Goal: Task Accomplishment & Management: Use online tool/utility

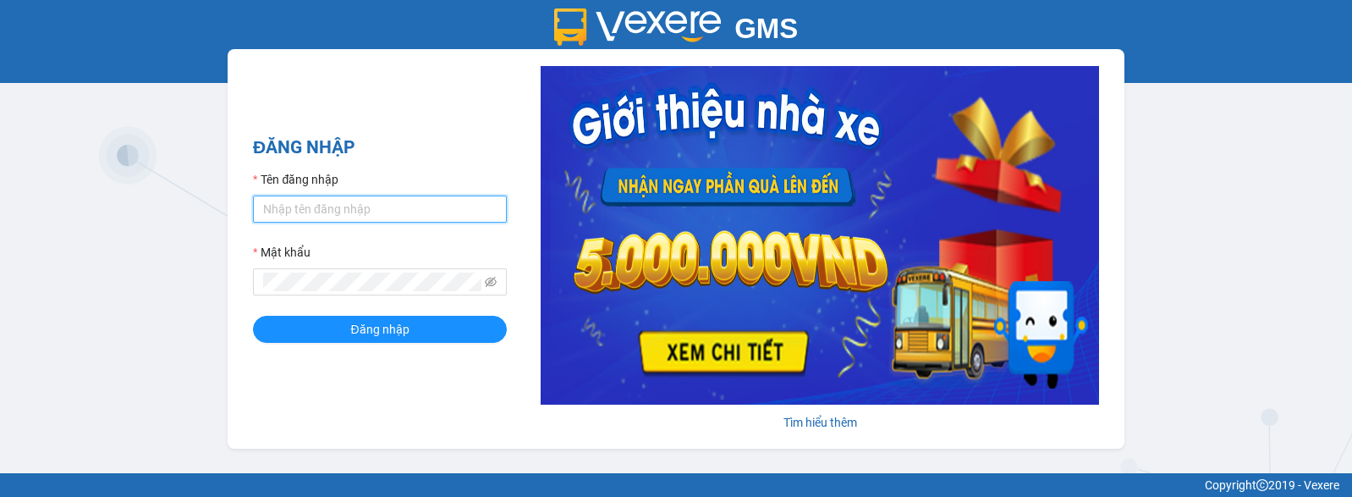
click at [420, 209] on input "Tên đăng nhập" at bounding box center [380, 208] width 254 height 27
type input "duongthuhuong.apq"
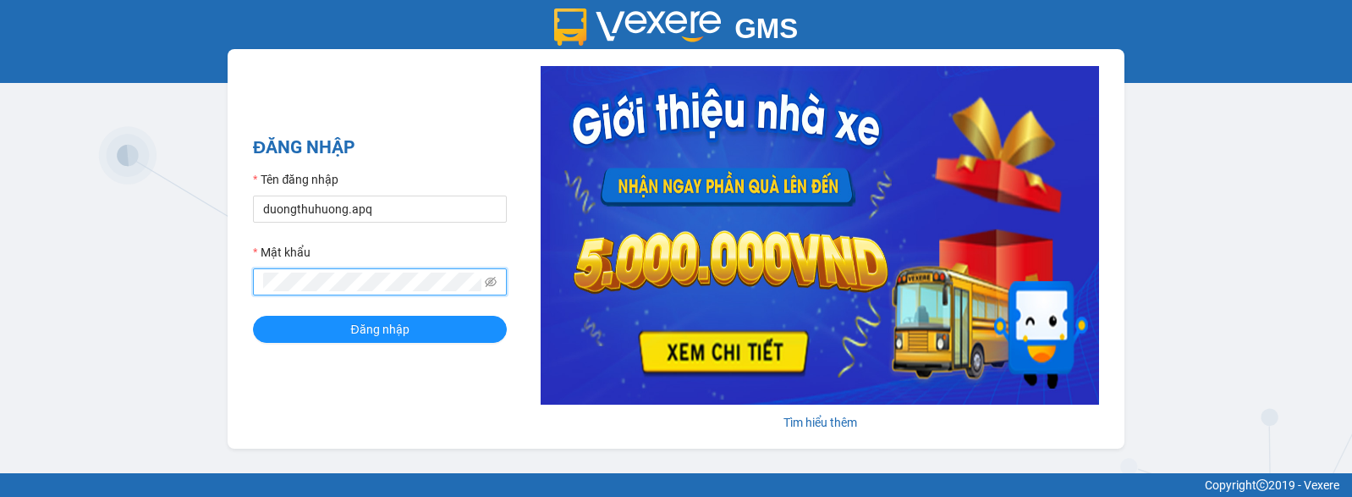
click at [253, 316] on button "Đăng nhập" at bounding box center [380, 329] width 254 height 27
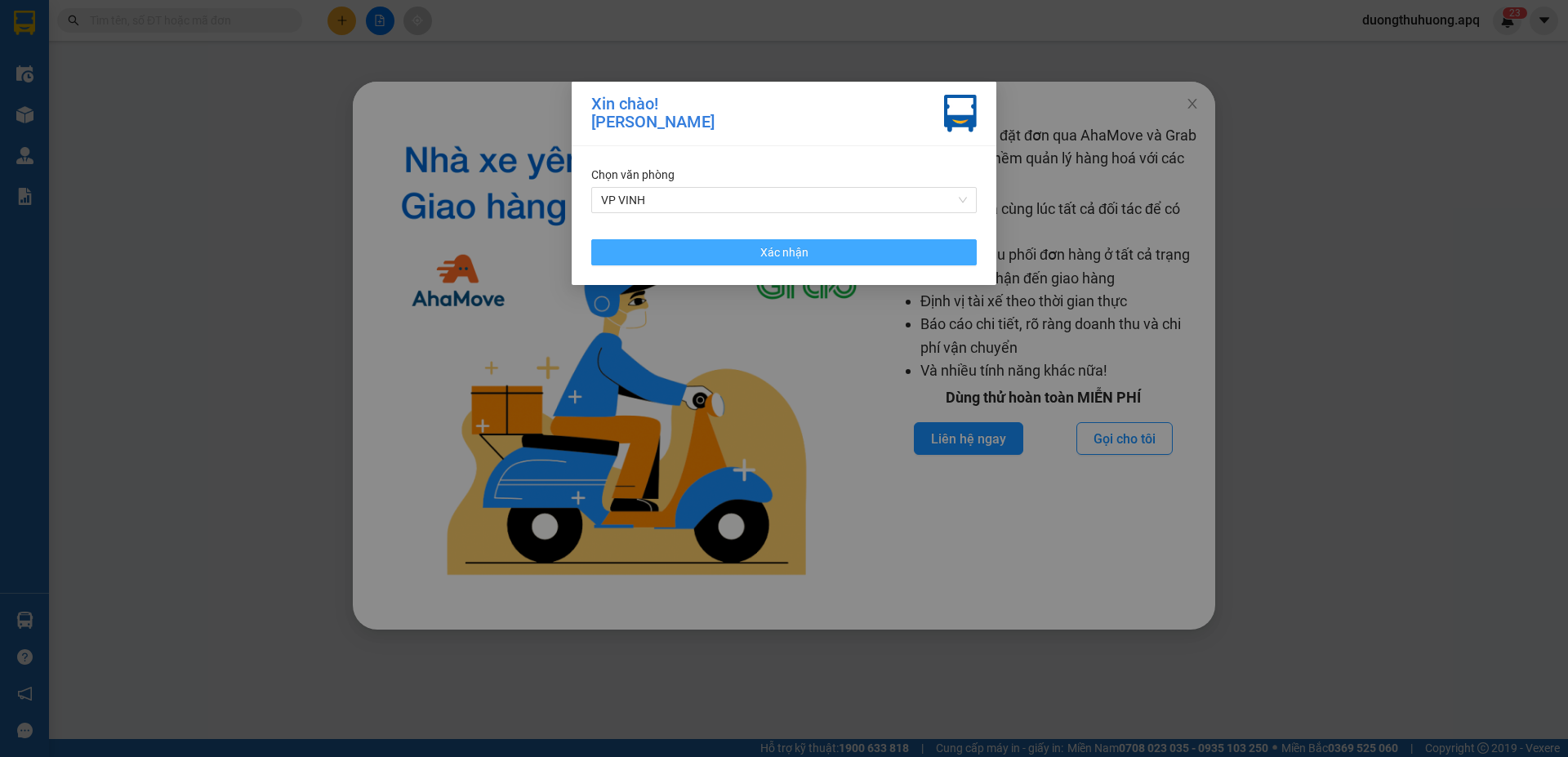
click at [896, 253] on button "Xác nhận" at bounding box center [784, 252] width 385 height 26
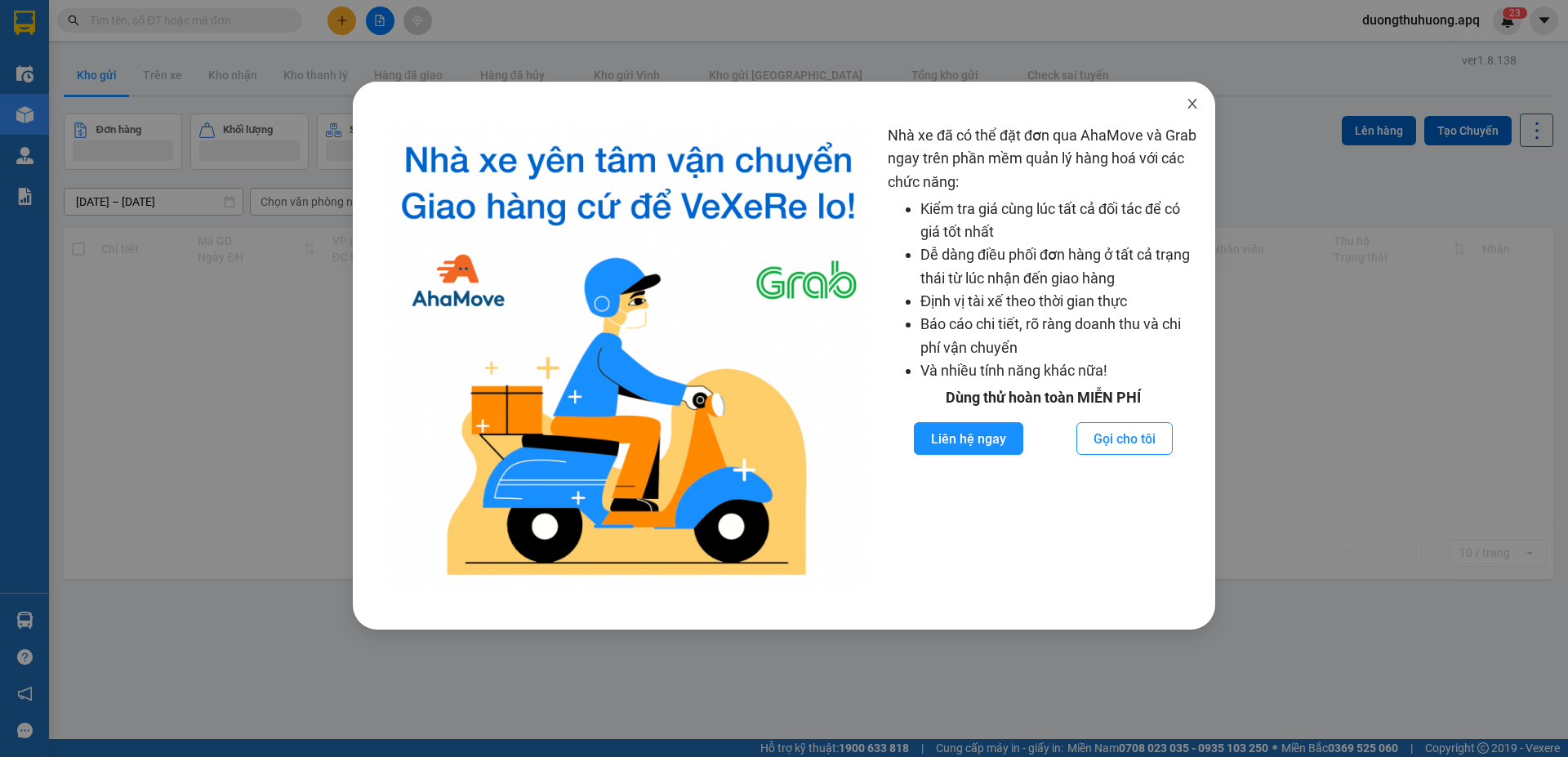
click at [1194, 107] on icon "close" at bounding box center [1192, 103] width 9 height 10
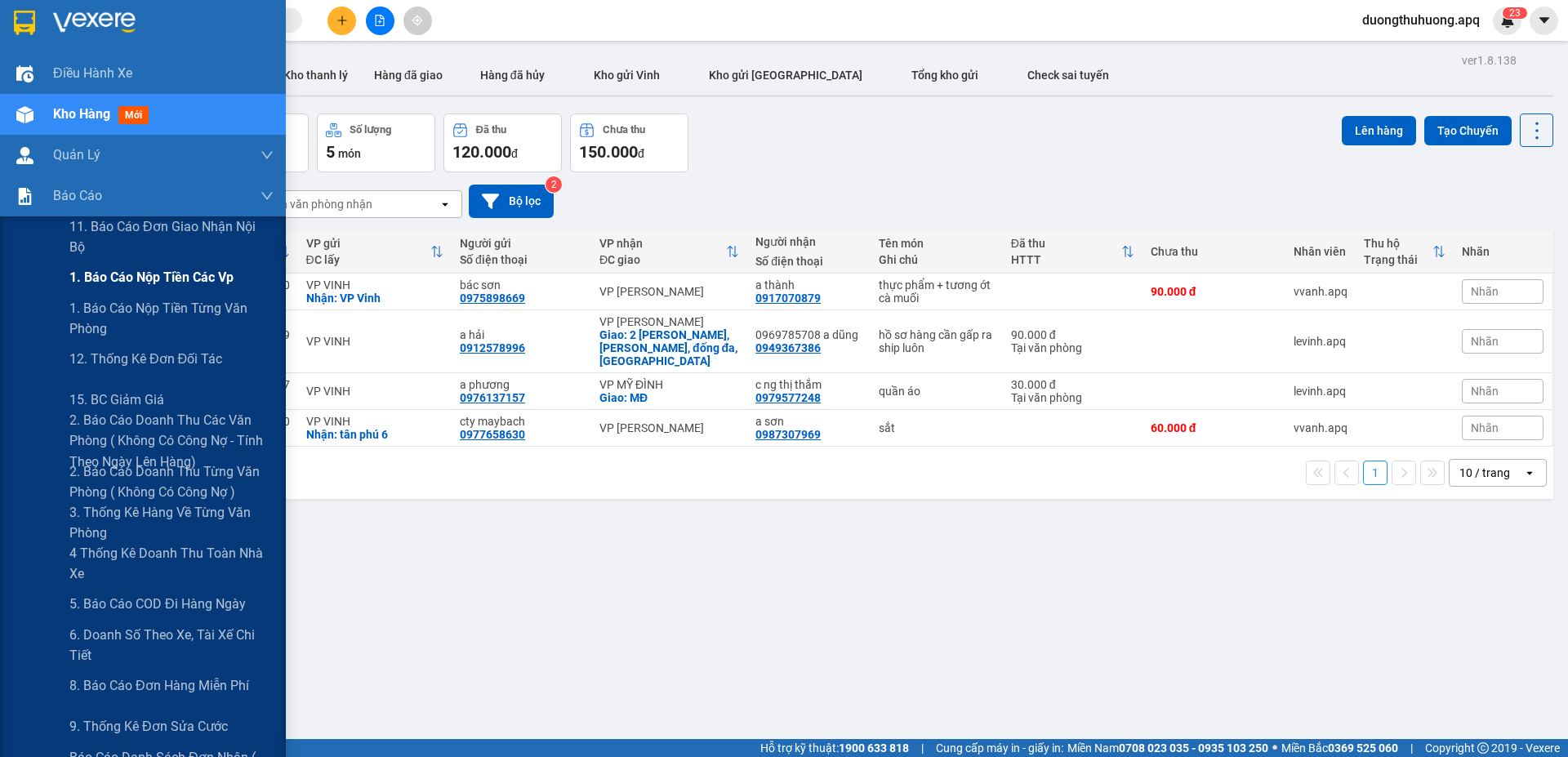
click at [128, 274] on span "1. Báo cáo nộp tiền các vp" at bounding box center [151, 277] width 164 height 20
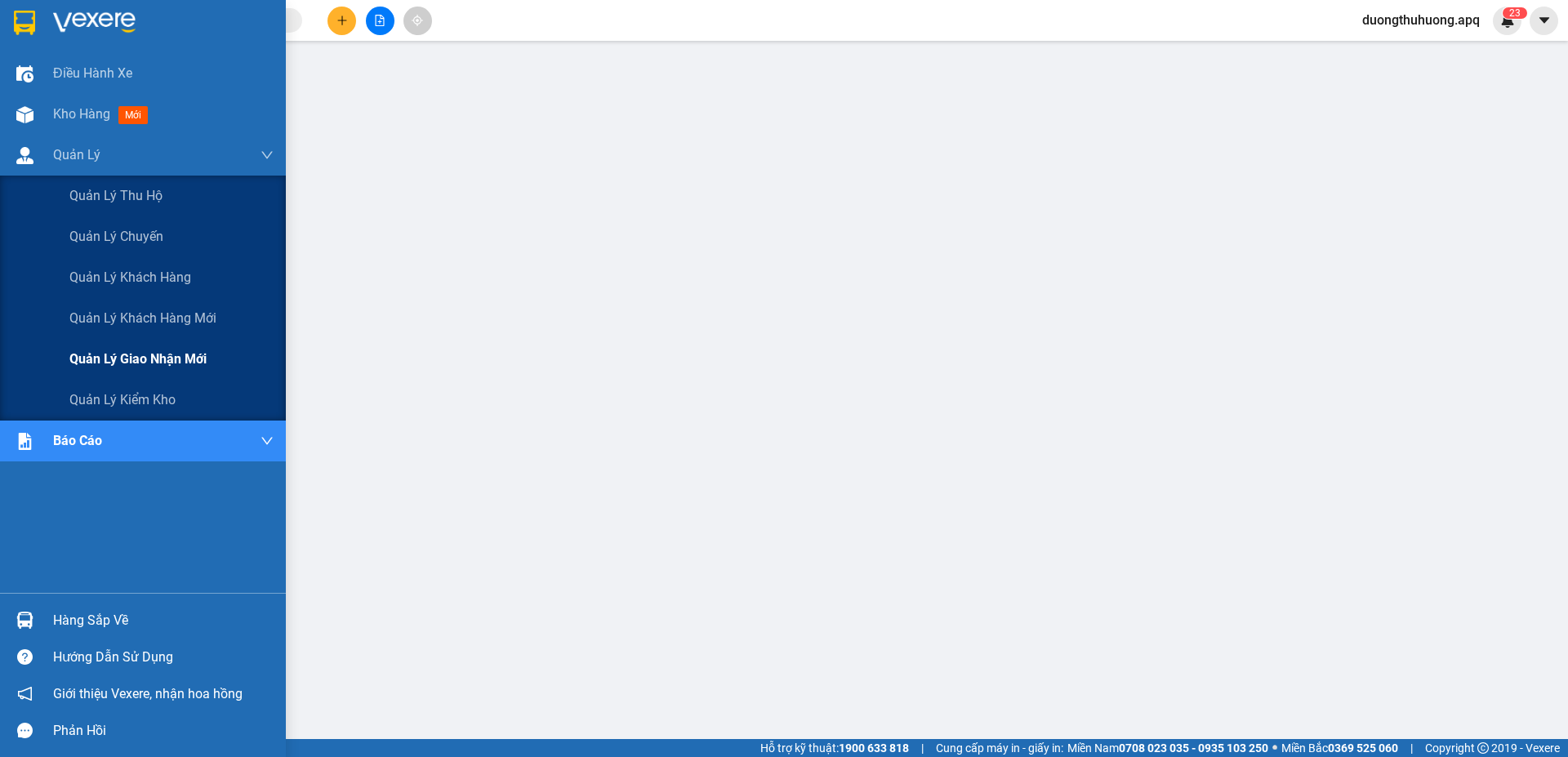
click at [147, 358] on span "Quản lý giao nhận mới" at bounding box center [138, 358] width 137 height 20
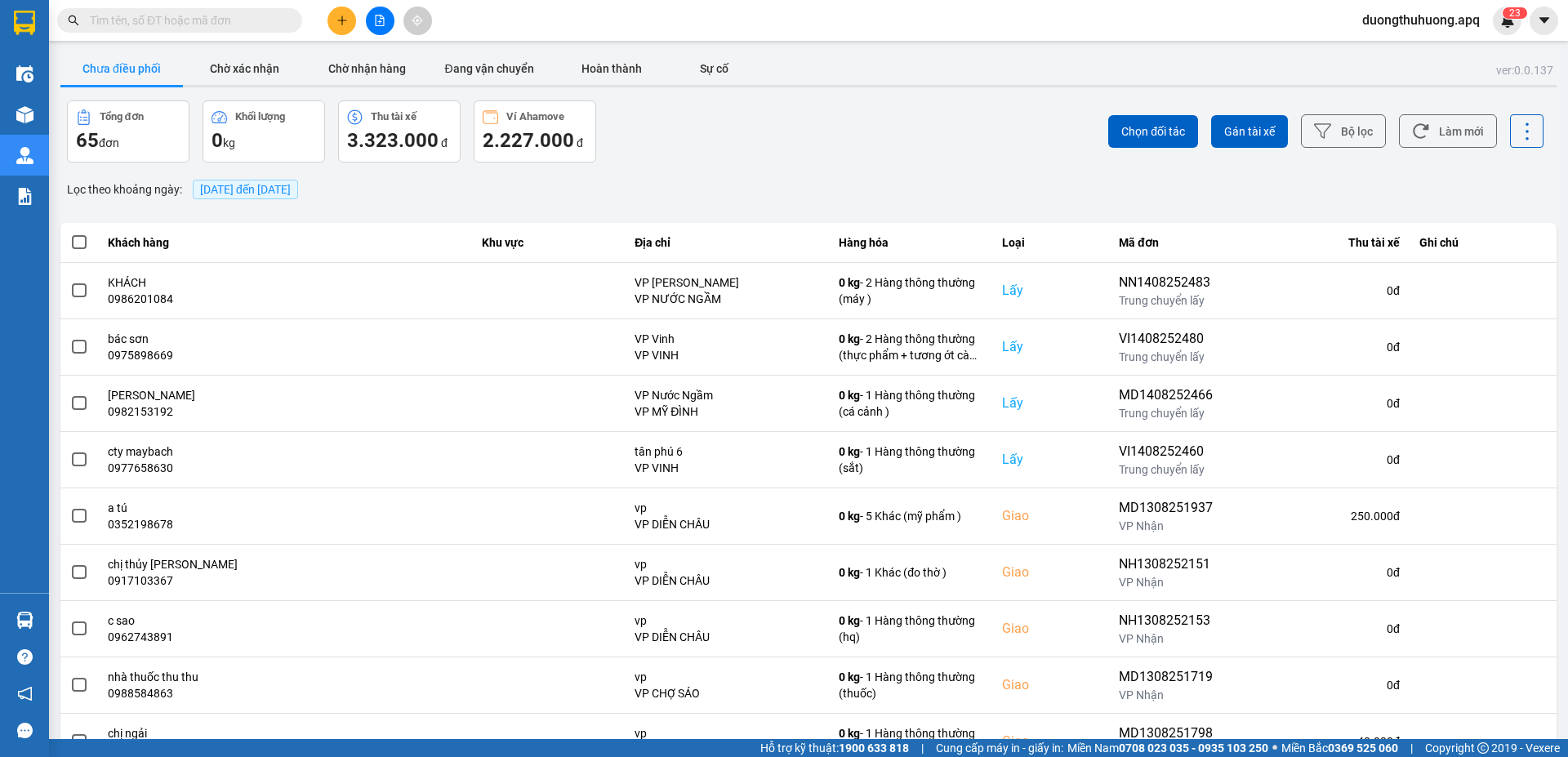
click at [290, 188] on span "[DATE] đến [DATE]" at bounding box center [245, 190] width 91 height 14
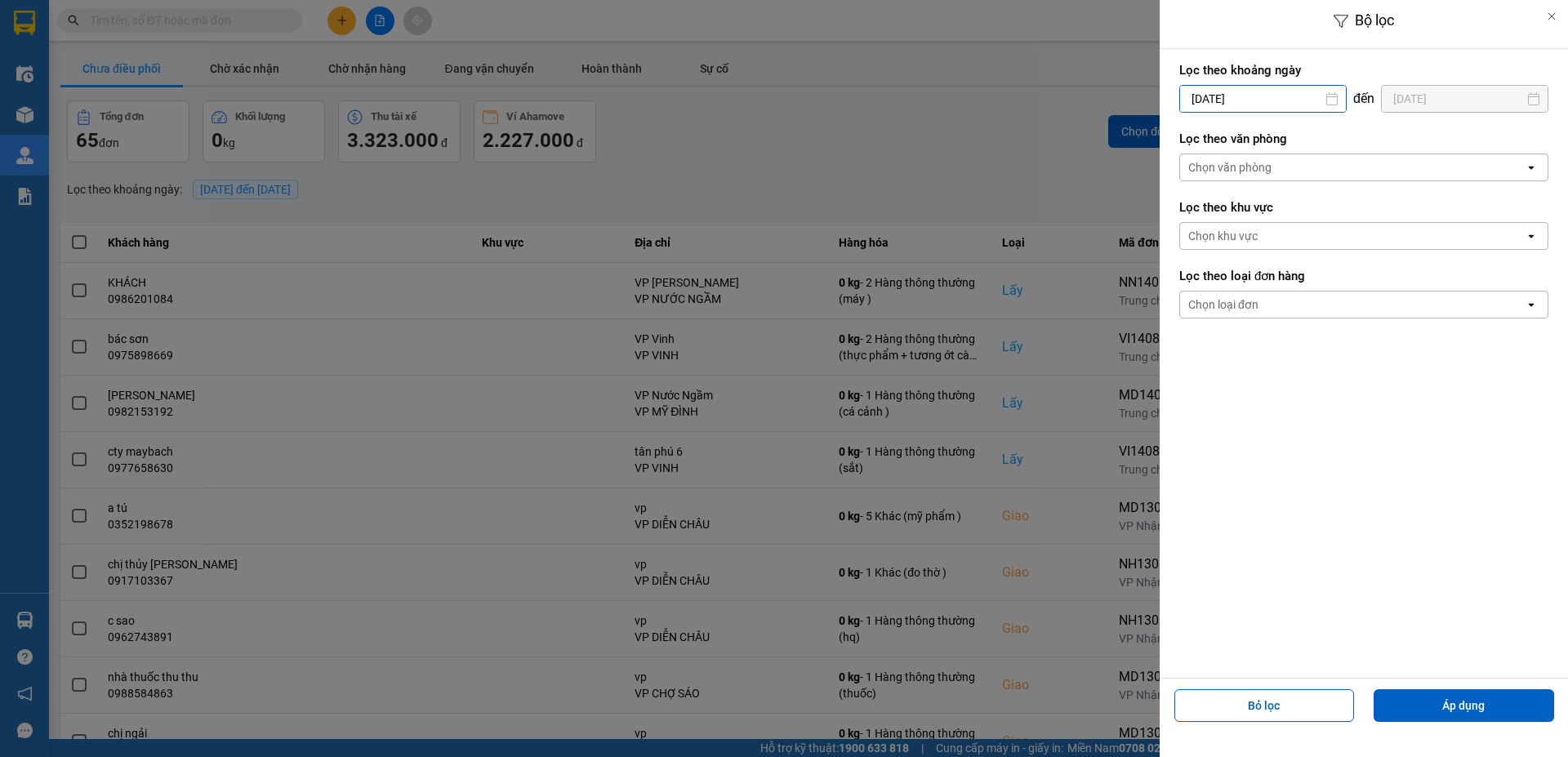
click at [1290, 103] on input "[DATE]" at bounding box center [1263, 98] width 166 height 26
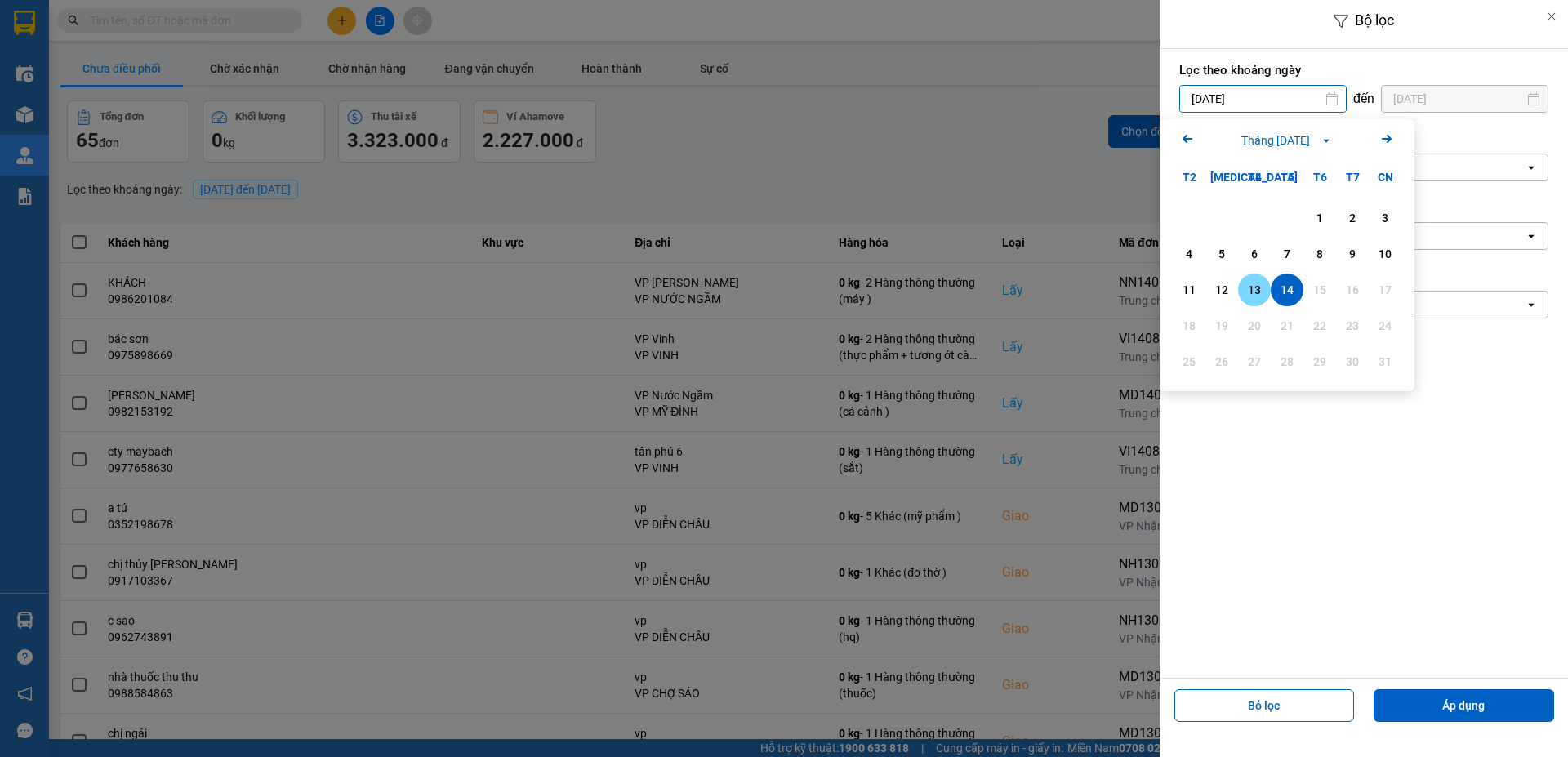
click at [1252, 291] on div "13" at bounding box center [1254, 289] width 23 height 19
type input "[DATE]"
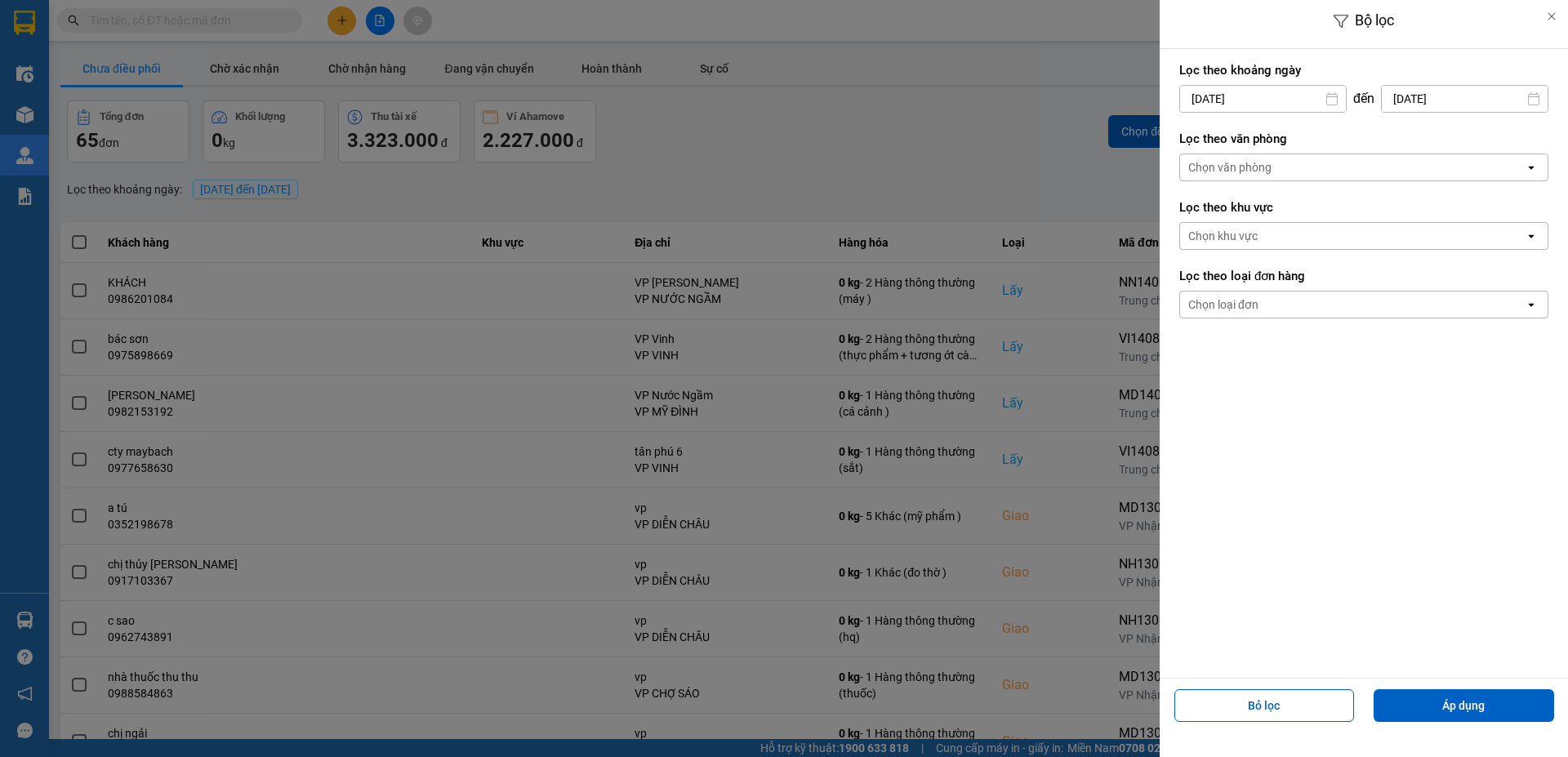
click at [1305, 103] on input "14/08/2025" at bounding box center [1465, 98] width 166 height 26
click at [1305, 297] on div "13" at bounding box center [1408, 289] width 23 height 19
type input "13/08/2025"
drag, startPoint x: 1452, startPoint y: 701, endPoint x: 1373, endPoint y: 570, distance: 153.0
click at [1305, 478] on button "Áp dụng" at bounding box center [1463, 705] width 180 height 33
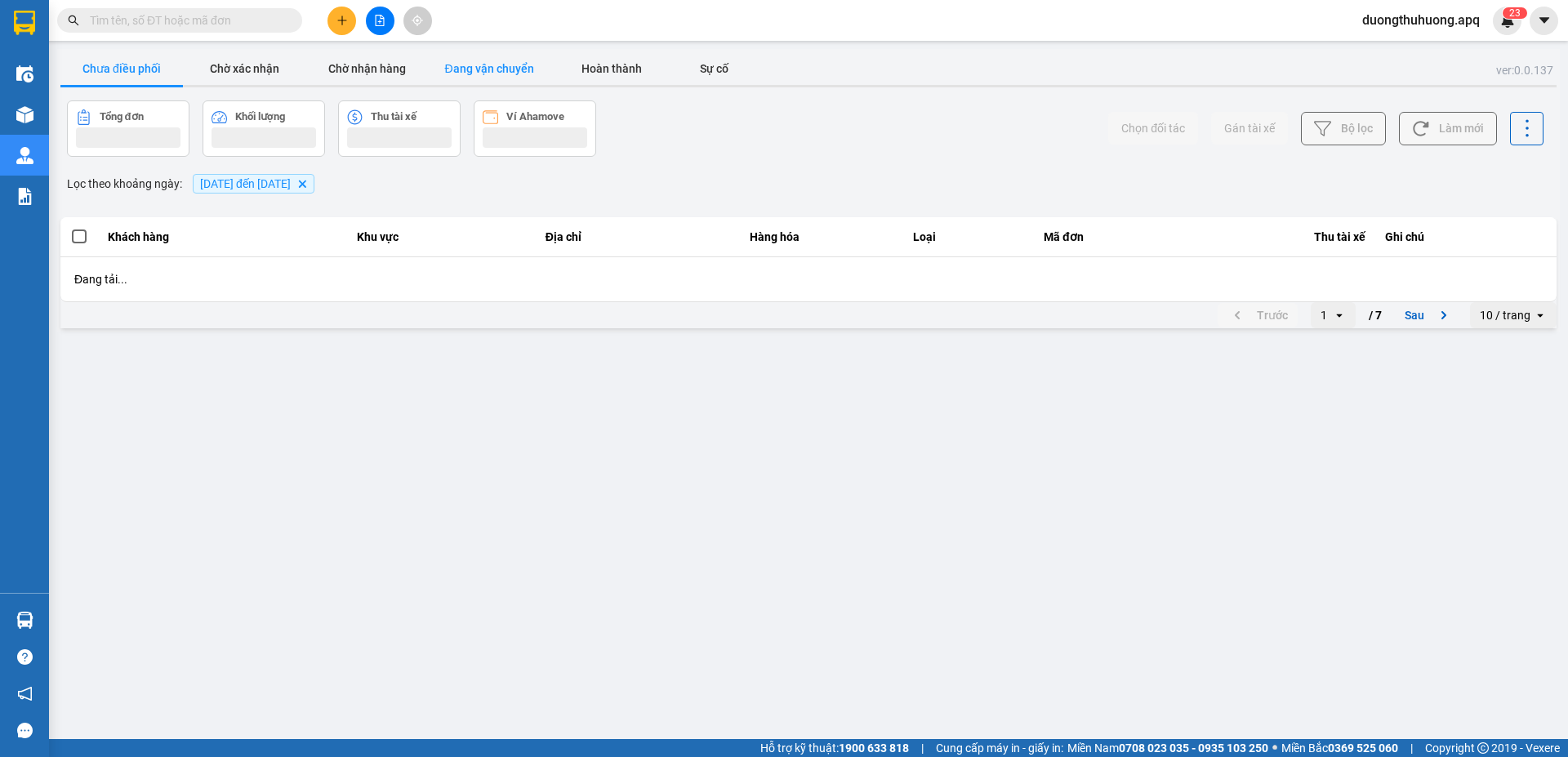
click at [478, 68] on button "Đang vận chuyển" at bounding box center [488, 68] width 123 height 33
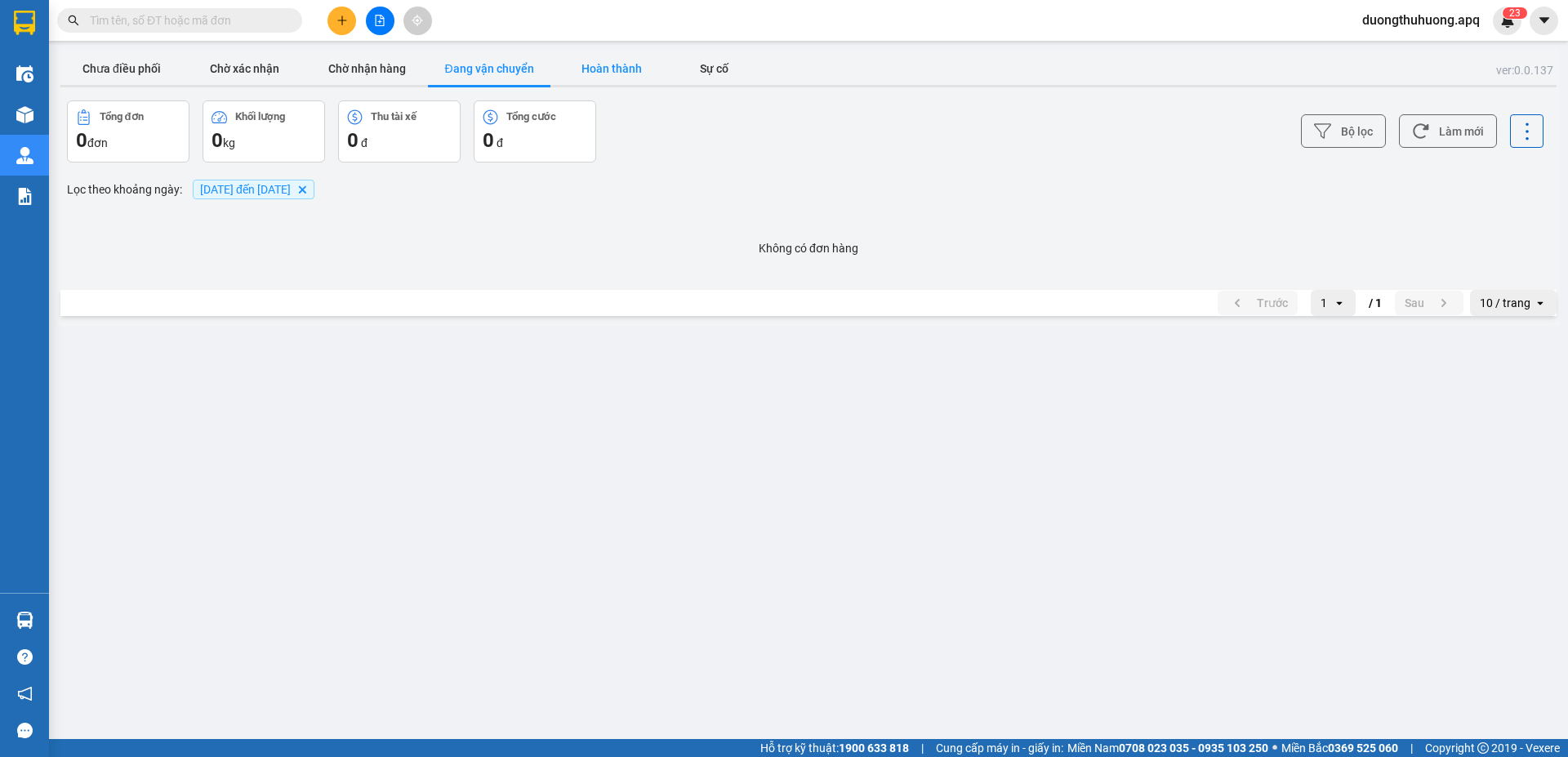
click at [610, 68] on button "Hoàn thành" at bounding box center [611, 68] width 123 height 33
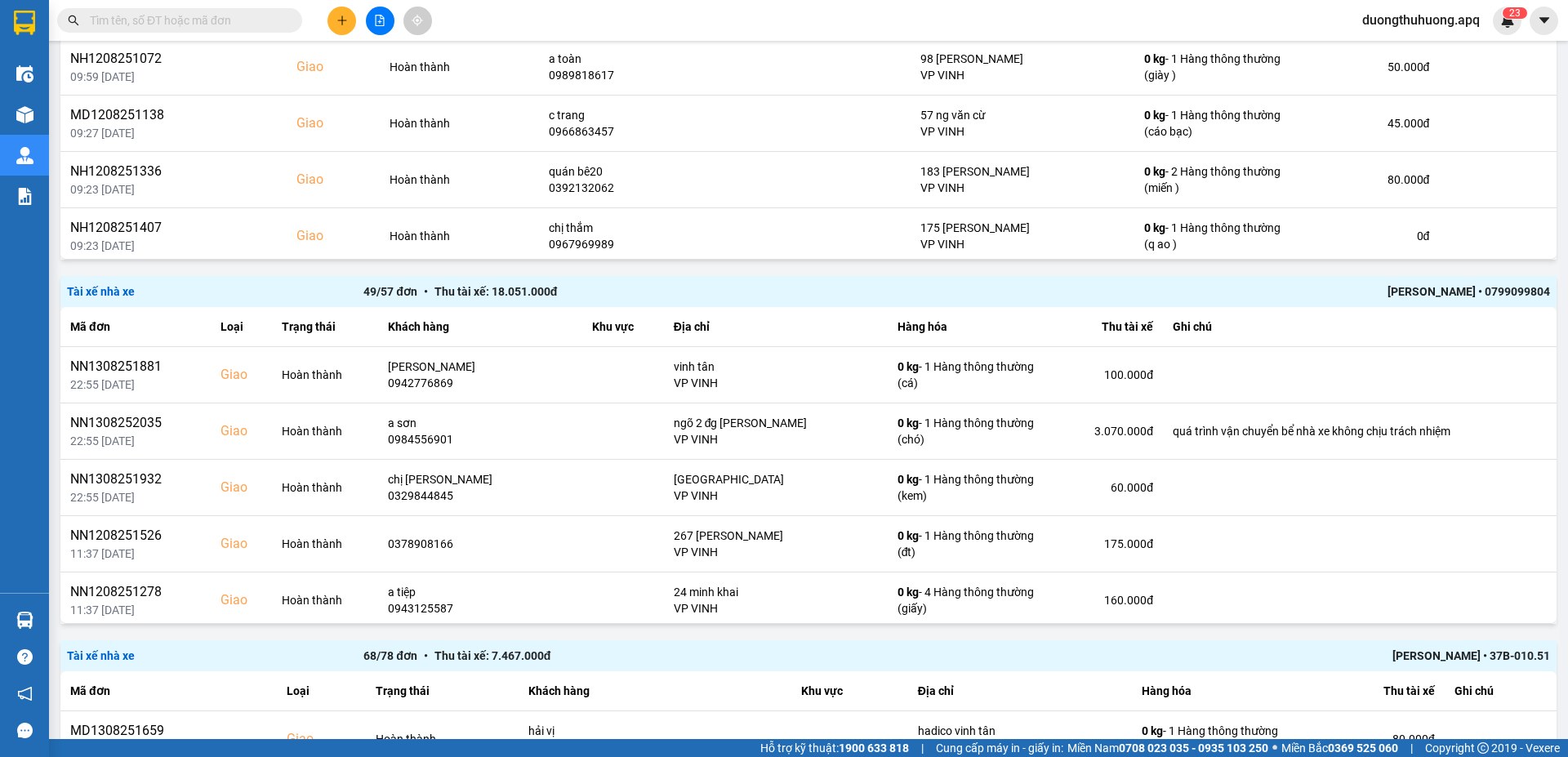
scroll to position [332, 0]
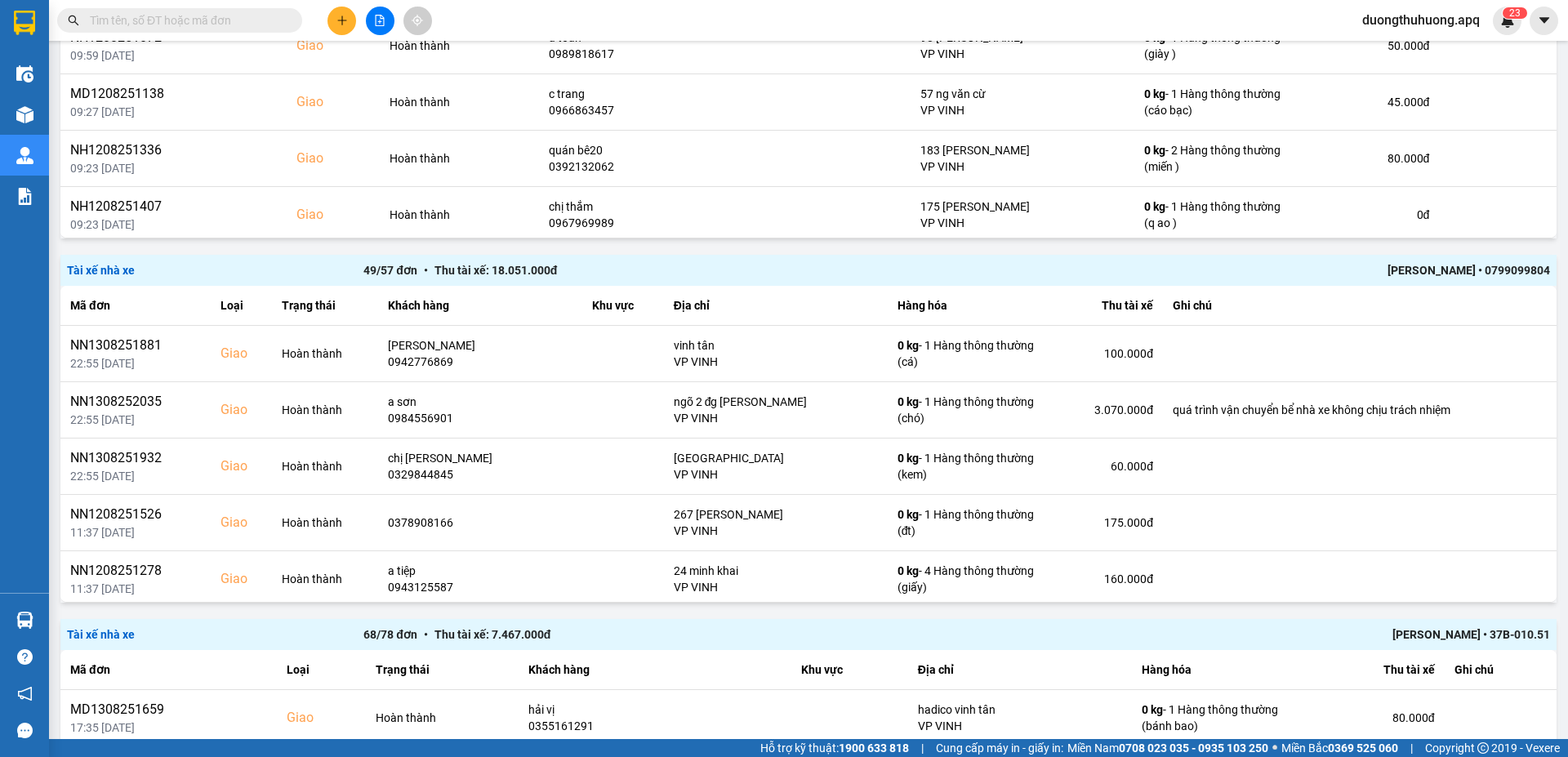
click at [1305, 268] on div "[PERSON_NAME] • 0799099804" at bounding box center [1253, 270] width 592 height 18
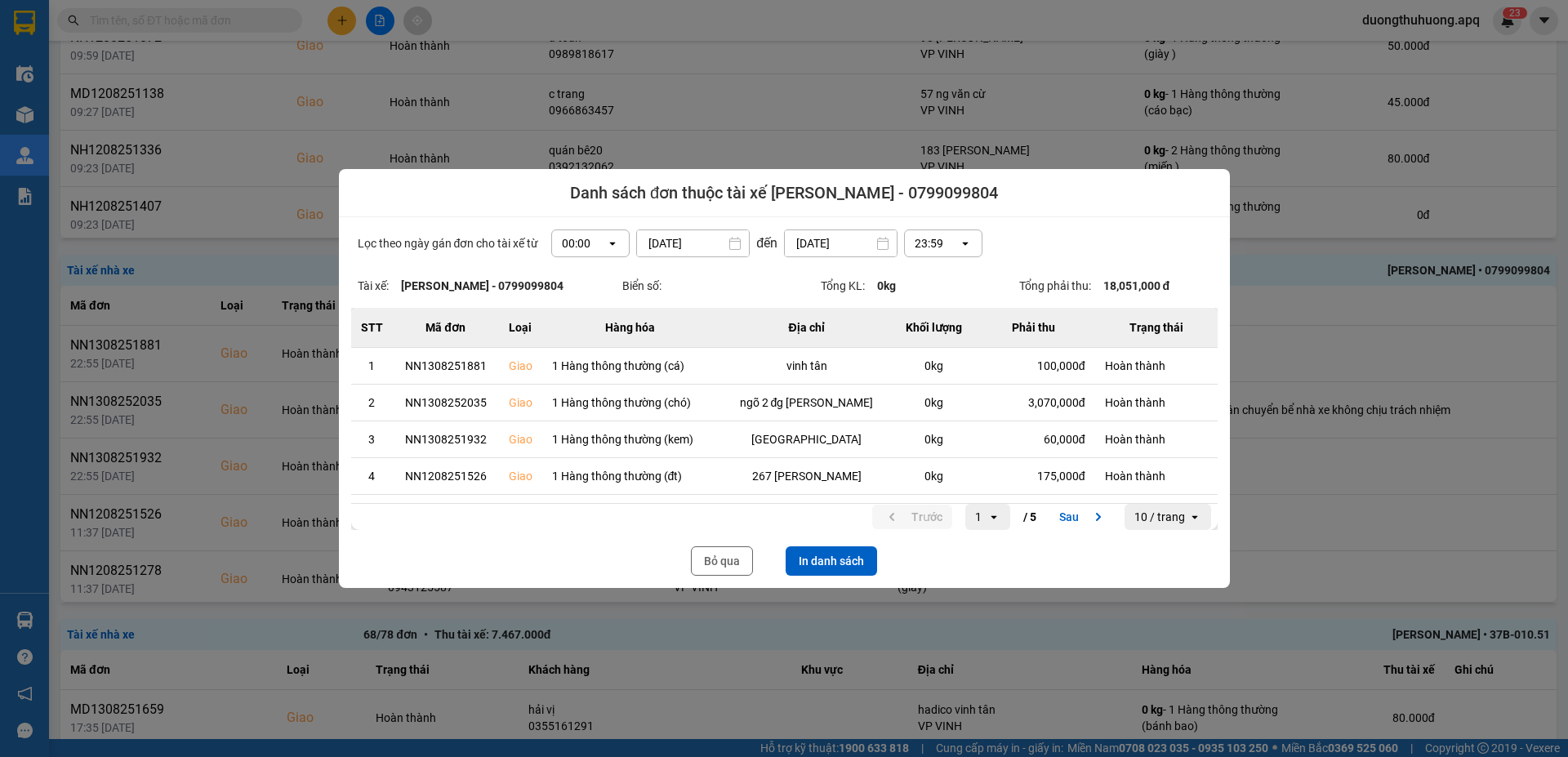
click at [606, 245] on icon "open" at bounding box center [613, 243] width 14 height 14
click at [573, 338] on div "13:00" at bounding box center [585, 334] width 52 height 16
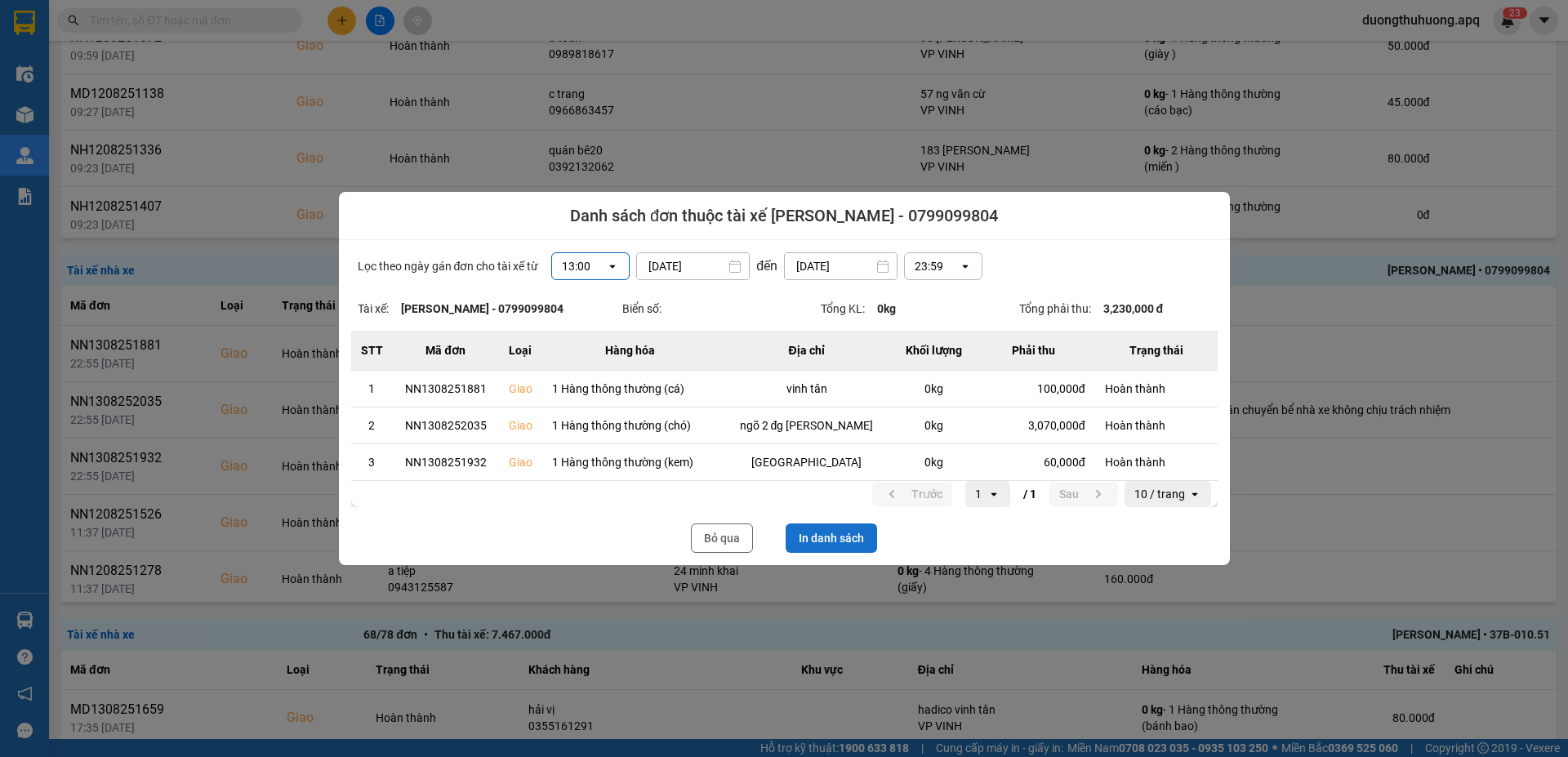
click at [847, 478] on button "In danh sách" at bounding box center [831, 537] width 92 height 29
drag, startPoint x: 723, startPoint y: 544, endPoint x: 1559, endPoint y: 156, distance: 921.7
click at [727, 478] on button "Bỏ qua" at bounding box center [722, 537] width 62 height 29
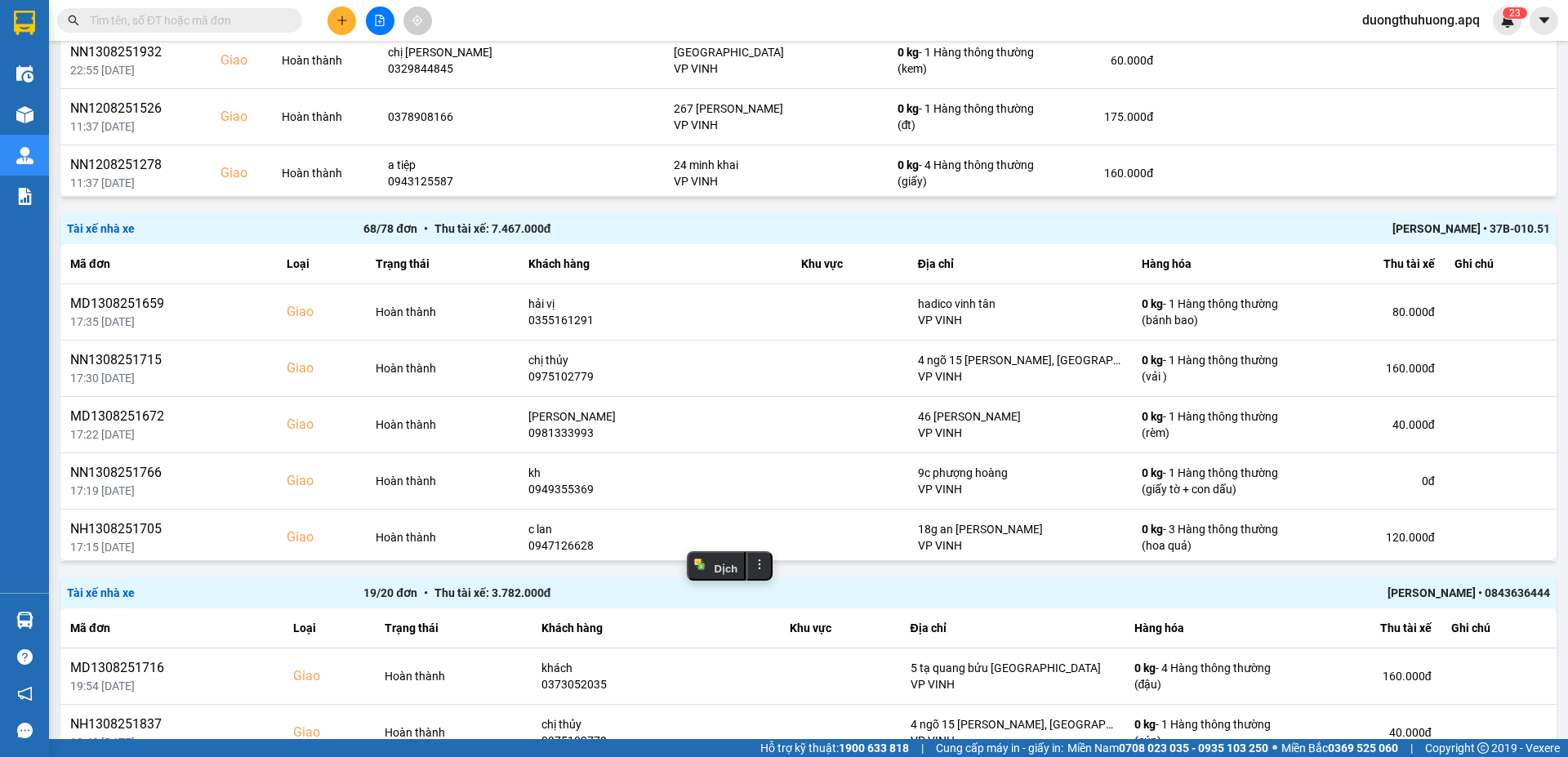
scroll to position [743, 0]
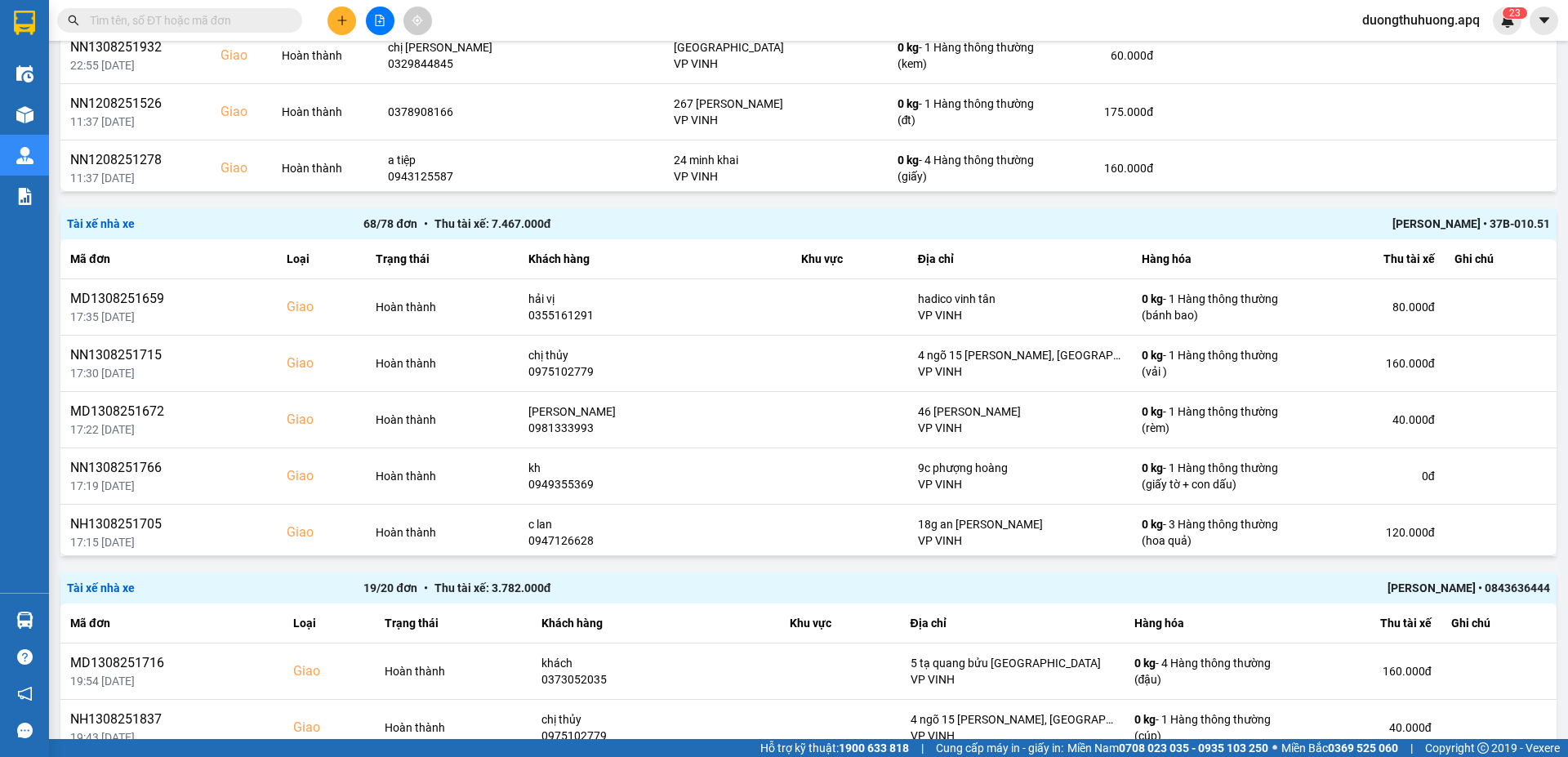
click at [1305, 222] on div "Trương Tuấn Dũng • 37B-010.51" at bounding box center [1253, 224] width 592 height 18
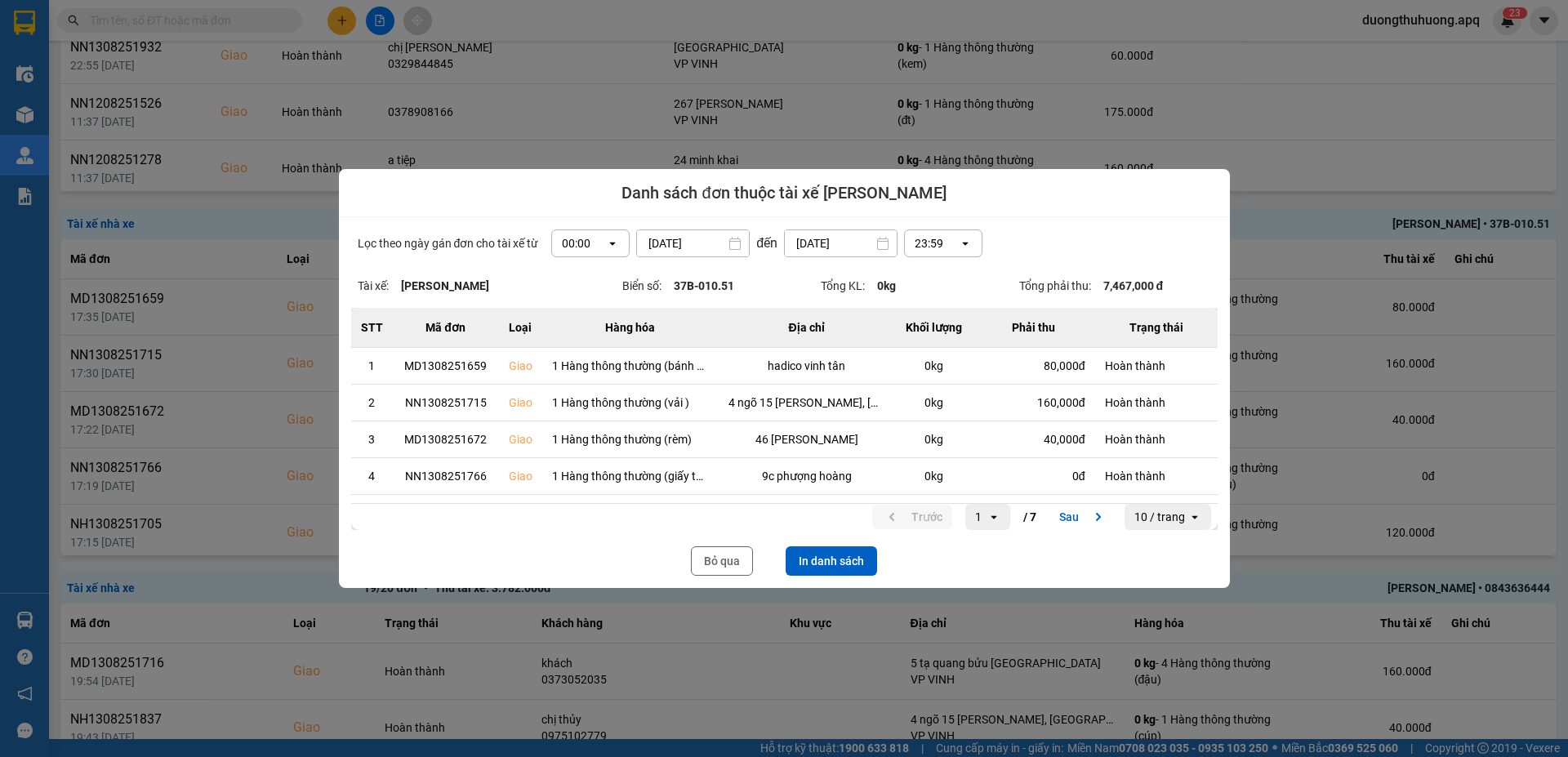
click at [610, 243] on icon "dialog" at bounding box center [613, 243] width 6 height 3
click at [572, 333] on div "13:00" at bounding box center [585, 334] width 52 height 16
click at [831, 478] on button "In danh sách" at bounding box center [831, 560] width 92 height 29
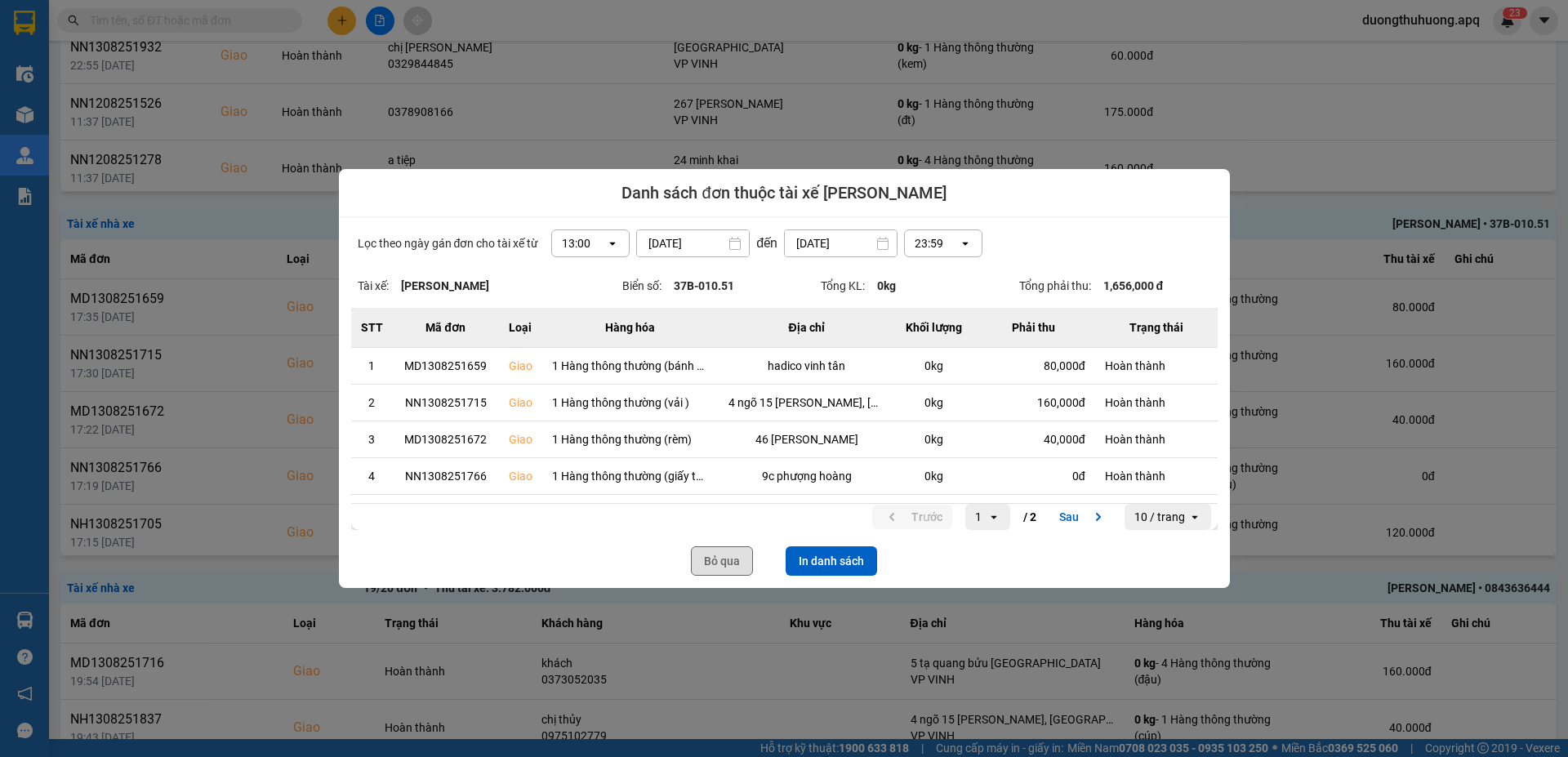
click at [729, 478] on button "Bỏ qua" at bounding box center [722, 560] width 62 height 29
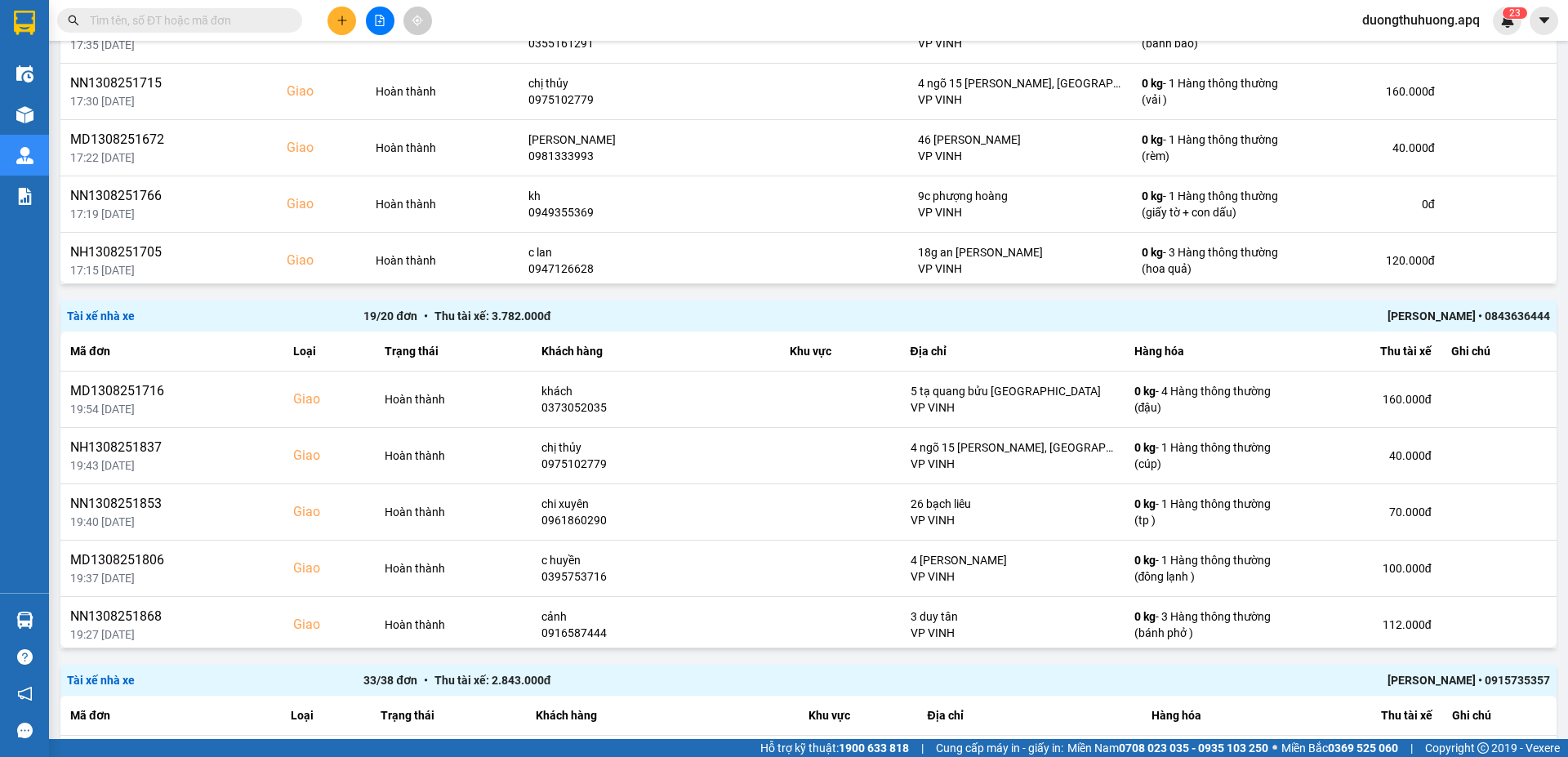
scroll to position [1041, 0]
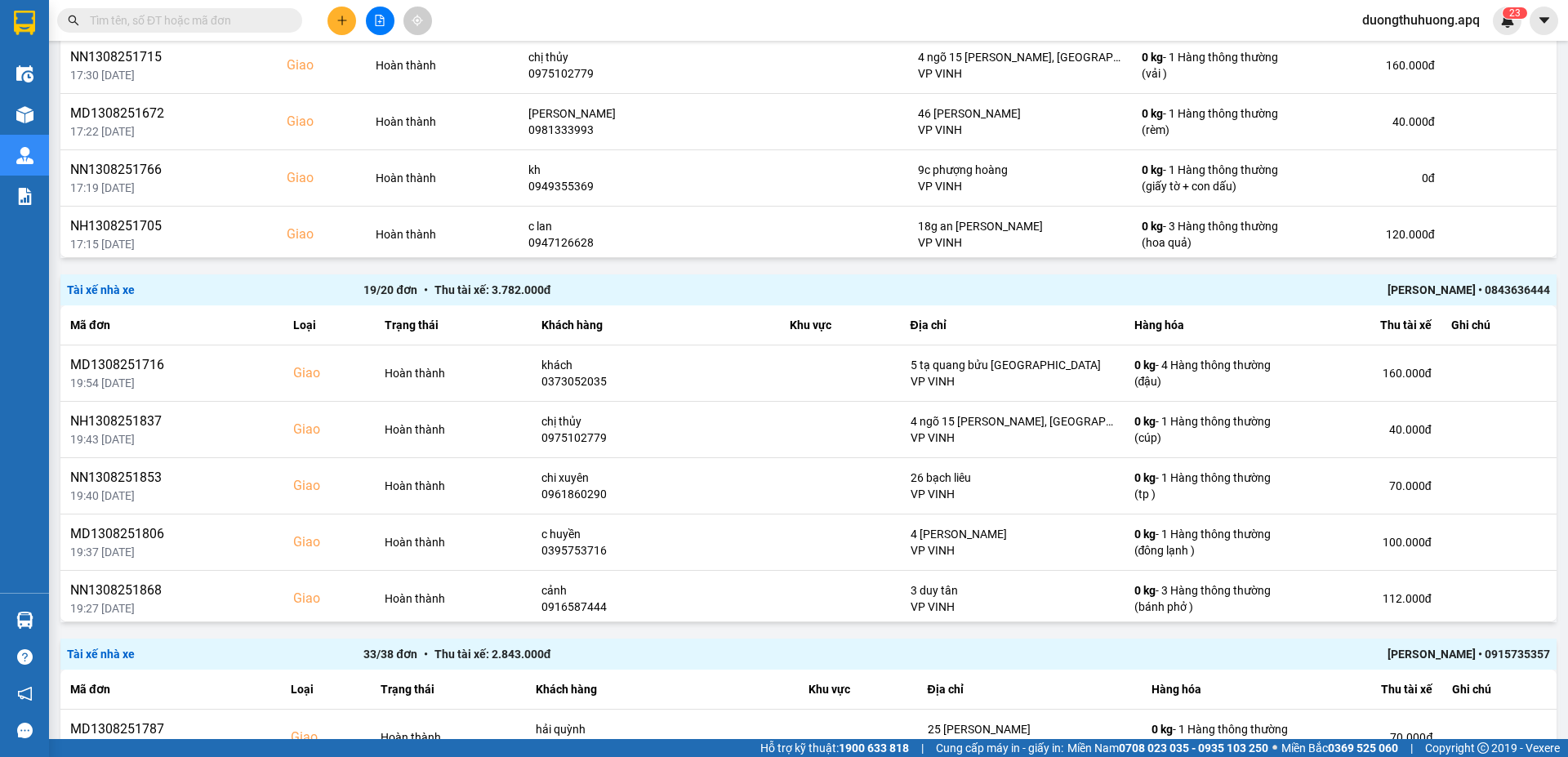
click at [1305, 292] on div "Minh Tiến • 0843636444" at bounding box center [1253, 289] width 592 height 18
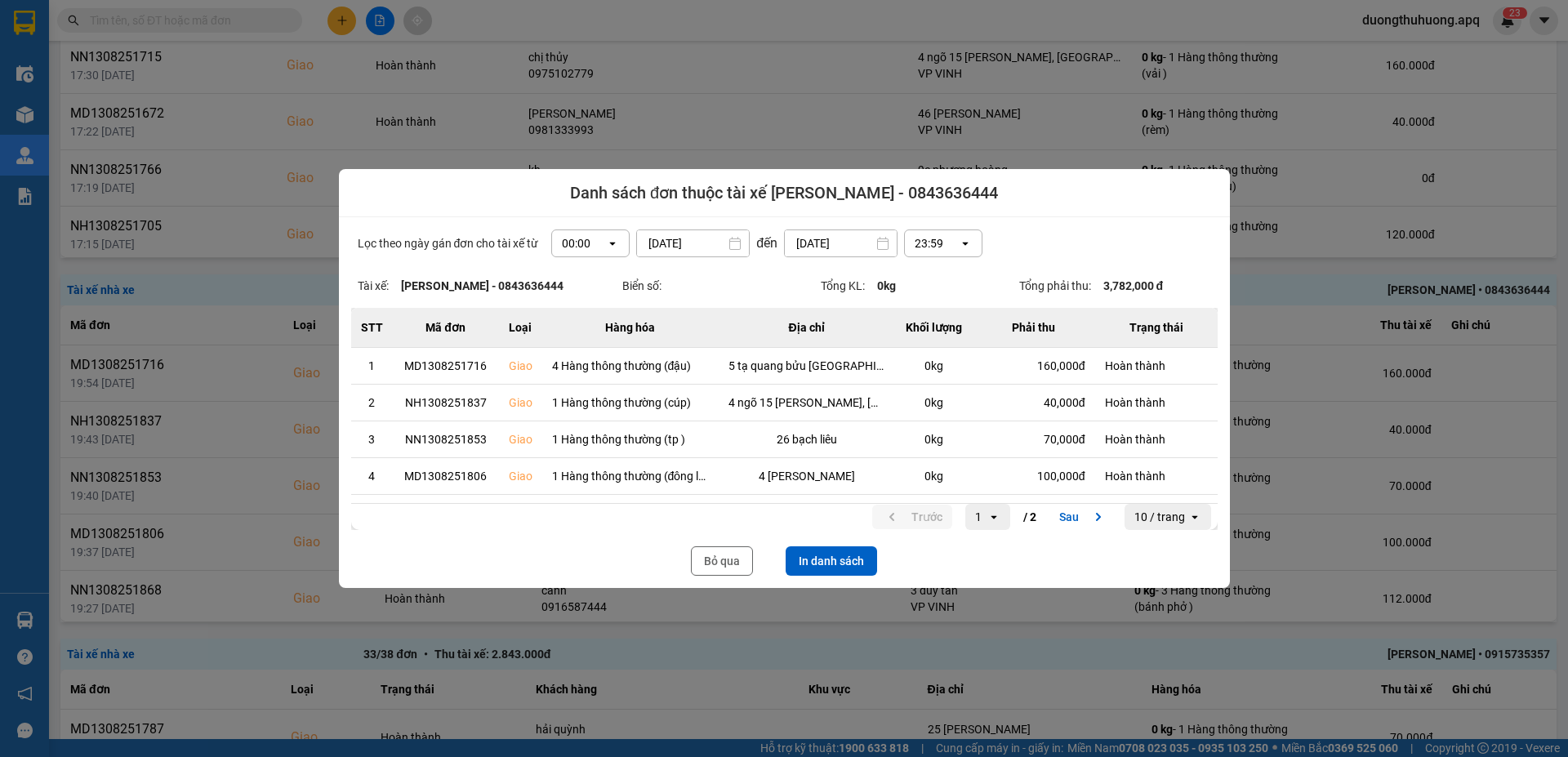
click at [660, 300] on div "Lọc theo ngày gán đơn cho tài xế từ 00:00 open 13/08/2025 Press the down arrow …" at bounding box center [784, 402] width 891 height 370
click at [606, 246] on icon "open" at bounding box center [613, 243] width 14 height 14
click at [571, 338] on div "13:00" at bounding box center [585, 334] width 52 height 16
click at [846, 478] on button "In danh sách" at bounding box center [831, 560] width 92 height 29
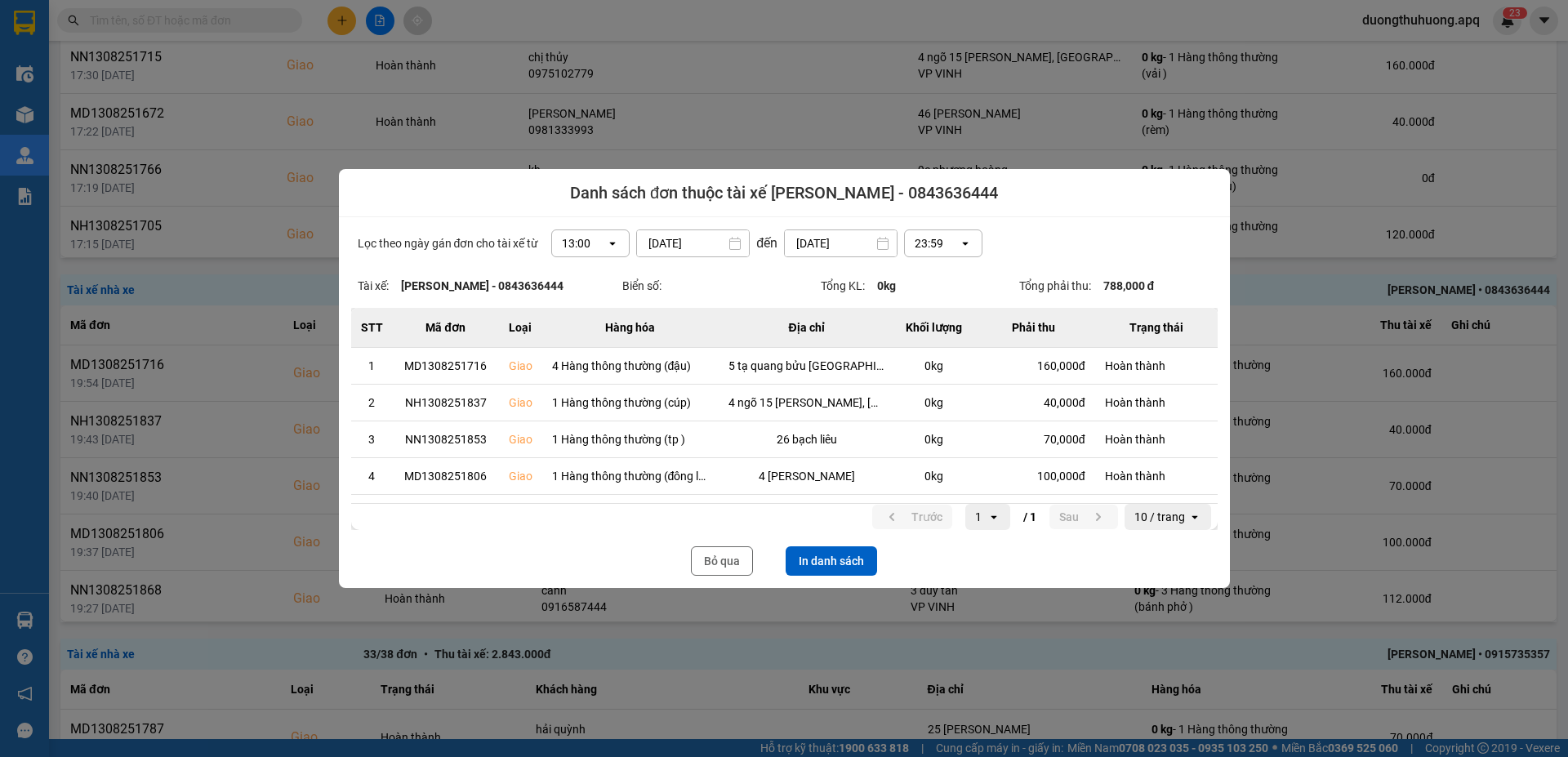
scroll to position [0, 0]
drag, startPoint x: 729, startPoint y: 564, endPoint x: 1556, endPoint y: 290, distance: 871.2
click at [729, 478] on button "Bỏ qua" at bounding box center [722, 560] width 62 height 29
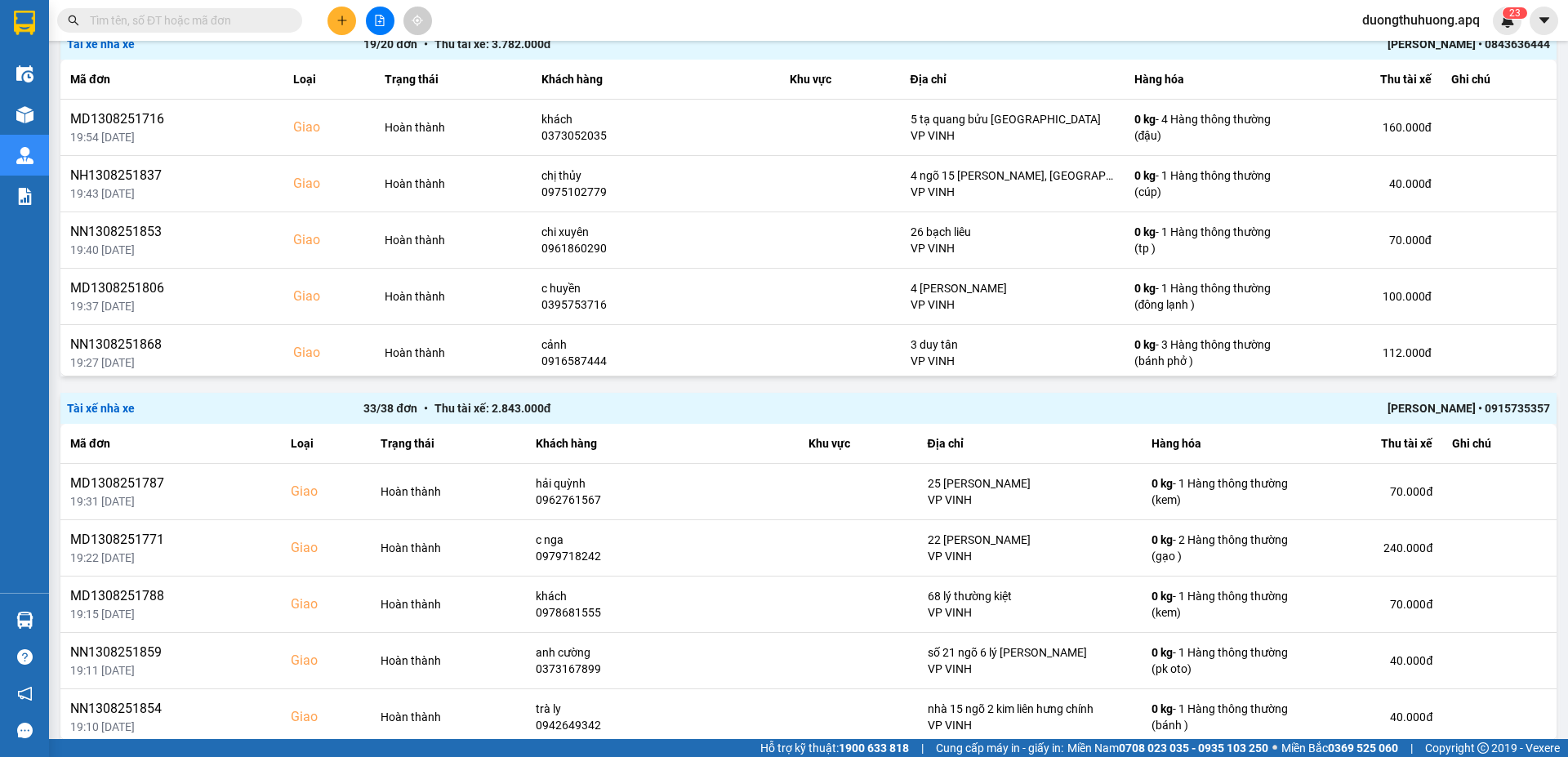
scroll to position [1407, 0]
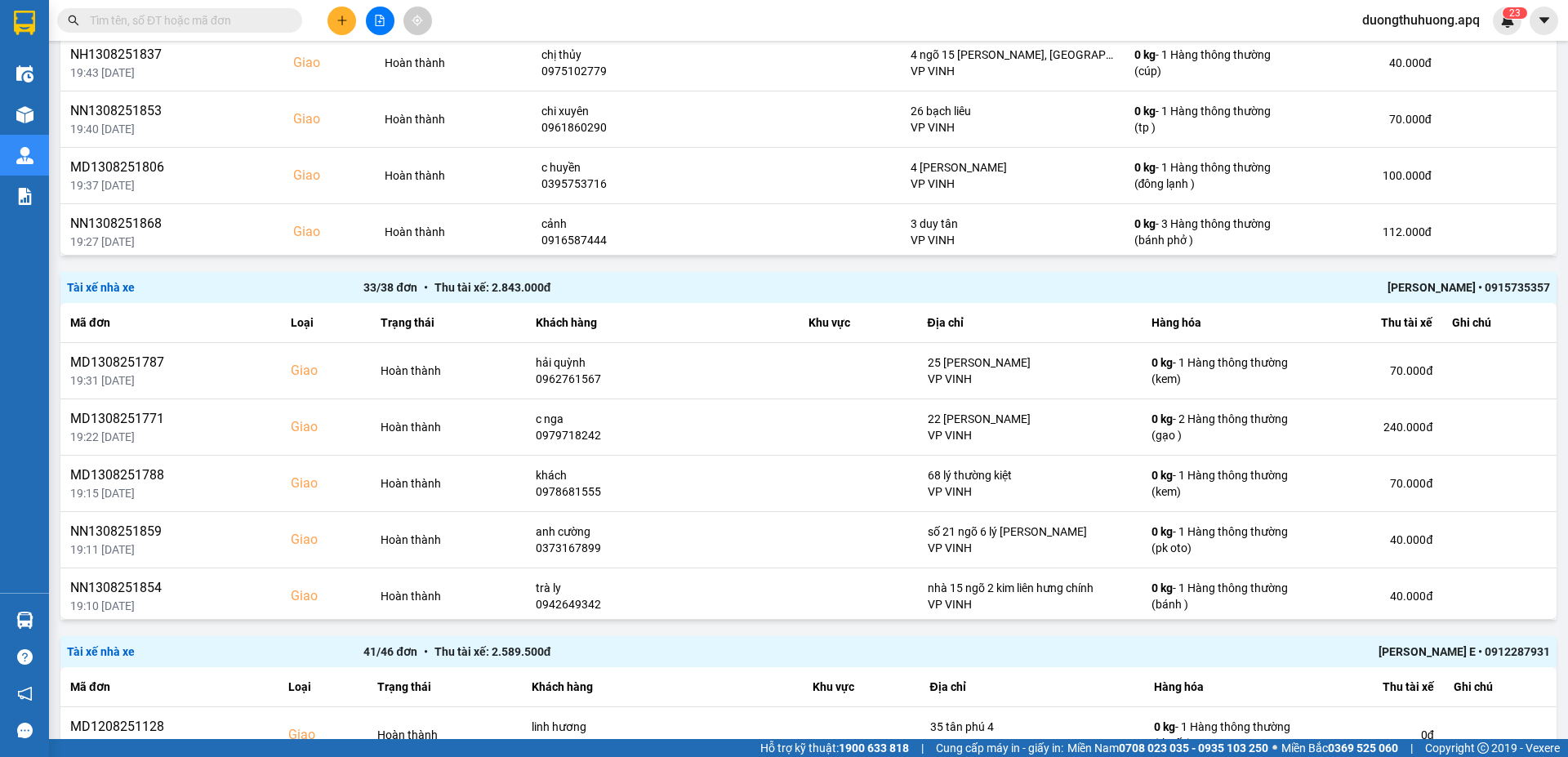
click at [1305, 289] on div "TRẦN THANH TÂM • 0915735357" at bounding box center [1253, 287] width 592 height 18
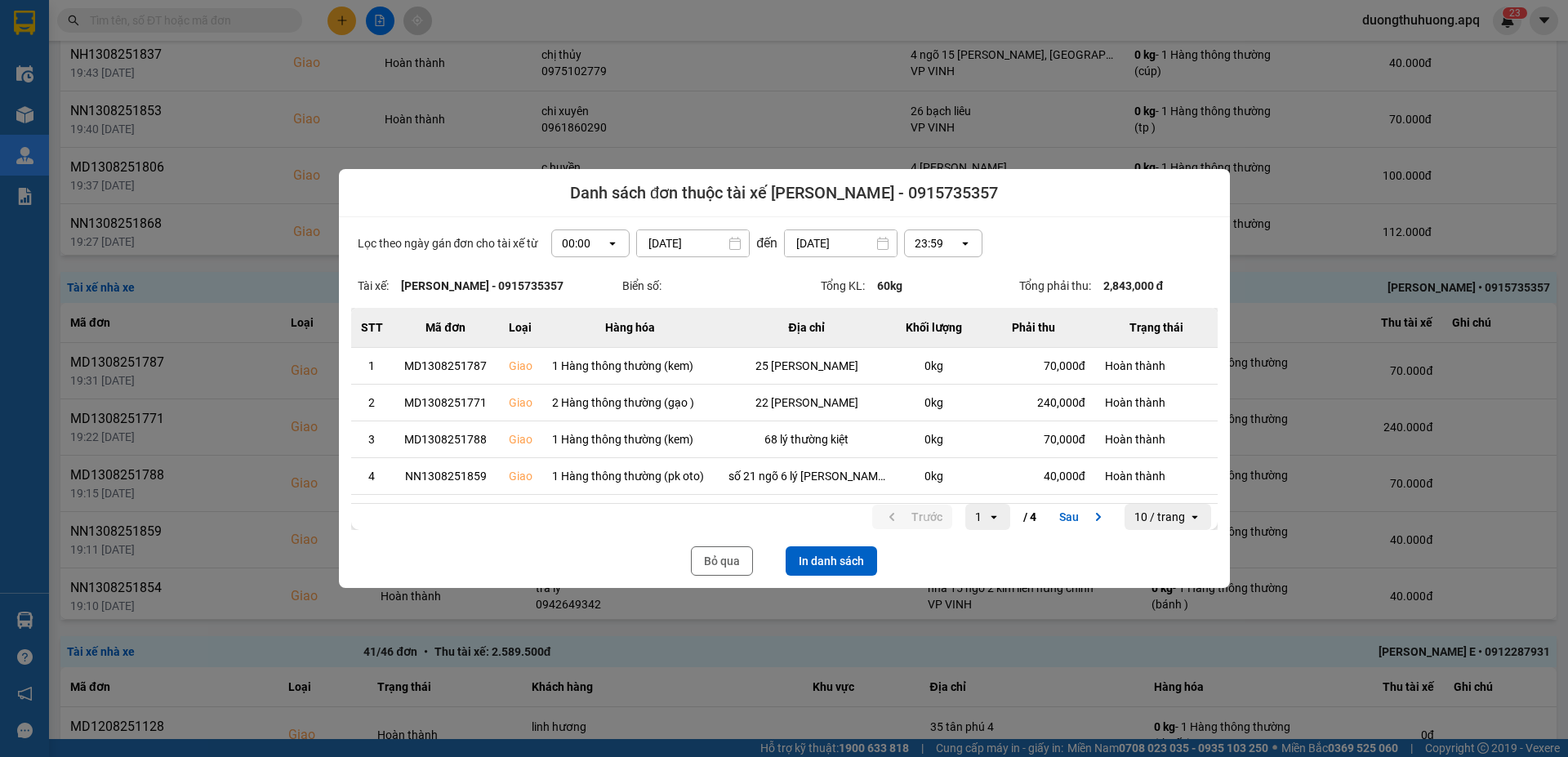
click at [610, 242] on icon "dialog" at bounding box center [613, 243] width 6 height 3
click at [576, 336] on div "13:00" at bounding box center [585, 334] width 52 height 16
click at [839, 478] on button "In danh sách" at bounding box center [831, 560] width 92 height 29
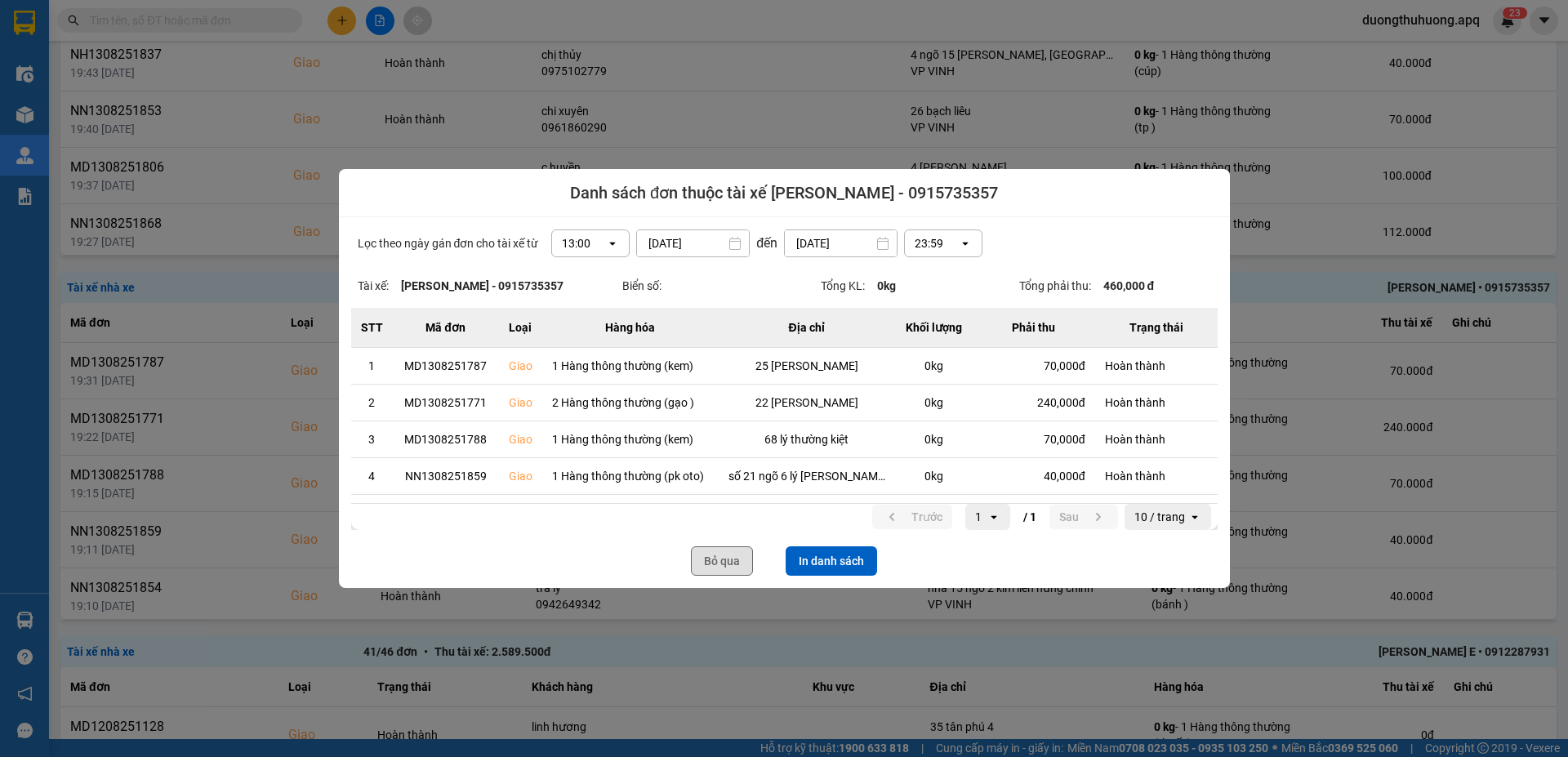
click at [723, 478] on button "Bỏ qua" at bounding box center [722, 560] width 62 height 29
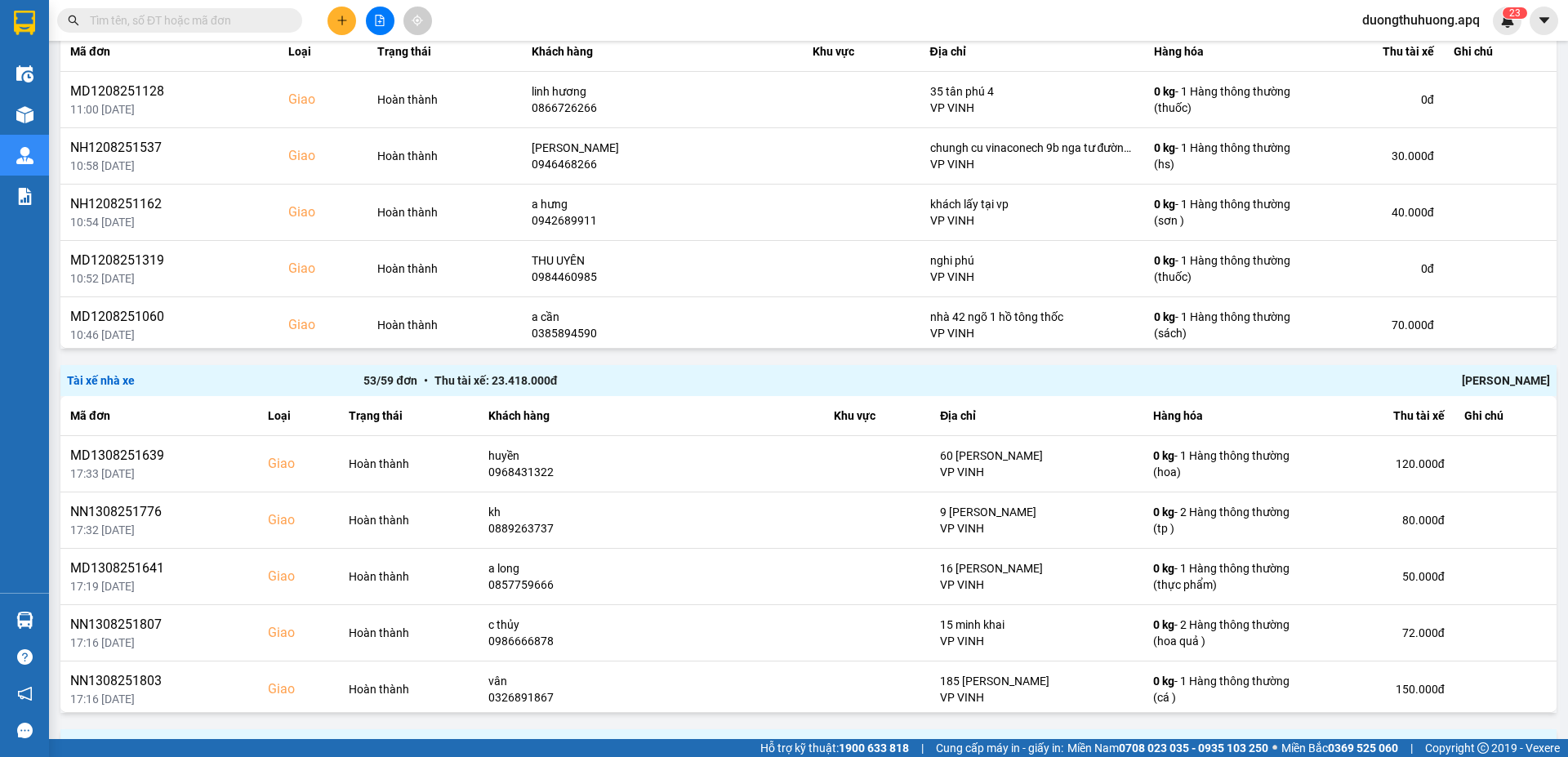
scroll to position [2094, 0]
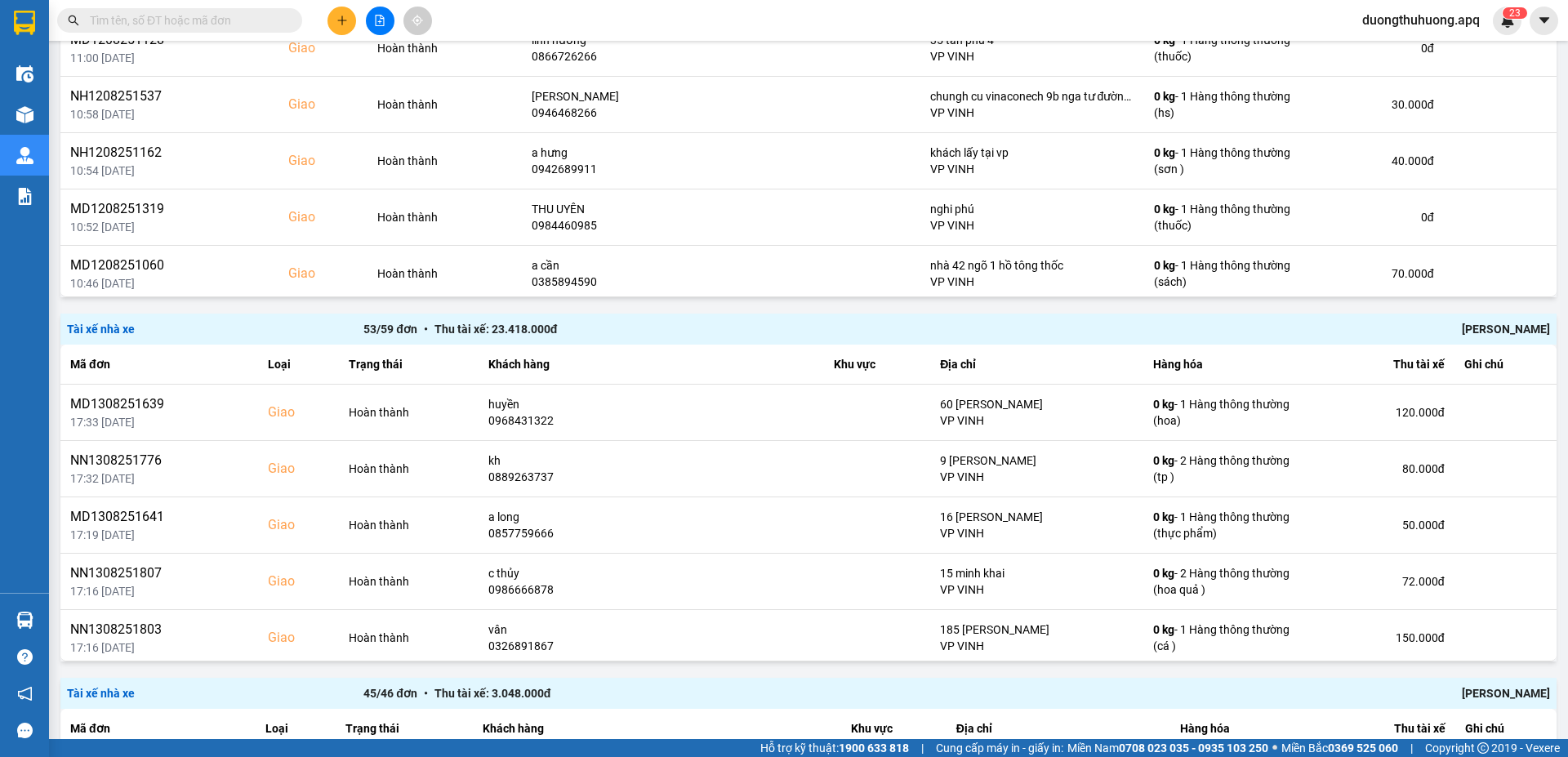
click at [1305, 327] on div "Chu Đình Tuấn" at bounding box center [1253, 329] width 592 height 18
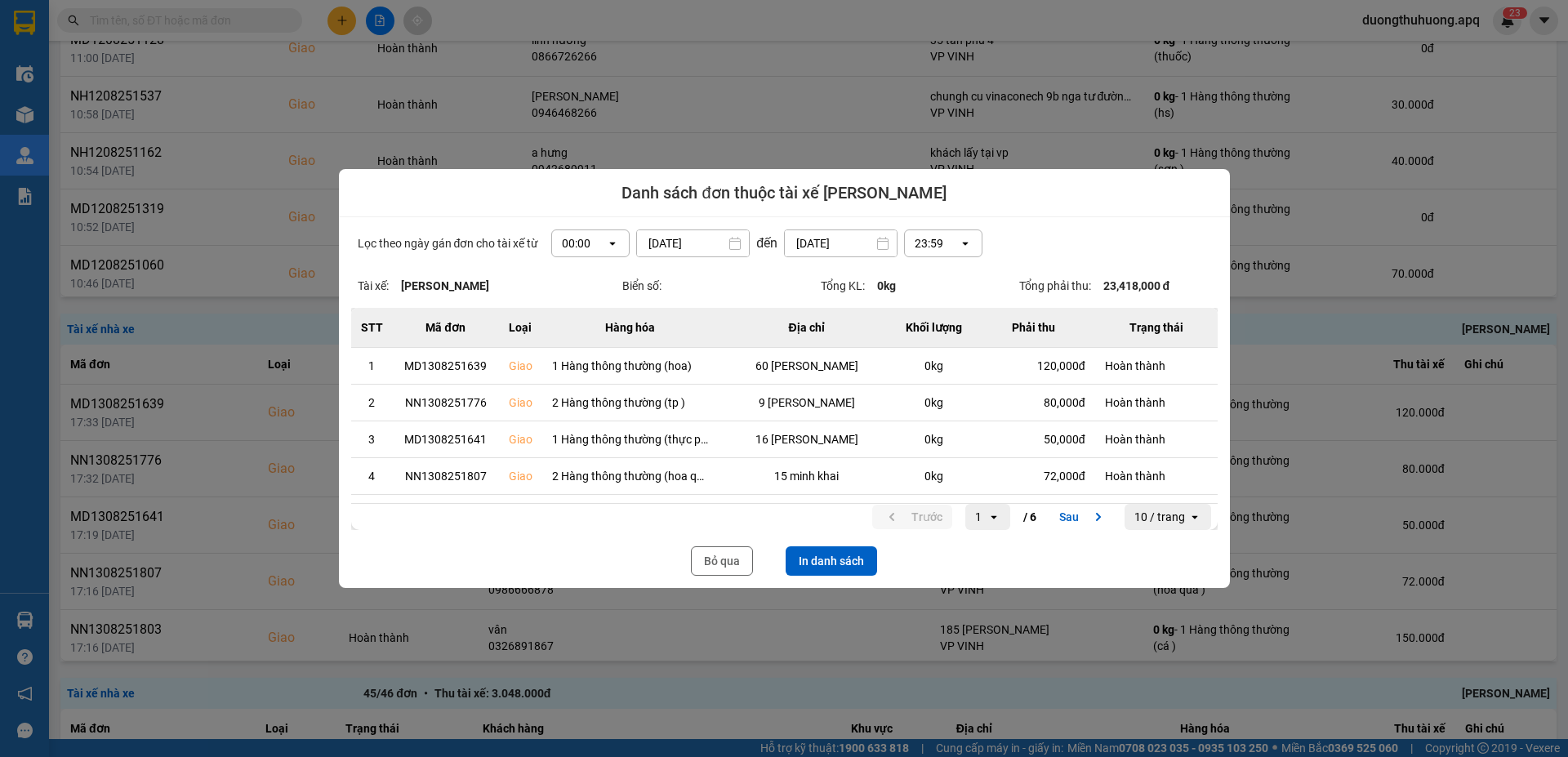
click at [610, 242] on icon "open" at bounding box center [613, 243] width 14 height 14
click at [571, 333] on div "13:00" at bounding box center [585, 334] width 52 height 16
click at [841, 478] on button "In danh sách" at bounding box center [831, 560] width 92 height 29
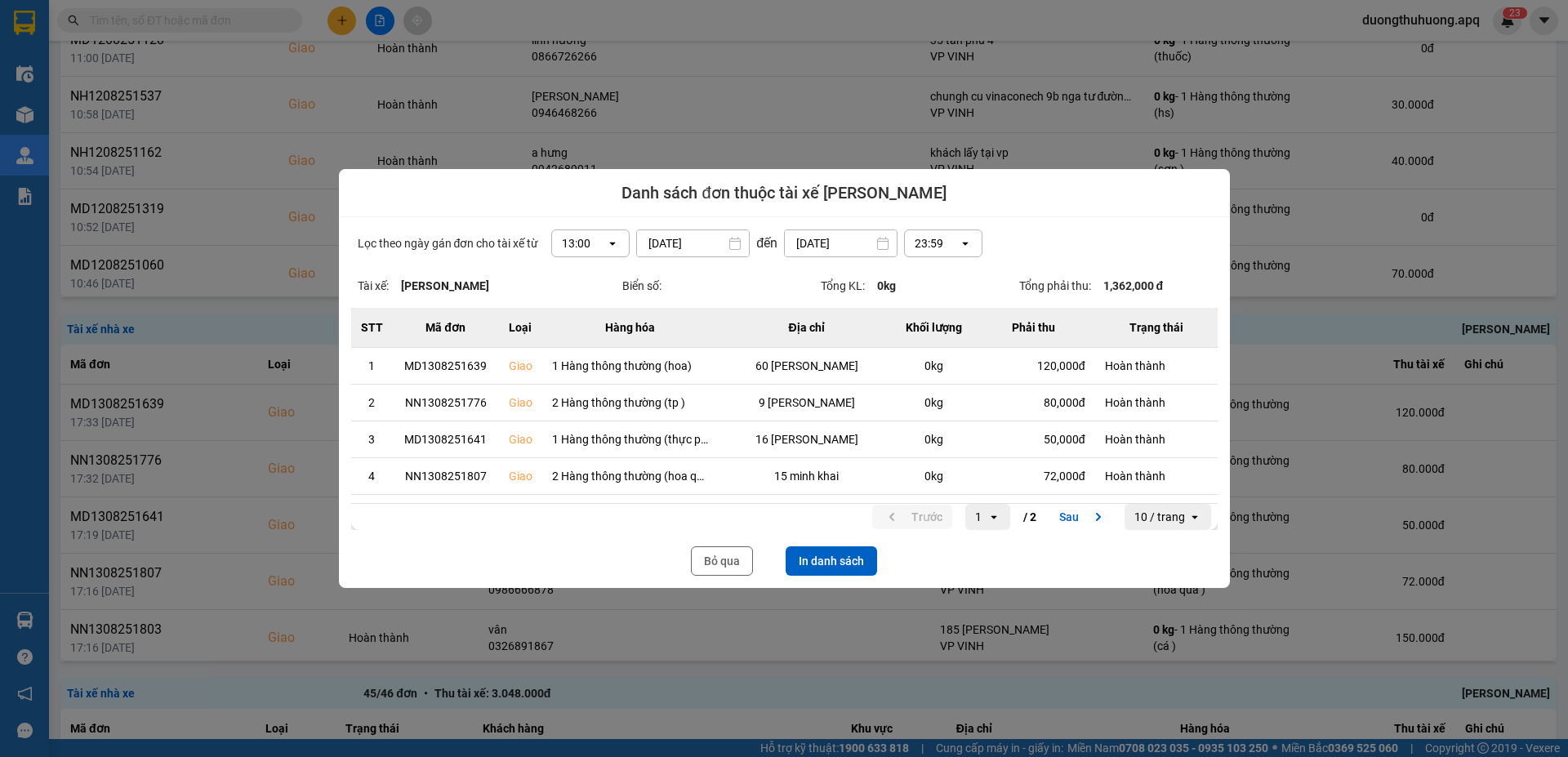
click at [787, 14] on div at bounding box center [784, 378] width 1568 height 757
click at [718, 478] on button "Bỏ qua" at bounding box center [722, 560] width 62 height 29
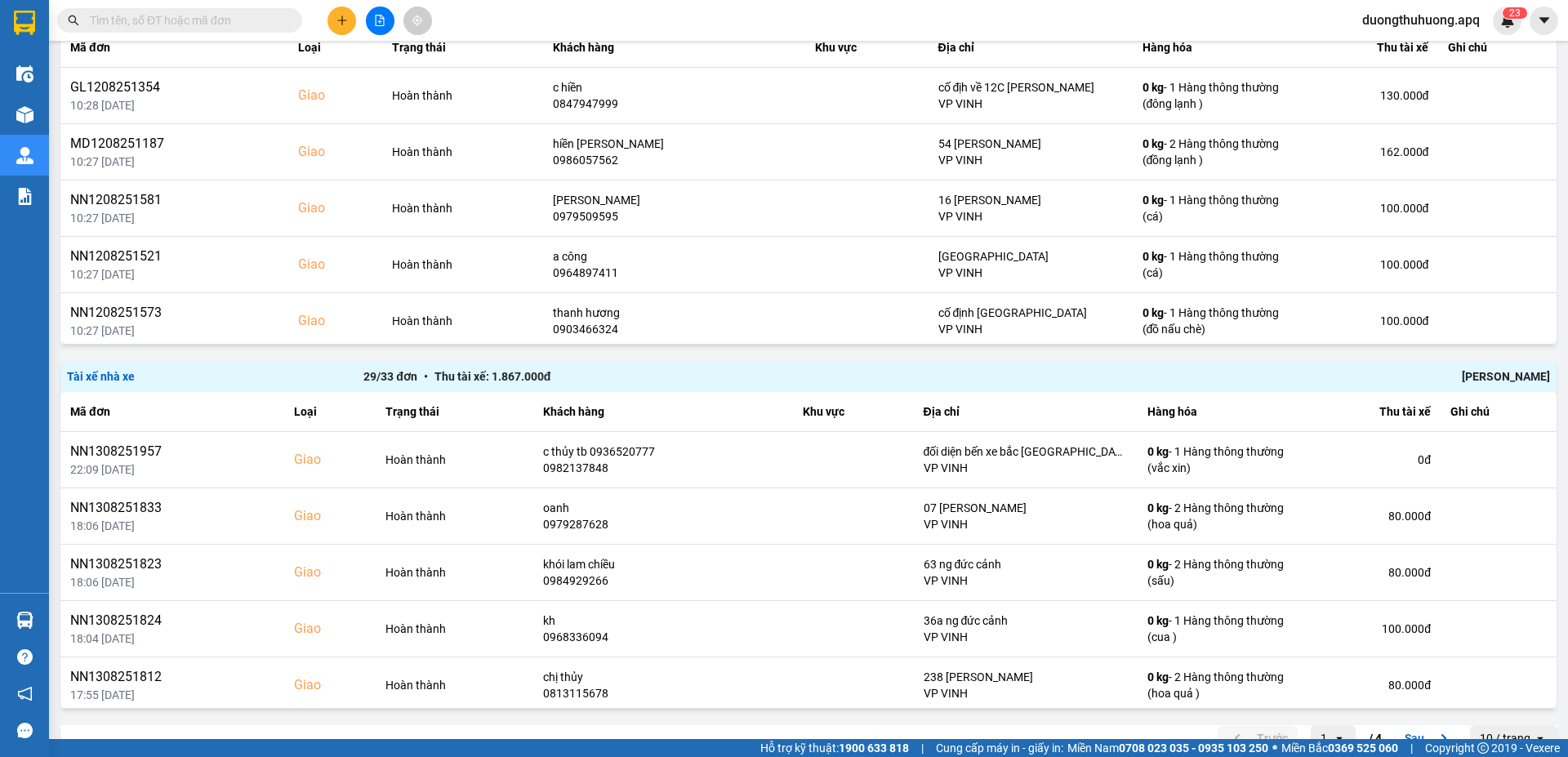
scroll to position [3168, 0]
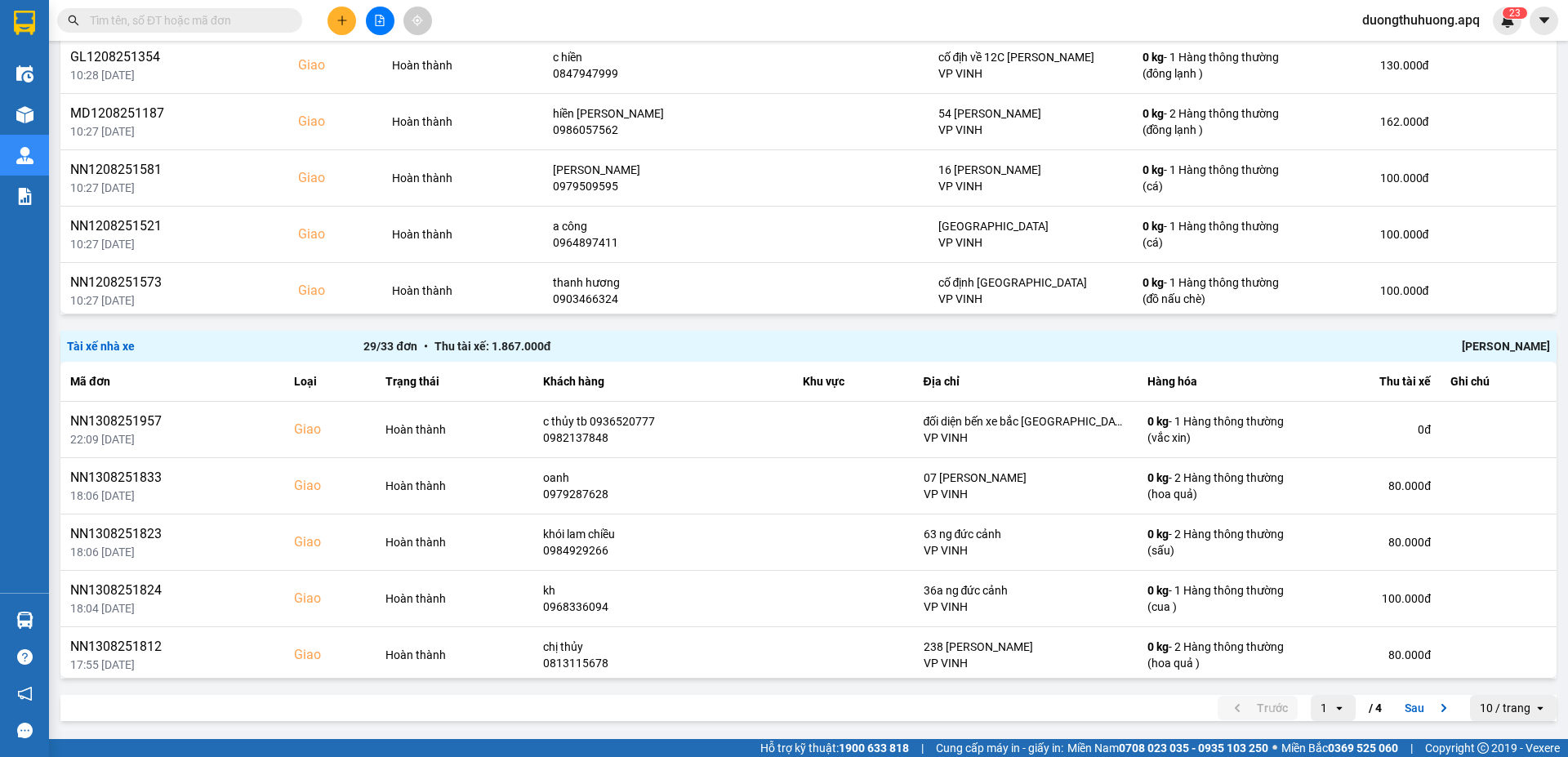
click at [1305, 343] on div "Nguyễn Tất Tiến" at bounding box center [1253, 346] width 592 height 18
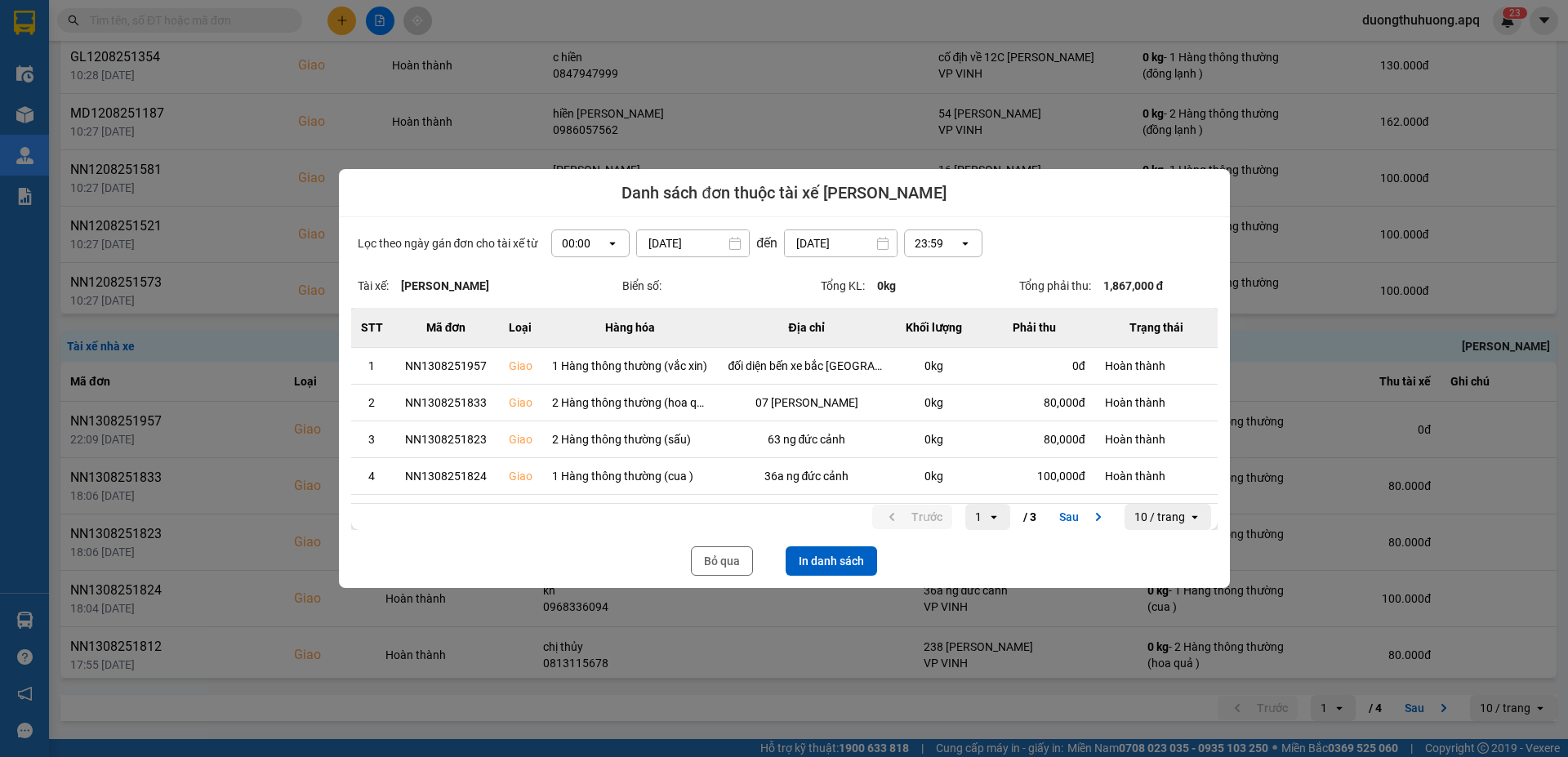
click at [658, 299] on div "Lọc theo ngày gán đơn cho tài xế từ 00:00 open 13/08/2025 Press the down arrow …" at bounding box center [784, 402] width 891 height 370
click at [607, 246] on icon "open" at bounding box center [613, 243] width 14 height 14
click at [576, 335] on div "13:00" at bounding box center [585, 334] width 52 height 16
click at [844, 478] on button "In danh sách" at bounding box center [831, 560] width 92 height 29
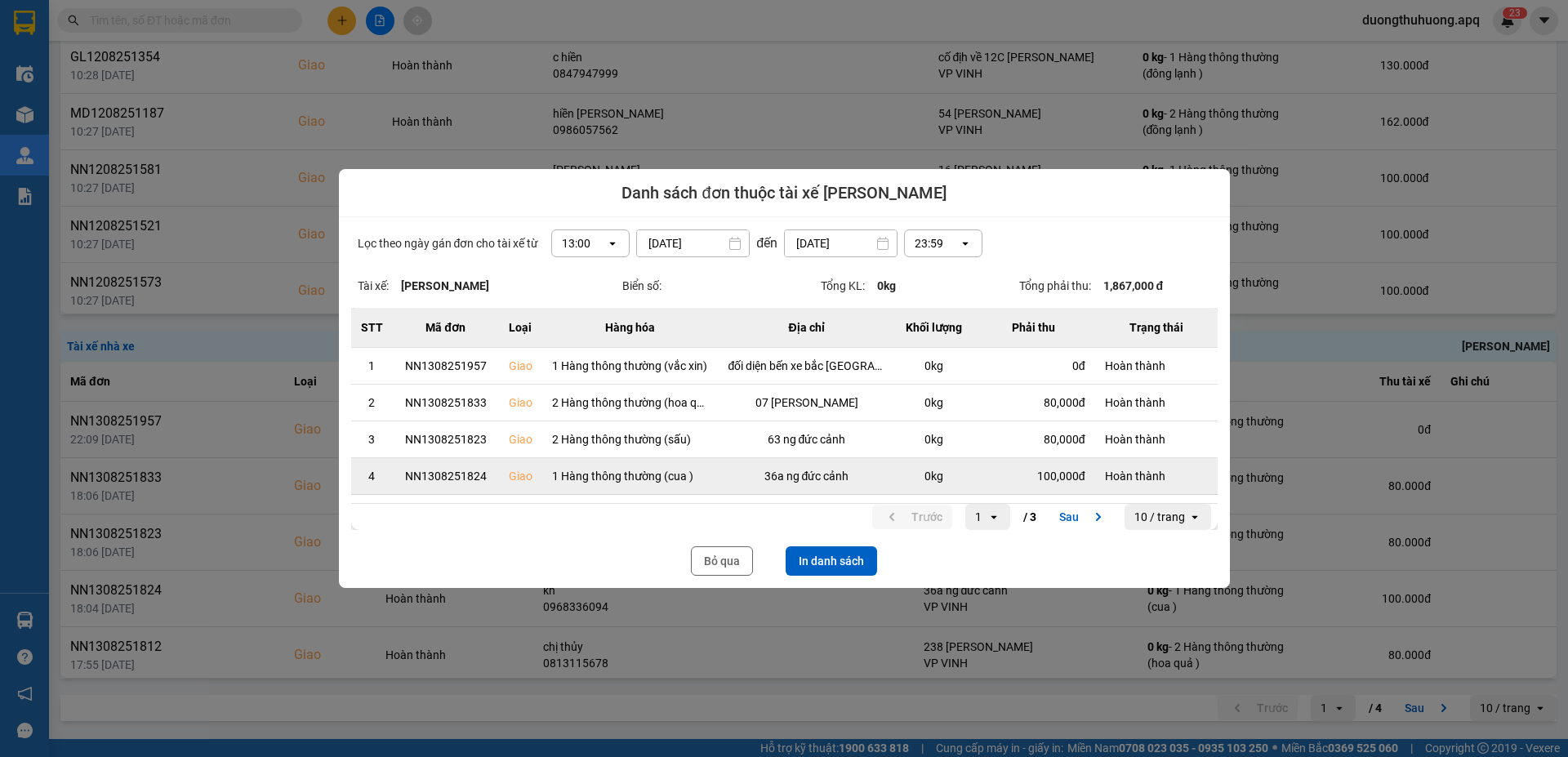
scroll to position [0, 0]
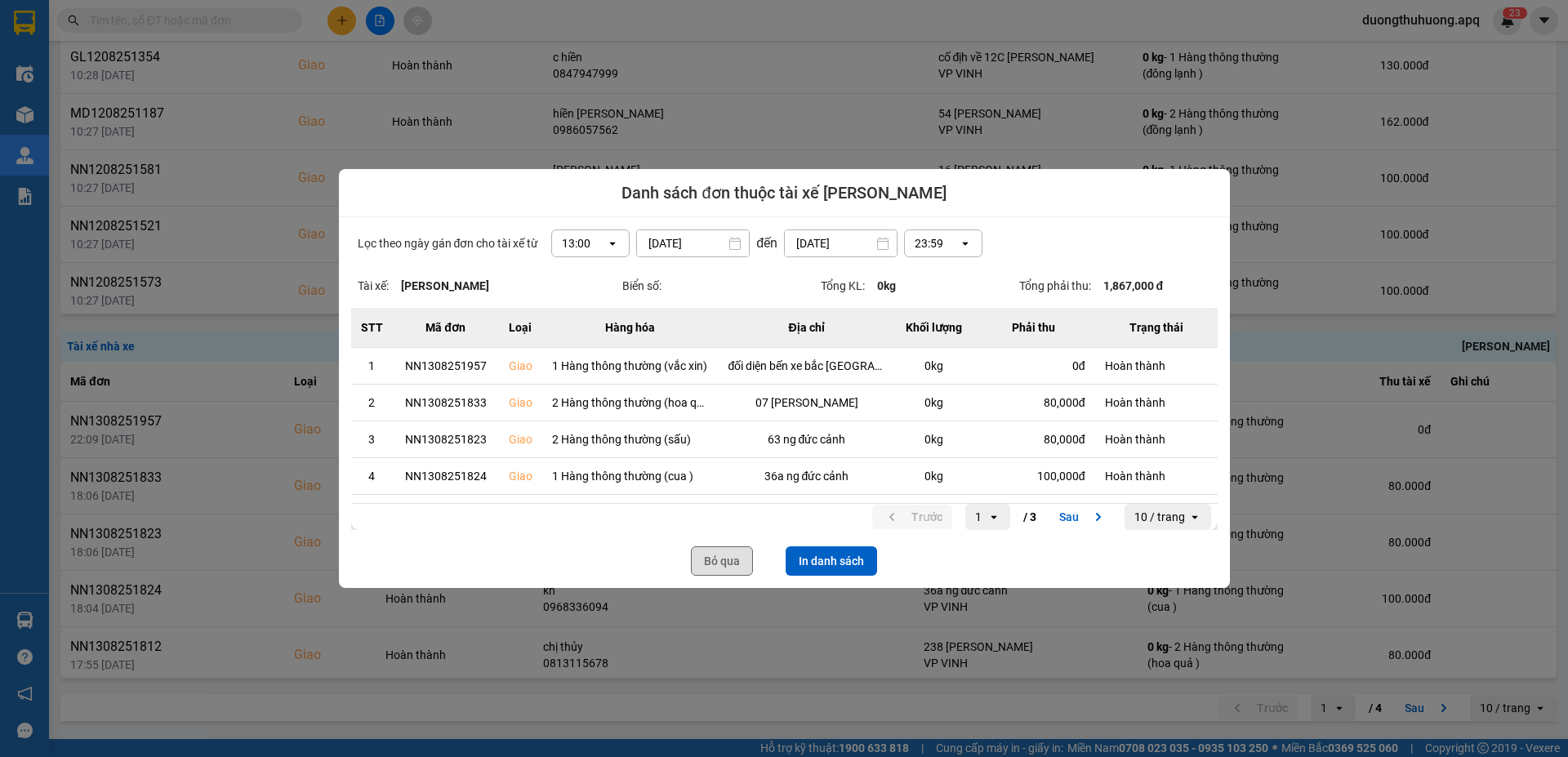
drag, startPoint x: 727, startPoint y: 564, endPoint x: 1547, endPoint y: 193, distance: 900.0
click at [728, 478] on button "Bỏ qua" at bounding box center [722, 560] width 62 height 29
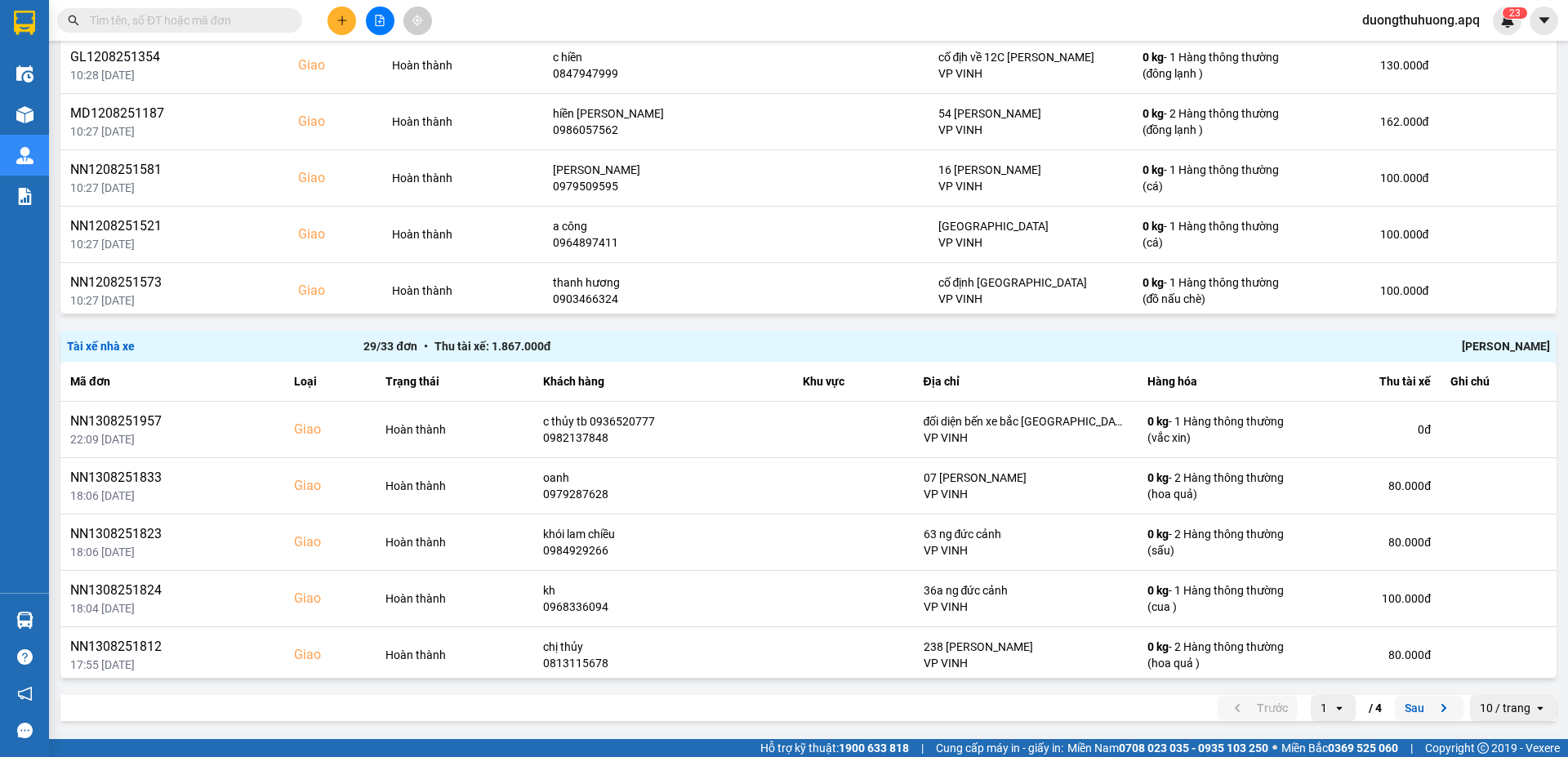
click at [1305, 478] on button "Sau" at bounding box center [1428, 707] width 69 height 24
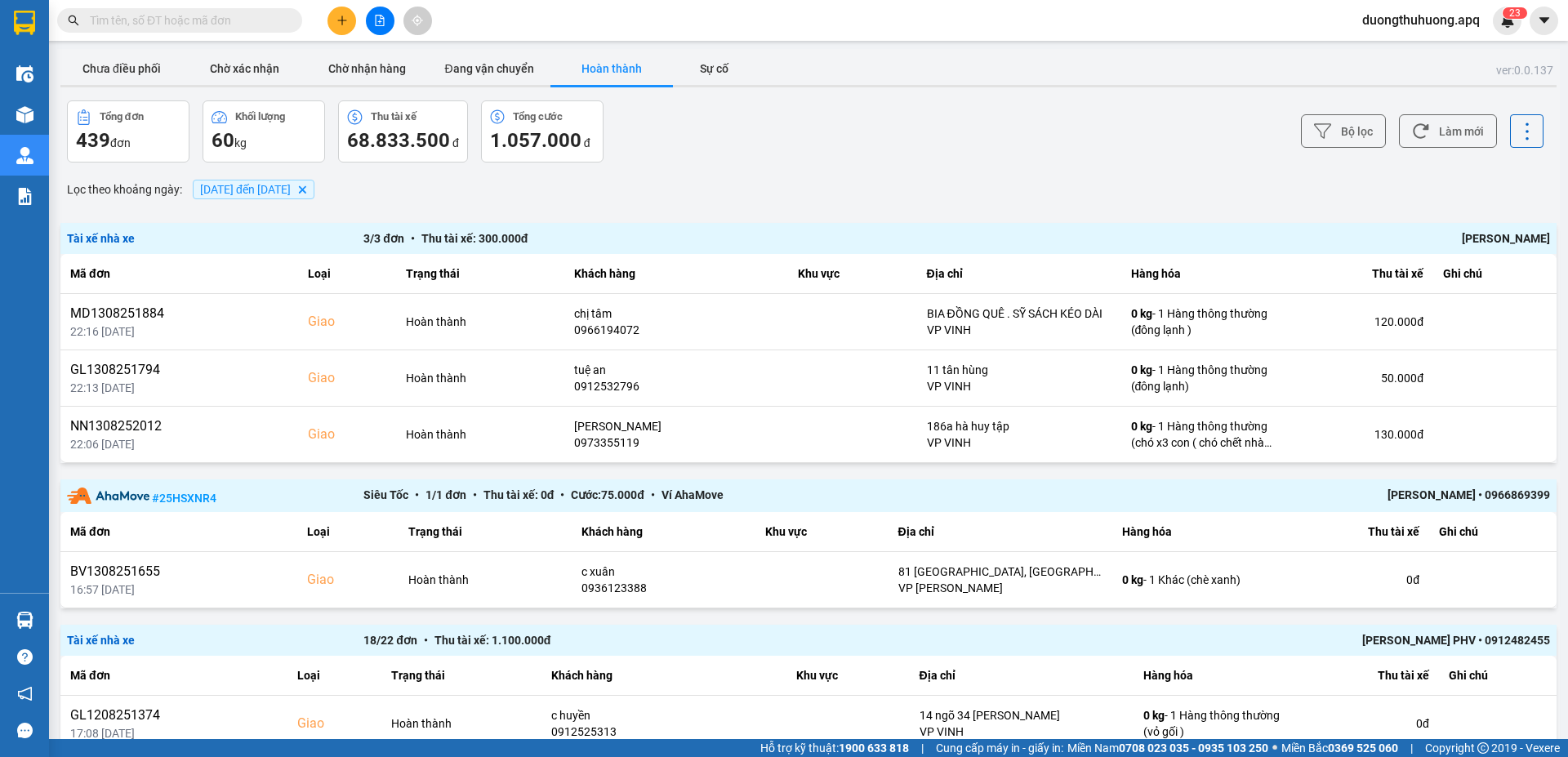
click at [1305, 236] on div "Ngô Tùng Nam" at bounding box center [1253, 238] width 592 height 18
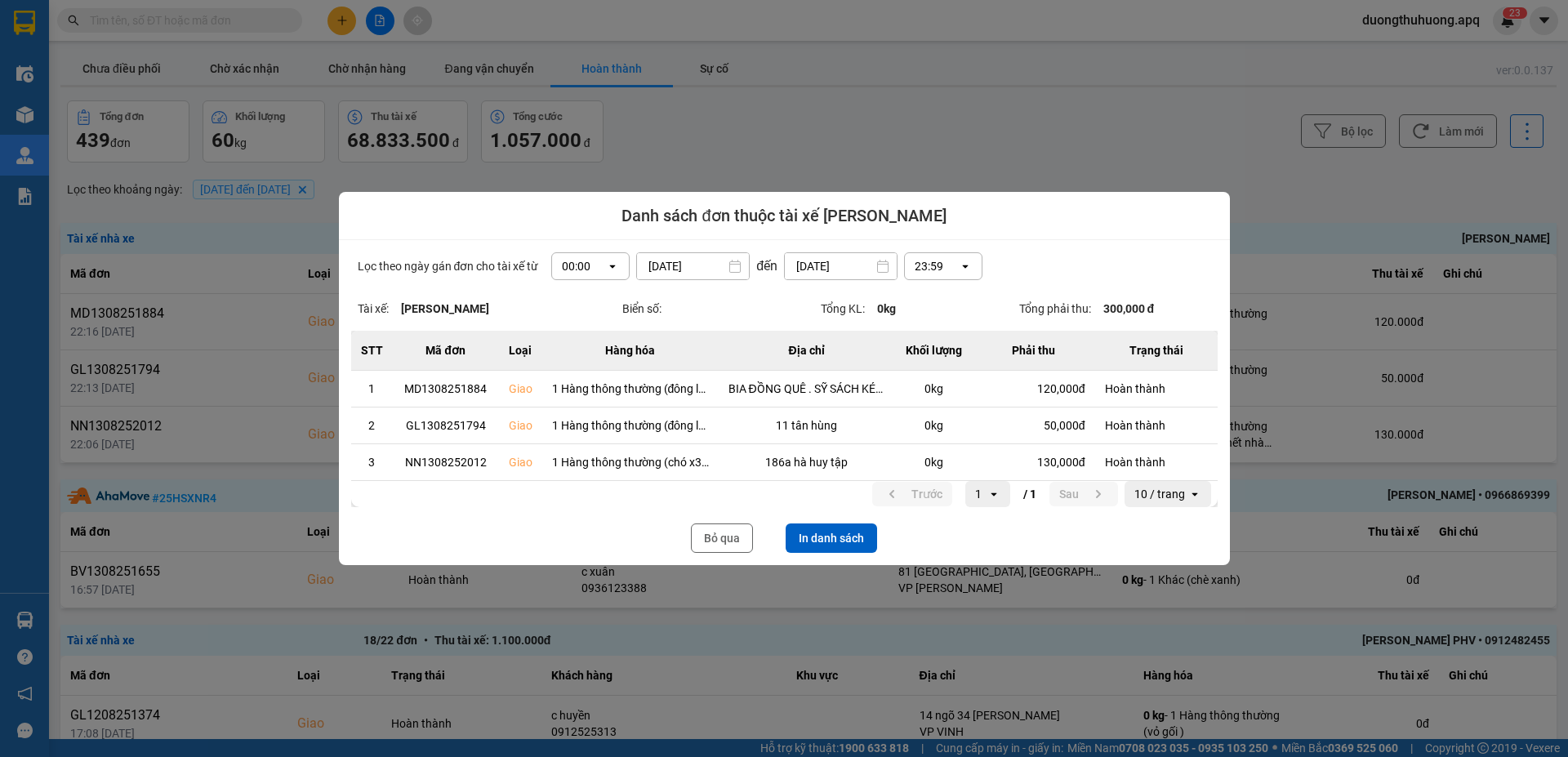
click at [615, 264] on icon "open" at bounding box center [613, 266] width 14 height 14
click at [586, 359] on div "13:00" at bounding box center [591, 356] width 52 height 16
click at [829, 478] on button "In danh sách" at bounding box center [831, 537] width 92 height 29
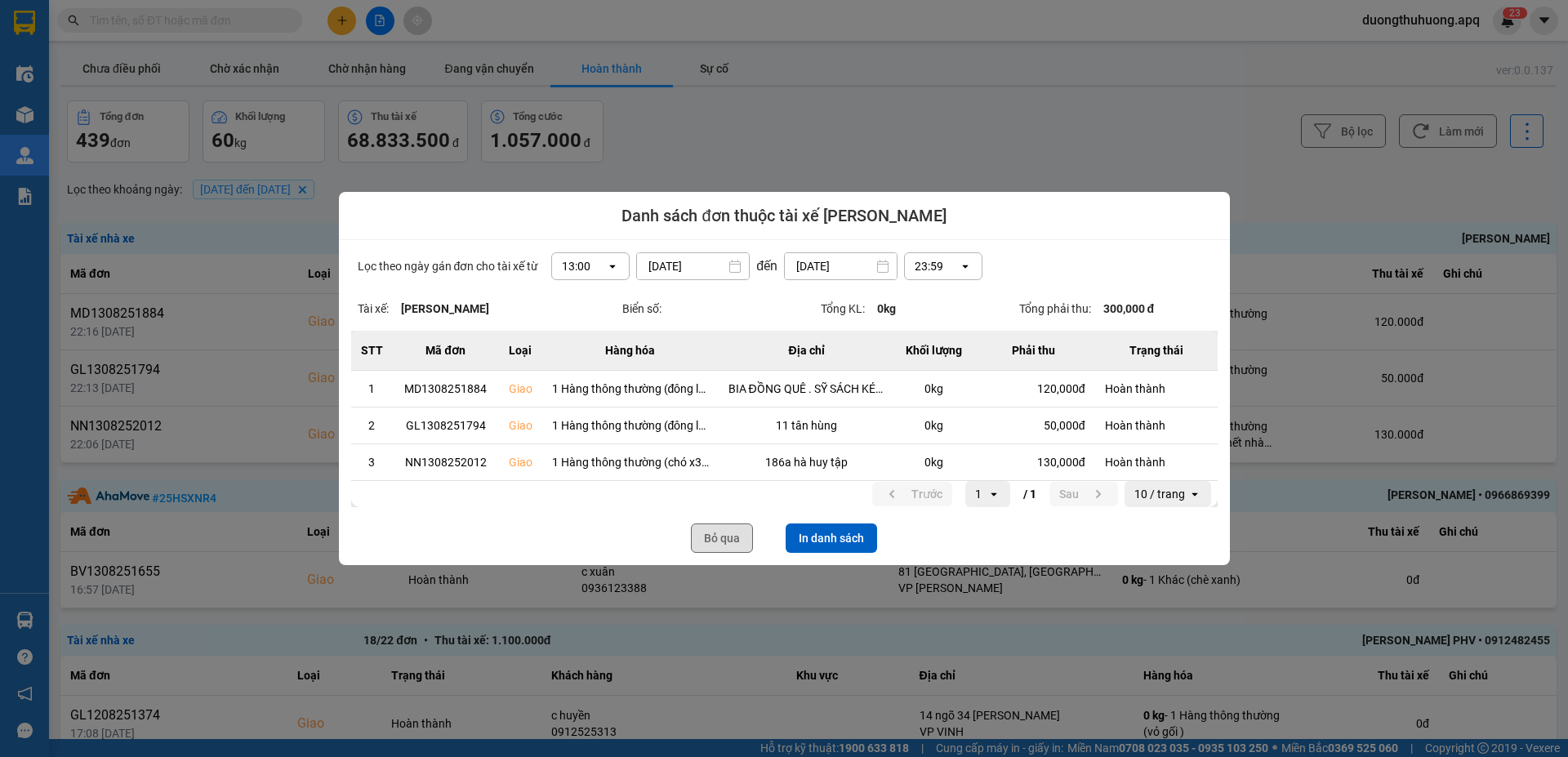
click at [715, 478] on button "Bỏ qua" at bounding box center [722, 537] width 62 height 29
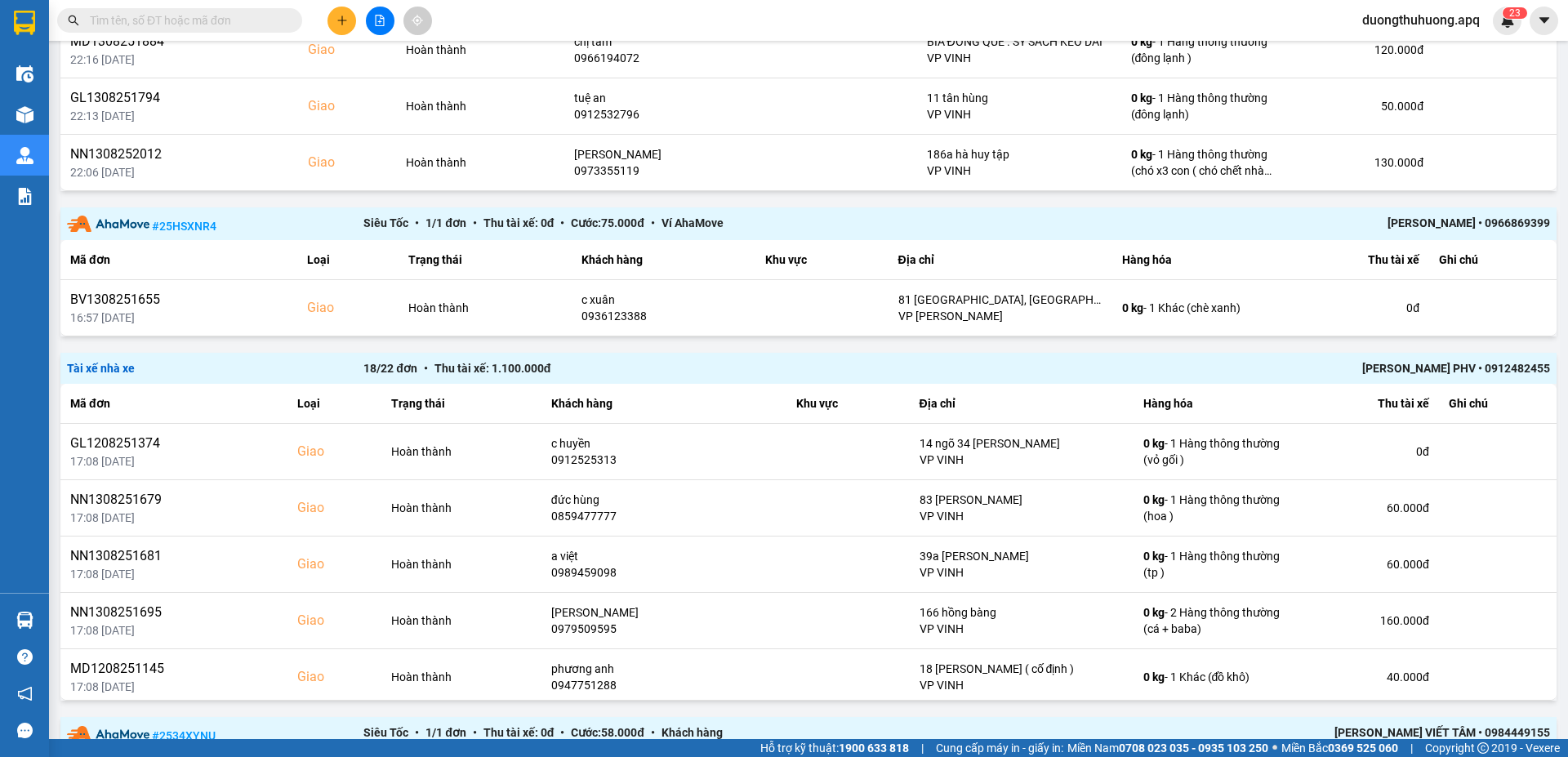
scroll to position [297, 0]
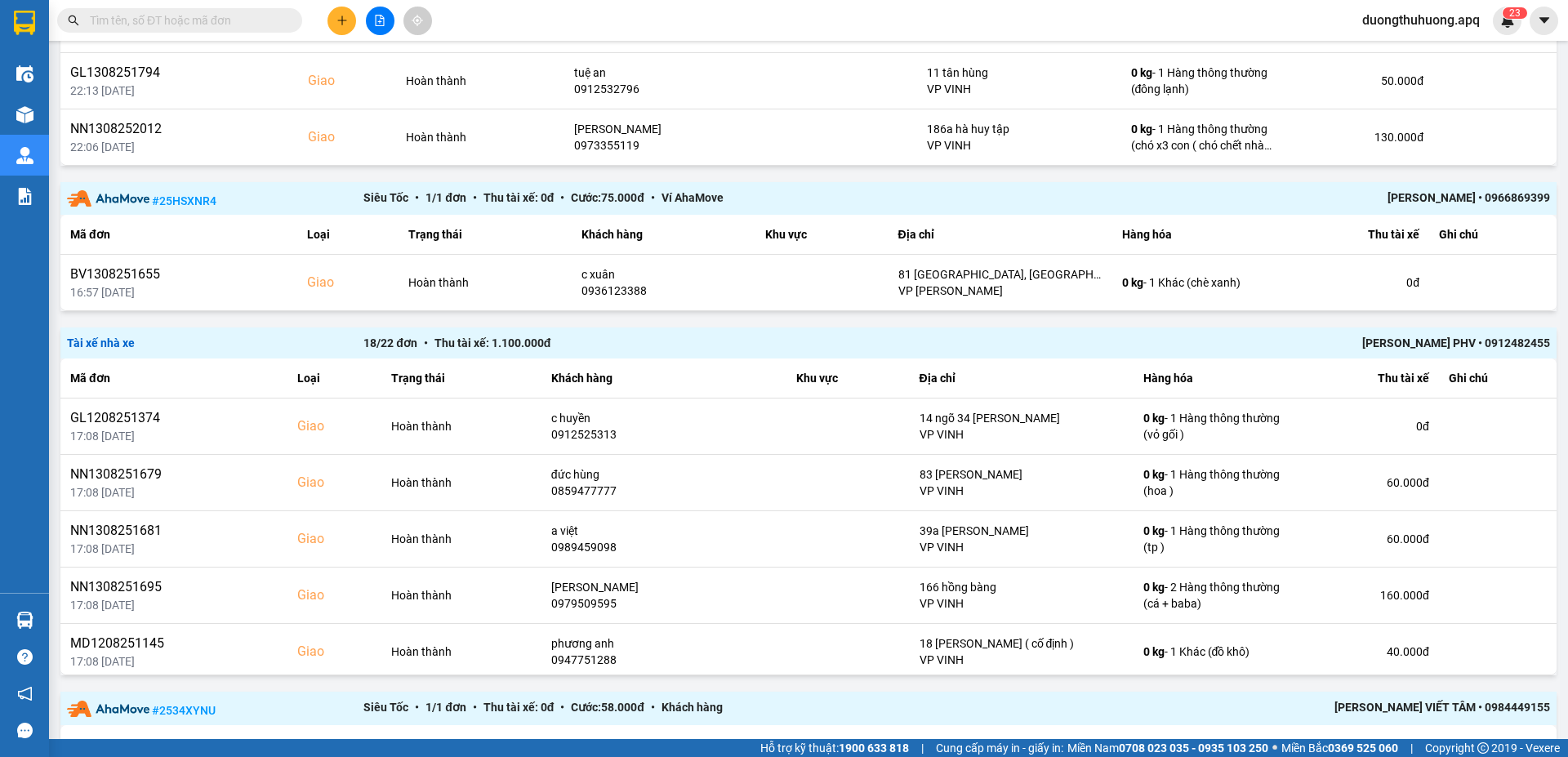
click at [1305, 343] on div "Lê Hữu Thuỷ PHV • 0912482455" at bounding box center [1253, 342] width 592 height 18
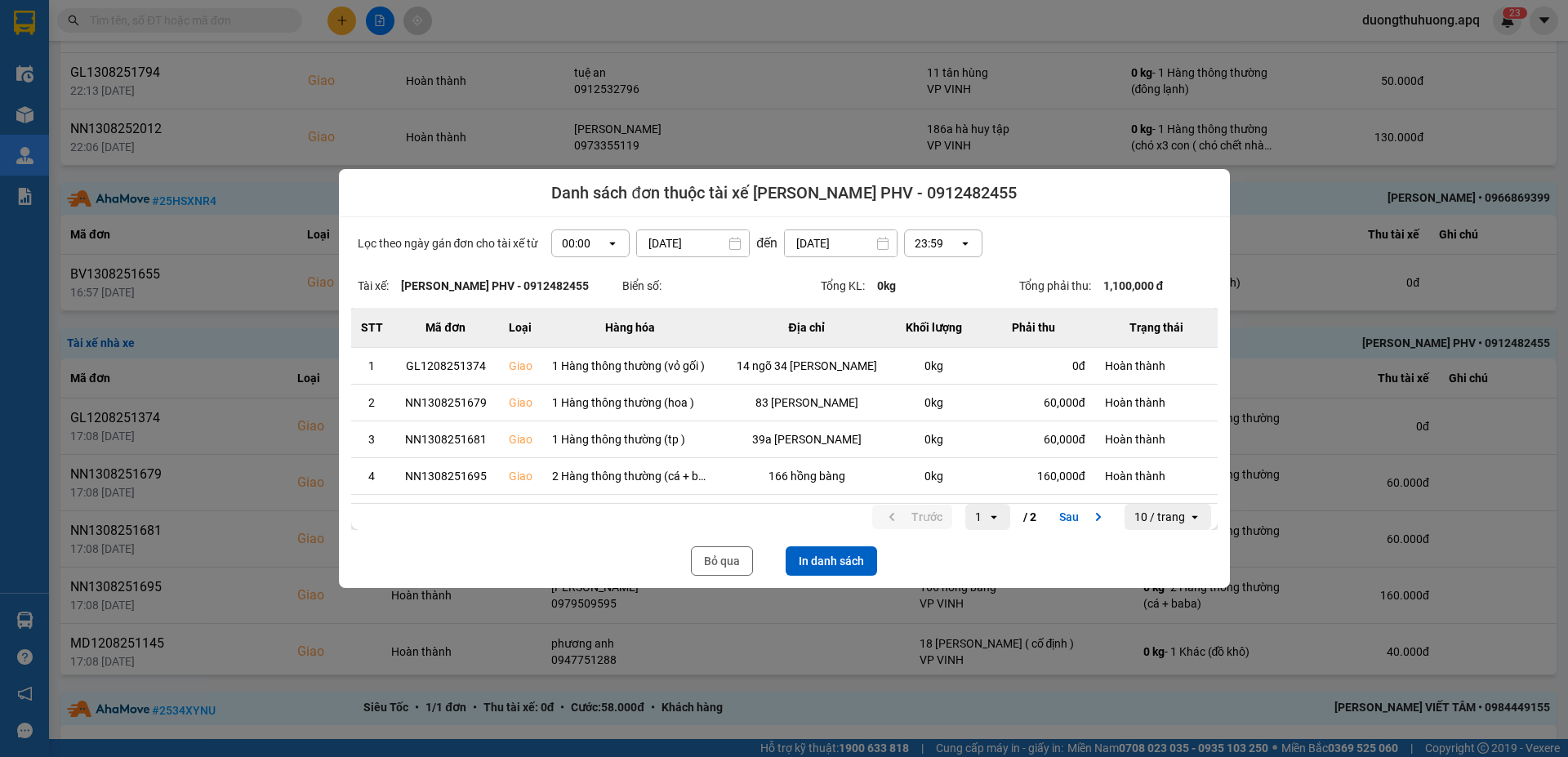
click at [609, 244] on icon "open" at bounding box center [613, 243] width 14 height 14
click at [574, 338] on div "13:00" at bounding box center [585, 334] width 52 height 16
click at [838, 478] on button "In danh sách" at bounding box center [831, 560] width 92 height 29
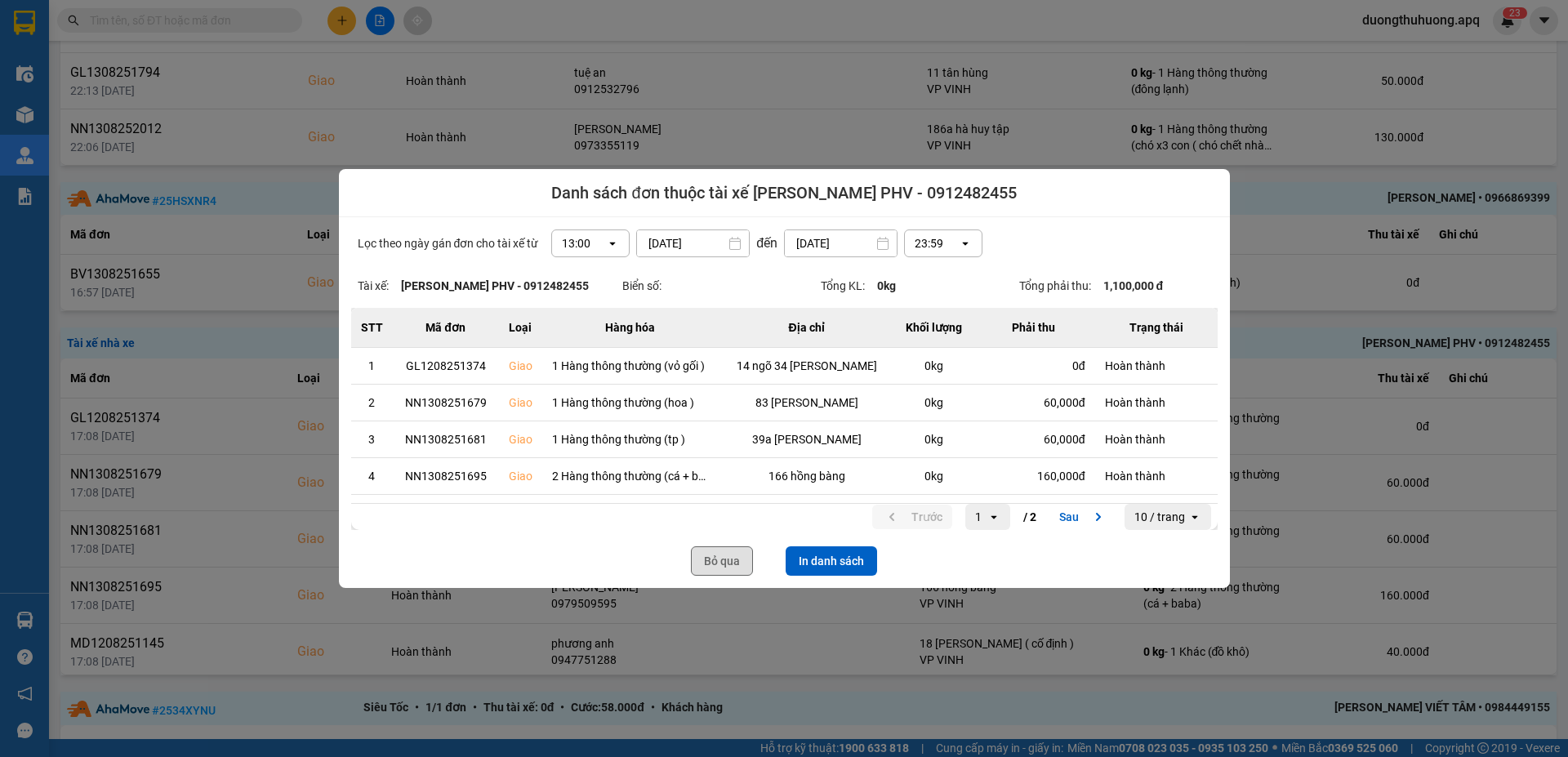
drag, startPoint x: 724, startPoint y: 561, endPoint x: 1567, endPoint y: 217, distance: 910.5
click at [725, 478] on button "Bỏ qua" at bounding box center [722, 560] width 62 height 29
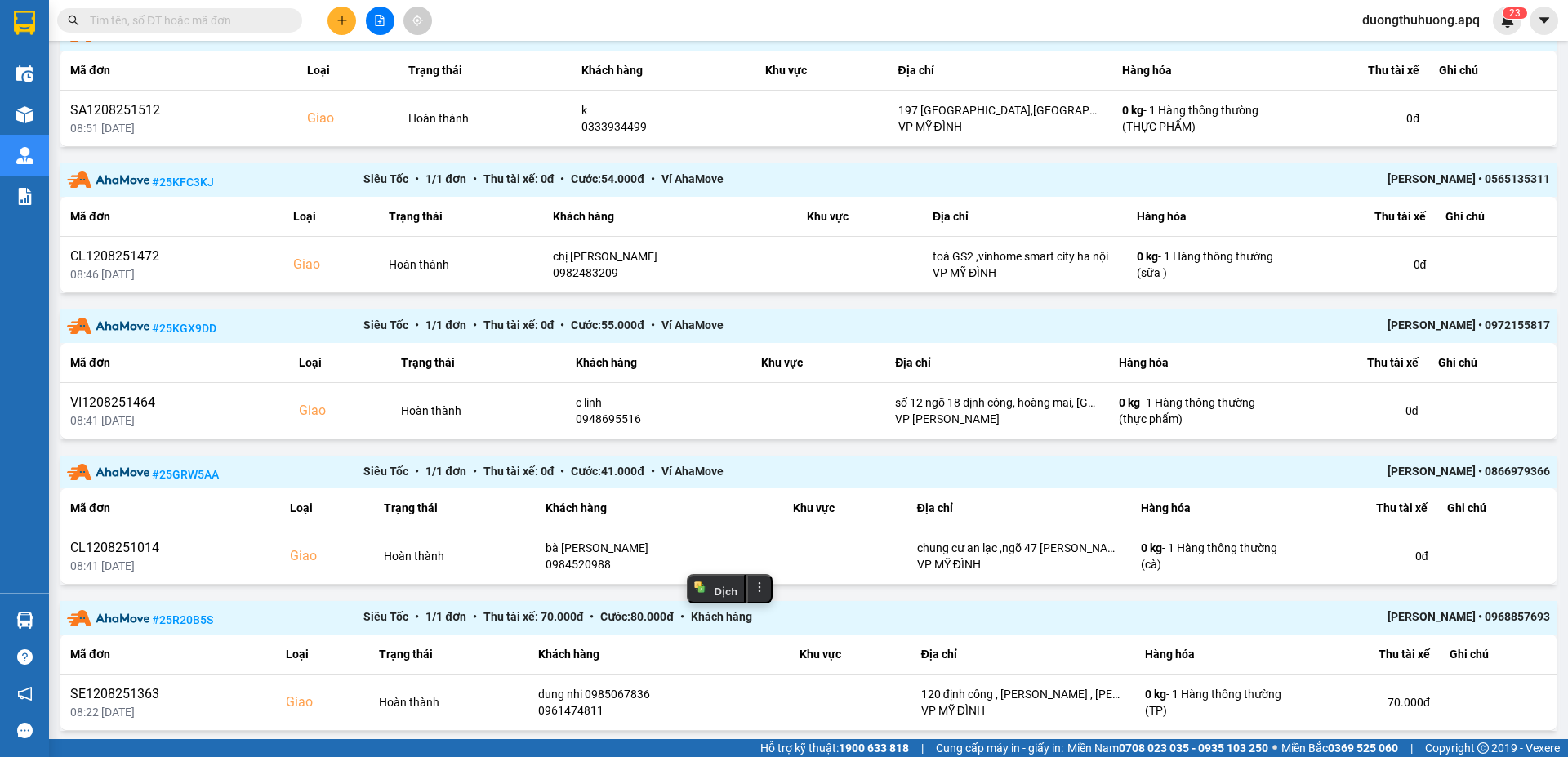
scroll to position [1313, 0]
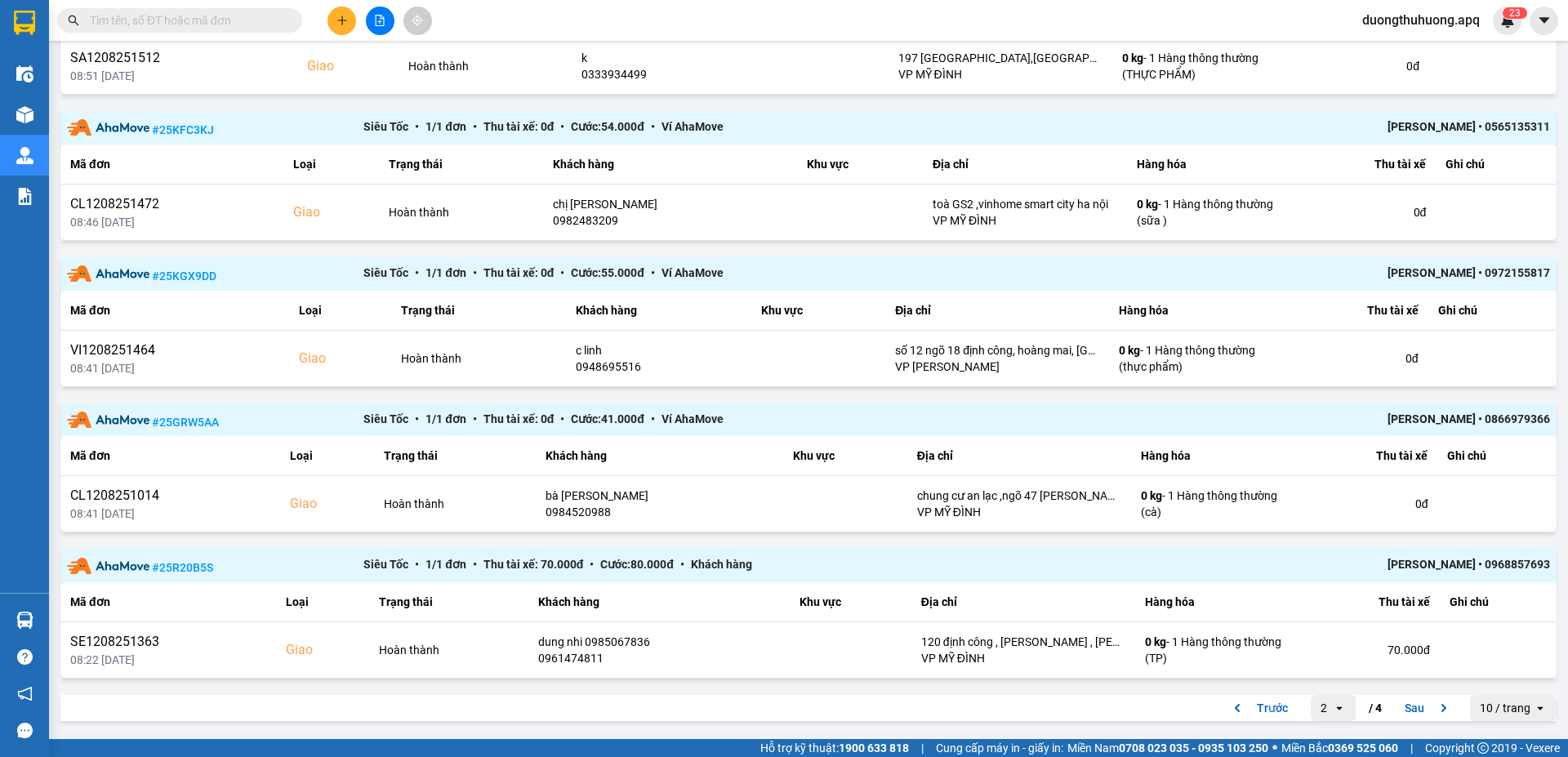
click at [1305, 478] on button "Sau" at bounding box center [1428, 707] width 69 height 24
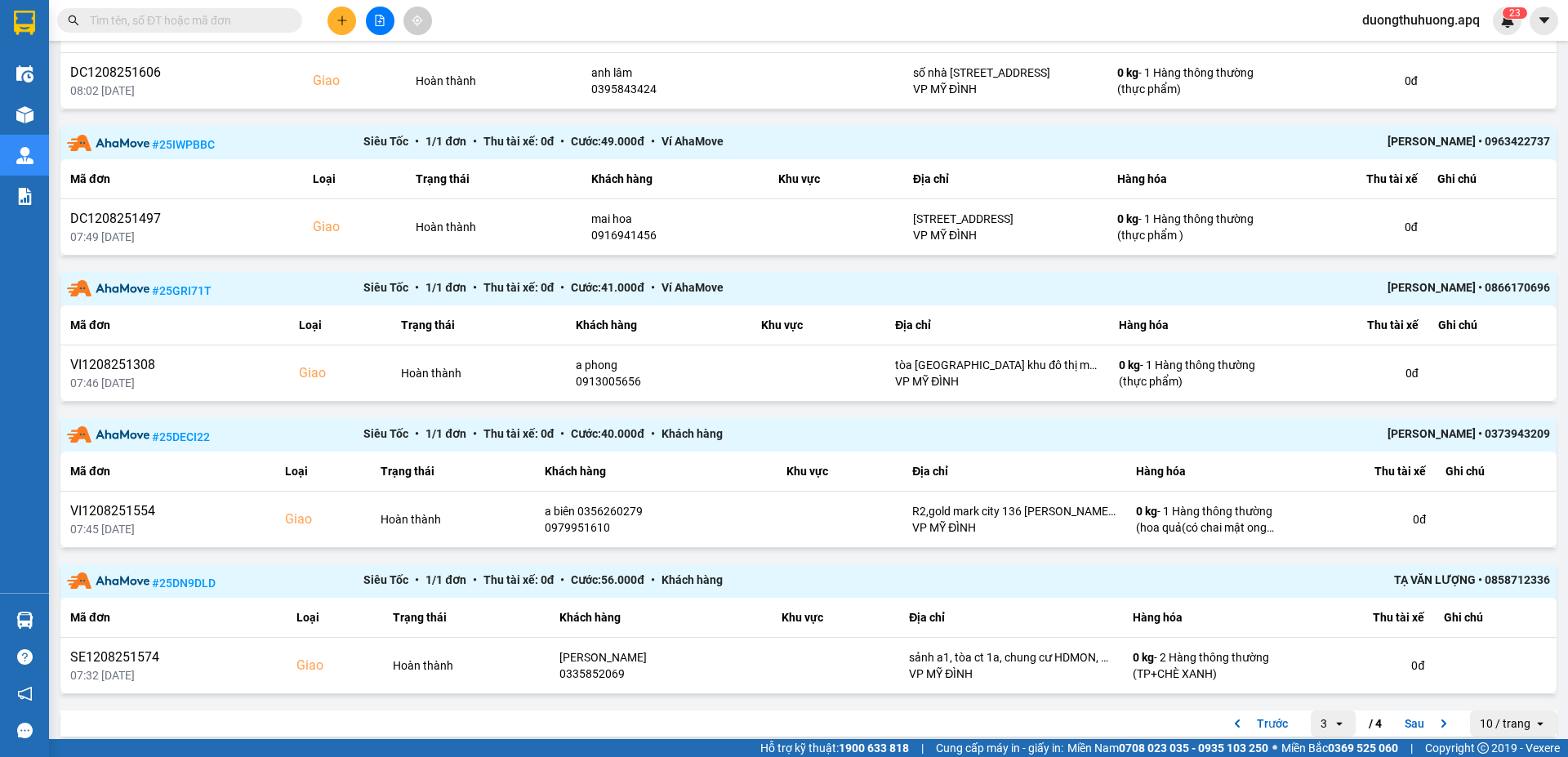
scroll to position [987, 0]
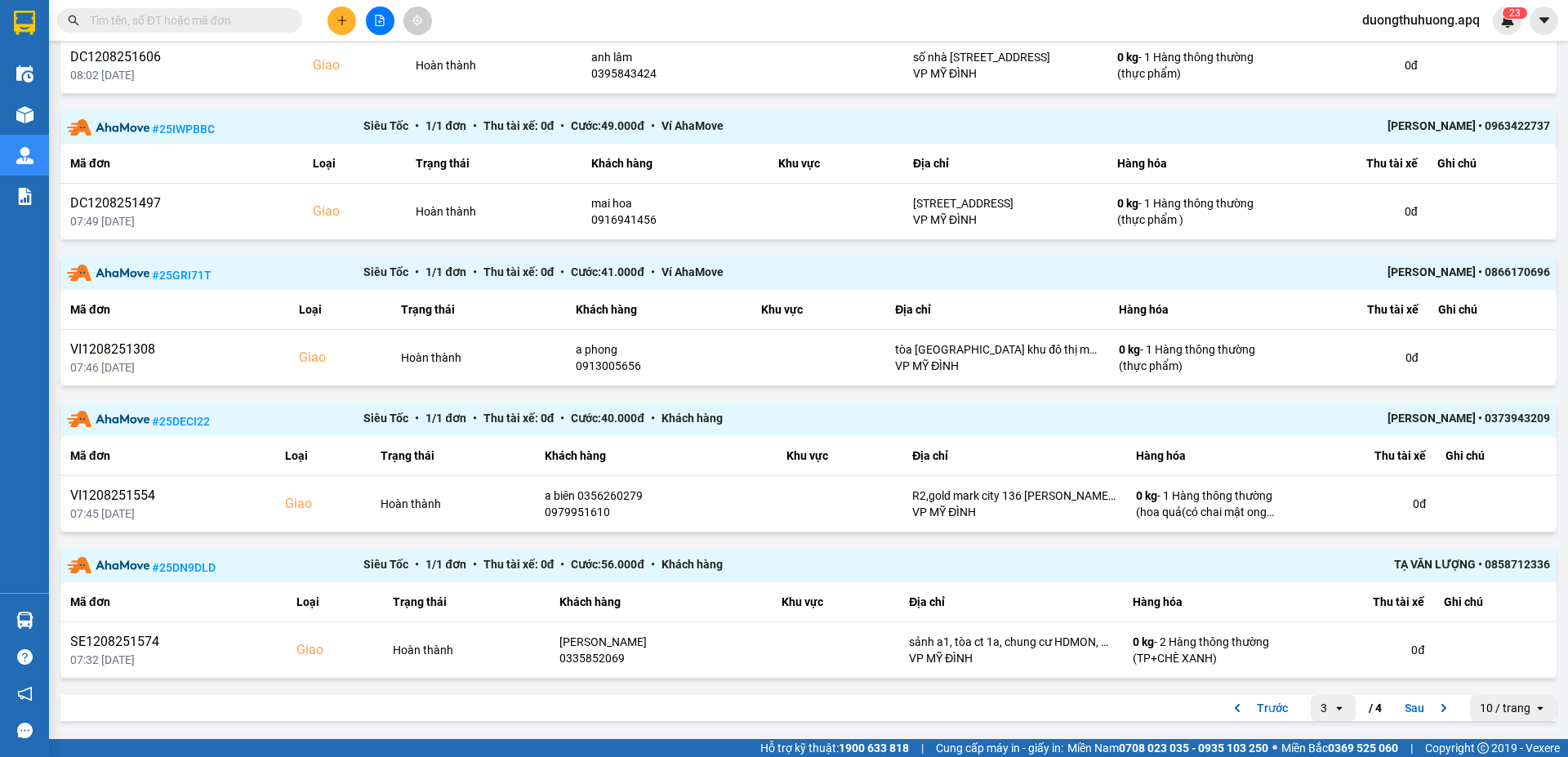
click at [1305, 478] on button "Sau" at bounding box center [1428, 707] width 69 height 24
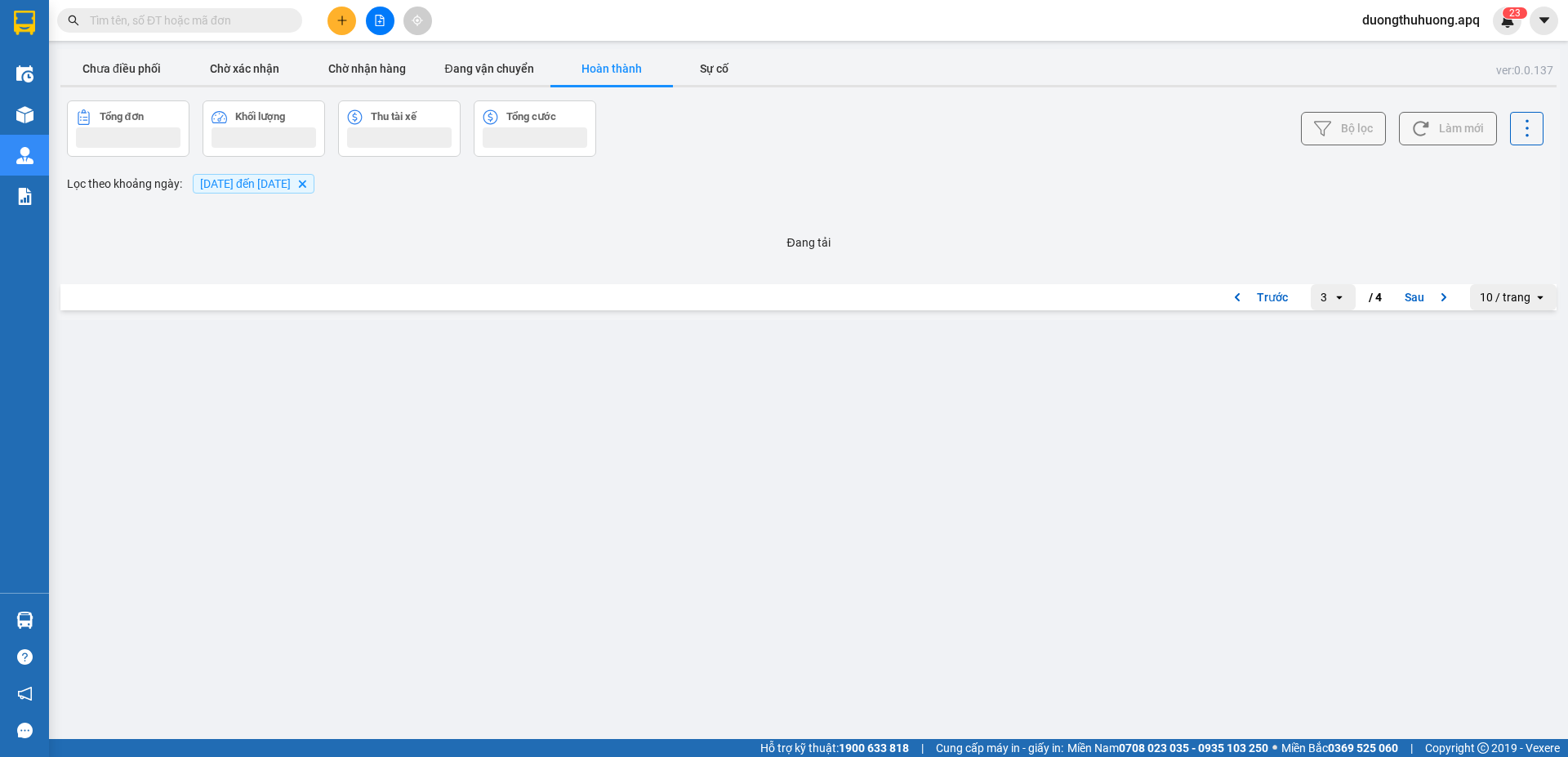
scroll to position [0, 0]
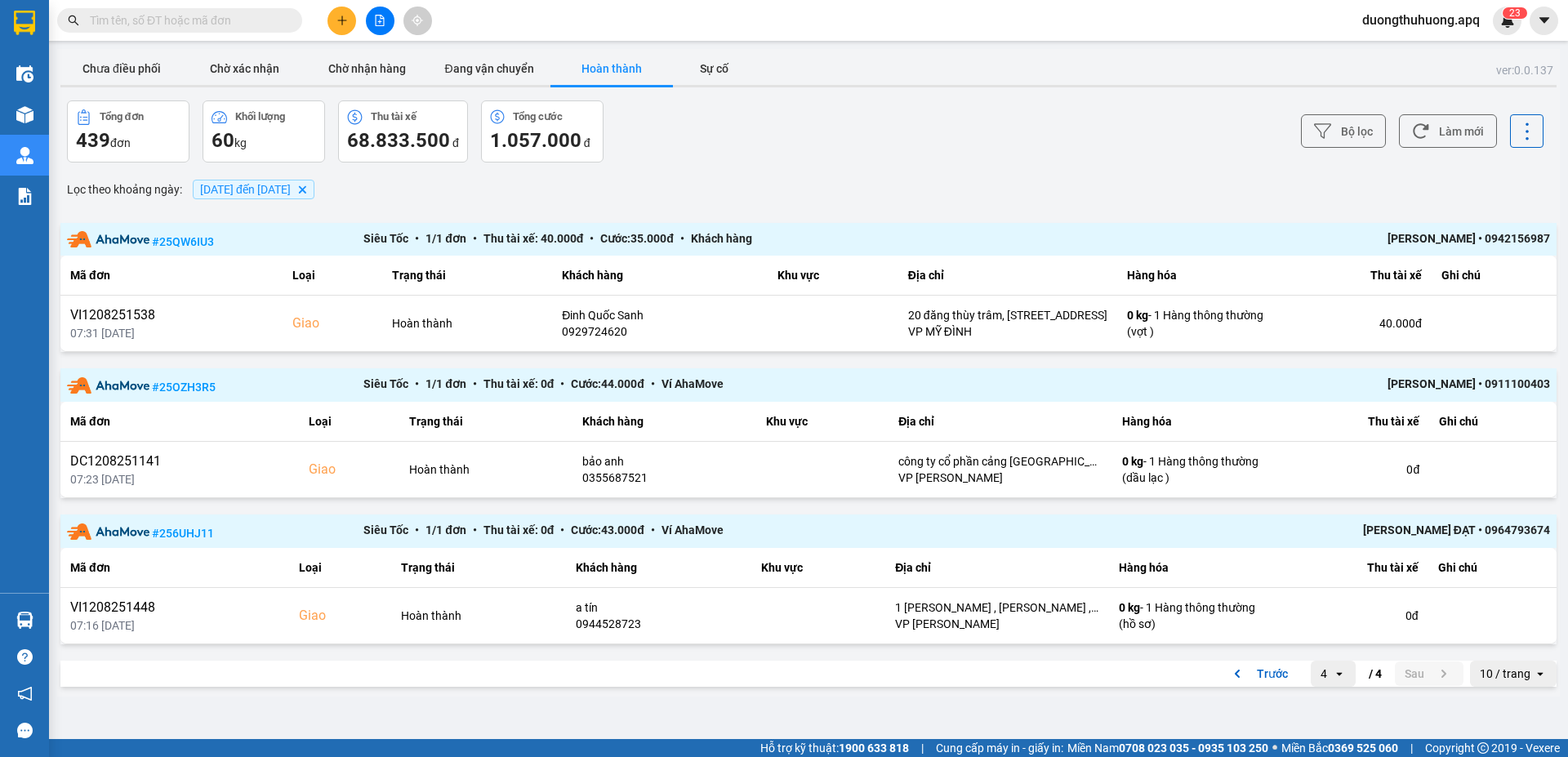
click at [938, 148] on div "Bộ lọc Làm mới" at bounding box center [1173, 131] width 738 height 62
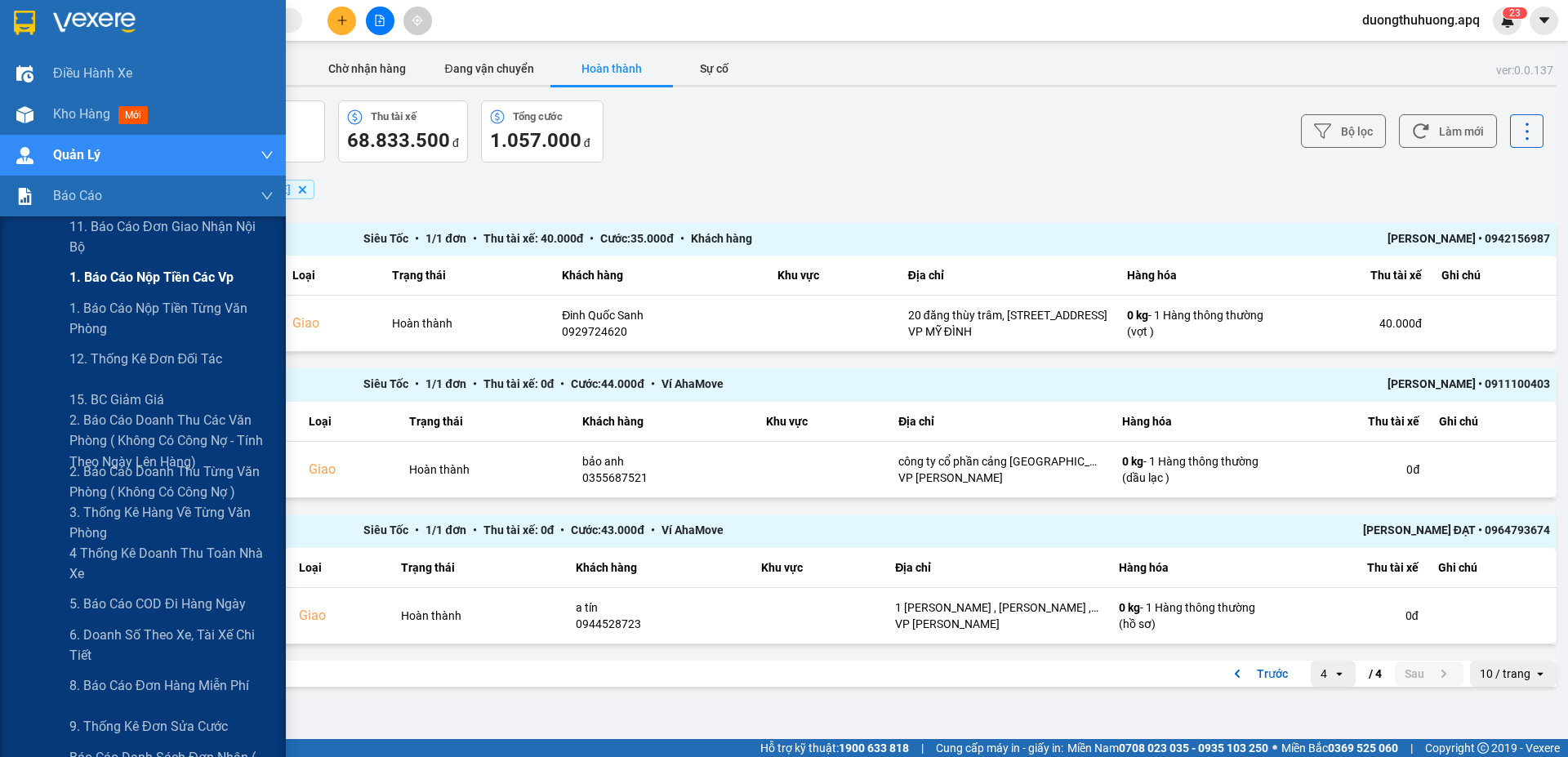
click at [141, 279] on span "1. Báo cáo nộp tiền các vp" at bounding box center [151, 277] width 164 height 20
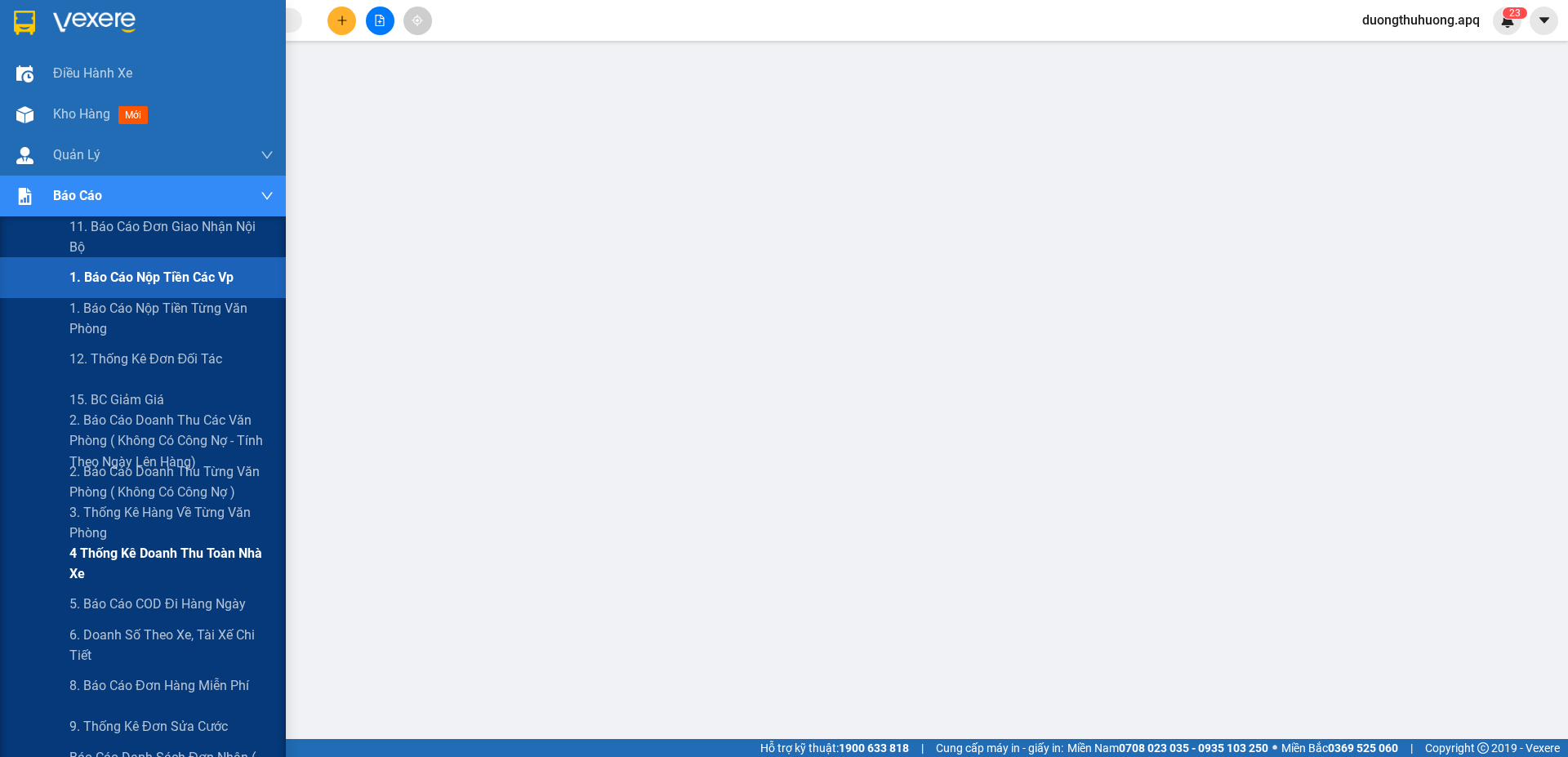
click at [111, 478] on span "4 Thống kê doanh thu toàn nhà xe" at bounding box center [172, 563] width 205 height 41
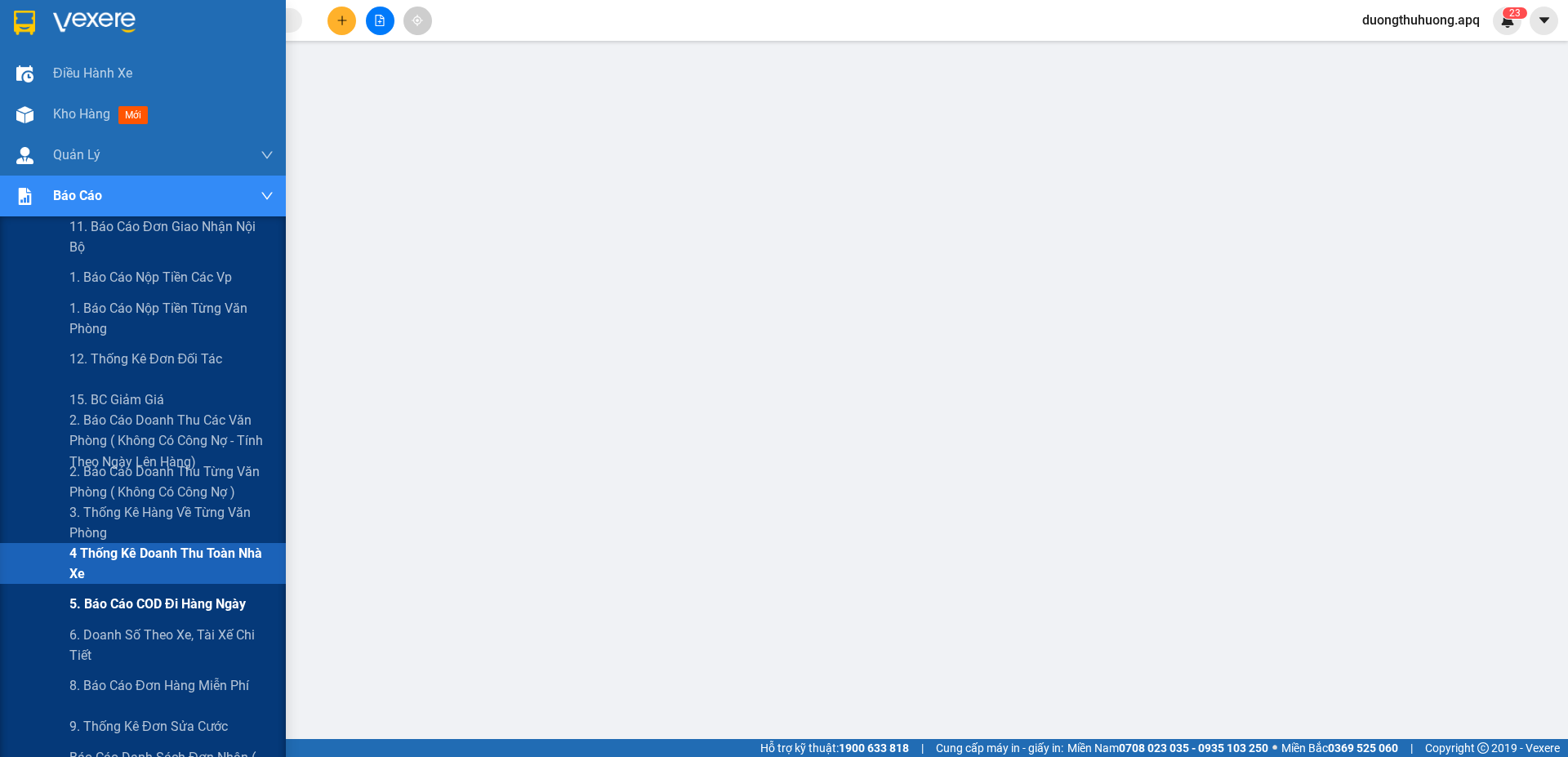
click at [109, 478] on span "5. Báo cáo COD đi hàng ngày" at bounding box center [157, 603] width 177 height 20
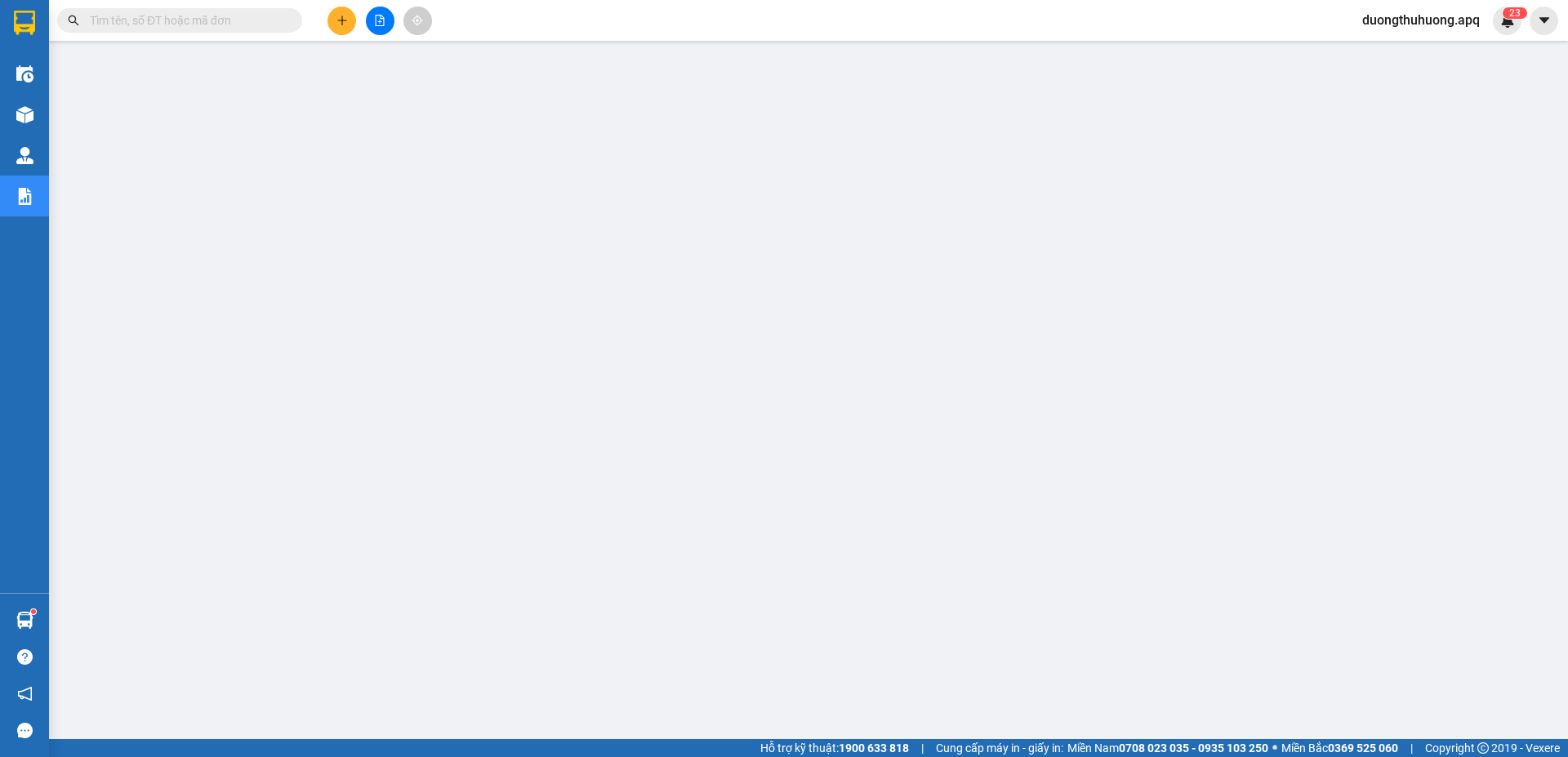
scroll to position [53, 0]
click at [233, 26] on input "text" at bounding box center [186, 20] width 193 height 18
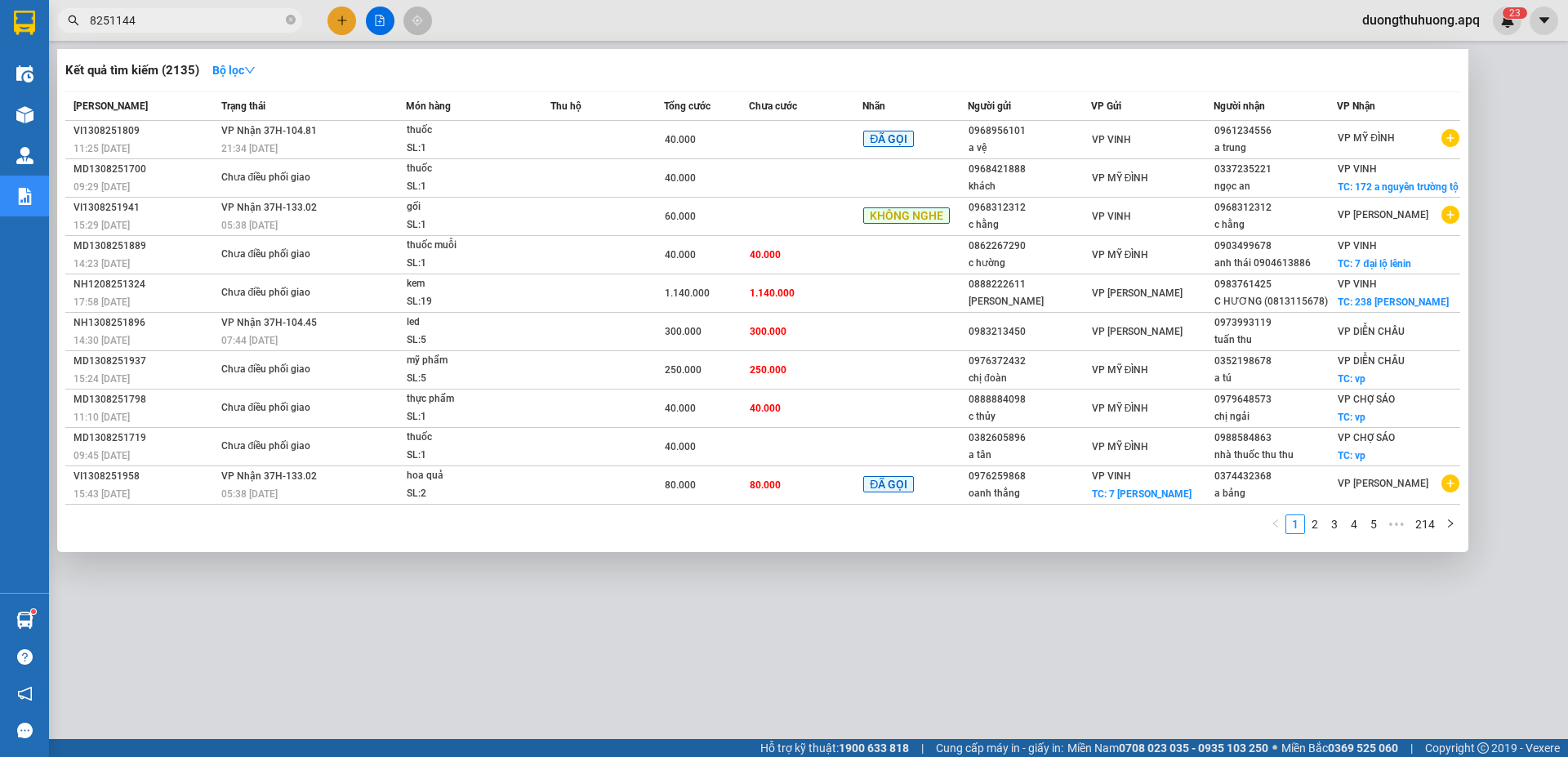
click at [91, 22] on input "8251144" at bounding box center [186, 20] width 193 height 18
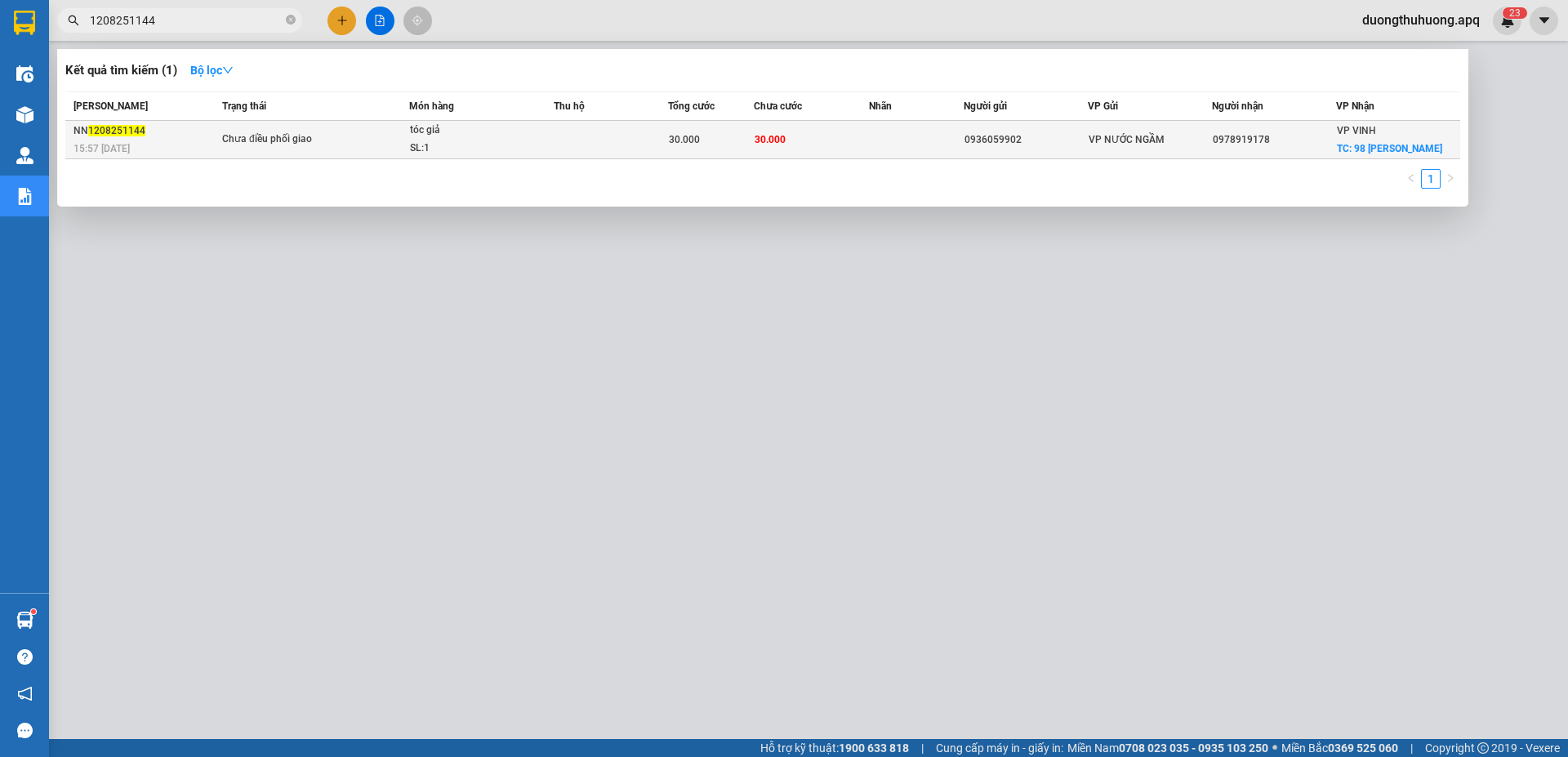
type input "1208251144"
click at [504, 138] on div "tóc giả" at bounding box center [471, 130] width 123 height 18
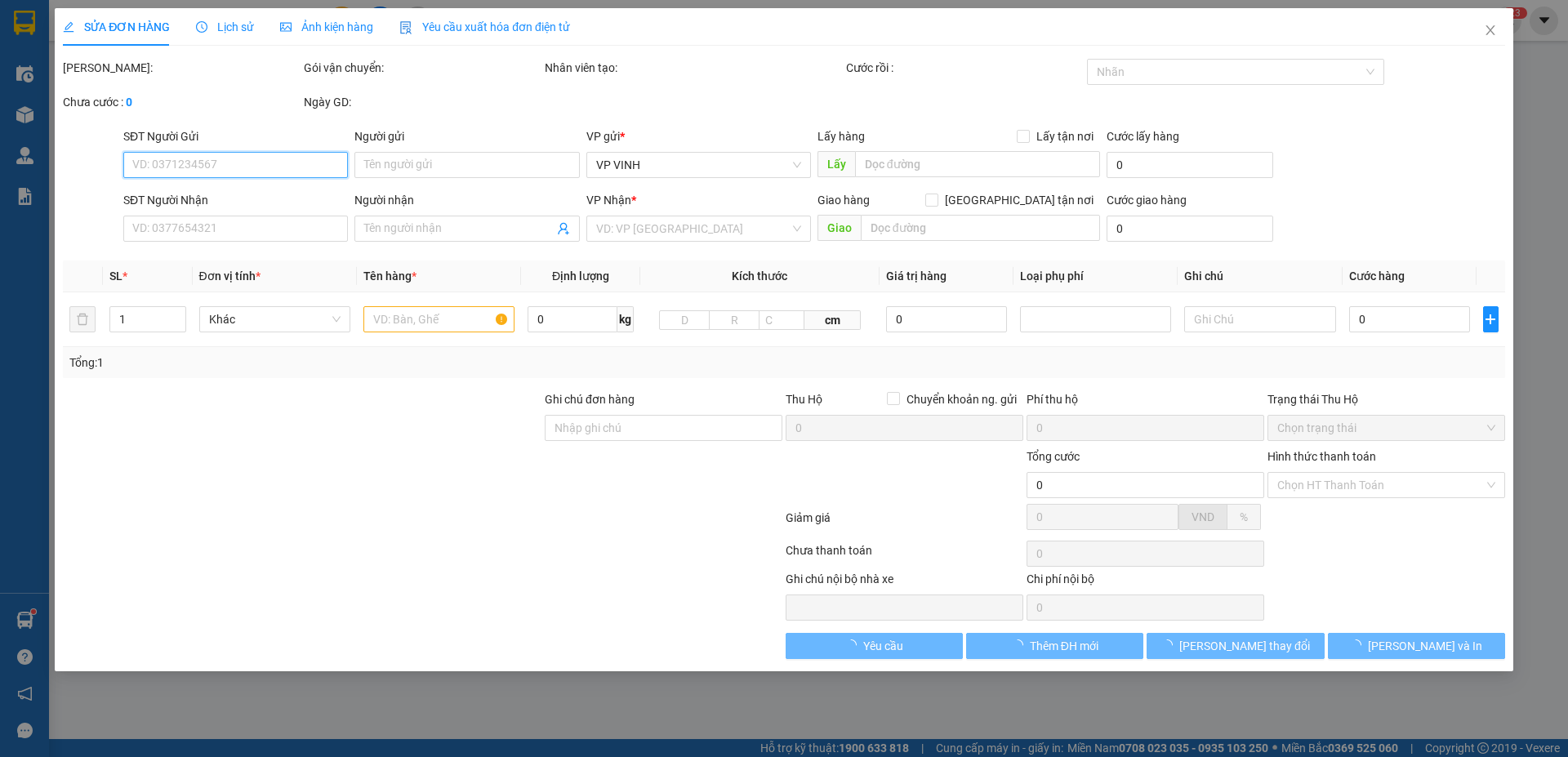
type input "0936059902"
type input "0978919178"
checkbox input "true"
type input "98 phan đình phùng"
type input "30.000"
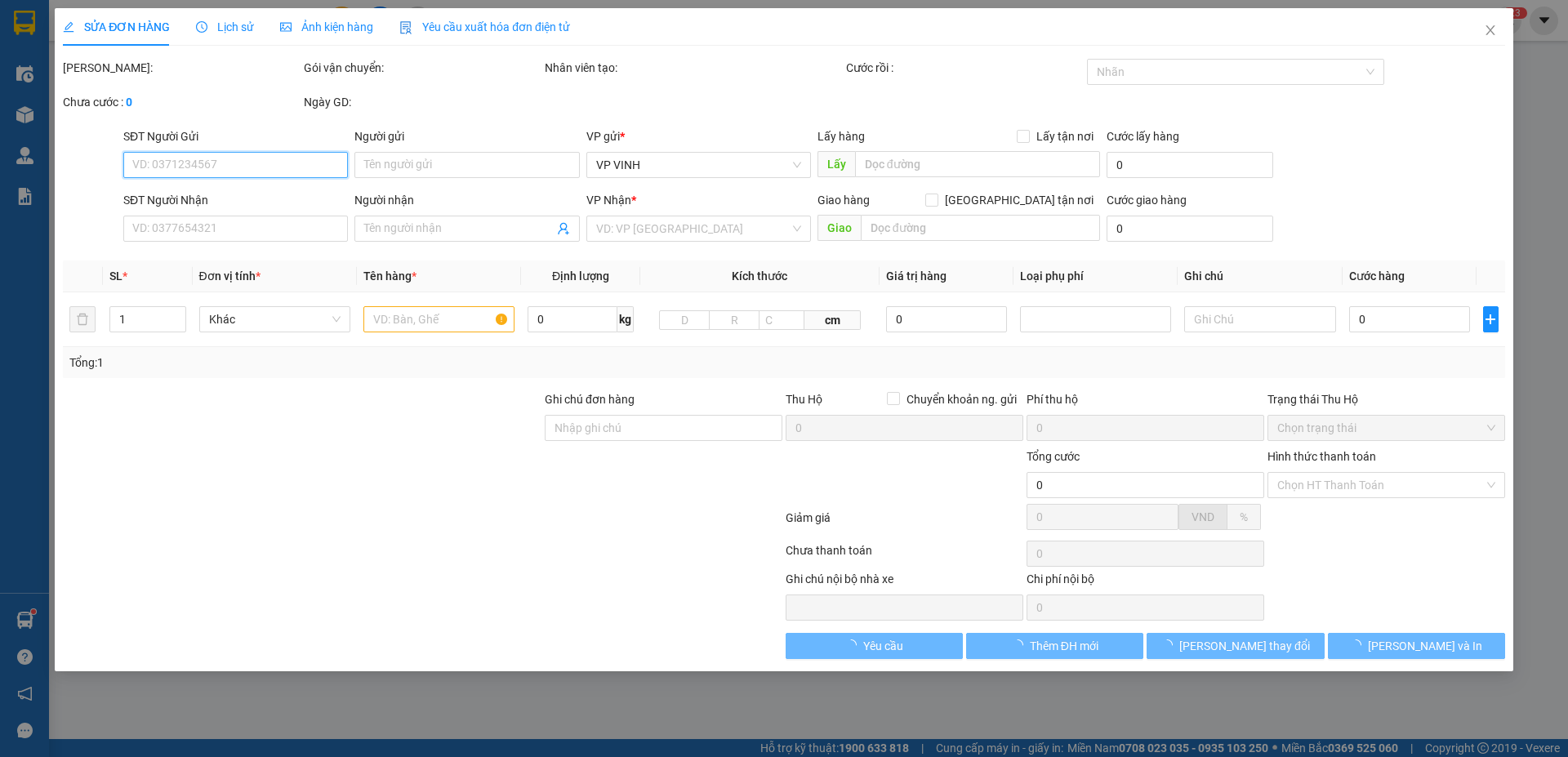
type input "30.000"
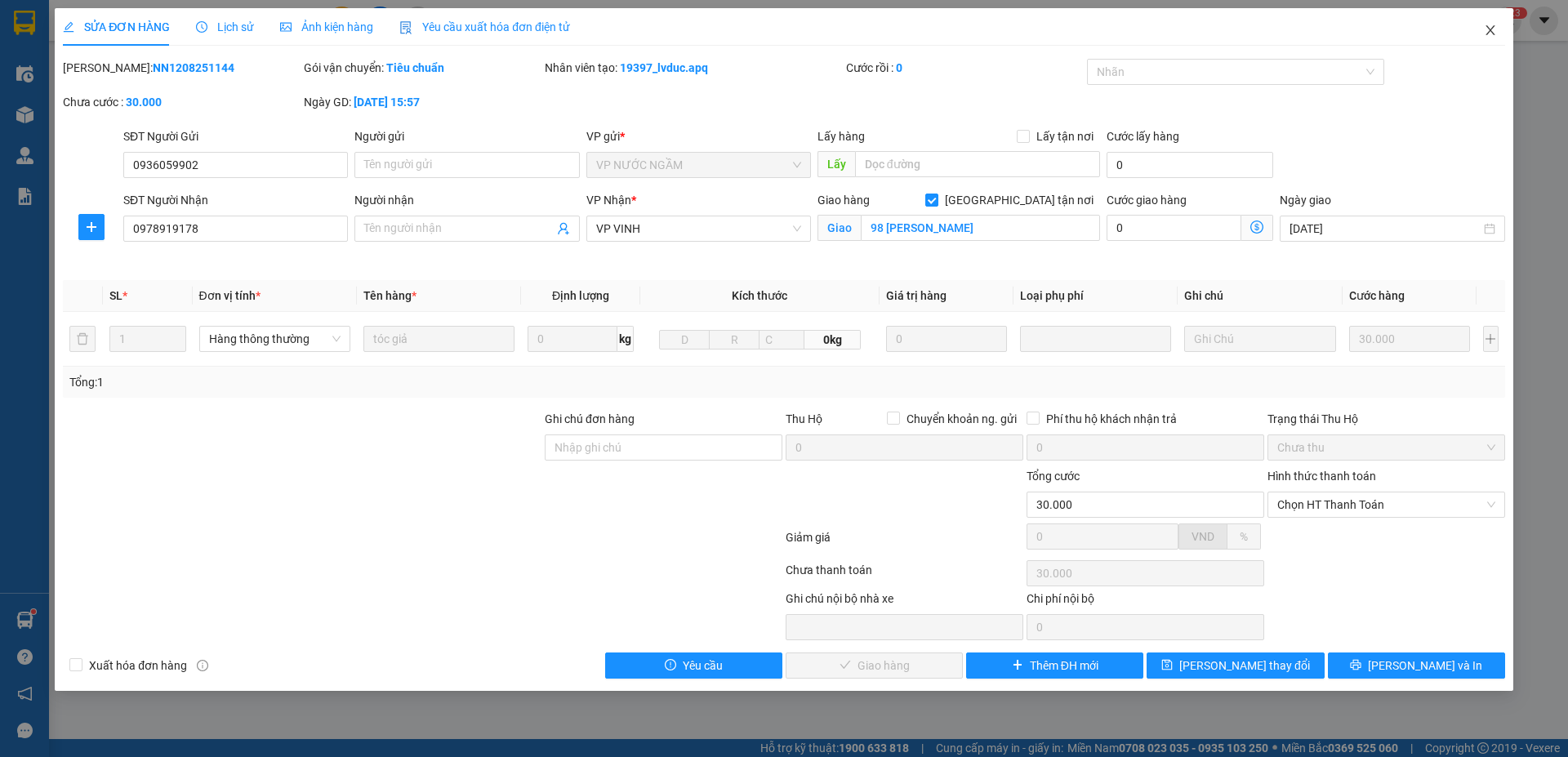
click at [1305, 34] on icon "close" at bounding box center [1491, 31] width 14 height 14
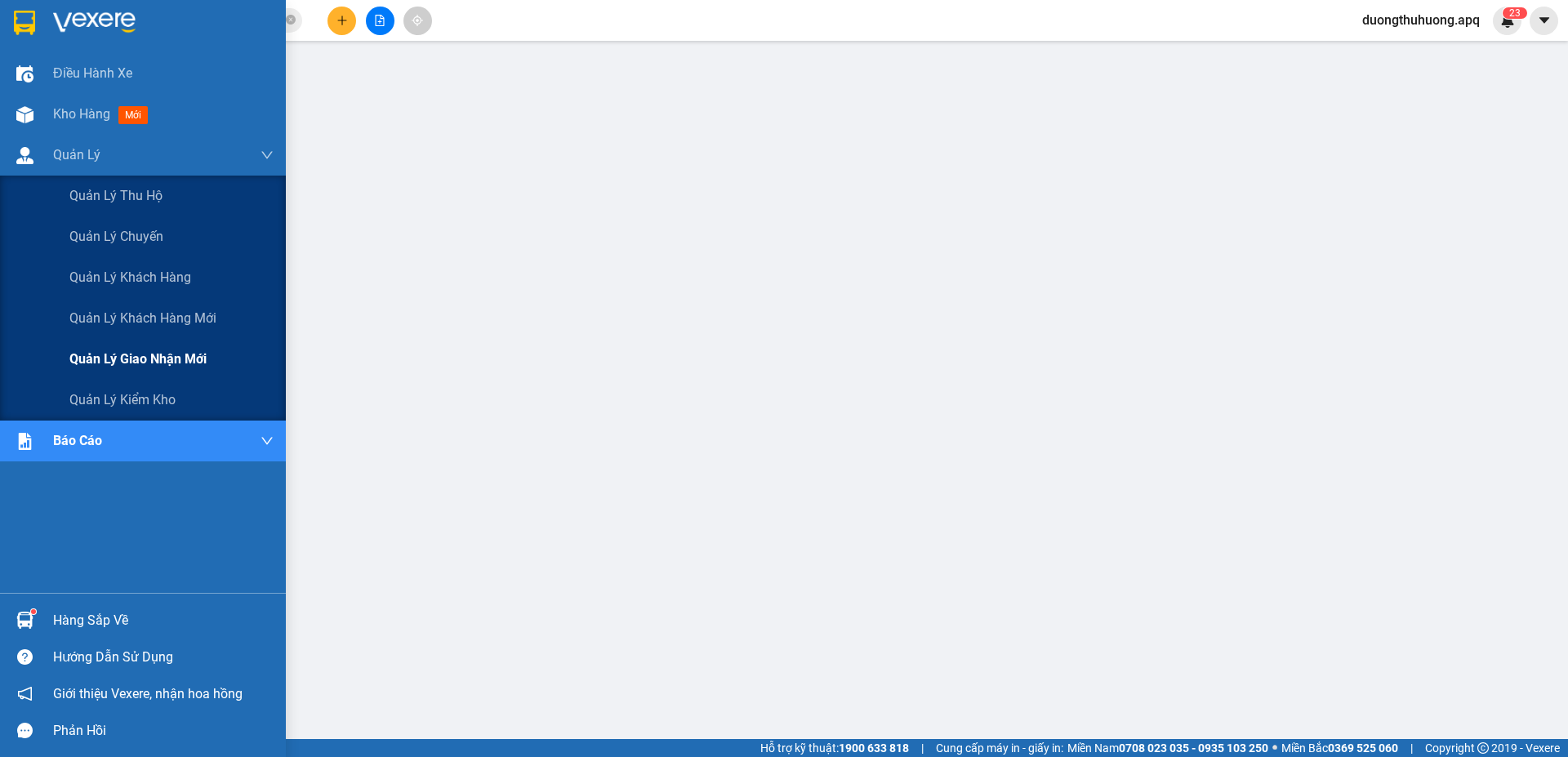
click at [138, 364] on span "Quản lý giao nhận mới" at bounding box center [138, 358] width 137 height 20
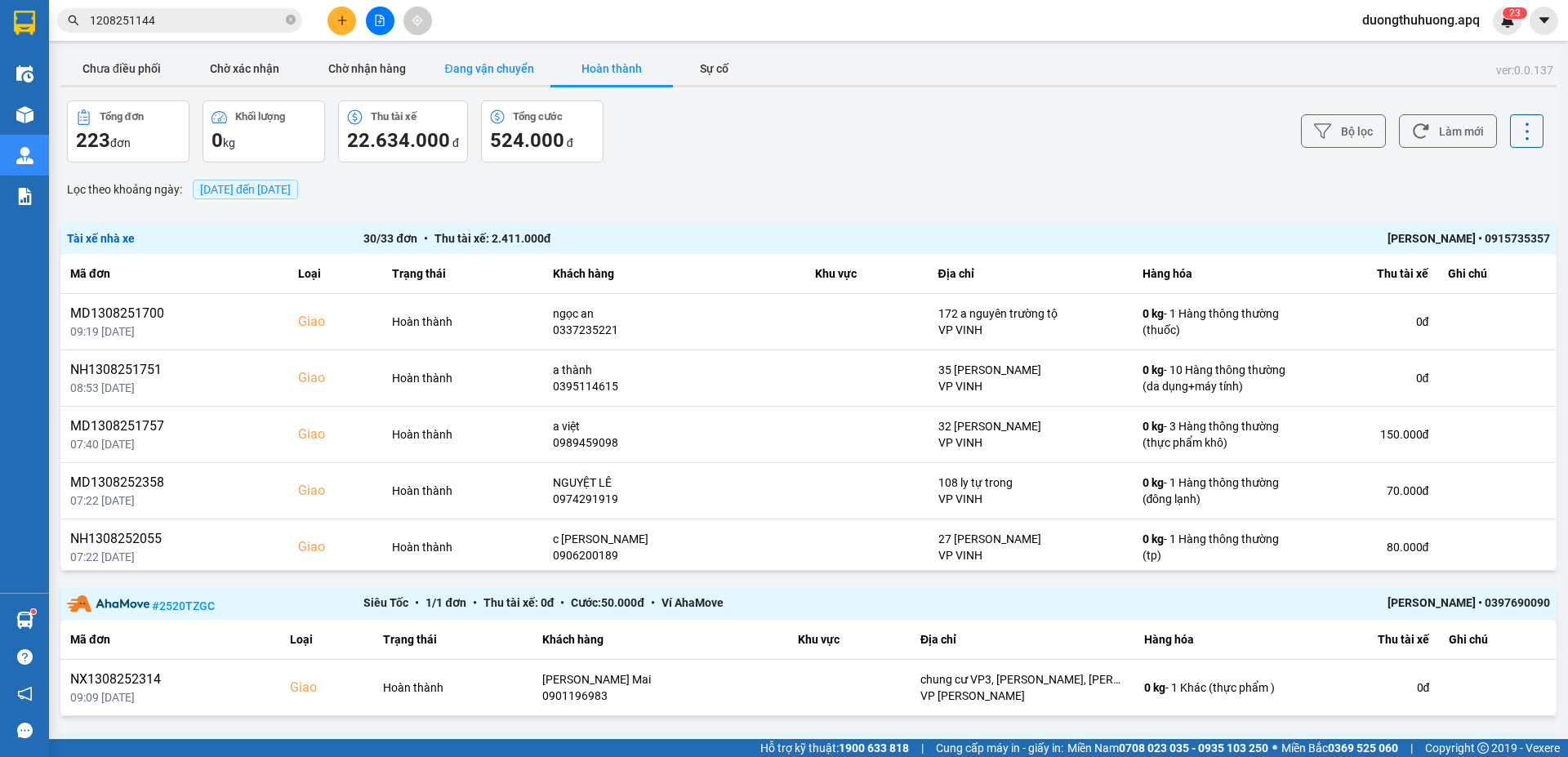
click at [481, 67] on button "Đang vận chuyển" at bounding box center [488, 68] width 123 height 33
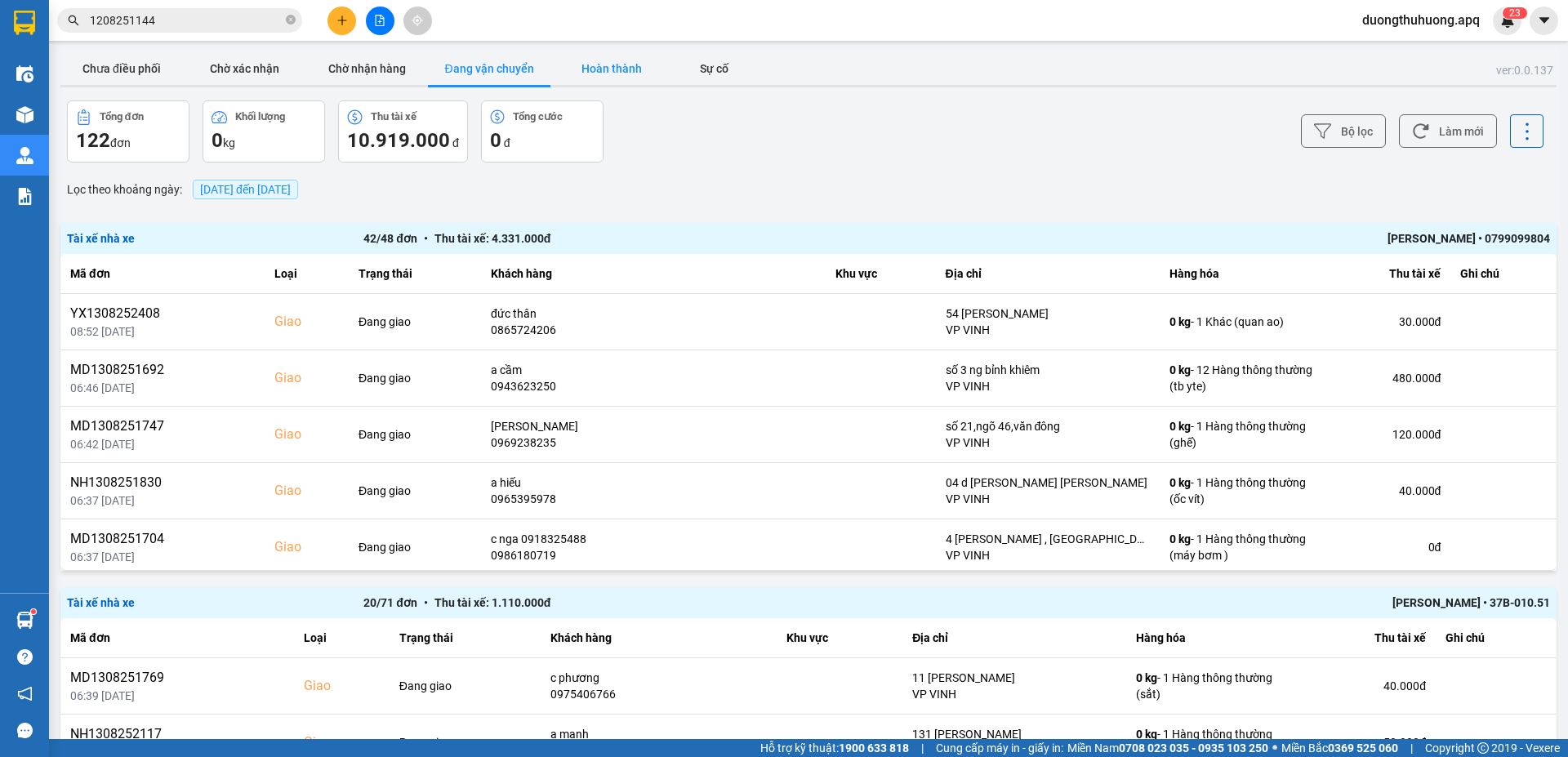
click at [629, 68] on button "Hoàn thành" at bounding box center [611, 68] width 123 height 33
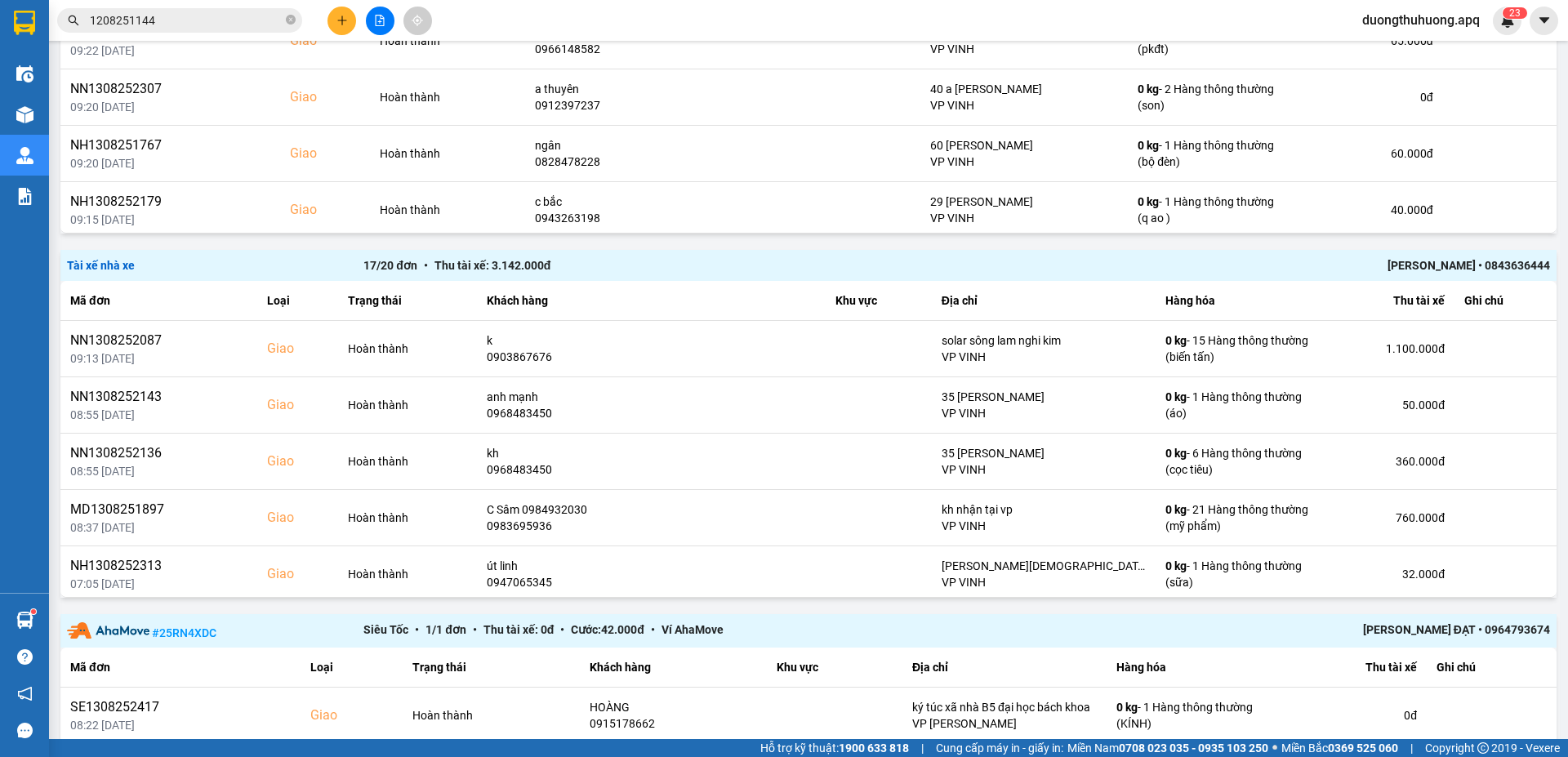
scroll to position [1894, 0]
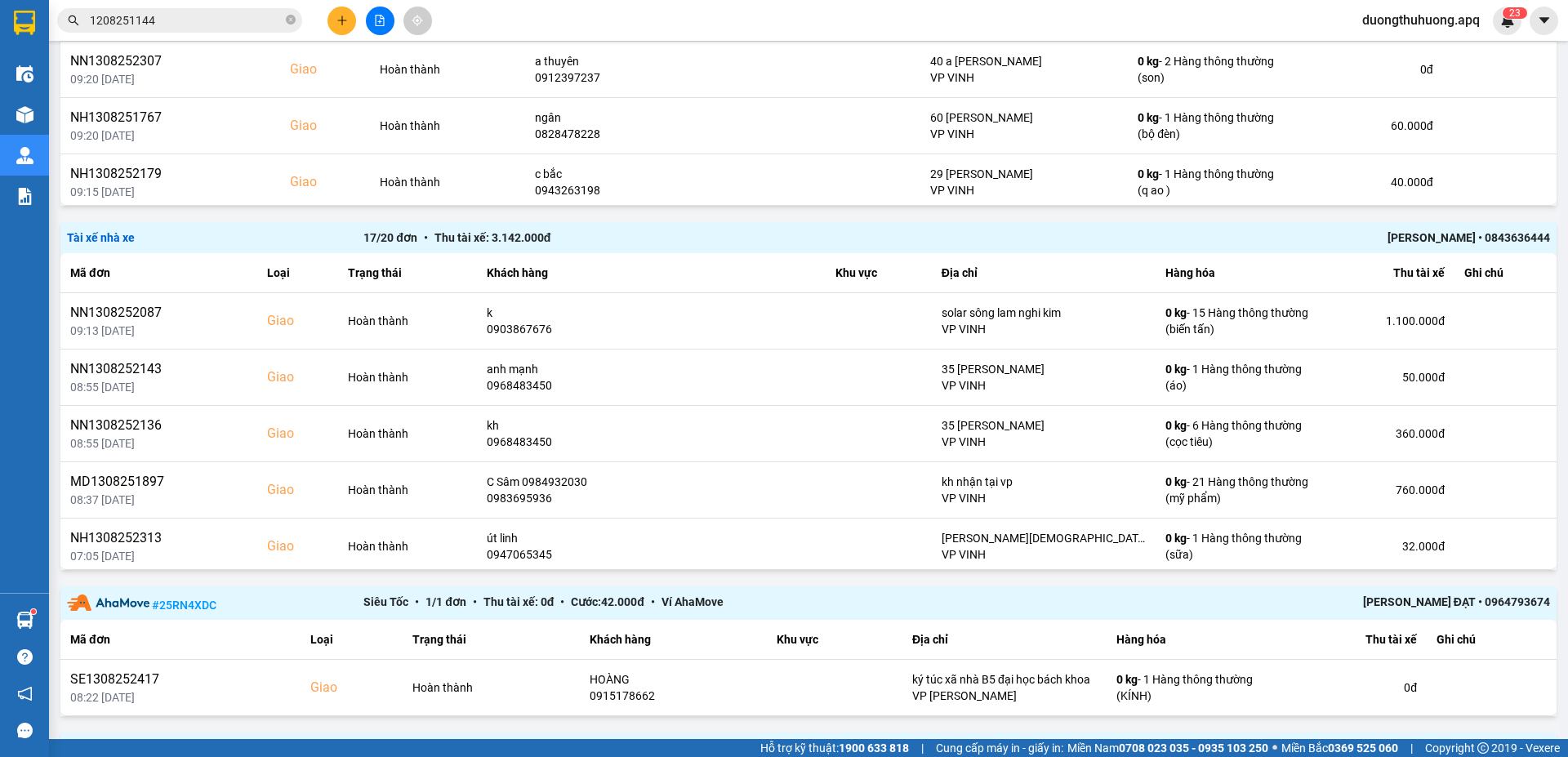
click at [1305, 236] on div "Minh Tiến • 0843636444" at bounding box center [1253, 237] width 592 height 18
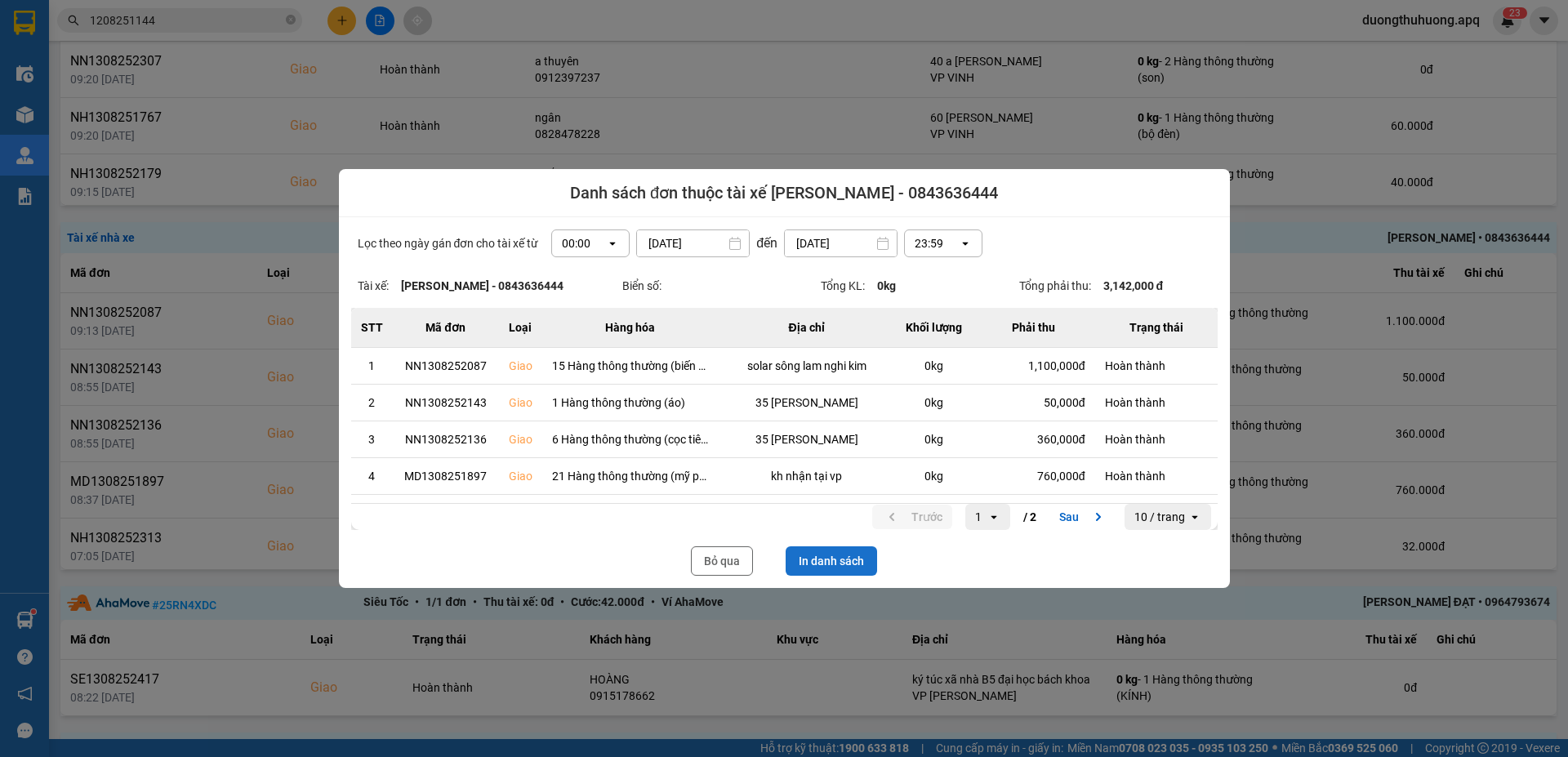
click at [827, 478] on button "In danh sách" at bounding box center [831, 560] width 92 height 29
drag, startPoint x: 720, startPoint y: 562, endPoint x: 1539, endPoint y: 194, distance: 897.9
click at [721, 478] on button "Bỏ qua" at bounding box center [722, 560] width 62 height 29
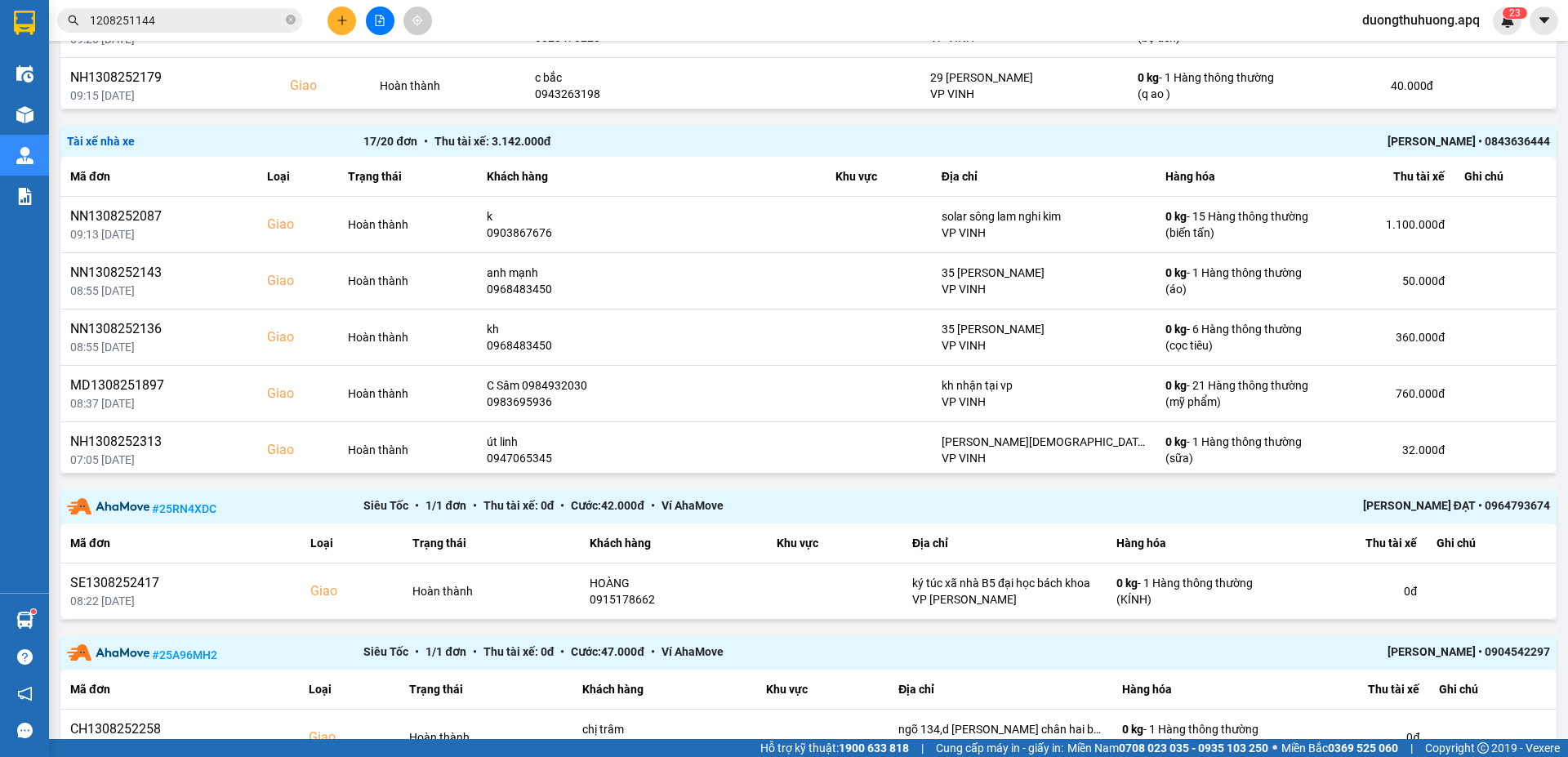
scroll to position [2078, 0]
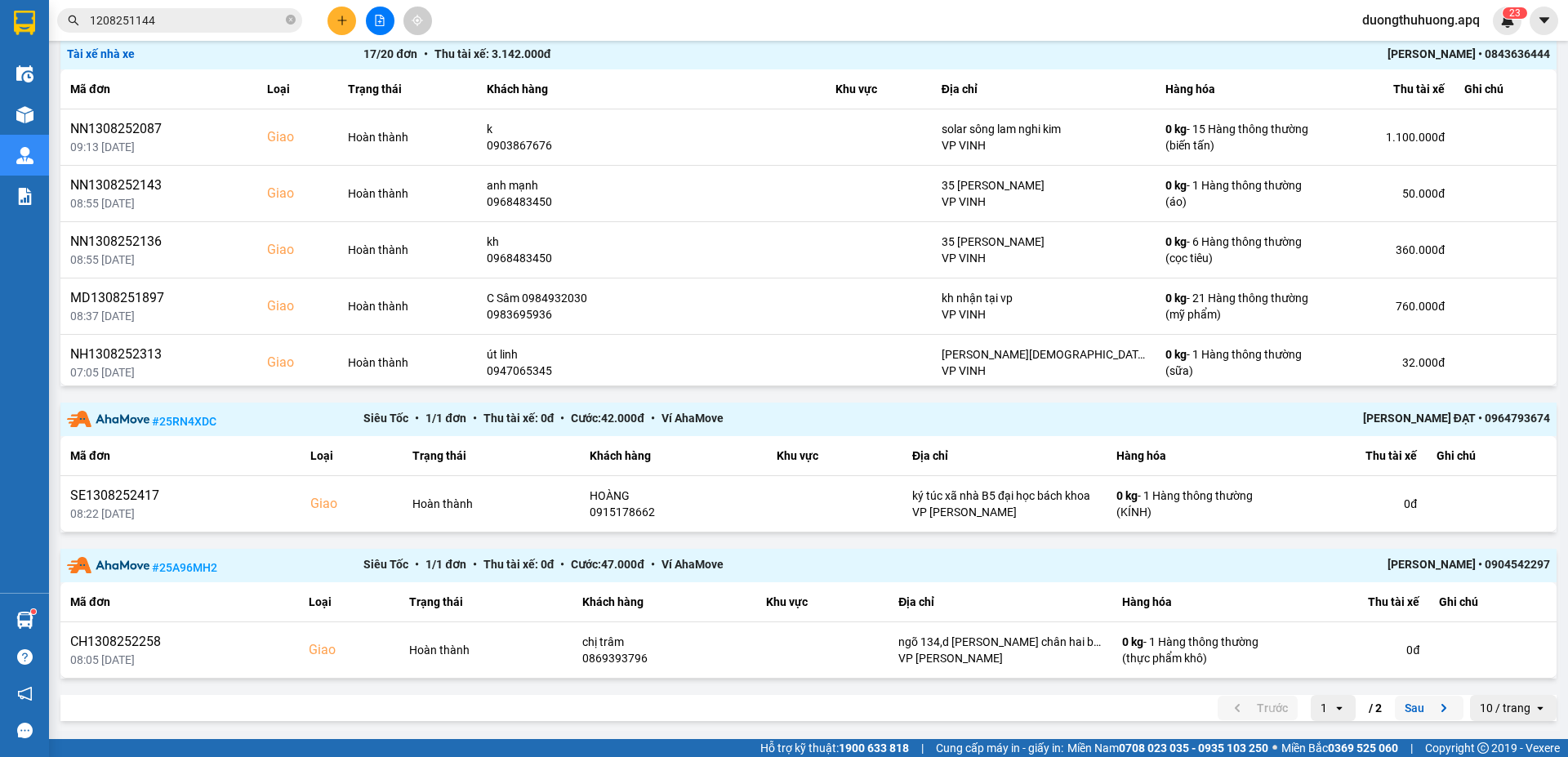
click at [1305, 478] on button "Sau" at bounding box center [1428, 707] width 69 height 24
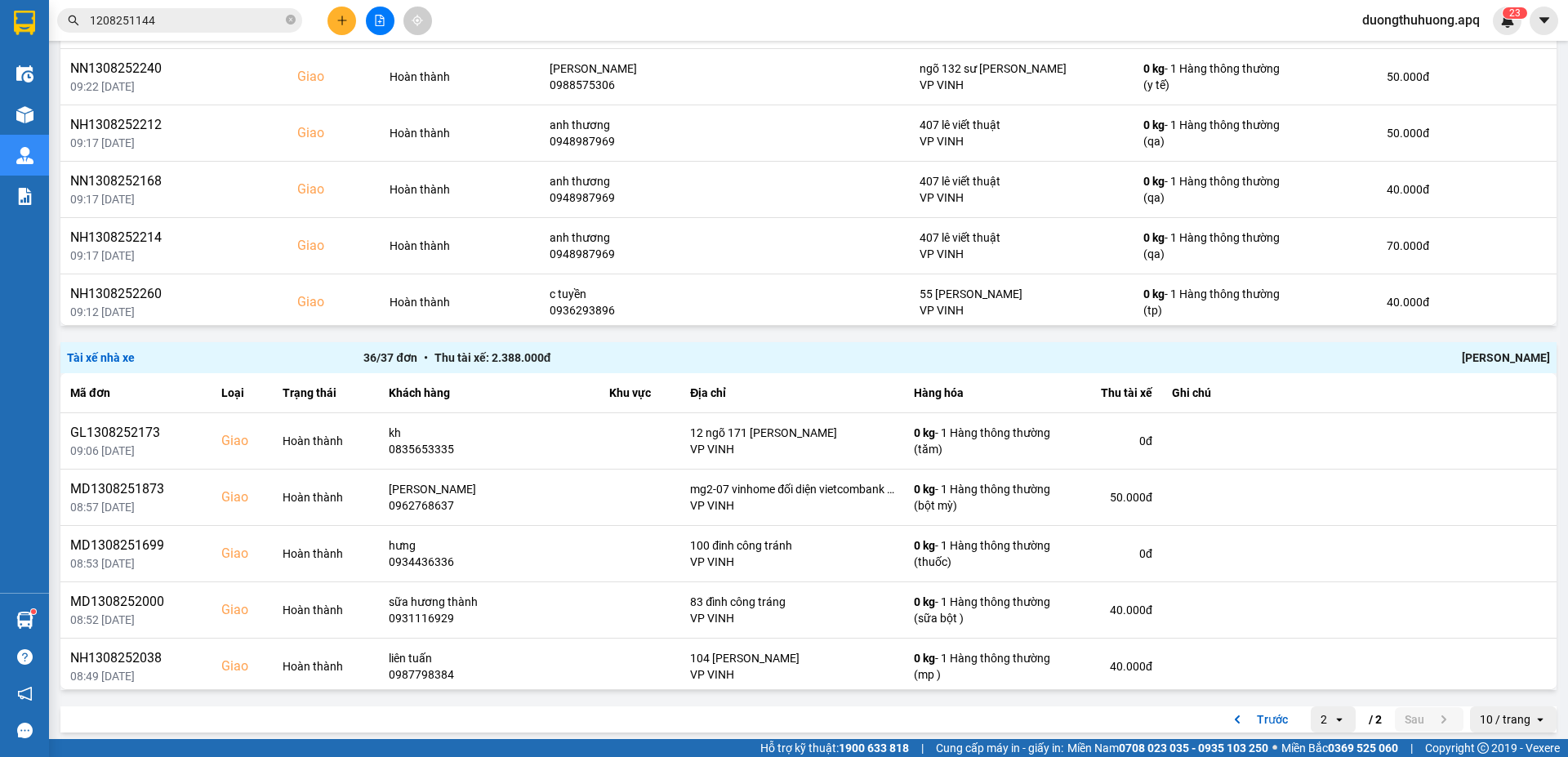
scroll to position [986, 0]
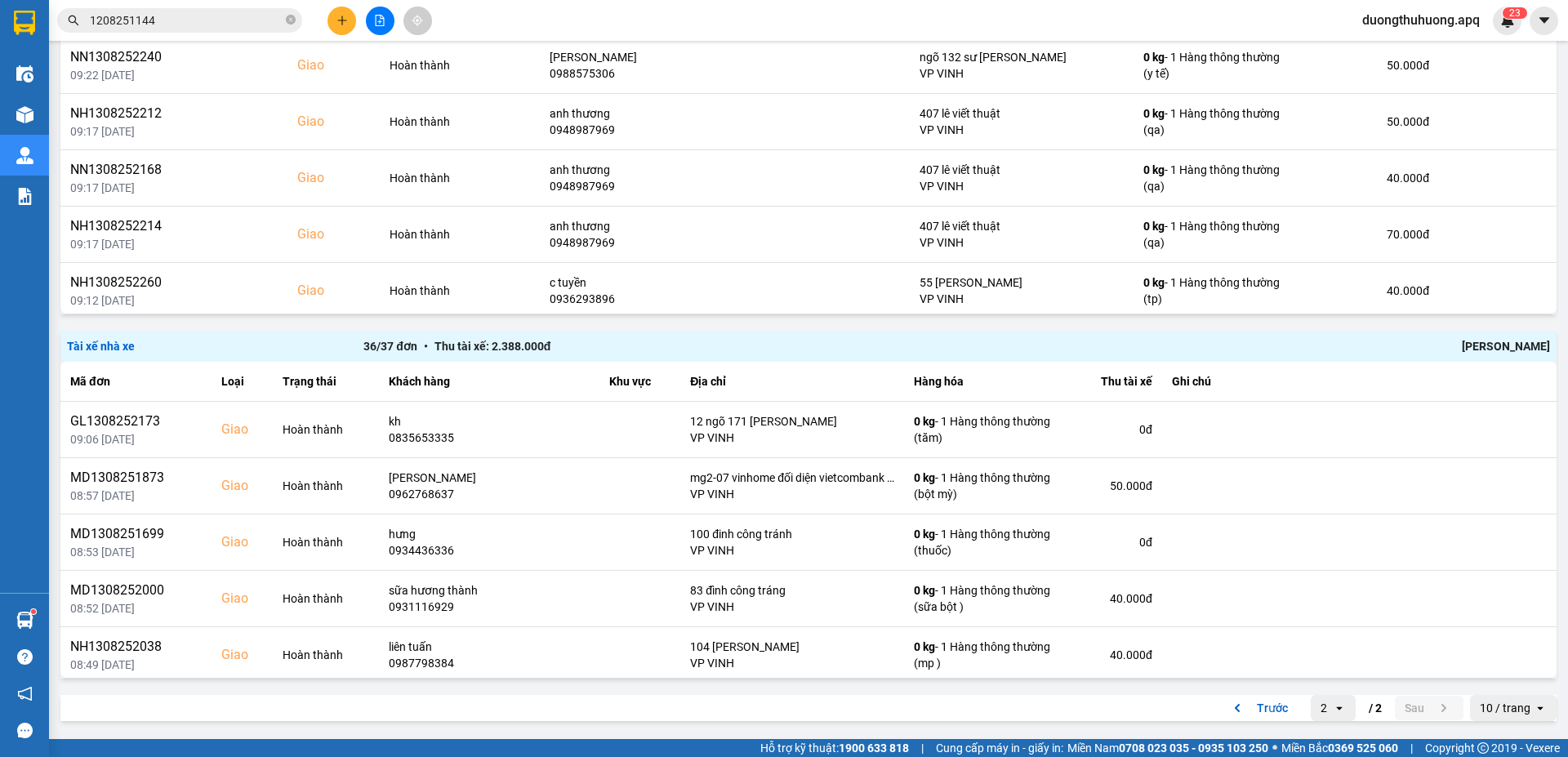
click at [1305, 345] on div "Chu Đình Tuấn" at bounding box center [1253, 346] width 592 height 18
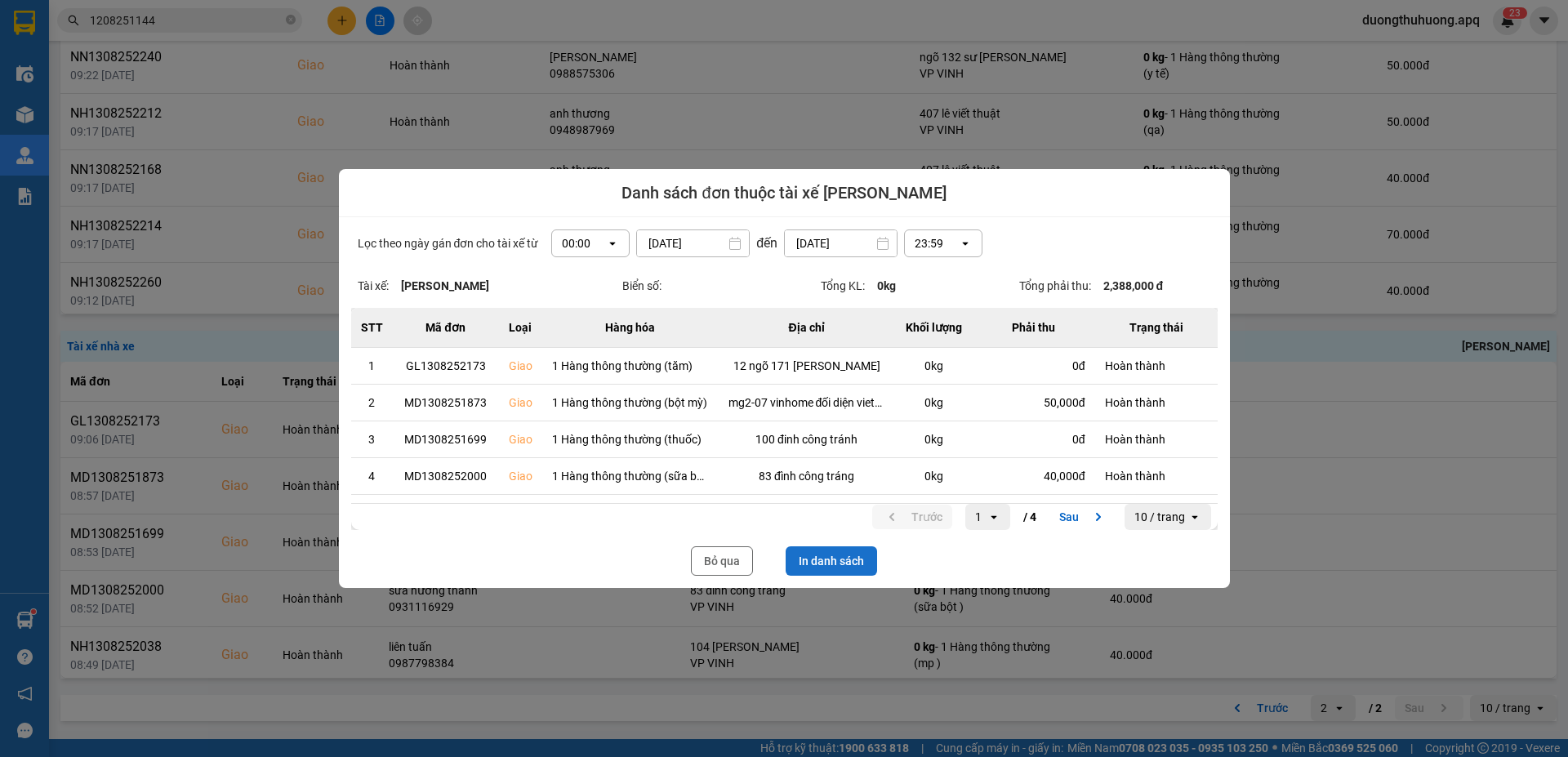
click at [838, 478] on button "In danh sách" at bounding box center [831, 560] width 92 height 29
click at [720, 478] on button "Bỏ qua" at bounding box center [722, 560] width 62 height 29
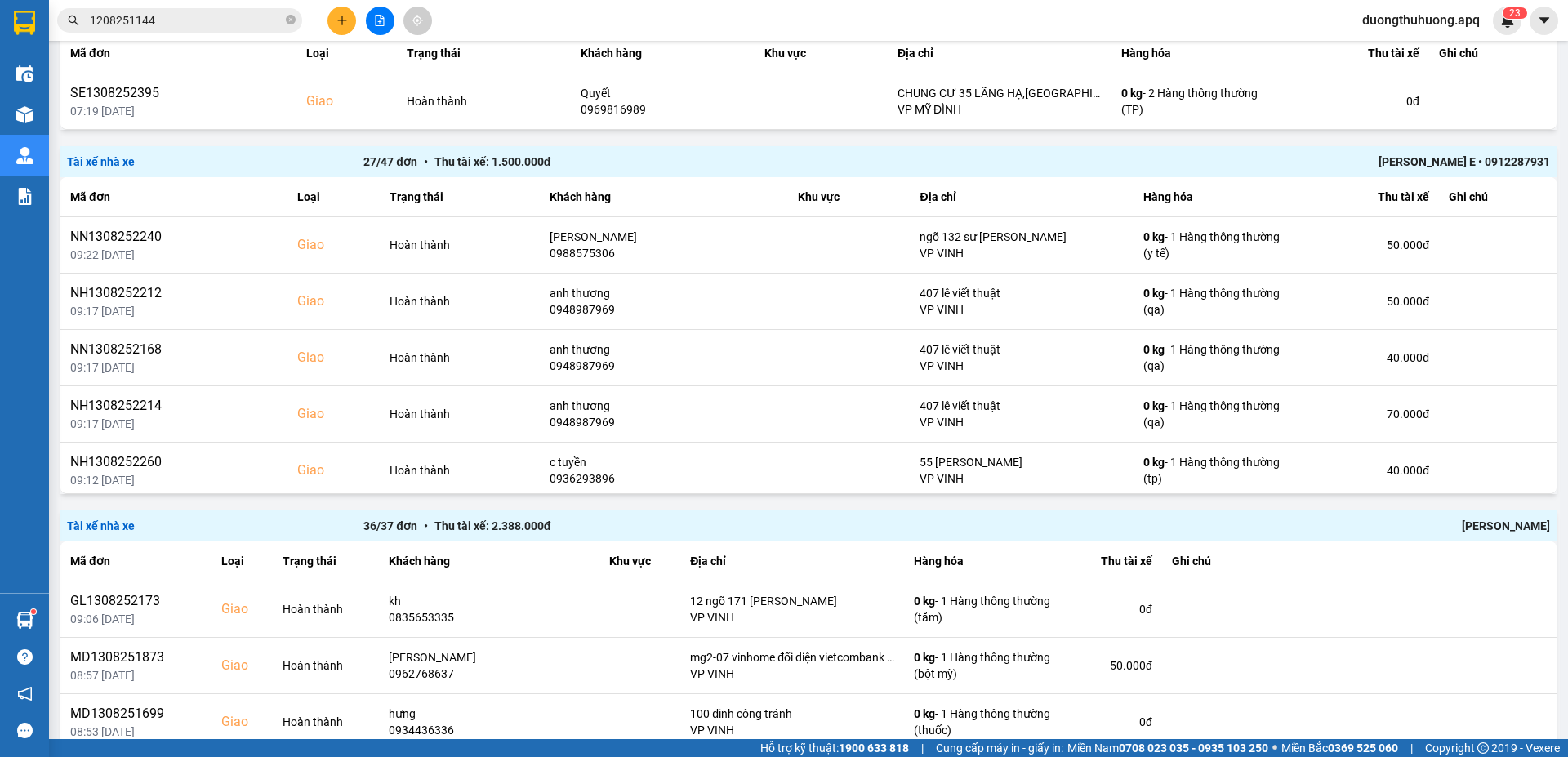
scroll to position [986, 0]
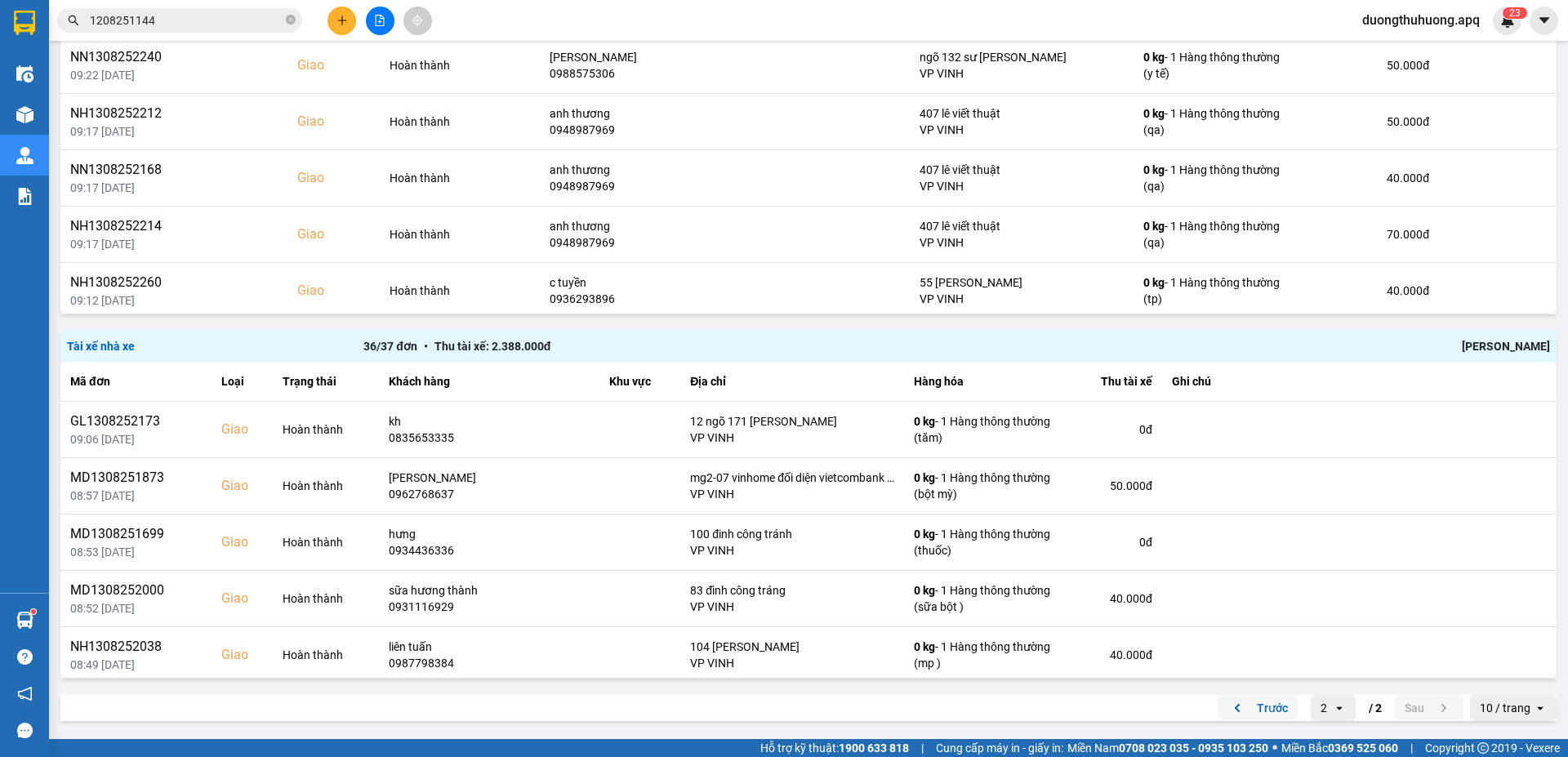
click at [1262, 478] on button "Trước" at bounding box center [1257, 707] width 80 height 24
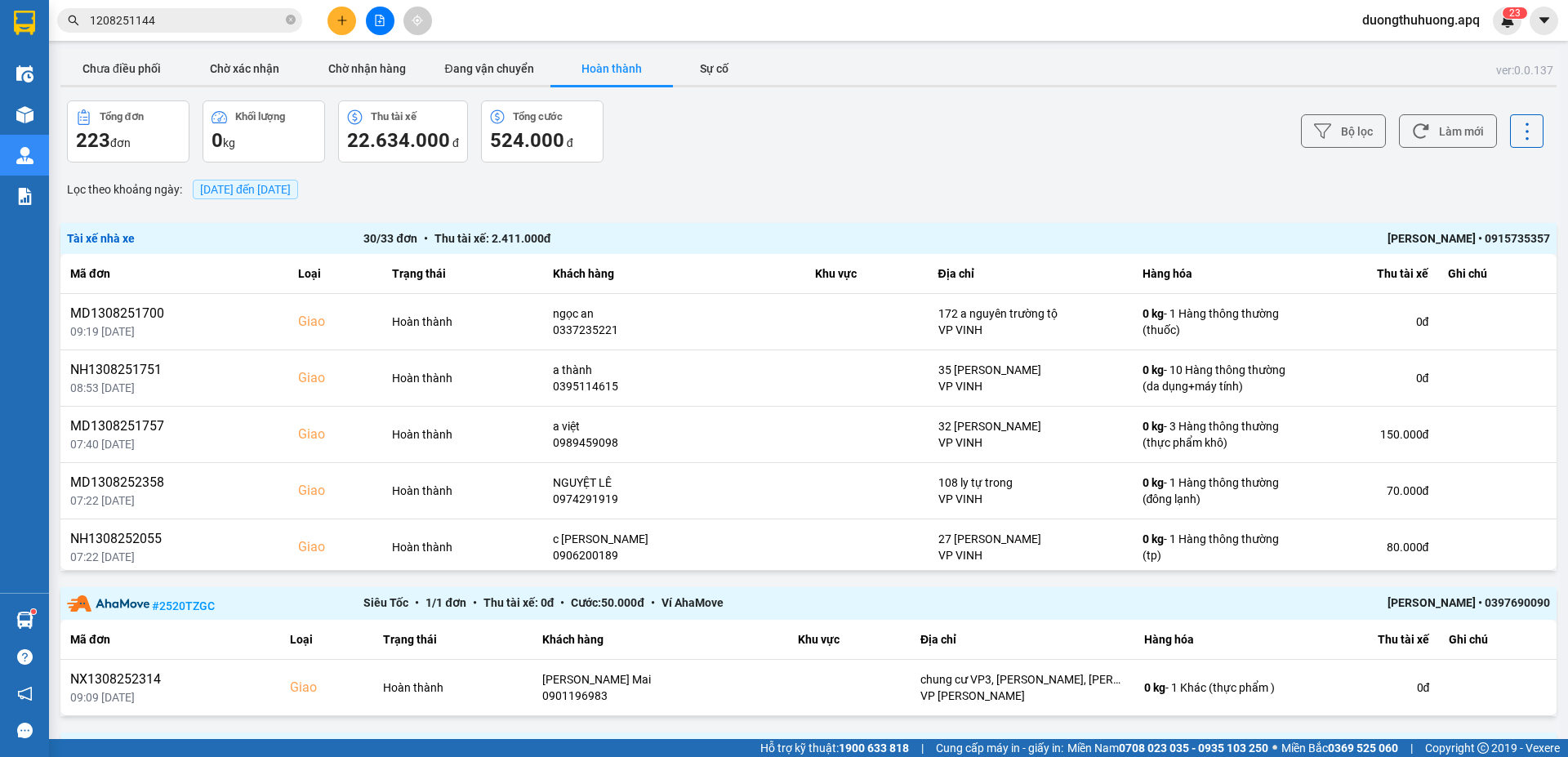
click at [1305, 242] on div "TRẦN THANH TÂM • 0915735357" at bounding box center [1253, 238] width 592 height 18
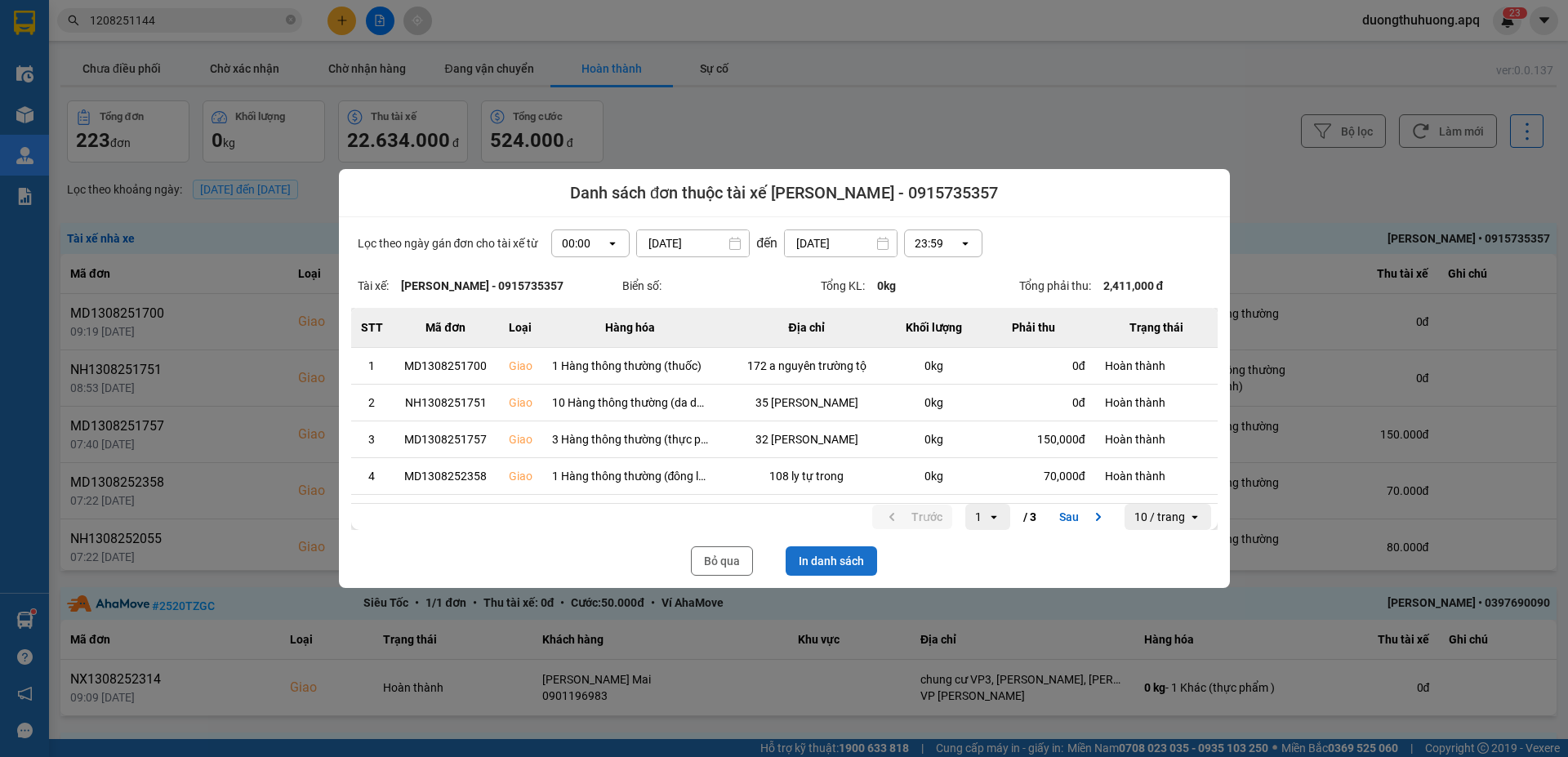
click at [839, 478] on button "In danh sách" at bounding box center [831, 560] width 92 height 29
click at [723, 478] on button "Bỏ qua" at bounding box center [722, 560] width 62 height 29
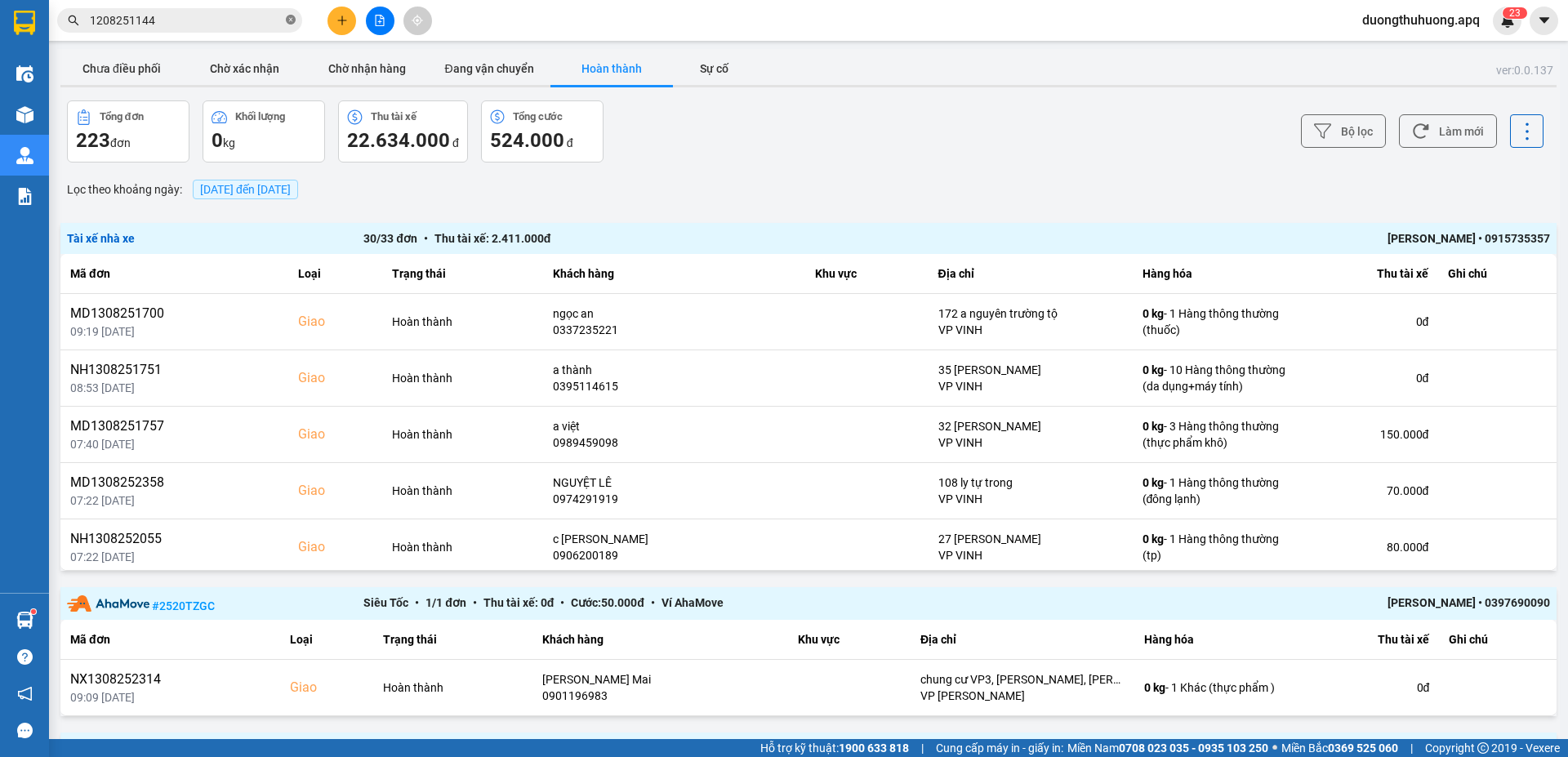
click at [289, 21] on icon "close-circle" at bounding box center [290, 19] width 10 height 10
click at [247, 20] on input "text" at bounding box center [186, 20] width 193 height 18
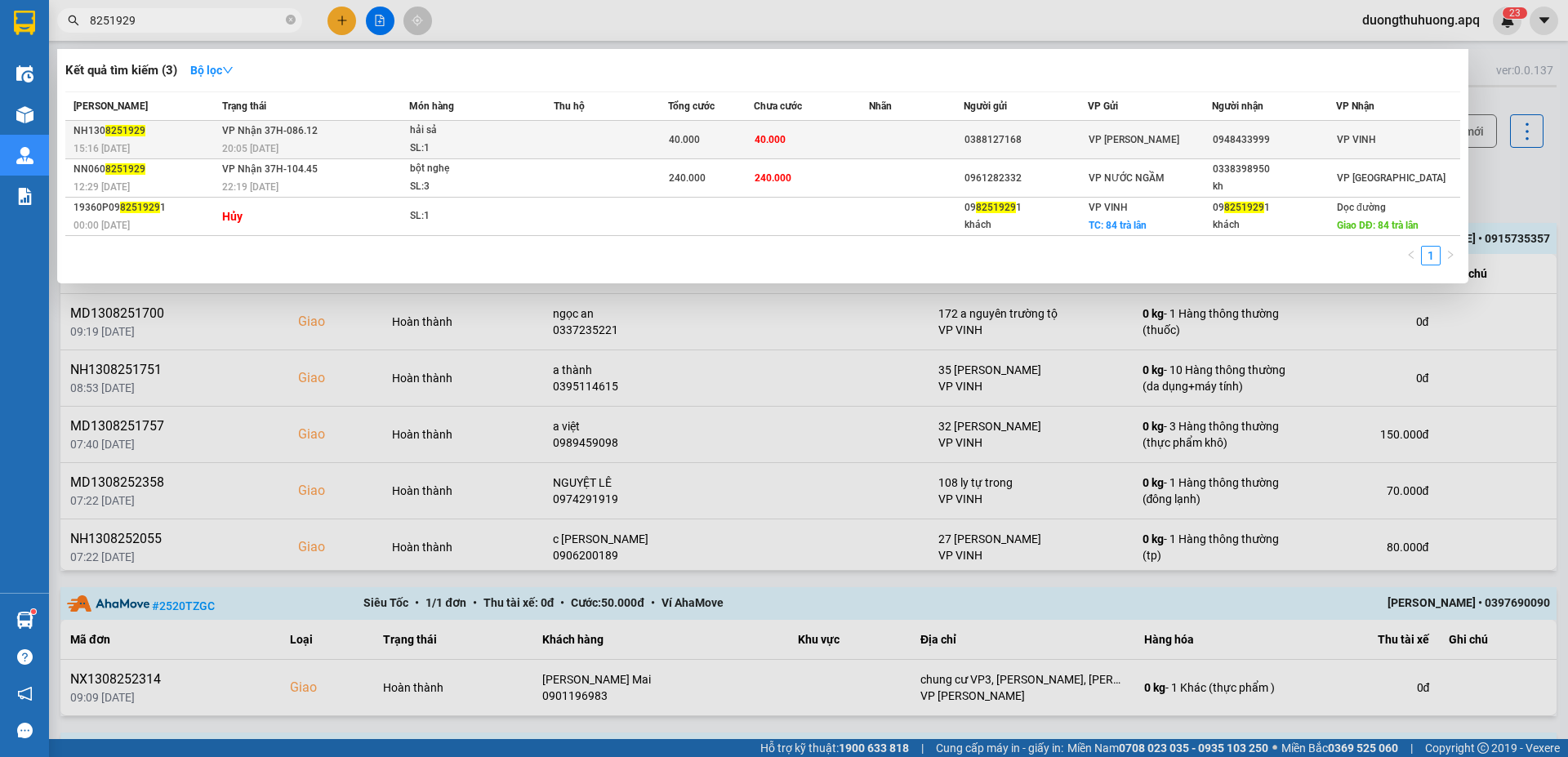
type input "8251929"
click at [442, 142] on div "SL: 1" at bounding box center [471, 149] width 123 height 18
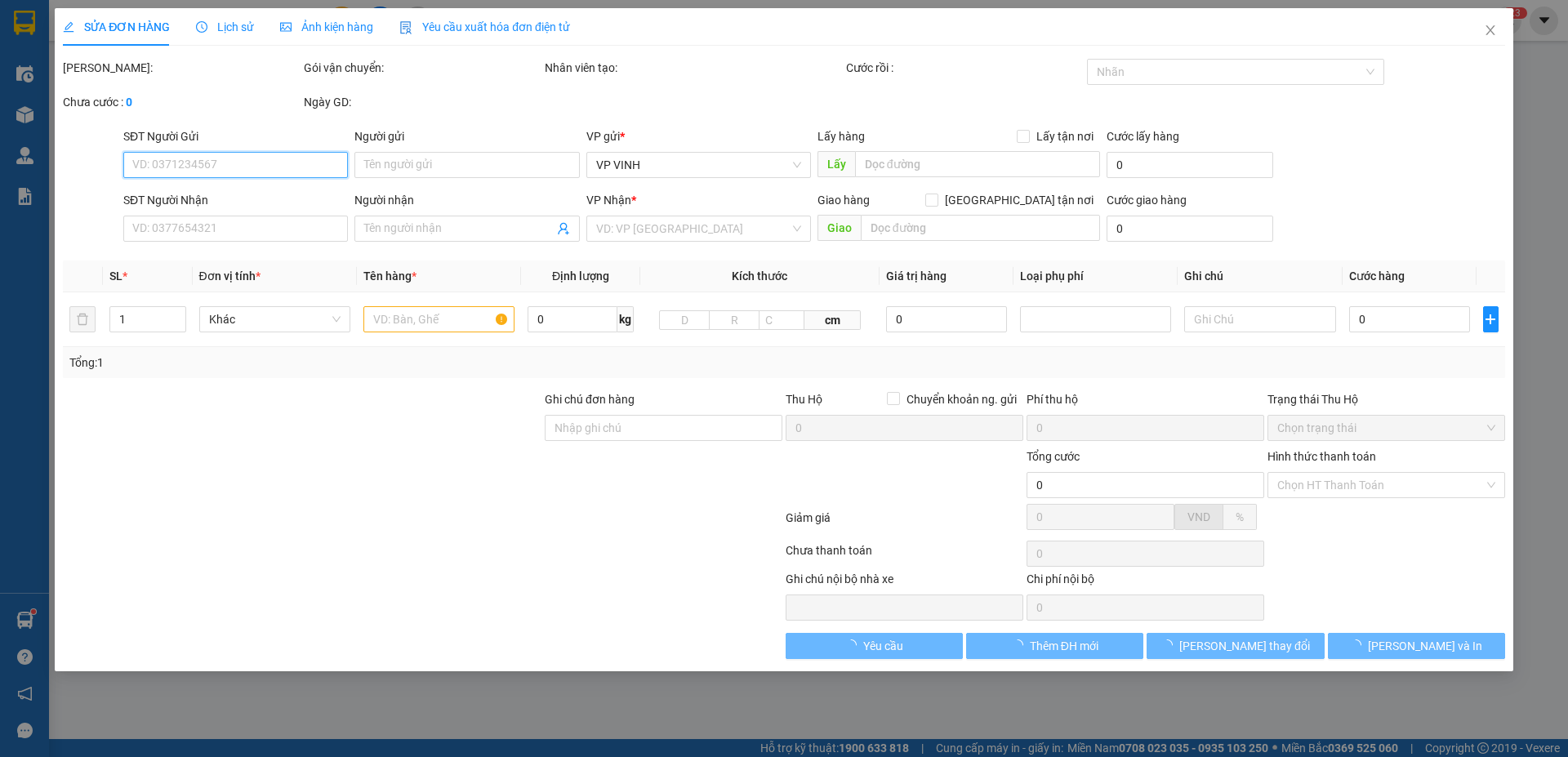
type input "0388127168"
type input "0948433999"
type input "40.000"
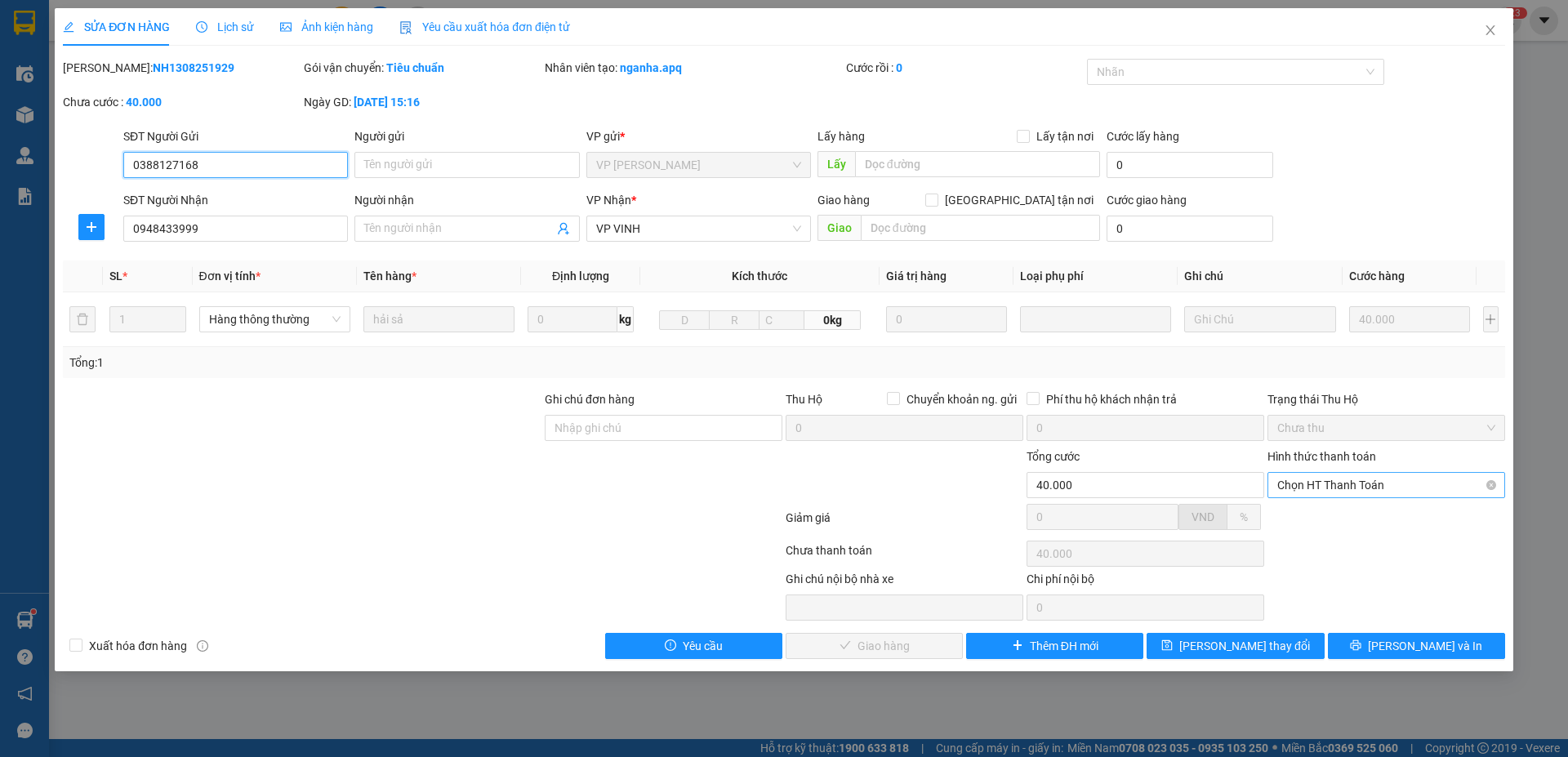
click at [1305, 478] on span "Chọn HT Thanh Toán" at bounding box center [1387, 484] width 218 height 24
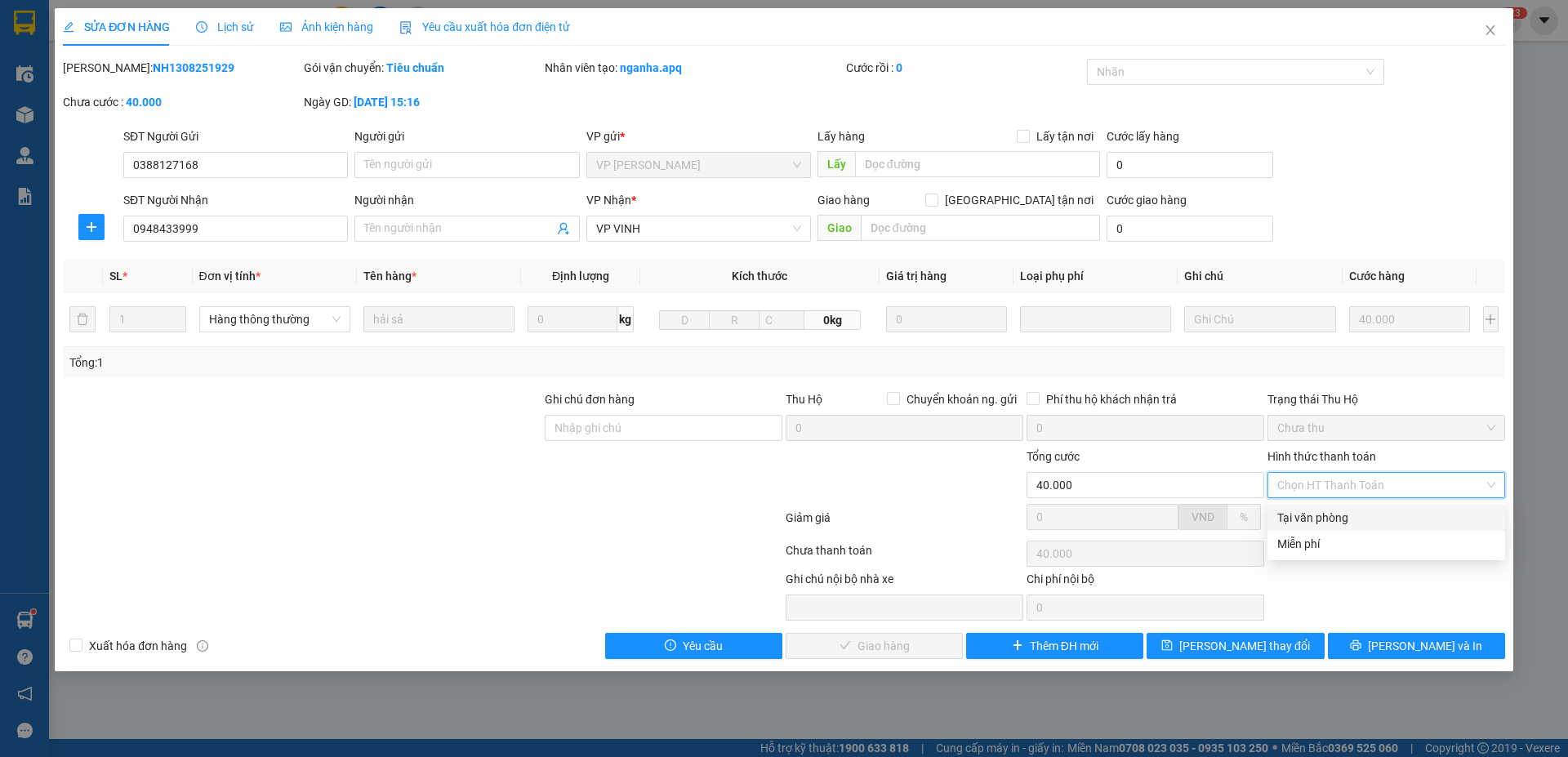
click at [1305, 478] on div "Tại văn phòng" at bounding box center [1387, 517] width 218 height 18
type input "0"
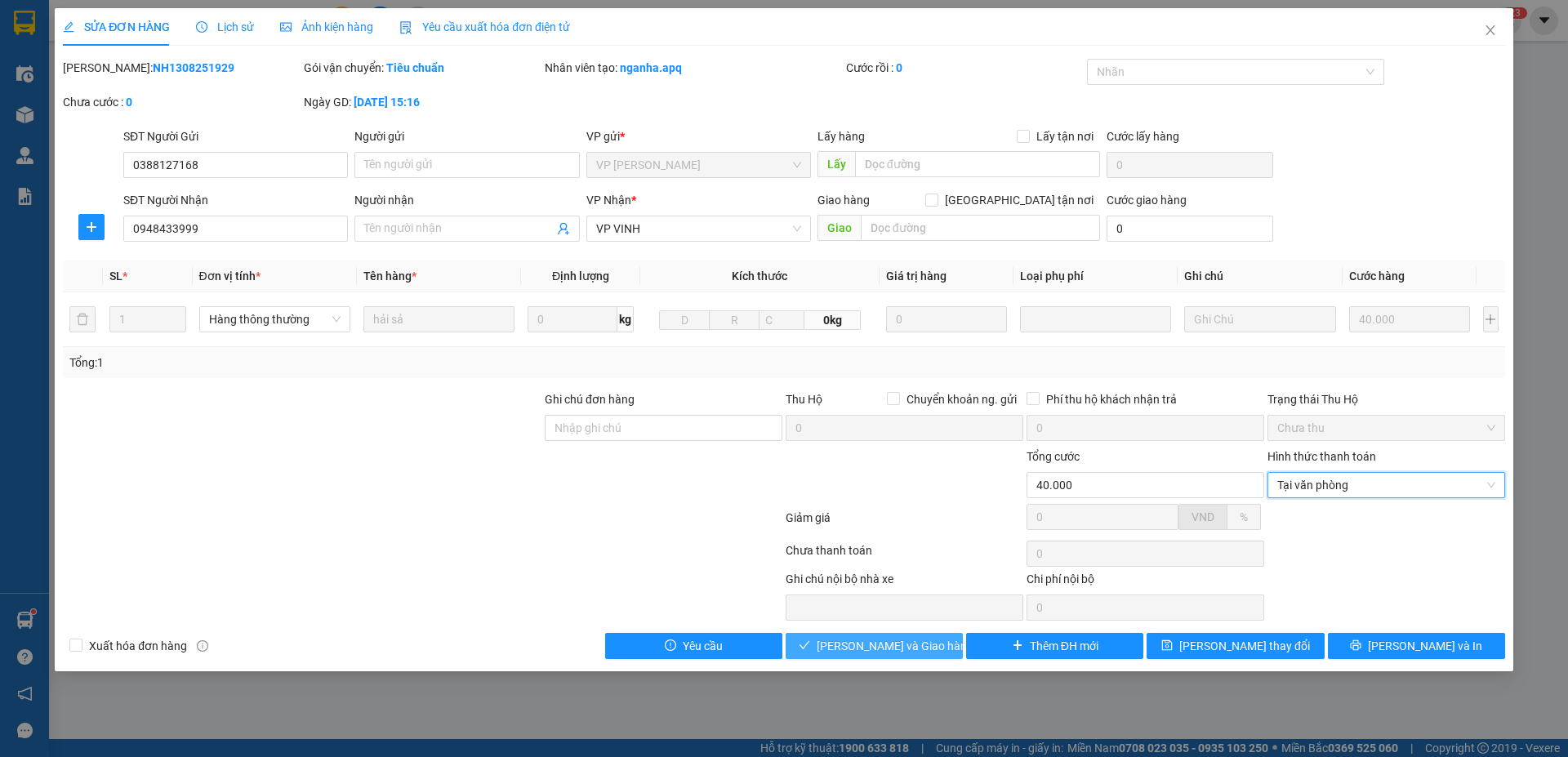
click at [893, 478] on span "Lưu và Giao hàng" at bounding box center [894, 645] width 156 height 18
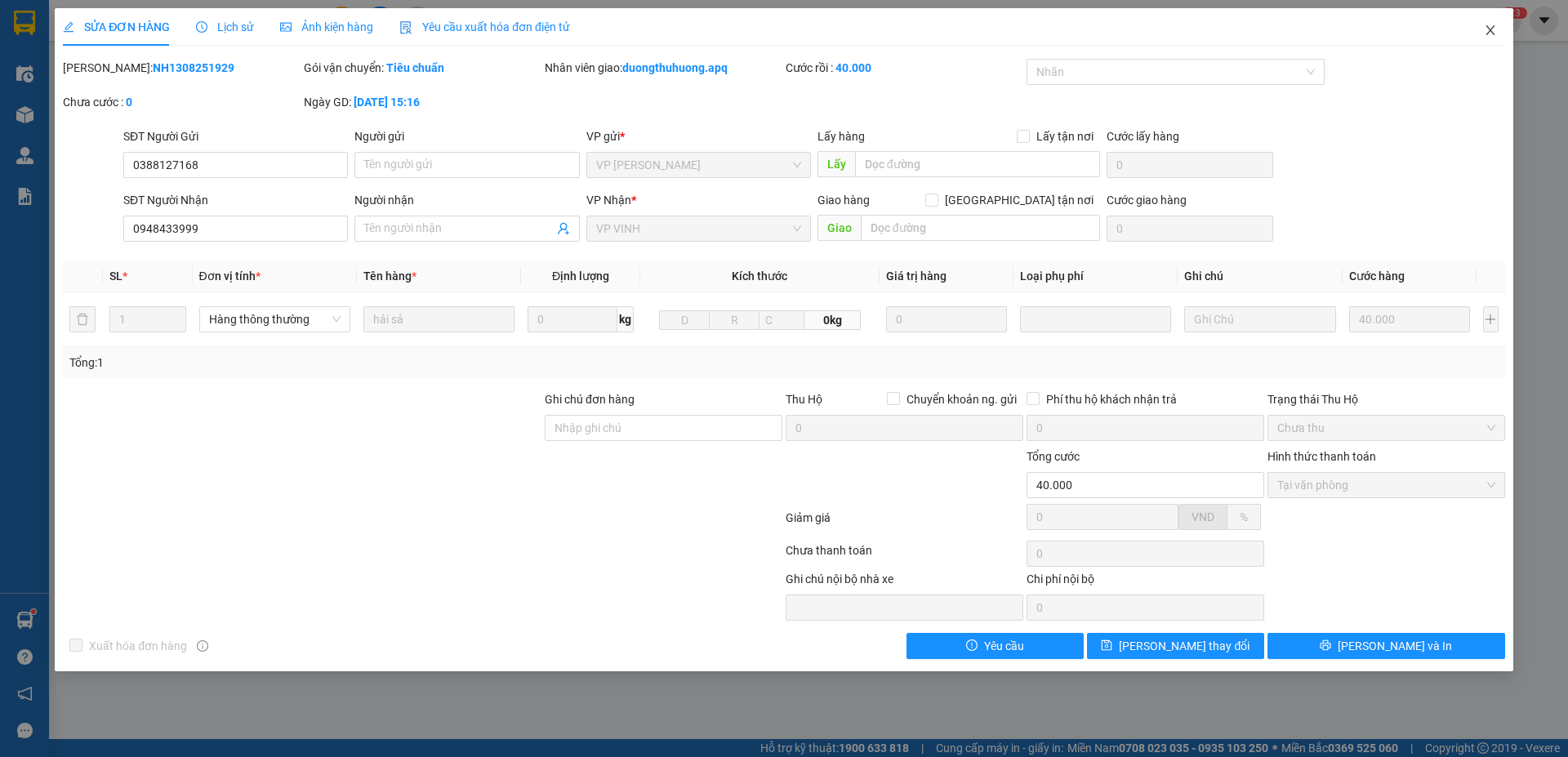
click at [1305, 33] on icon "close" at bounding box center [1491, 31] width 14 height 14
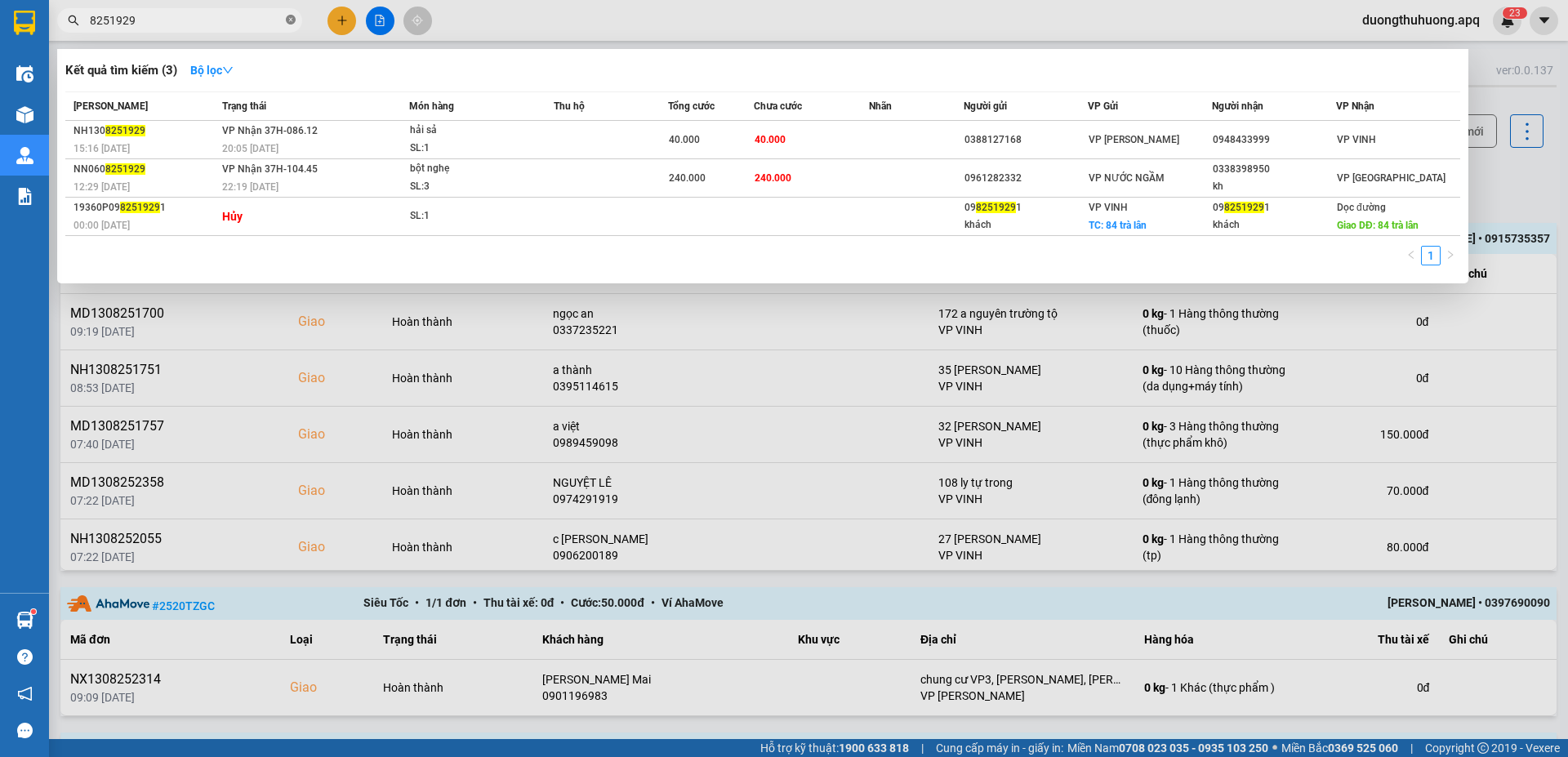
click at [288, 18] on icon "close-circle" at bounding box center [290, 19] width 10 height 10
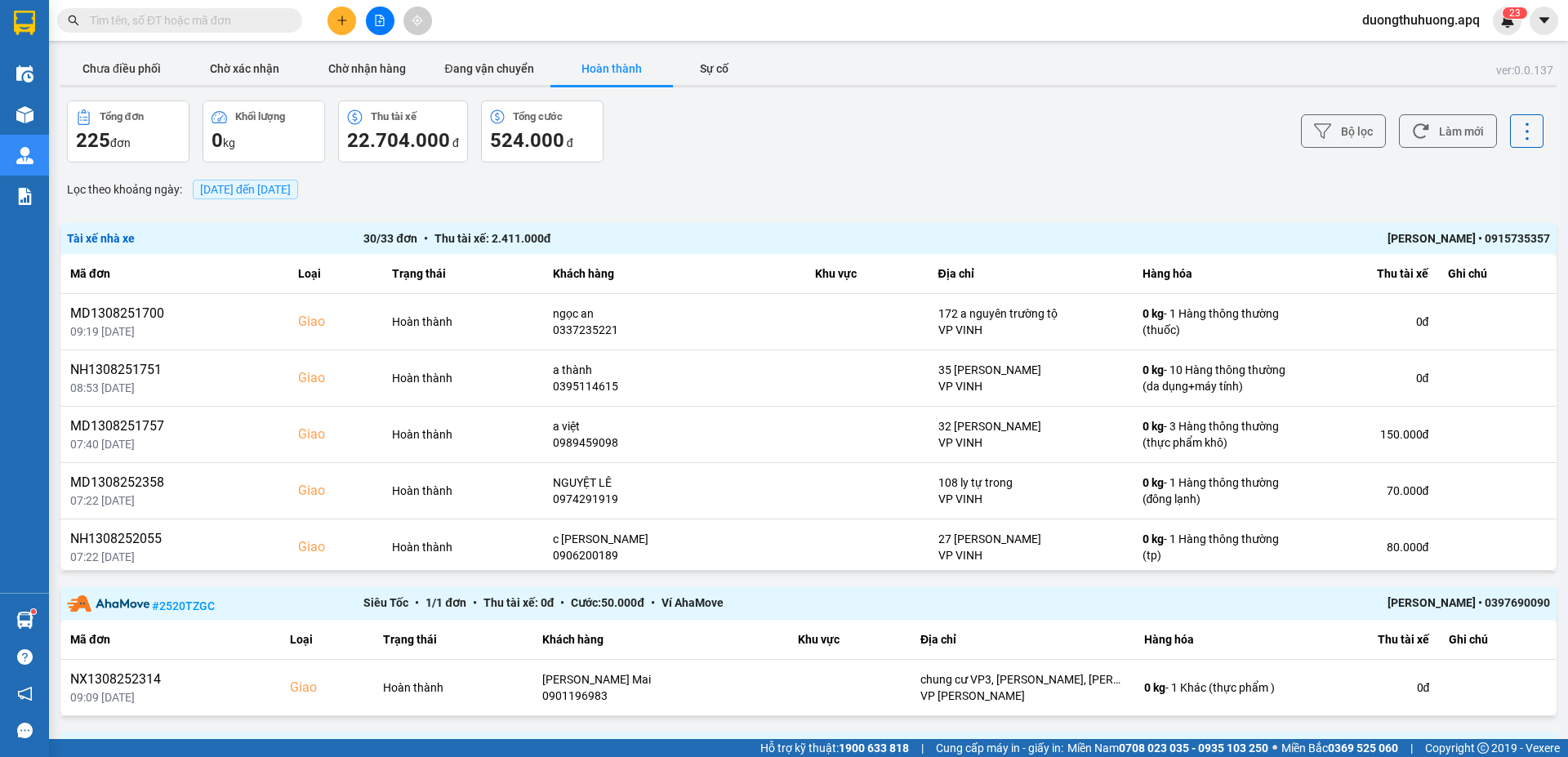
click at [258, 18] on input "text" at bounding box center [186, 20] width 193 height 18
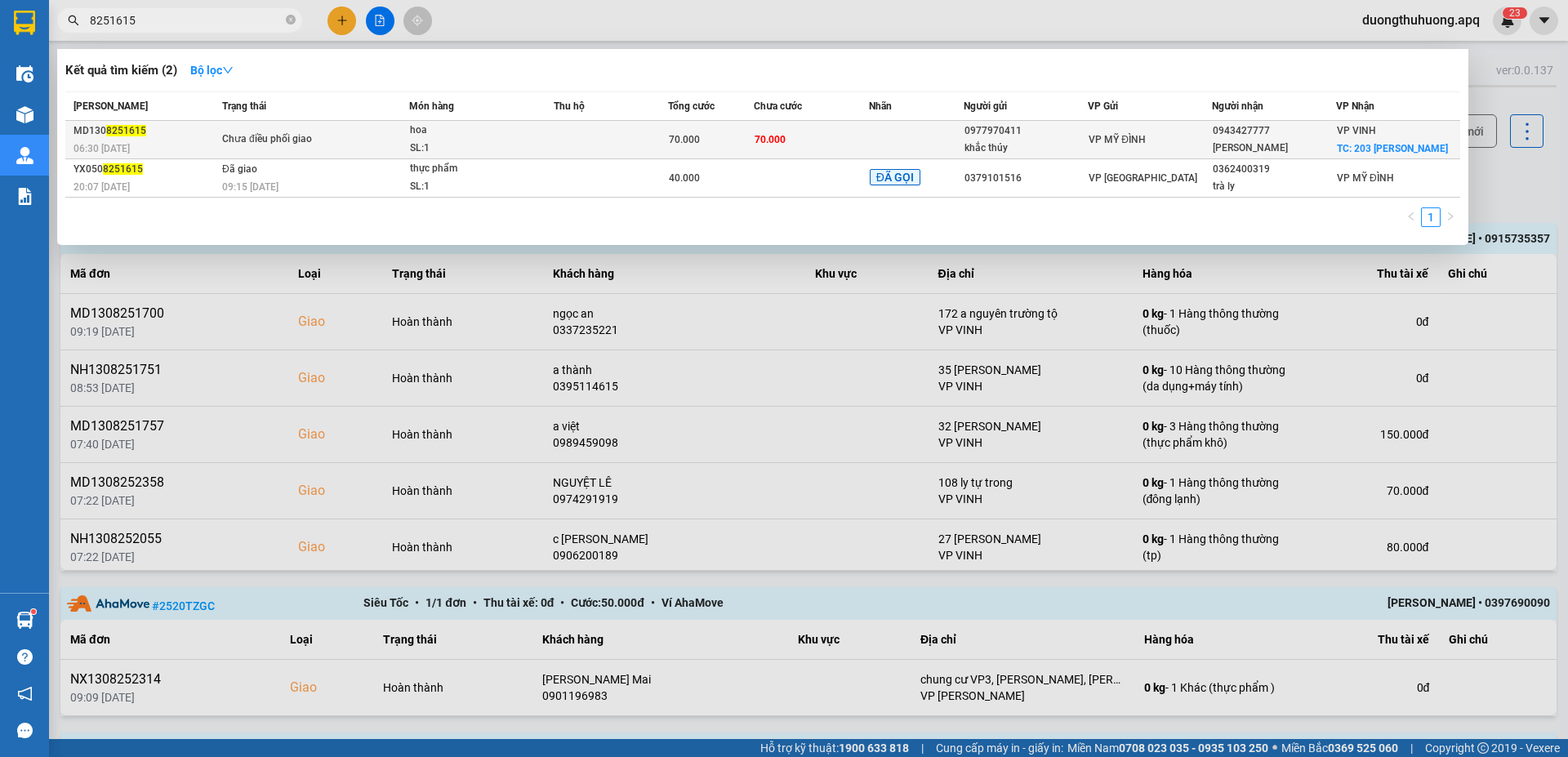
type input "8251615"
click at [512, 141] on div "SL: 1" at bounding box center [471, 149] width 123 height 18
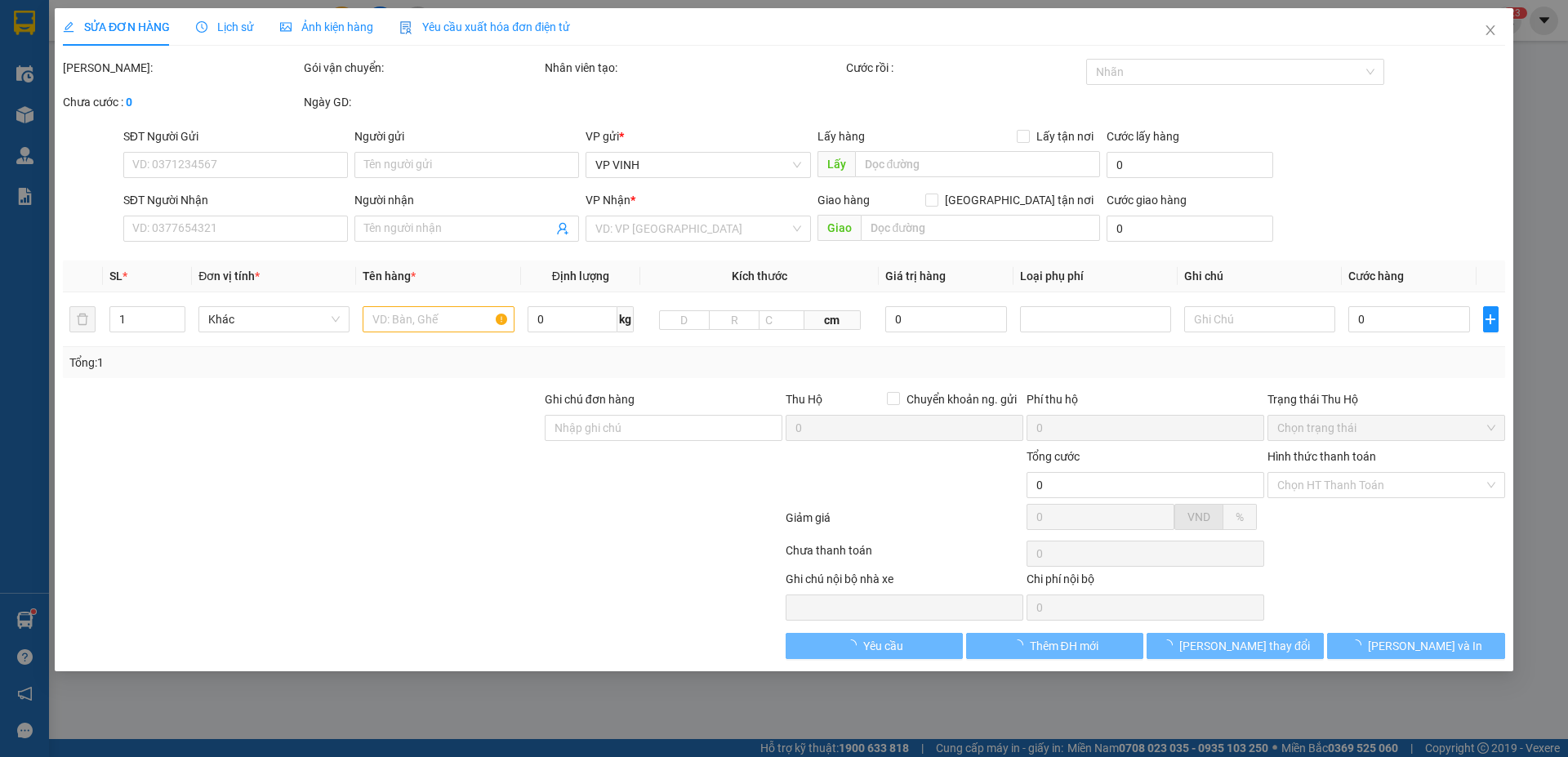
type input "0977970411"
type input "khắc thúy"
type input "0943427777"
type input "thùy linh"
checkbox input "true"
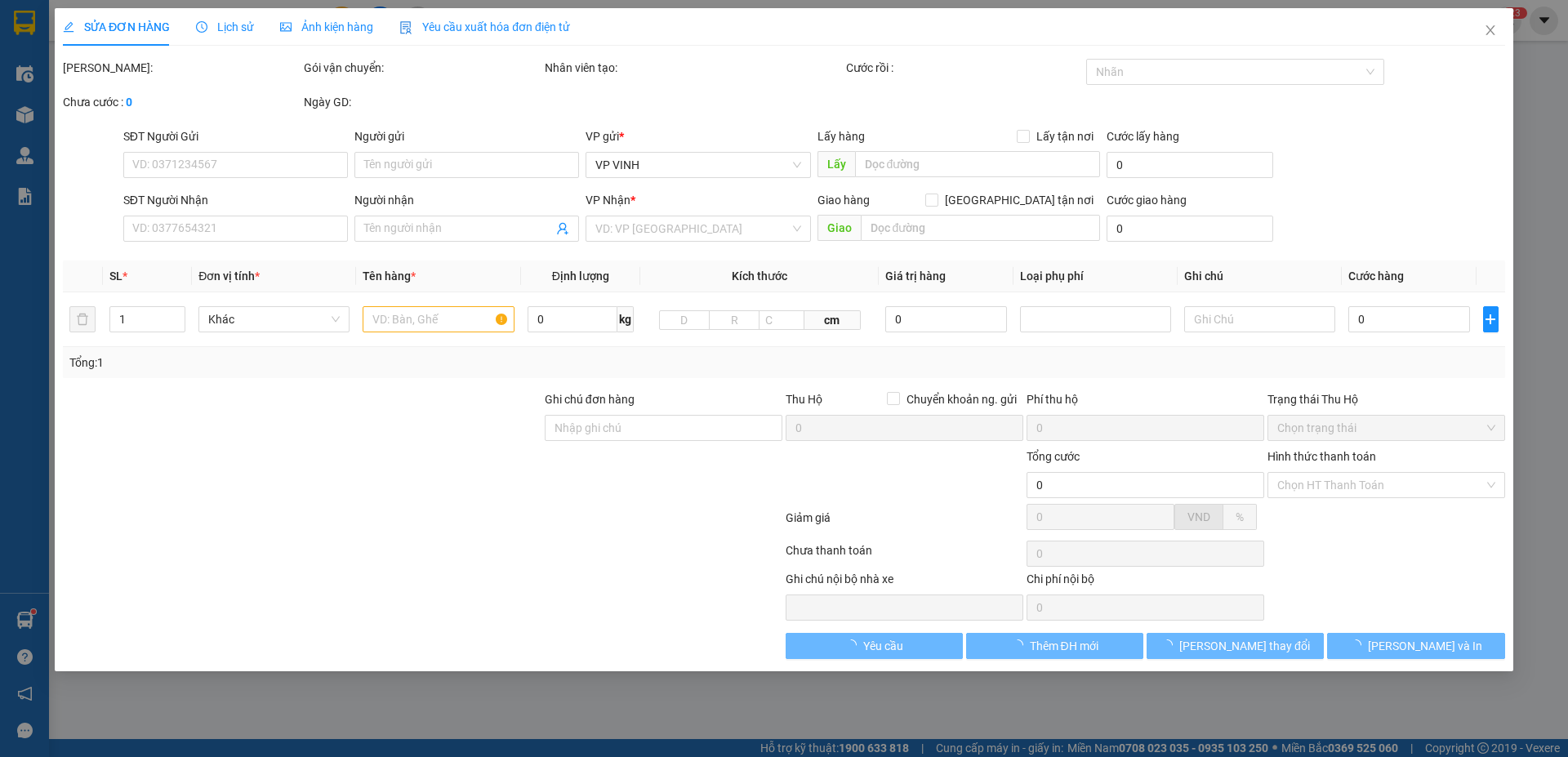
type input "203 trần hưng đạo"
type input "70.000"
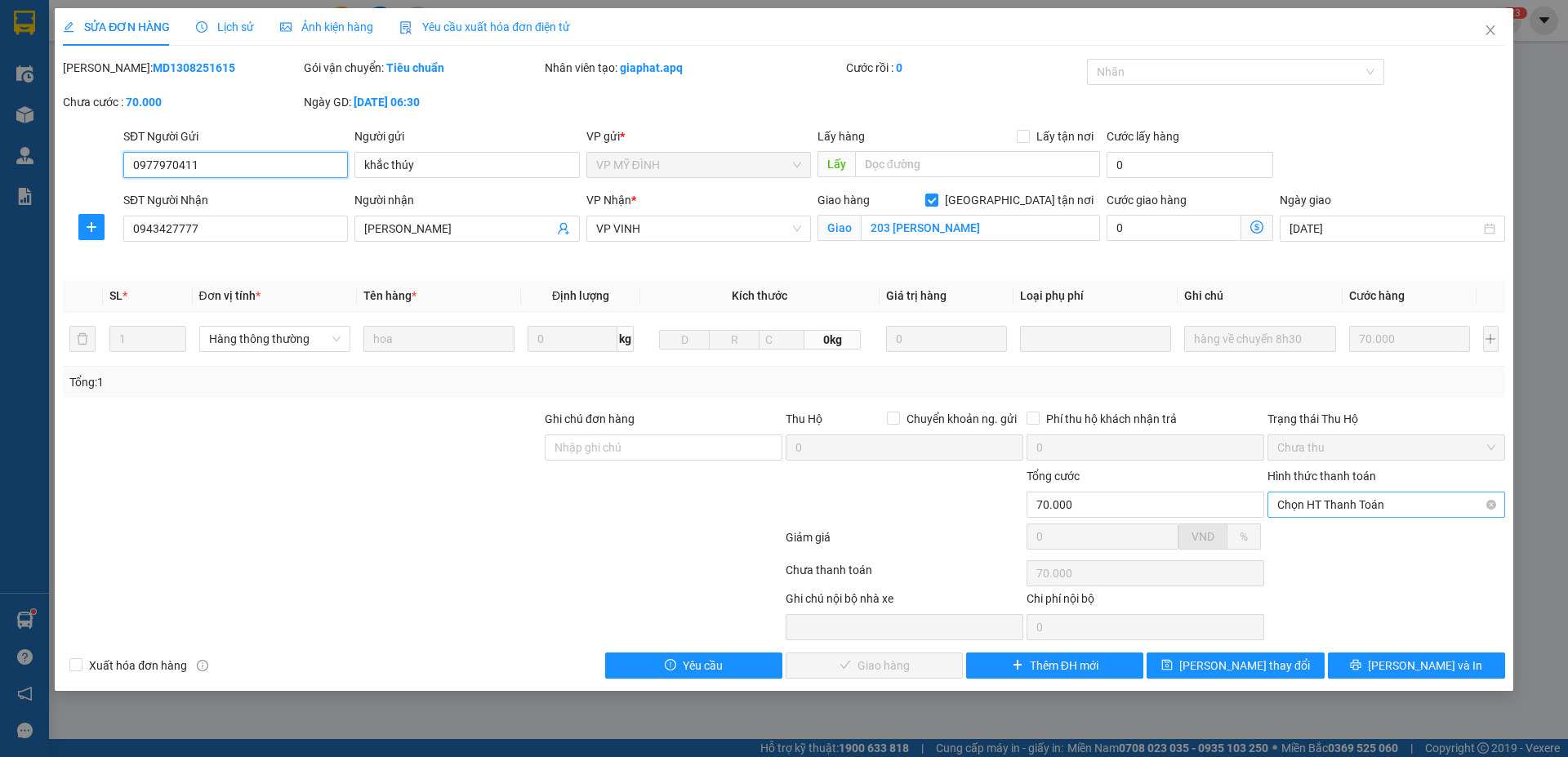
click at [1305, 478] on span "Chọn HT Thanh Toán" at bounding box center [1387, 503] width 218 height 24
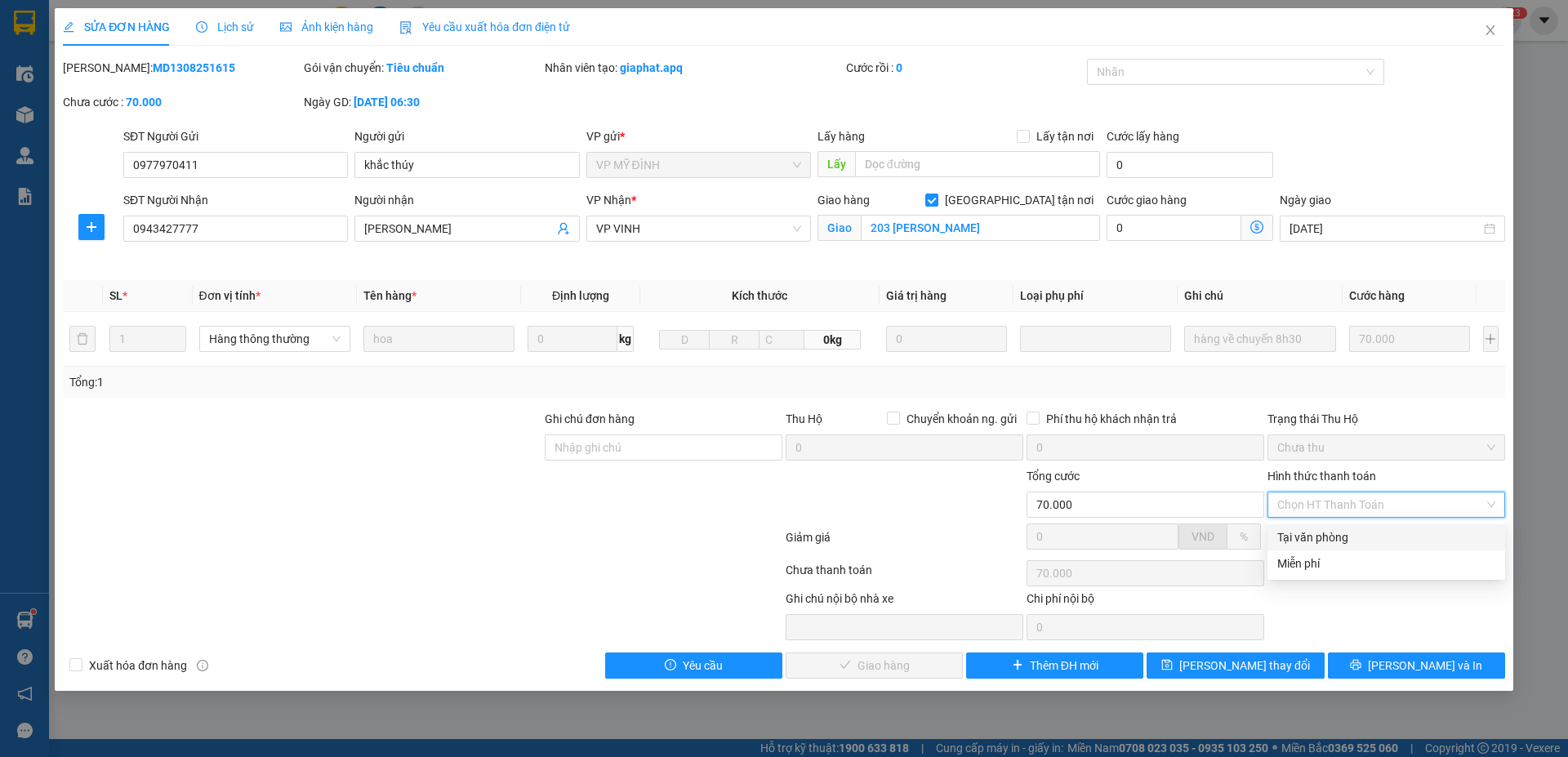
click at [1305, 478] on div "Tại văn phòng" at bounding box center [1387, 537] width 218 height 18
type input "0"
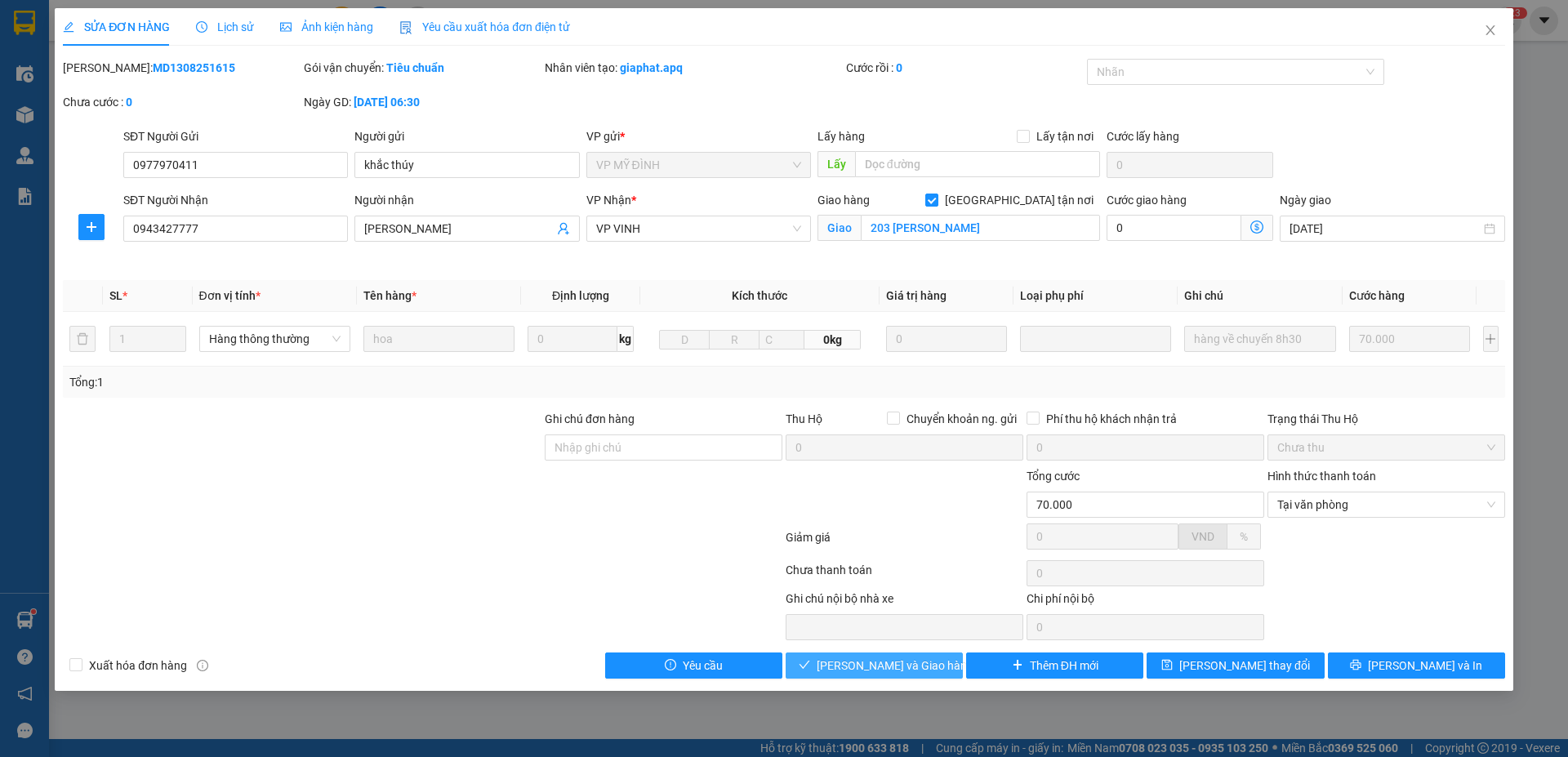
click at [919, 478] on span "Lưu và Giao hàng" at bounding box center [894, 664] width 156 height 18
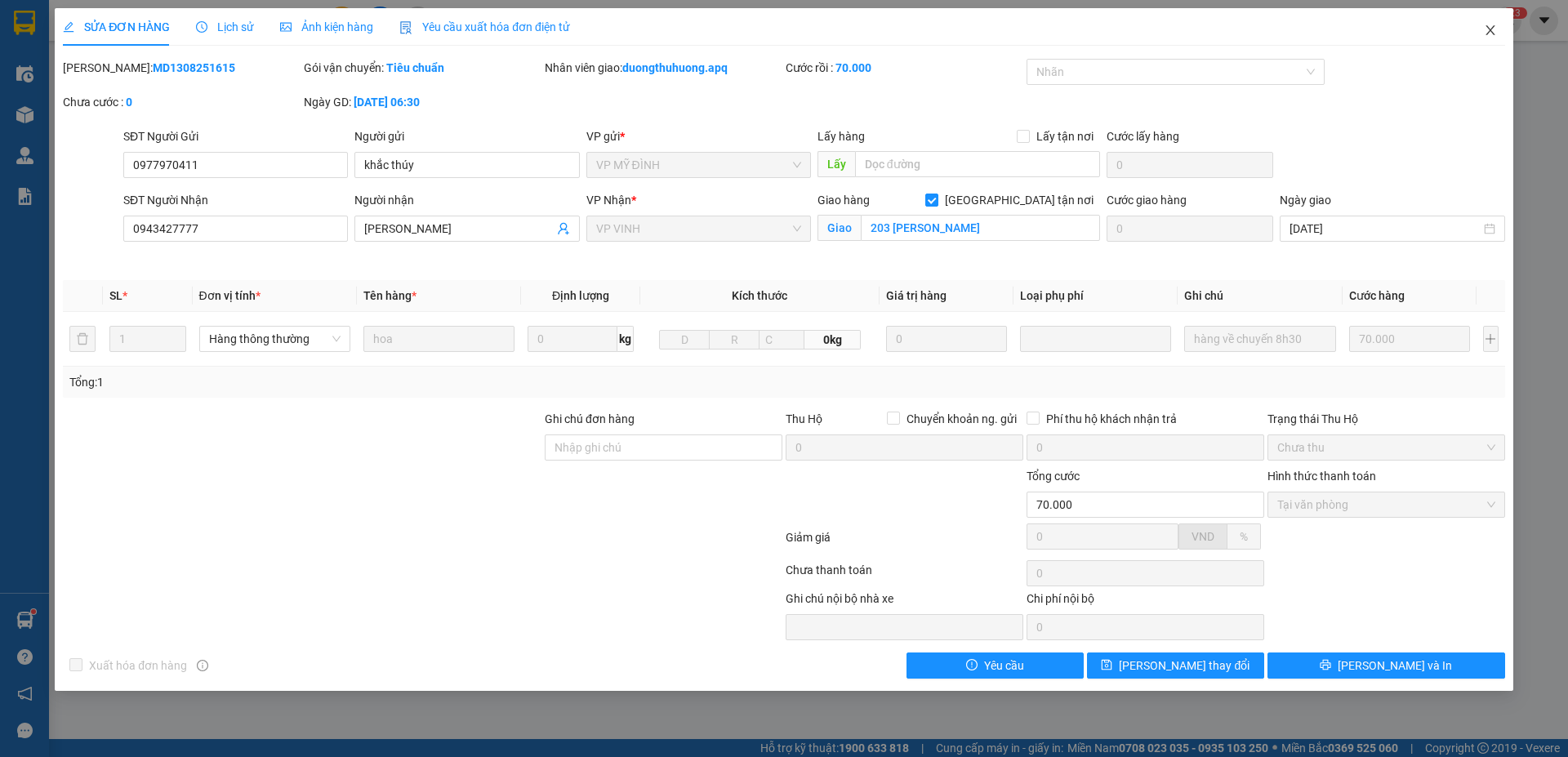
click at [1305, 32] on icon "close" at bounding box center [1491, 31] width 14 height 14
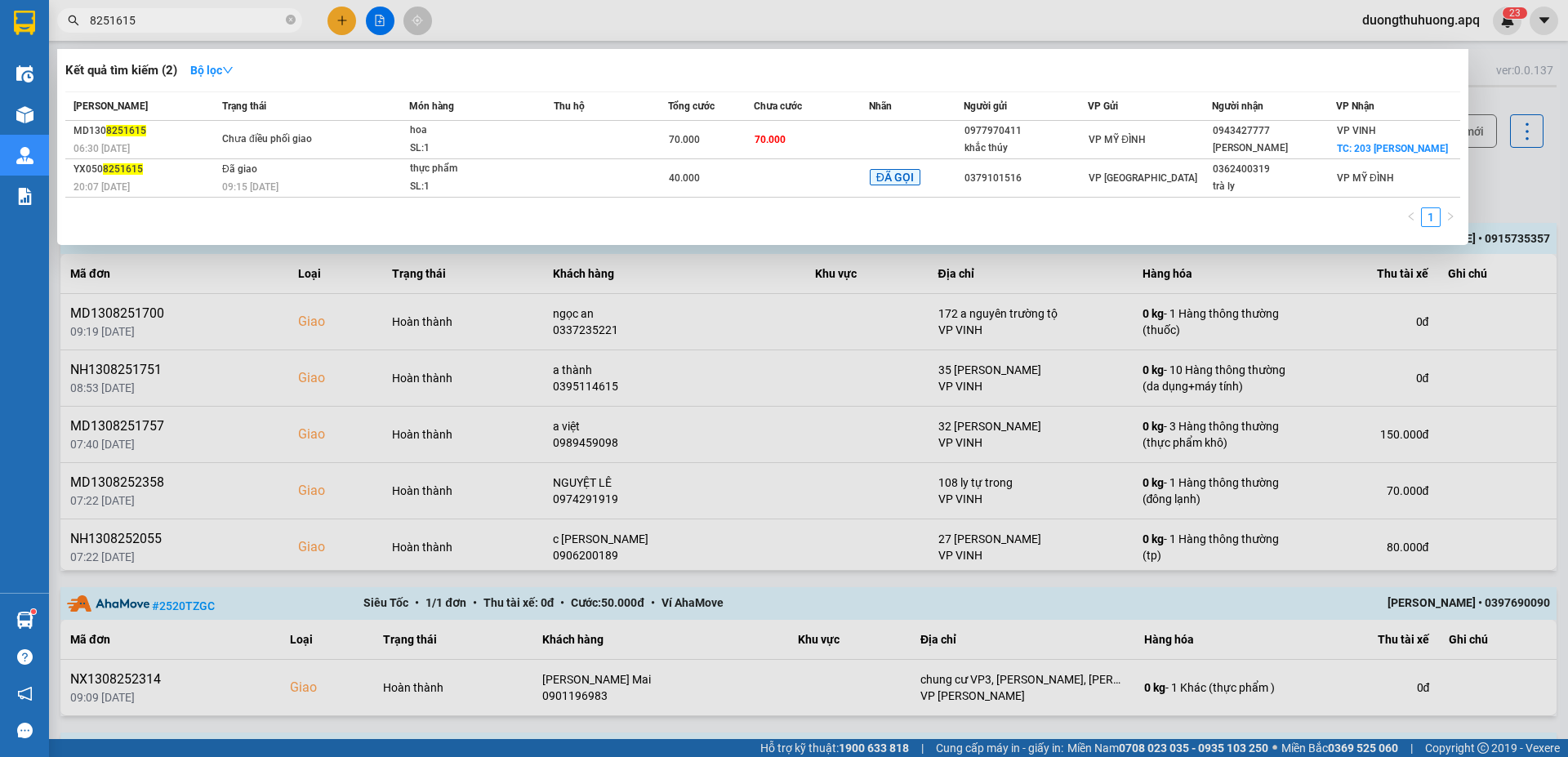
click at [258, 18] on input "8251615" at bounding box center [186, 20] width 193 height 18
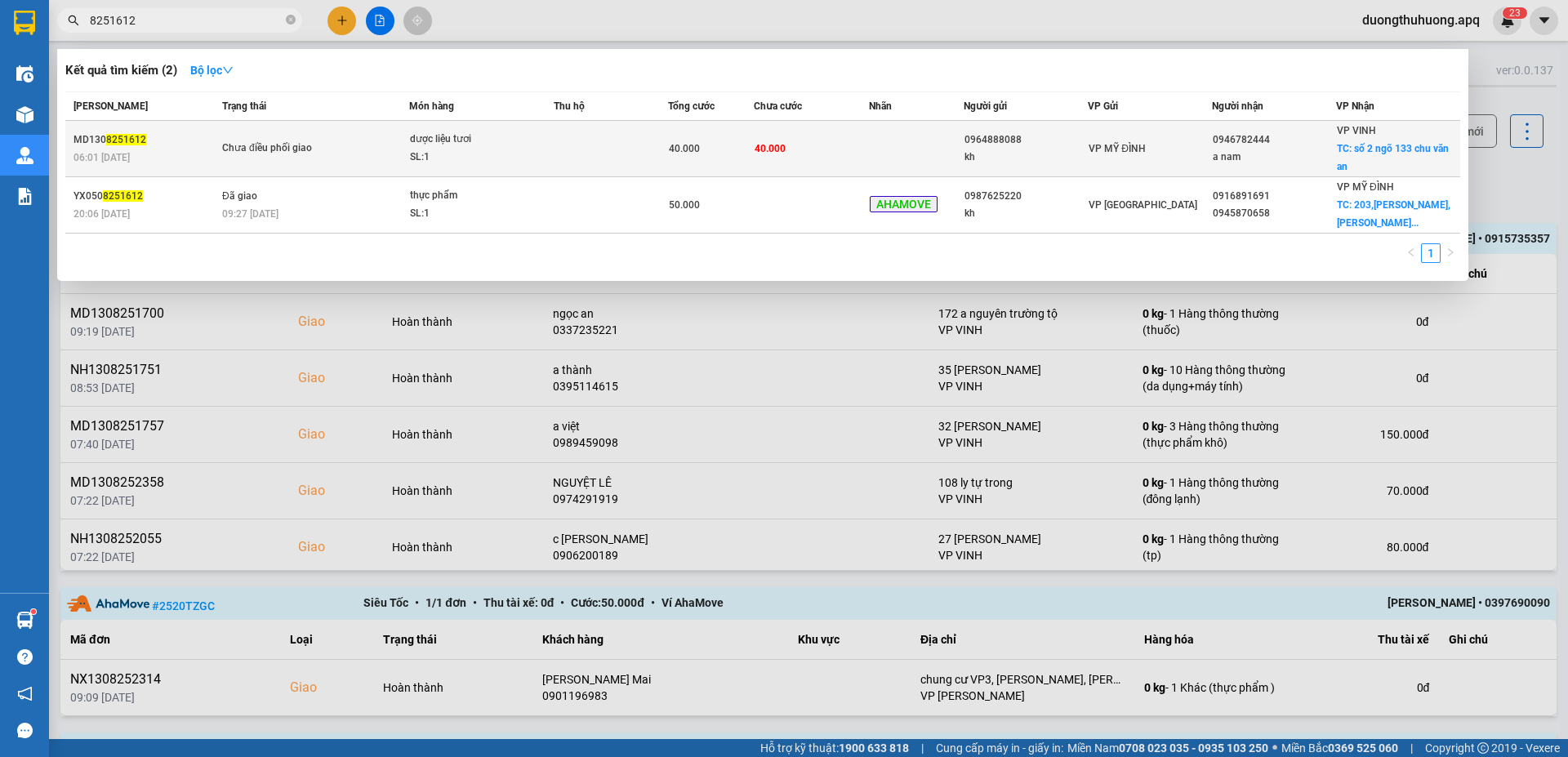
type input "8251612"
click at [511, 162] on div "SL: 1" at bounding box center [471, 157] width 123 height 18
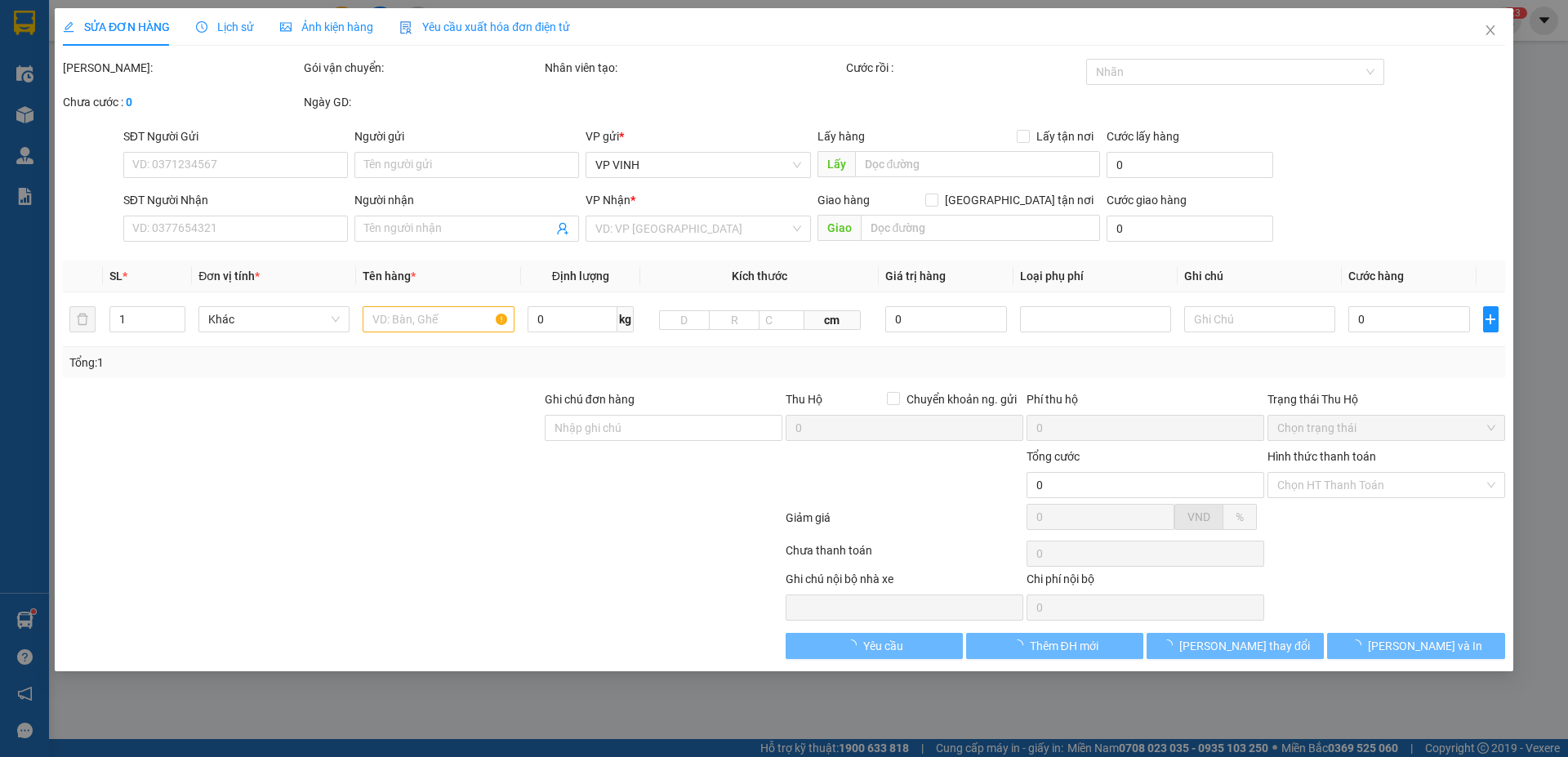
type input "0964888088"
type input "kh"
type input "0946782444"
type input "a nam"
checkbox input "true"
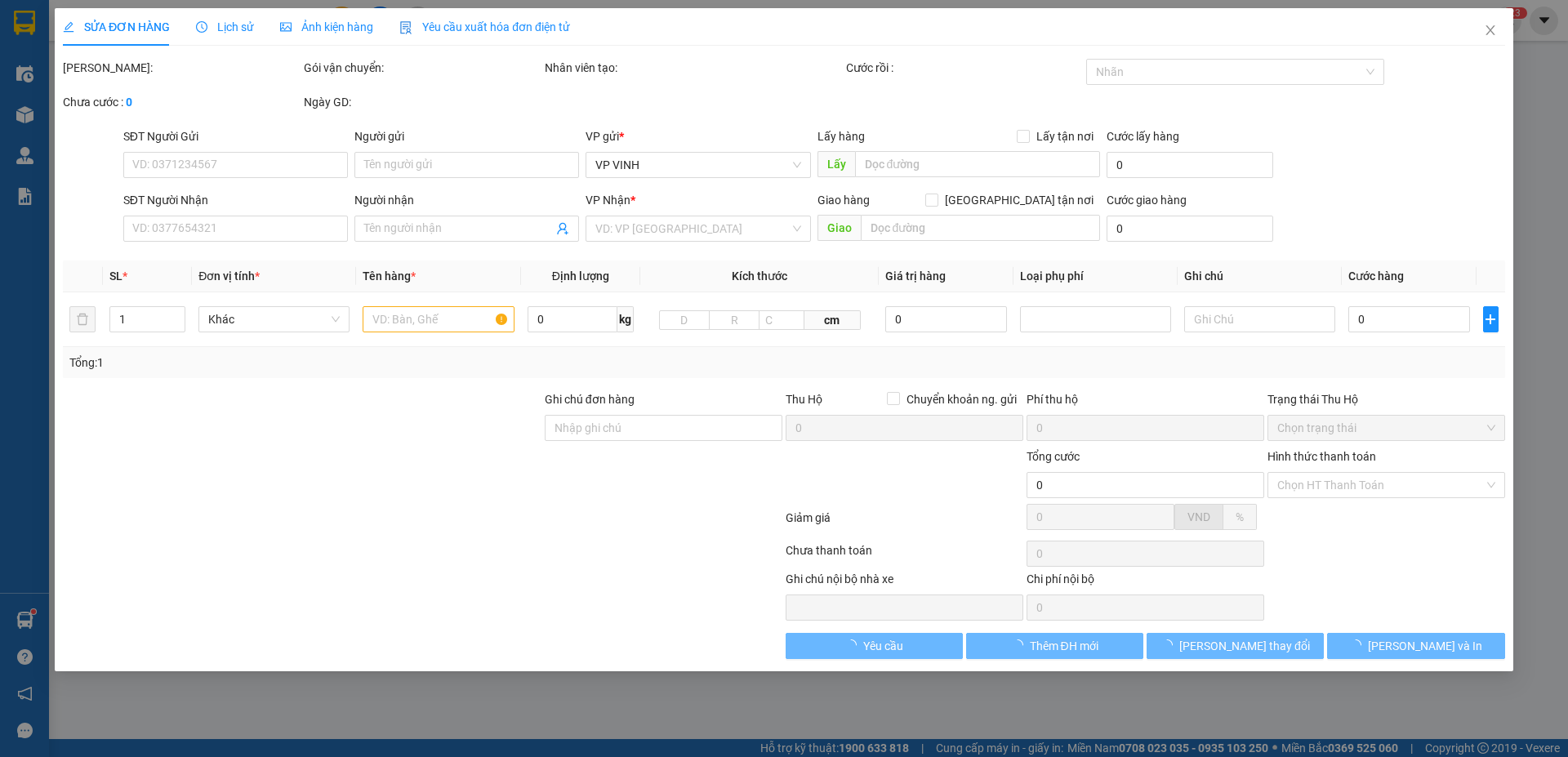
type input "số 2 ngõ 133 chu văn an"
checkbox input "true"
type input "40.000"
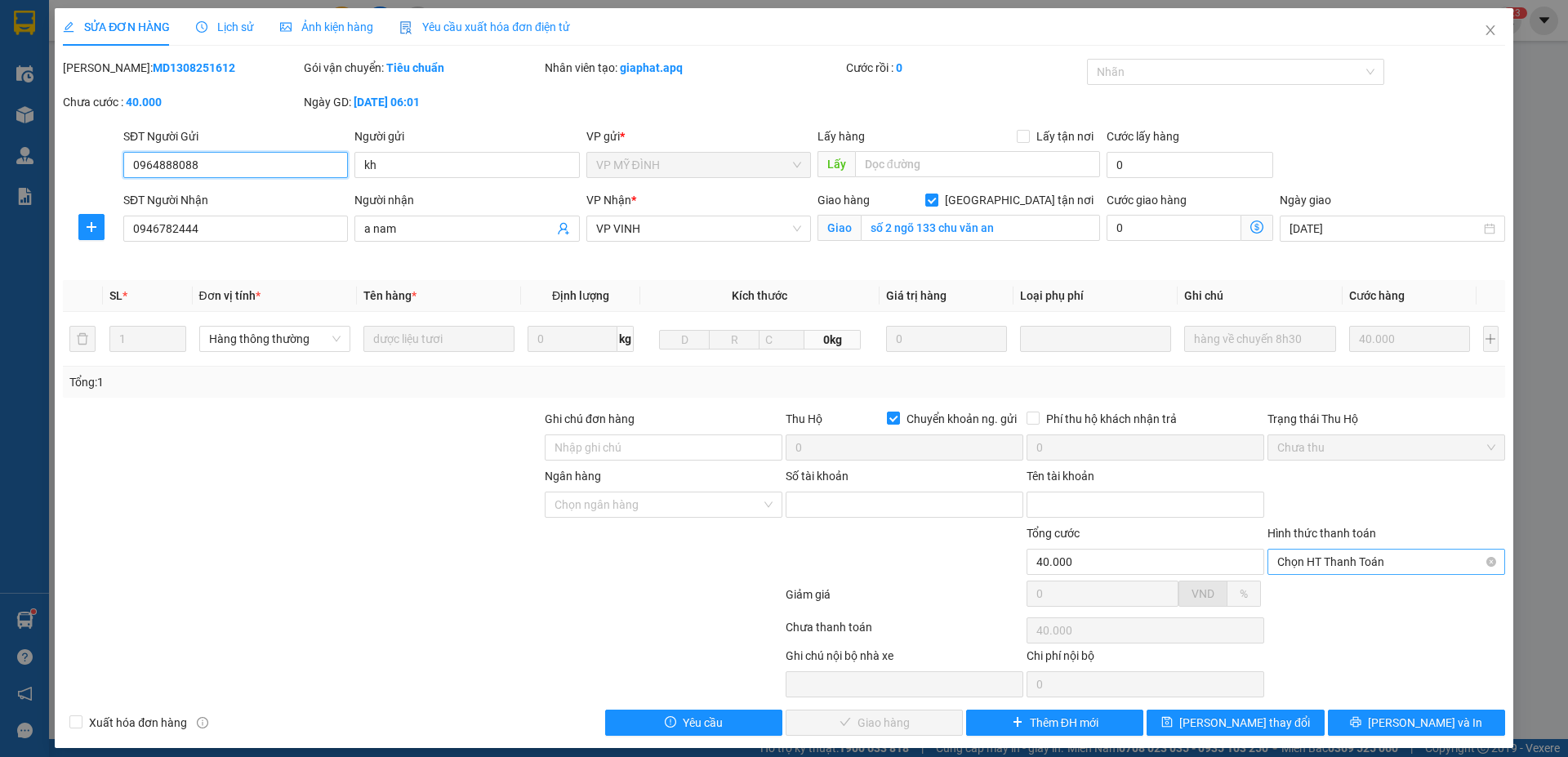
click at [1305, 478] on span "Chọn HT Thanh Toán" at bounding box center [1387, 561] width 218 height 24
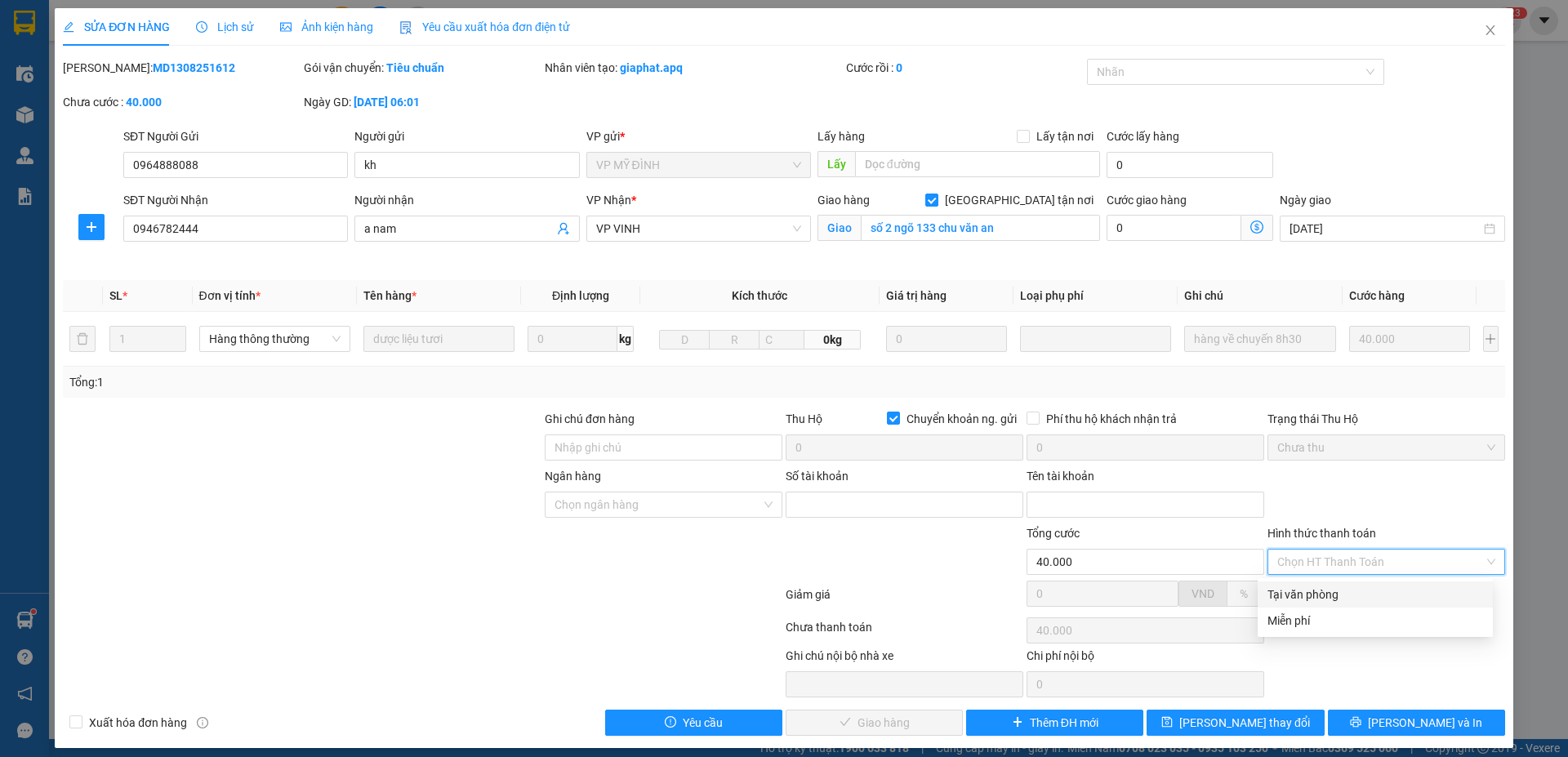
click at [1305, 478] on div "Tại văn phòng" at bounding box center [1374, 594] width 215 height 18
type input "0"
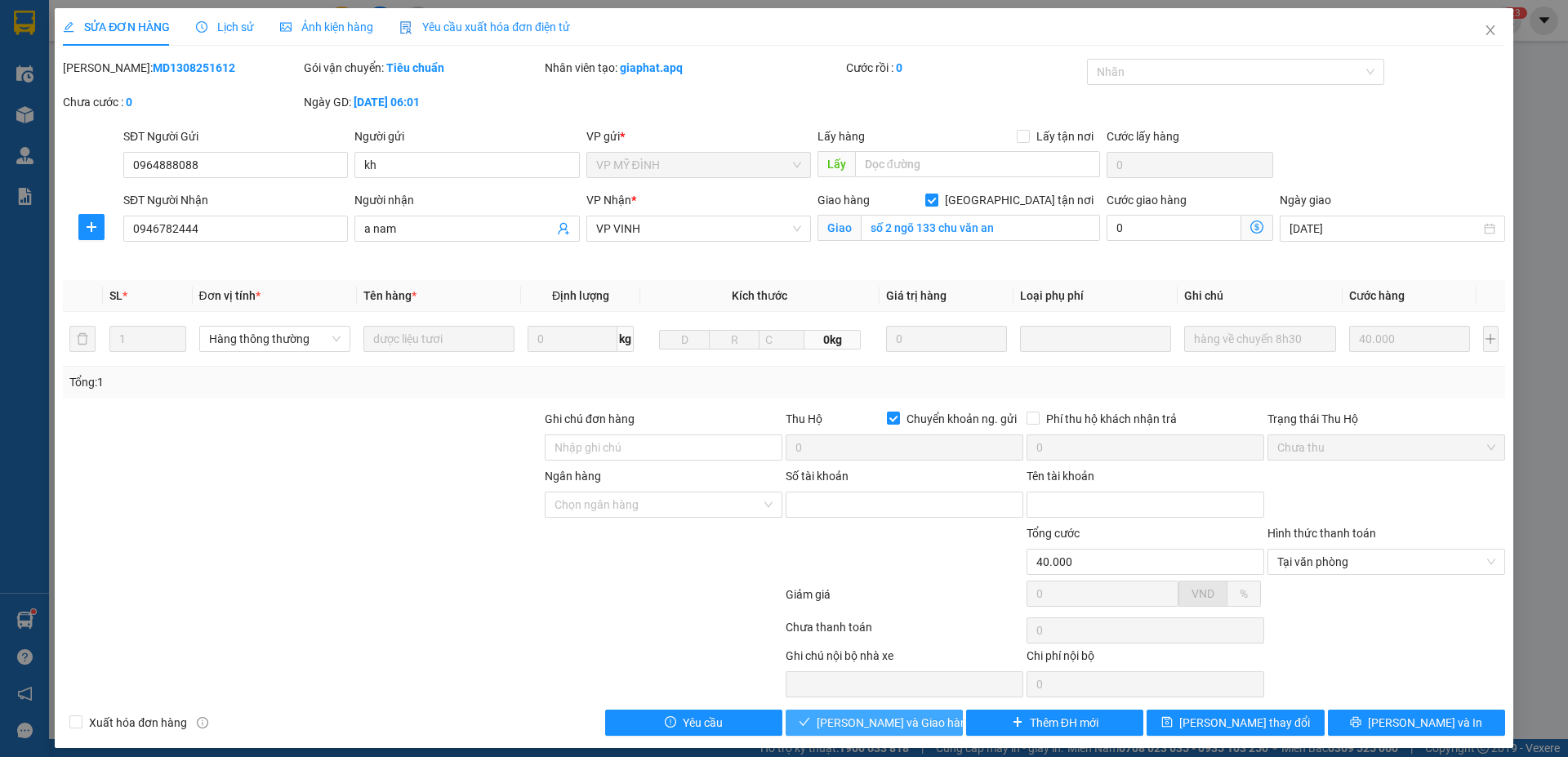
click at [909, 478] on span "Lưu và Giao hàng" at bounding box center [894, 722] width 156 height 18
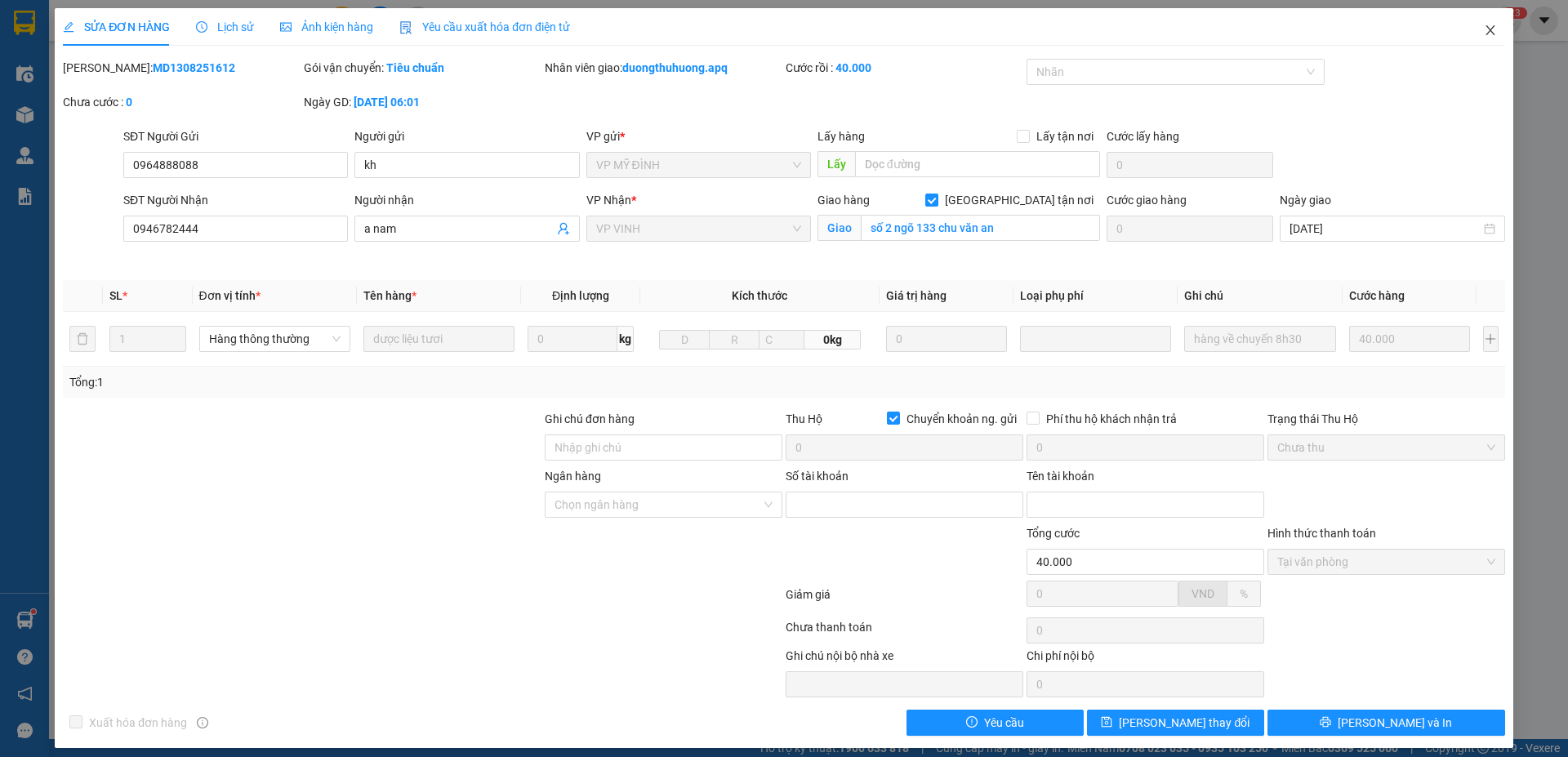
click at [1305, 32] on icon "close" at bounding box center [1491, 31] width 14 height 14
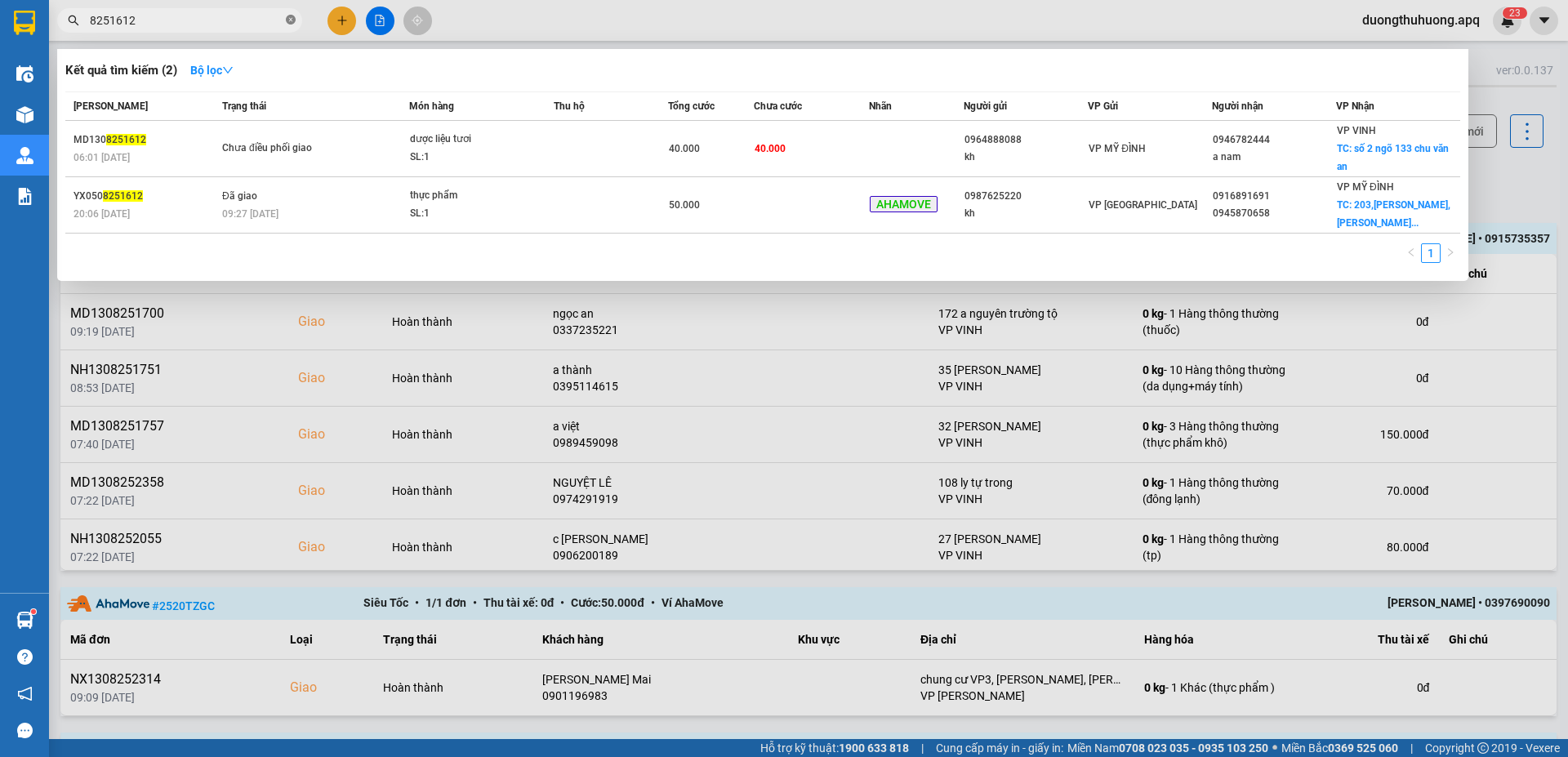
drag, startPoint x: 291, startPoint y: 17, endPoint x: 276, endPoint y: 21, distance: 15.5
click at [291, 18] on icon "close-circle" at bounding box center [290, 19] width 10 height 10
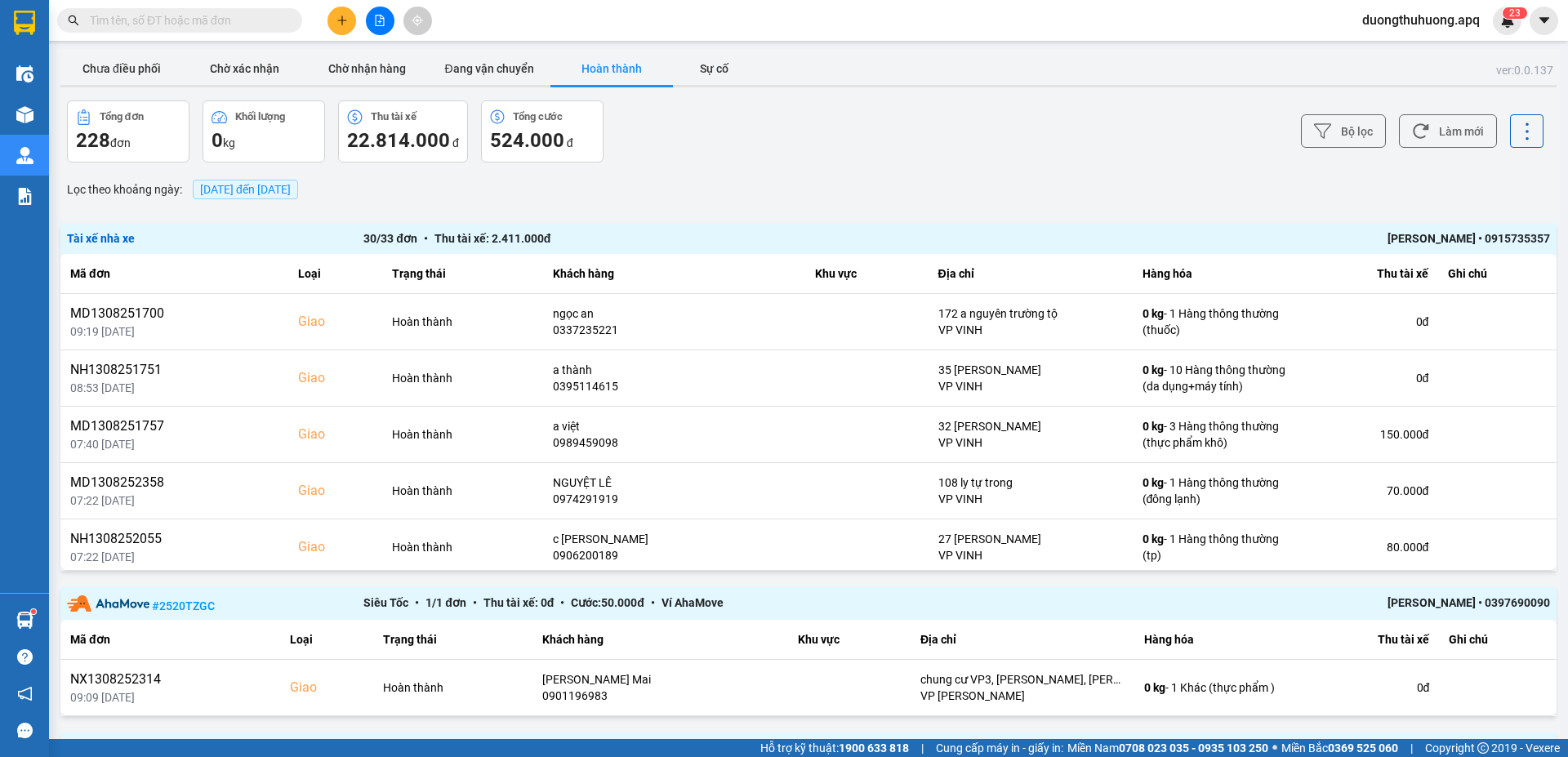
click at [268, 21] on input "text" at bounding box center [186, 20] width 193 height 18
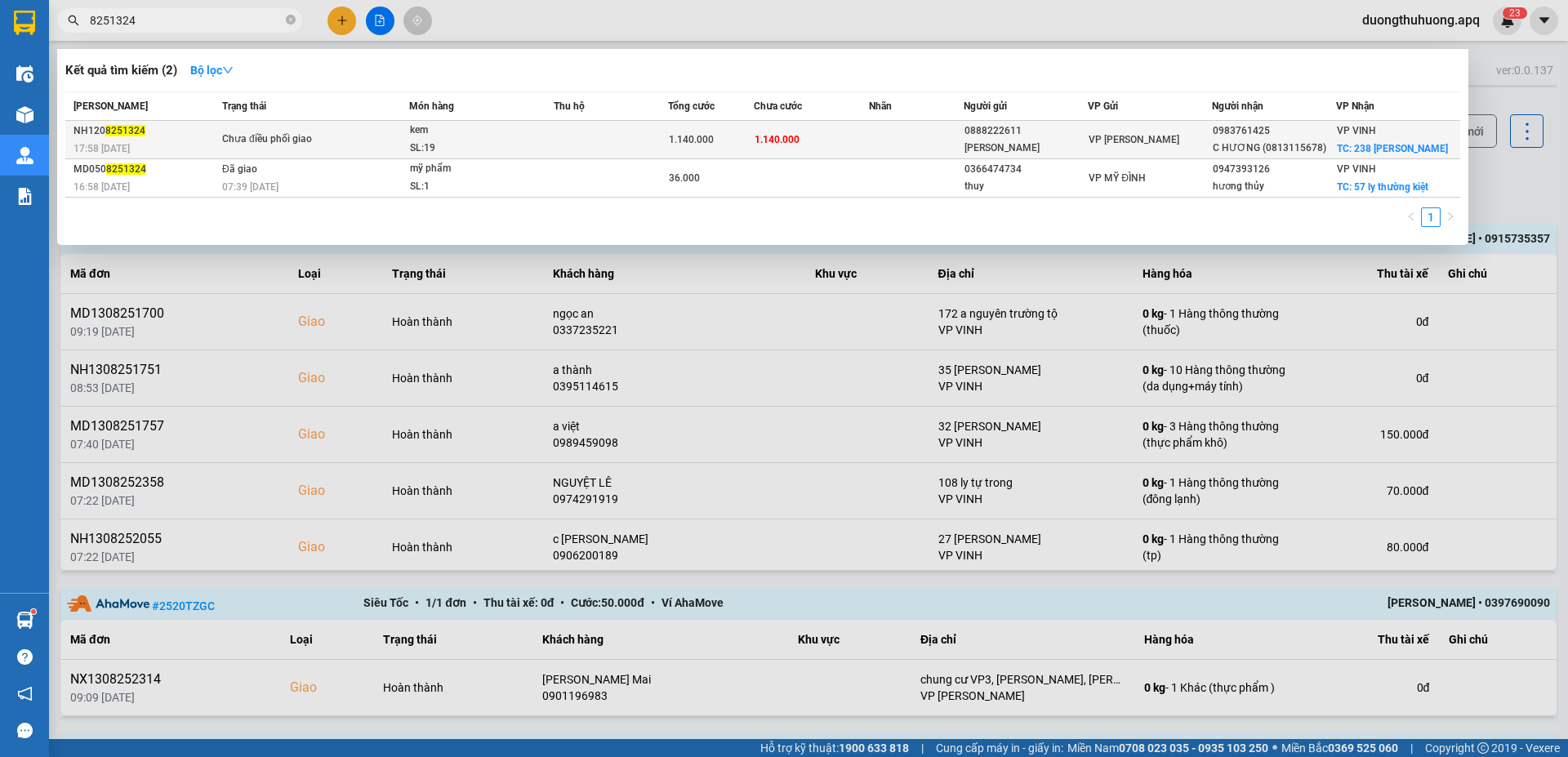
type input "8251324"
click at [463, 142] on div "SL: 19" at bounding box center [471, 149] width 123 height 18
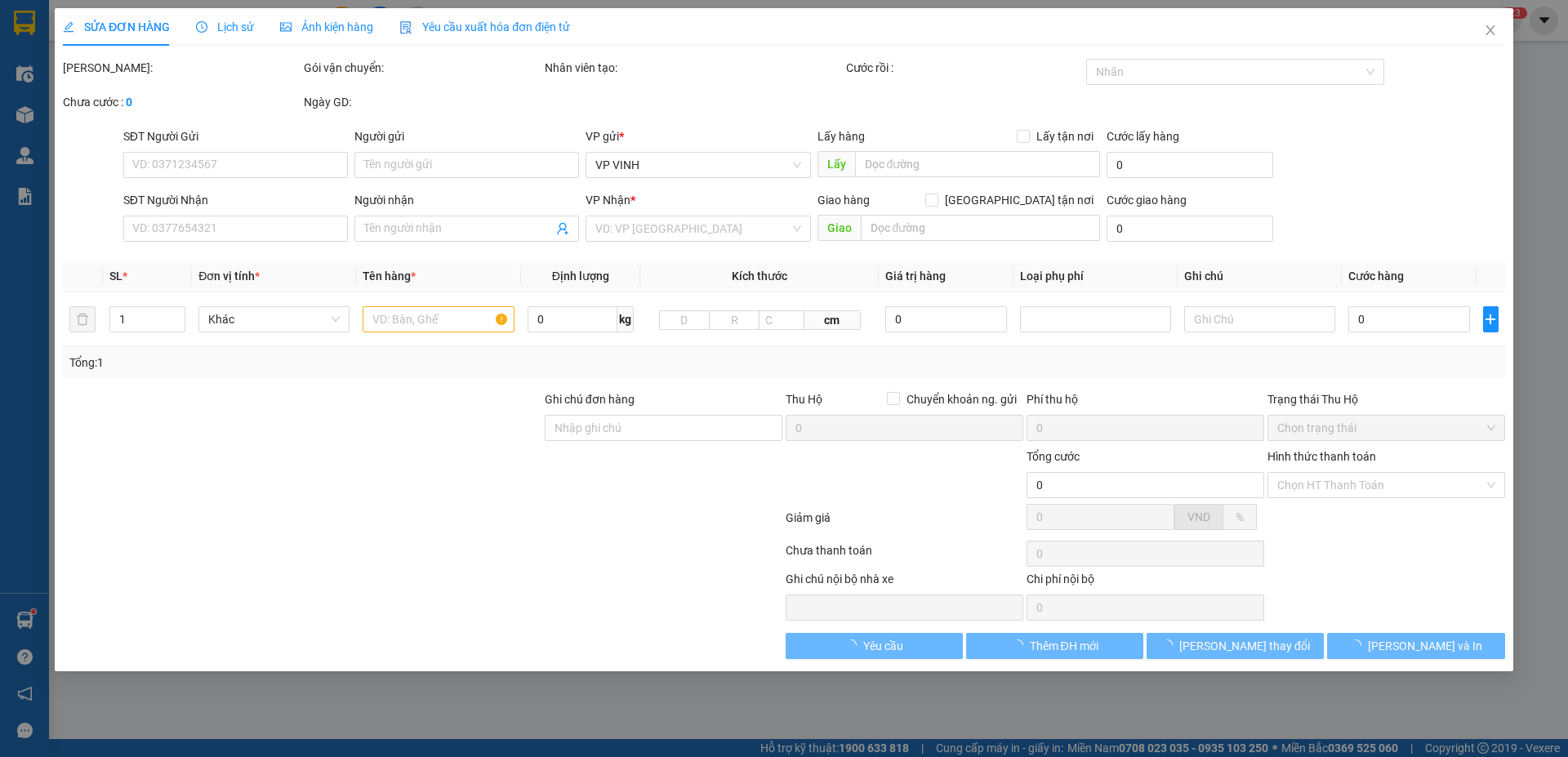
type input "0888222611"
type input "hữu quỳnh"
type input "0983761425"
type input "C HƯƠNG (0813115678)"
checkbox input "true"
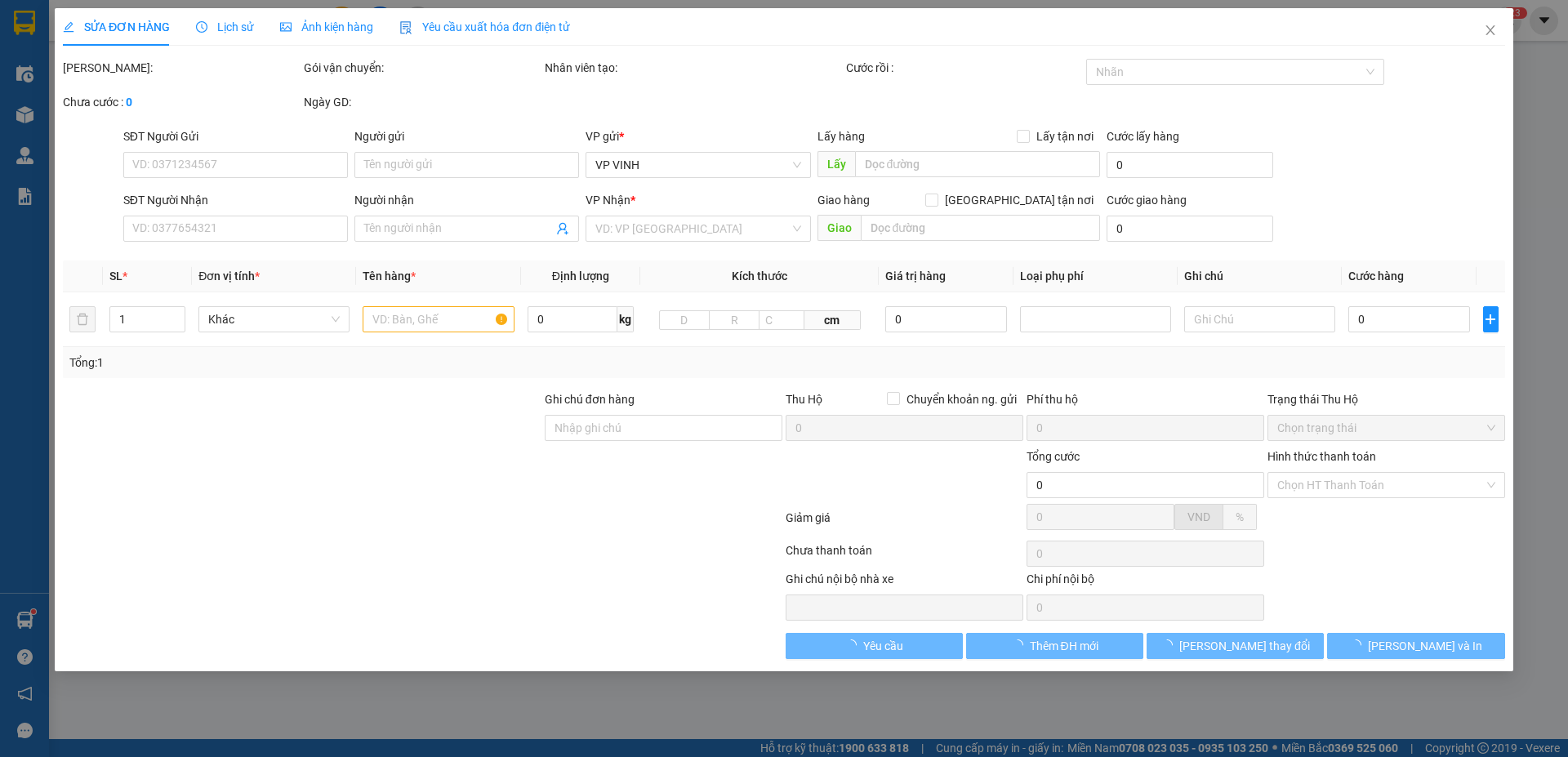
type input "238 ngô đức kế"
type input "1.140.000"
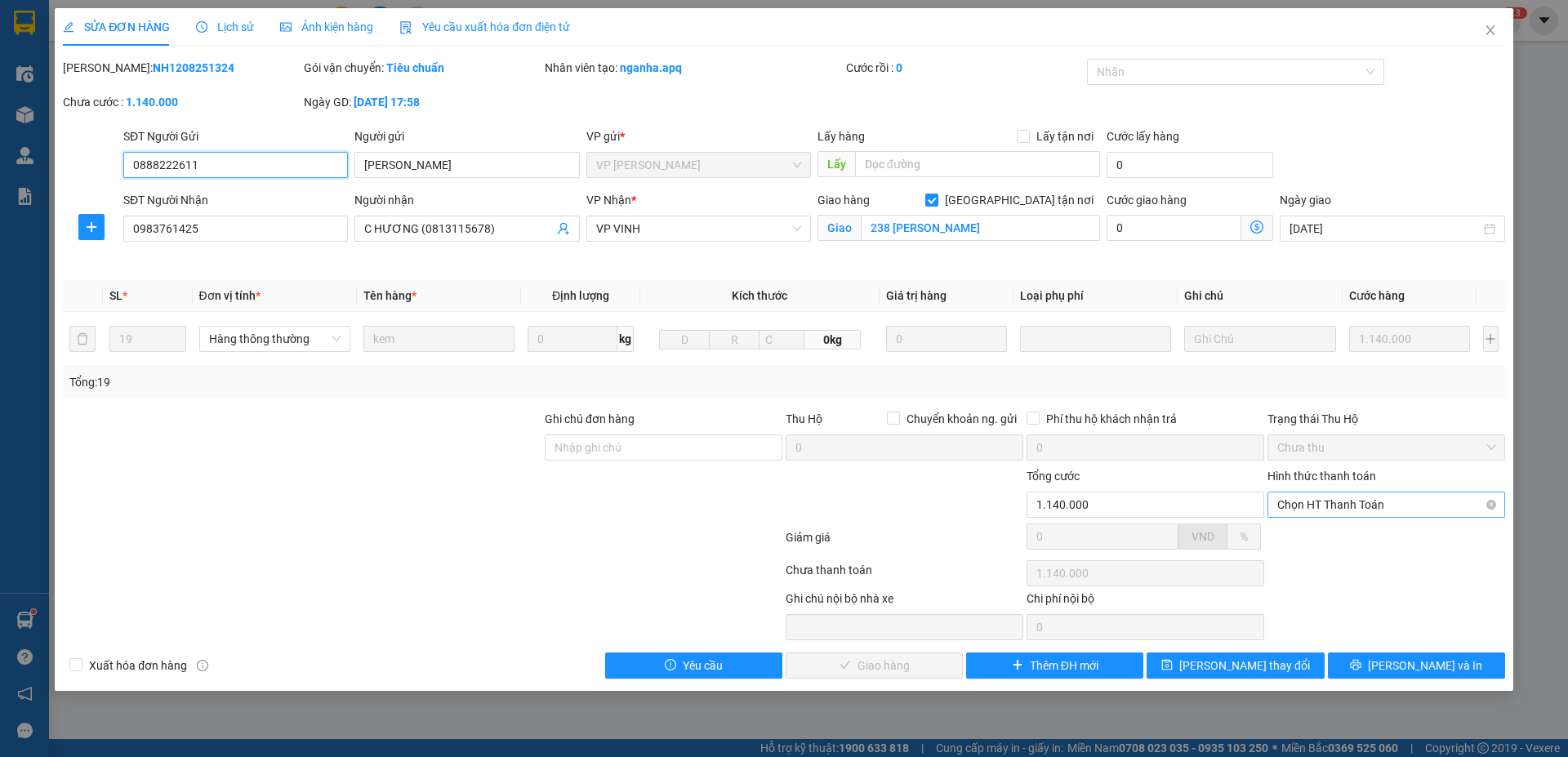
click at [1305, 478] on span "Chọn HT Thanh Toán" at bounding box center [1387, 503] width 218 height 24
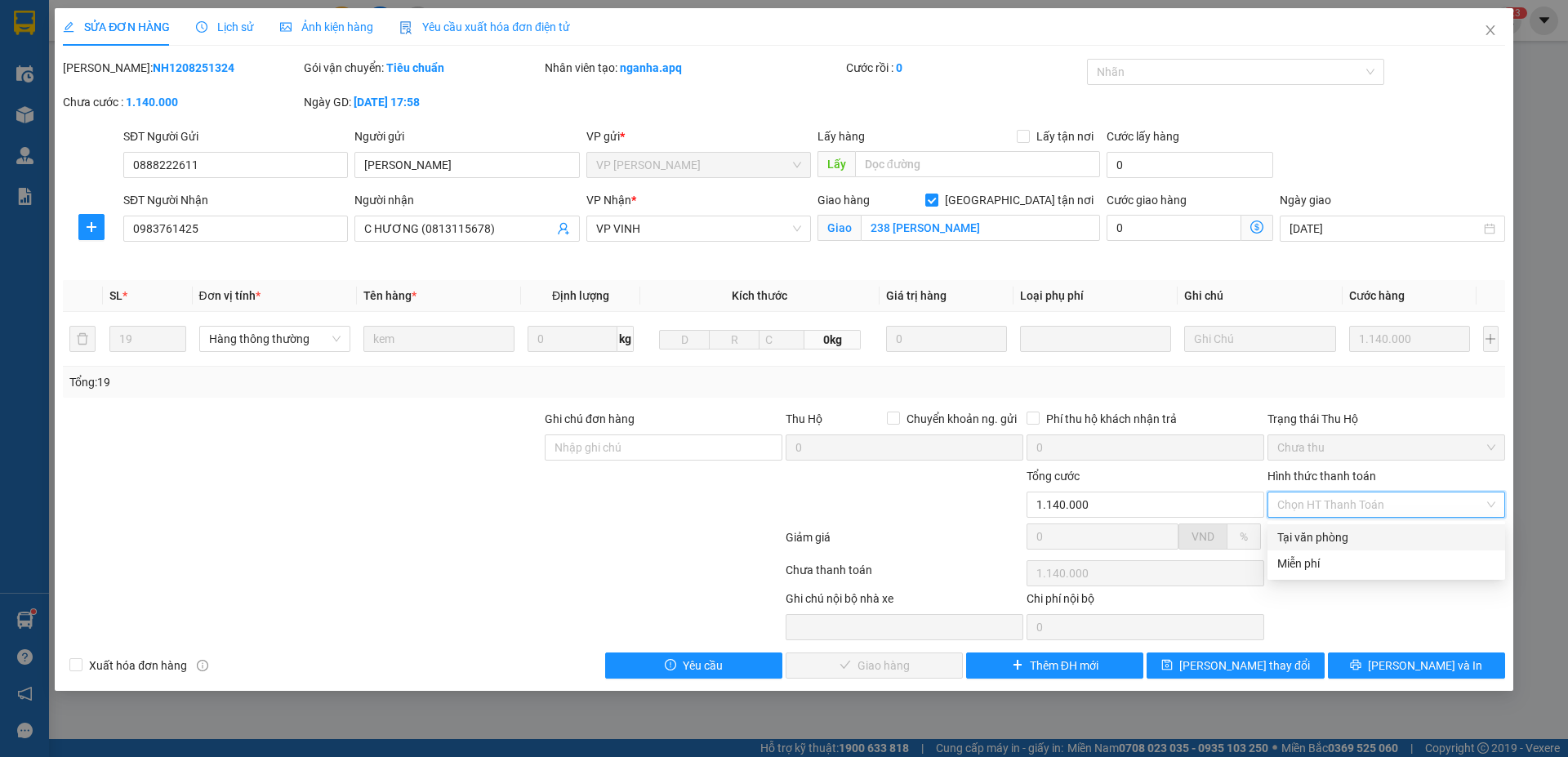
click at [1305, 478] on div "Tại văn phòng" at bounding box center [1387, 537] width 218 height 18
type input "0"
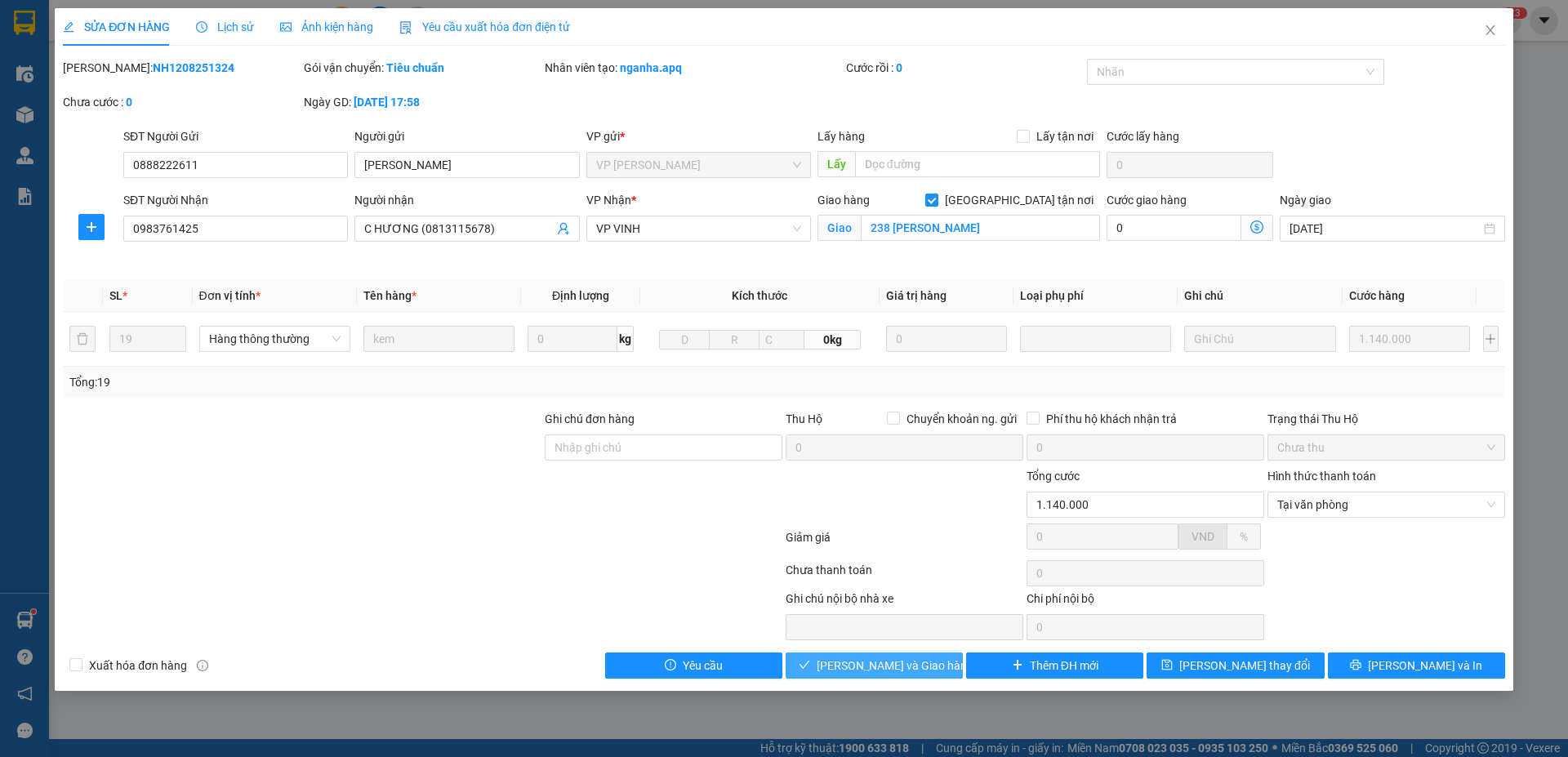
click at [916, 478] on span "Lưu và Giao hàng" at bounding box center [894, 664] width 156 height 18
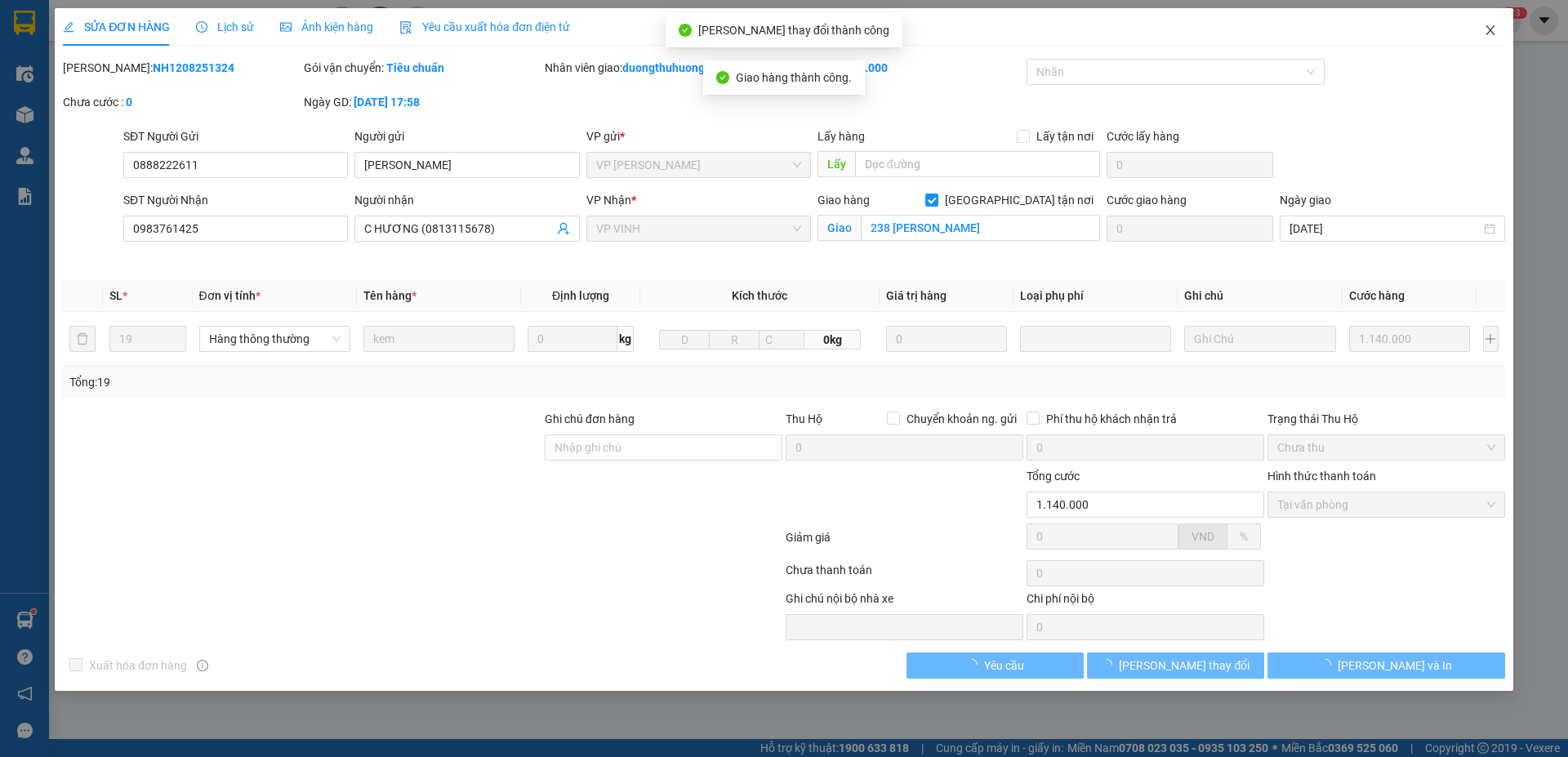
click at [1305, 31] on icon "close" at bounding box center [1491, 31] width 14 height 14
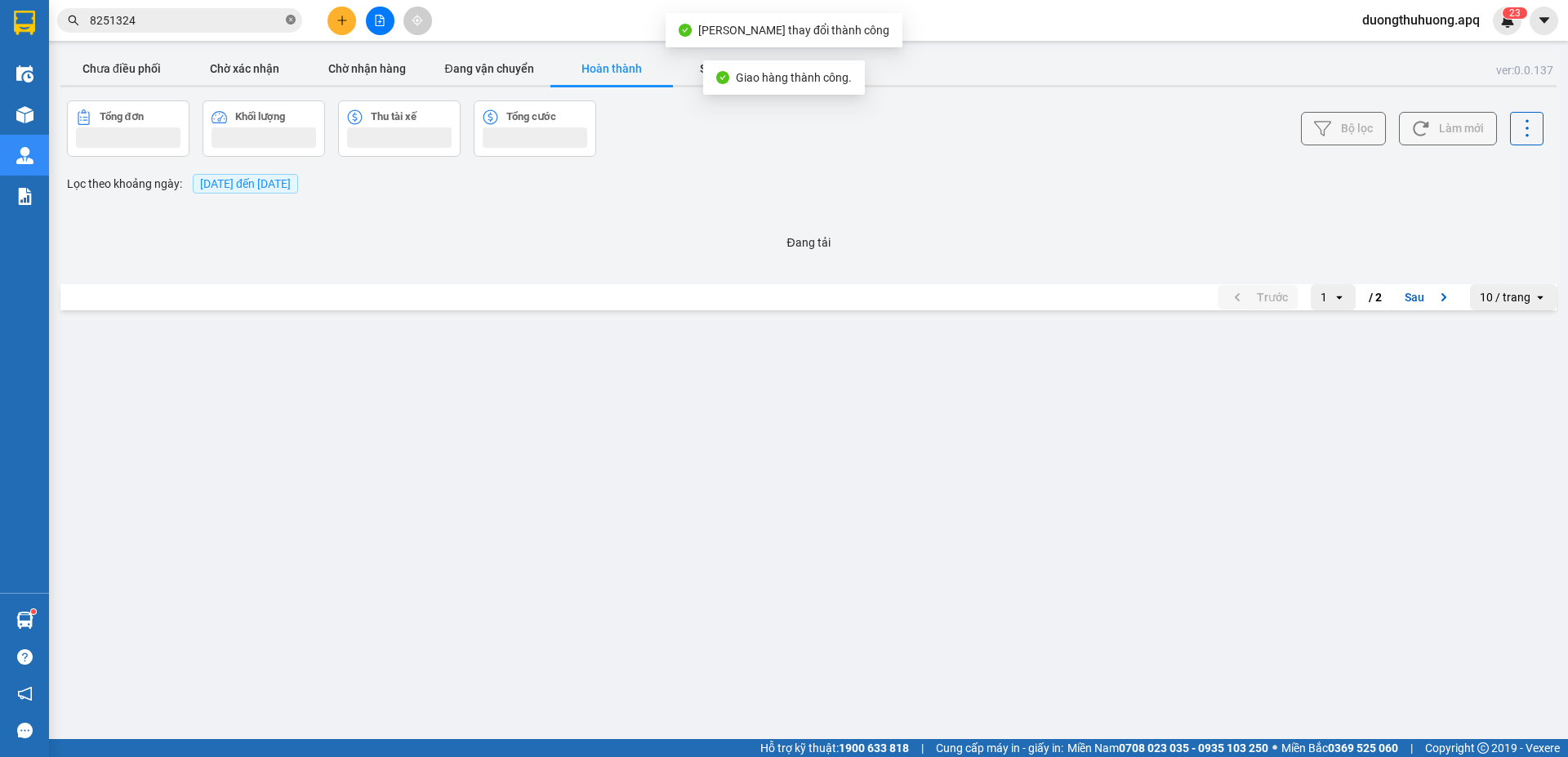
click at [291, 15] on icon "close-circle" at bounding box center [290, 19] width 10 height 10
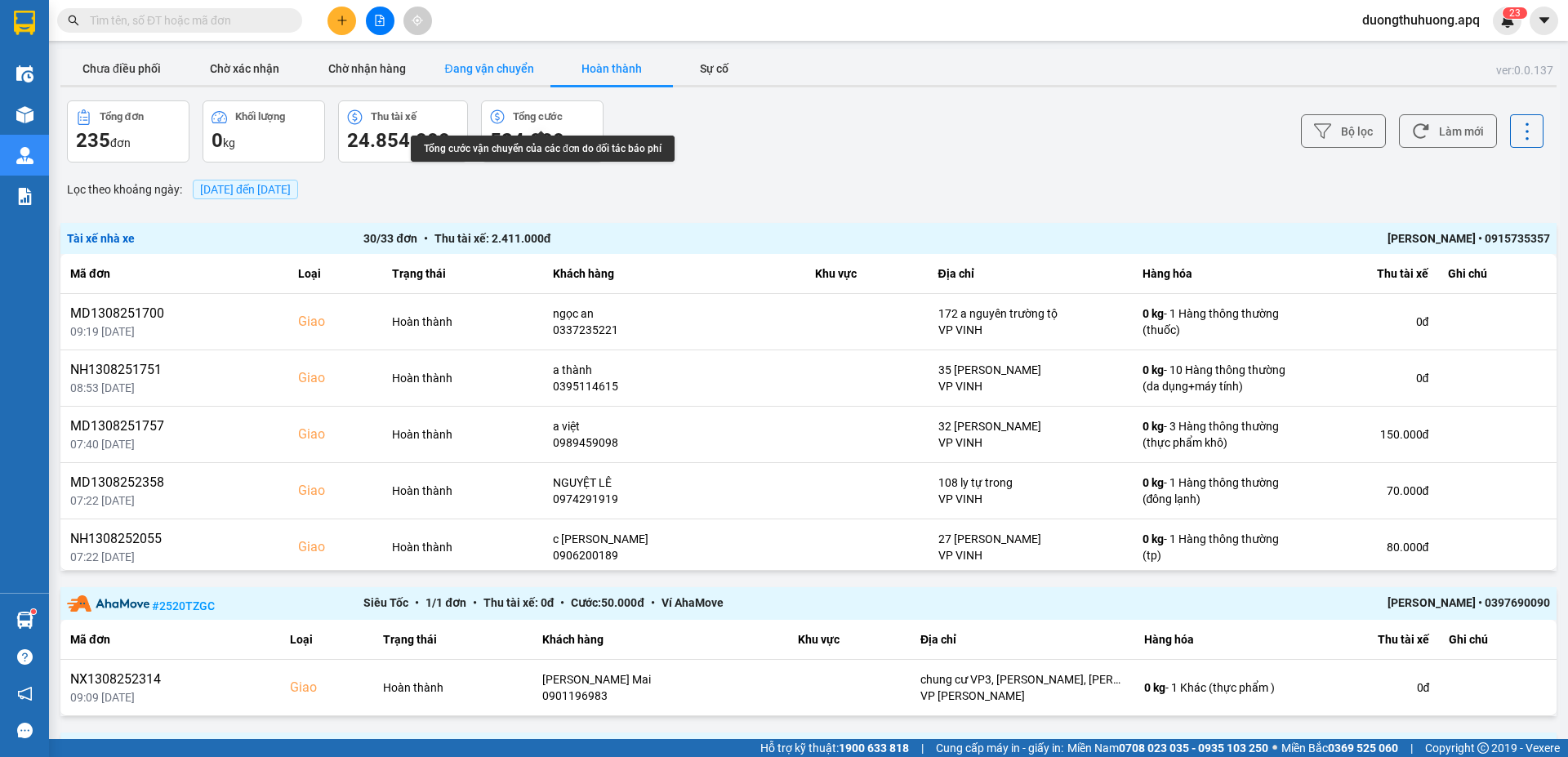
click at [499, 63] on button "Đang vận chuyển" at bounding box center [488, 68] width 123 height 33
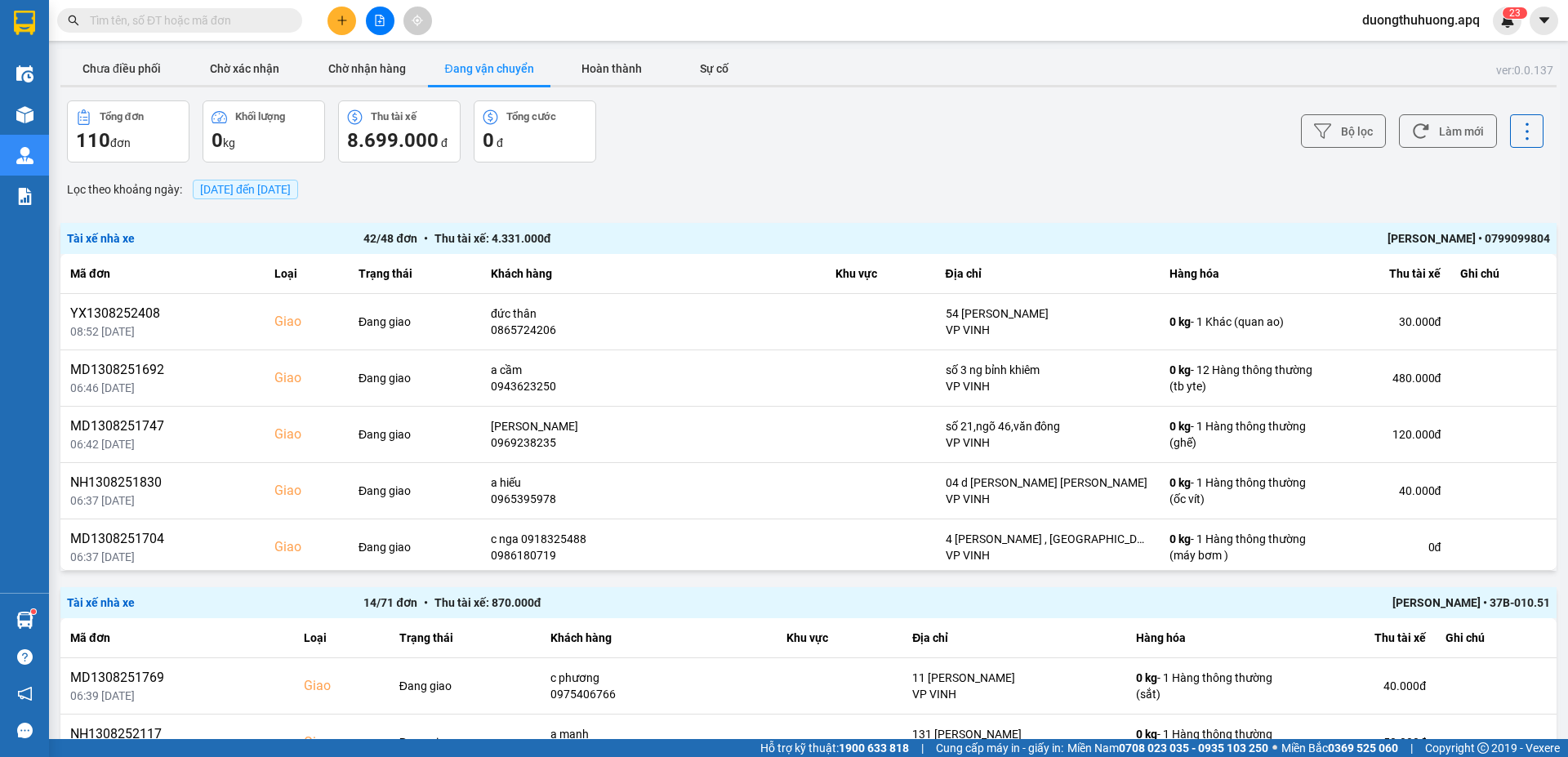
click at [900, 124] on div "Bộ lọc Làm mới" at bounding box center [1173, 131] width 738 height 62
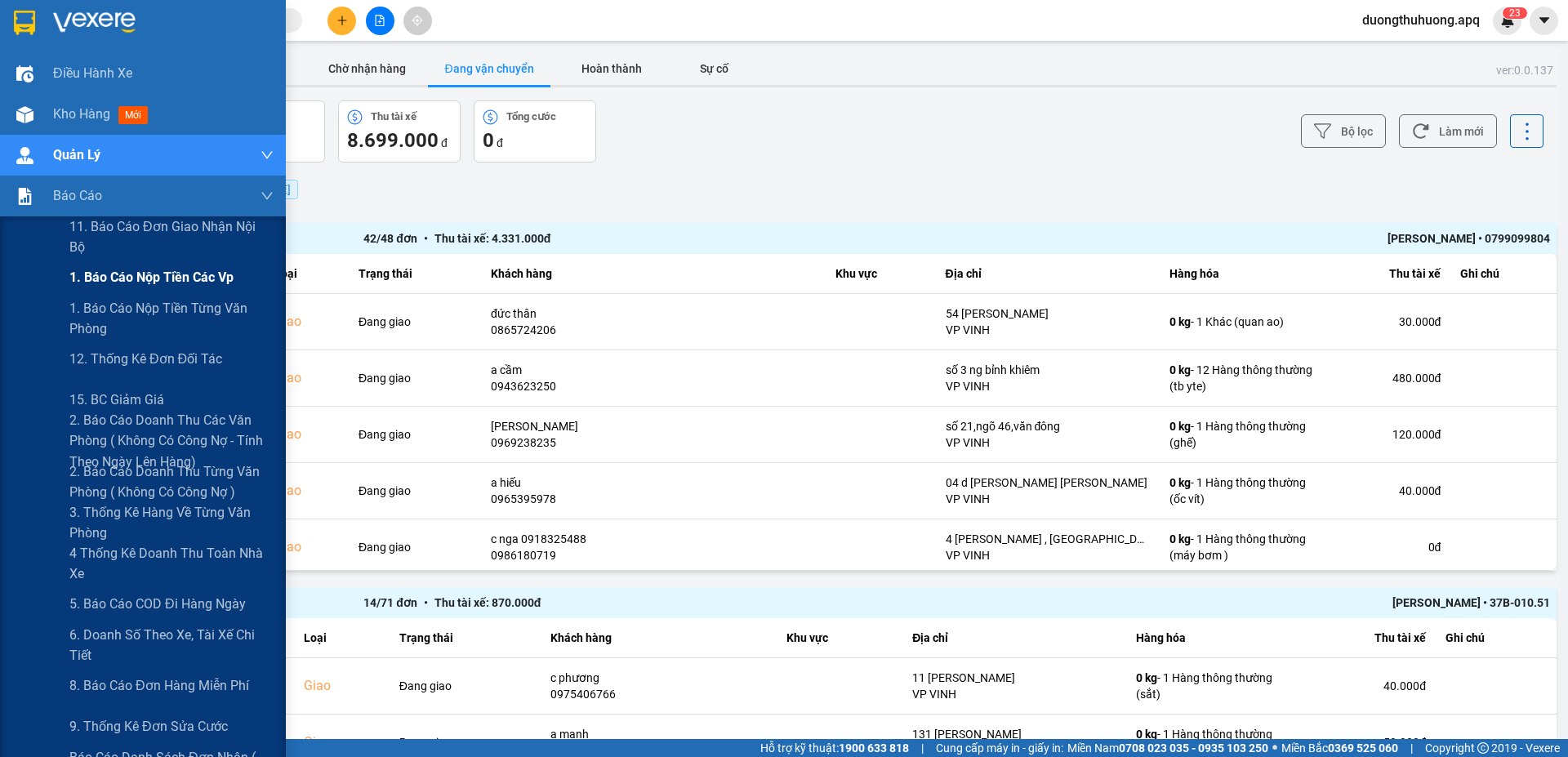
click at [135, 277] on span "1. Báo cáo nộp tiền các vp" at bounding box center [151, 277] width 164 height 20
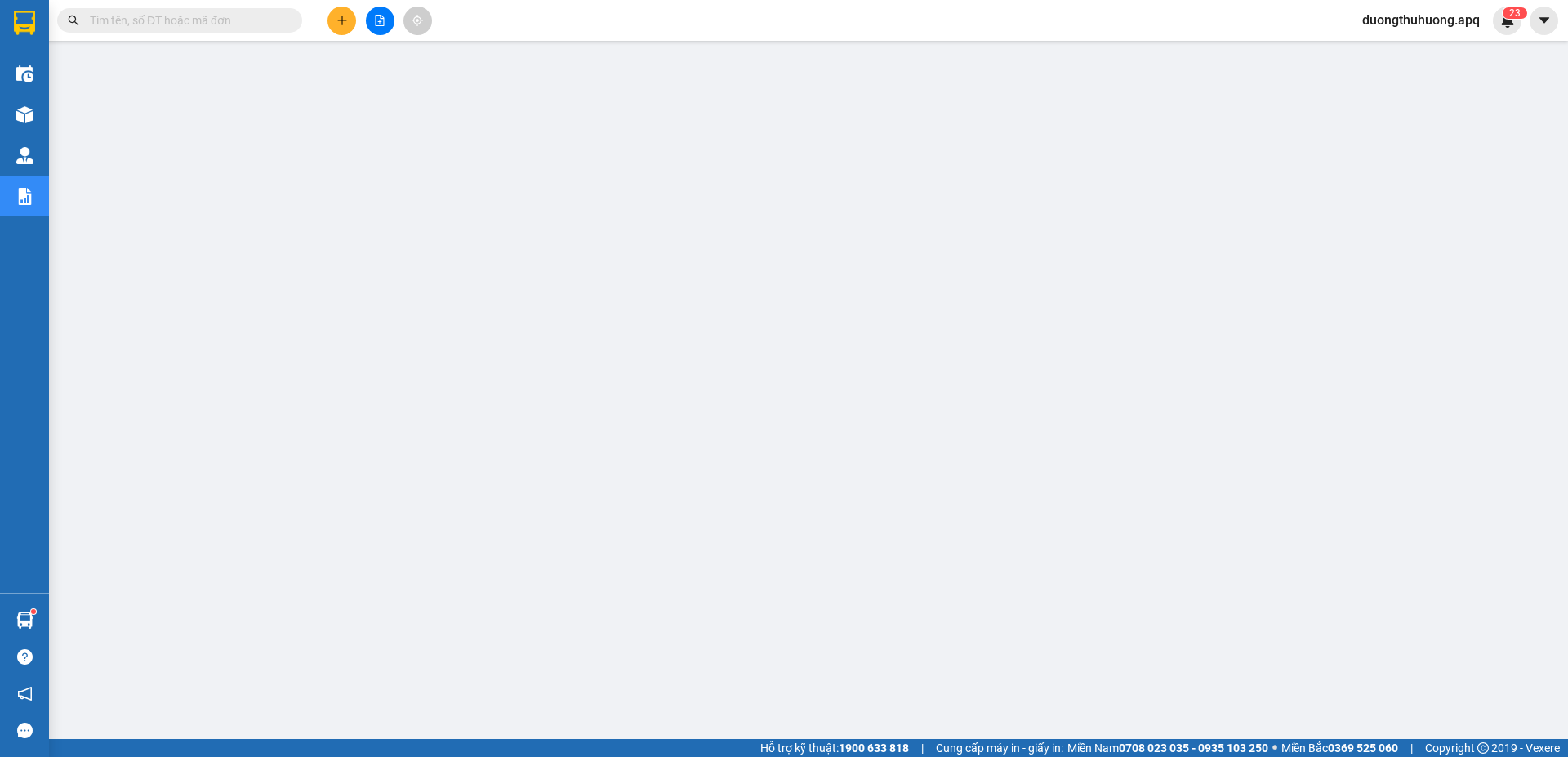
paste input "0961009595"
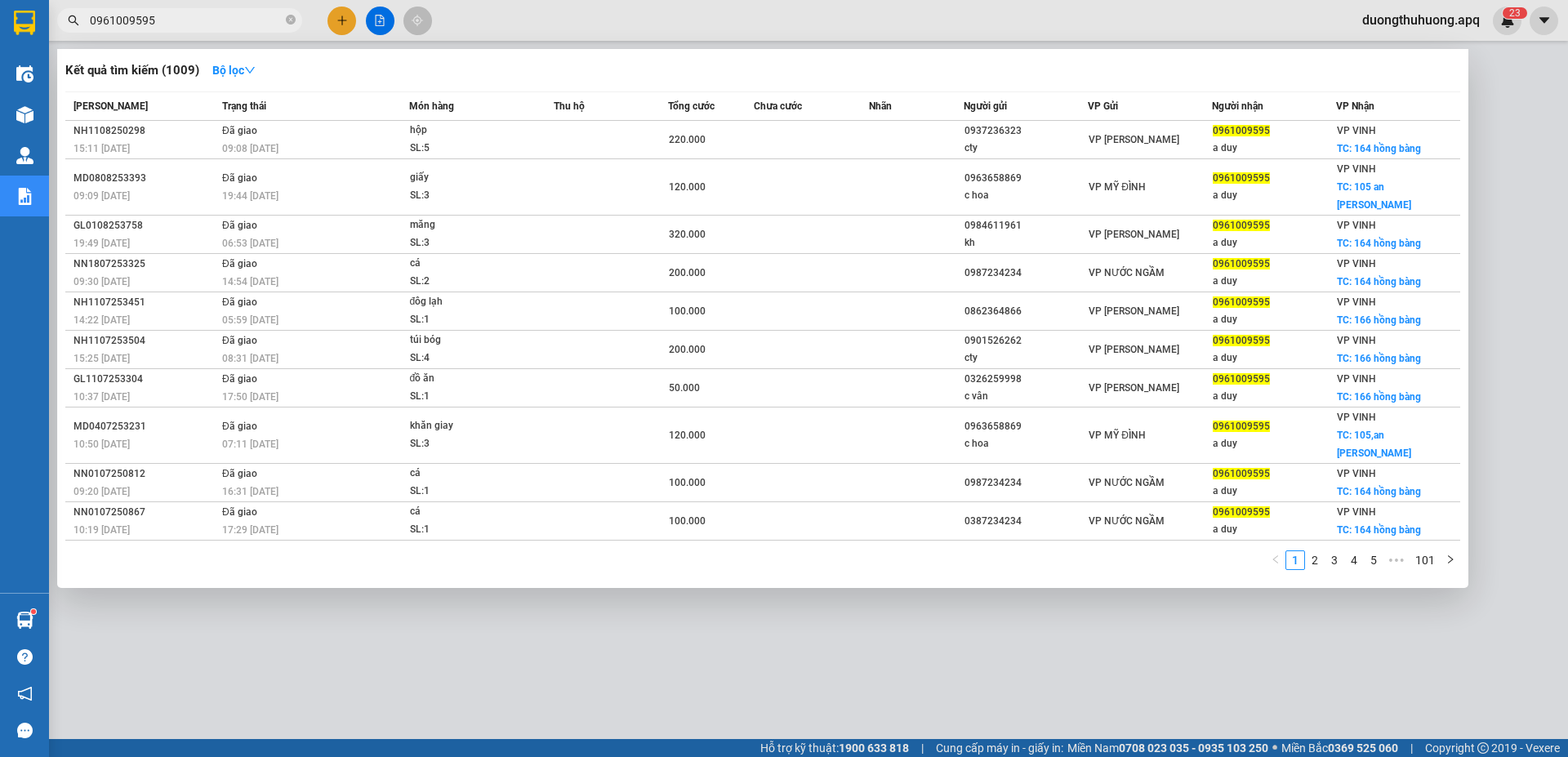
type input "0961009595"
drag, startPoint x: 288, startPoint y: 19, endPoint x: 225, endPoint y: 21, distance: 63.0
click at [280, 20] on span "0961009595" at bounding box center [179, 19] width 245 height 24
drag, startPoint x: 289, startPoint y: 18, endPoint x: 259, endPoint y: 20, distance: 30.1
click at [289, 19] on icon "close-circle" at bounding box center [290, 19] width 10 height 10
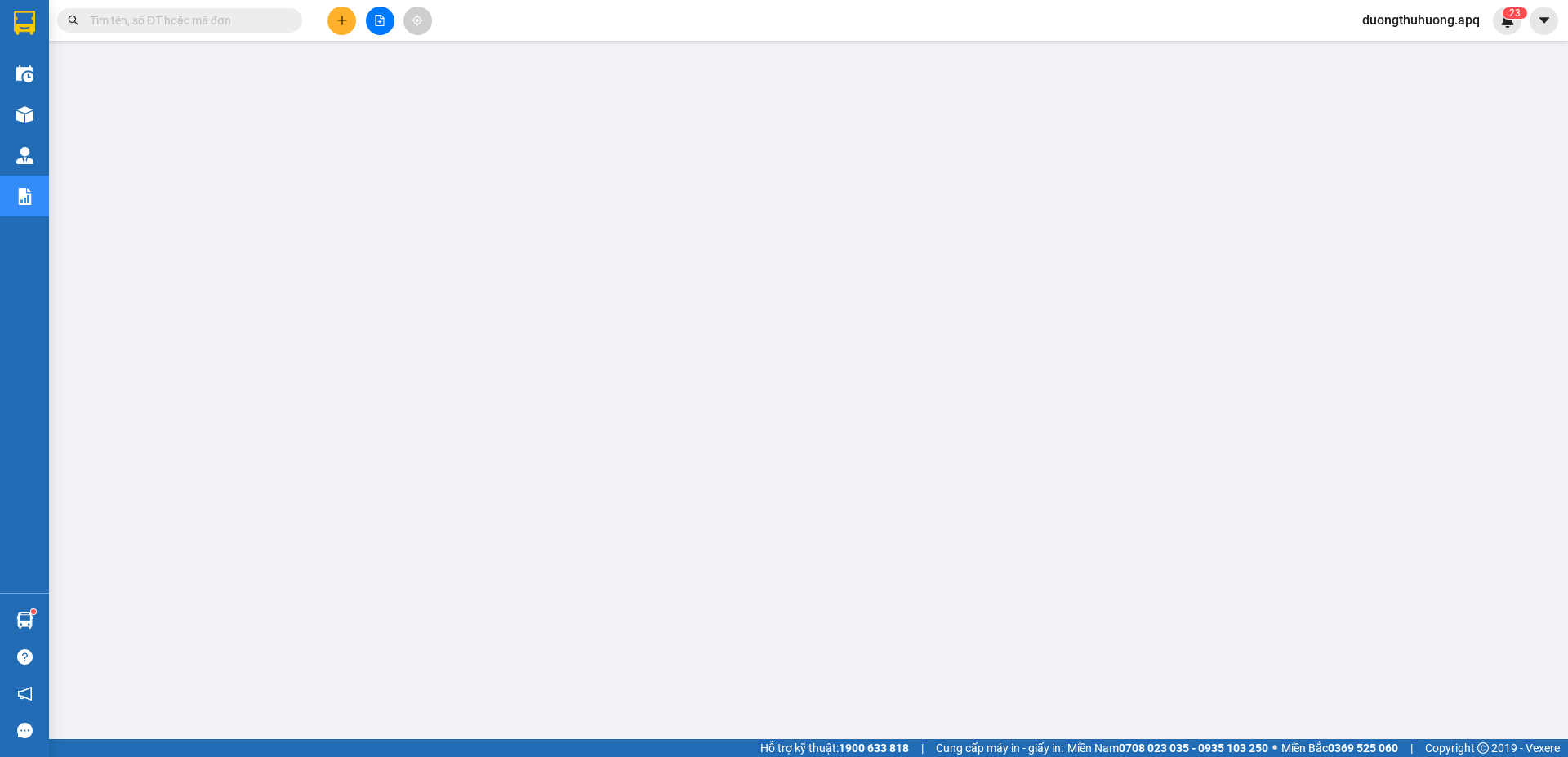
paste input "0985636629"
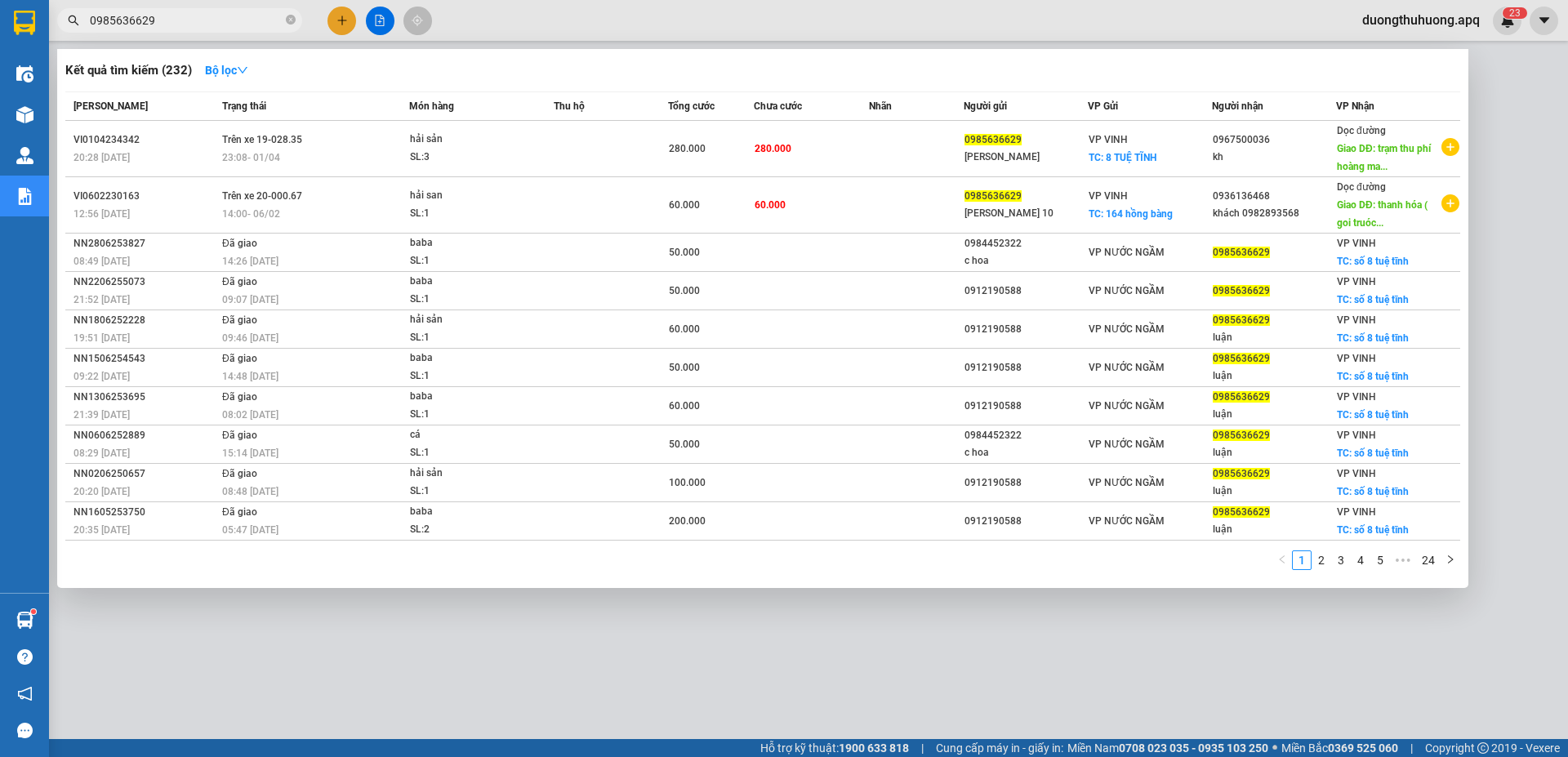
type input "0985636629"
drag, startPoint x: 291, startPoint y: 21, endPoint x: 260, endPoint y: 21, distance: 31.0
click at [289, 22] on icon "close-circle" at bounding box center [290, 19] width 10 height 10
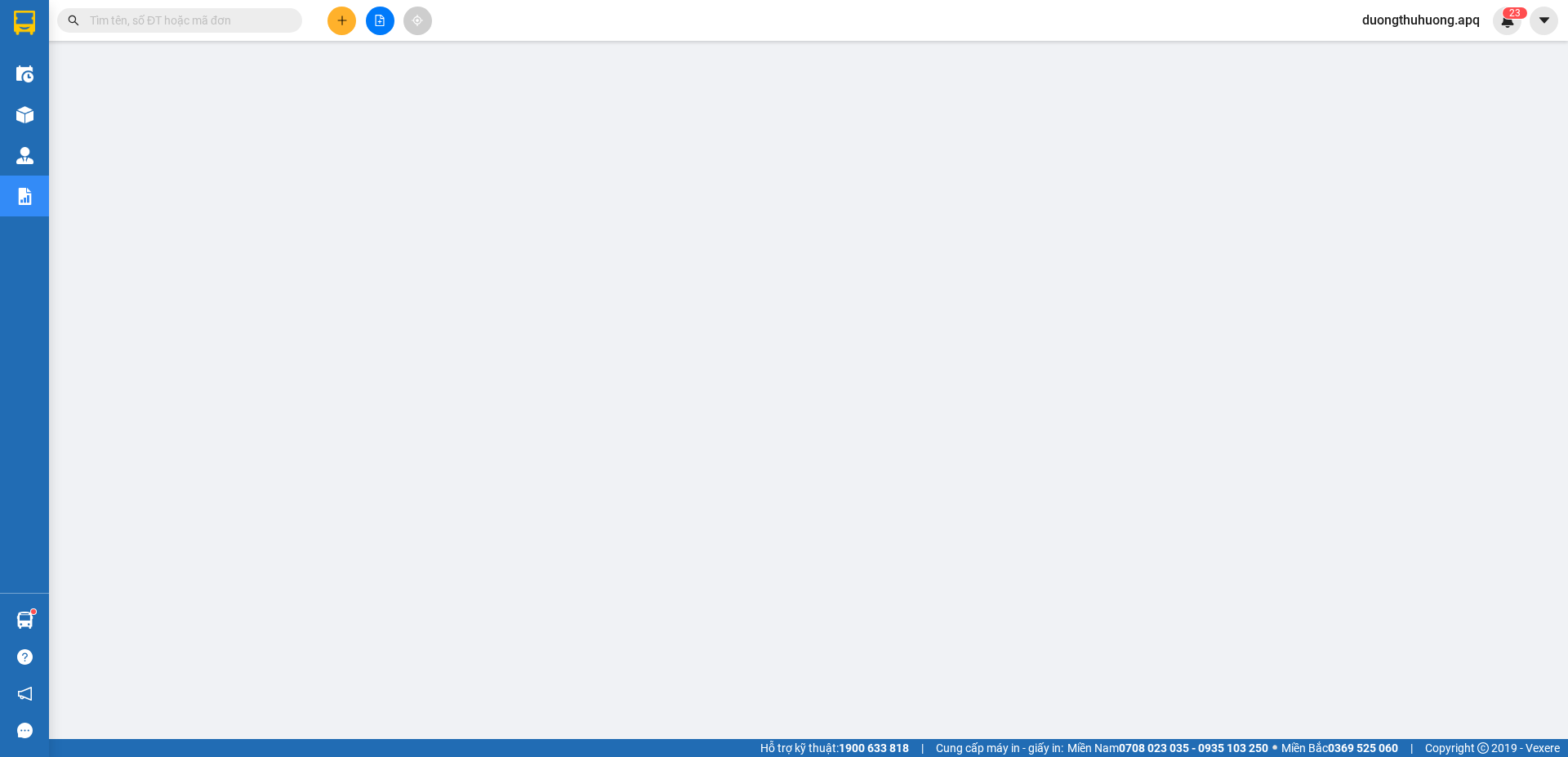
paste input "0989793333"
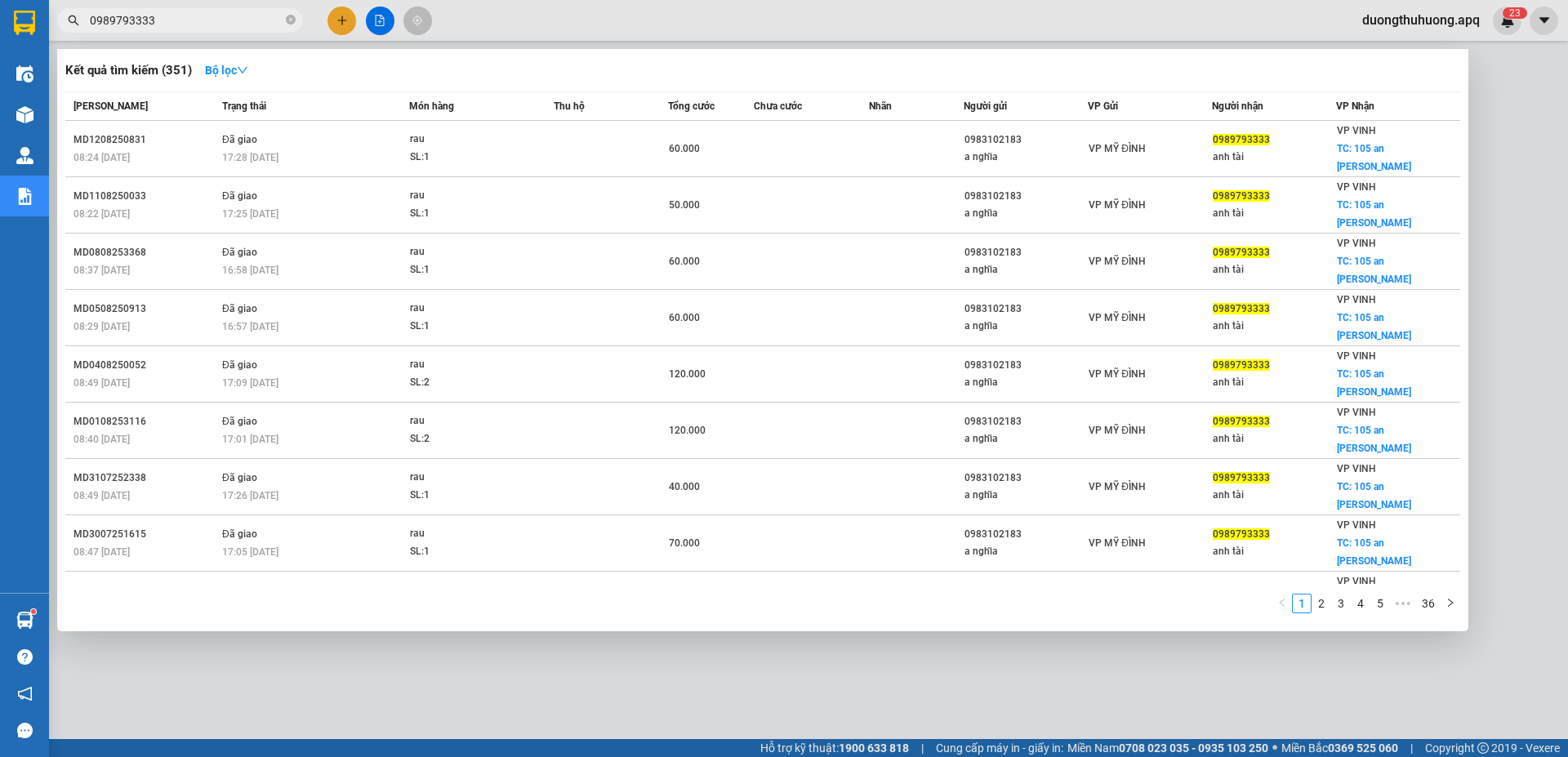
type input "0989793333"
click at [289, 19] on icon "close-circle" at bounding box center [290, 19] width 10 height 10
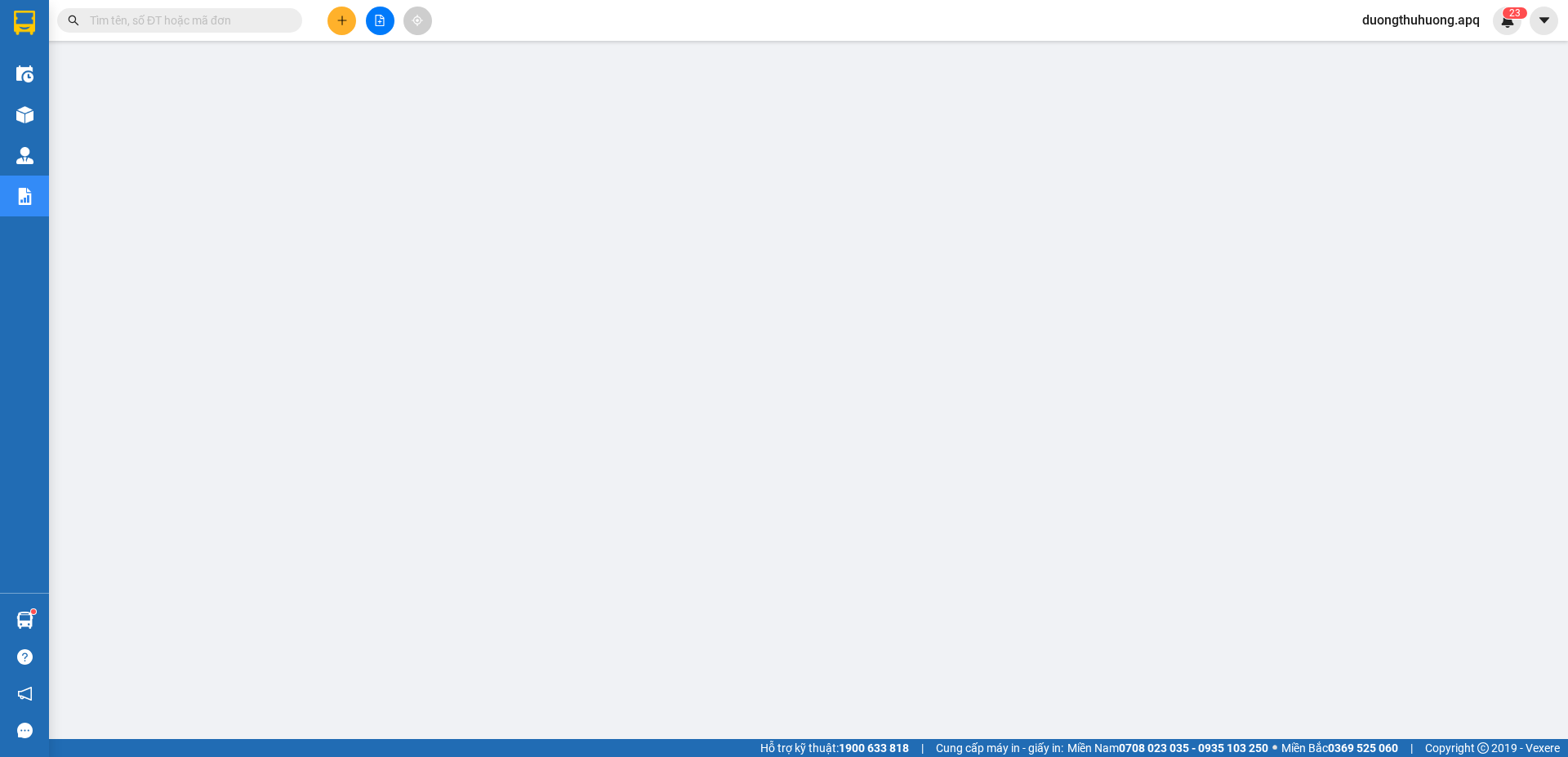
paste input "0983509595"
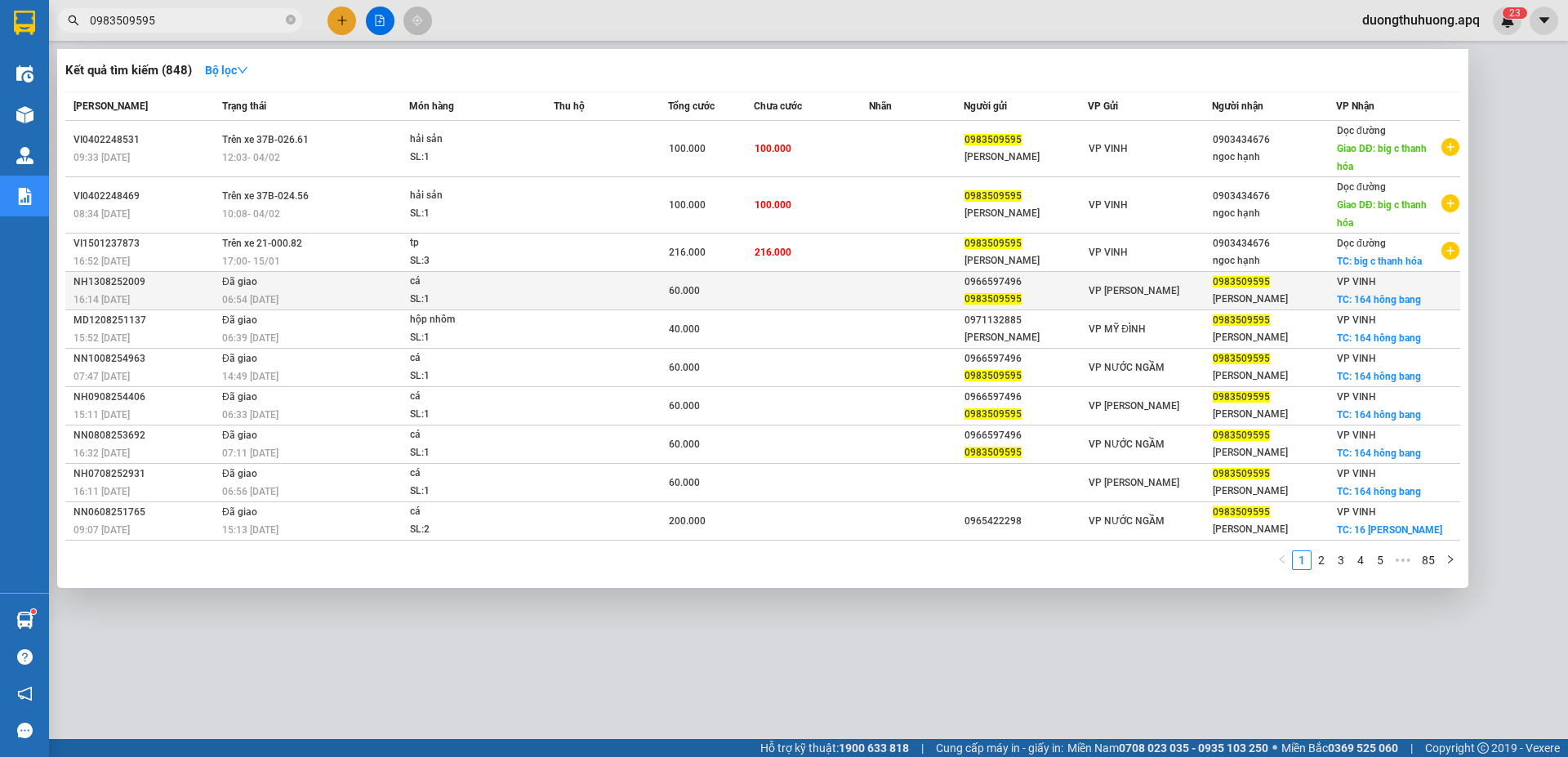
type input "0983509595"
click at [103, 279] on div "NH1308252009" at bounding box center [145, 283] width 144 height 17
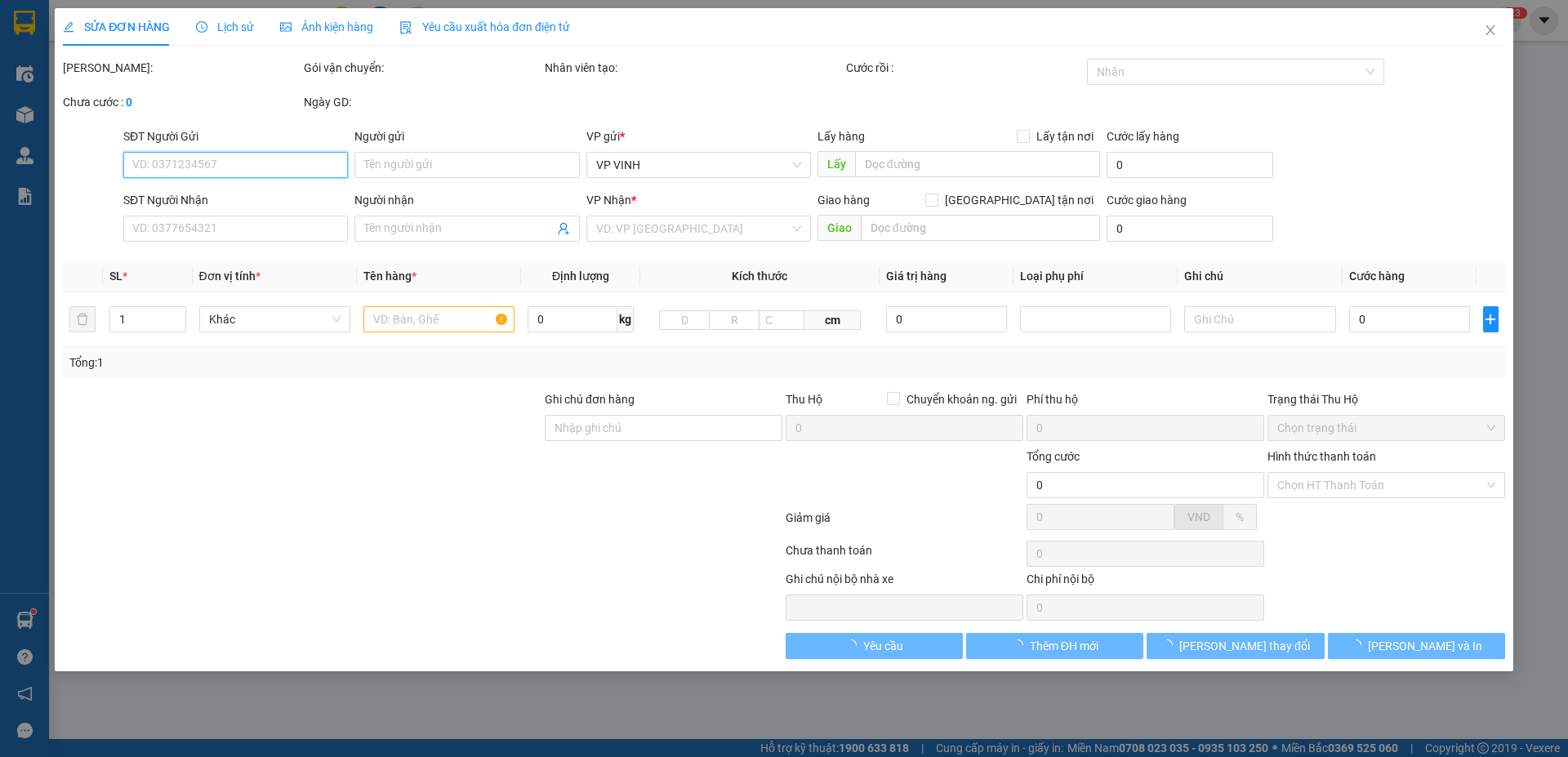
type input "0966597496"
type input "0983509595"
type input "HẰNG DUY"
checkbox input "true"
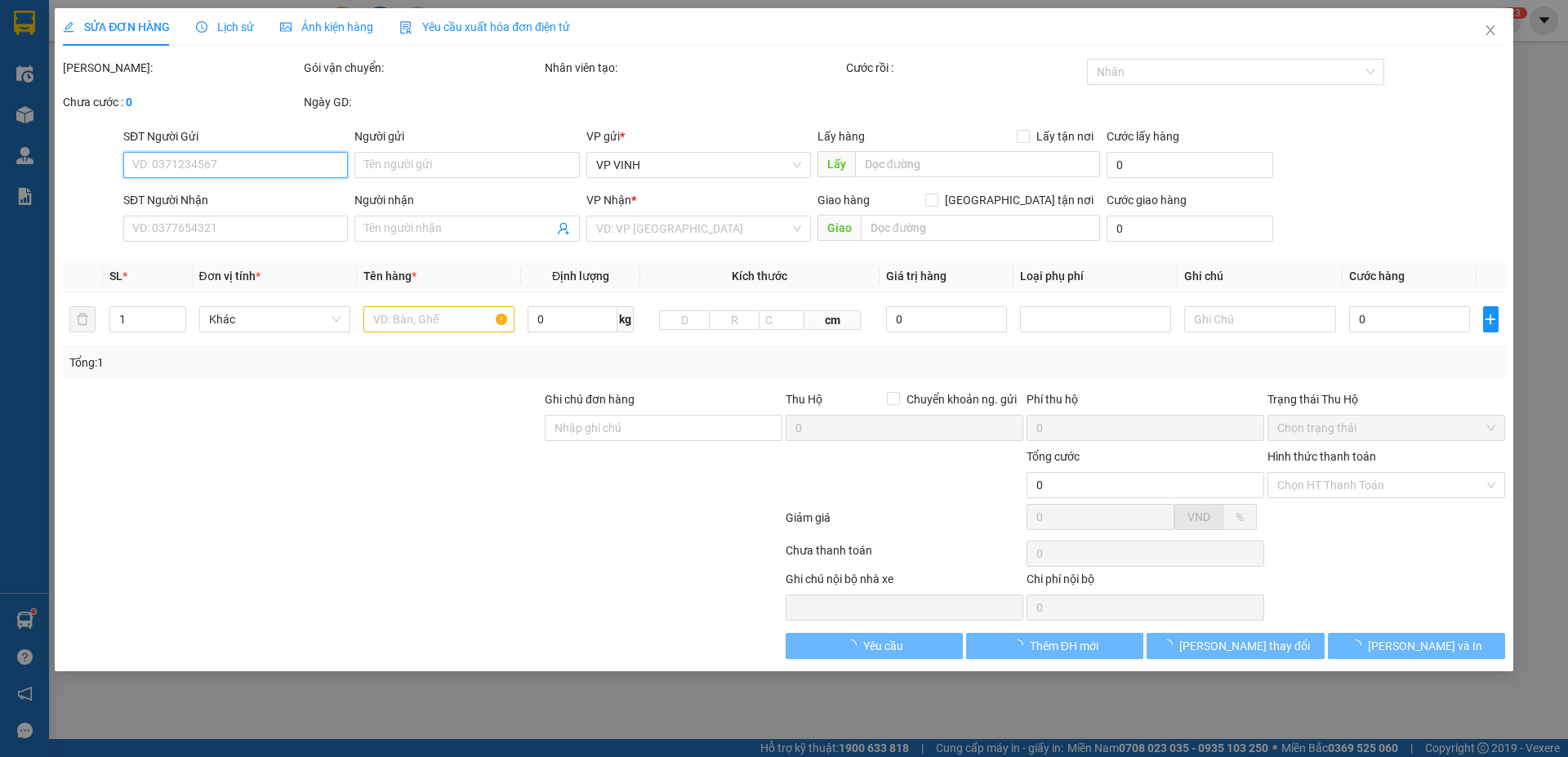
type input "164 hông bang"
type input "60.000"
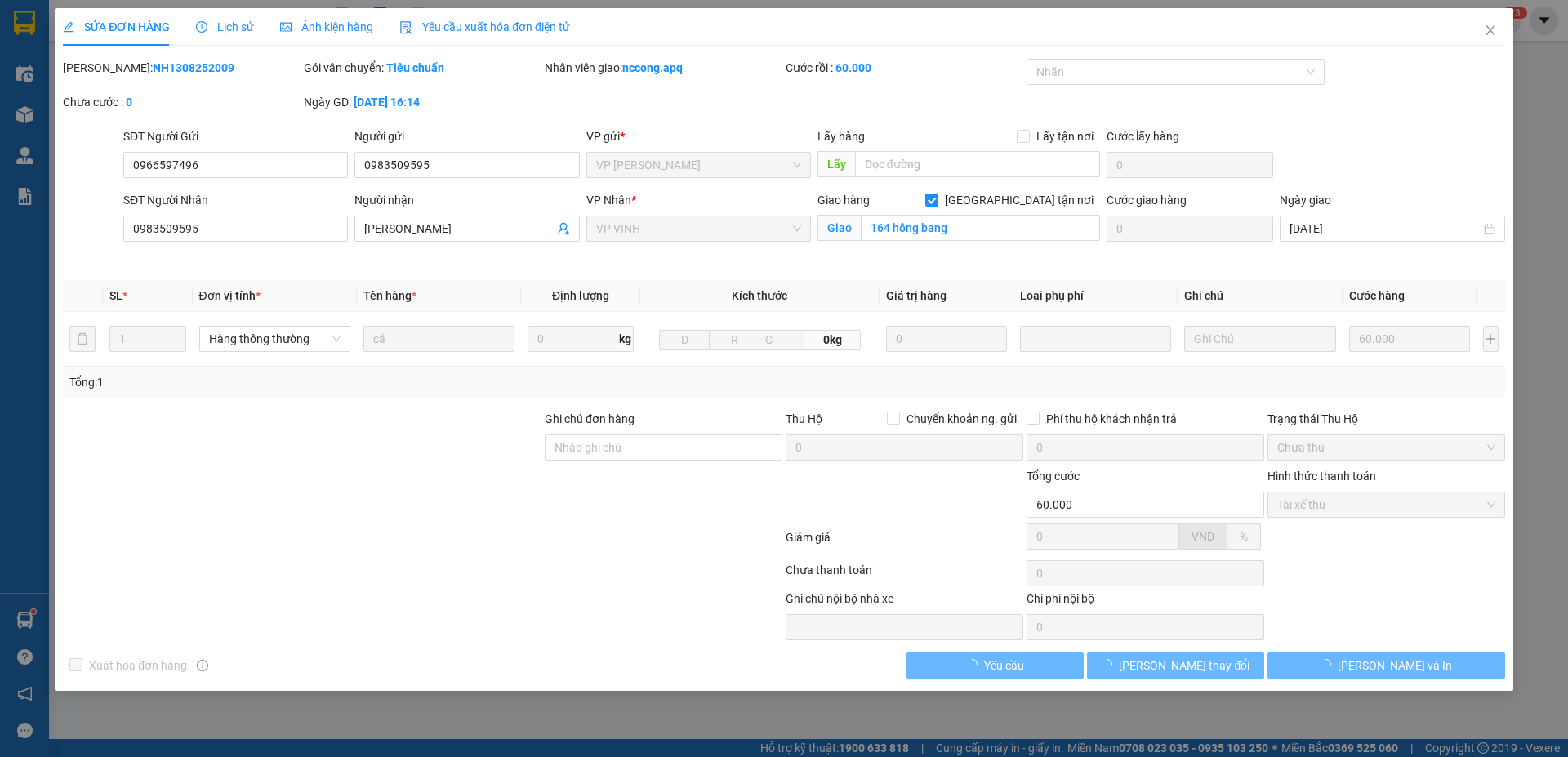
drag, startPoint x: 103, startPoint y: 67, endPoint x: 179, endPoint y: 61, distance: 76.2
click at [218, 68] on div "Mã ĐH: NH1308252009" at bounding box center [181, 68] width 237 height 18
copy b "NH1308252009"
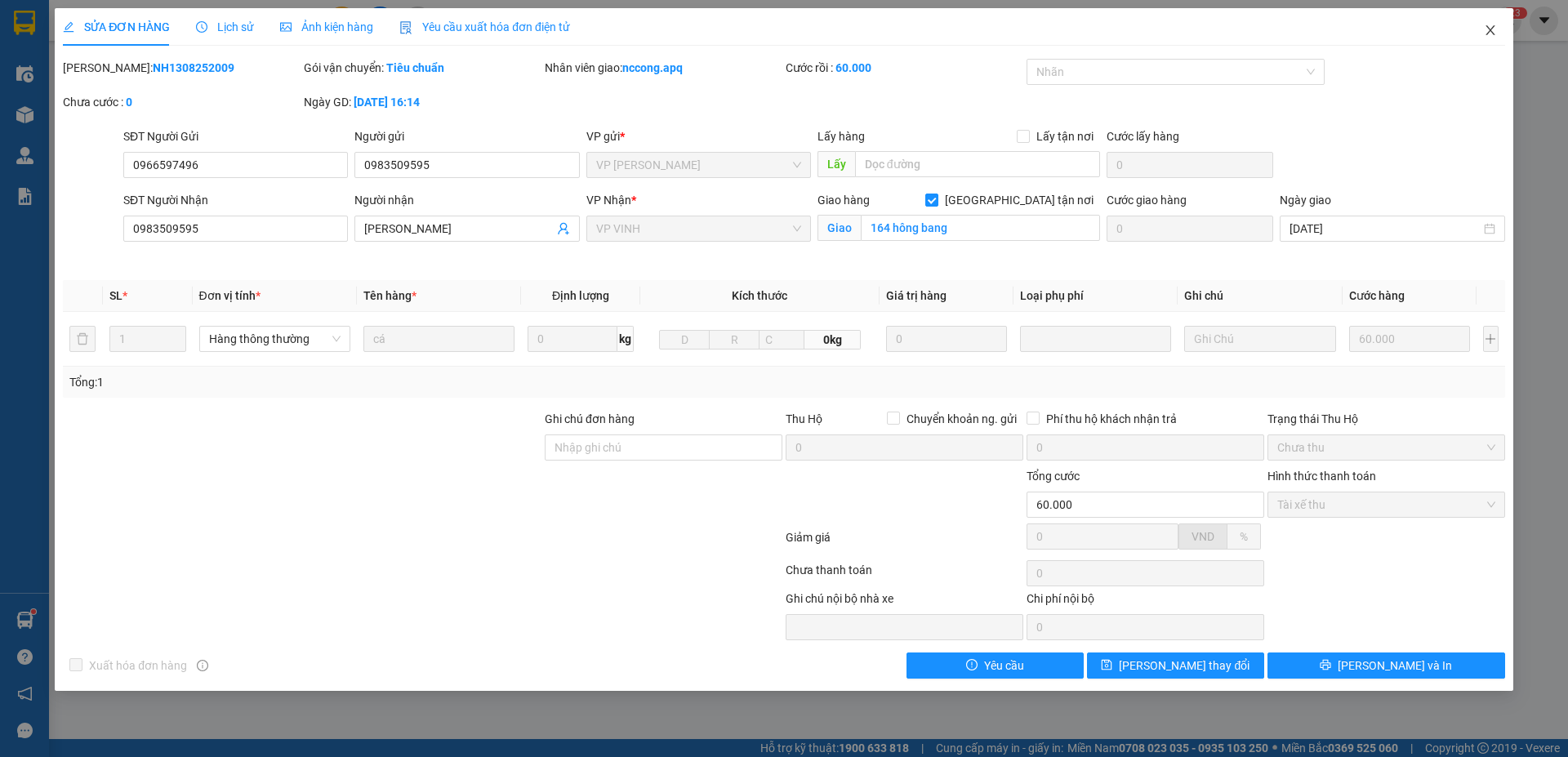
click at [1493, 28] on icon "close" at bounding box center [1489, 30] width 9 height 10
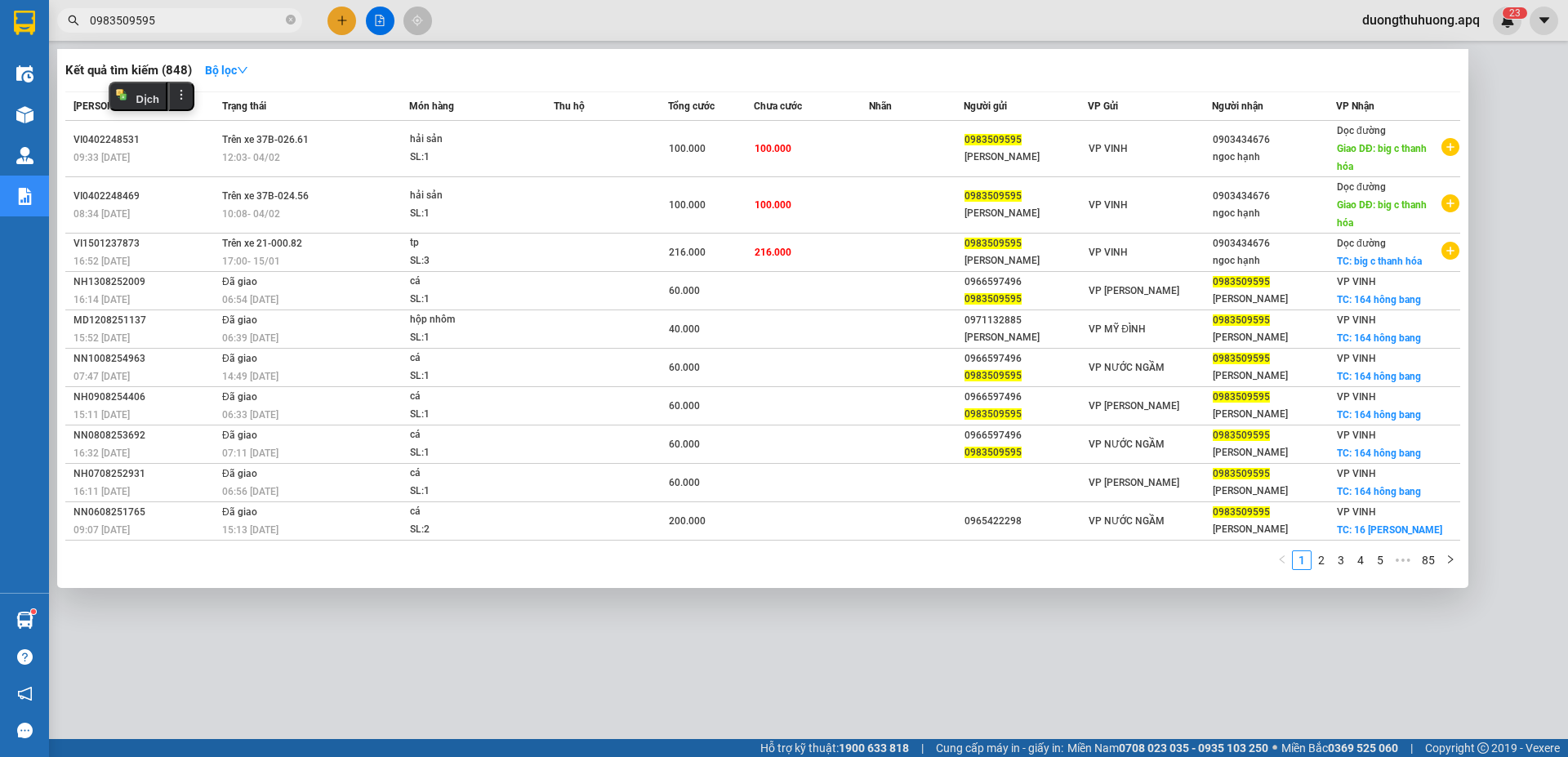
click at [209, 18] on input "0983509595" at bounding box center [186, 20] width 193 height 18
click at [295, 19] on icon "close-circle" at bounding box center [290, 19] width 10 height 10
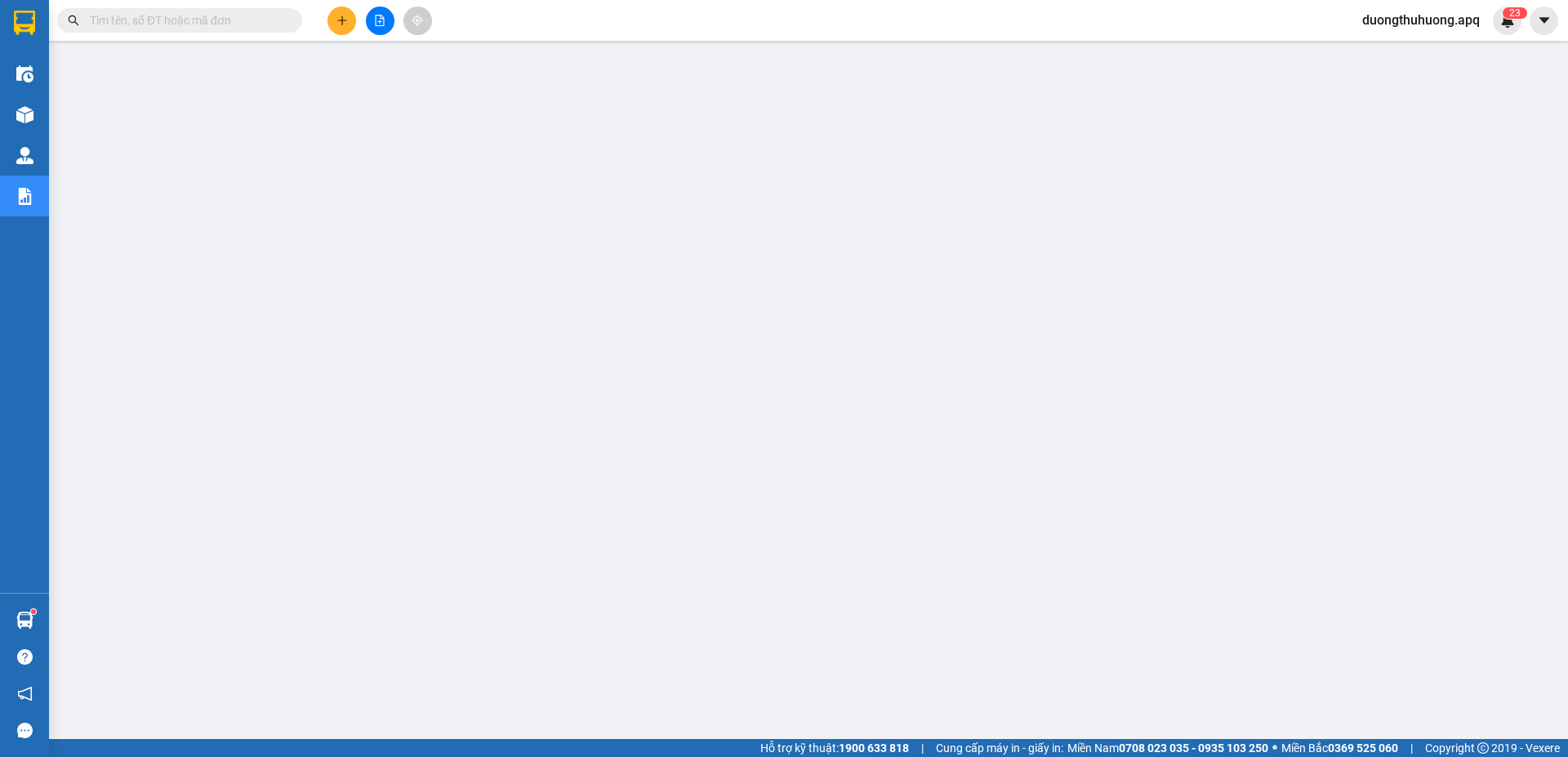
paste input "0979509595"
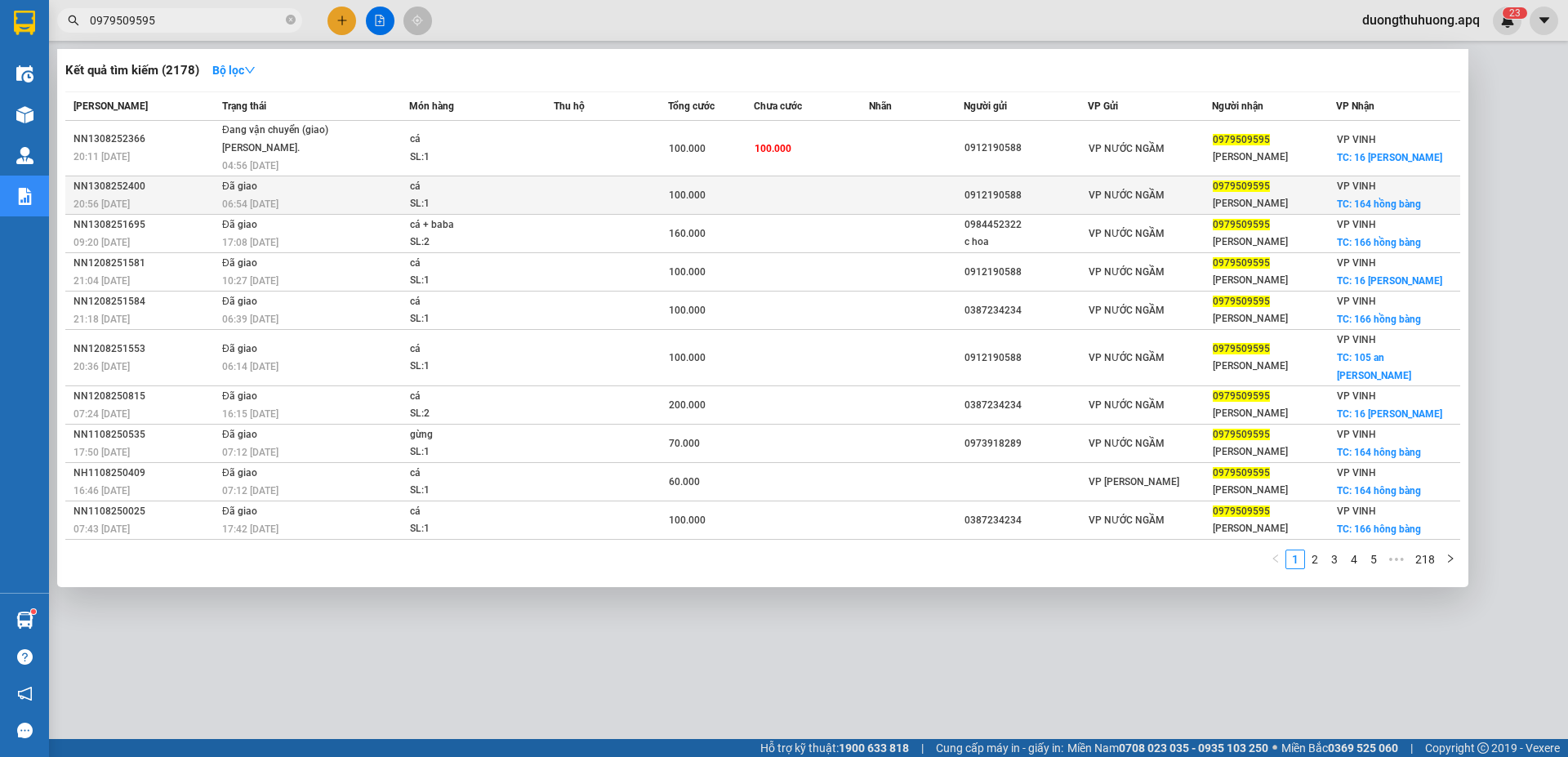
type input "0979509595"
click at [104, 185] on div "NN1308252400" at bounding box center [145, 186] width 144 height 17
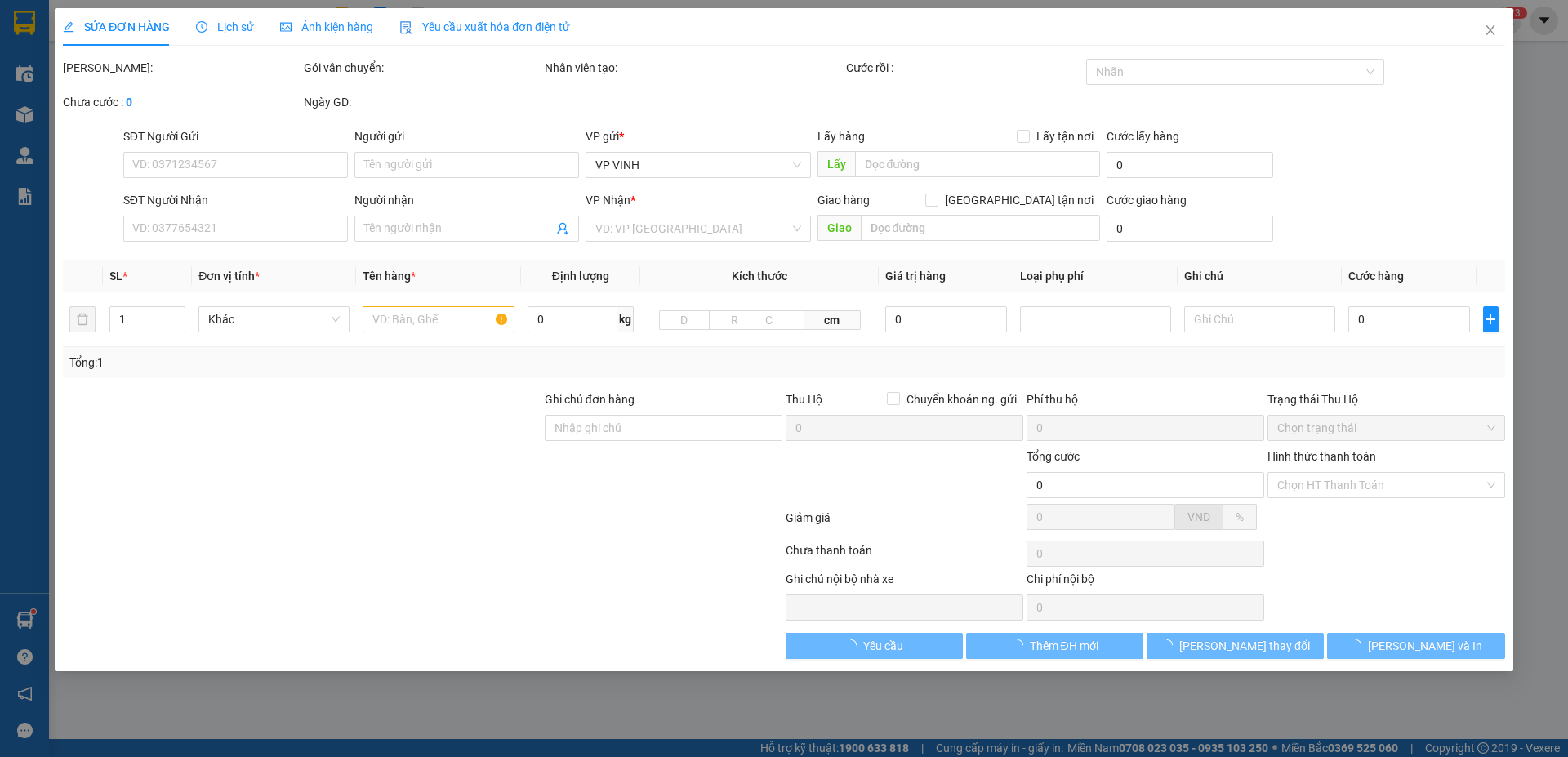
type input "0912190588"
type input "0979509595"
type input "hằng duy"
checkbox input "true"
type input "164 hồng bàng"
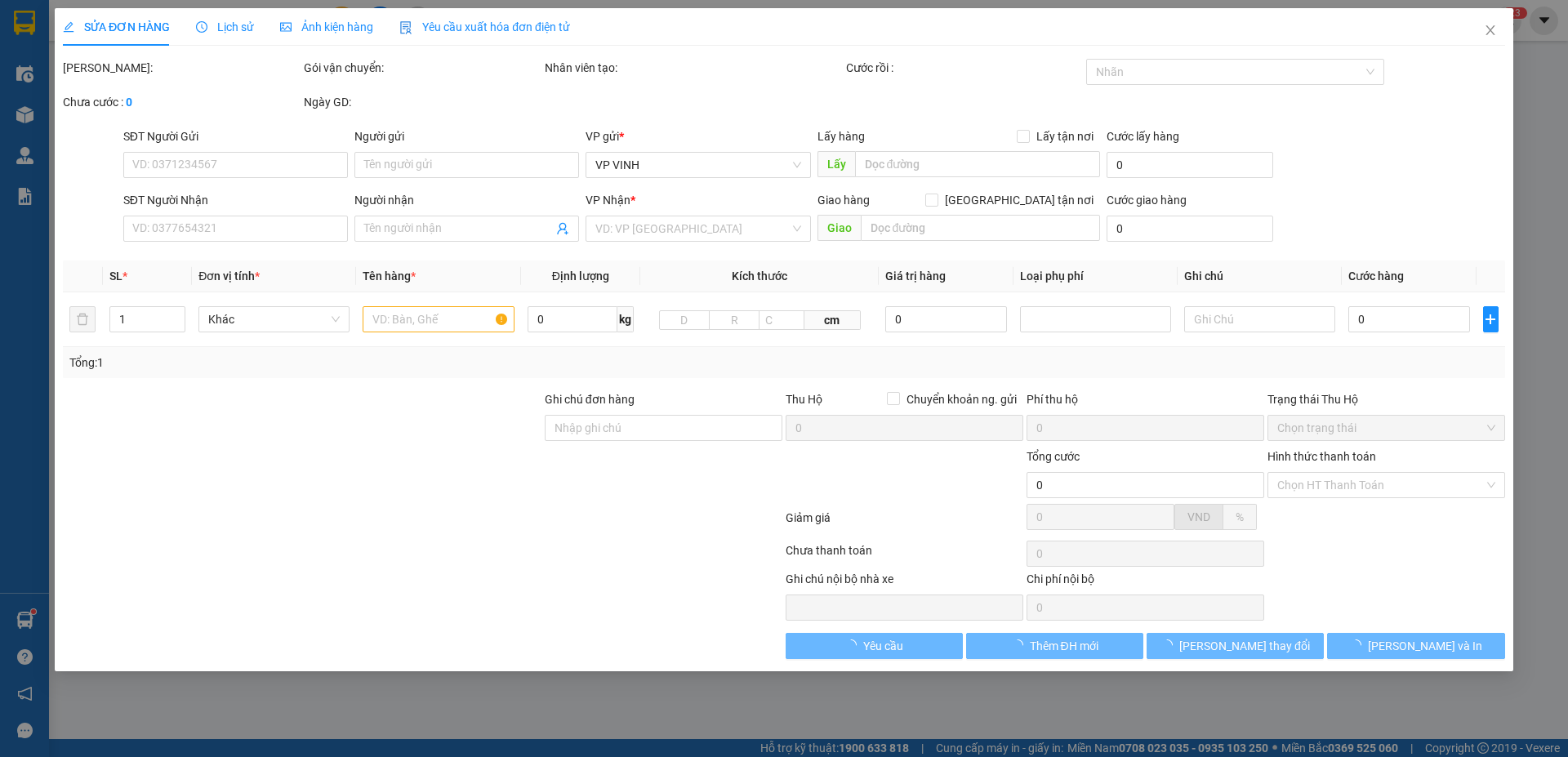
type input "100.000"
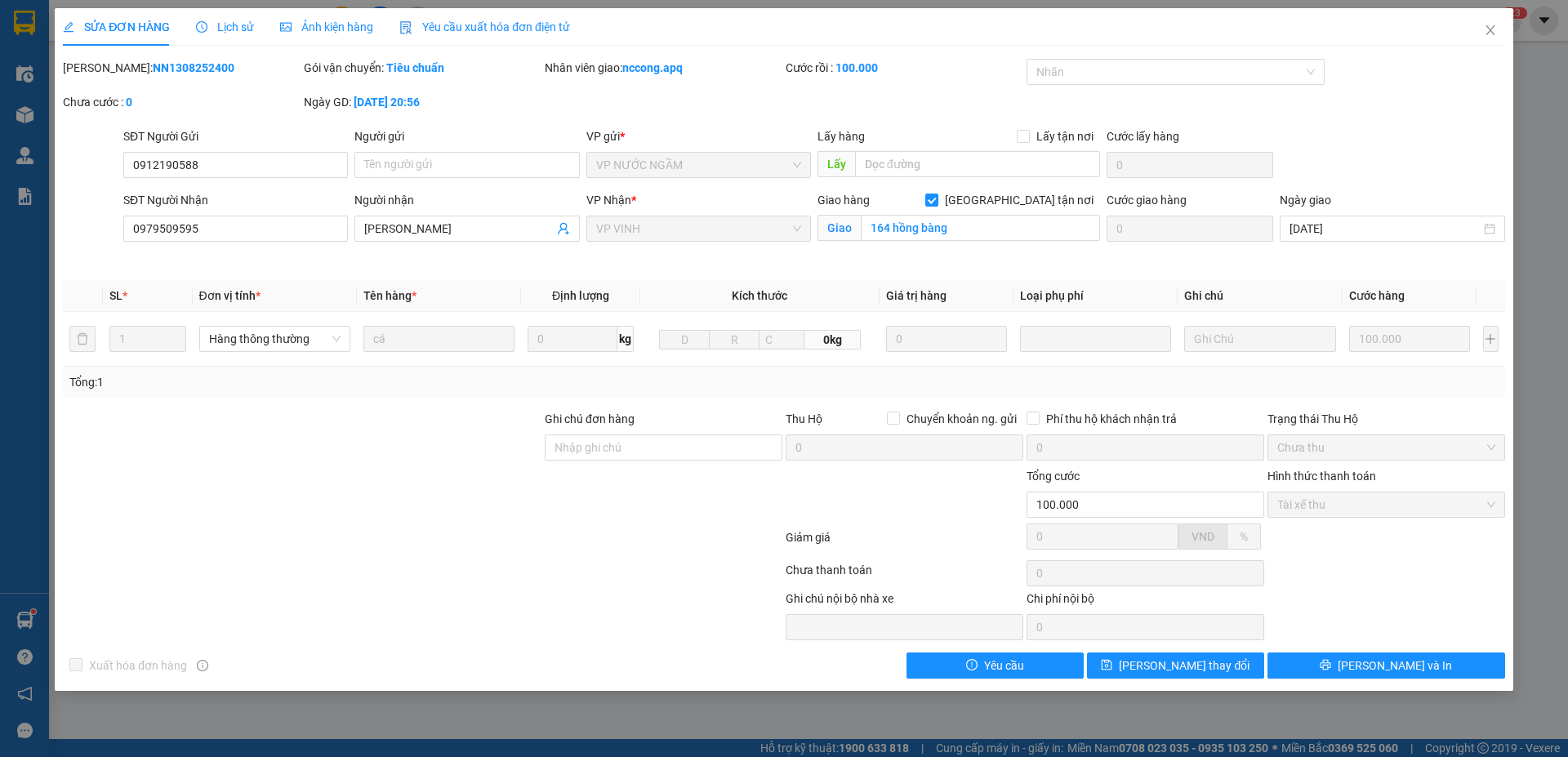
drag, startPoint x: 150, startPoint y: 67, endPoint x: 229, endPoint y: 62, distance: 79.2
click at [229, 62] on div "Mã ĐH: NN1308252400" at bounding box center [181, 68] width 237 height 18
copy b "NN1308252400"
click at [1495, 35] on icon "close" at bounding box center [1491, 31] width 14 height 14
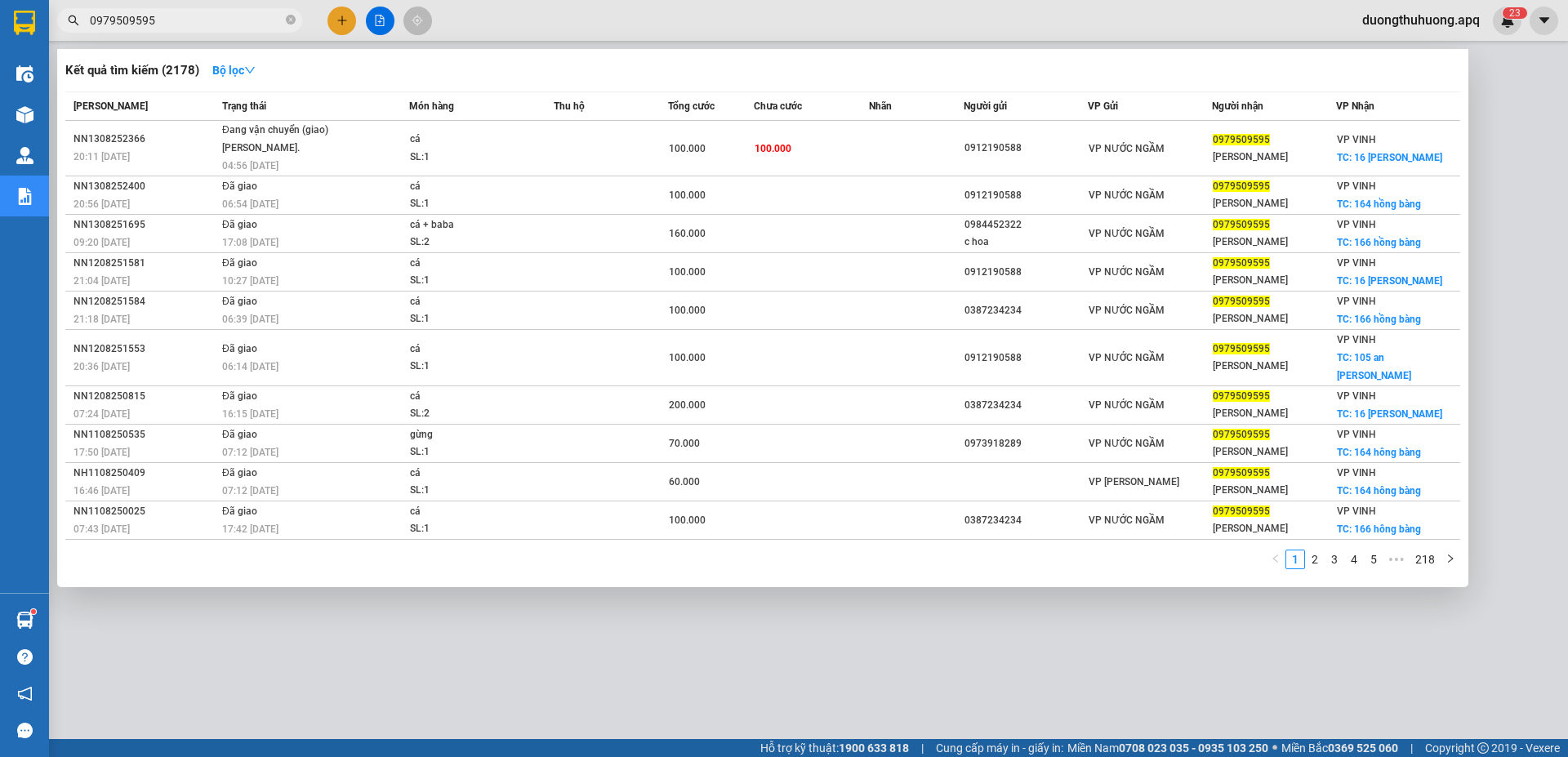
click at [214, 19] on input "0979509595" at bounding box center [186, 20] width 193 height 18
drag, startPoint x: 292, startPoint y: 22, endPoint x: 232, endPoint y: 18, distance: 60.1
click at [286, 22] on icon "close-circle" at bounding box center [290, 19] width 10 height 10
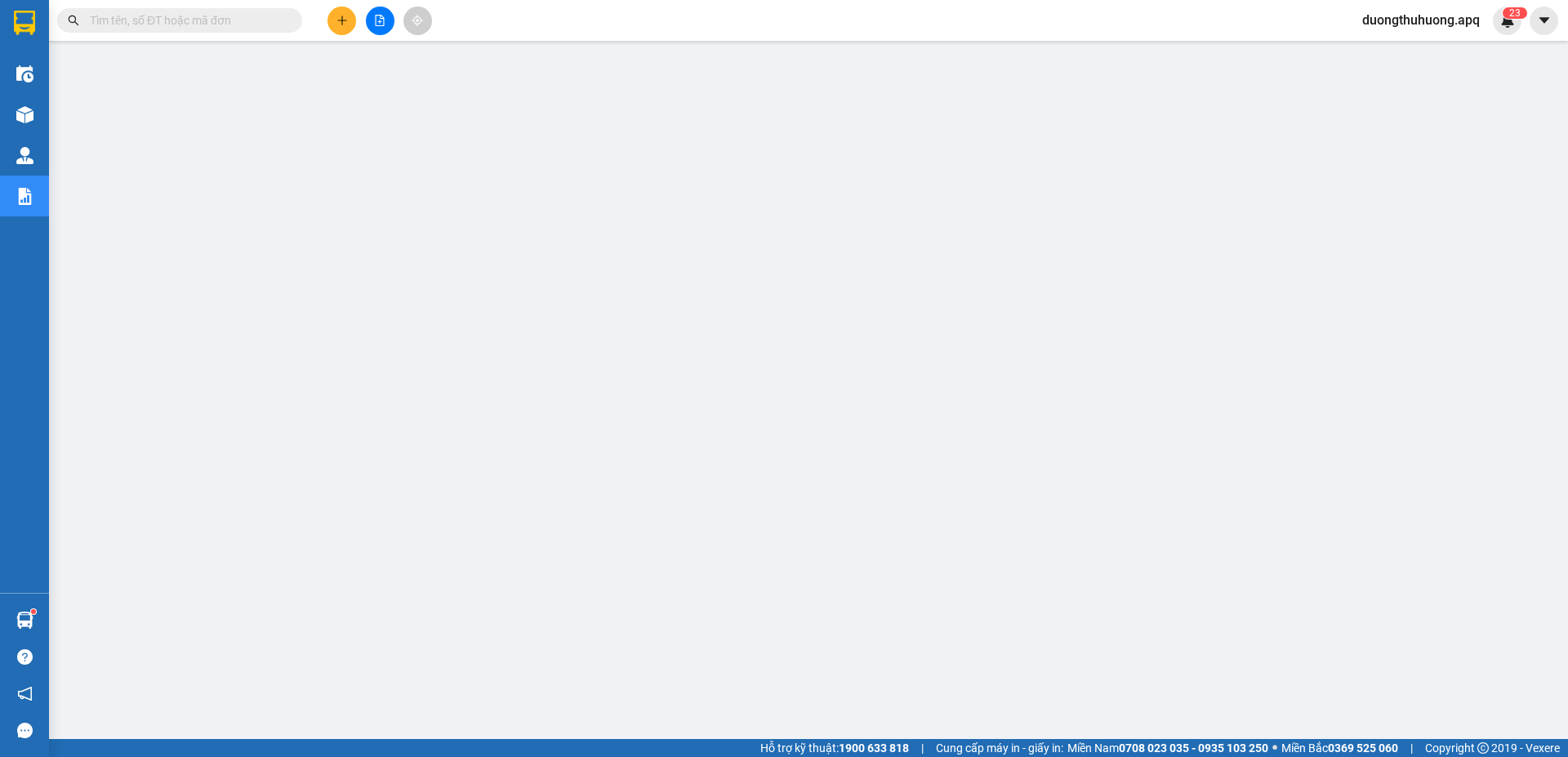
paste input "0971825555"
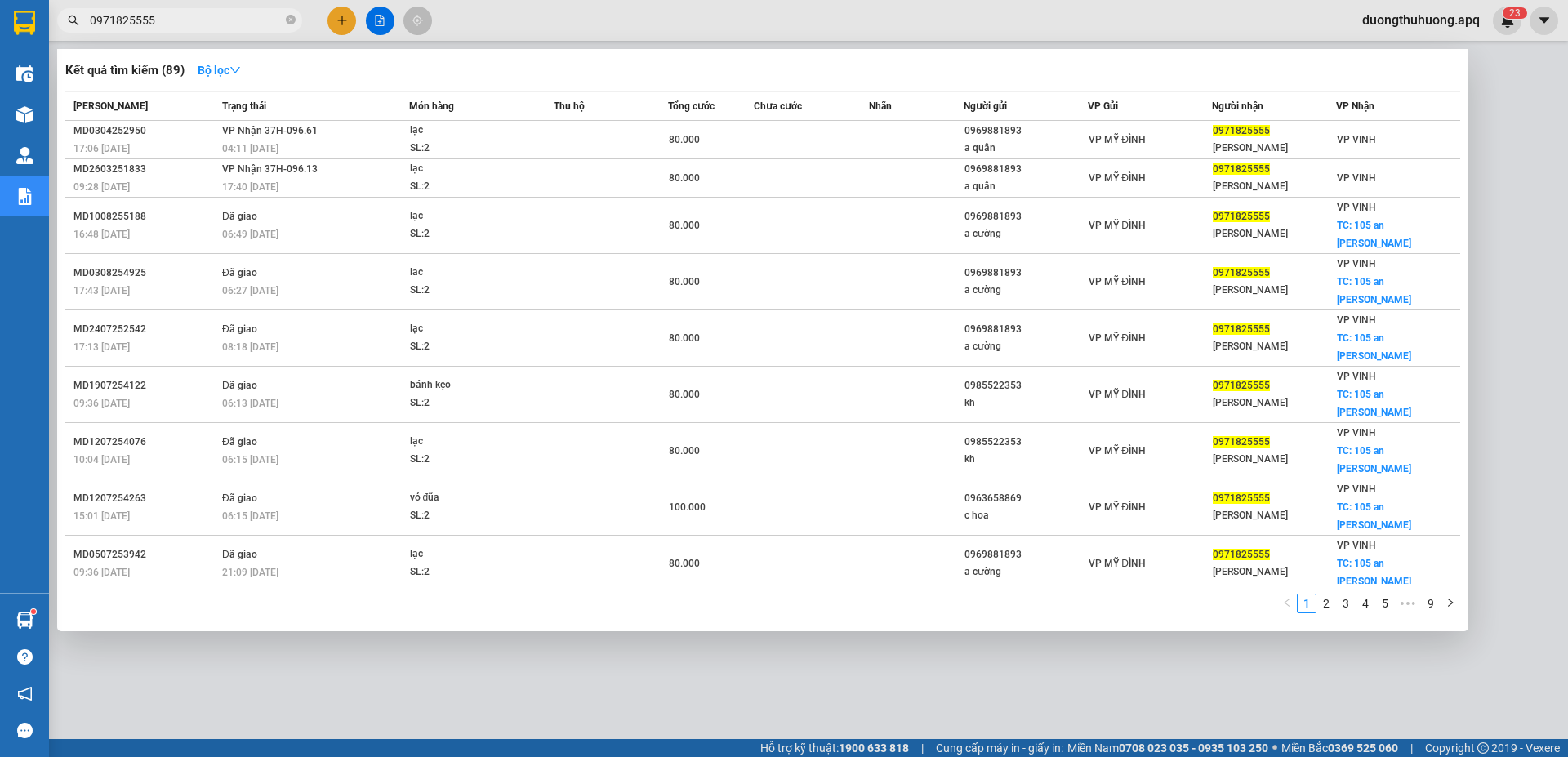
type input "0971825555"
drag, startPoint x: 289, startPoint y: 19, endPoint x: 256, endPoint y: 29, distance: 34.5
click at [285, 23] on span "0971825555" at bounding box center [179, 19] width 245 height 24
click at [289, 18] on icon "close-circle" at bounding box center [290, 19] width 10 height 10
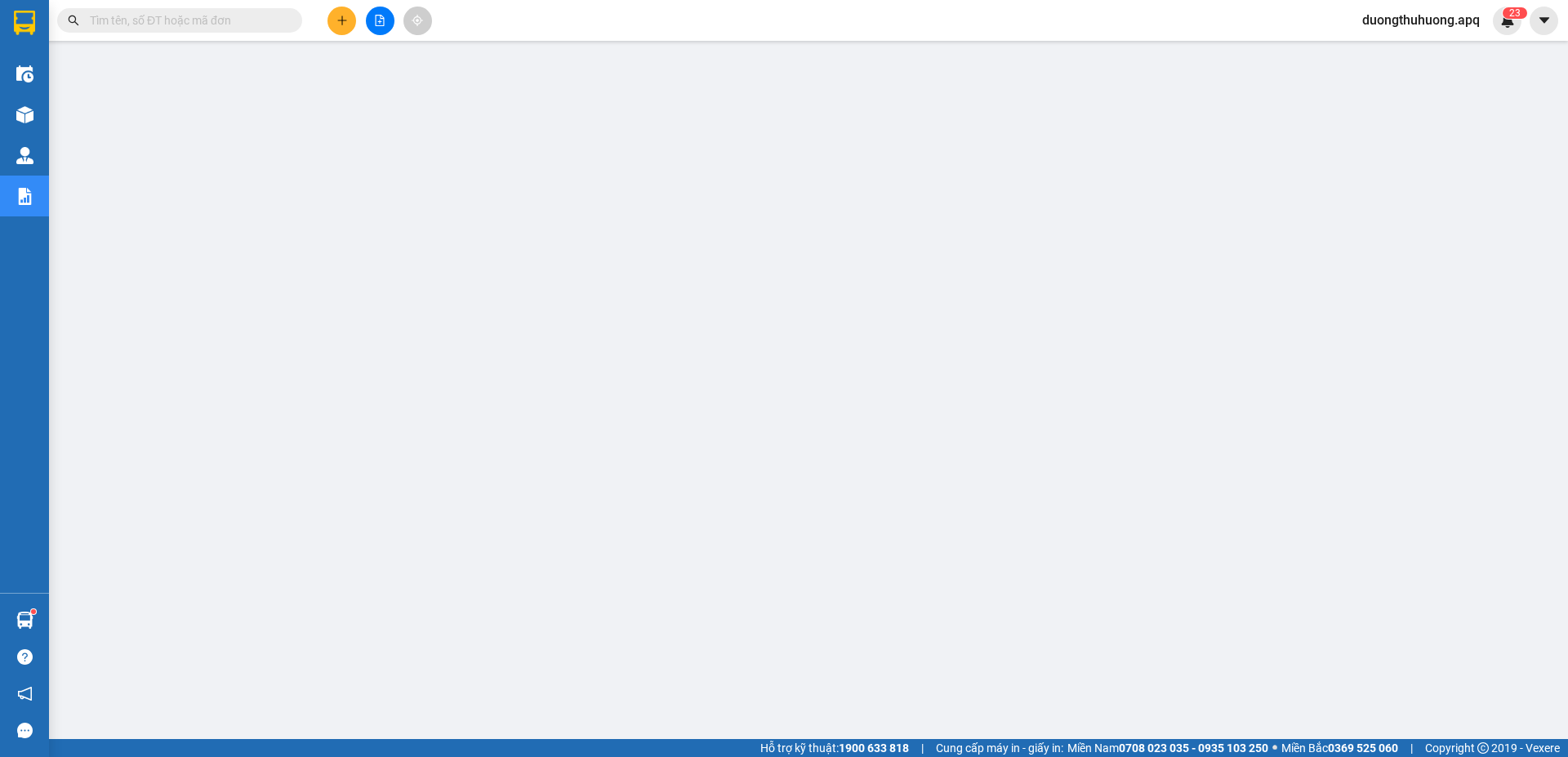
paste input "0978254459"
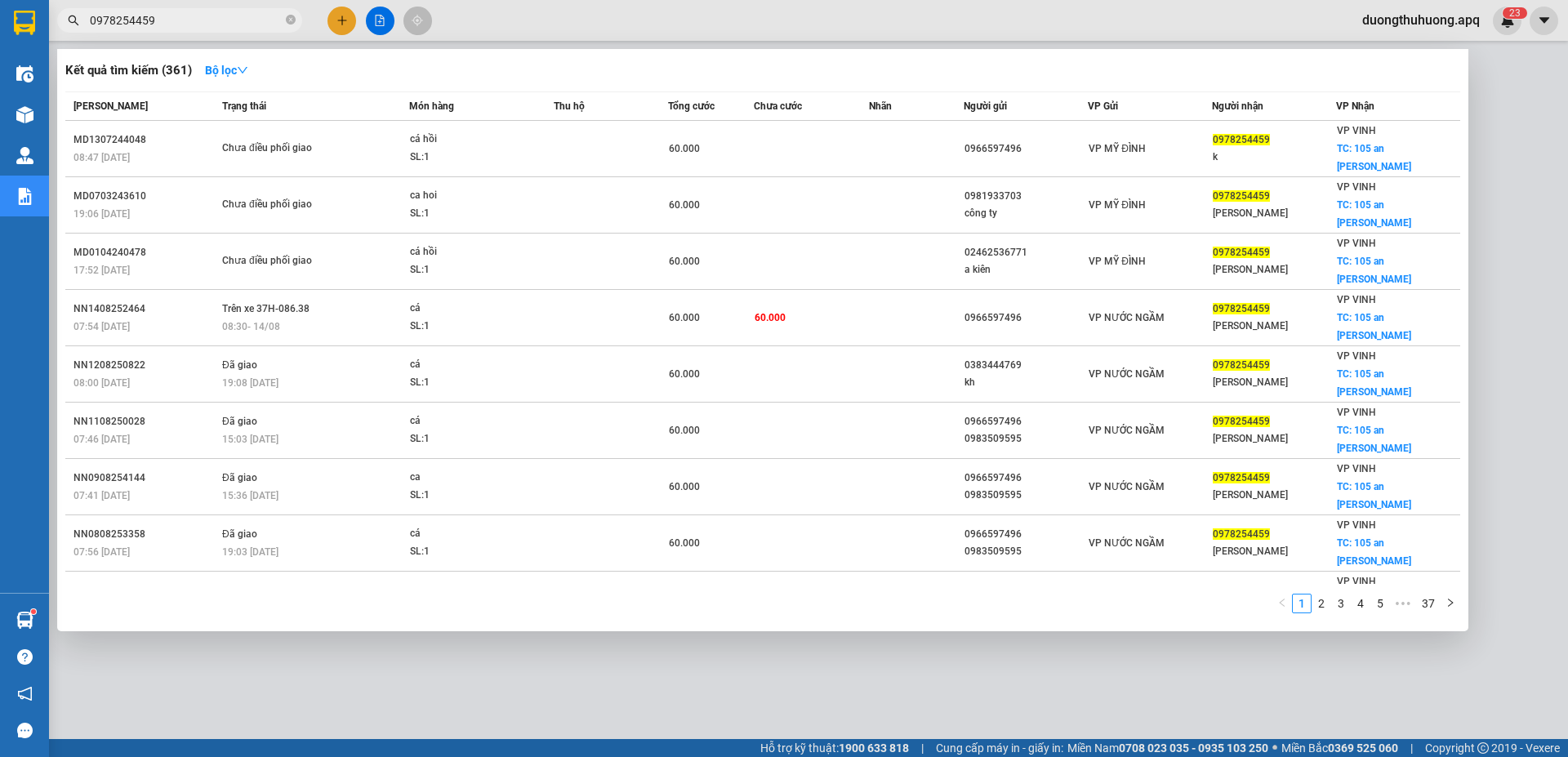
type input "0978254459"
drag, startPoint x: 294, startPoint y: 18, endPoint x: 277, endPoint y: 19, distance: 17.0
click at [291, 19] on icon "close-circle" at bounding box center [290, 19] width 10 height 10
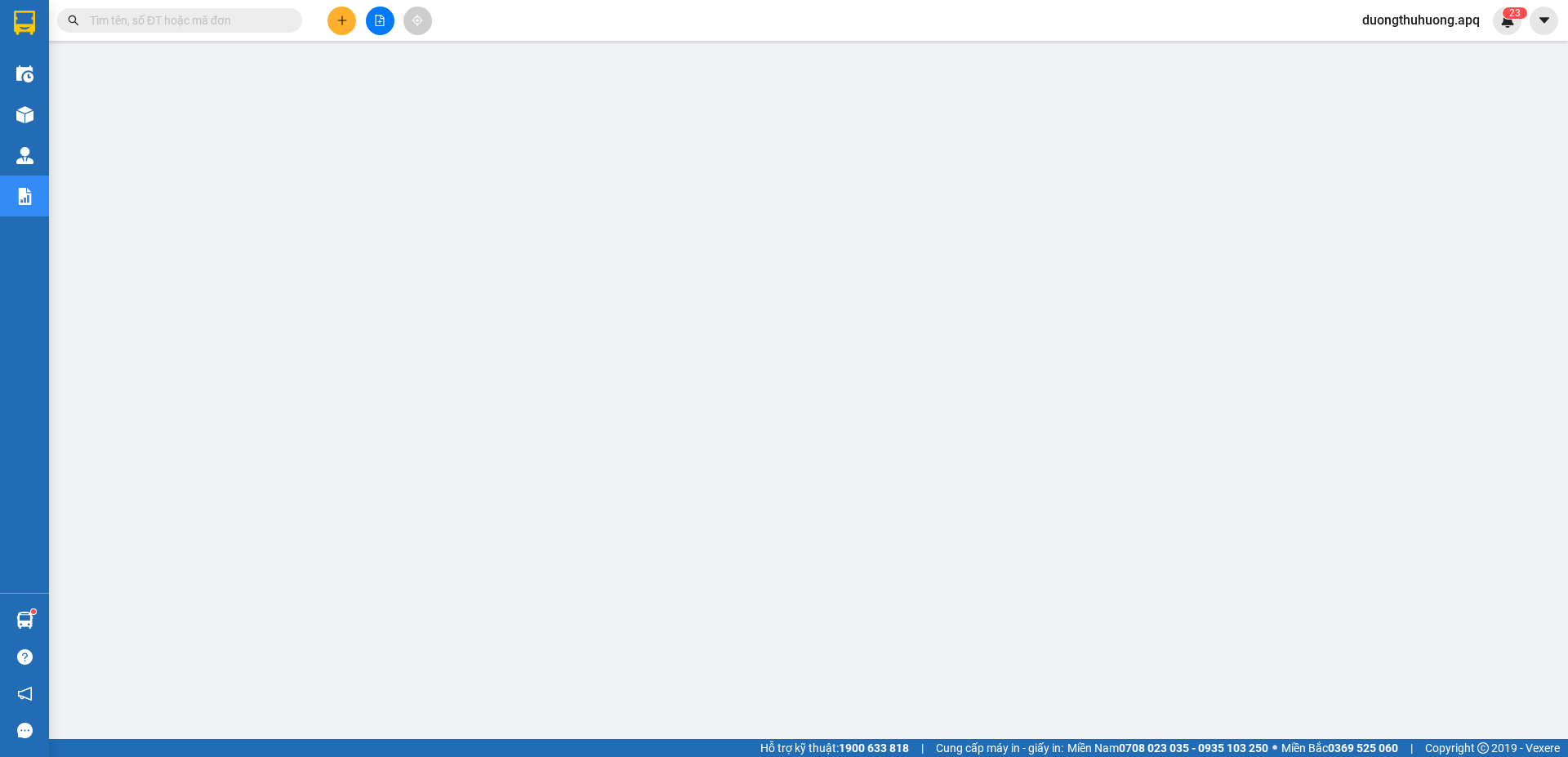
paste input "0983179595"
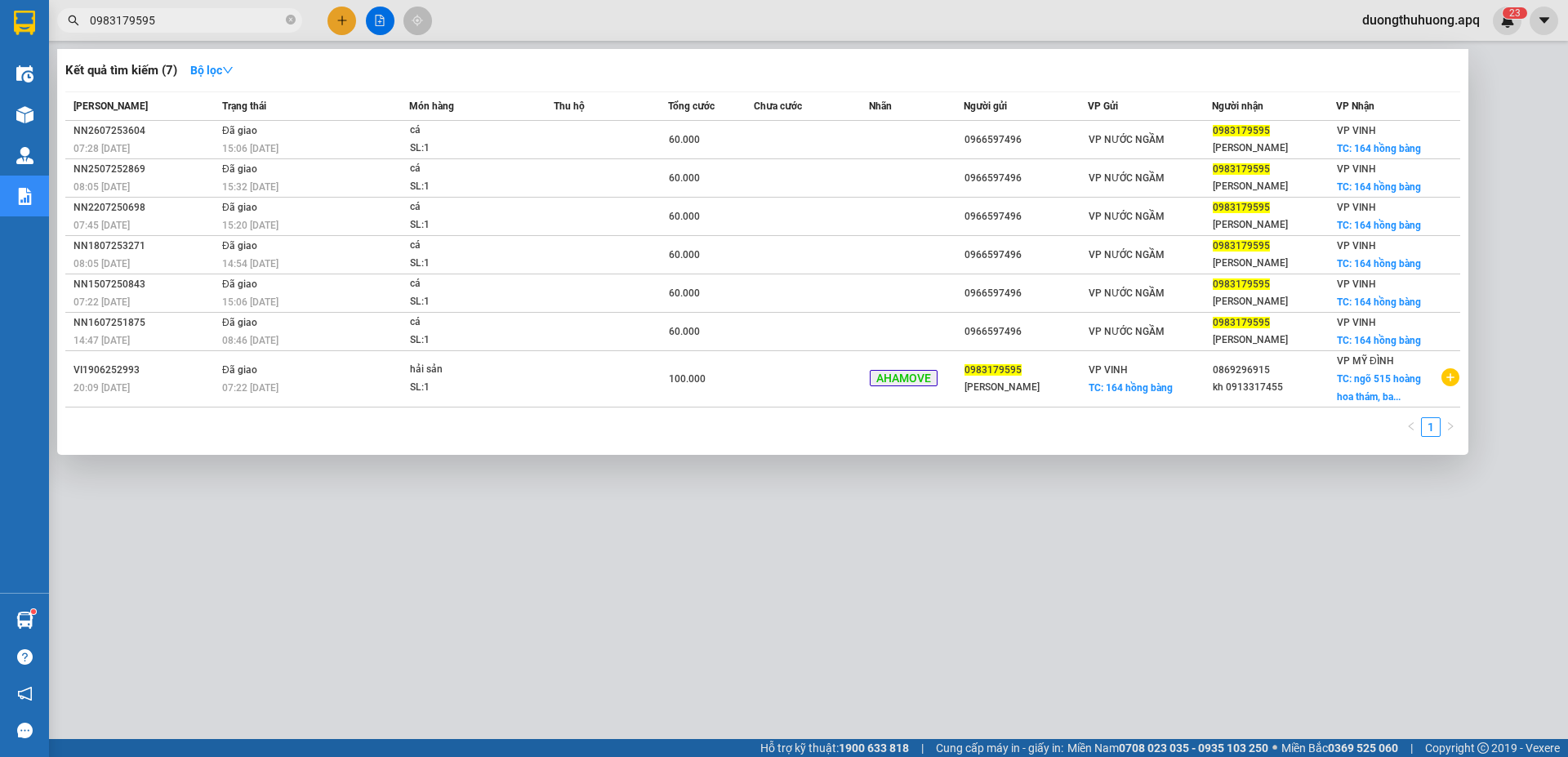
type input "0983179595"
click at [289, 19] on icon "close-circle" at bounding box center [290, 19] width 10 height 10
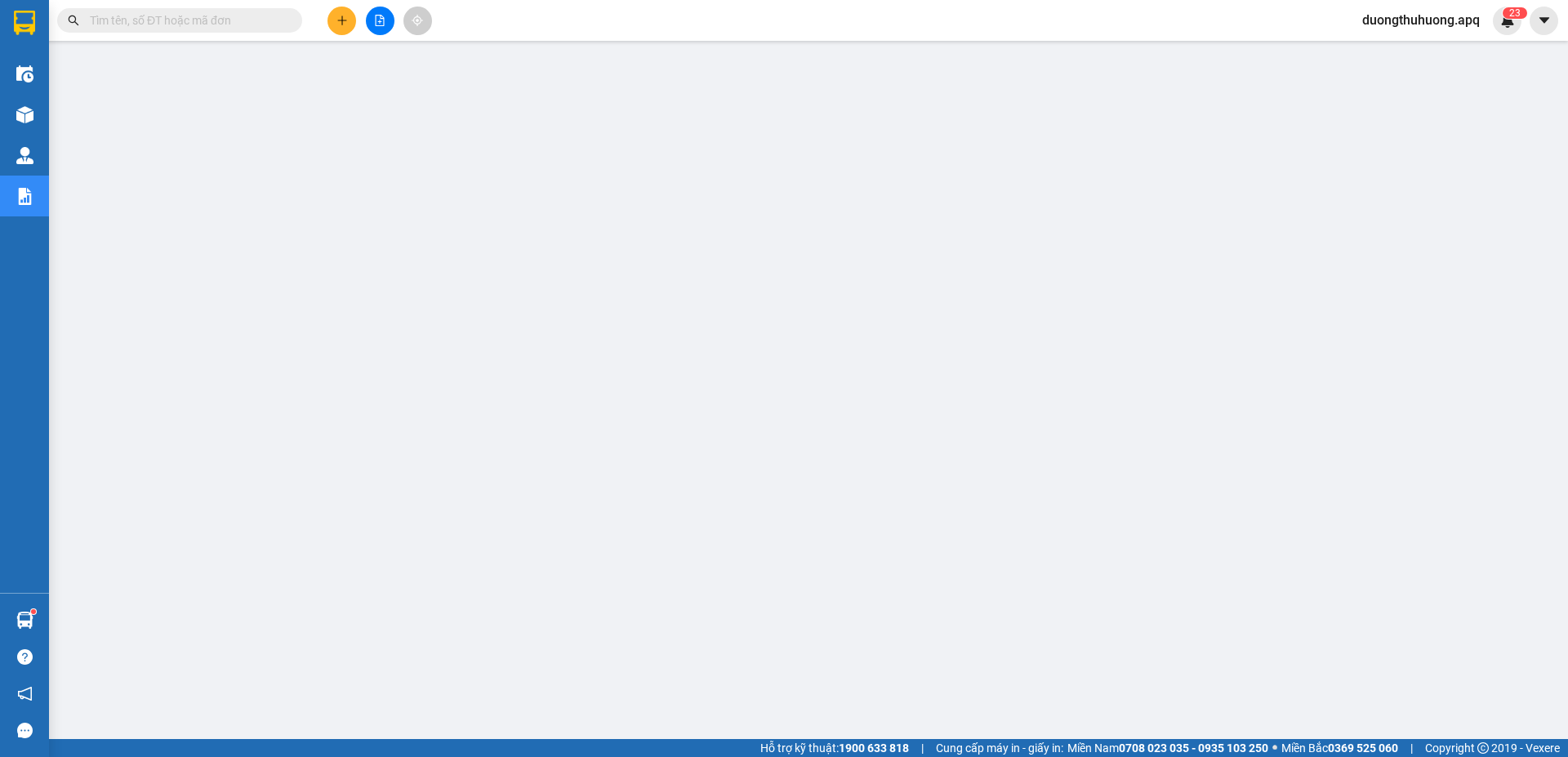
paste input "0817995995"
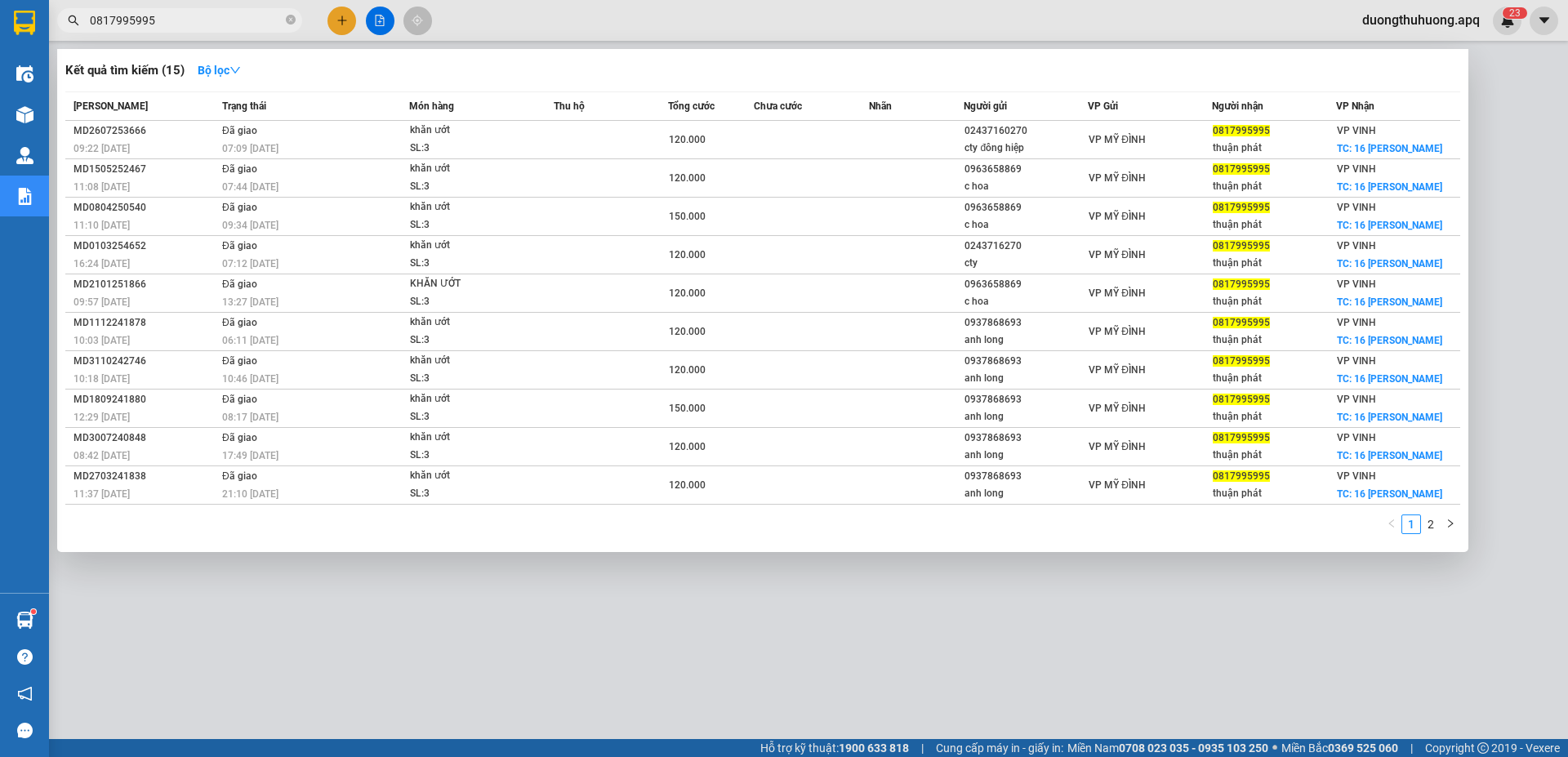
type input "0817995995"
drag, startPoint x: 289, startPoint y: 15, endPoint x: 237, endPoint y: 17, distance: 52.0
click at [289, 15] on icon "close-circle" at bounding box center [290, 19] width 10 height 10
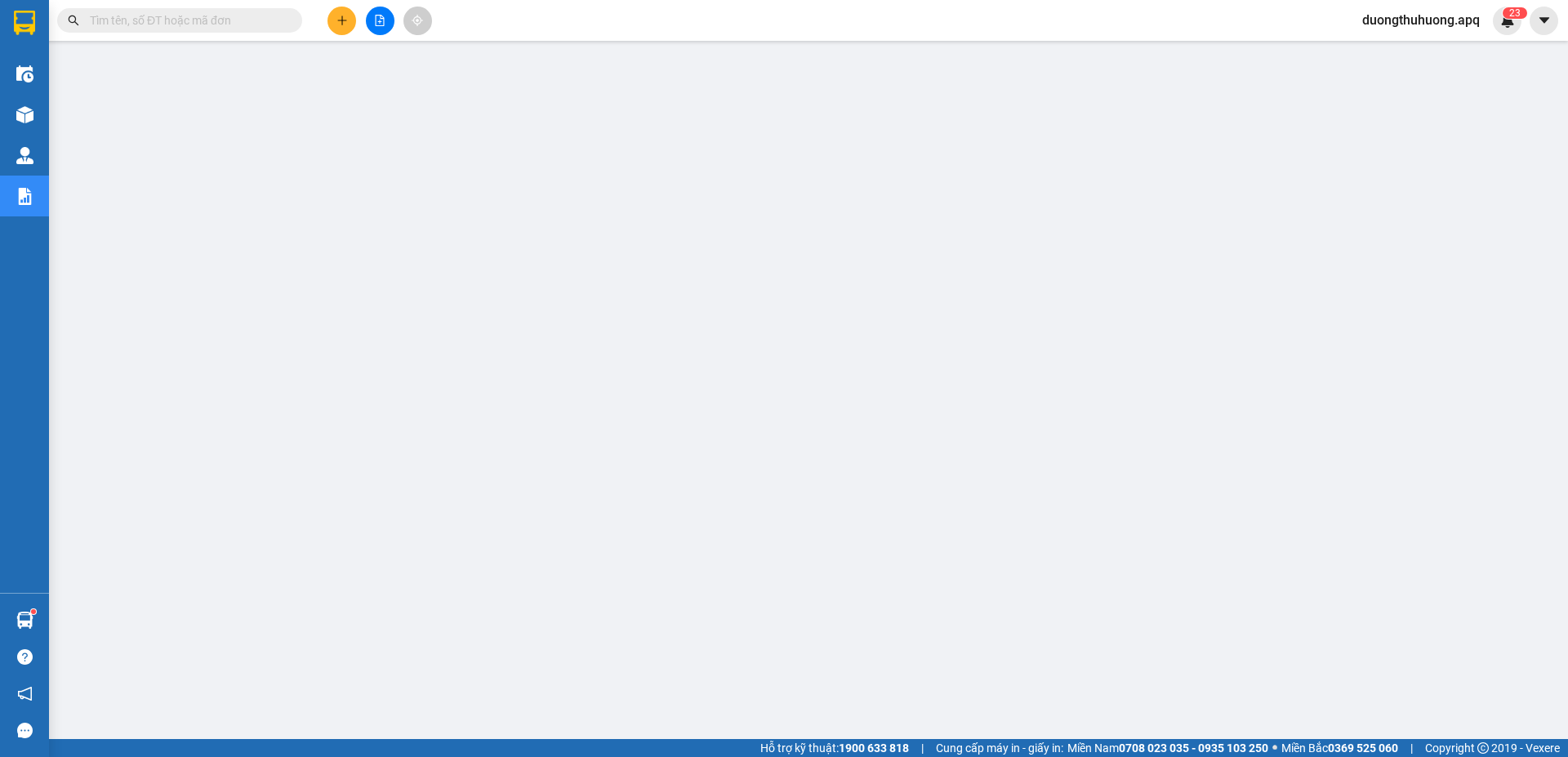
paste input "0931569595"
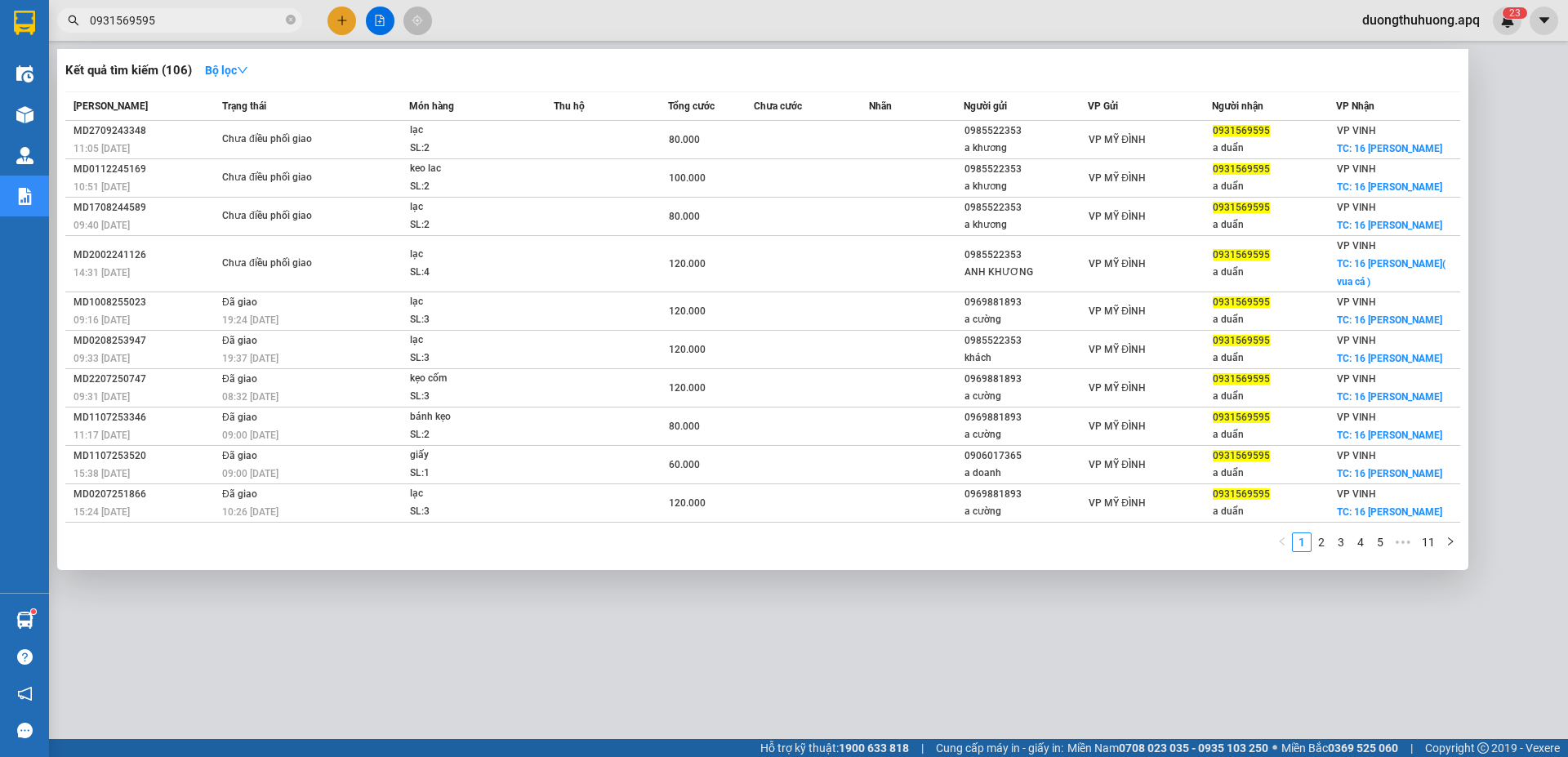
type input "0931569595"
drag, startPoint x: 289, startPoint y: 19, endPoint x: 264, endPoint y: 19, distance: 25.0
click at [289, 19] on icon "close-circle" at bounding box center [290, 19] width 10 height 10
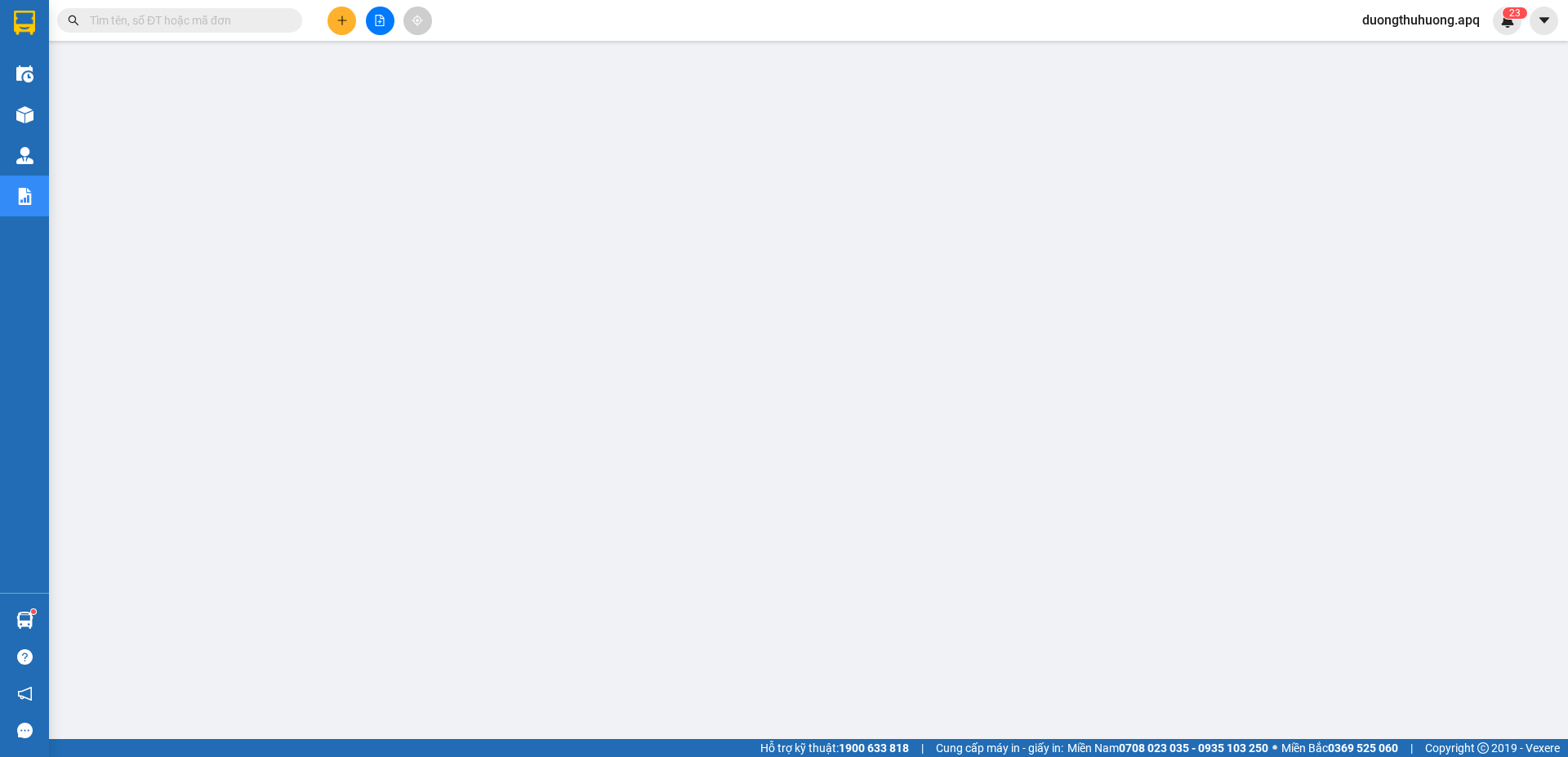
paste input "0833959595"
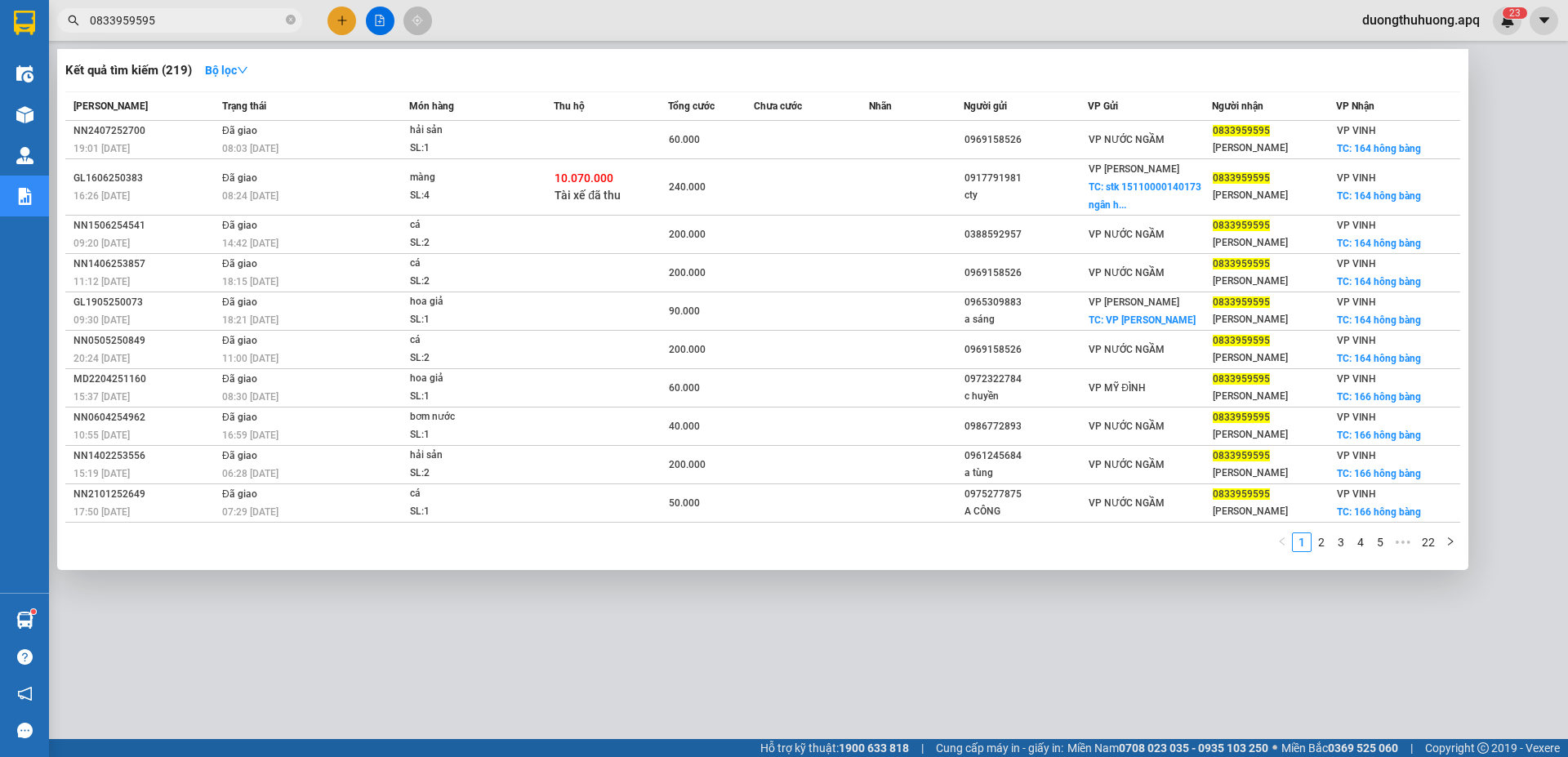
type input "0833959595"
drag, startPoint x: 293, startPoint y: 17, endPoint x: 247, endPoint y: 19, distance: 46.0
click at [292, 17] on icon "close-circle" at bounding box center [290, 19] width 10 height 10
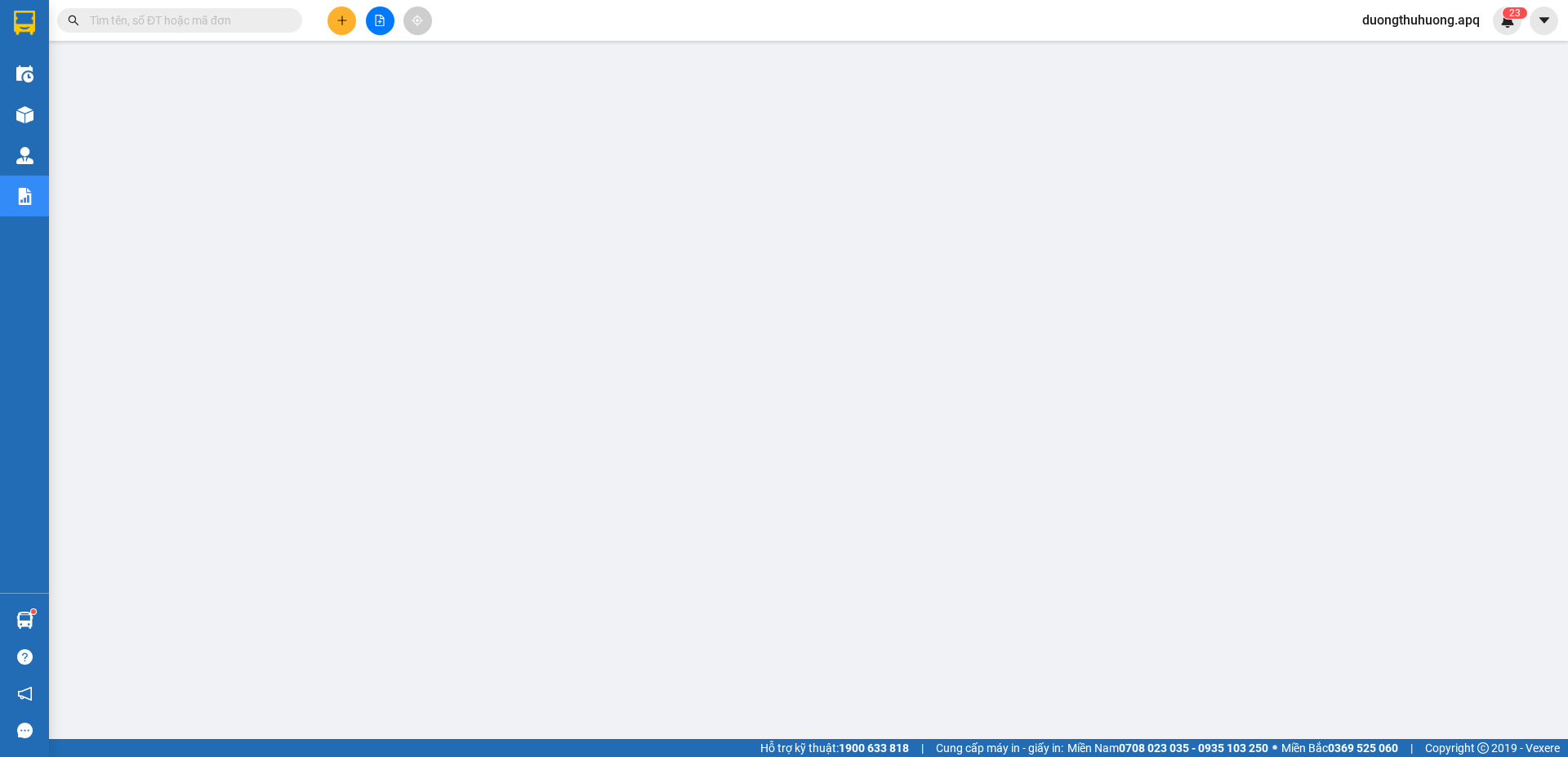
paste input "0705293464"
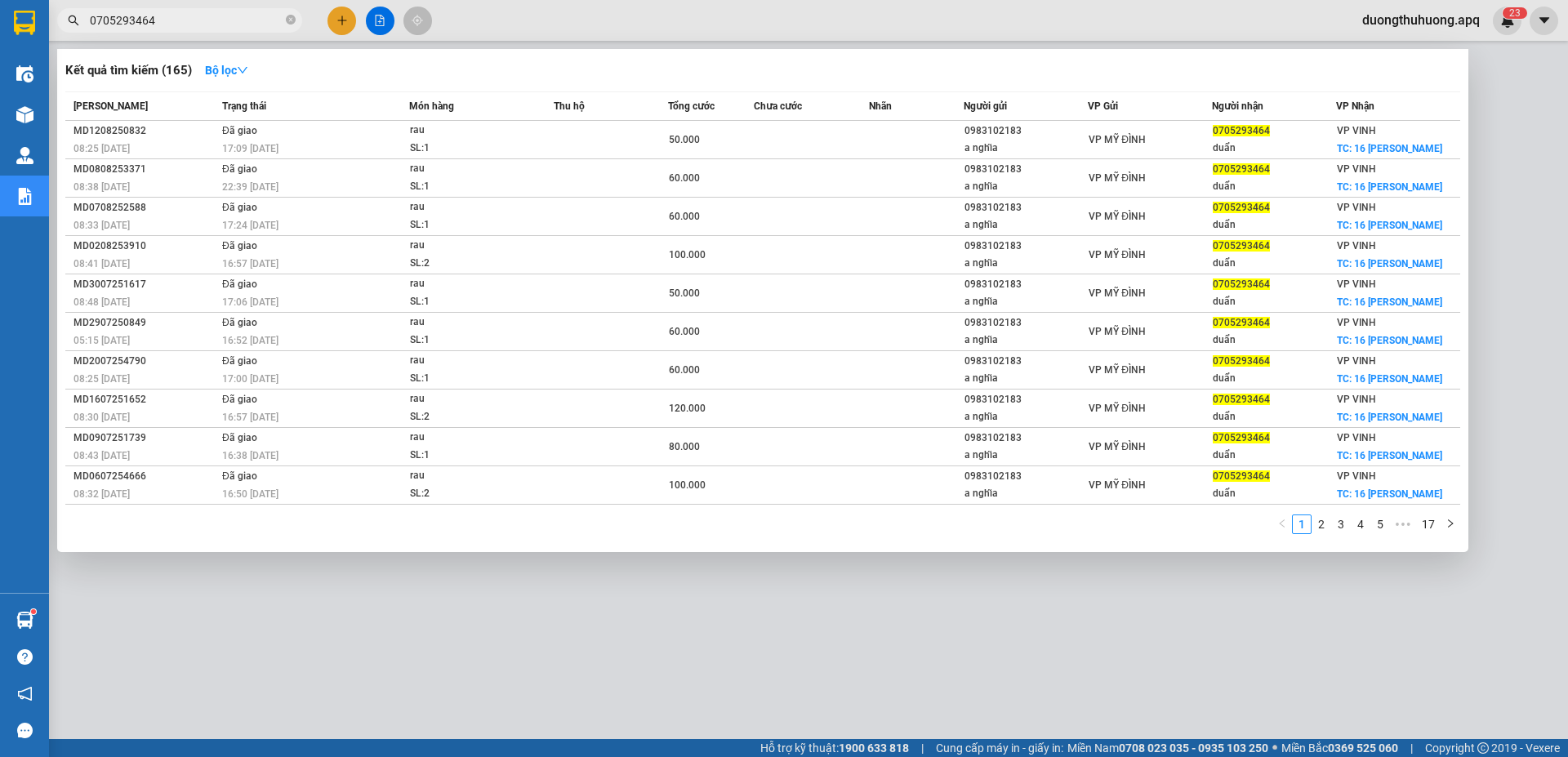
type input "0705293464"
drag, startPoint x: 289, startPoint y: 17, endPoint x: 274, endPoint y: 20, distance: 15.3
click at [287, 18] on icon "close-circle" at bounding box center [290, 19] width 10 height 10
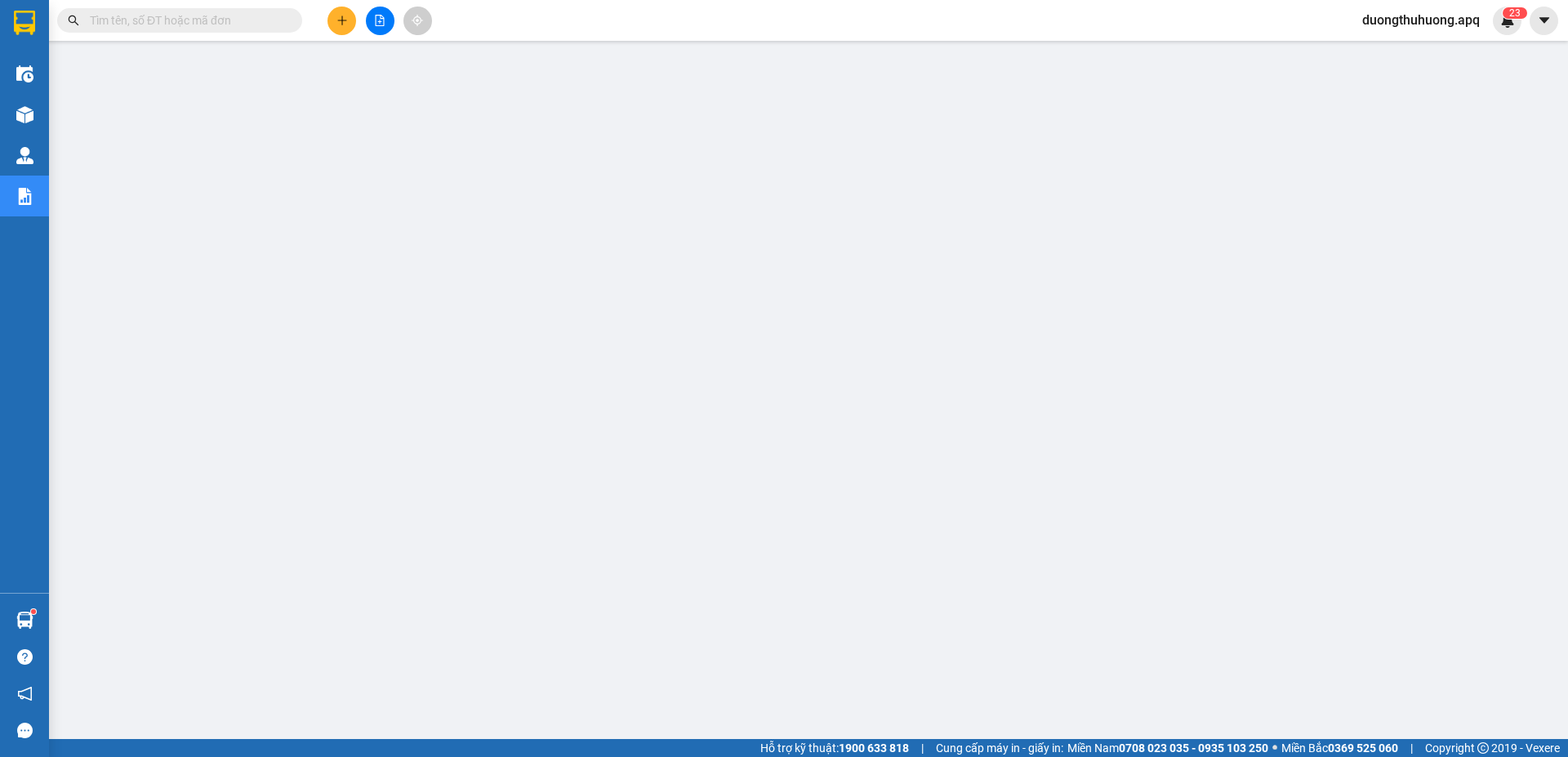
paste input "0966019712"
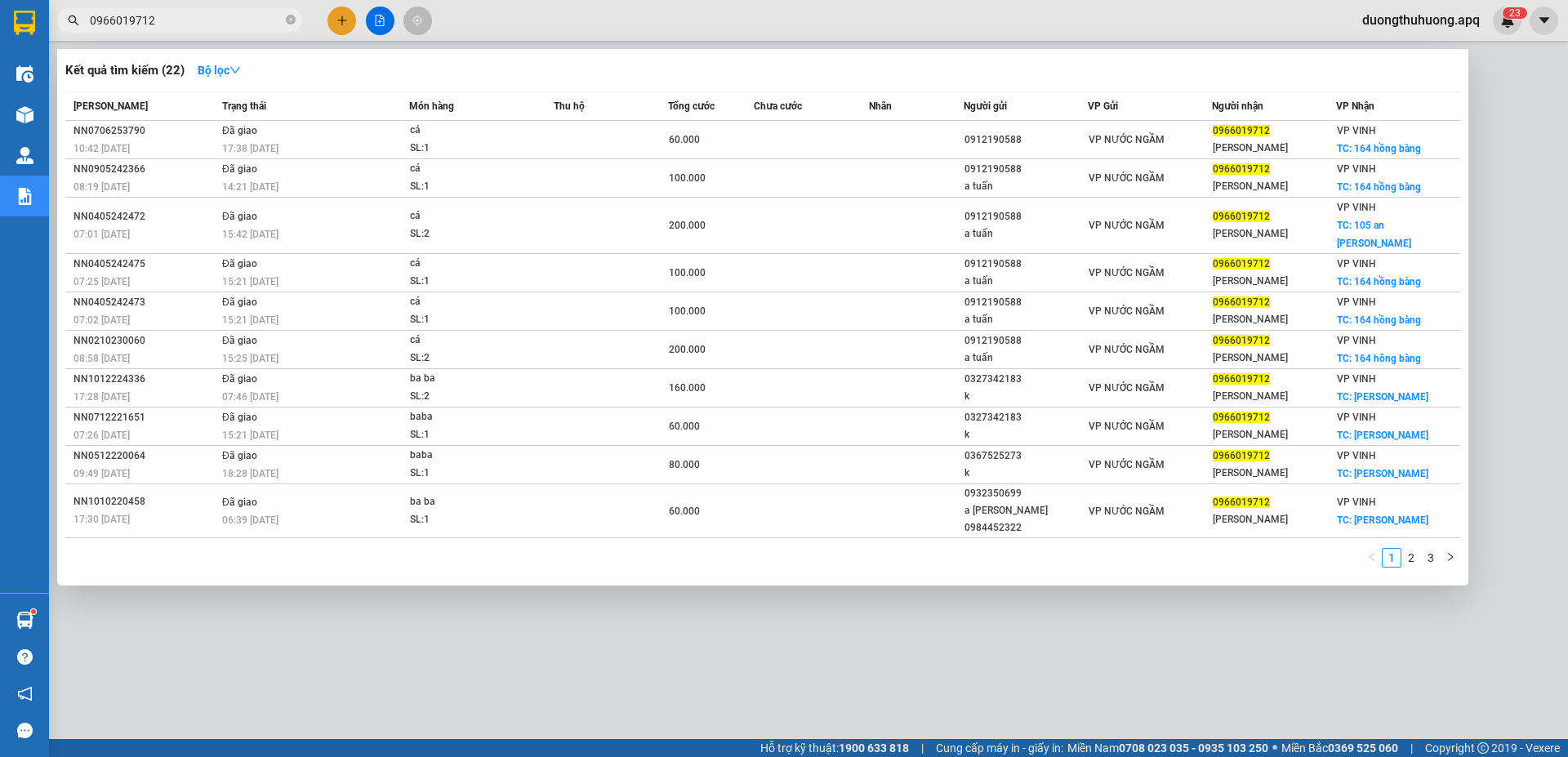
type input "0966019712"
click at [289, 20] on icon "close-circle" at bounding box center [290, 19] width 10 height 10
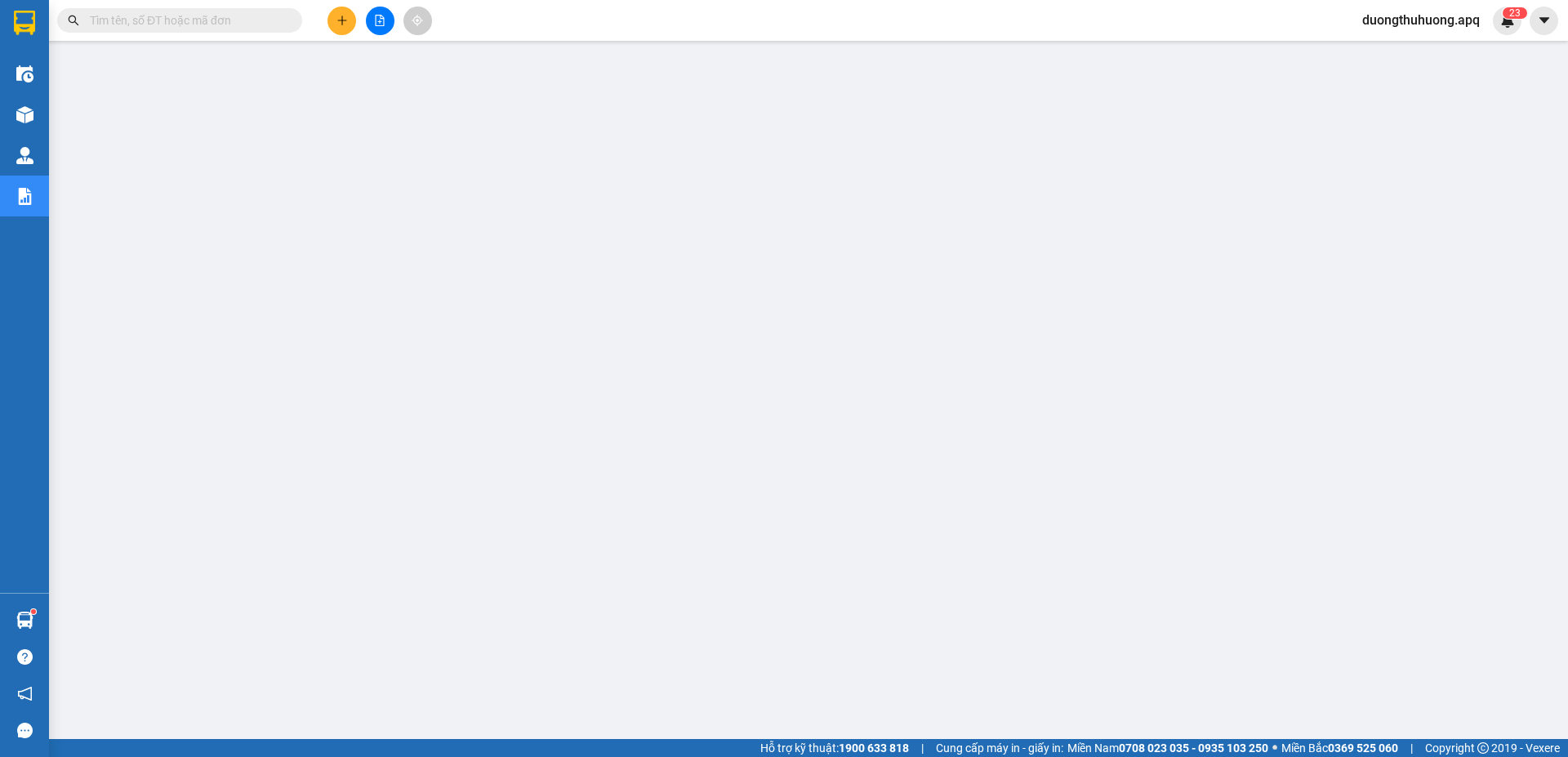
paste input "0966597496"
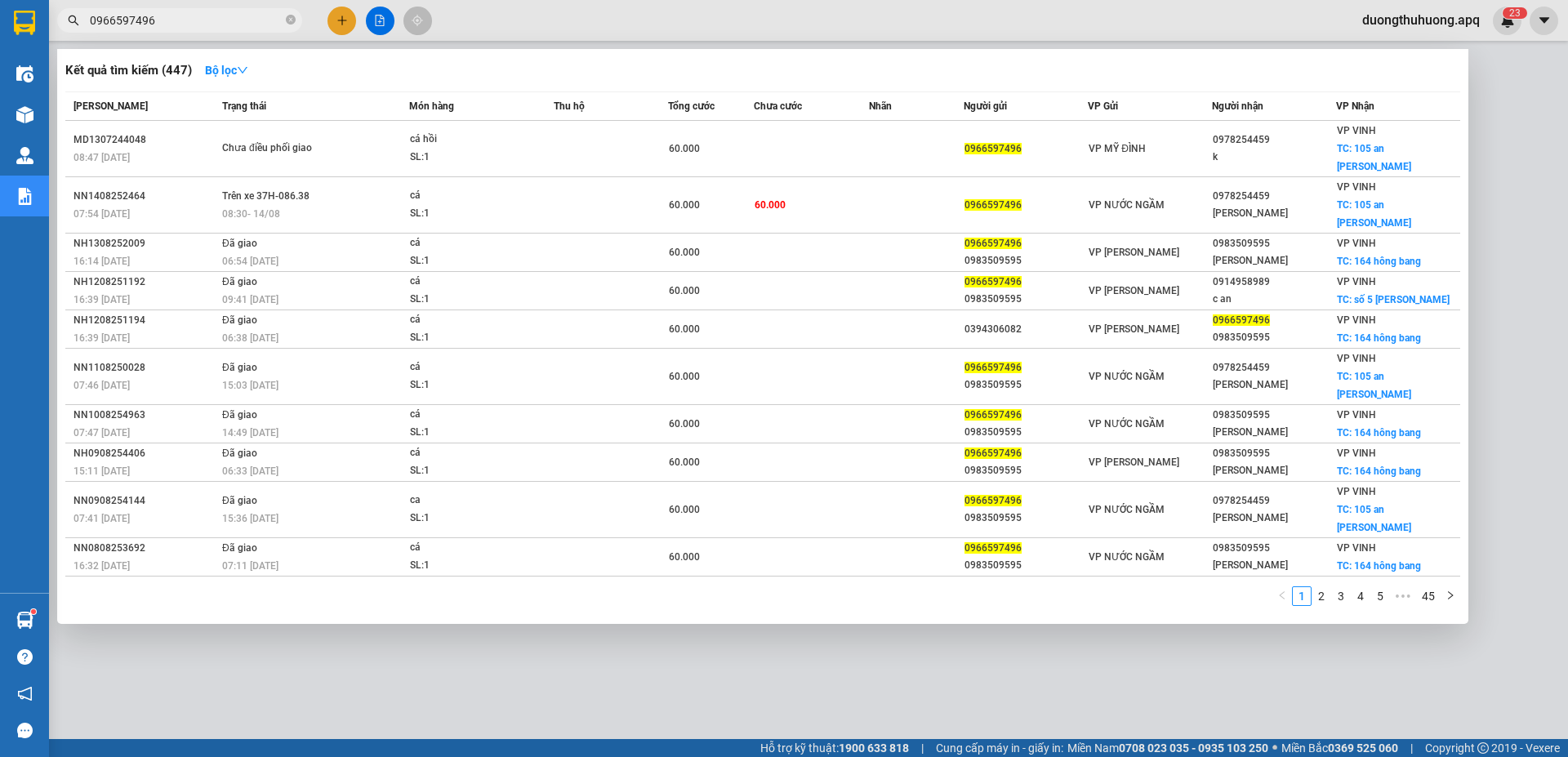
type input "0966597496"
click at [293, 14] on span at bounding box center [290, 21] width 10 height 15
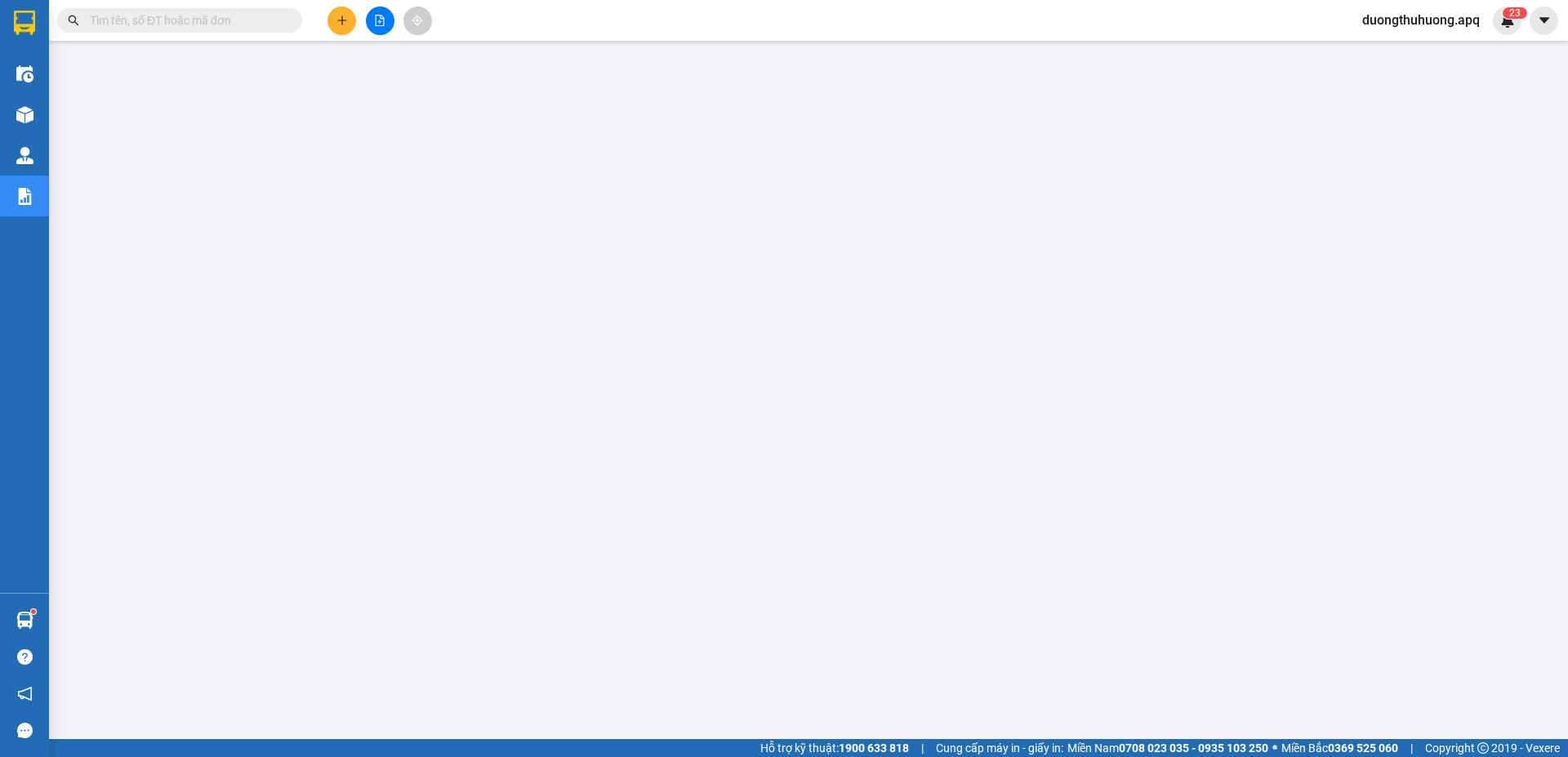
paste input "0917782228"
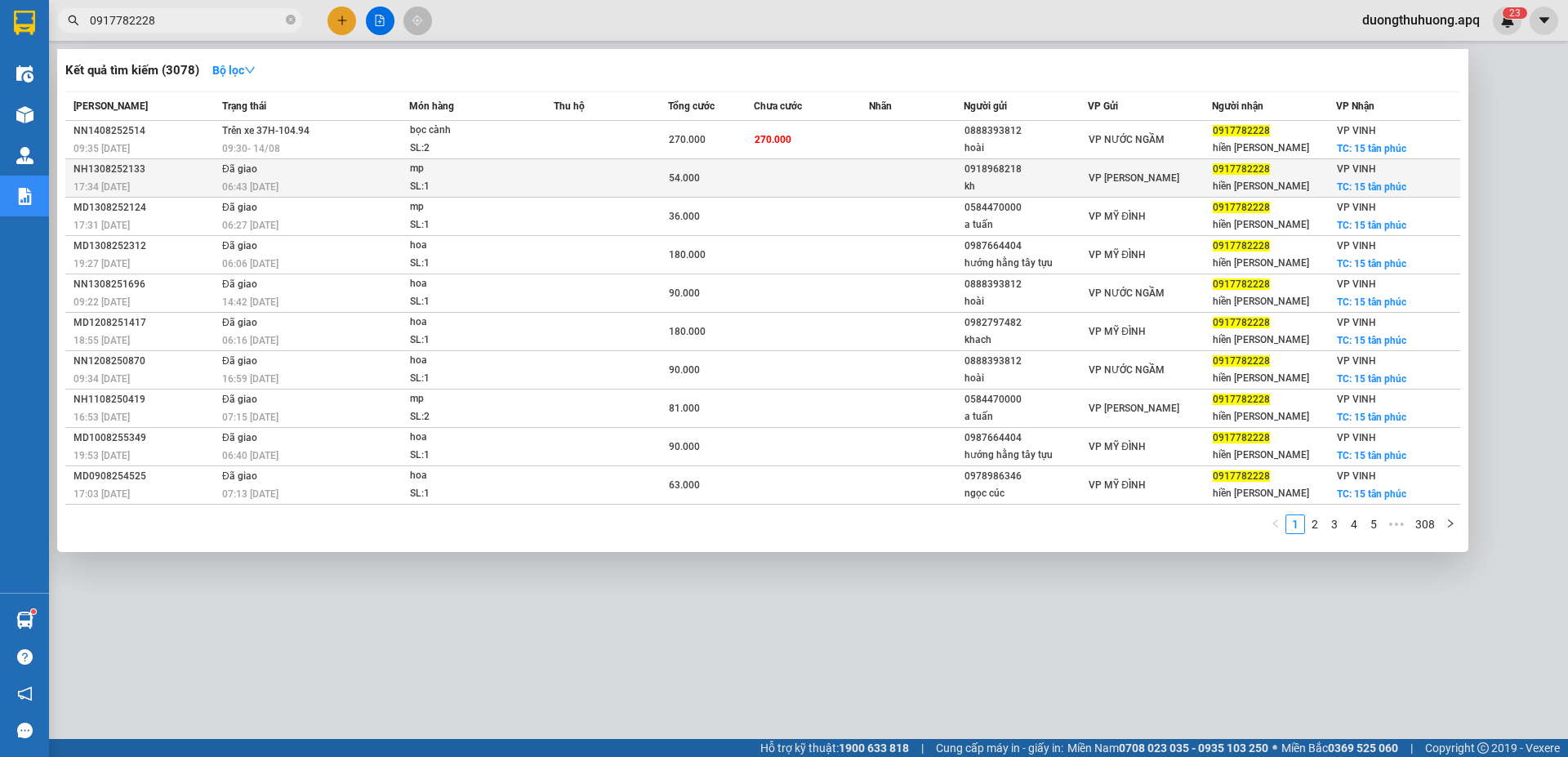
type input "0917782228"
click at [98, 165] on div "NH1308252133" at bounding box center [145, 170] width 144 height 17
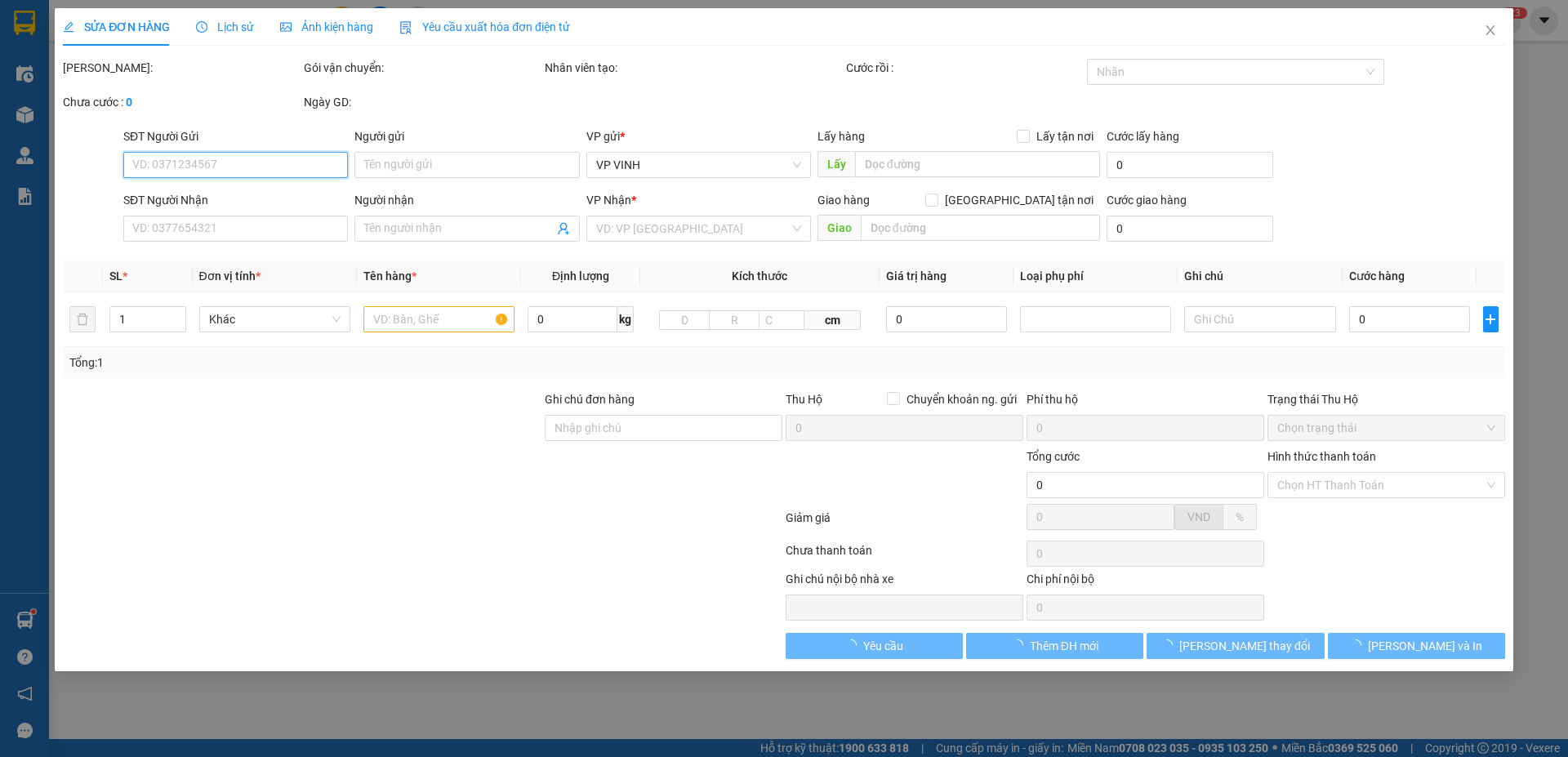
type input "0918968218"
type input "kh"
type input "0917782228"
type input "hiền lê"
checkbox input "true"
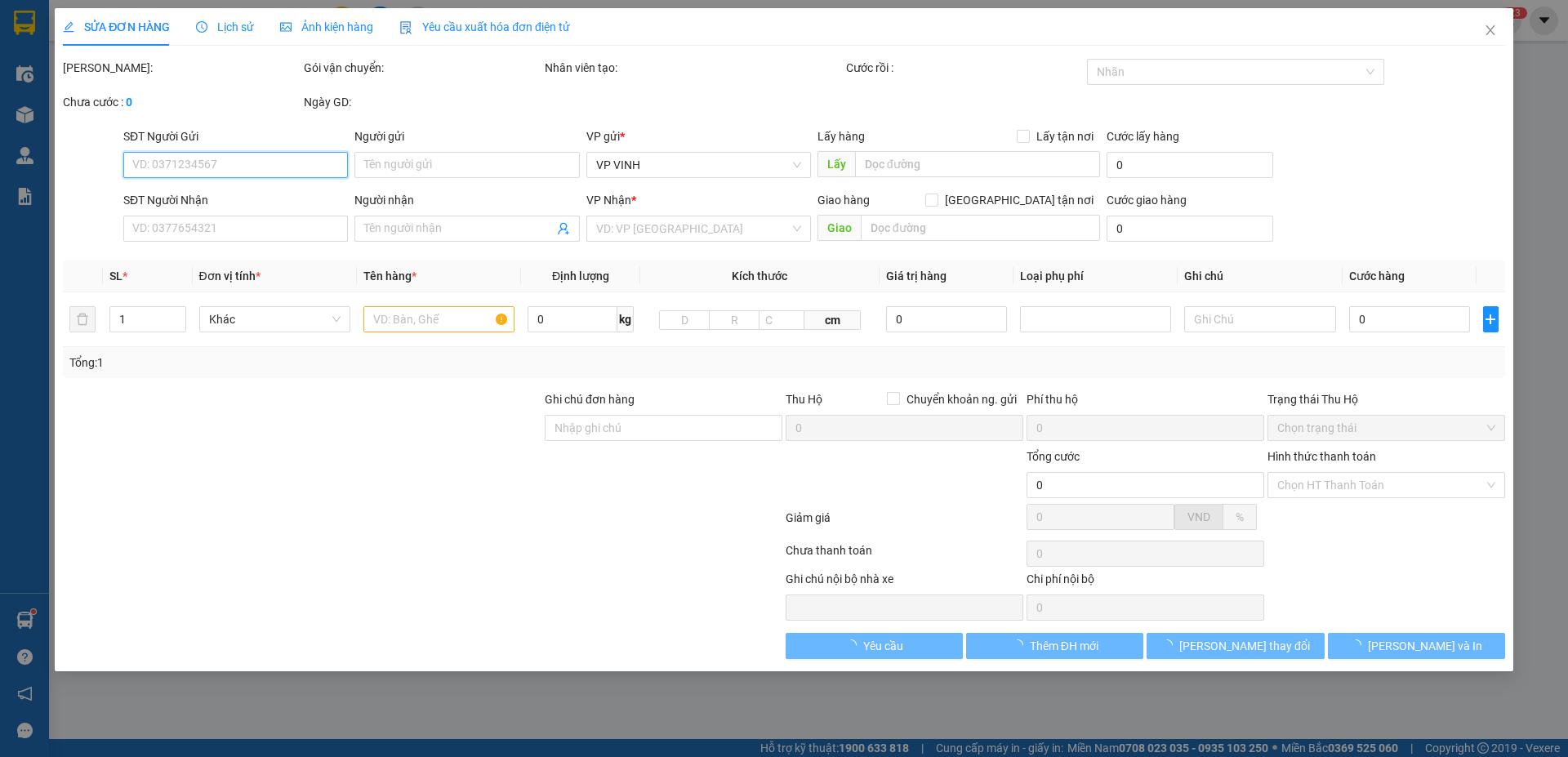
type input "15 tân phúc"
type input "54.000"
type input "10"
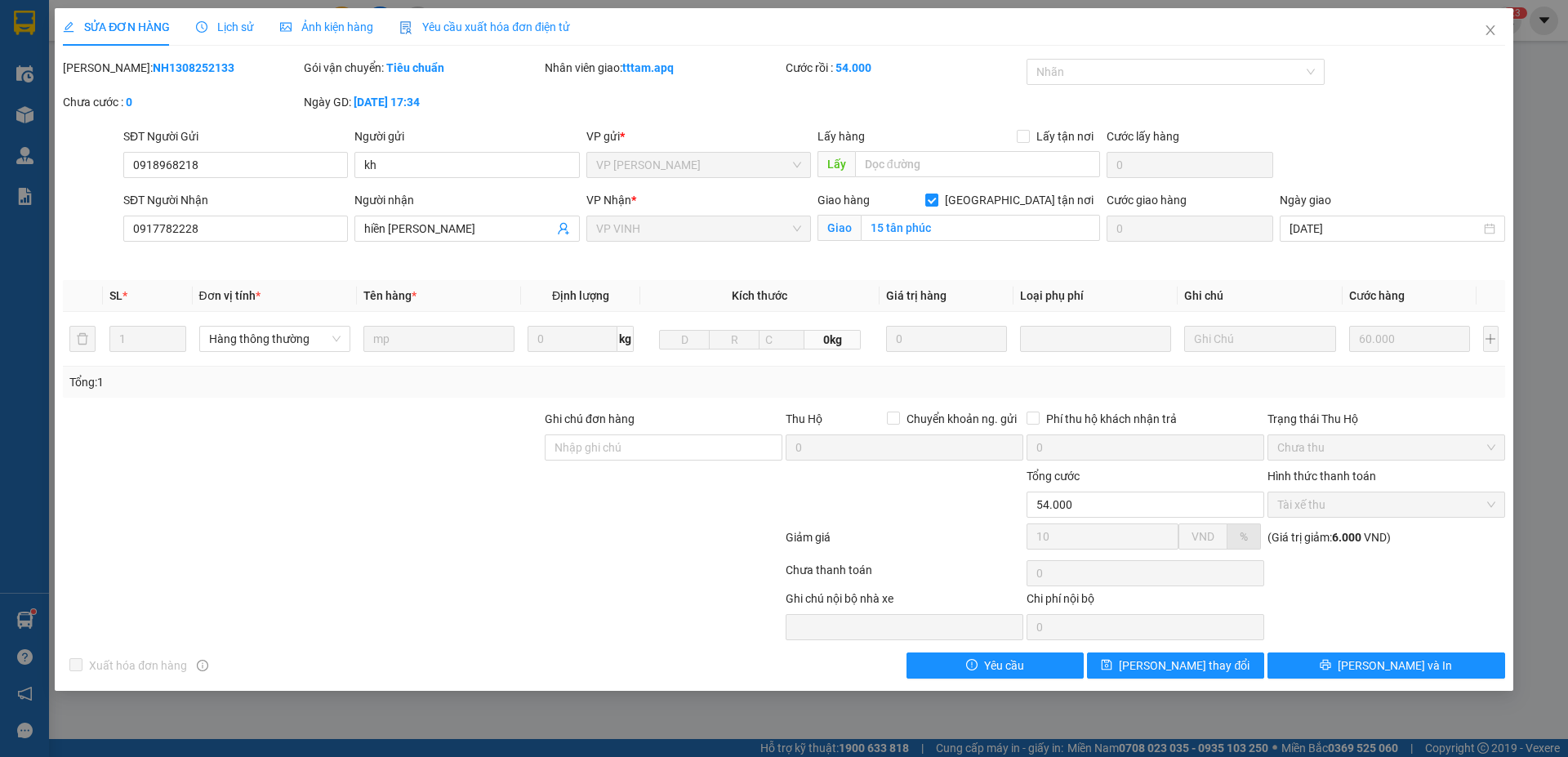
drag, startPoint x: 106, startPoint y: 67, endPoint x: 175, endPoint y: 71, distance: 69.1
click at [218, 71] on div "Mã ĐH: NH1308252133" at bounding box center [181, 68] width 237 height 18
copy b "NH1308252133"
drag, startPoint x: 1492, startPoint y: 27, endPoint x: 1181, endPoint y: 27, distance: 311.0
click at [1490, 27] on icon "close" at bounding box center [1491, 31] width 14 height 14
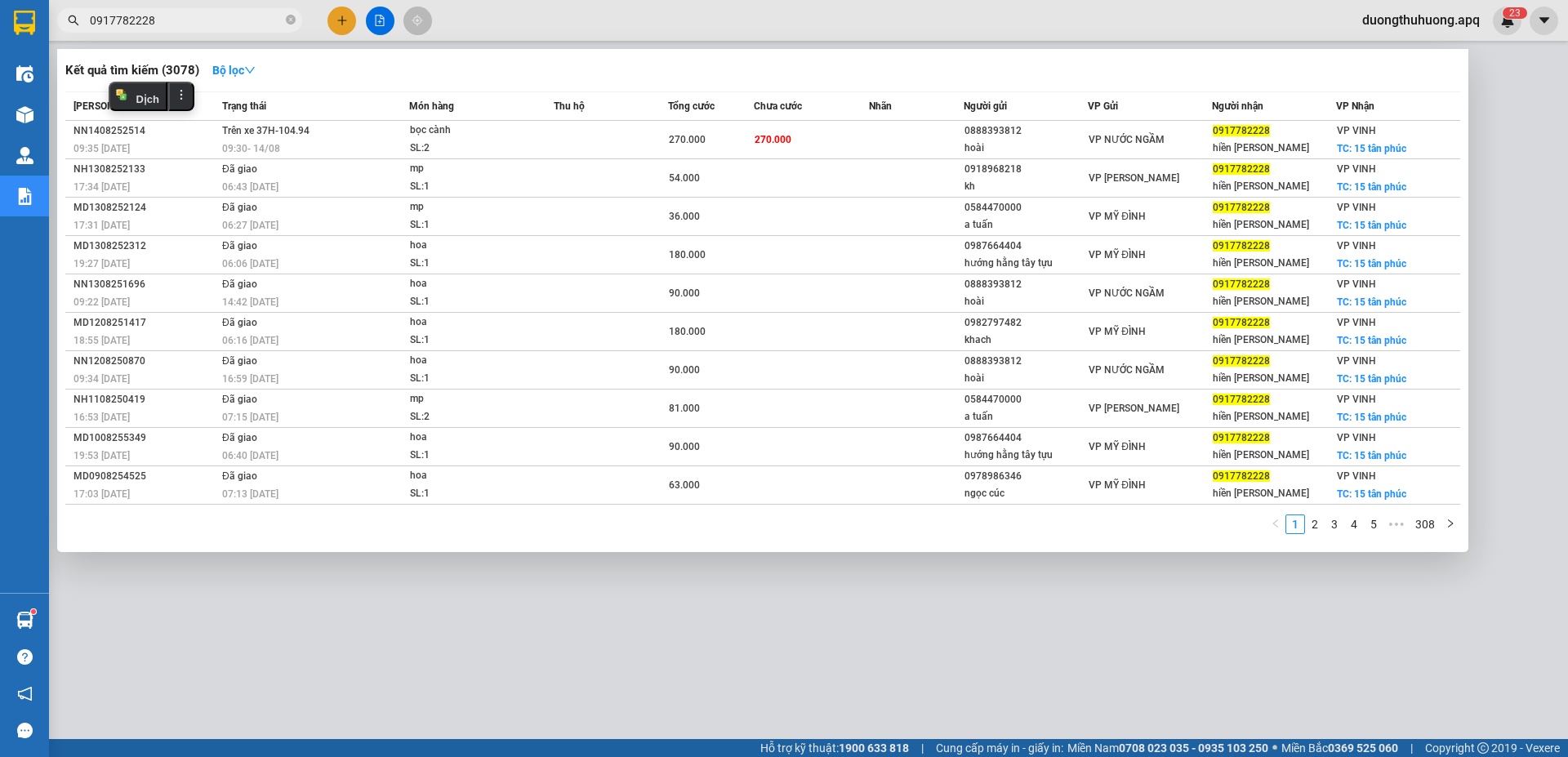
click at [207, 14] on input "0917782228" at bounding box center [186, 20] width 193 height 18
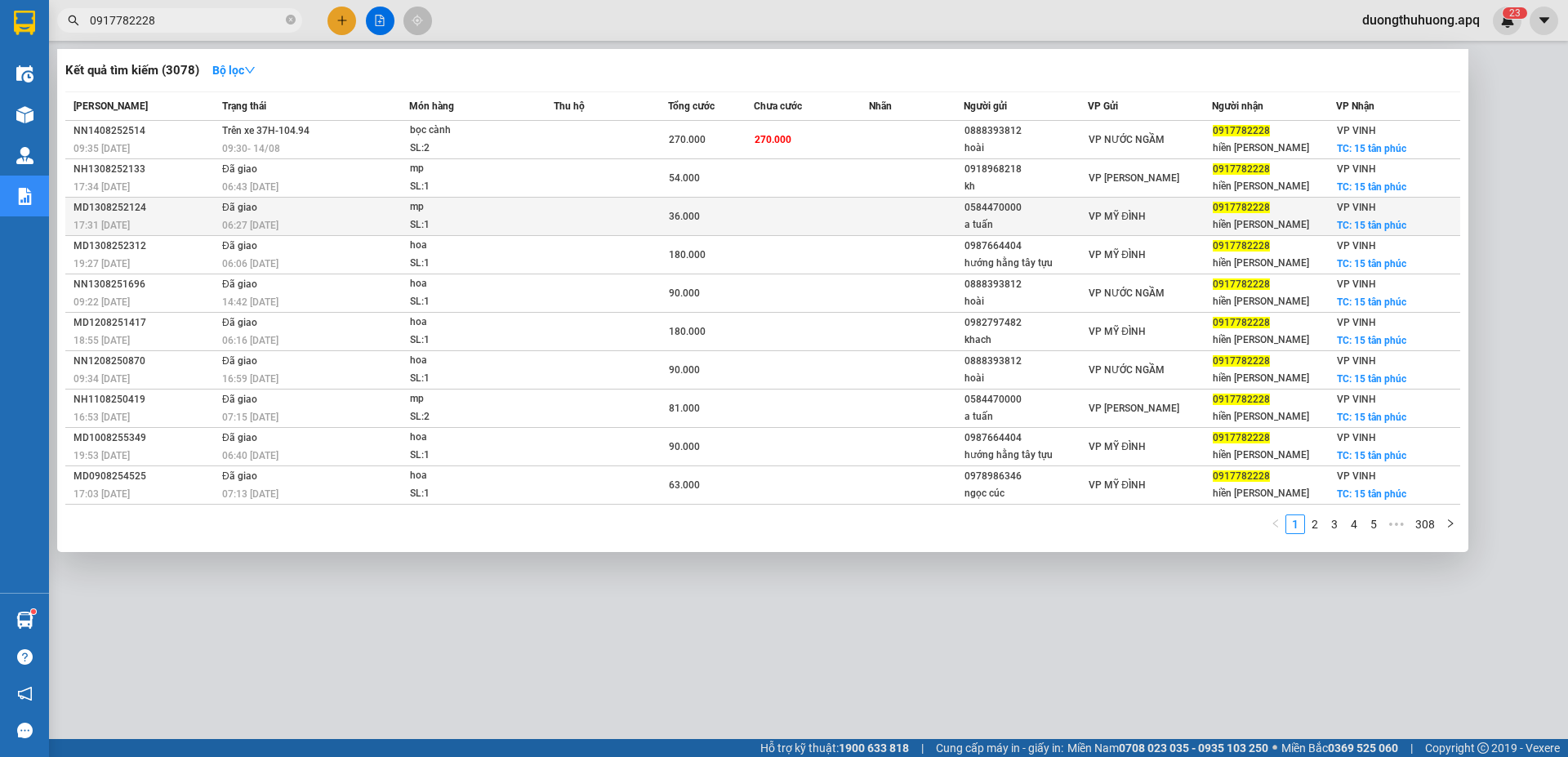
click at [104, 207] on div "MD1308252124" at bounding box center [145, 207] width 144 height 17
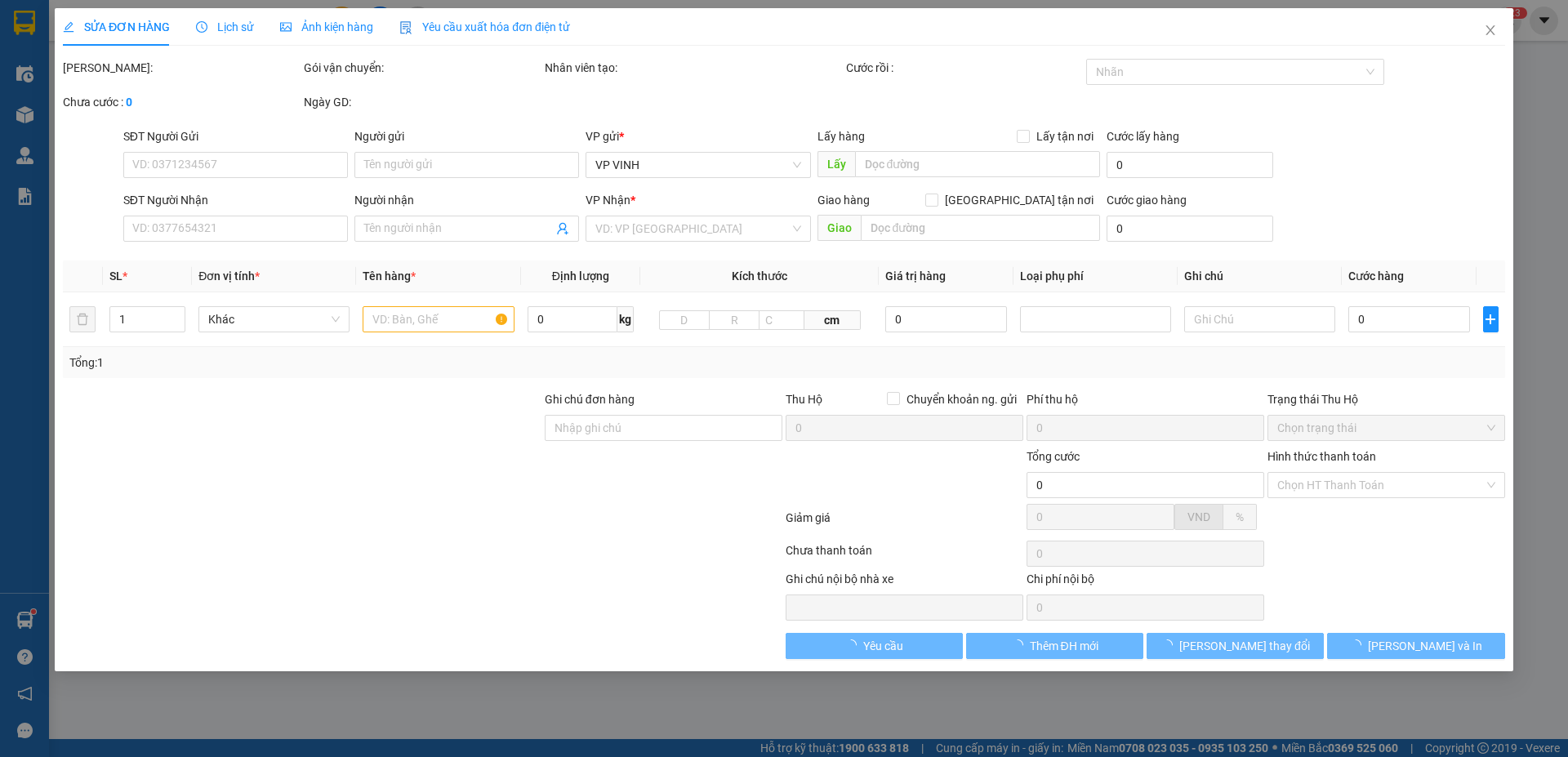
type input "0584470000"
type input "a tuấn"
type input "0917782228"
type input "hiền lê"
checkbox input "true"
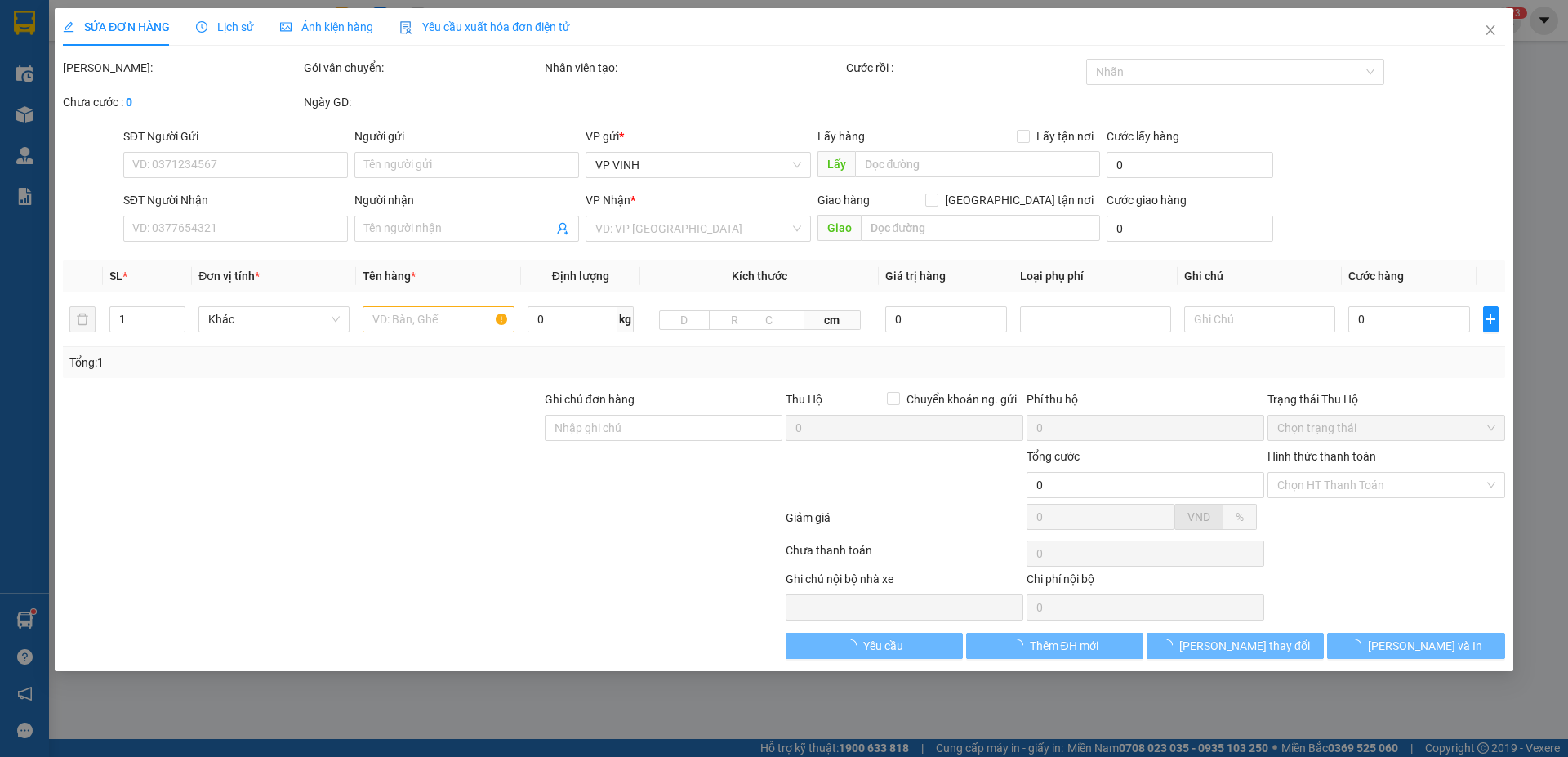
type input "15 tân phúc"
type input "36.000"
type input "10"
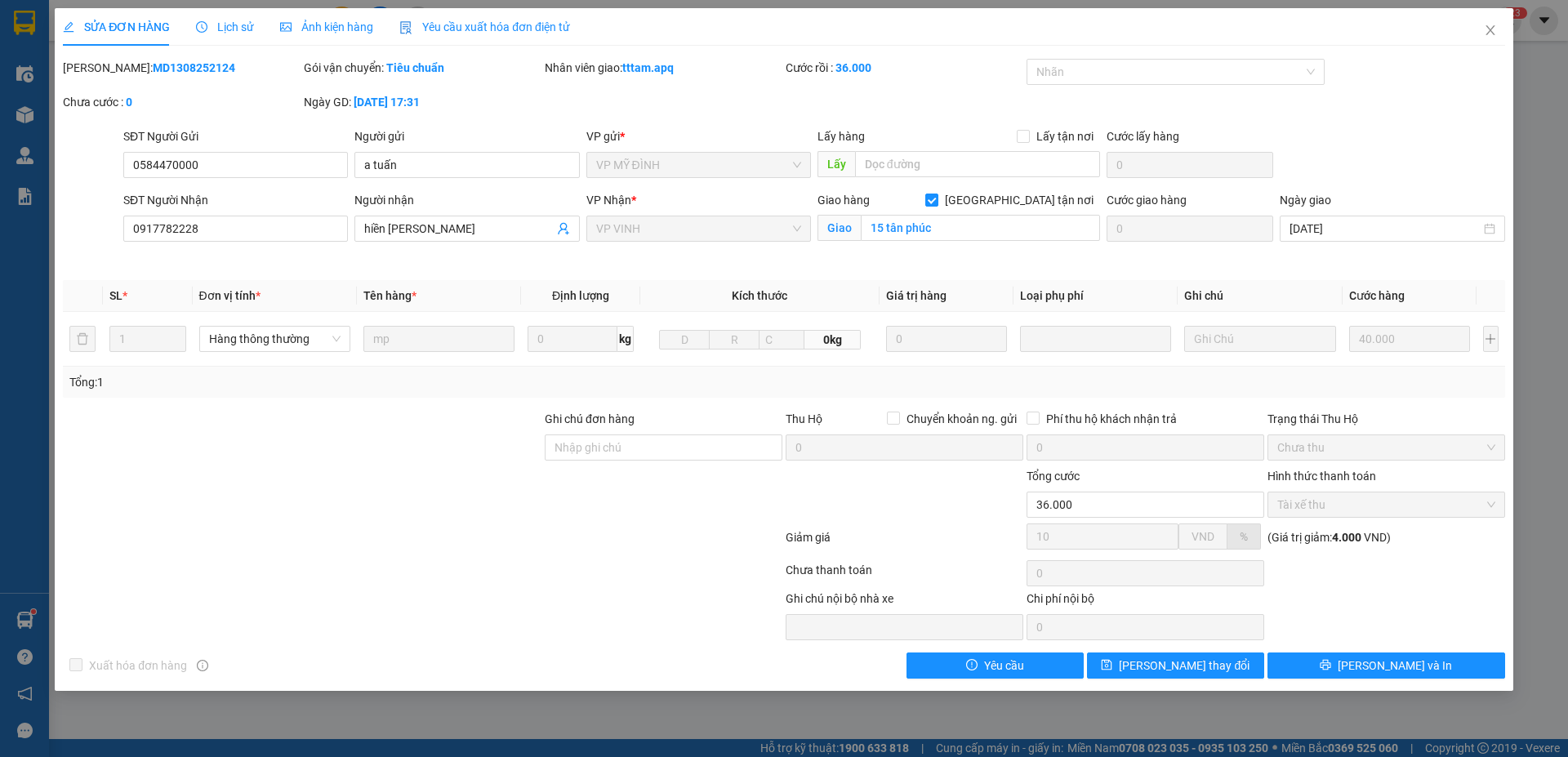
drag, startPoint x: 109, startPoint y: 68, endPoint x: 209, endPoint y: 68, distance: 100.0
click at [209, 68] on div "Mã ĐH: MD1308252124" at bounding box center [181, 68] width 237 height 18
copy b "MD1308252124"
click at [1487, 31] on icon "close" at bounding box center [1491, 31] width 14 height 14
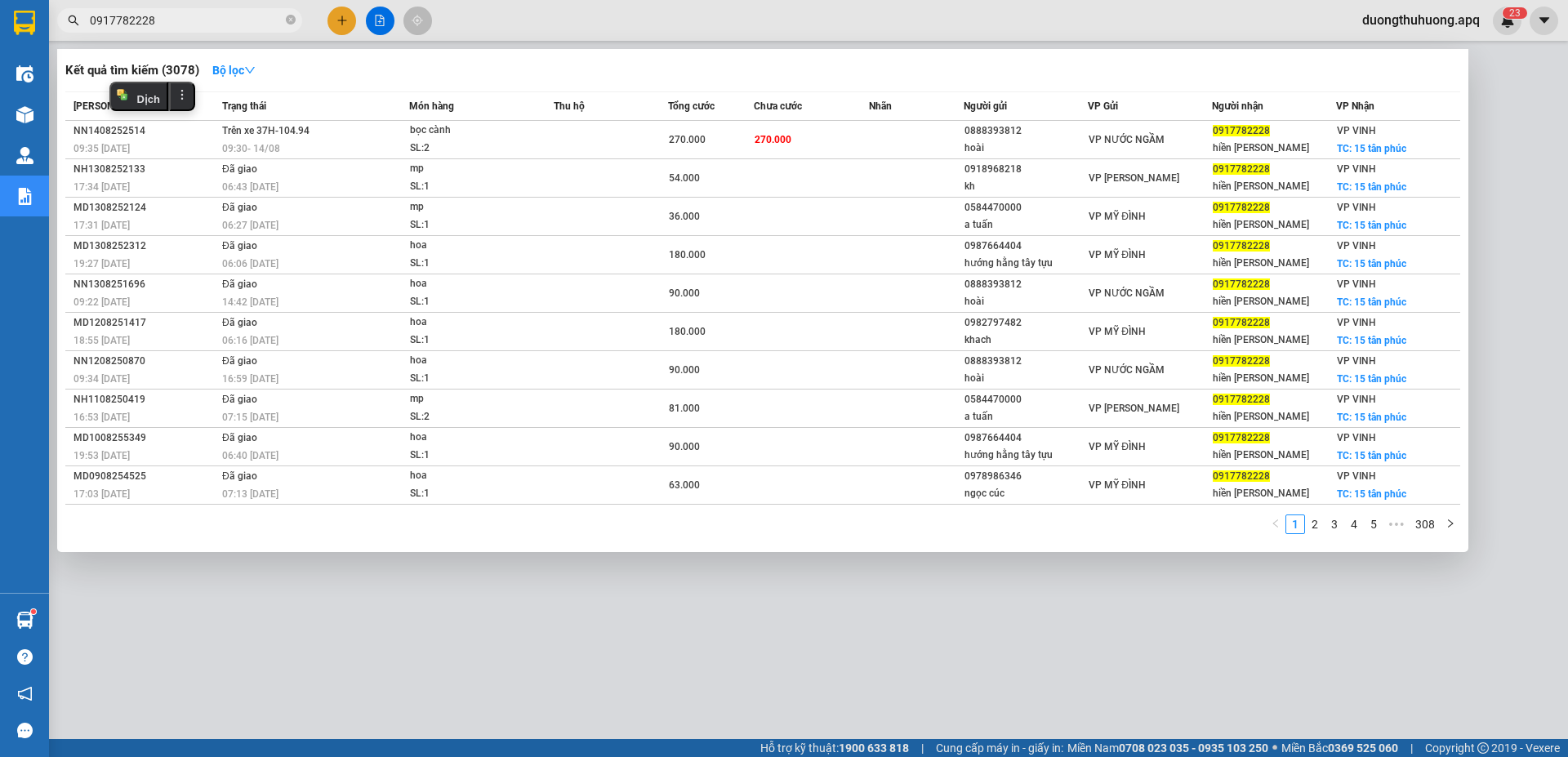
click at [179, 17] on input "0917782228" at bounding box center [186, 20] width 193 height 18
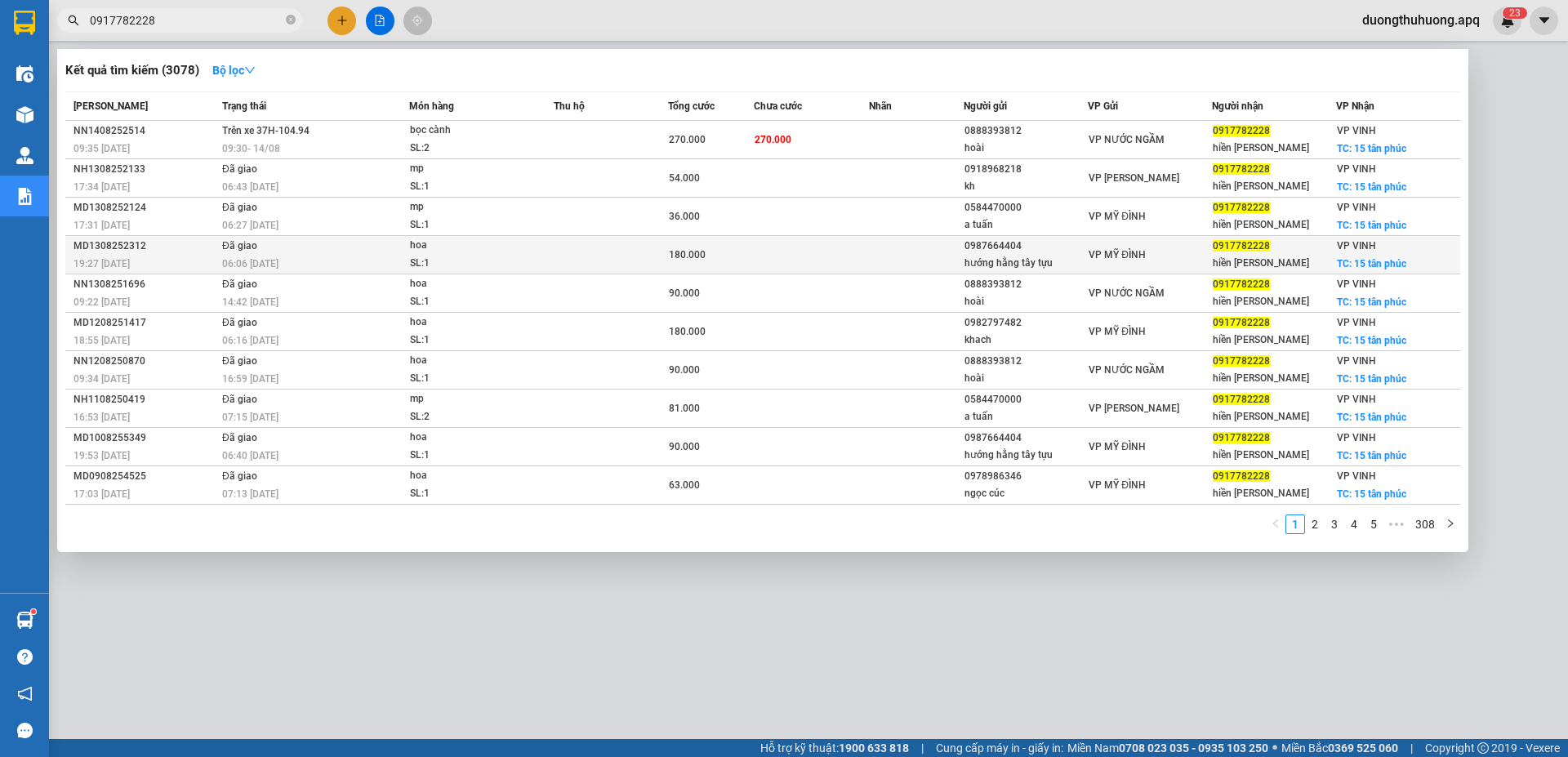
click at [101, 246] on div "MD1308252312" at bounding box center [145, 246] width 144 height 17
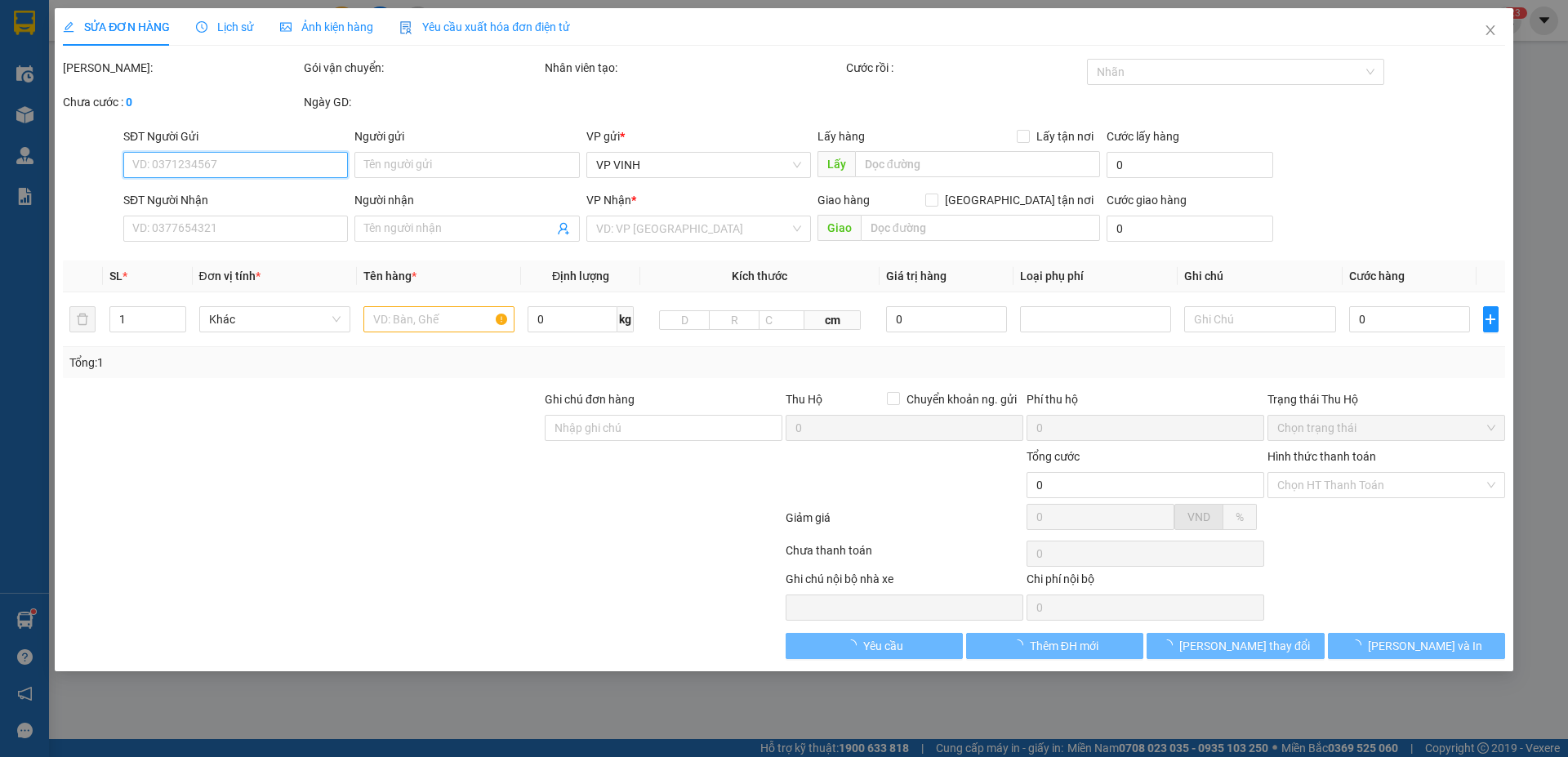
type input "0987664404"
type input "hướng hằng tây tựu"
type input "0917782228"
type input "hiền lê"
checkbox input "true"
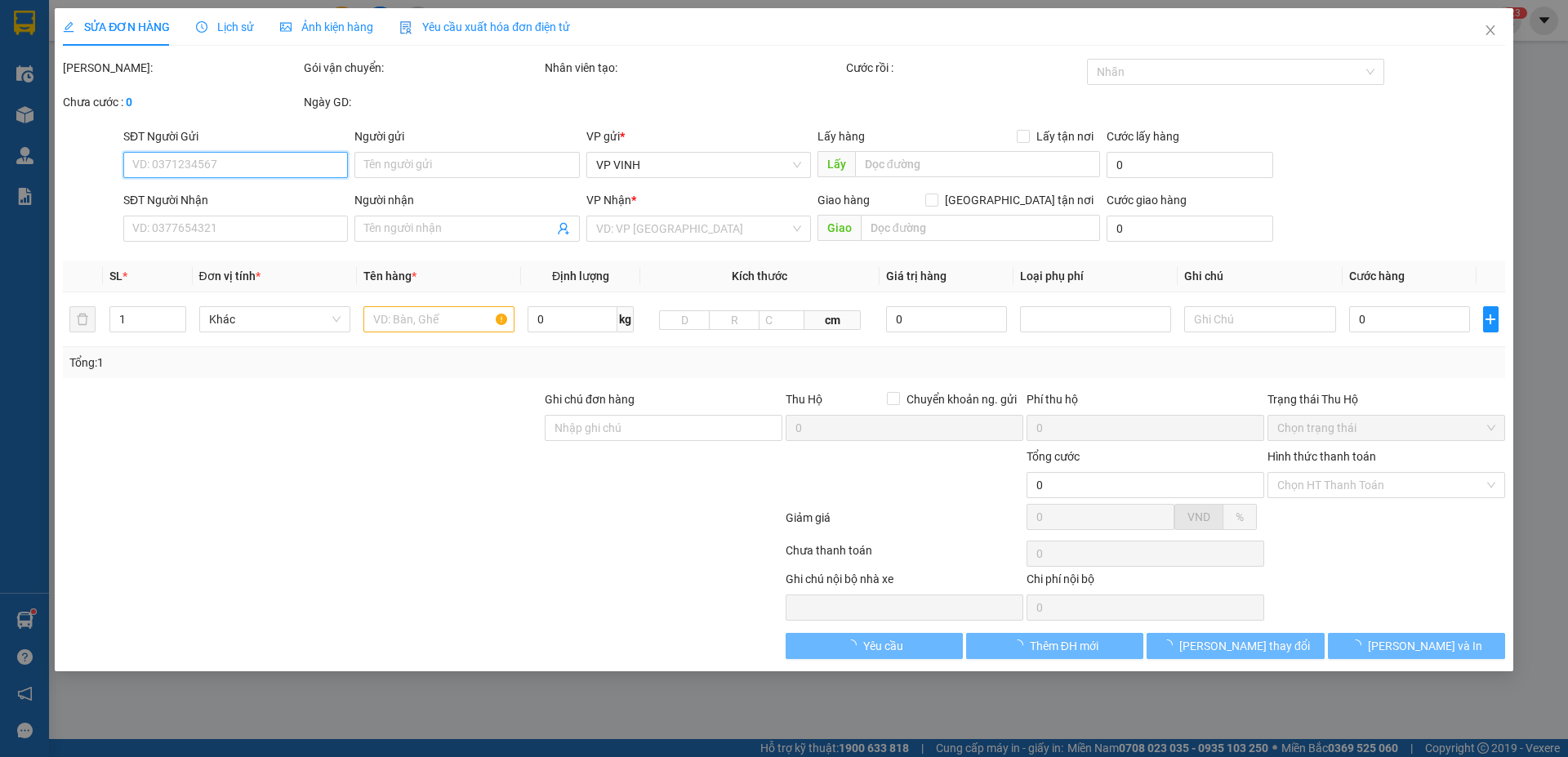
type input "15 tân phúc"
type input "180.000"
type input "10"
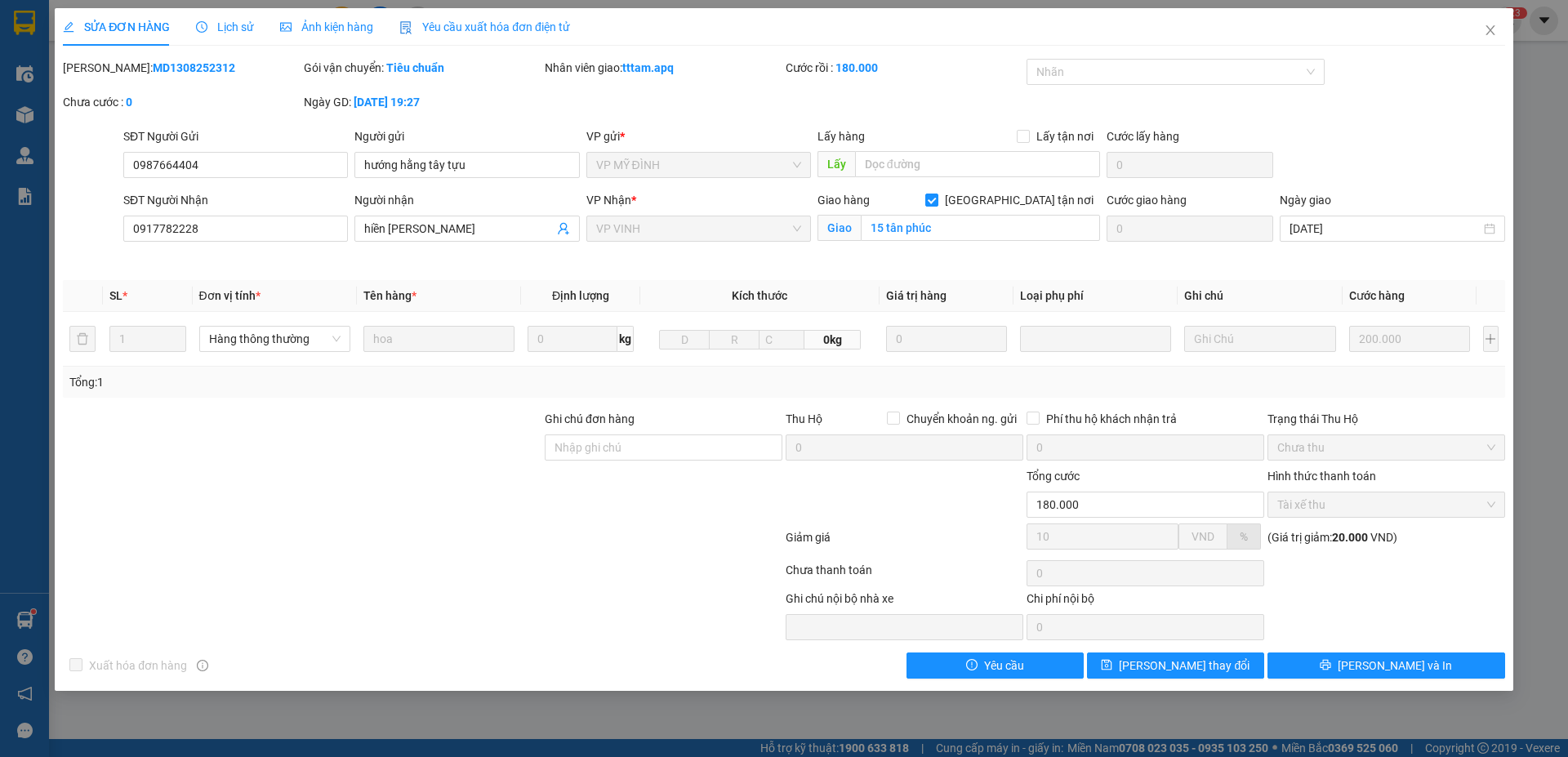
drag, startPoint x: 103, startPoint y: 67, endPoint x: 212, endPoint y: 68, distance: 109.0
click at [223, 68] on div "Mã ĐH: MD1308252312" at bounding box center [181, 68] width 237 height 18
copy b "MD1308252312"
drag, startPoint x: 1489, startPoint y: 30, endPoint x: 268, endPoint y: 6, distance: 1221.2
click at [1488, 30] on icon "close" at bounding box center [1491, 31] width 14 height 14
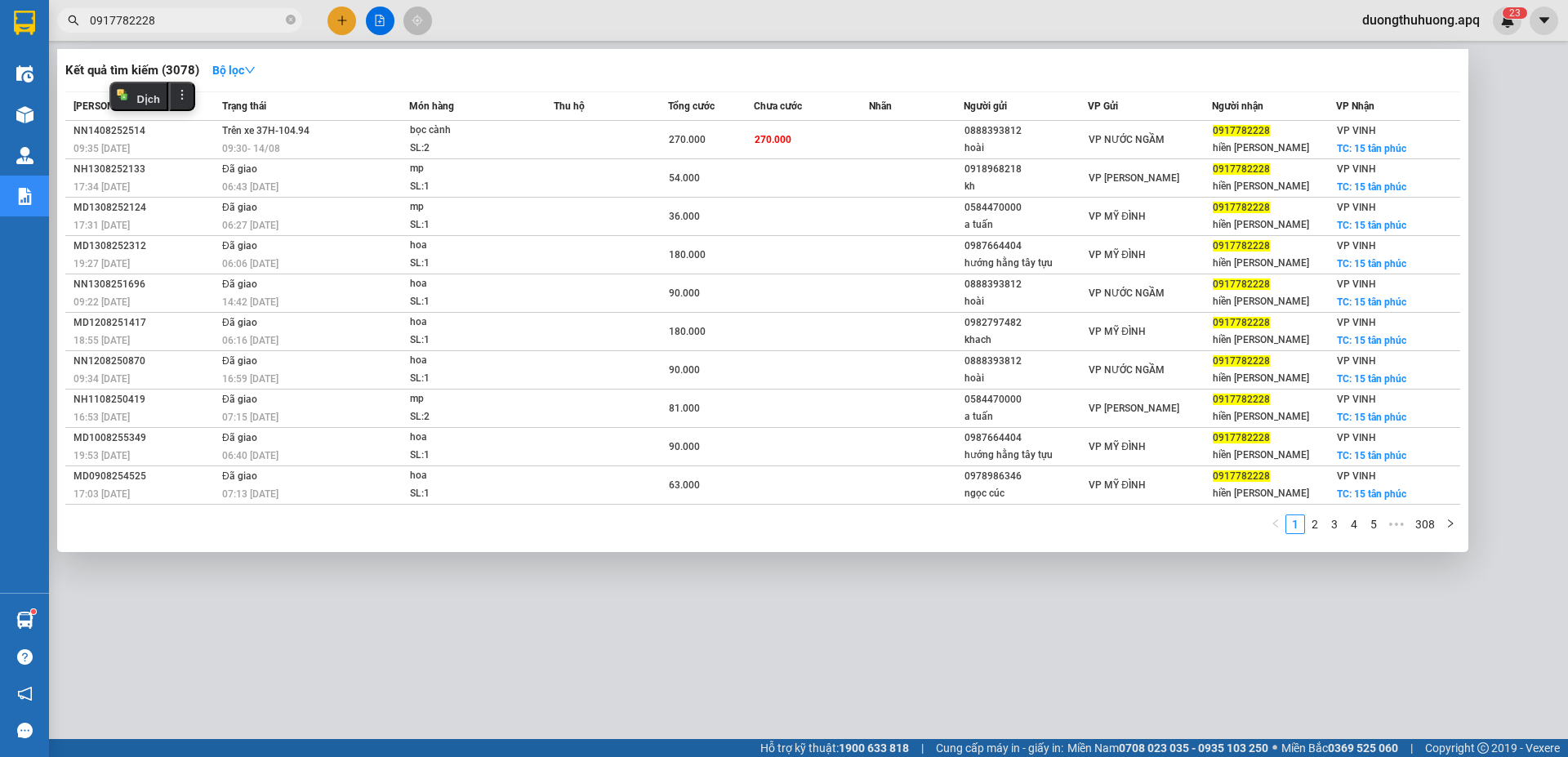
click at [195, 18] on input "0917782228" at bounding box center [186, 20] width 193 height 18
drag, startPoint x: 293, startPoint y: 18, endPoint x: 277, endPoint y: 17, distance: 16.0
click at [293, 18] on icon "close-circle" at bounding box center [290, 19] width 10 height 10
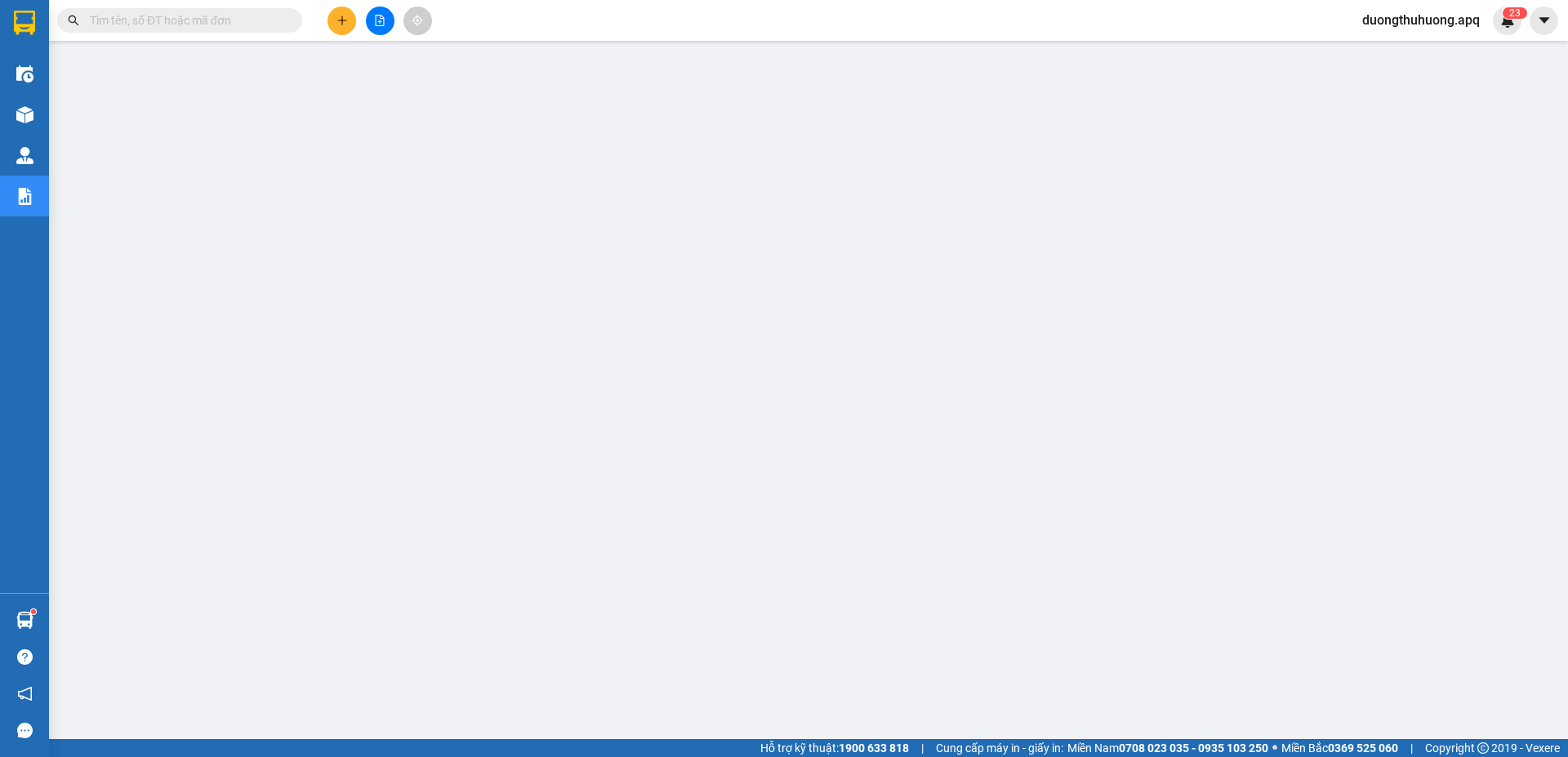
paste input "0942271988"
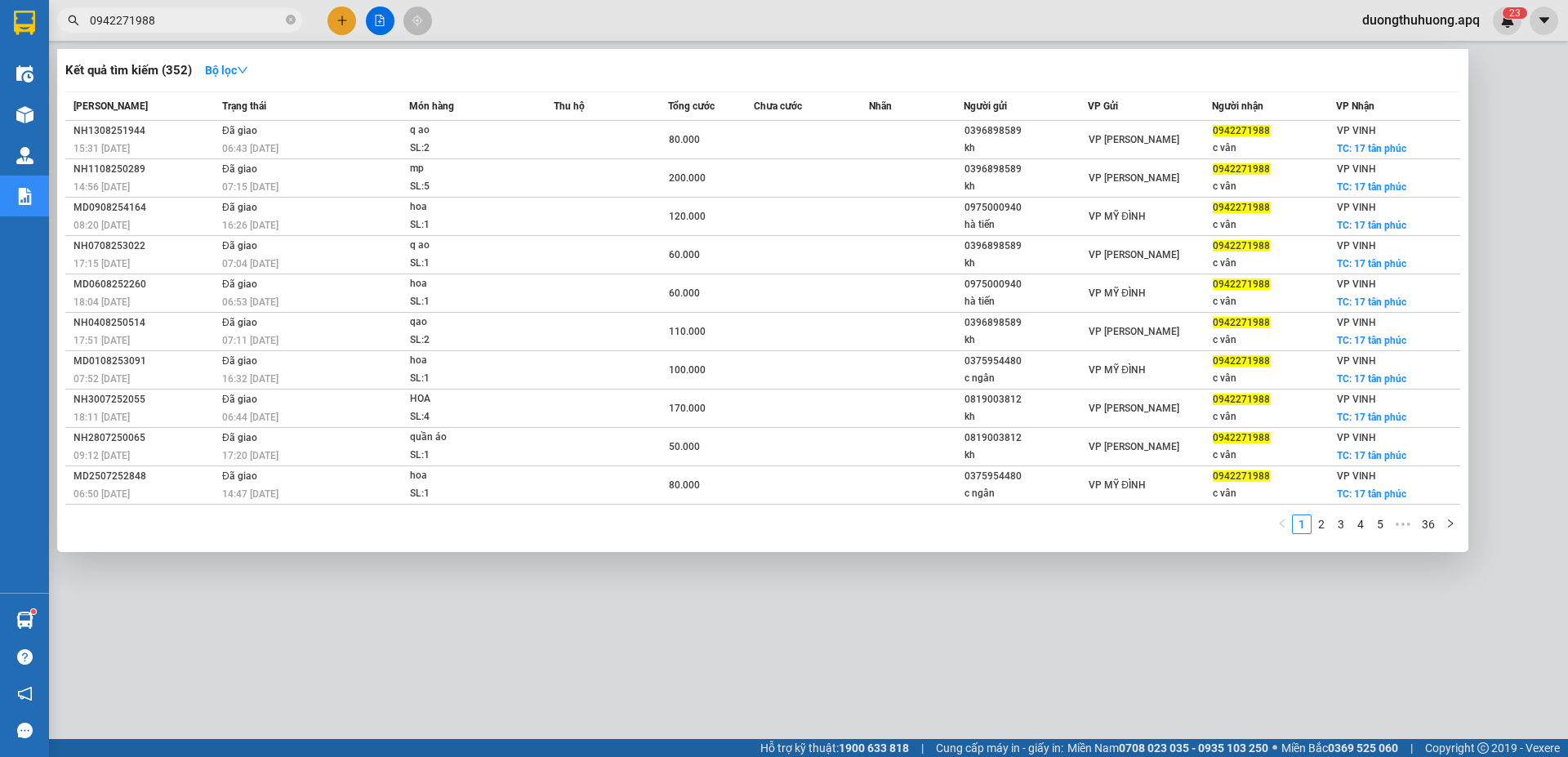
type input "0942271988"
drag, startPoint x: 289, startPoint y: 18, endPoint x: 237, endPoint y: 21, distance: 52.1
click at [287, 18] on icon "close-circle" at bounding box center [290, 19] width 10 height 10
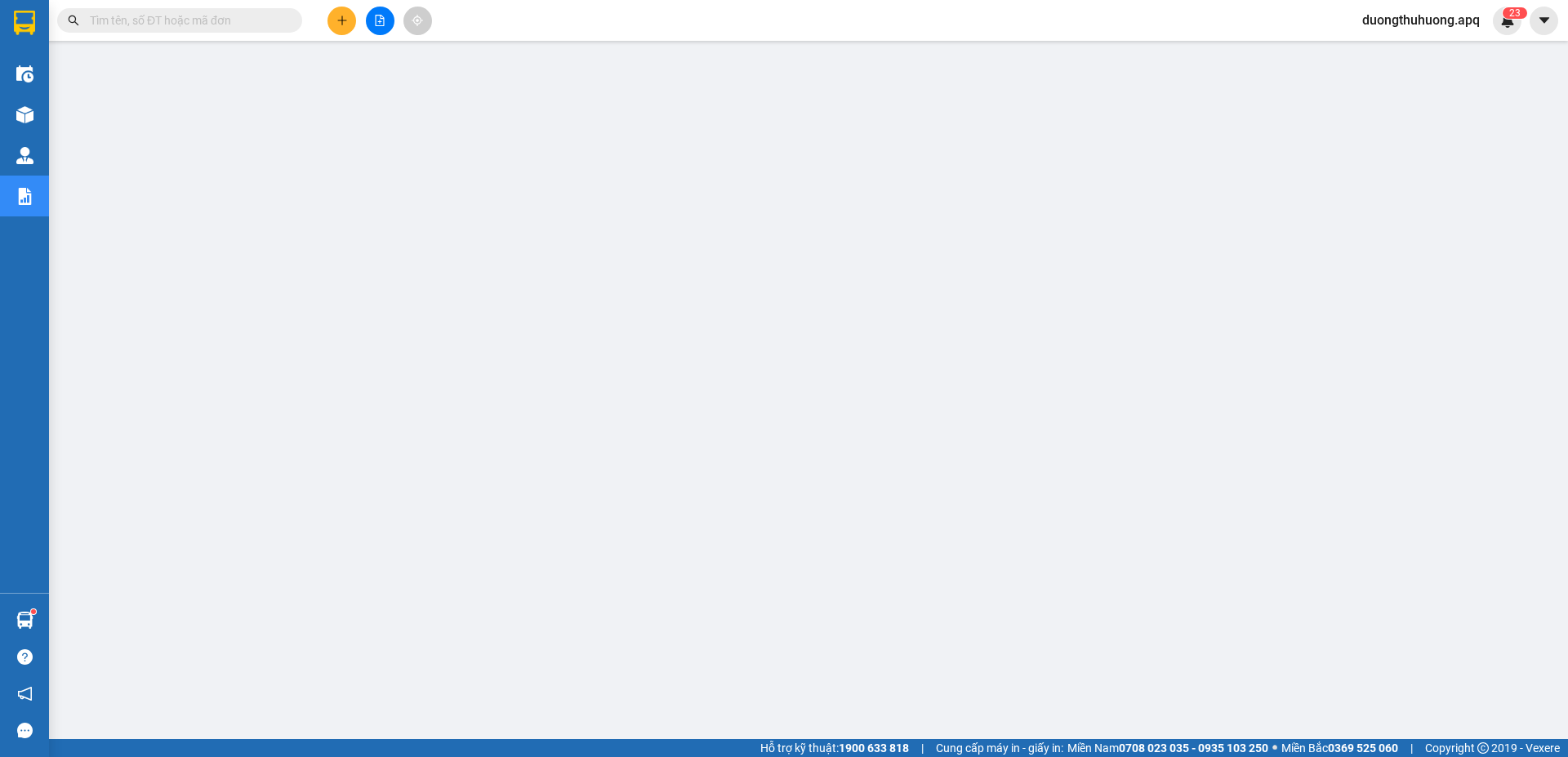
paste input "0986666878"
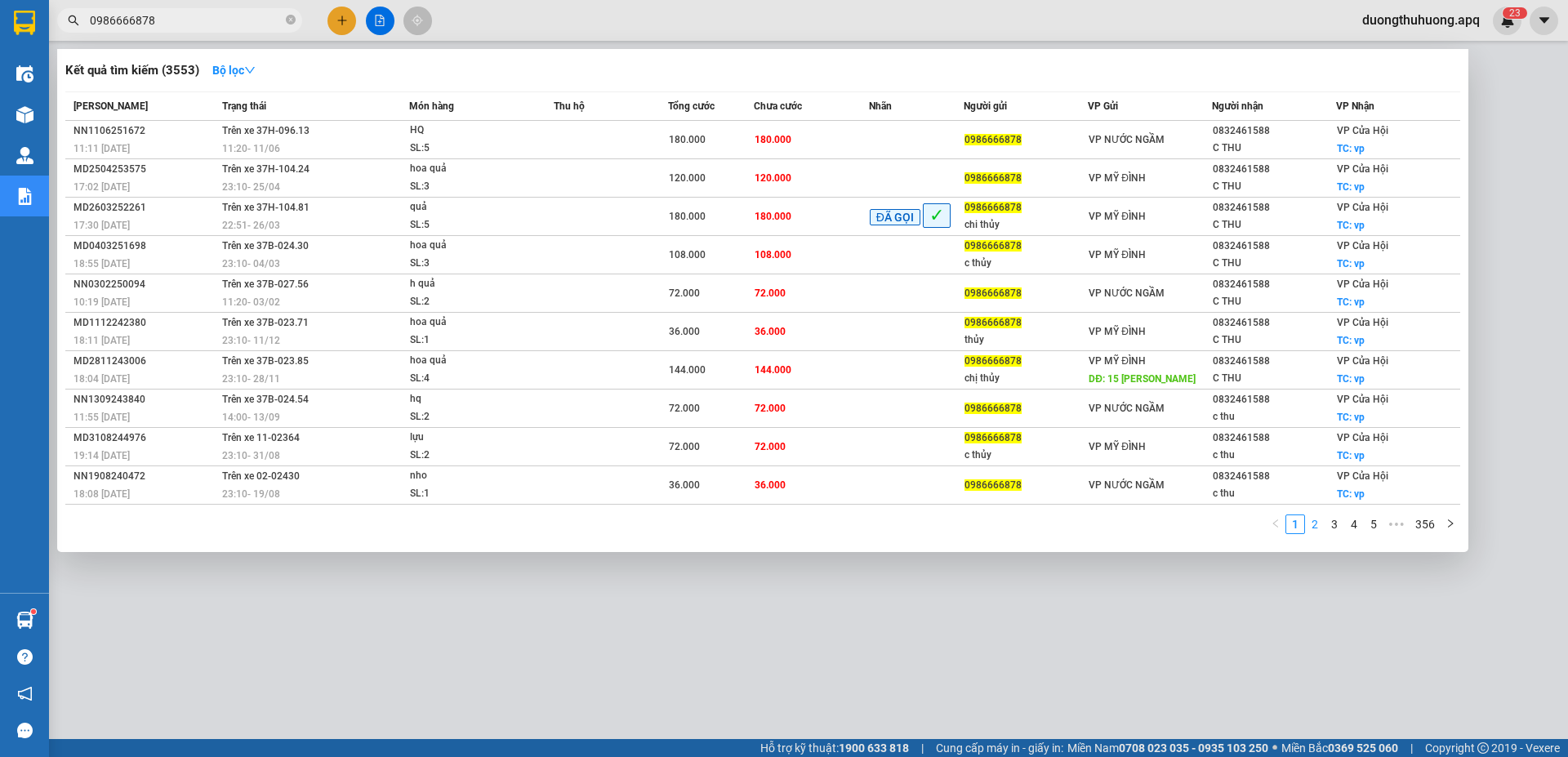
type input "0986666878"
click at [1314, 526] on link "2" at bounding box center [1314, 524] width 18 height 18
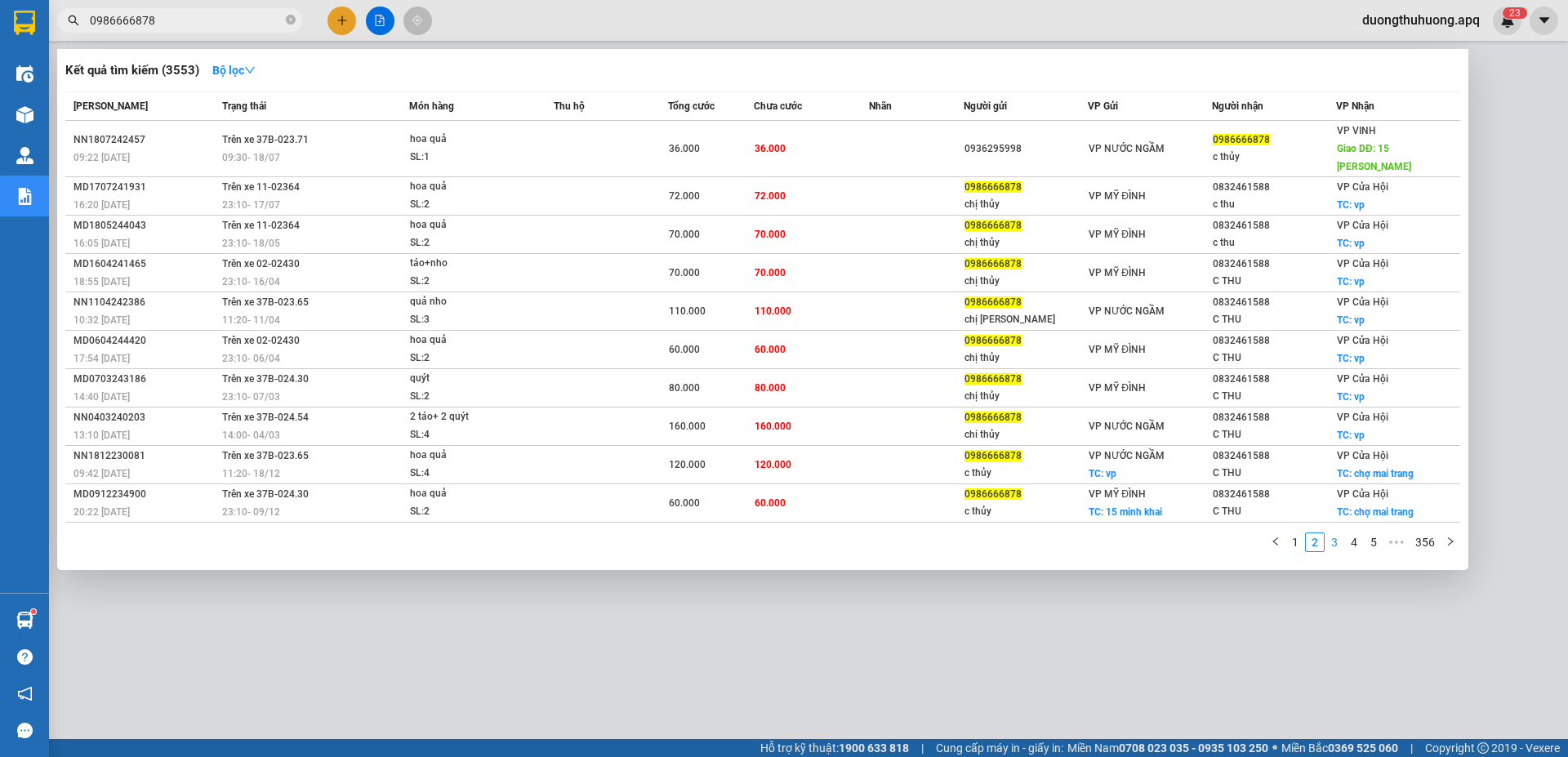
click at [1334, 533] on link "3" at bounding box center [1334, 542] width 18 height 18
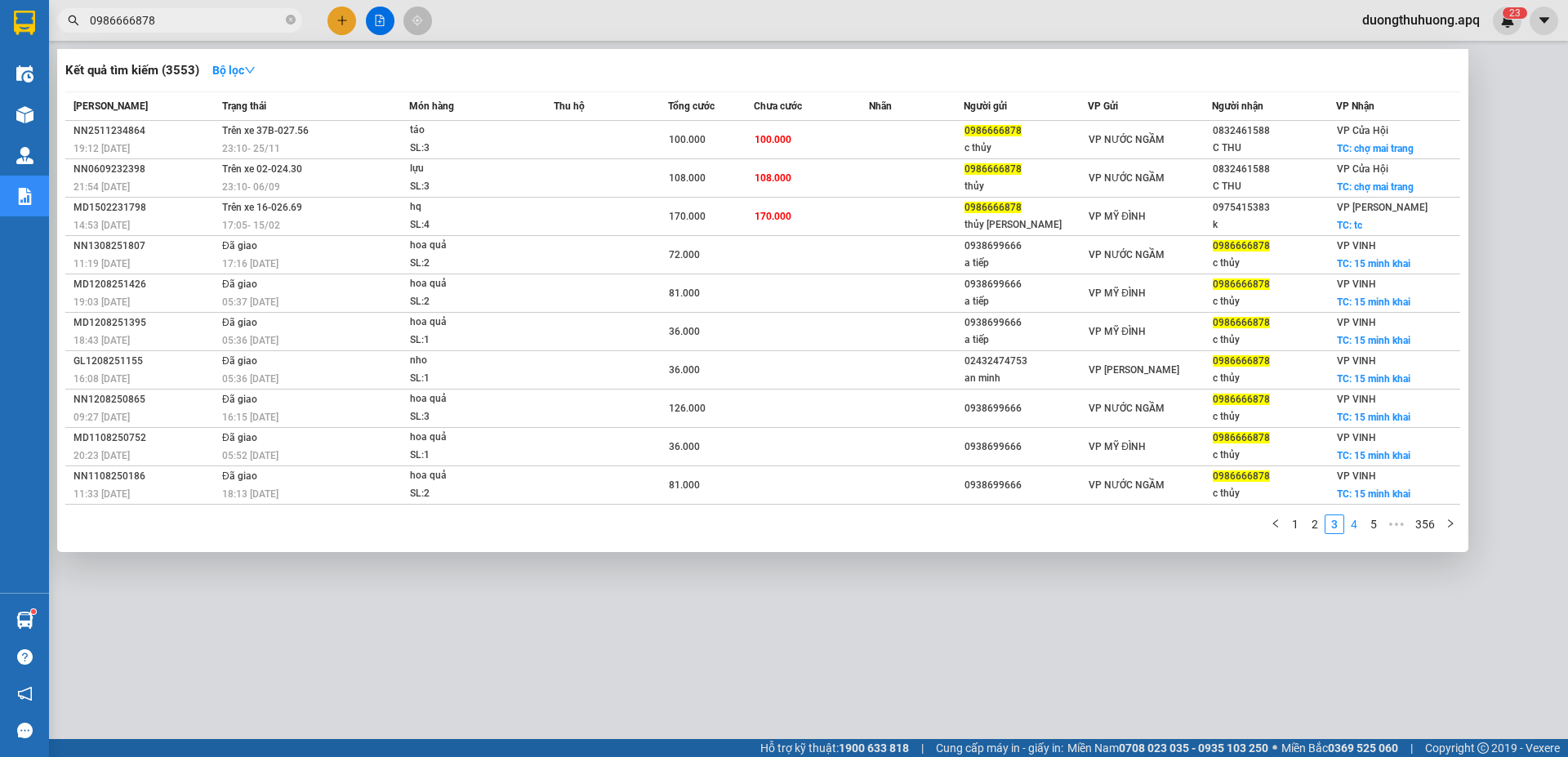
click at [1353, 524] on link "4" at bounding box center [1354, 524] width 18 height 18
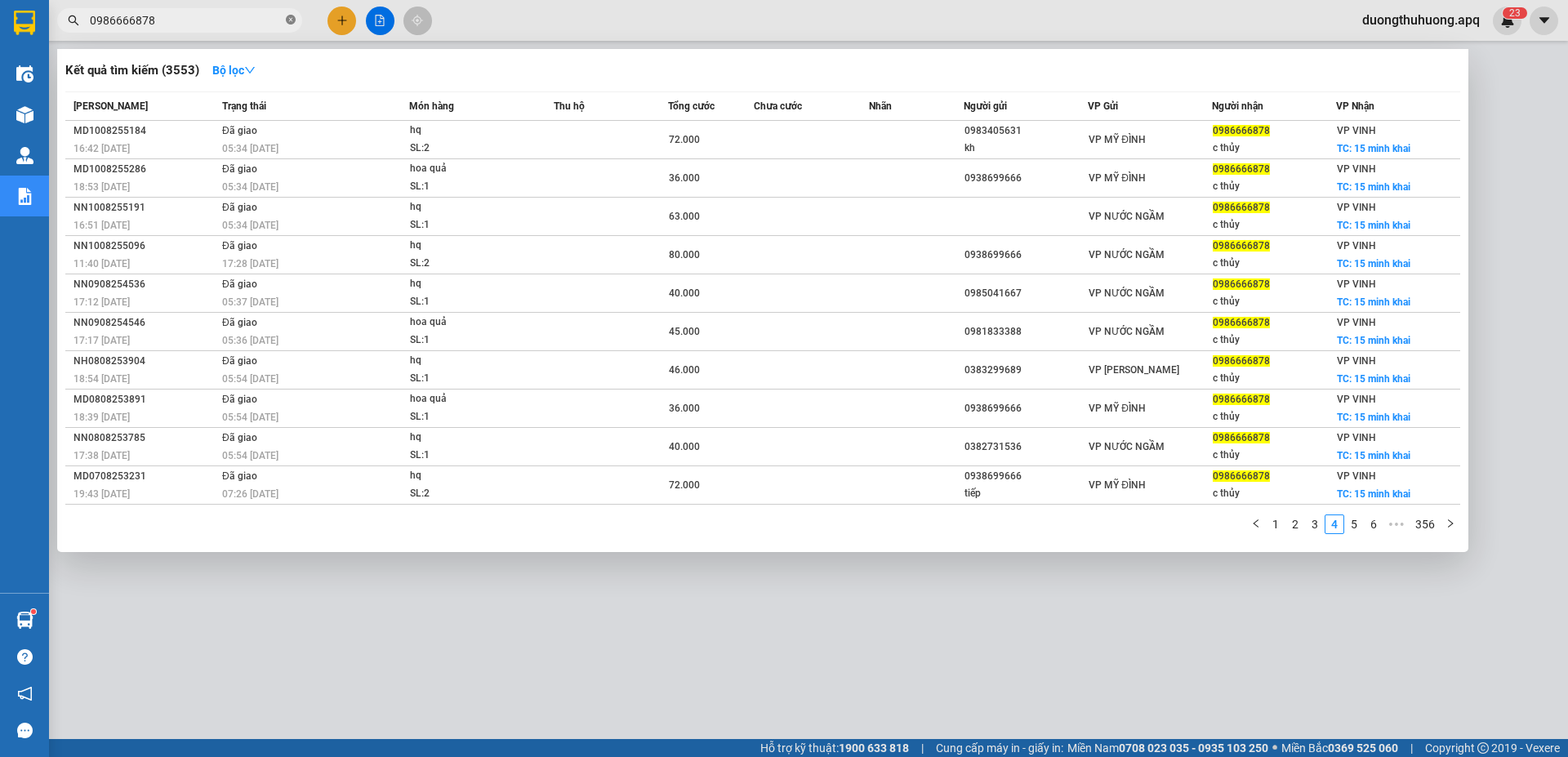
click at [291, 18] on icon "close-circle" at bounding box center [290, 19] width 10 height 10
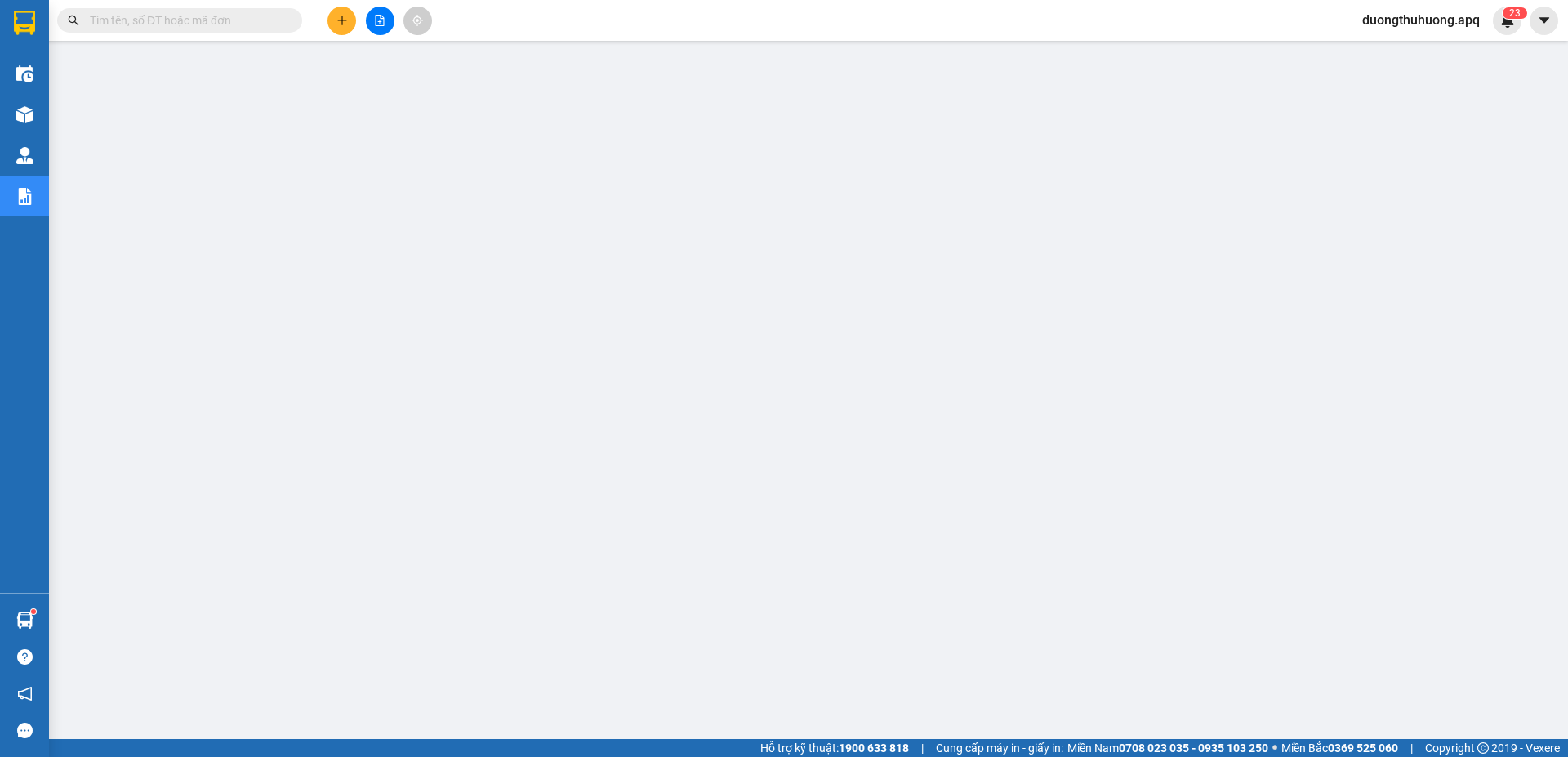
paste input "0389933139"
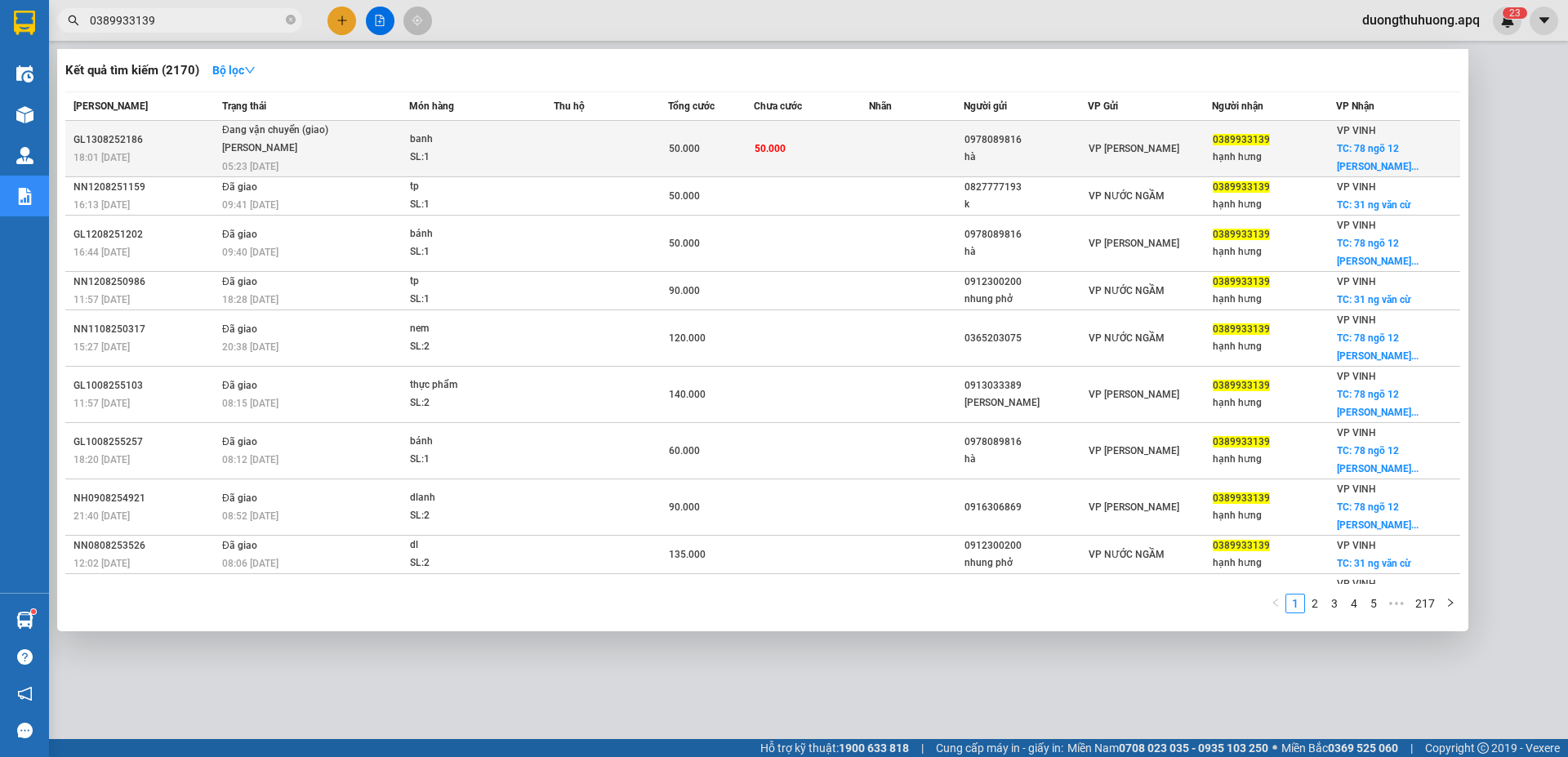
type input "0389933139"
click at [102, 141] on div "GL1308252186" at bounding box center [145, 140] width 144 height 17
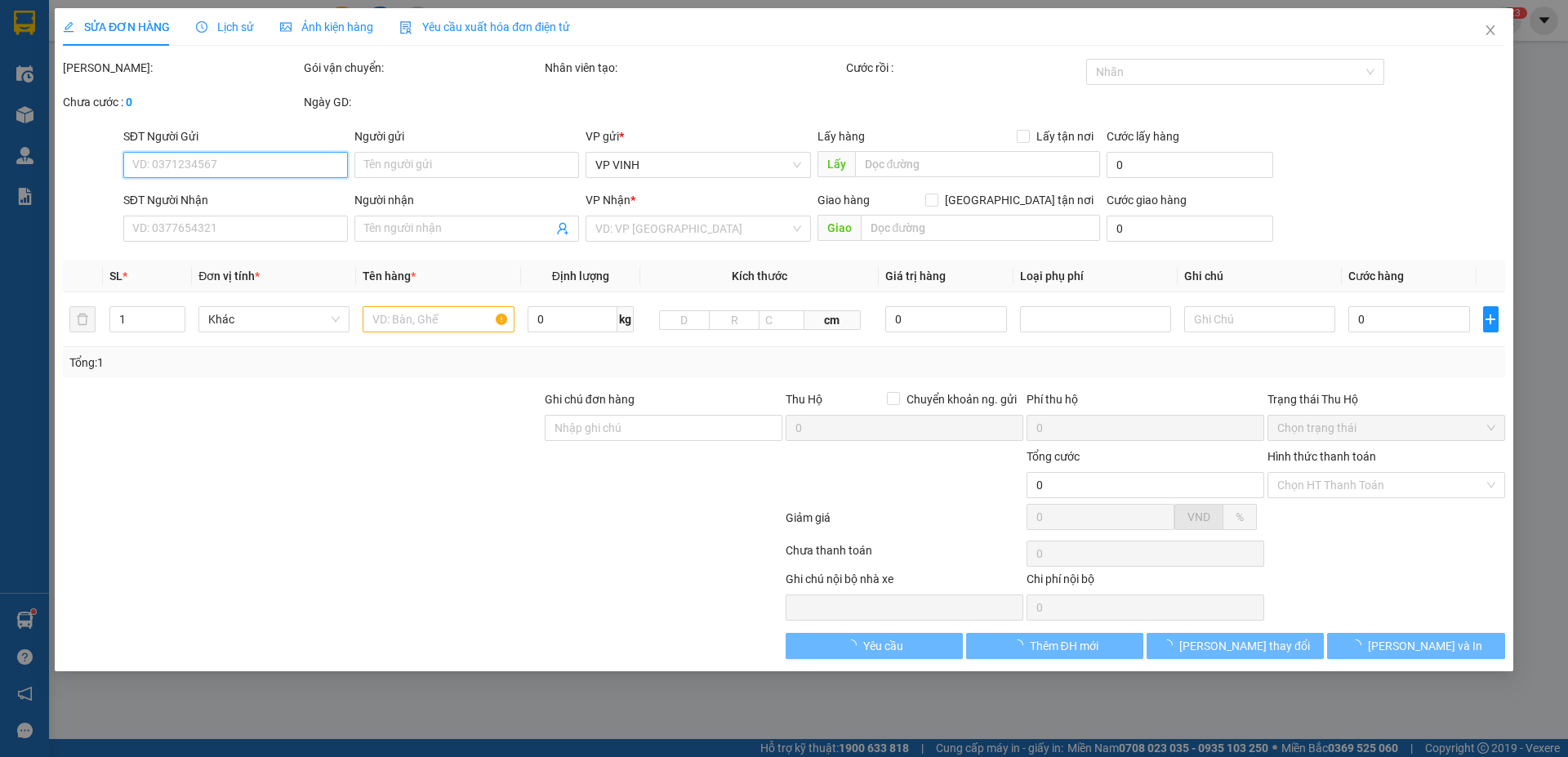
type input "0978089816"
type input "hà"
type input "0389933139"
type input "hạnh hưng"
checkbox input "true"
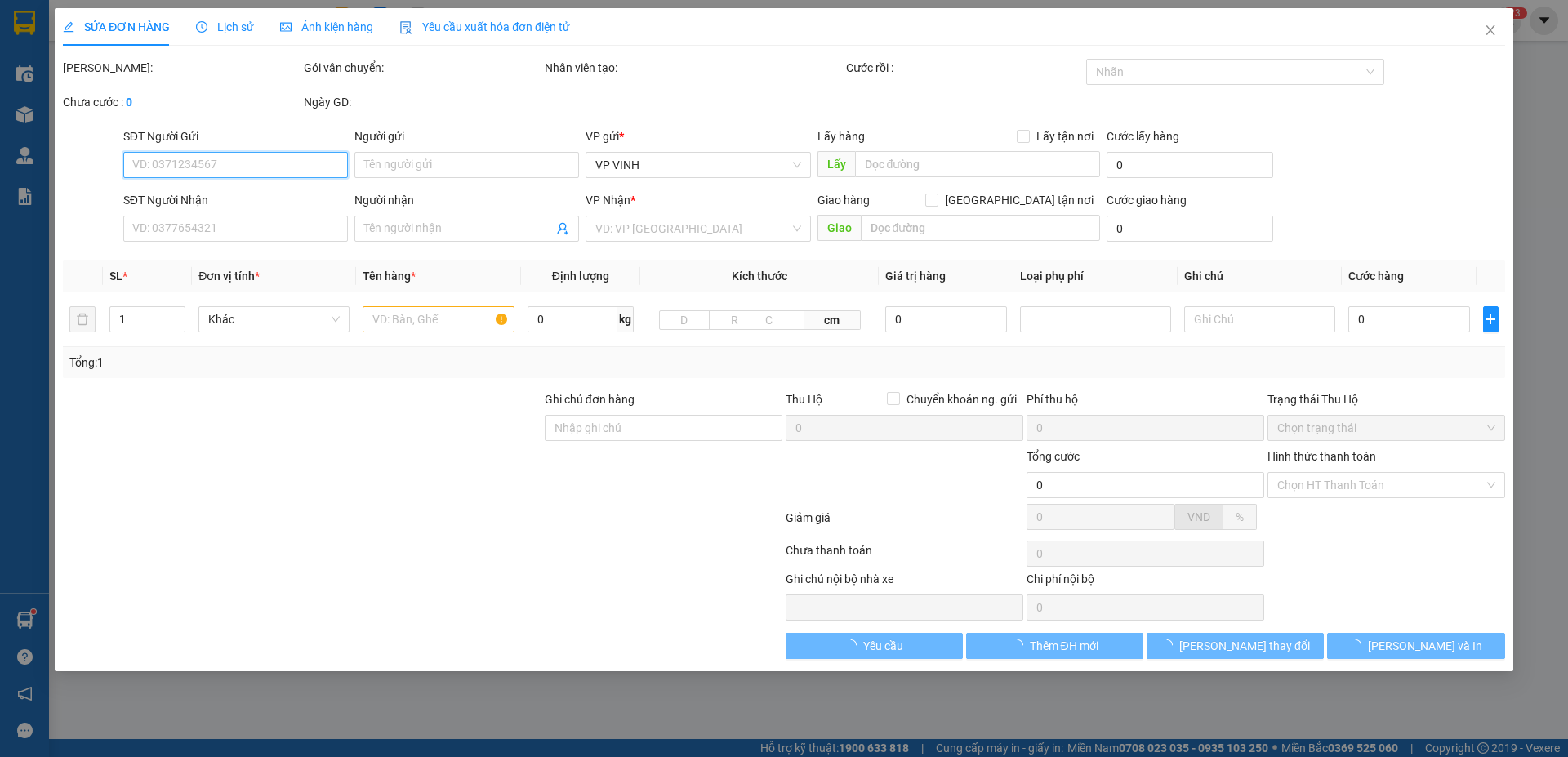
type input "78 ngõ 12 nguyễn viết phú sau quán (huyền ngô đức kế) cố định"
type input "50.000"
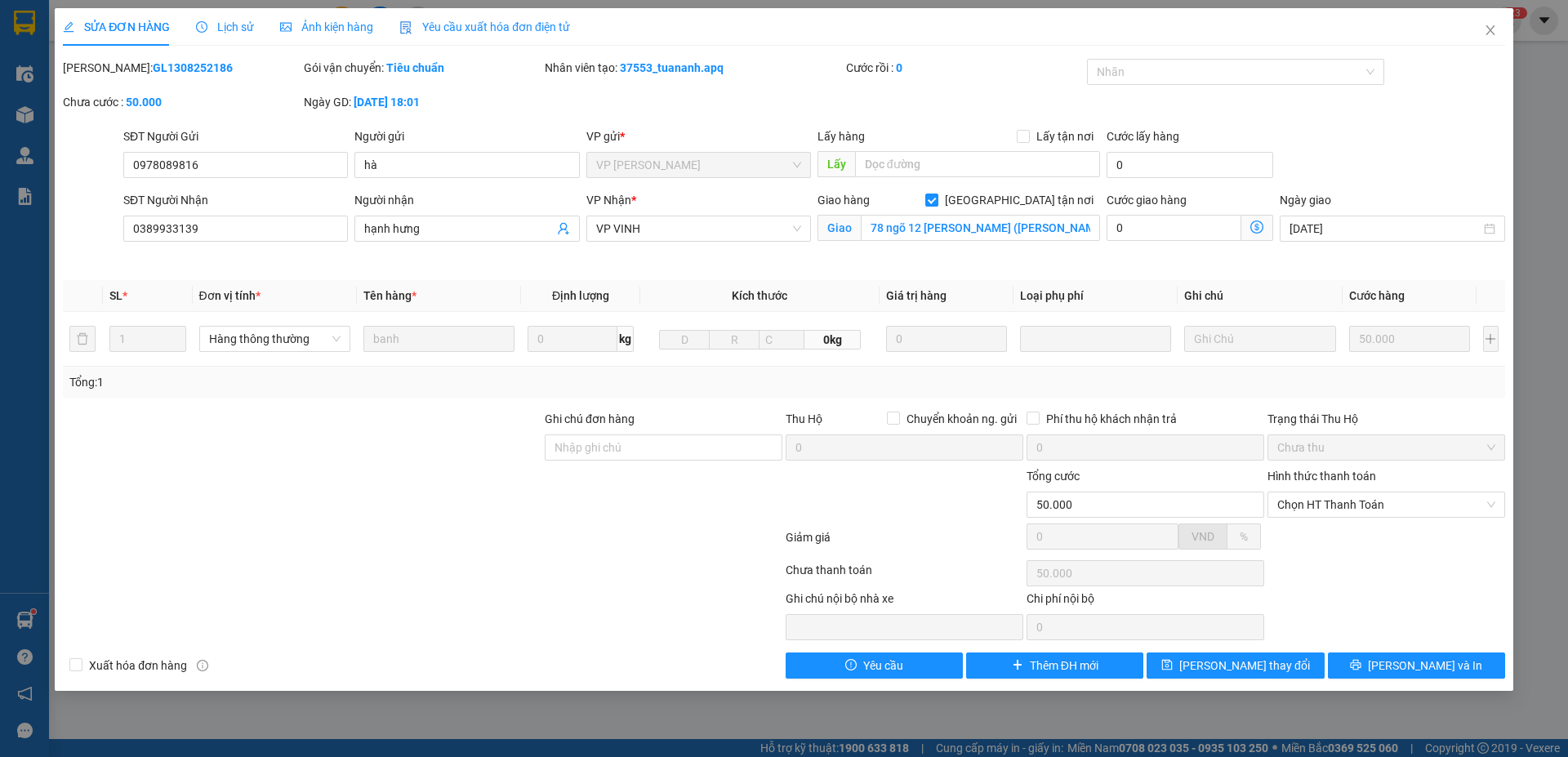
drag, startPoint x: 154, startPoint y: 74, endPoint x: 203, endPoint y: 73, distance: 49.0
click at [242, 82] on div "Mã ĐH: GL1308252186" at bounding box center [181, 76] width 241 height 35
copy b "GL1308252186"
click at [1485, 31] on icon "close" at bounding box center [1491, 31] width 14 height 14
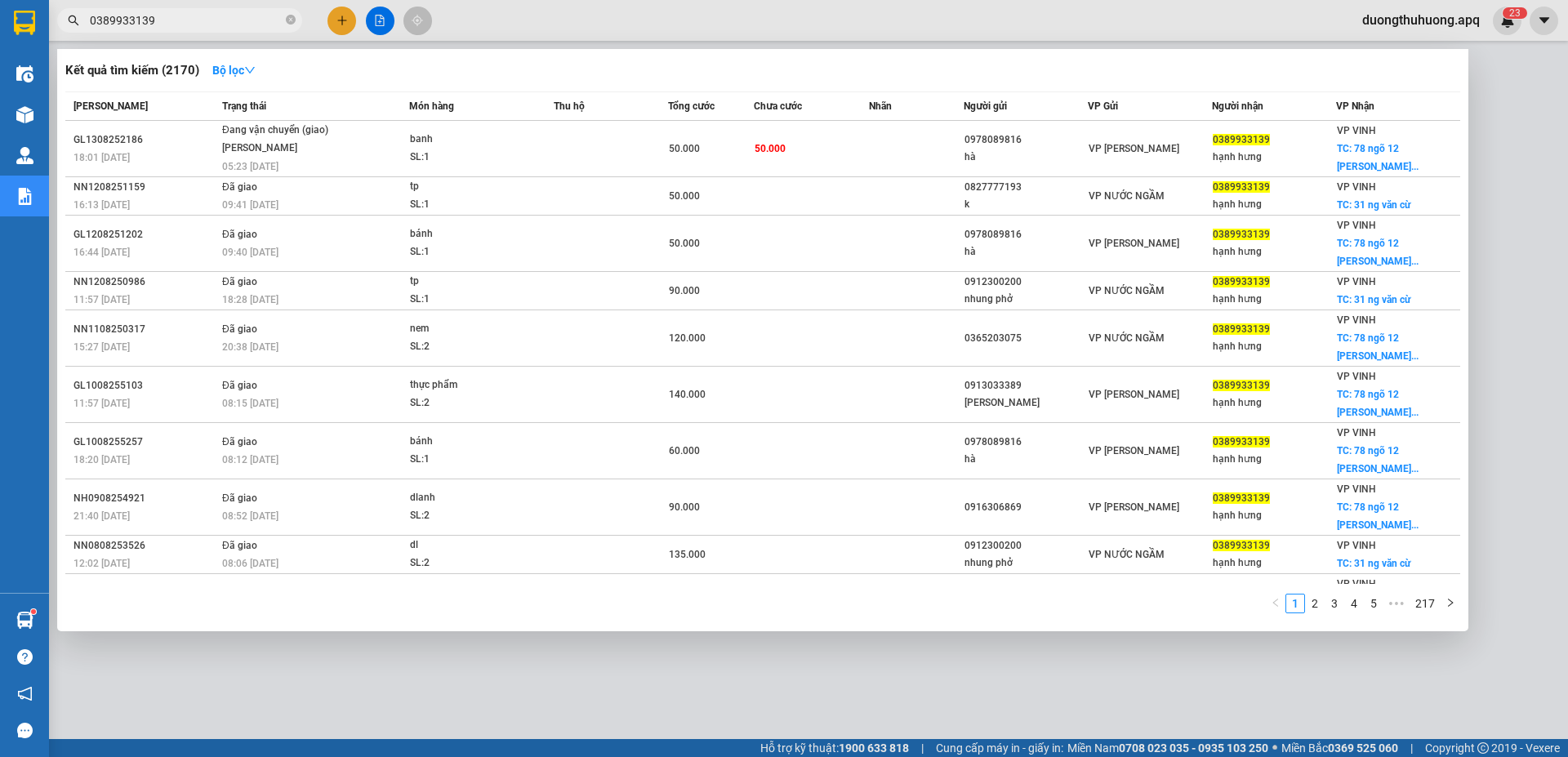
click at [195, 18] on input "0389933139" at bounding box center [186, 20] width 193 height 18
drag, startPoint x: 289, startPoint y: 18, endPoint x: 236, endPoint y: 19, distance: 53.0
click at [285, 19] on span "0389933139" at bounding box center [179, 19] width 245 height 24
click at [290, 18] on icon "close-circle" at bounding box center [290, 19] width 10 height 10
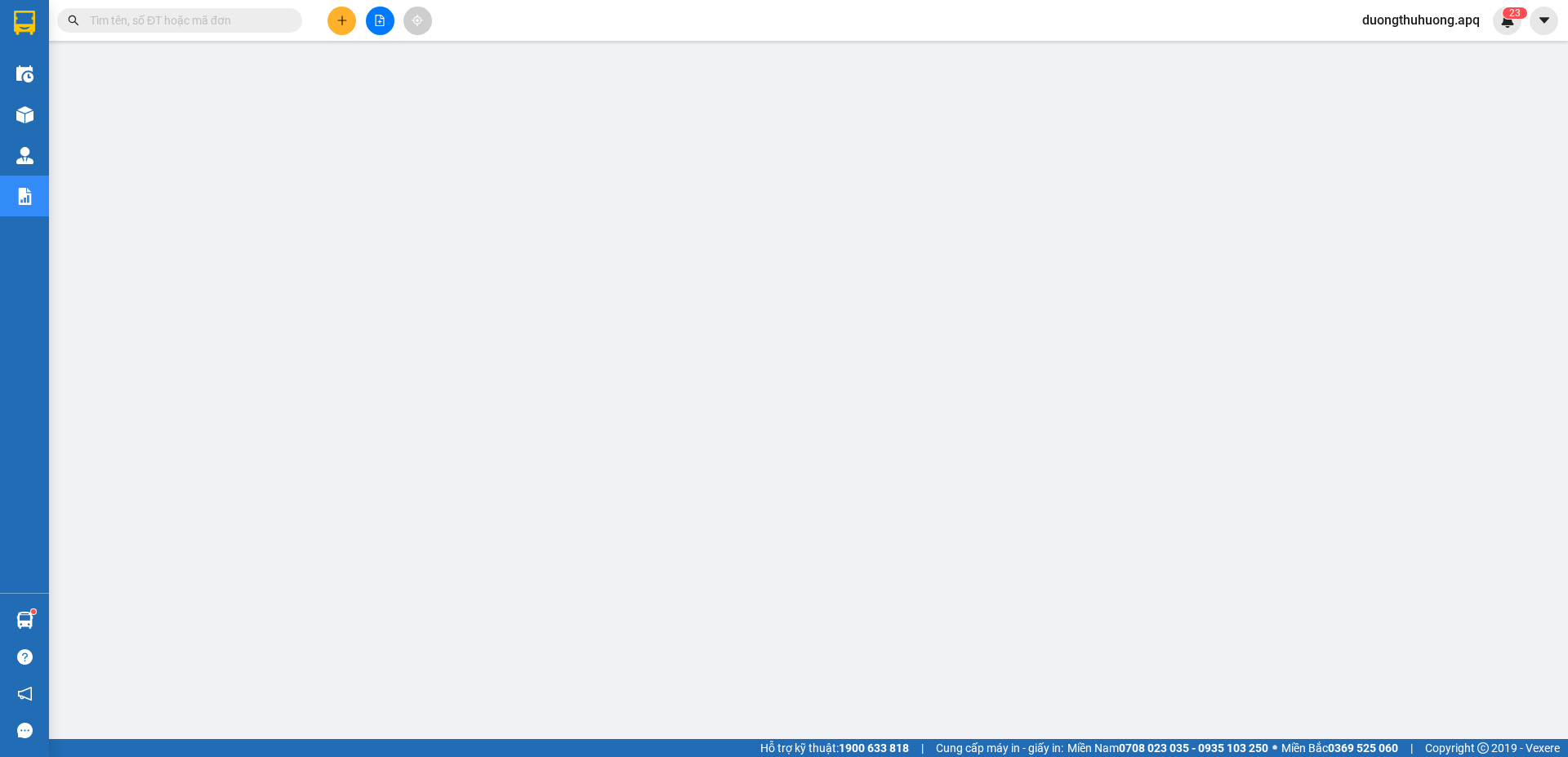
click at [247, 18] on input "text" at bounding box center [186, 20] width 193 height 18
paste input "0971370408"
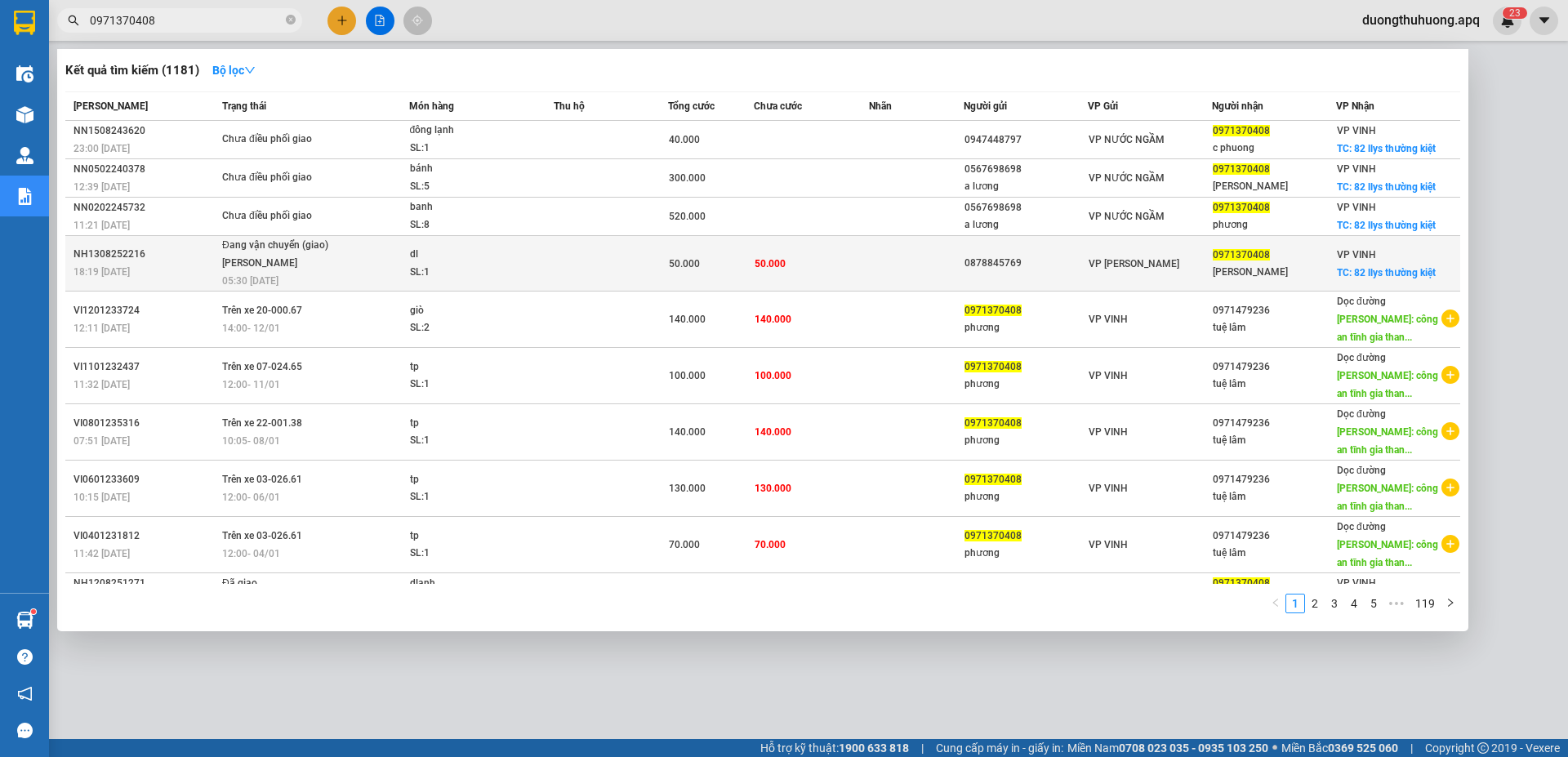
type input "0971370408"
click at [102, 254] on div "NH1308252216" at bounding box center [145, 255] width 144 height 17
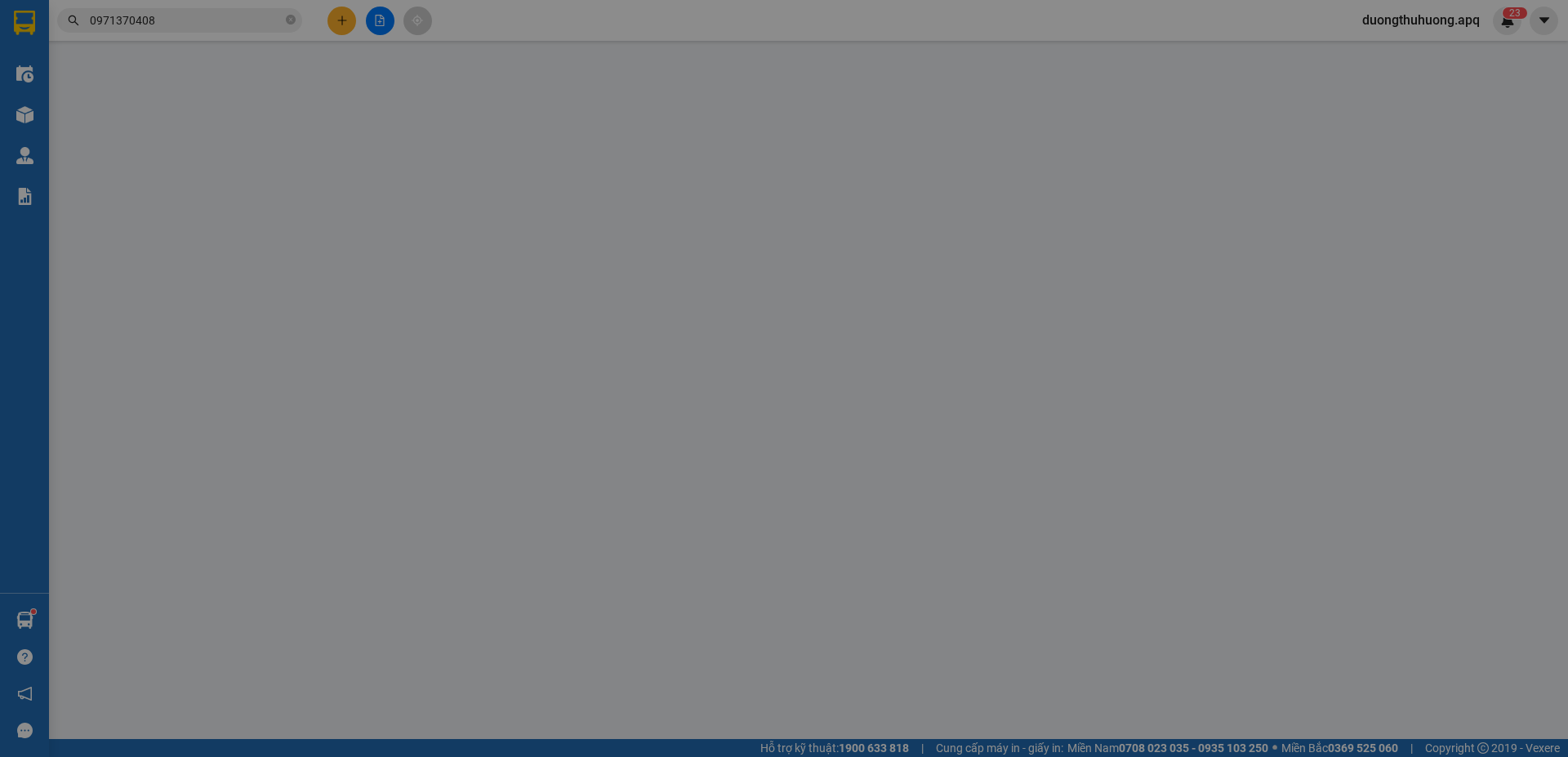
type input "0878845769"
type input "0971370408"
type input "phương vinh"
checkbox input "true"
type input "82 llys thường kiệt"
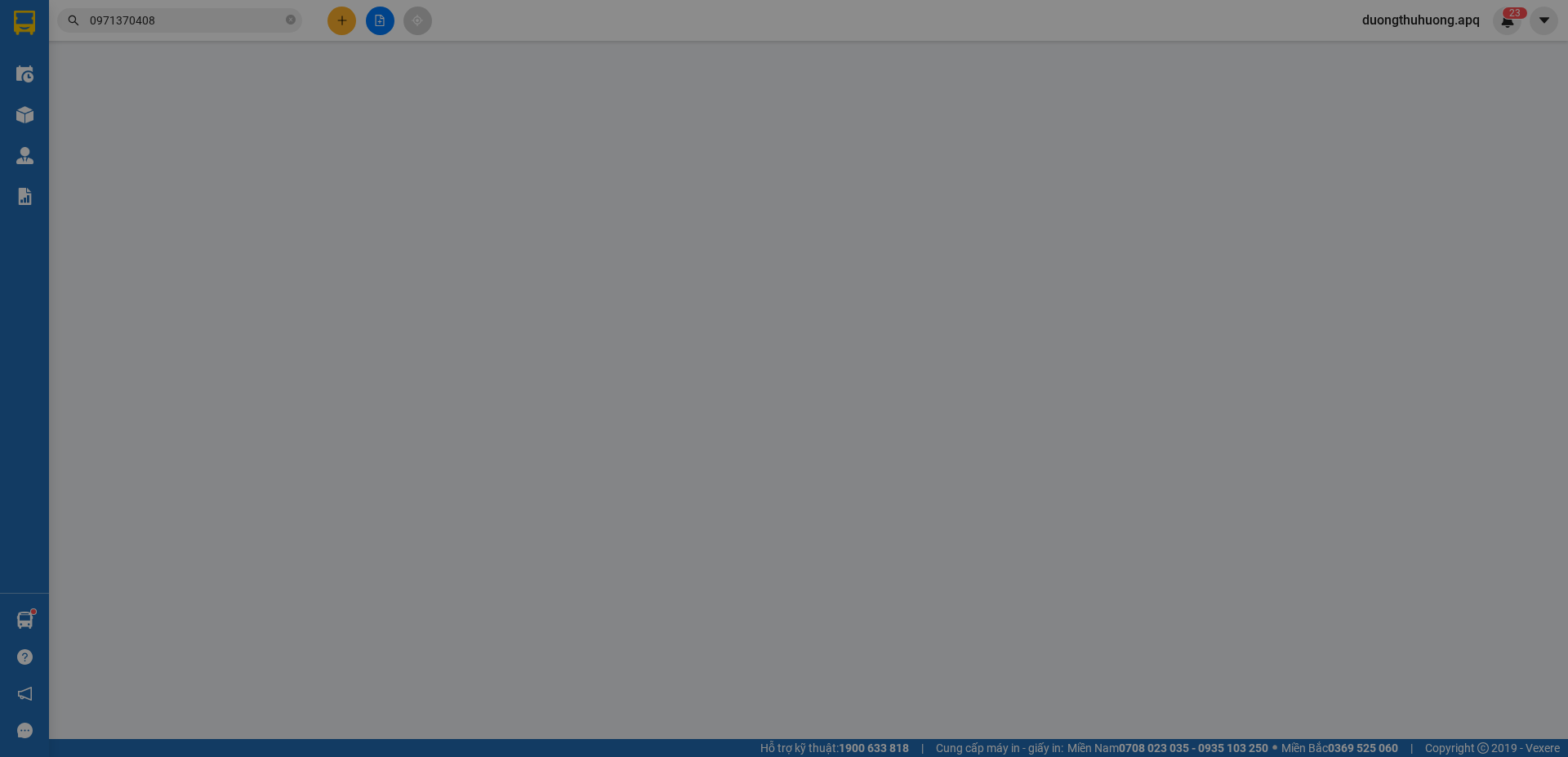
type input "50.000"
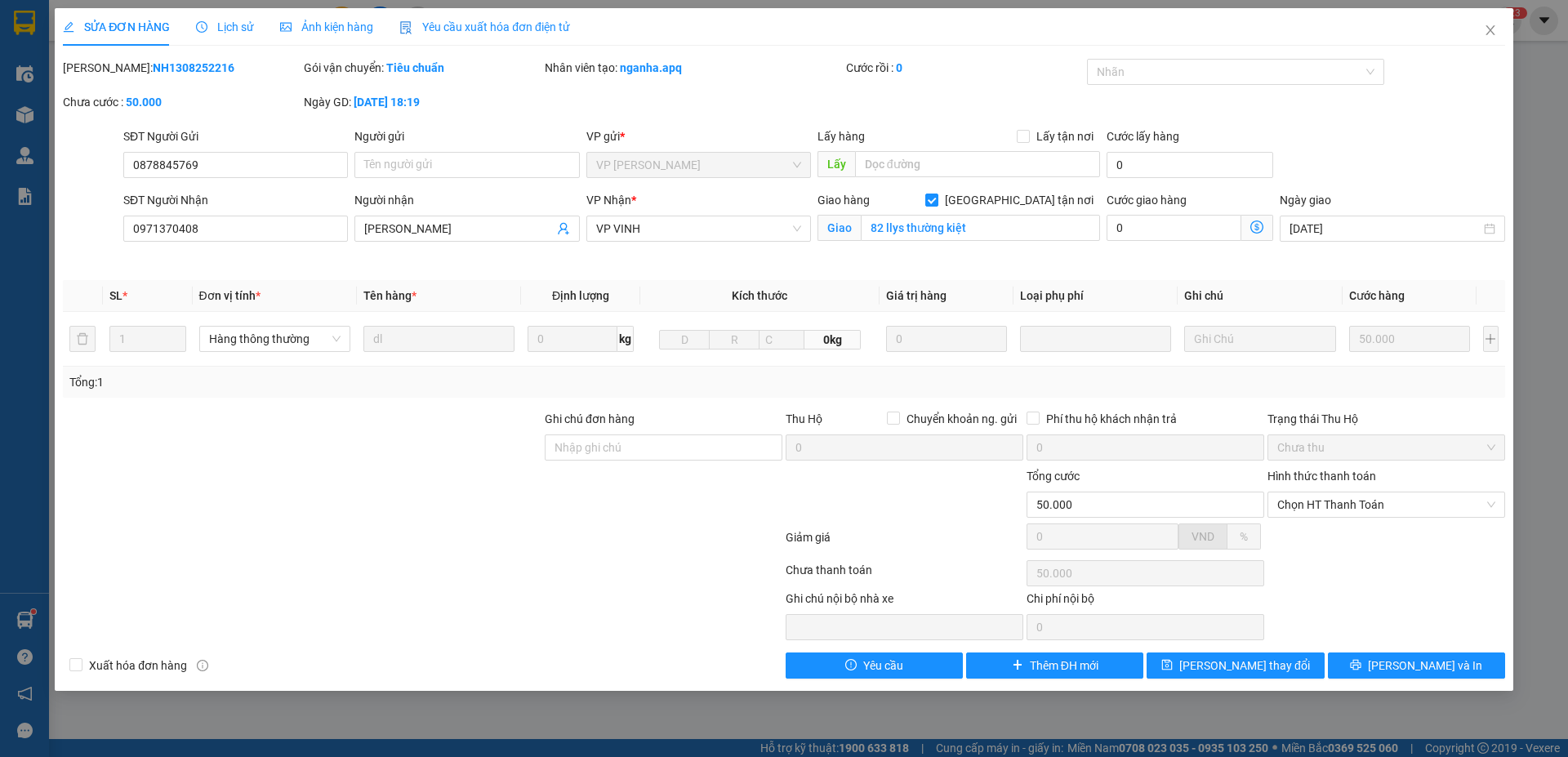
drag, startPoint x: 104, startPoint y: 68, endPoint x: 183, endPoint y: 68, distance: 79.0
click at [205, 69] on div "Mã ĐH: NH1308252216" at bounding box center [181, 68] width 237 height 18
copy b "NH1308252216"
click at [1493, 29] on icon "close" at bounding box center [1491, 31] width 14 height 14
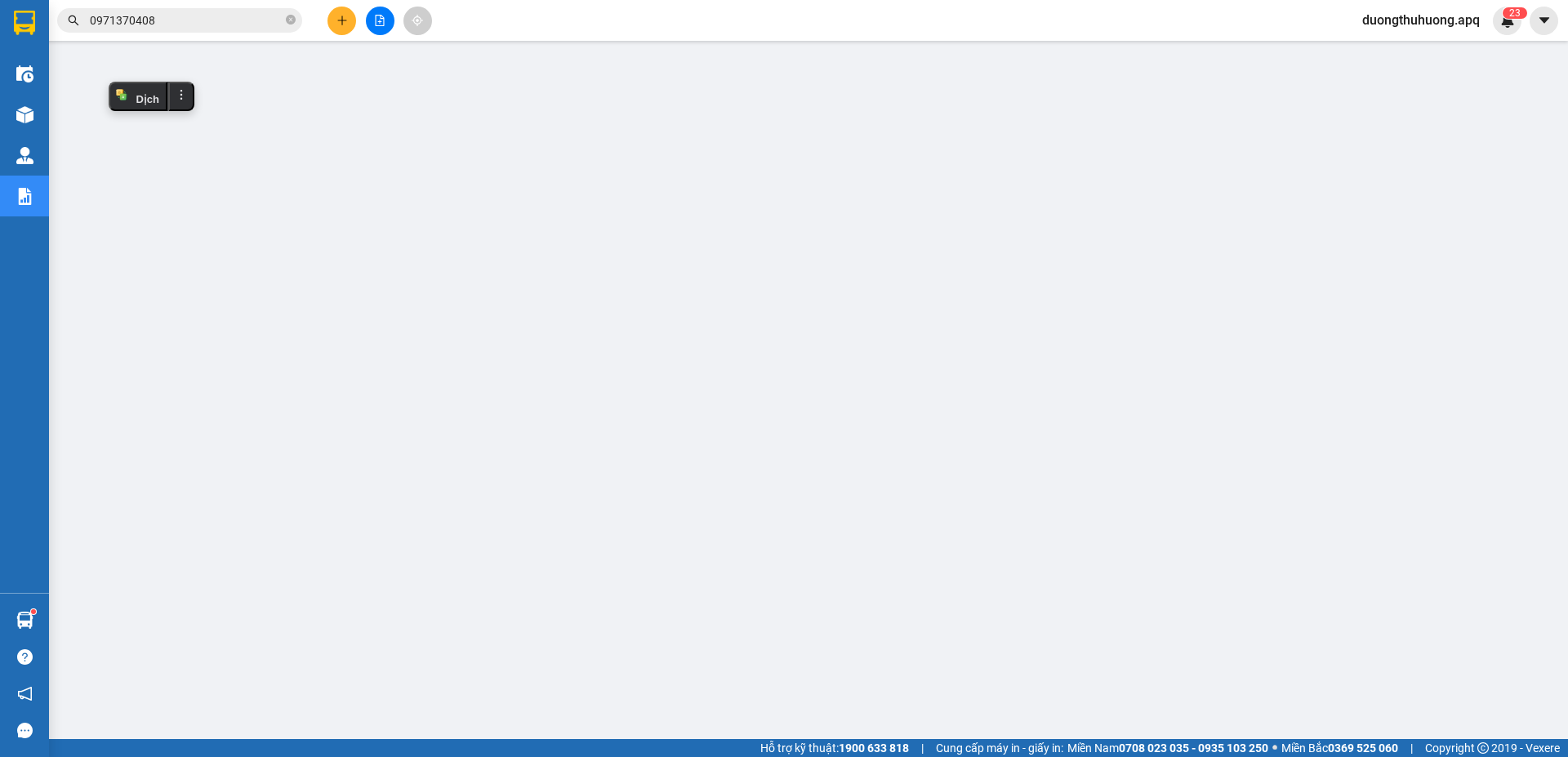
click at [179, 14] on input "0971370408" at bounding box center [186, 20] width 193 height 18
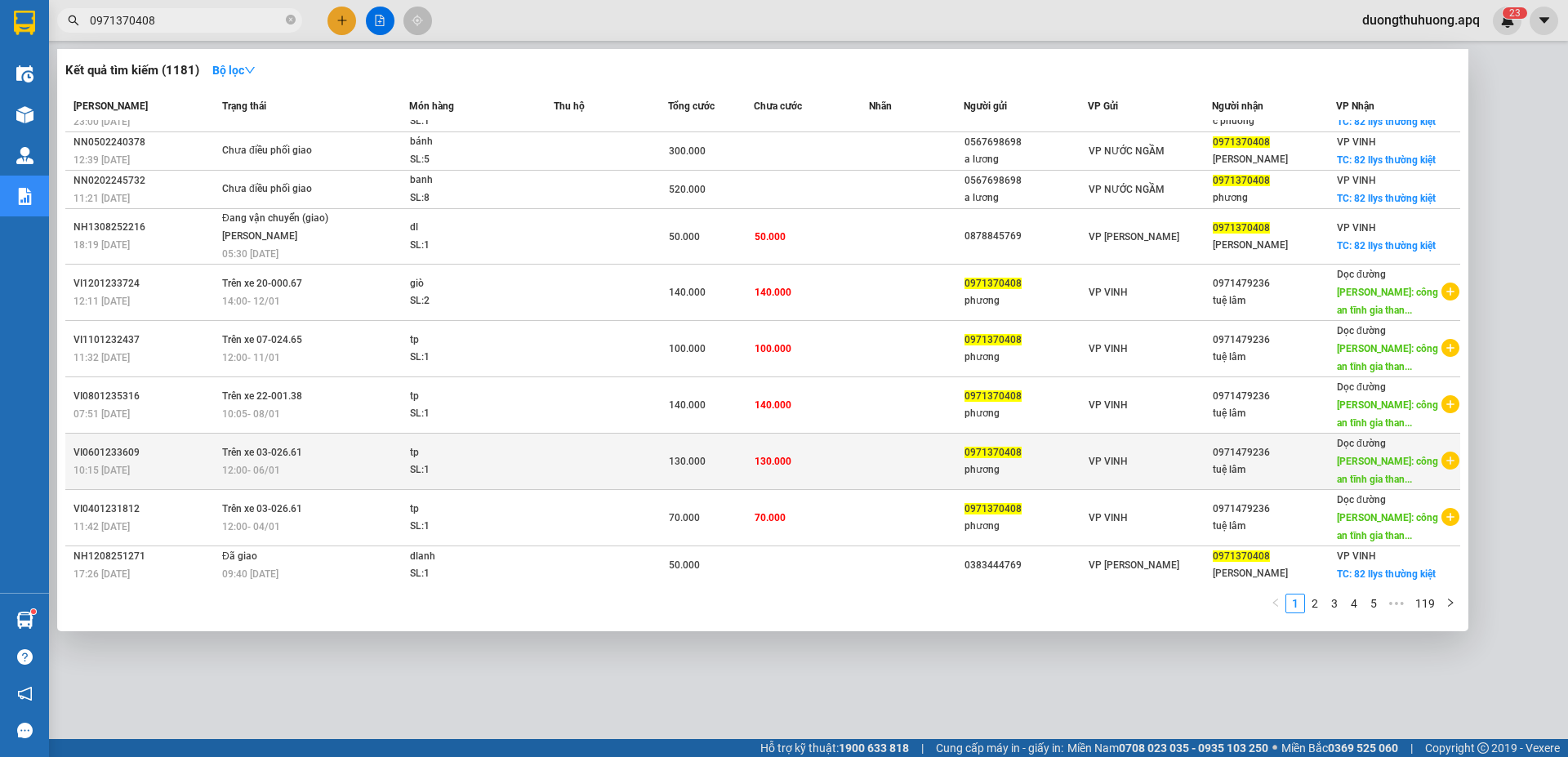
scroll to position [28, 0]
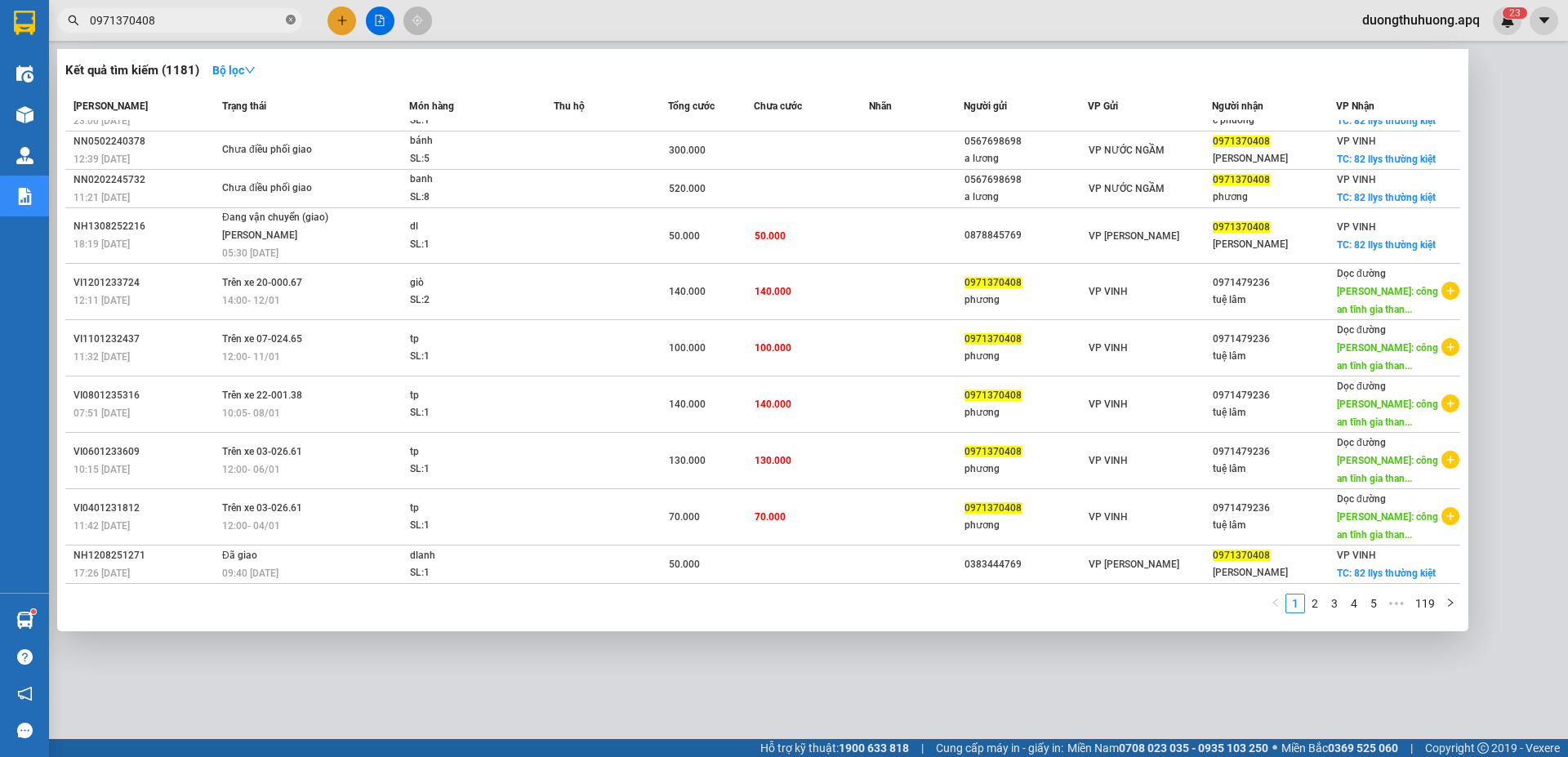
drag, startPoint x: 290, startPoint y: 19, endPoint x: 276, endPoint y: 20, distance: 14.0
click at [290, 20] on icon "close-circle" at bounding box center [290, 19] width 10 height 10
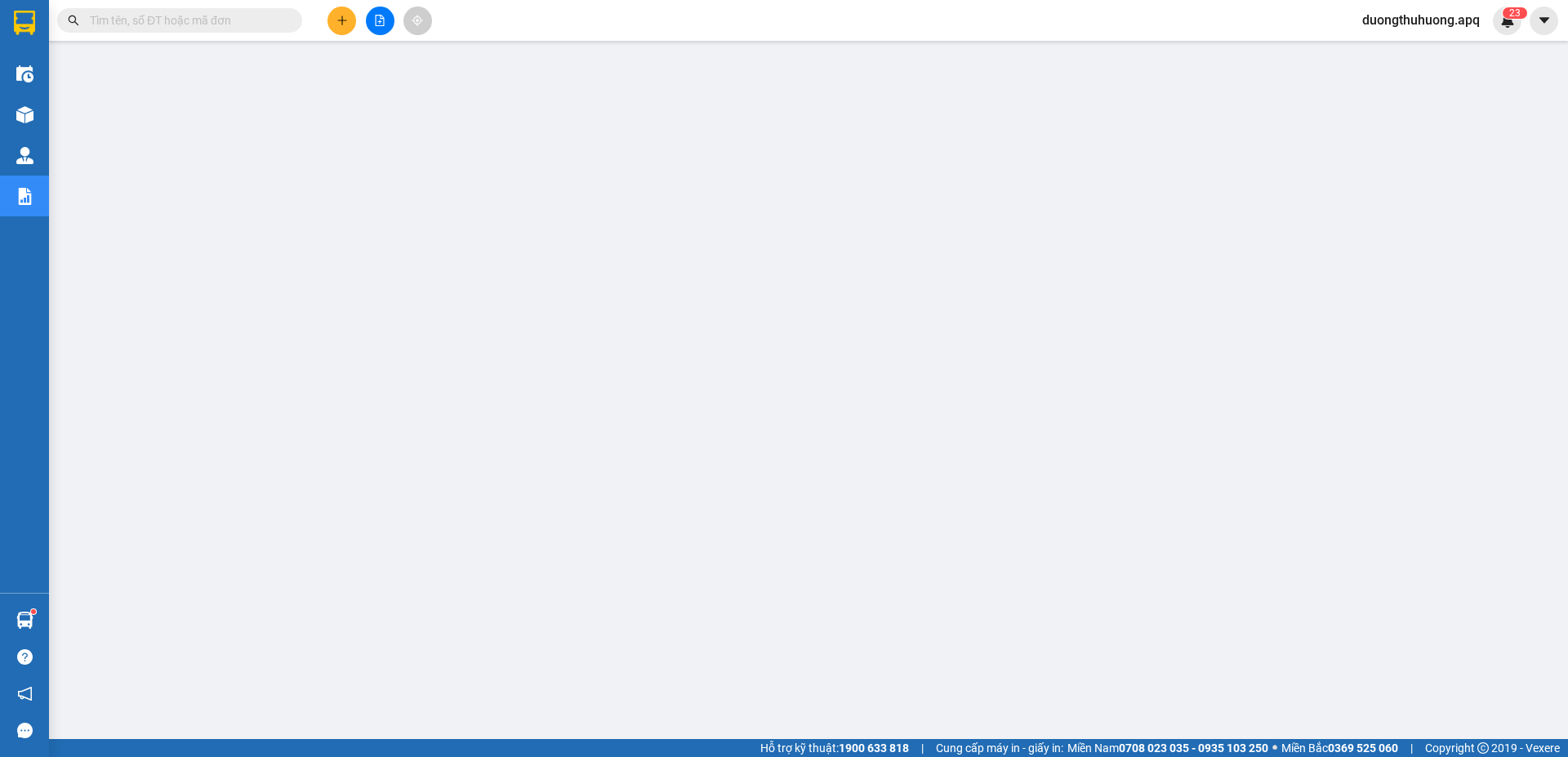
paste input "0969908037"
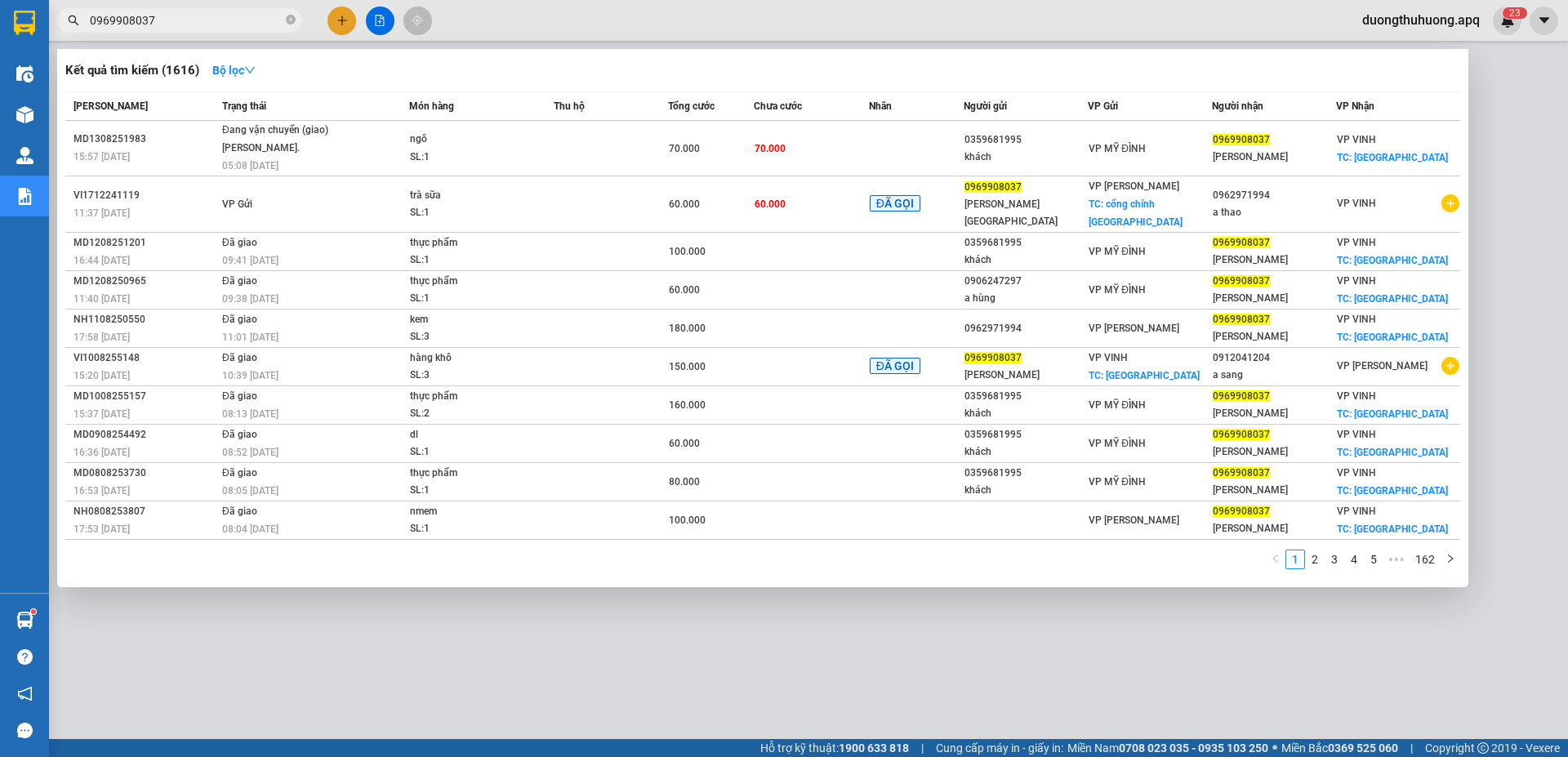
type input "0969908037"
drag, startPoint x: 289, startPoint y: 23, endPoint x: 269, endPoint y: 22, distance: 20.0
click at [289, 22] on icon "close-circle" at bounding box center [290, 19] width 10 height 10
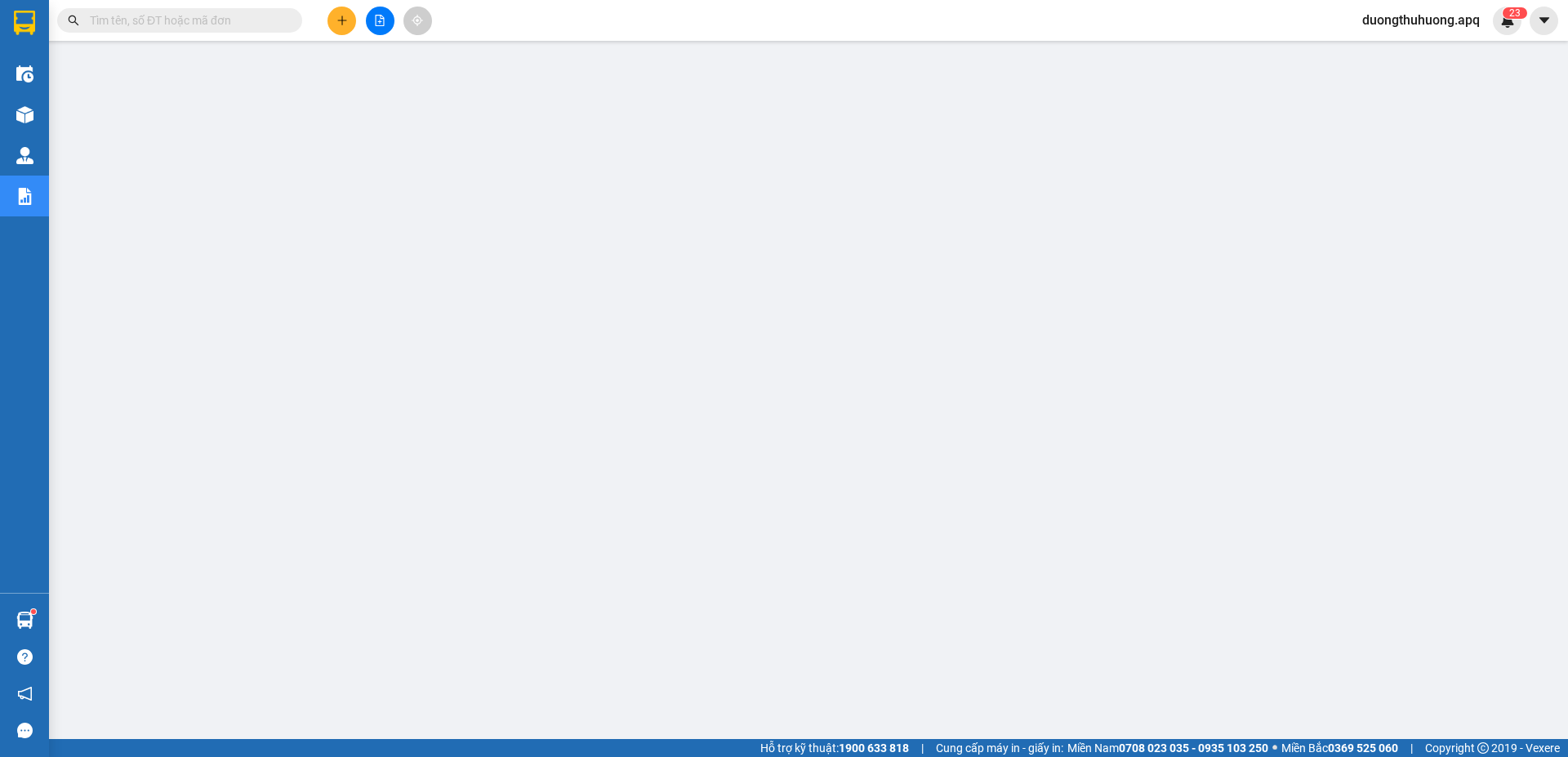
paste input "0971768119"
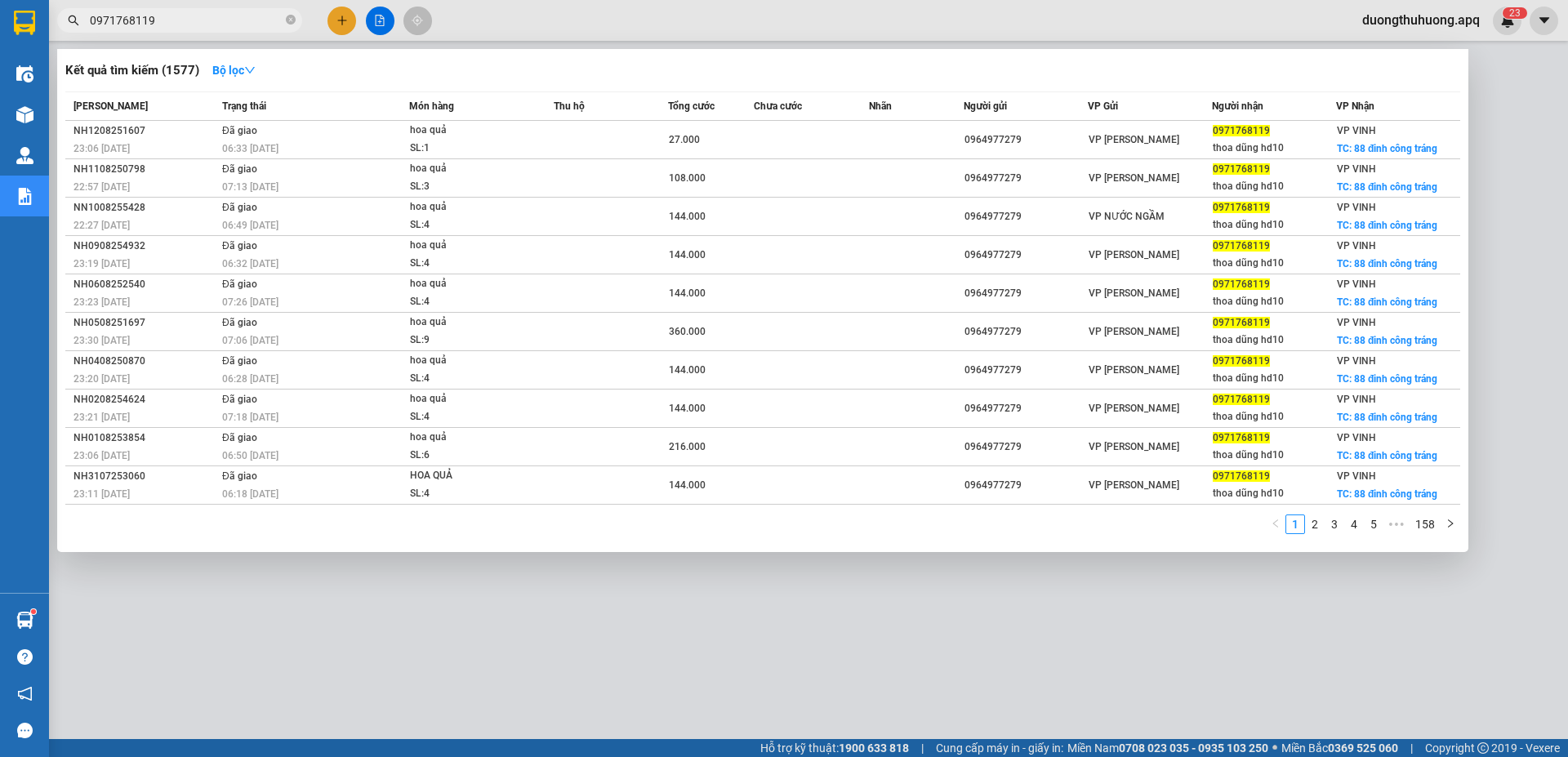
type input "0971768119"
click at [288, 21] on icon "close-circle" at bounding box center [290, 19] width 10 height 10
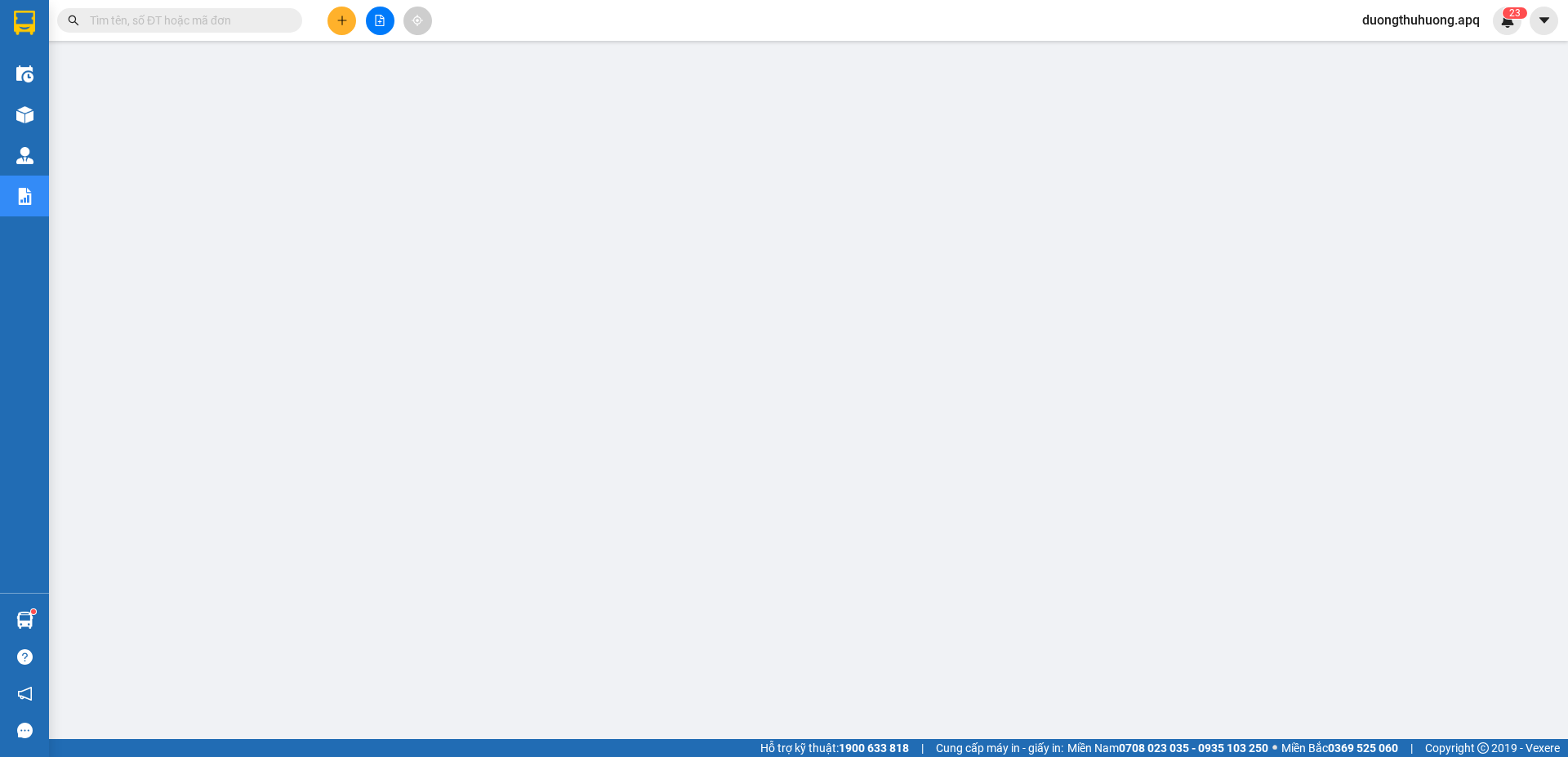
paste input "0913816866"
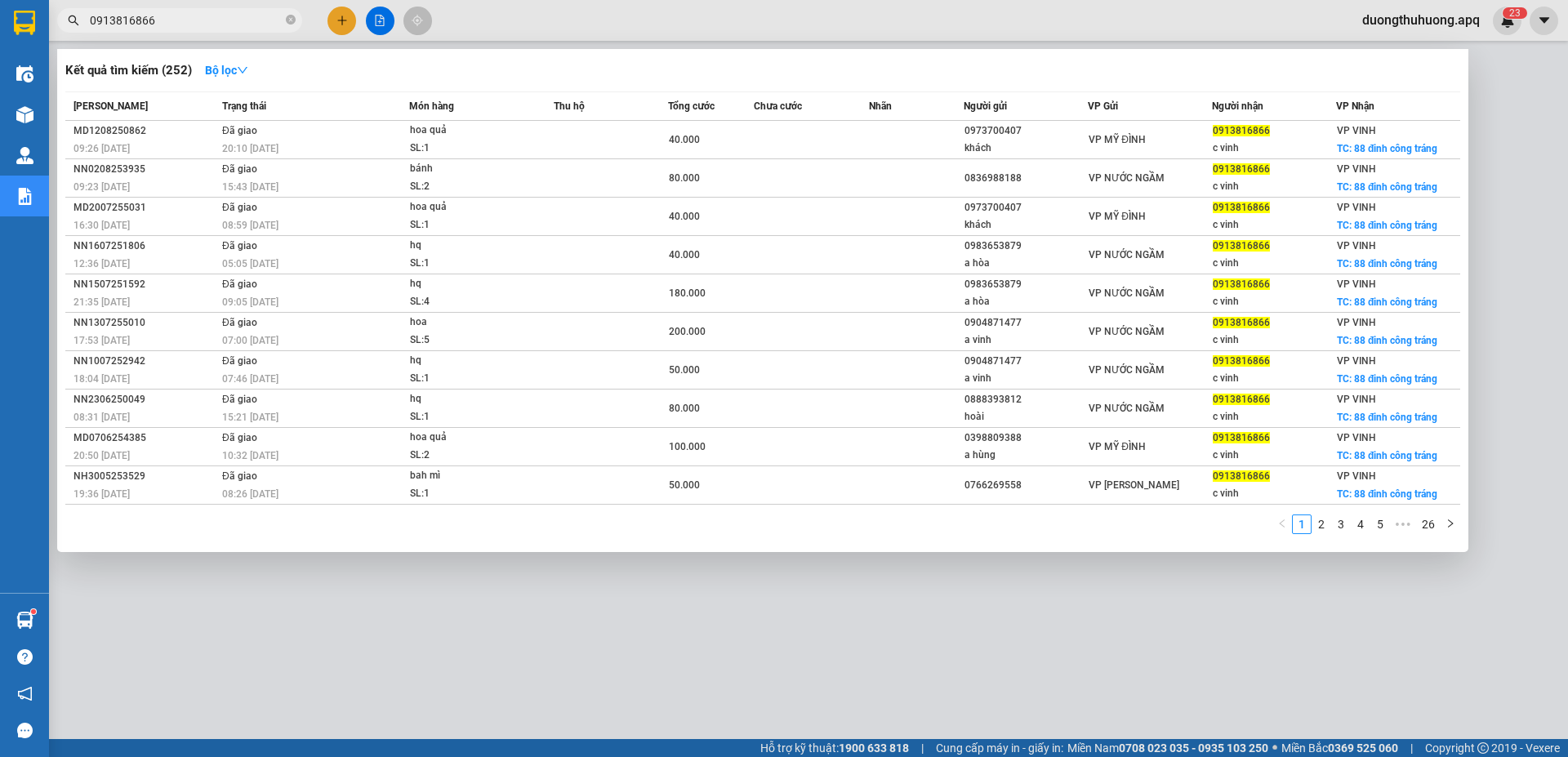
type input "0913816866"
click at [289, 17] on icon "close-circle" at bounding box center [290, 19] width 10 height 10
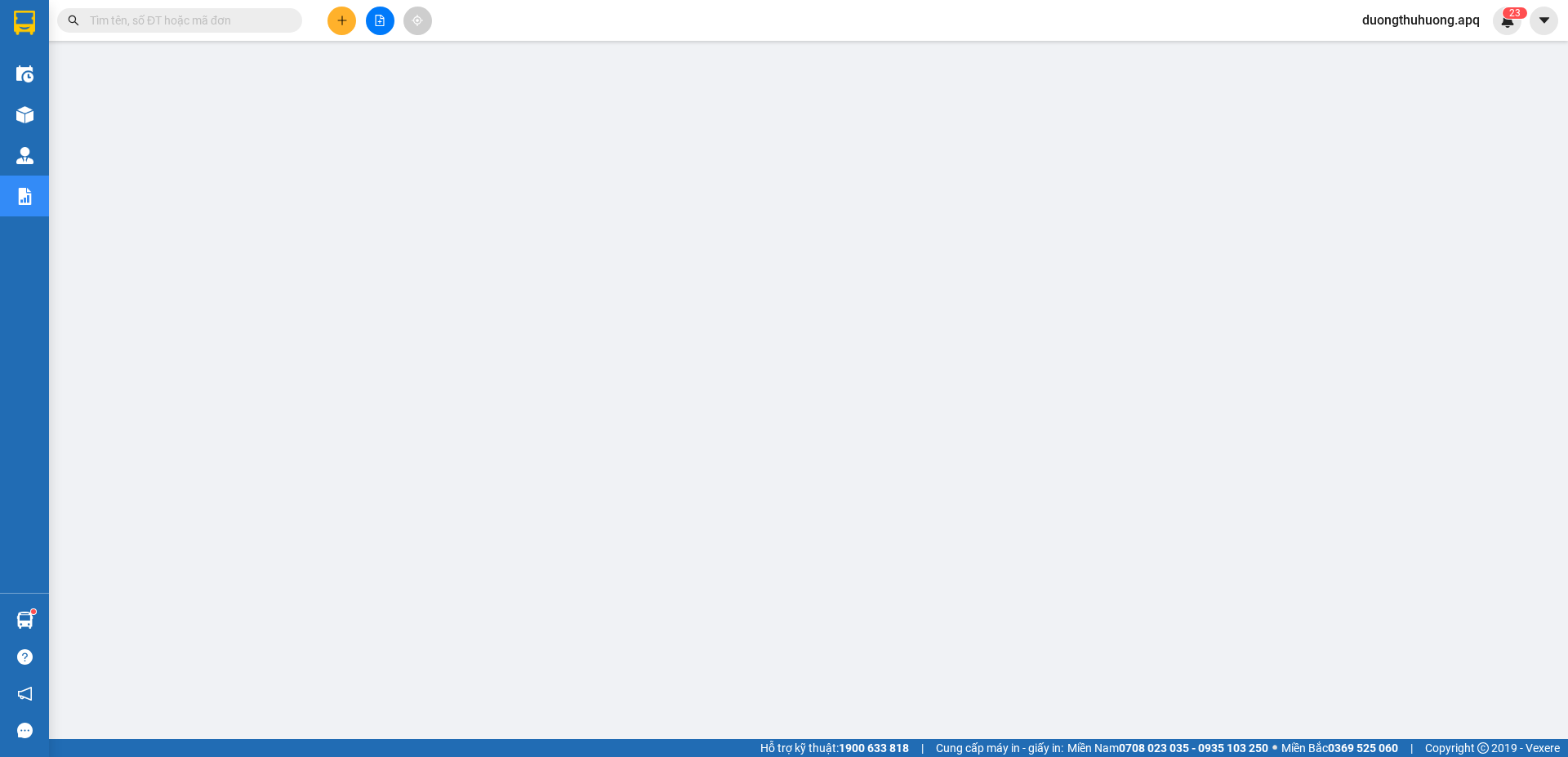
paste input "0914560807"
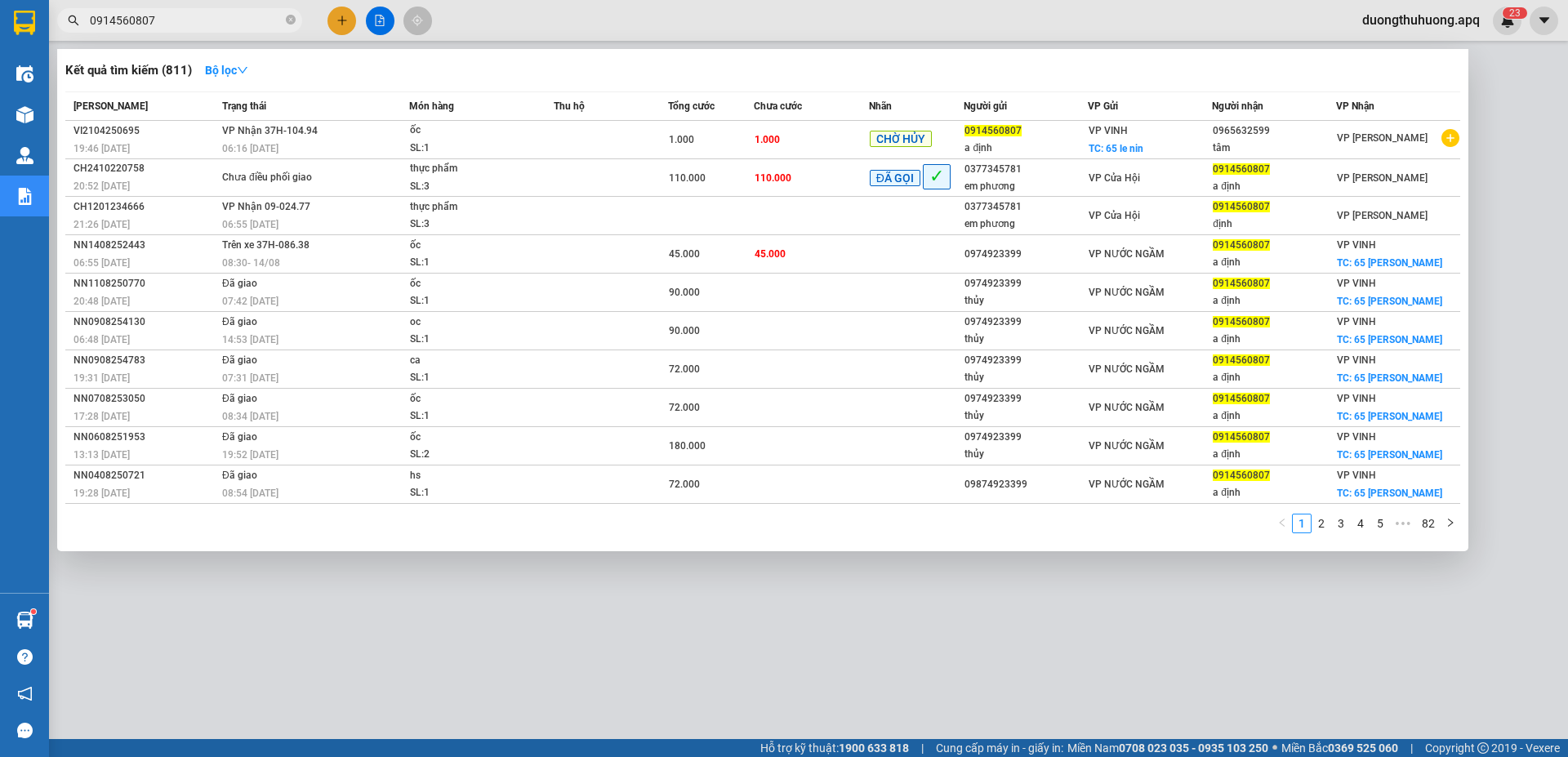
type input "0914560807"
click at [289, 24] on icon "close-circle" at bounding box center [290, 19] width 10 height 10
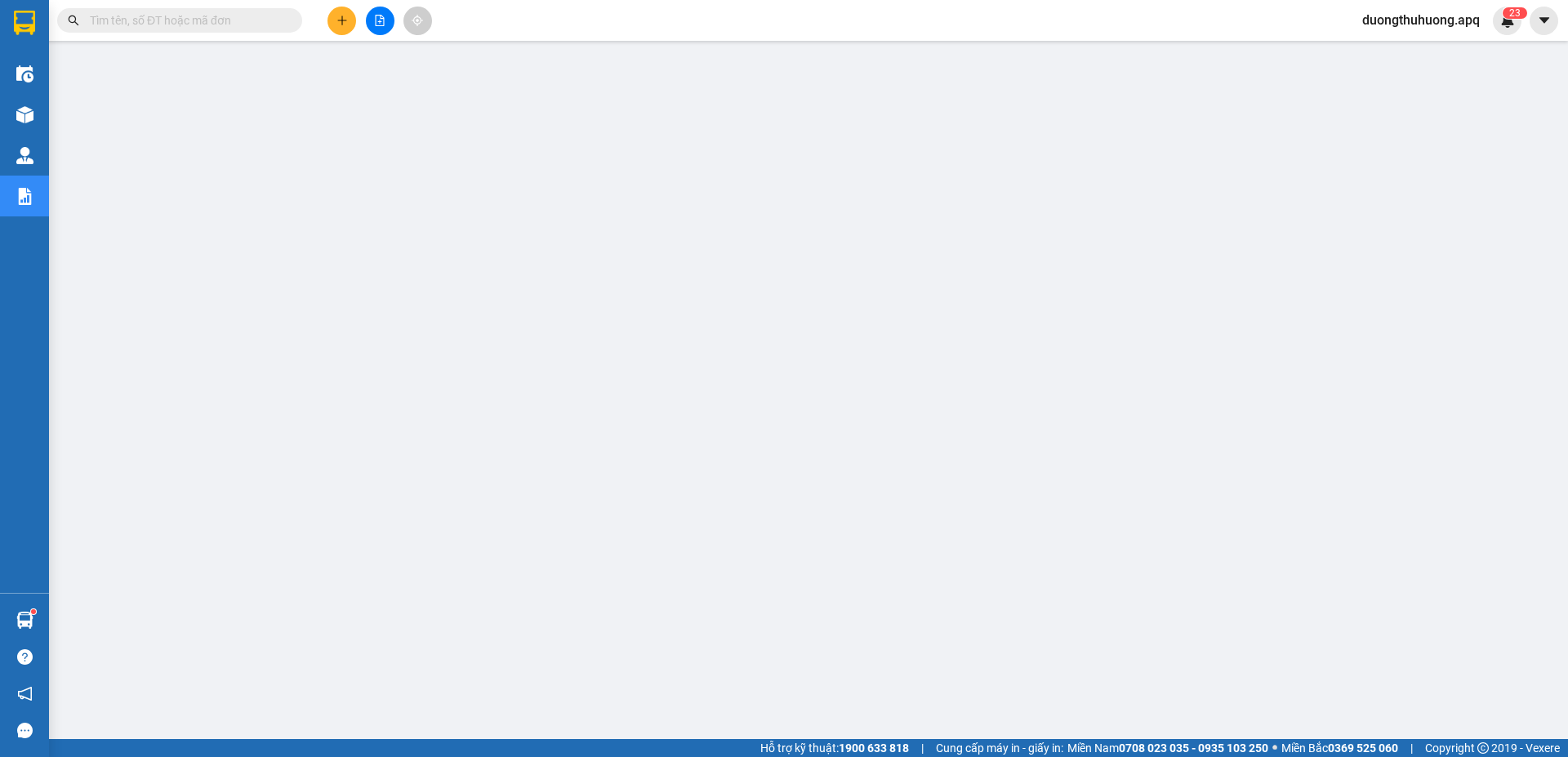
paste input "0979604207"
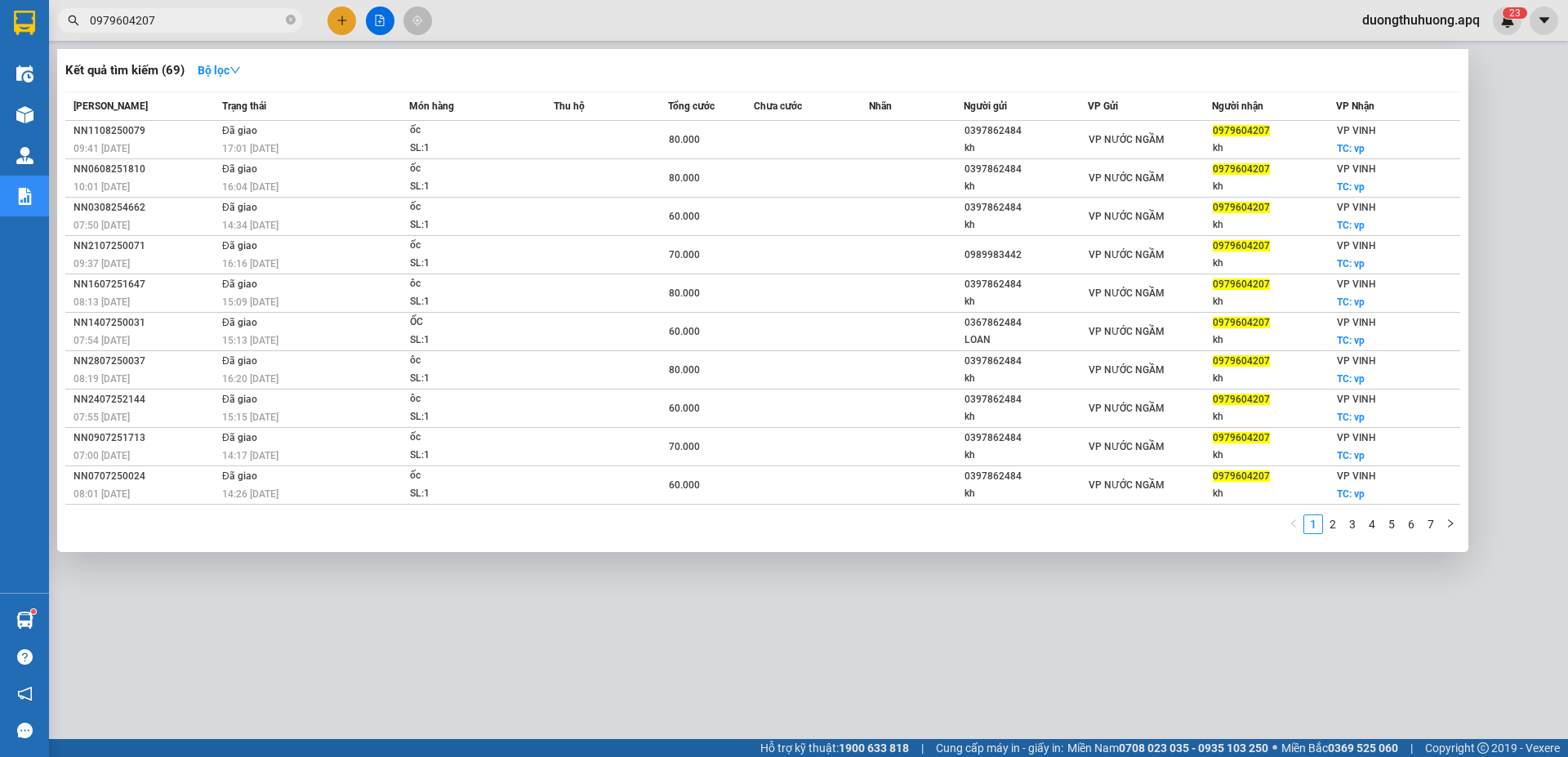
type input "0979604207"
drag, startPoint x: 289, startPoint y: 18, endPoint x: 253, endPoint y: 20, distance: 36.1
click at [287, 19] on icon "close-circle" at bounding box center [290, 19] width 10 height 10
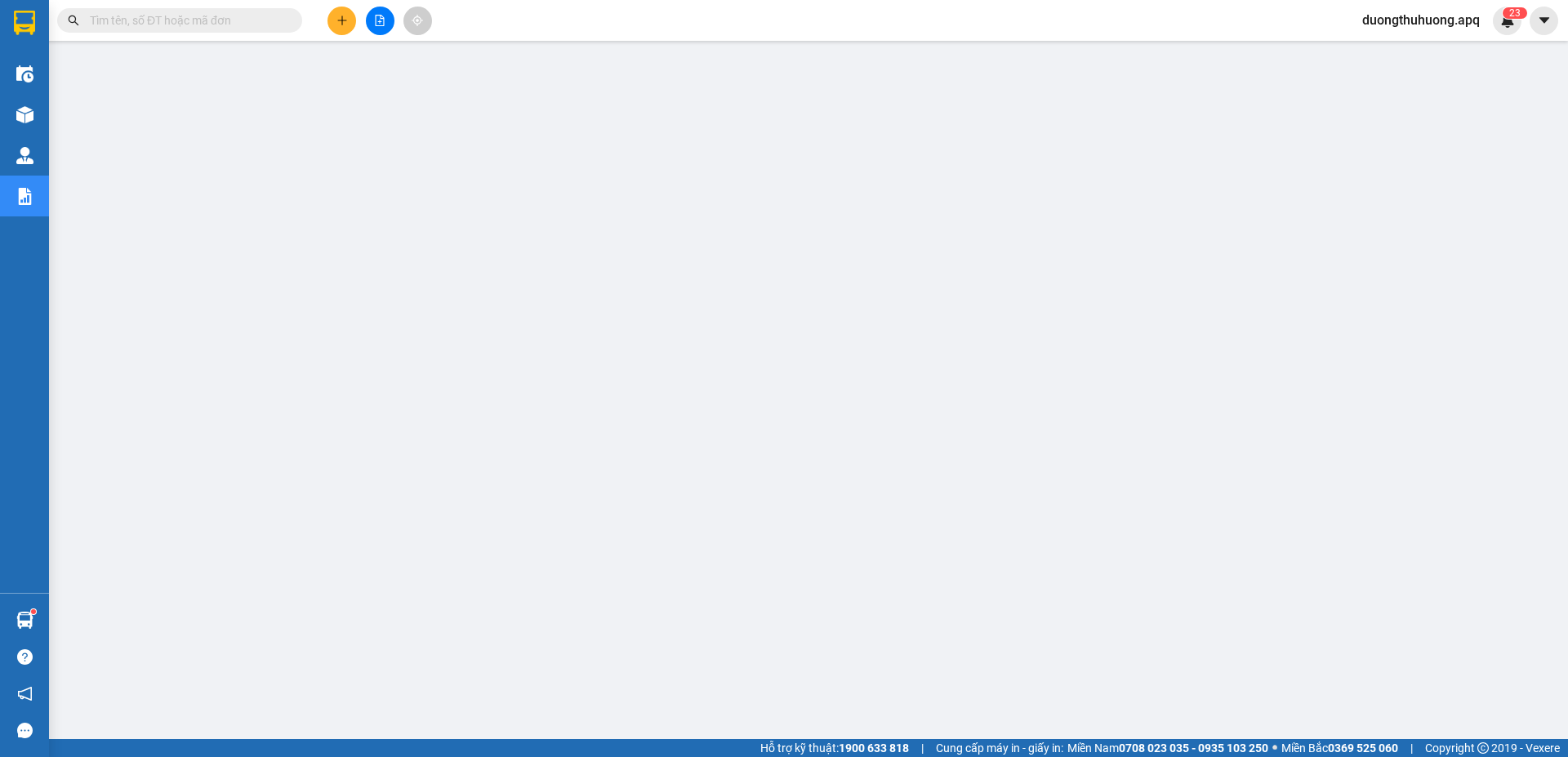
paste input "0973417352"
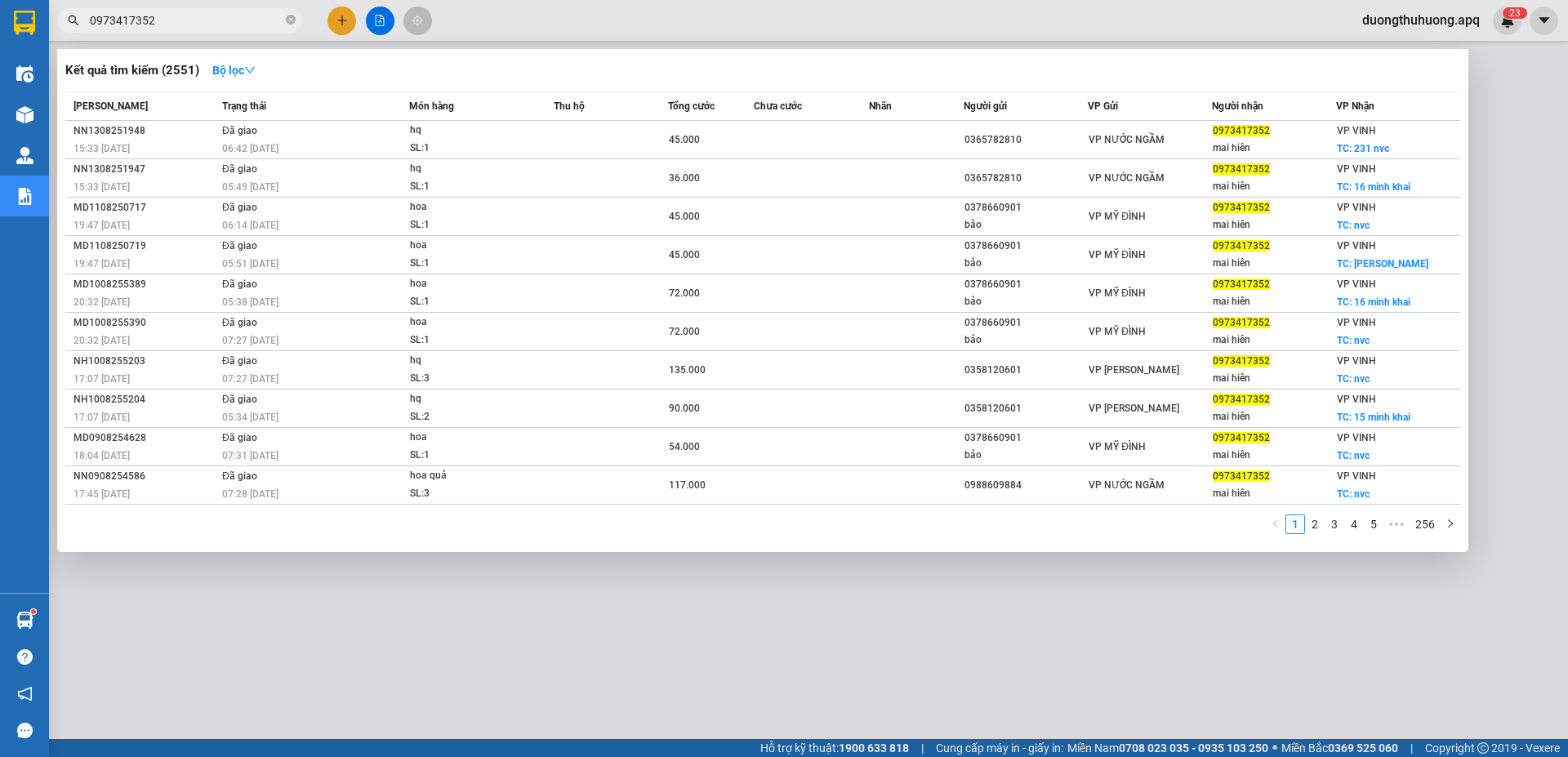
type input "0973417352"
click at [290, 22] on icon "close-circle" at bounding box center [290, 19] width 10 height 10
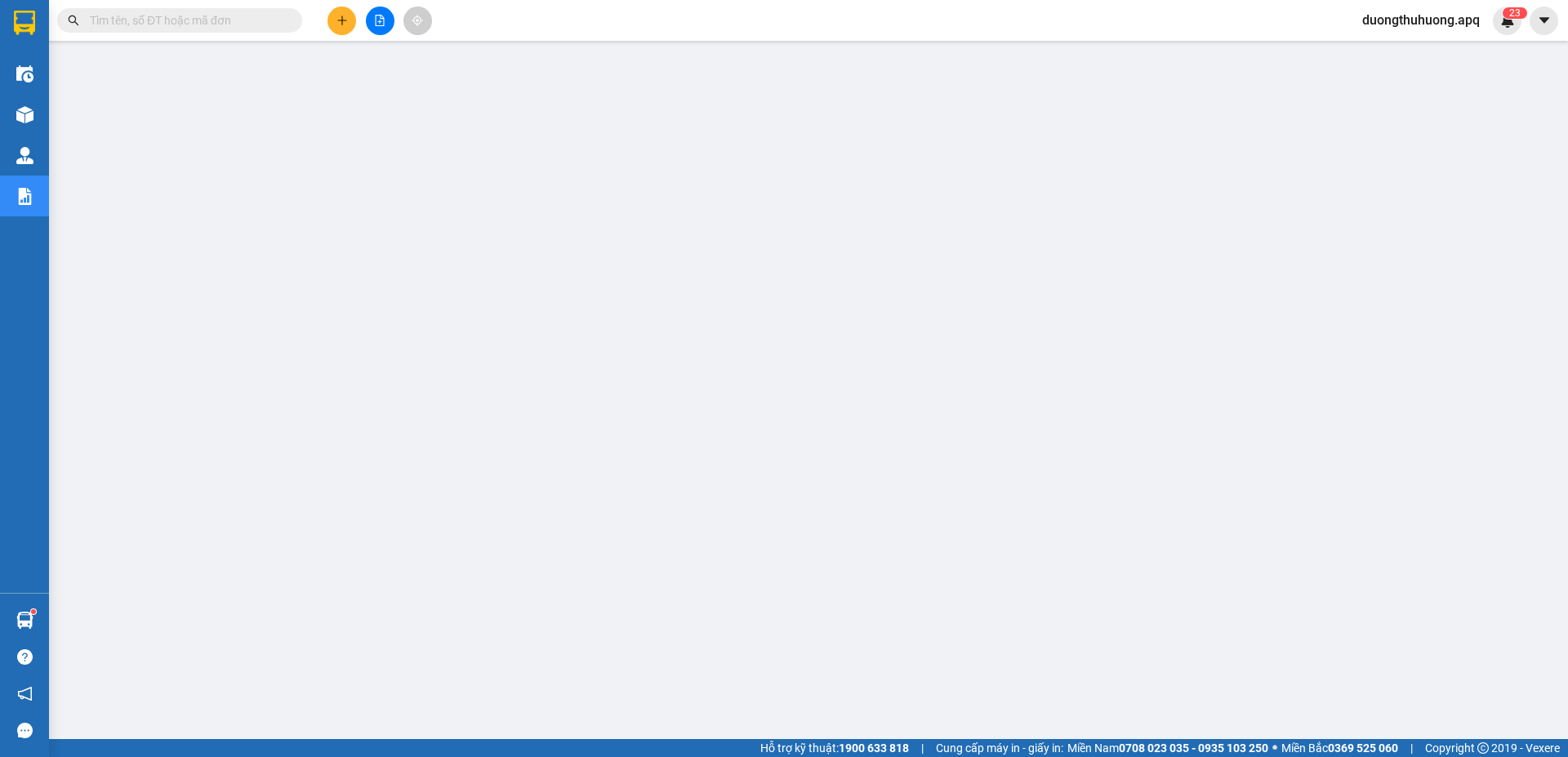
paste input "0886545266"
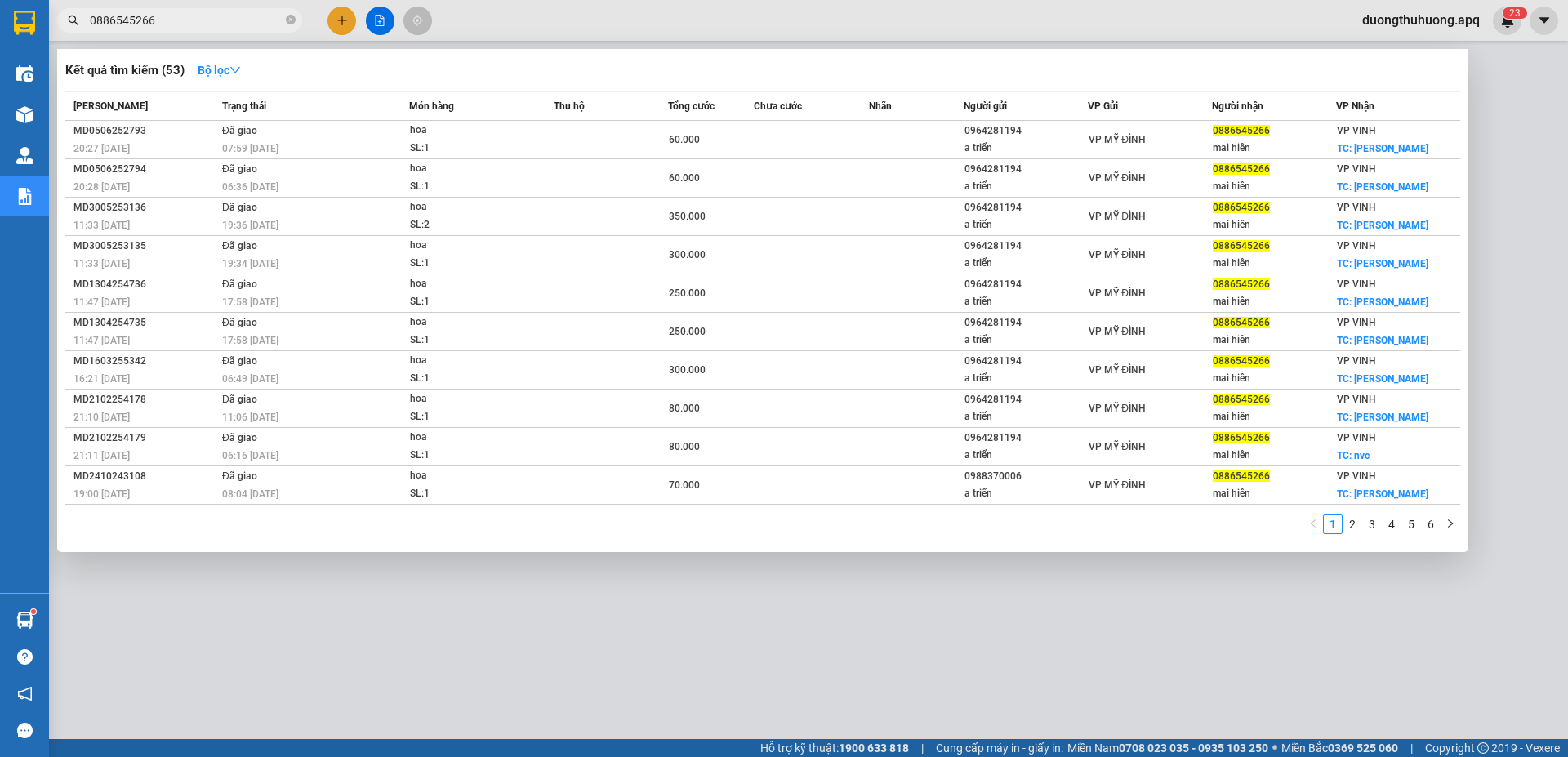
type input "0886545266"
drag, startPoint x: 874, startPoint y: 643, endPoint x: 1567, endPoint y: 238, distance: 802.7
click at [890, 638] on div at bounding box center [784, 378] width 1568 height 757
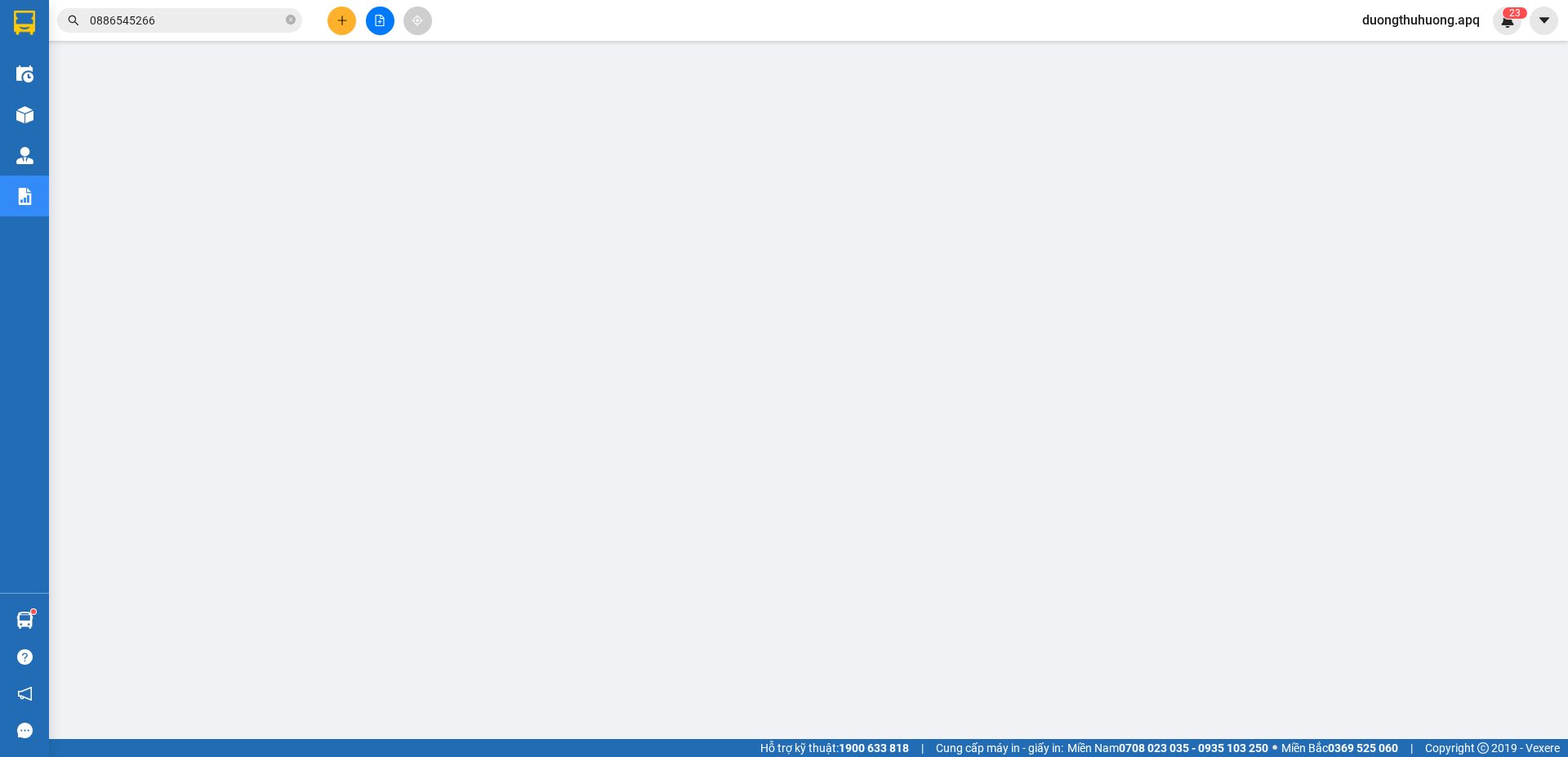
click at [206, 14] on input "0886545266" at bounding box center [186, 20] width 193 height 18
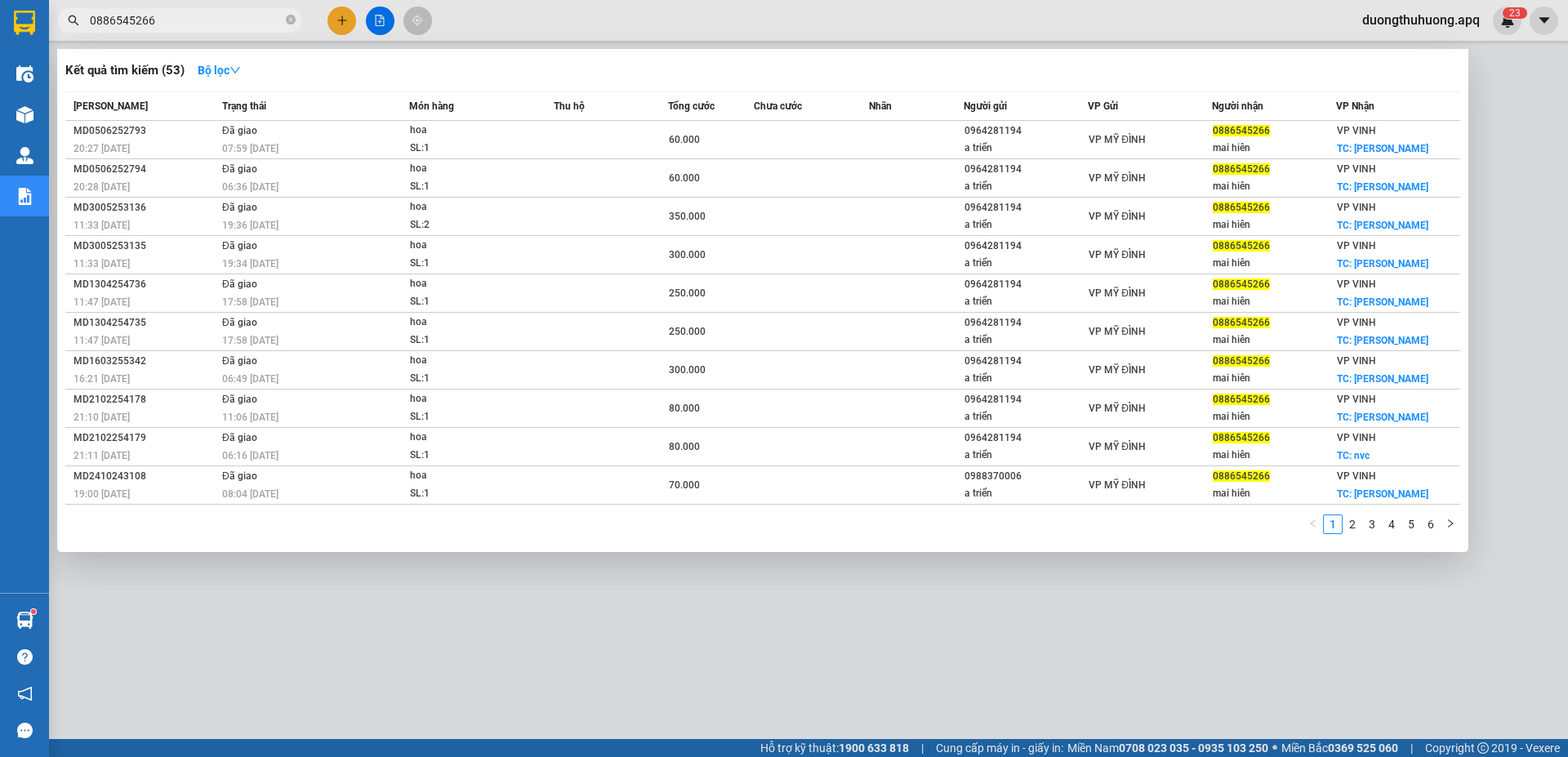
click at [287, 17] on icon "close-circle" at bounding box center [290, 19] width 10 height 10
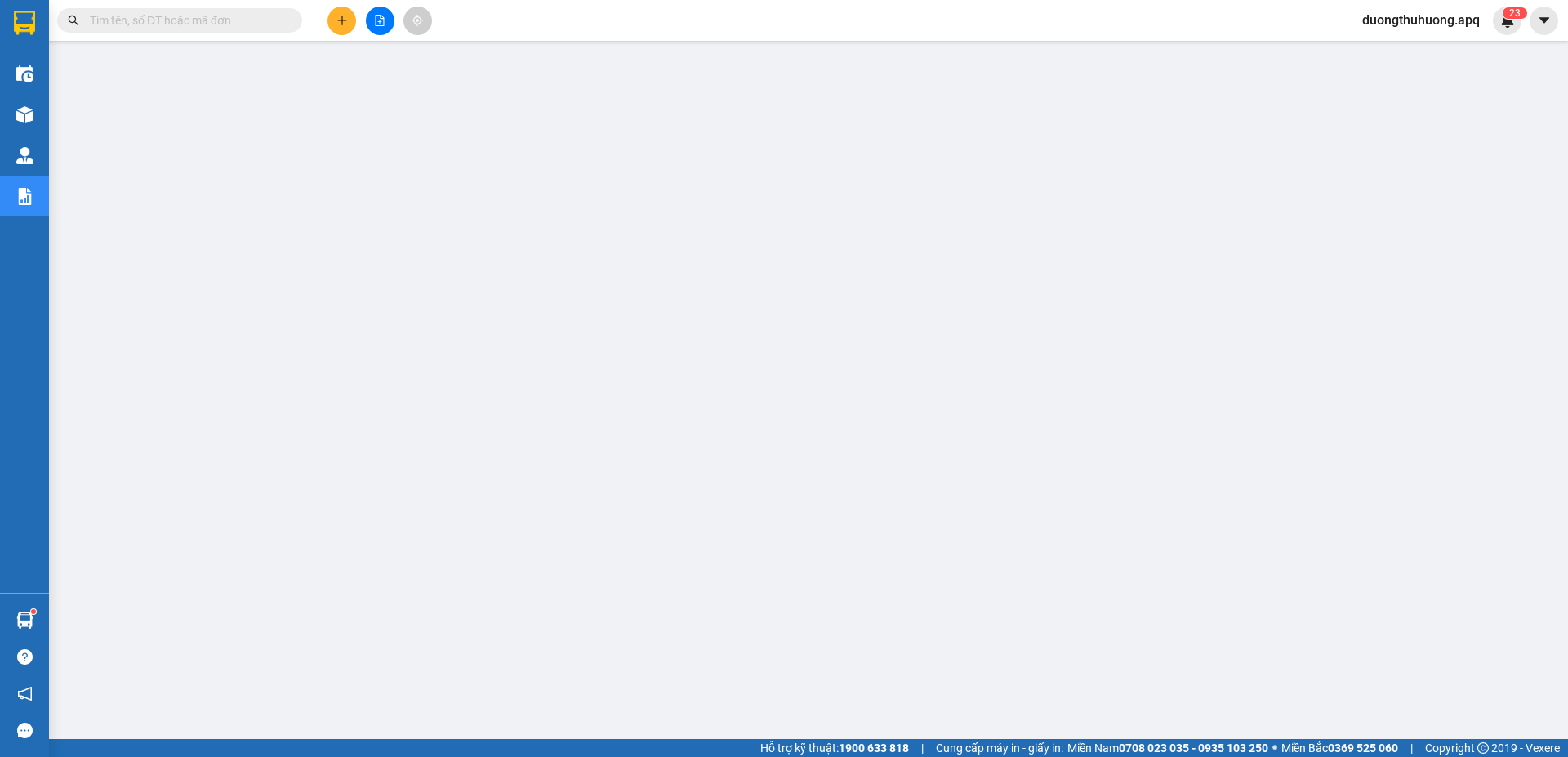
paste input "0983548956"
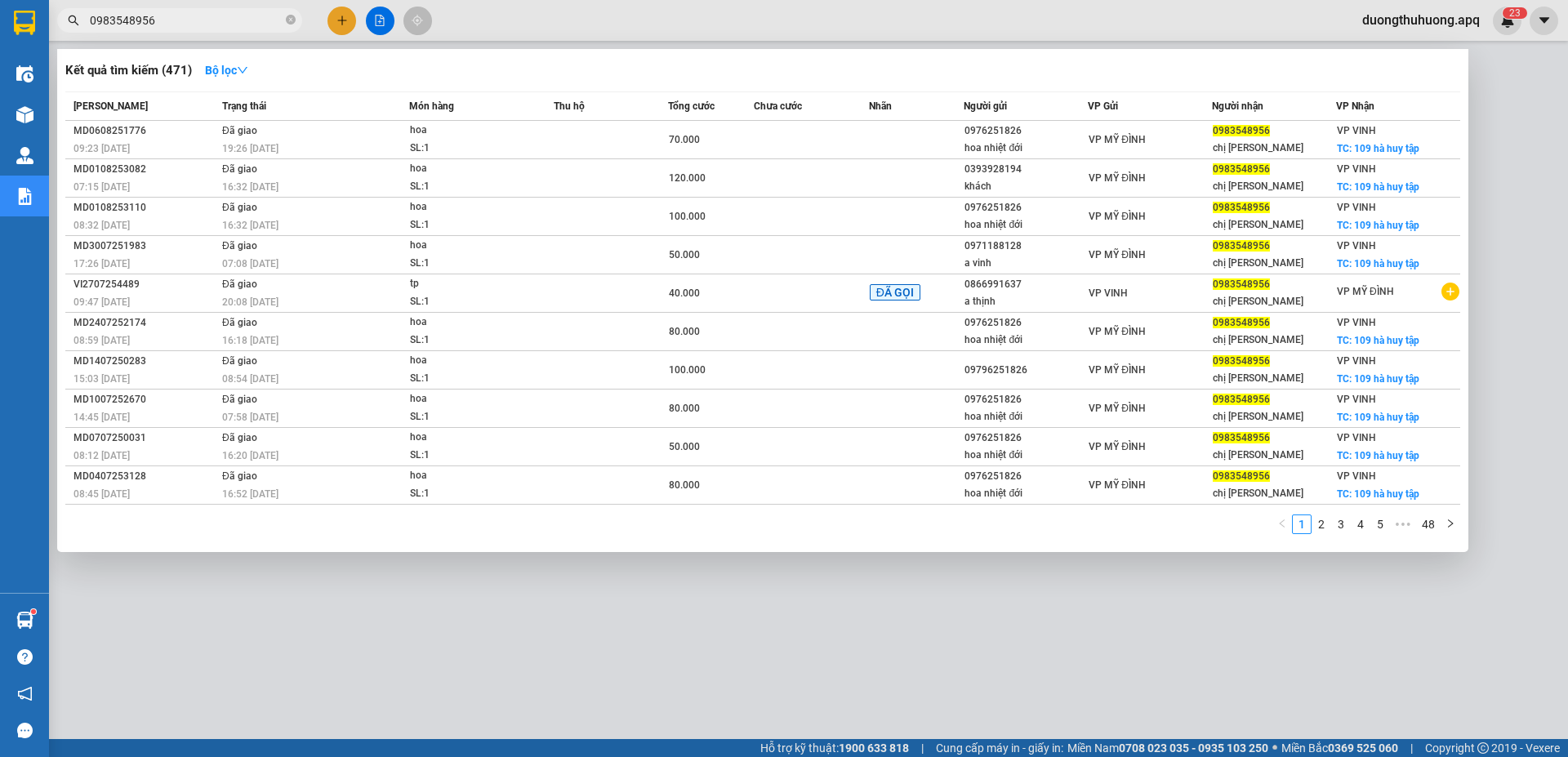
type input "0983548956"
click at [289, 16] on icon "close-circle" at bounding box center [290, 19] width 10 height 10
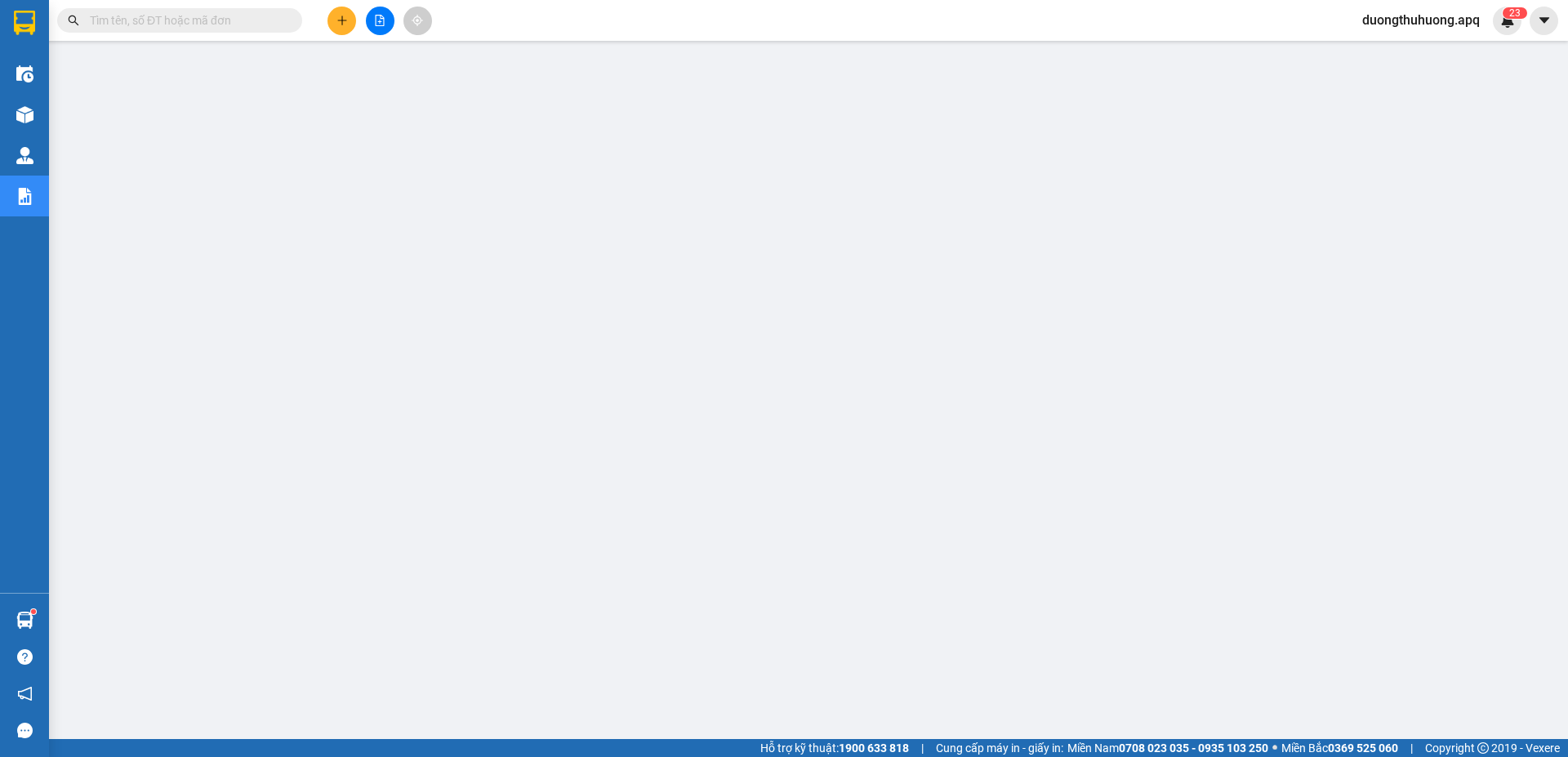
paste input "0988529035"
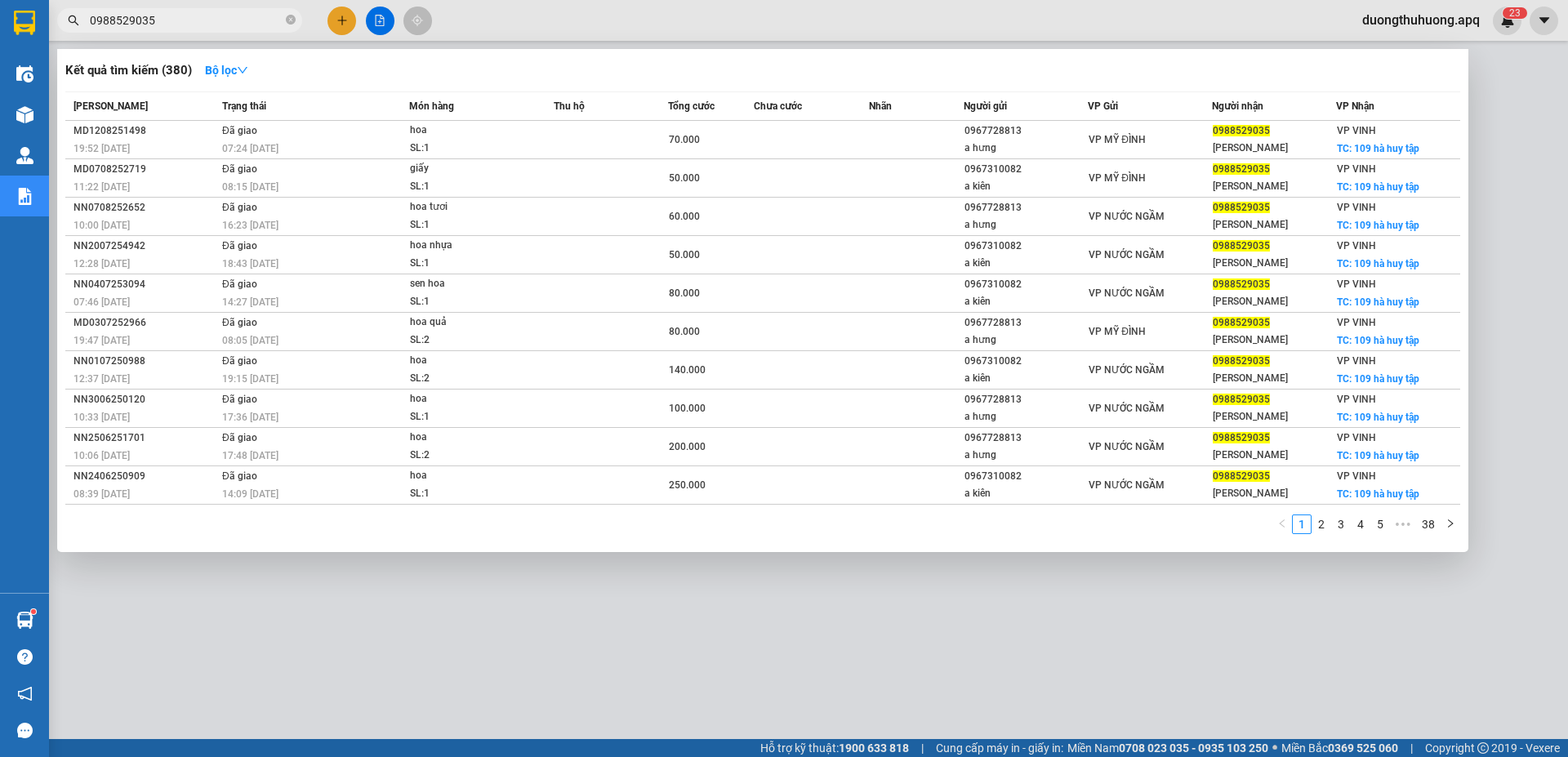
type input "0988529035"
click at [289, 19] on icon "close-circle" at bounding box center [290, 19] width 10 height 10
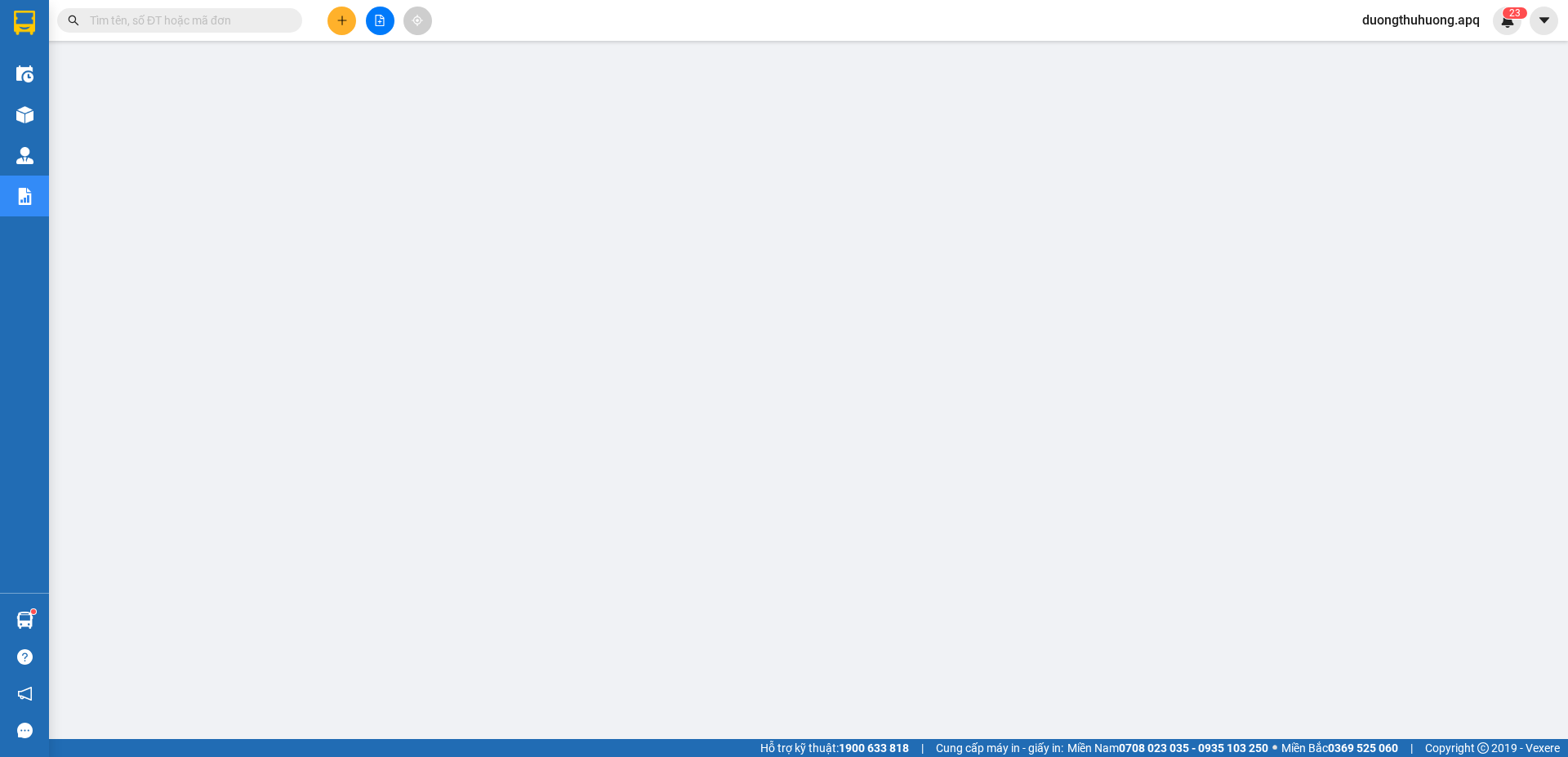
paste input "0983695936"
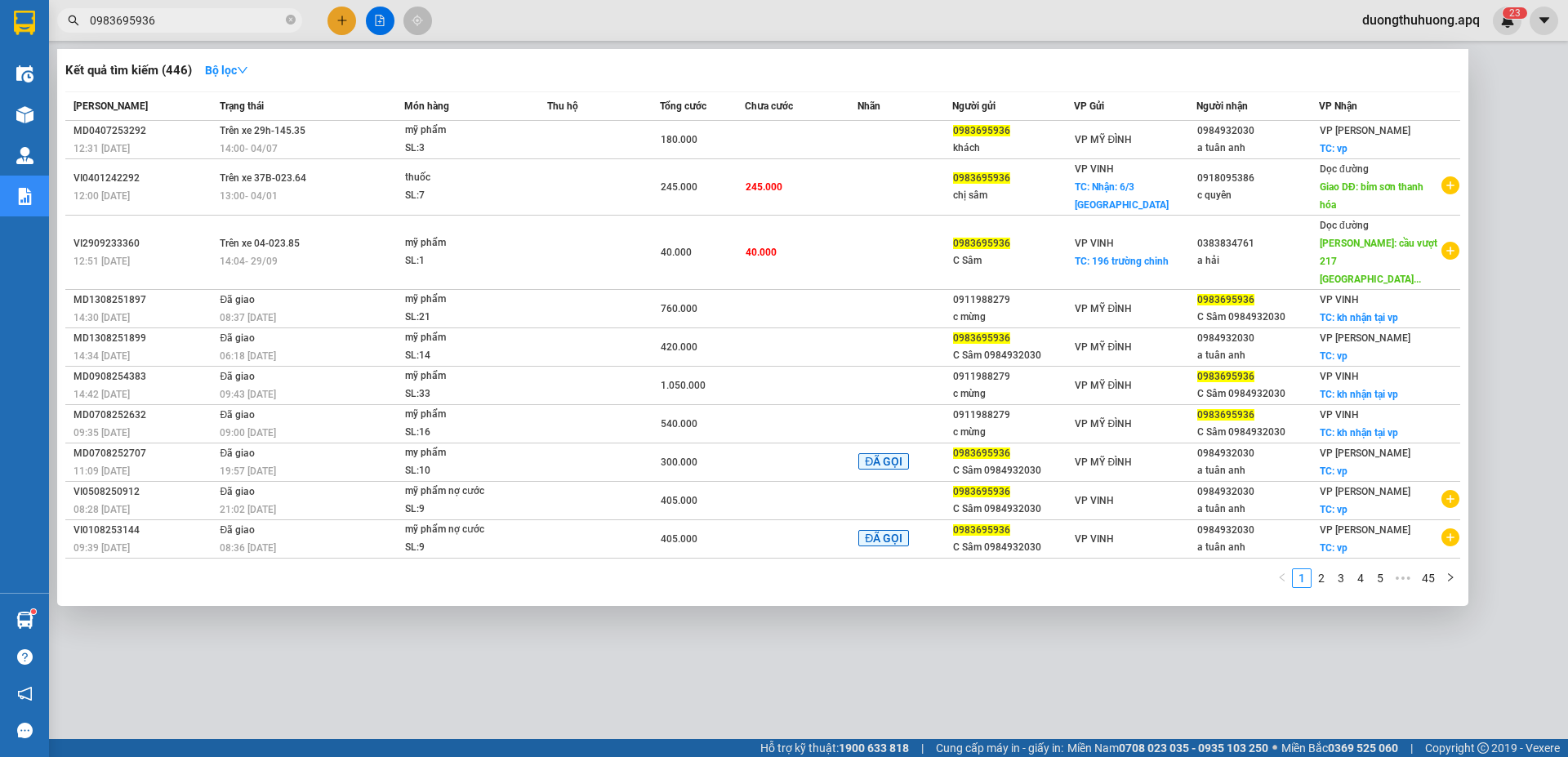
type input "0983695936"
drag, startPoint x: 289, startPoint y: 18, endPoint x: 238, endPoint y: 24, distance: 51.4
click at [287, 18] on icon "close-circle" at bounding box center [290, 19] width 10 height 10
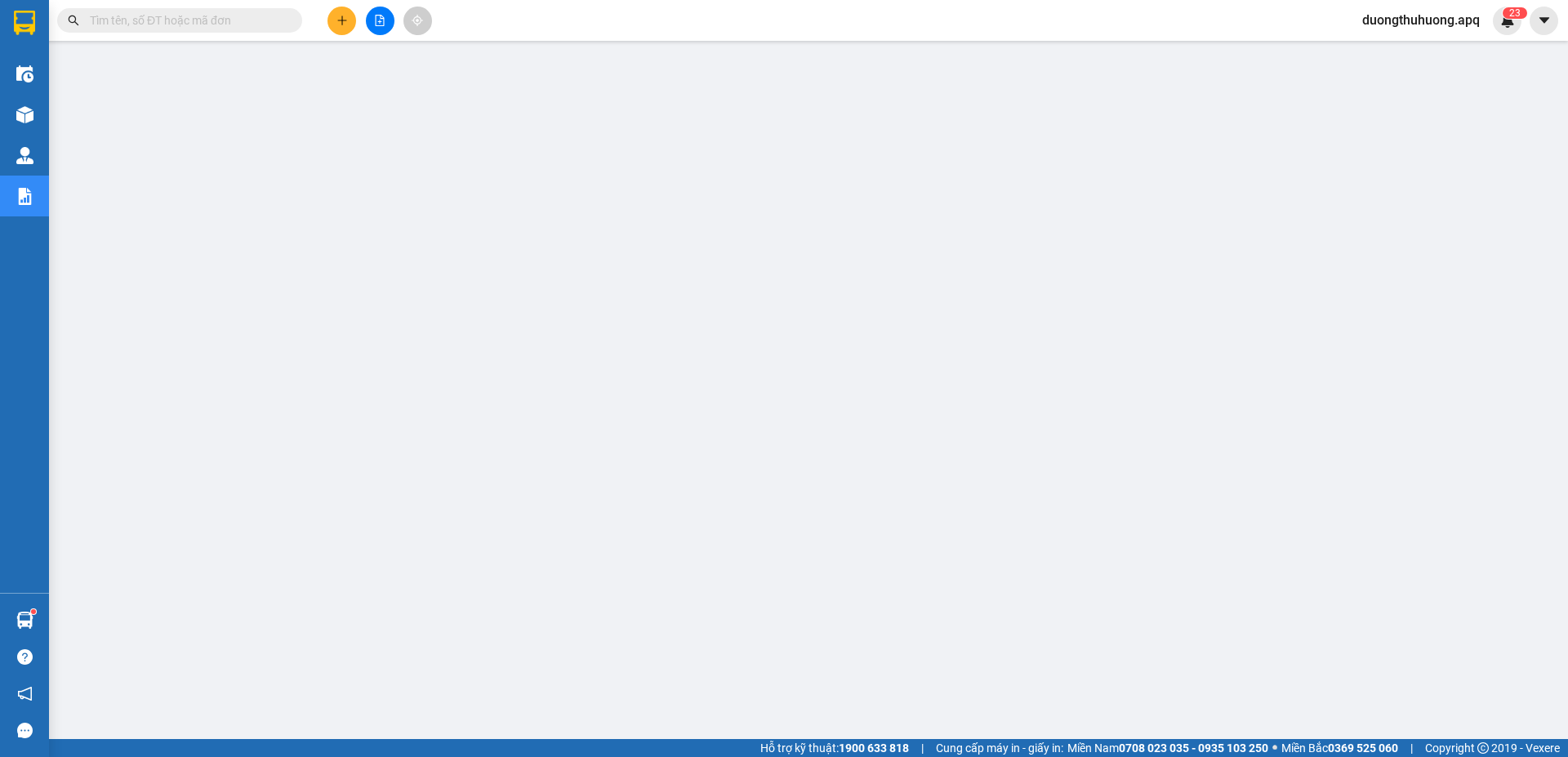
paste input "0389899999"
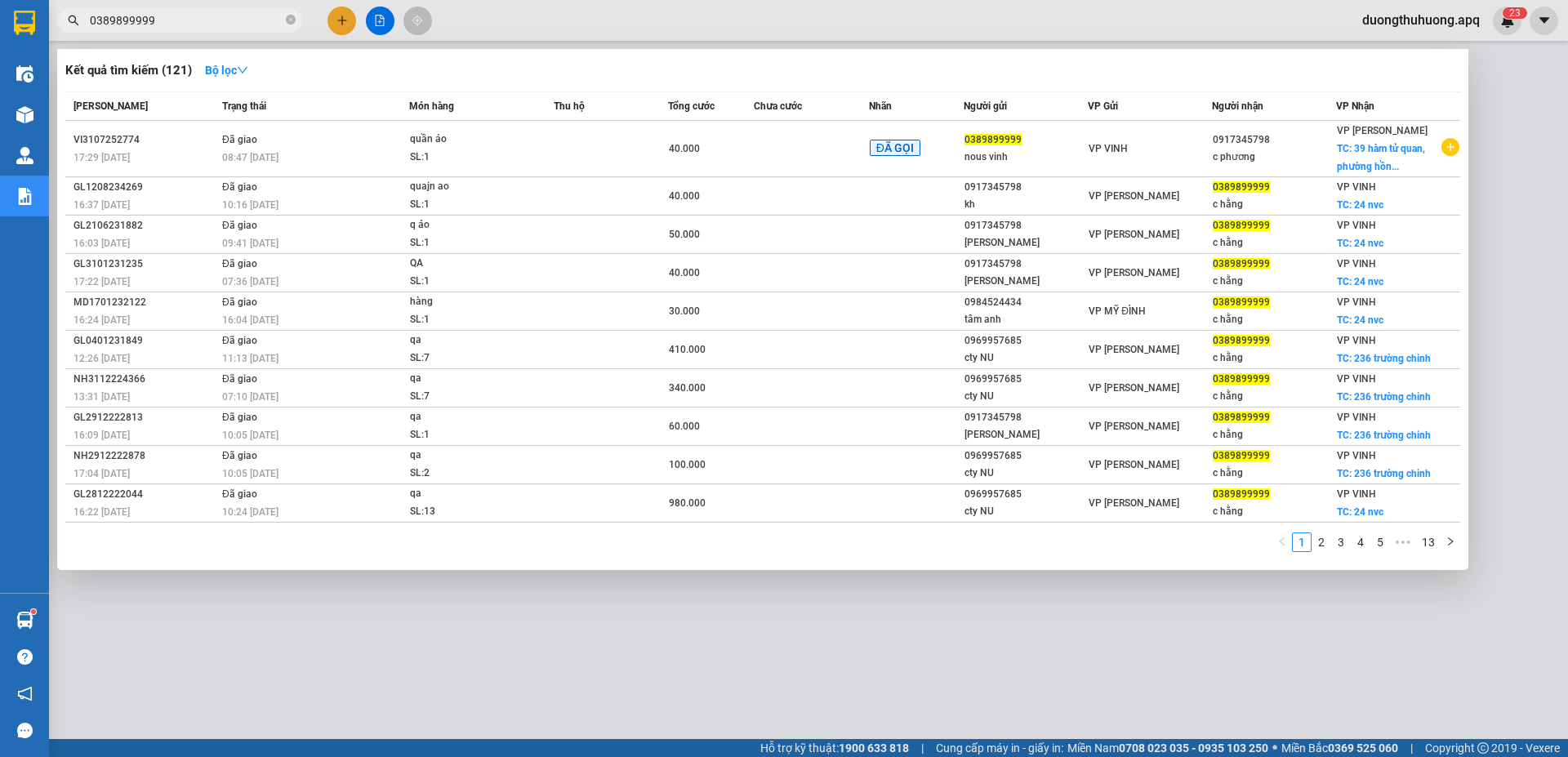
type input "0389899999"
drag, startPoint x: 289, startPoint y: 15, endPoint x: 242, endPoint y: 24, distance: 47.9
click at [285, 17] on span "0389899999" at bounding box center [179, 19] width 245 height 24
click at [290, 21] on icon "close-circle" at bounding box center [290, 19] width 10 height 10
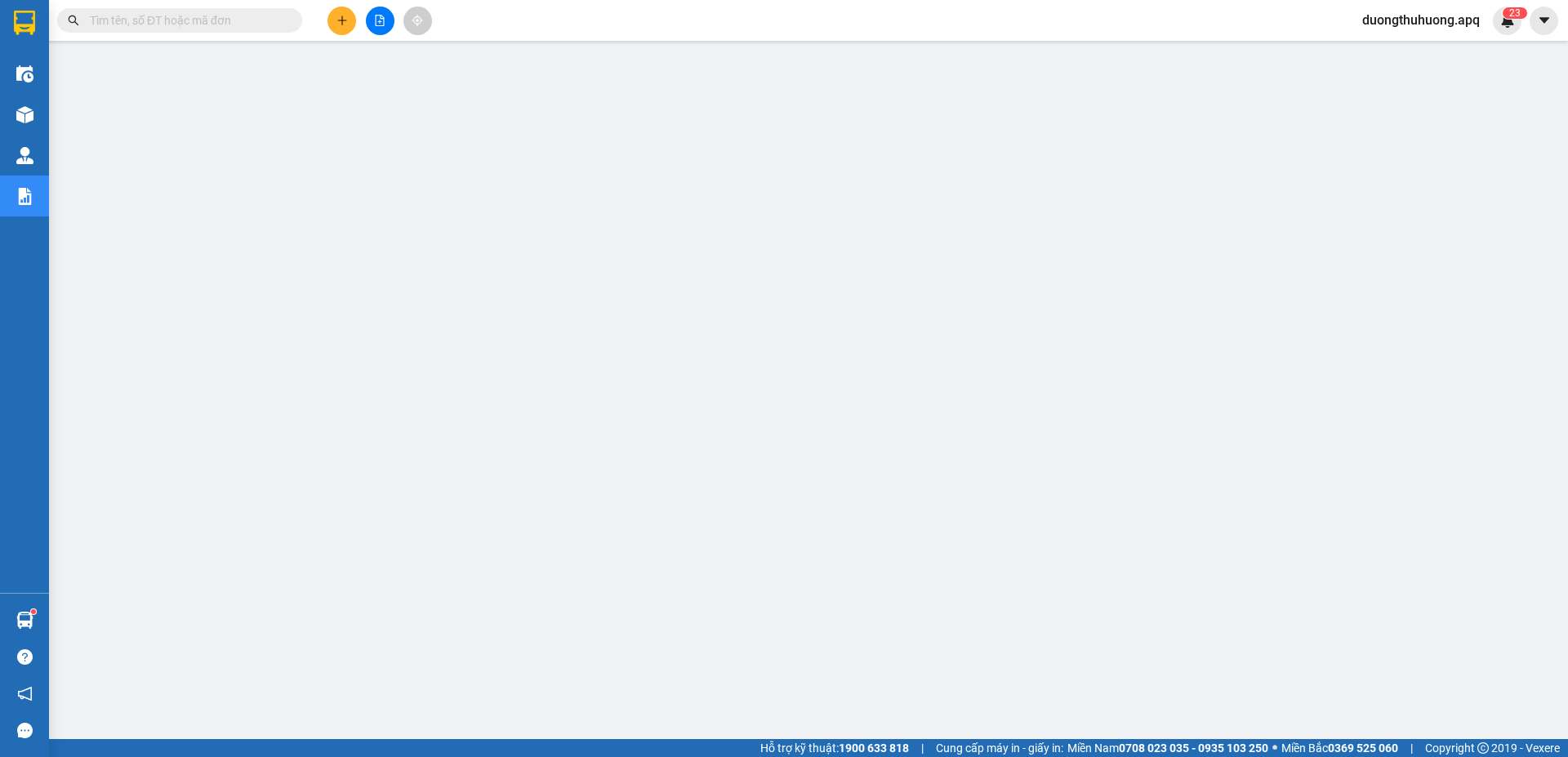
paste input "0913272621"
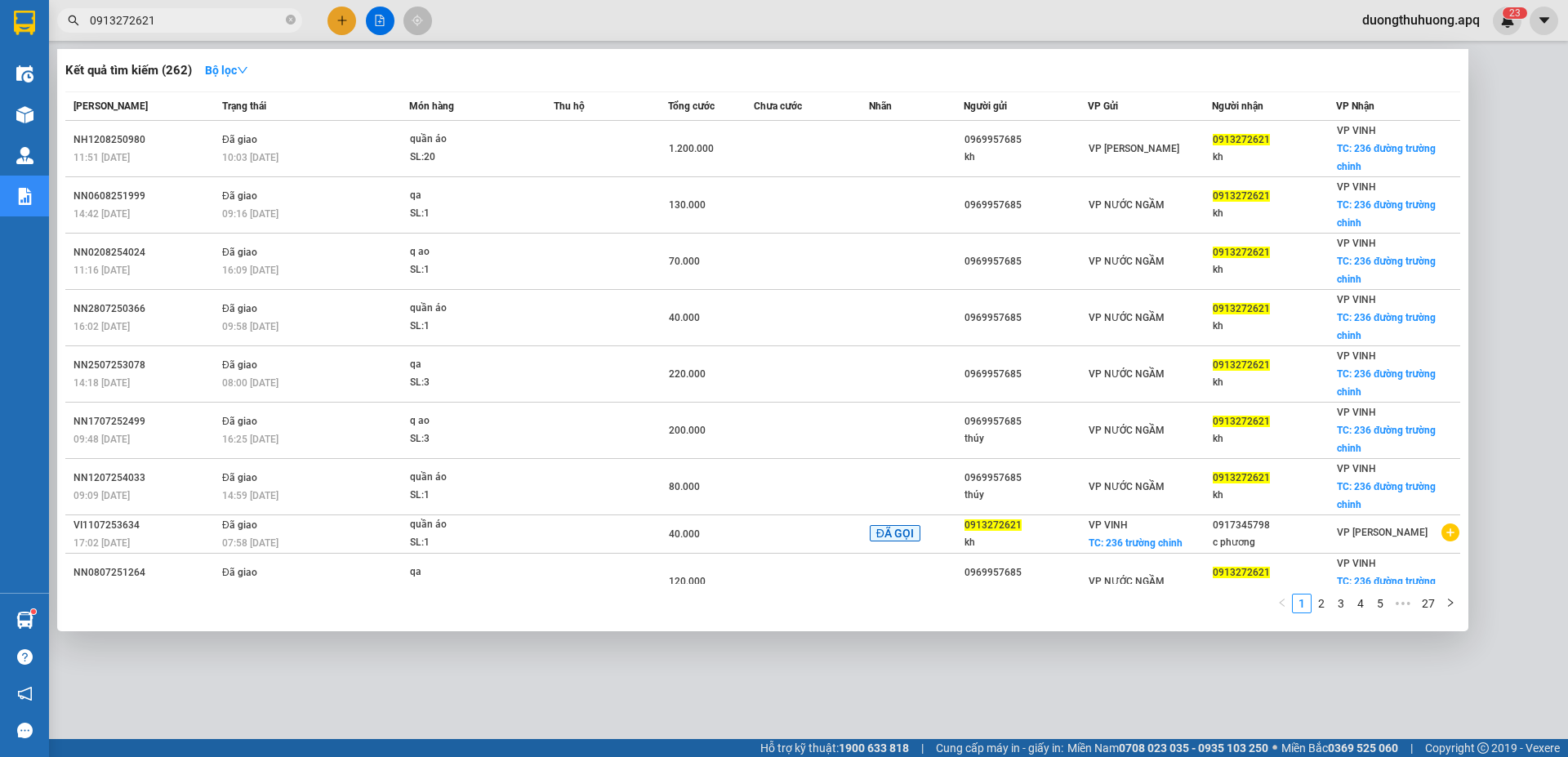
type input "0913272621"
click at [290, 22] on icon "close-circle" at bounding box center [290, 19] width 10 height 10
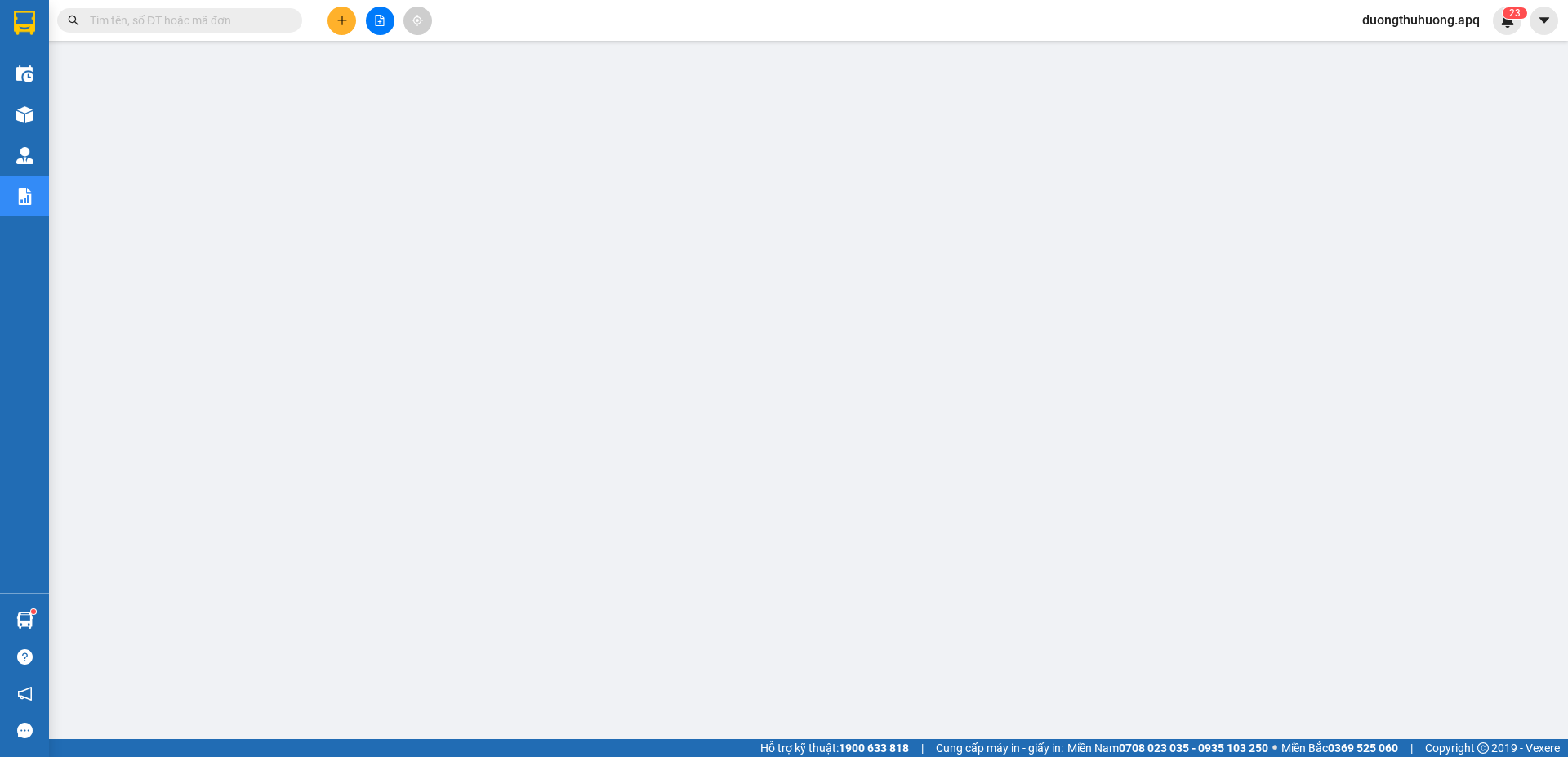
paste input "0366529948"
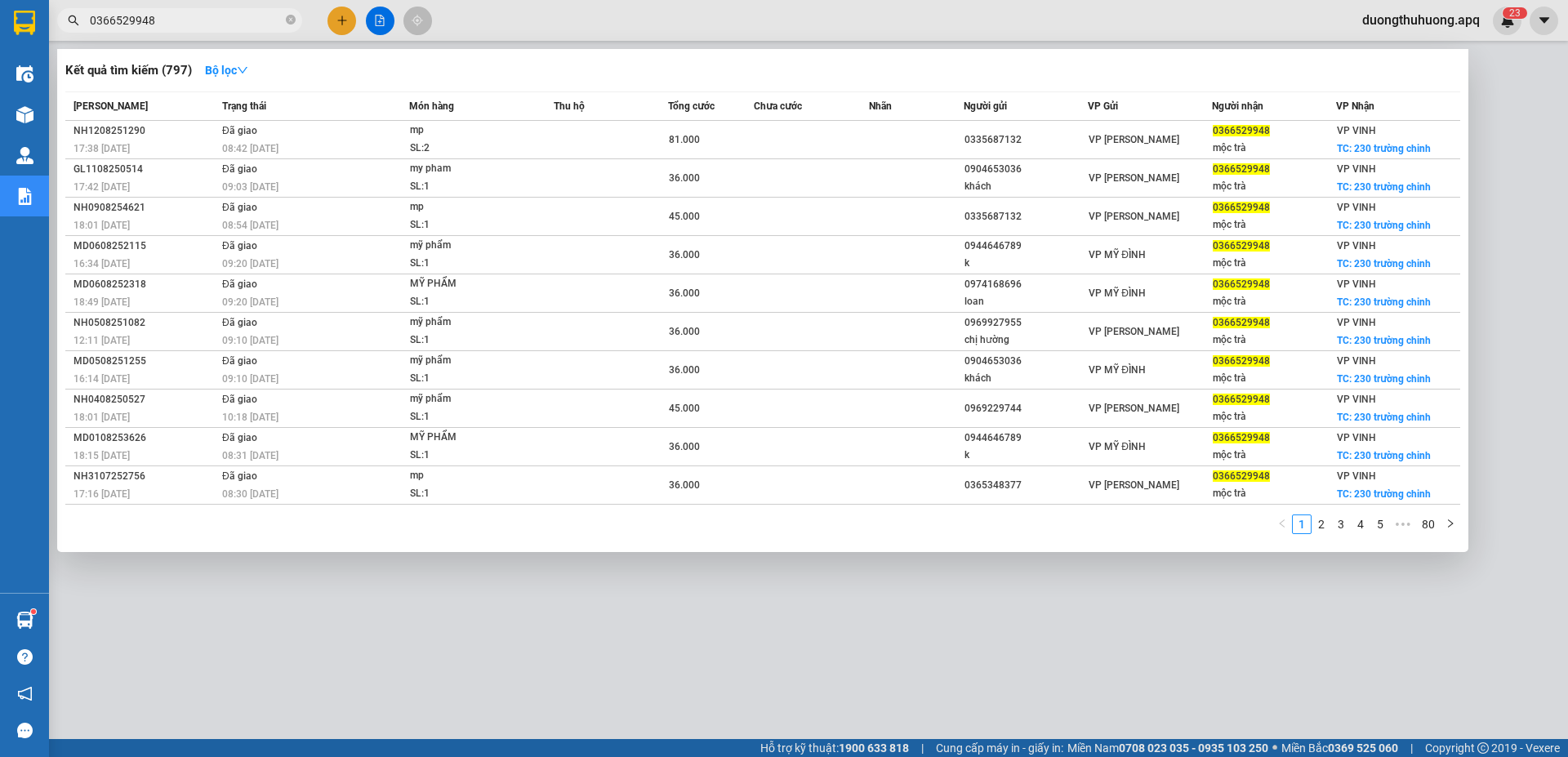
type input "0366529948"
drag, startPoint x: 290, startPoint y: 24, endPoint x: 278, endPoint y: 21, distance: 12.4
click at [289, 23] on icon "close-circle" at bounding box center [290, 19] width 10 height 10
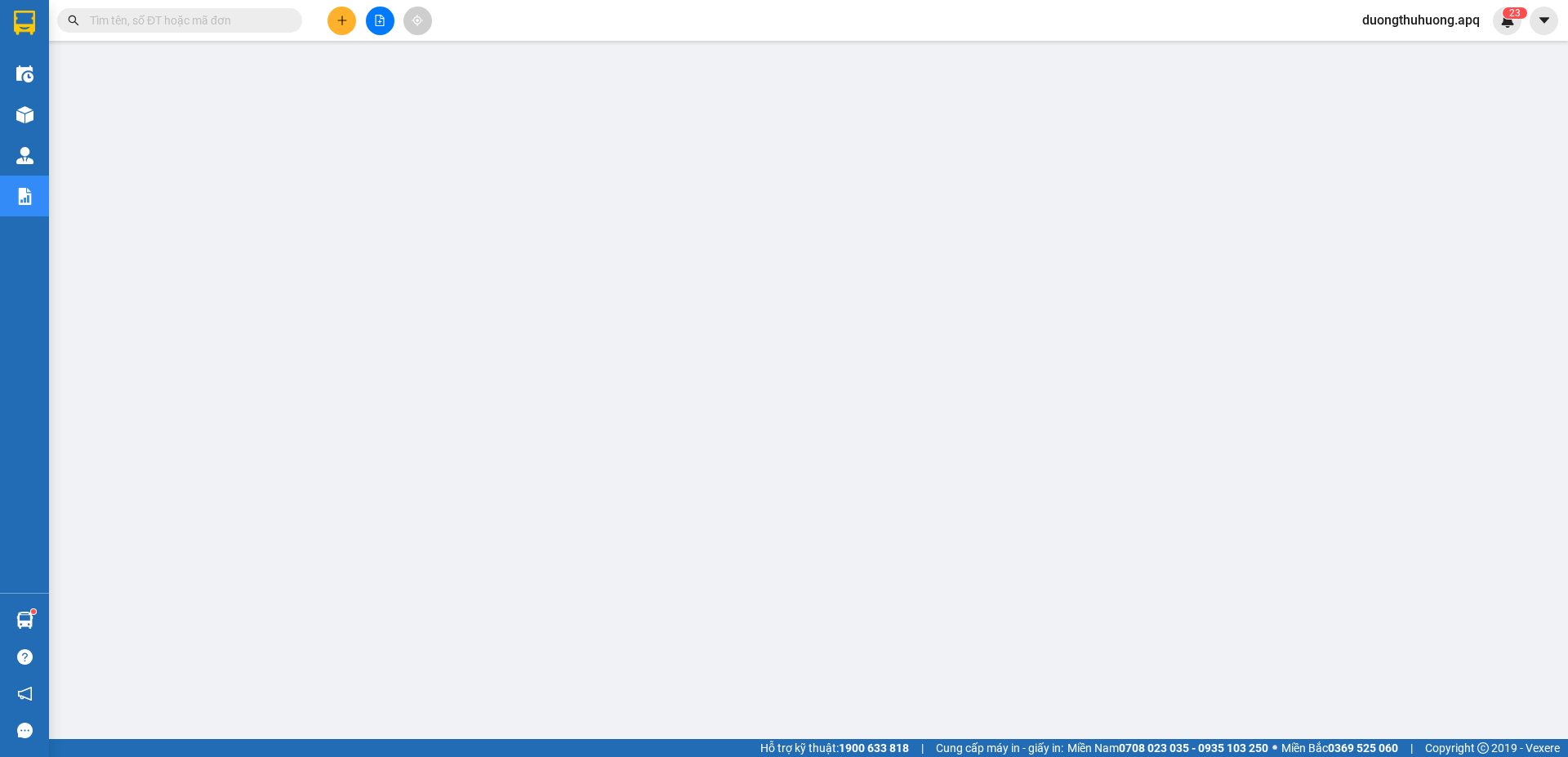
paste input "0832833444"
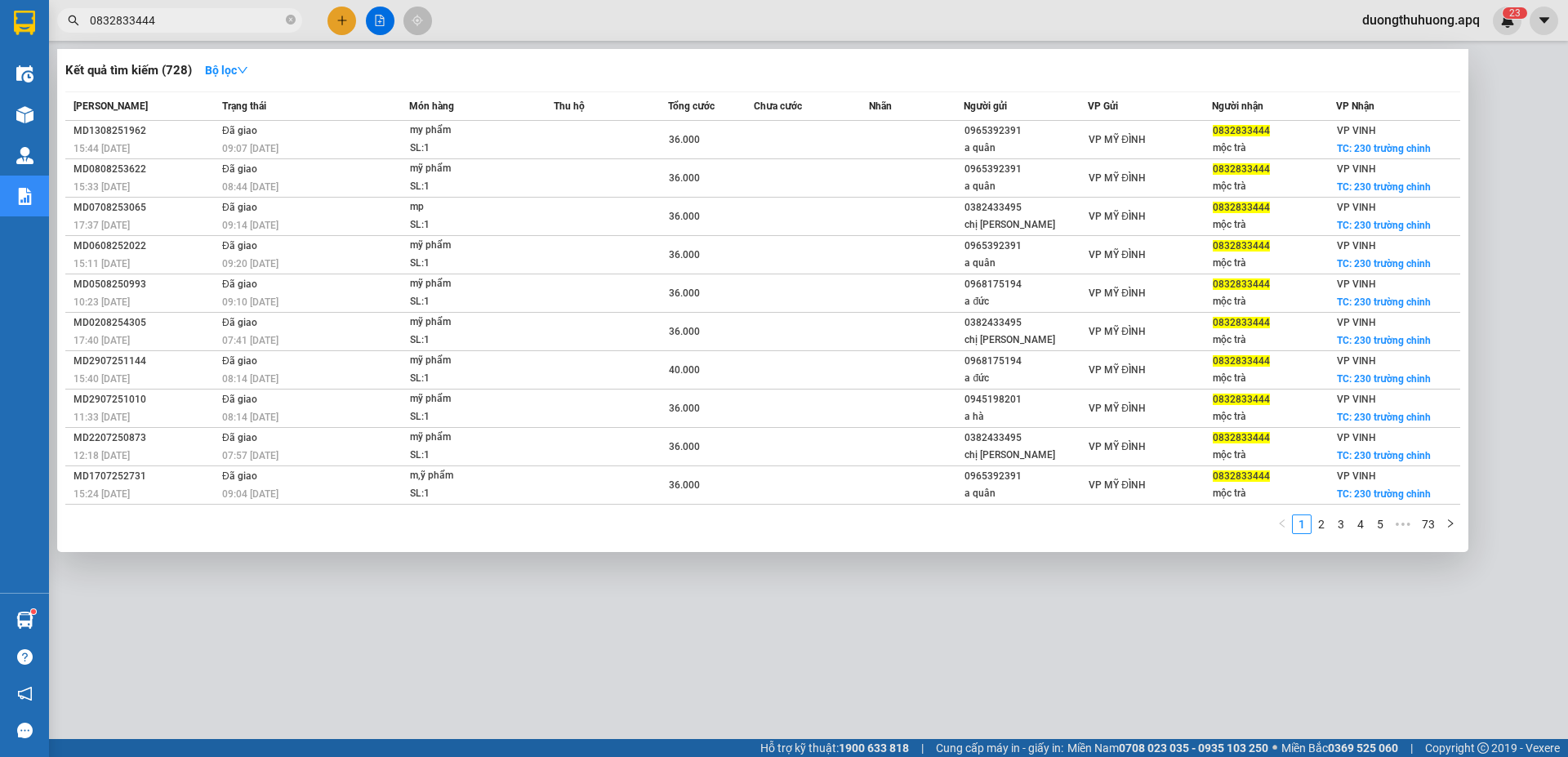
type input "0832833444"
drag, startPoint x: 289, startPoint y: 17, endPoint x: 249, endPoint y: 23, distance: 40.4
click at [289, 16] on icon "close-circle" at bounding box center [290, 19] width 10 height 10
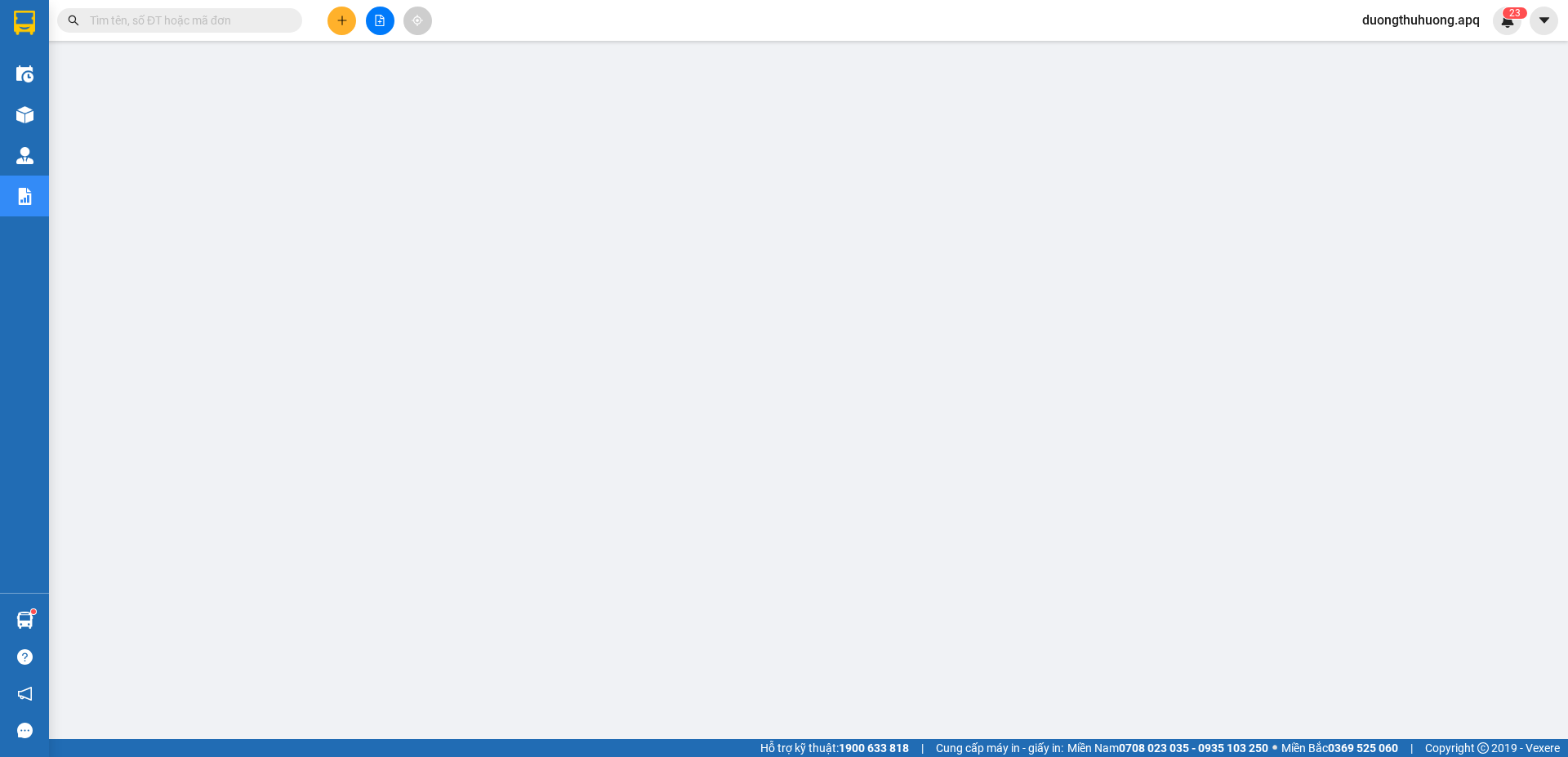
paste input "0359150687"
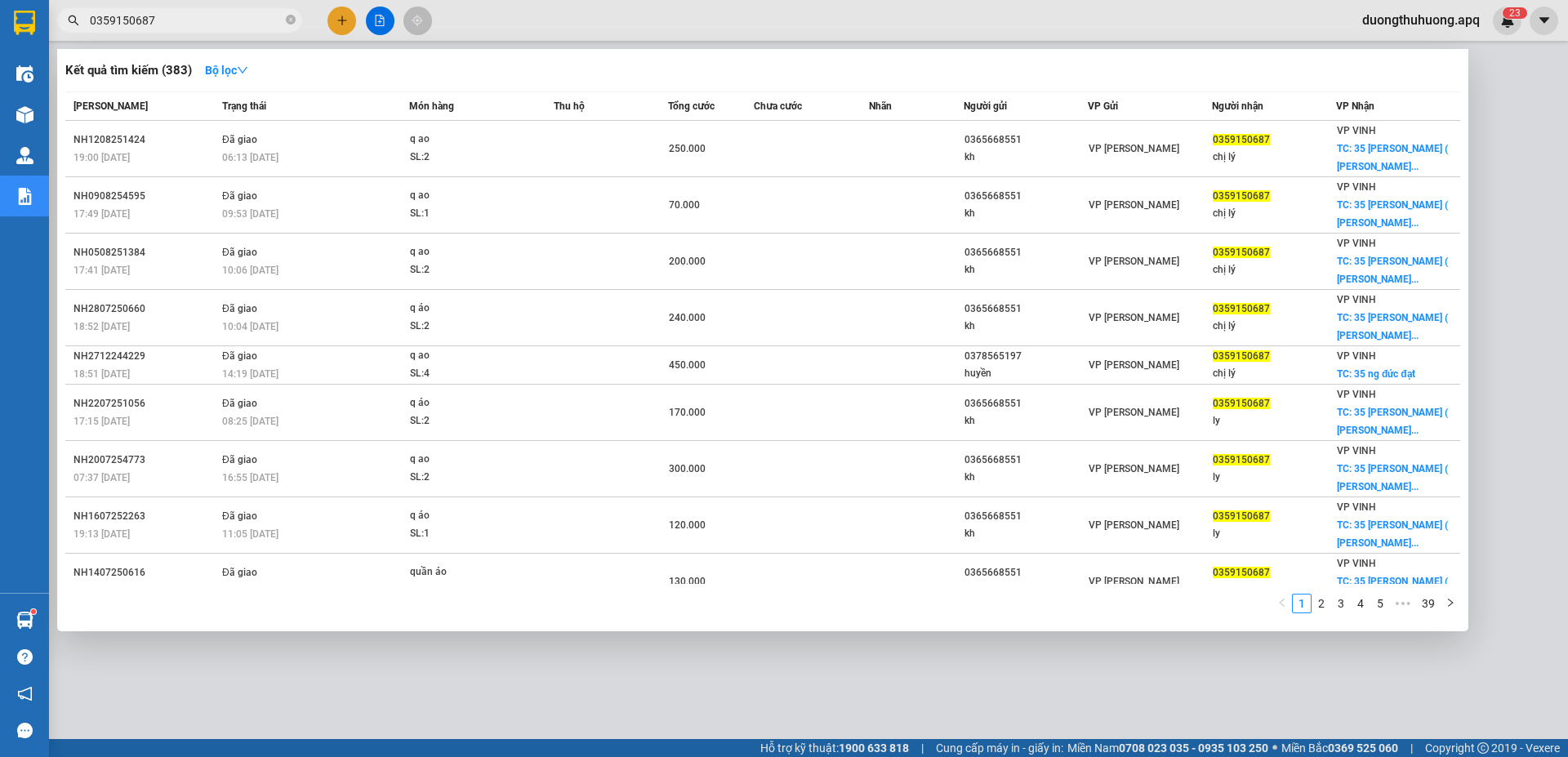
type input "0359150687"
click at [287, 20] on icon "close-circle" at bounding box center [290, 19] width 10 height 10
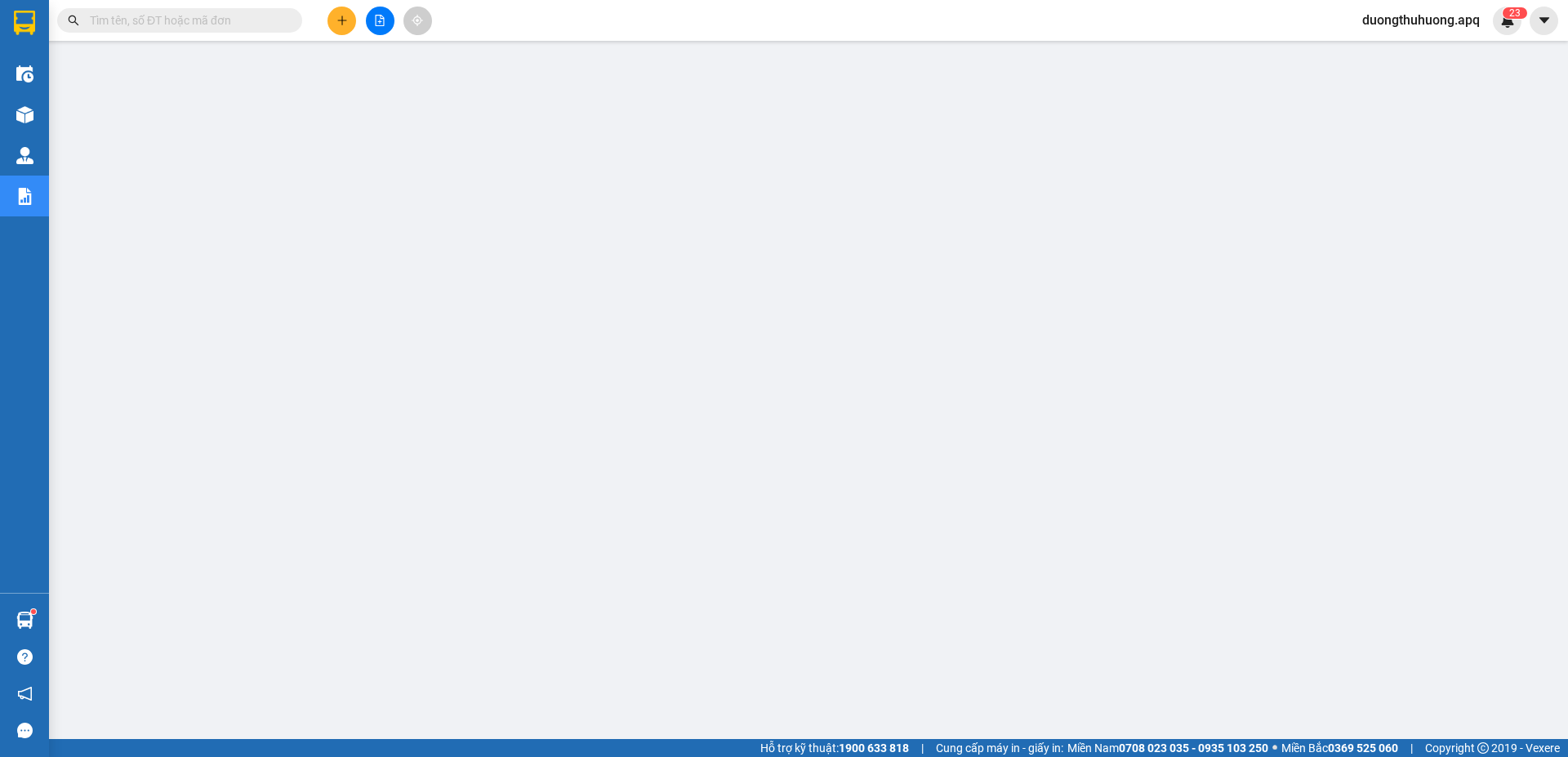
paste input "0971665999"
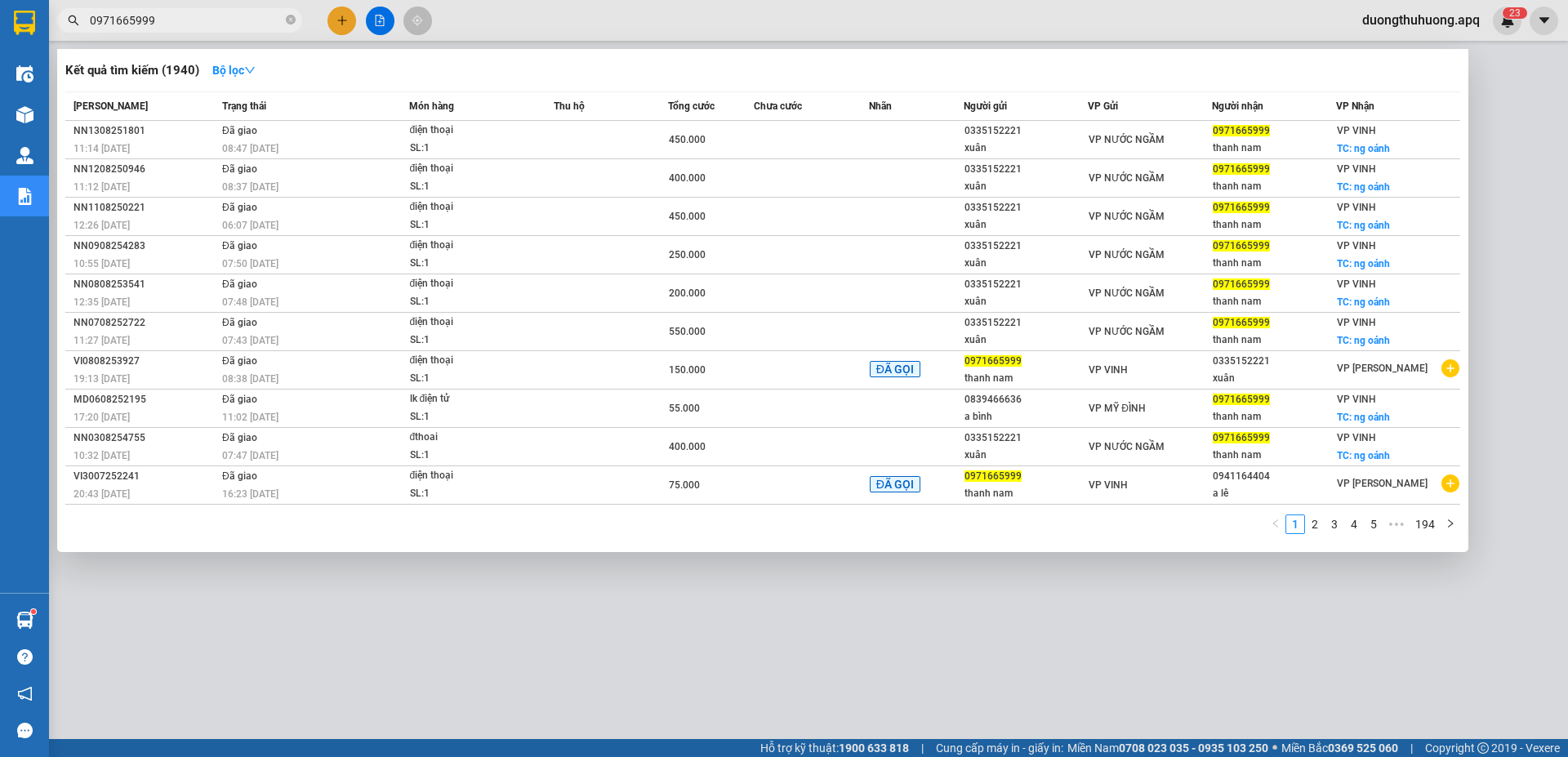
type input "0971665999"
drag, startPoint x: 290, startPoint y: 19, endPoint x: 253, endPoint y: 24, distance: 37.3
click at [289, 19] on icon "close-circle" at bounding box center [290, 19] width 10 height 10
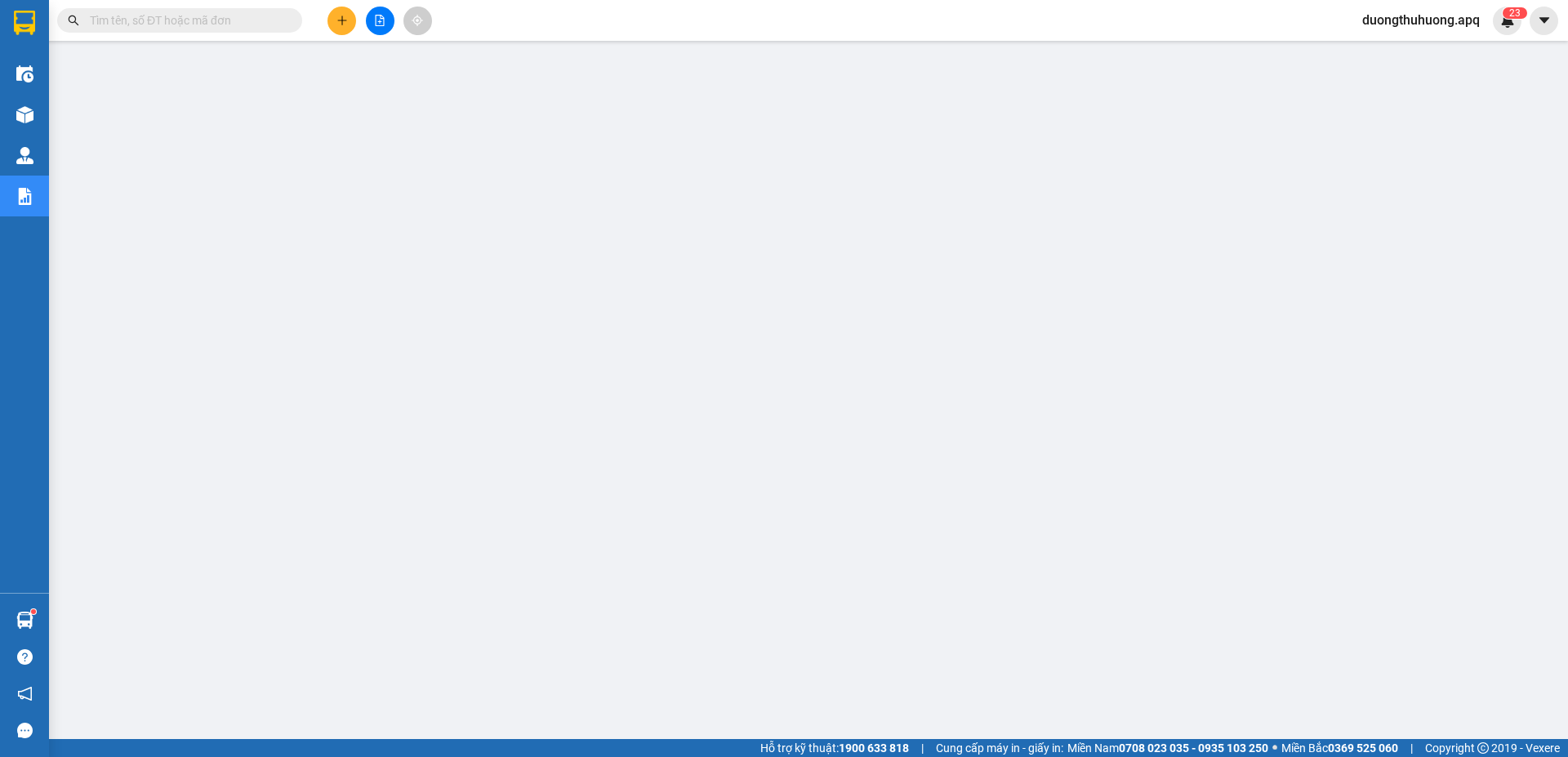
paste input "0984428888"
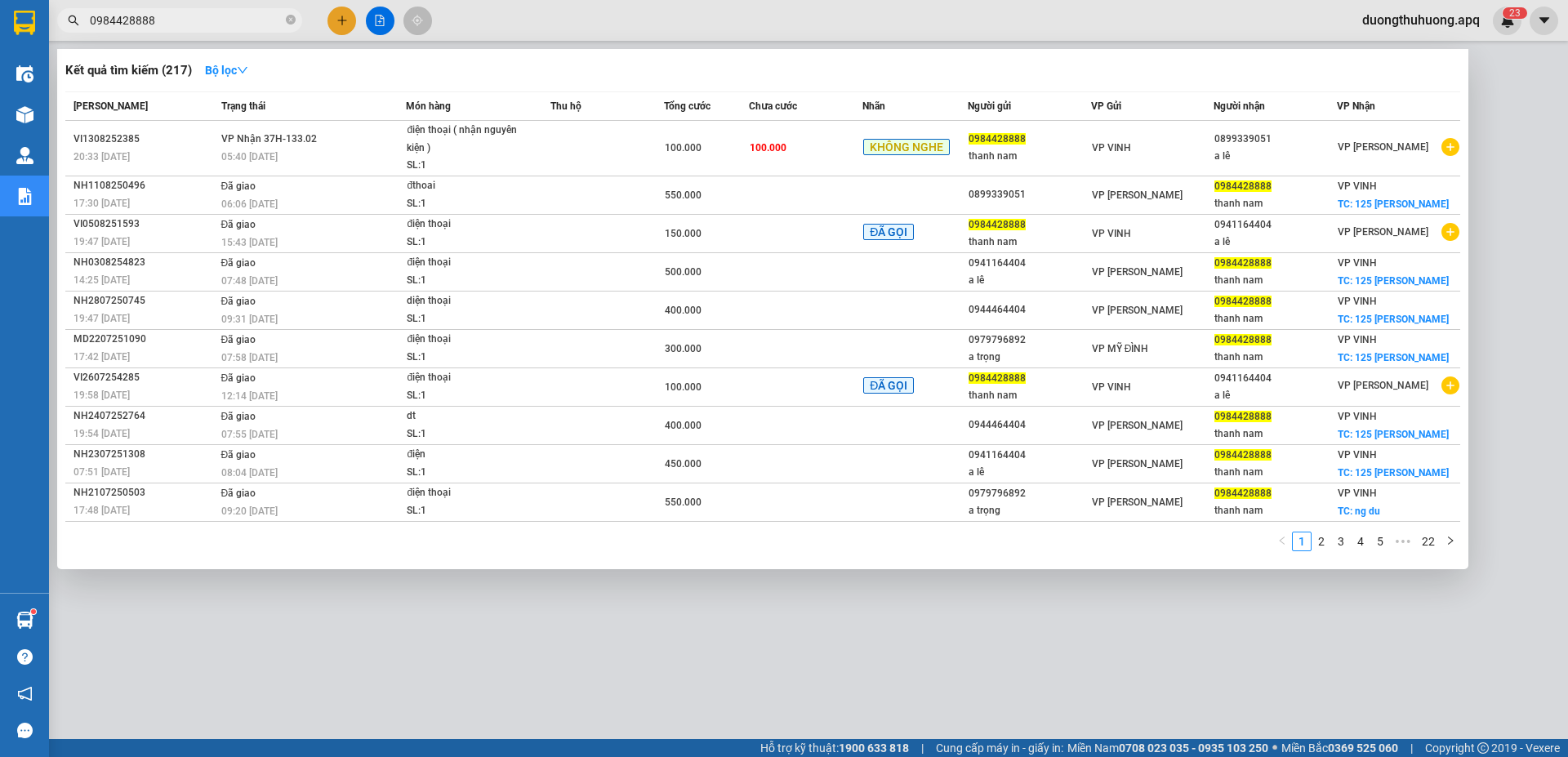
type input "0984428888"
click at [289, 22] on icon "close-circle" at bounding box center [290, 19] width 10 height 10
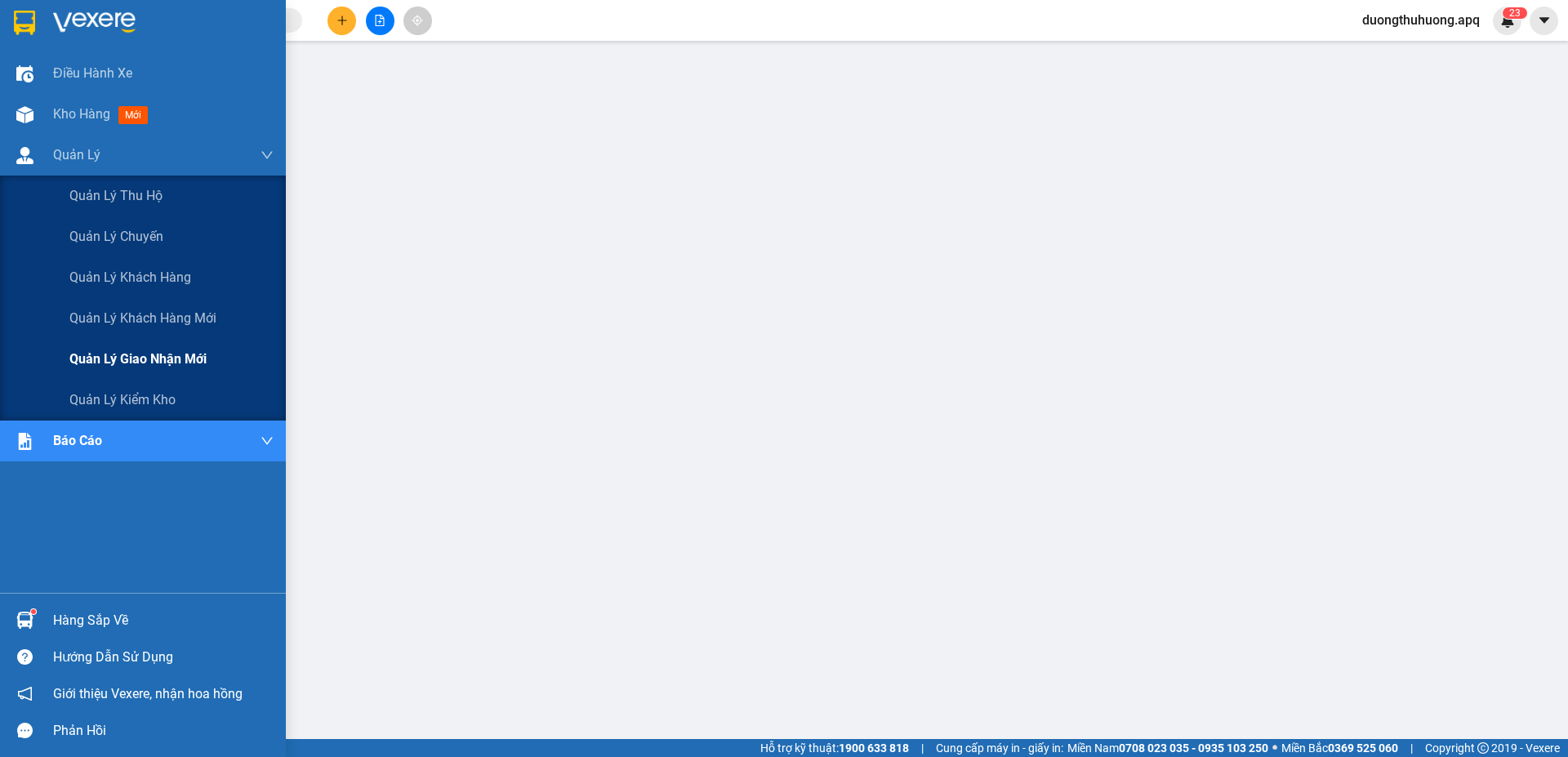
click at [136, 364] on span "Quản lý giao nhận mới" at bounding box center [138, 358] width 137 height 20
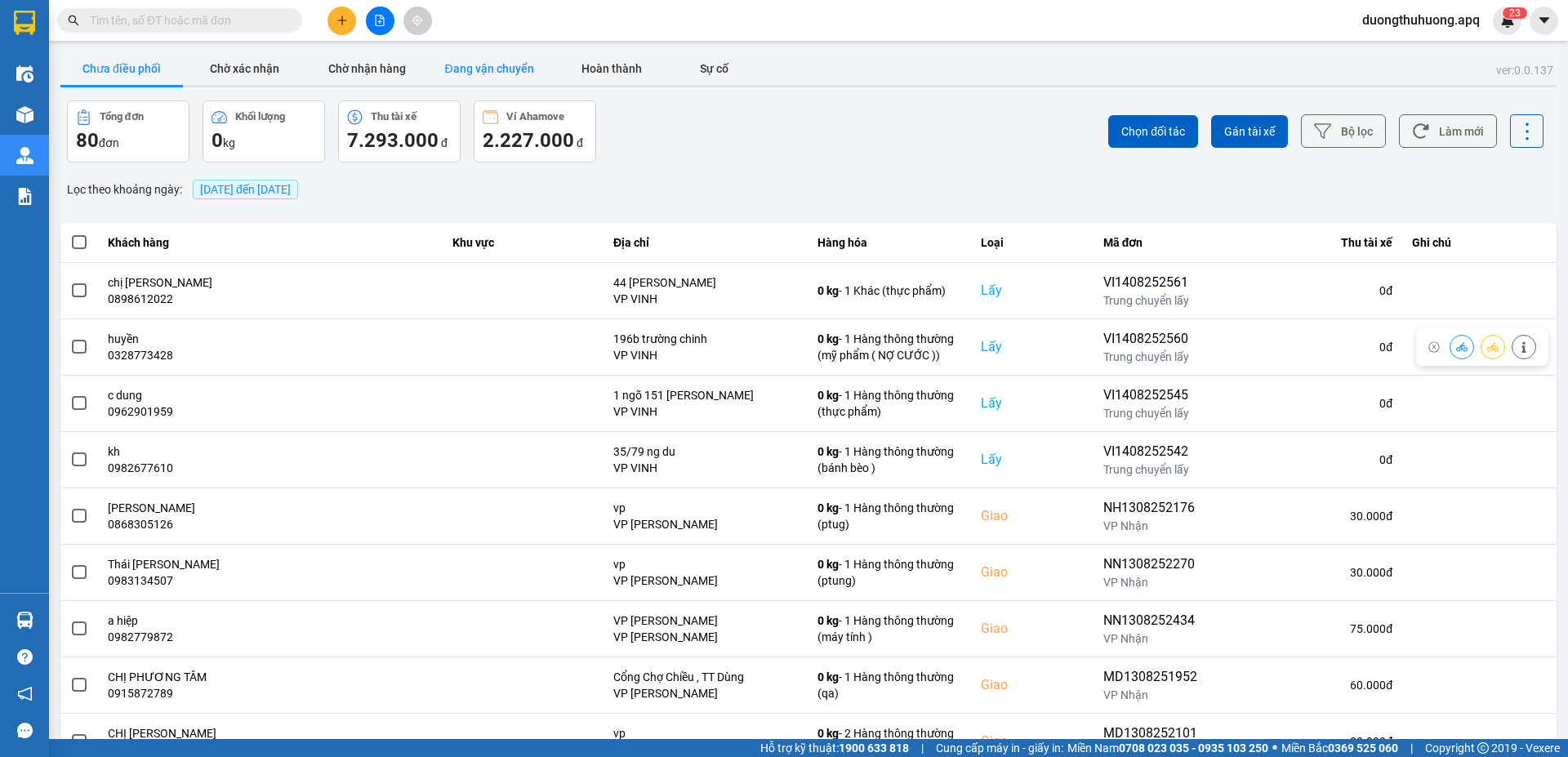
click at [486, 67] on button "Đang vận chuyển" at bounding box center [488, 68] width 123 height 33
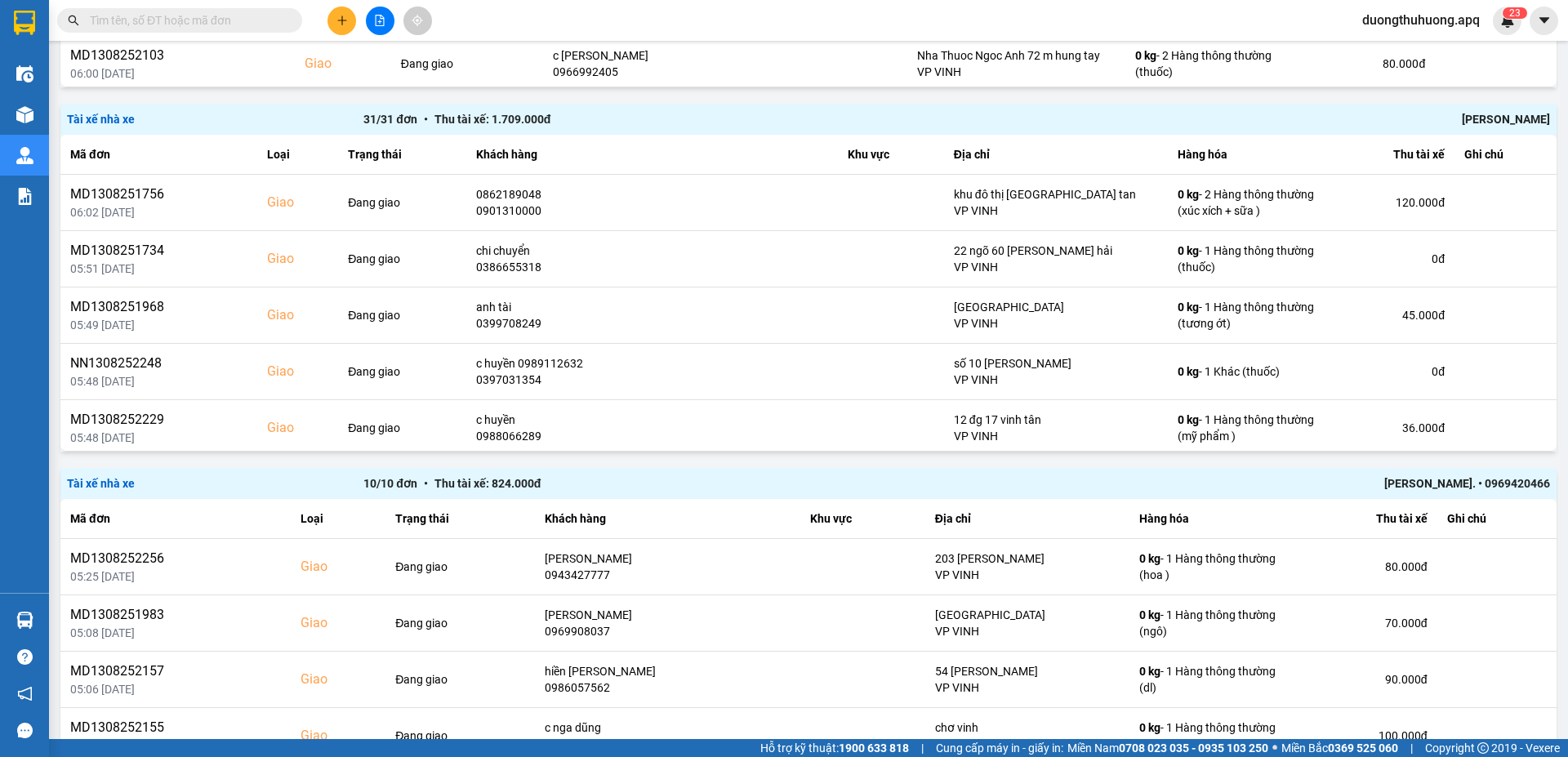
scroll to position [985, 0]
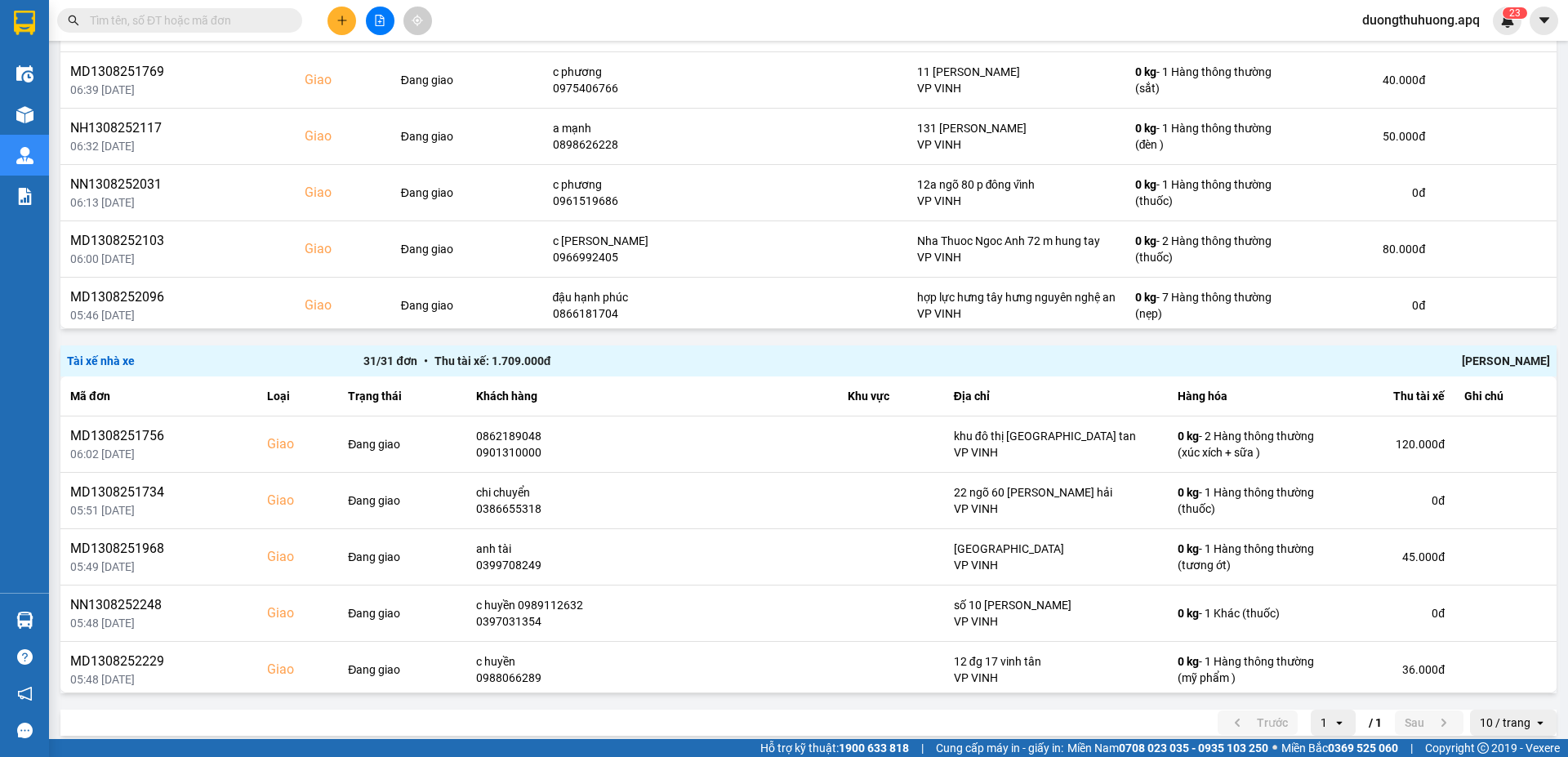
scroll to position [620, 0]
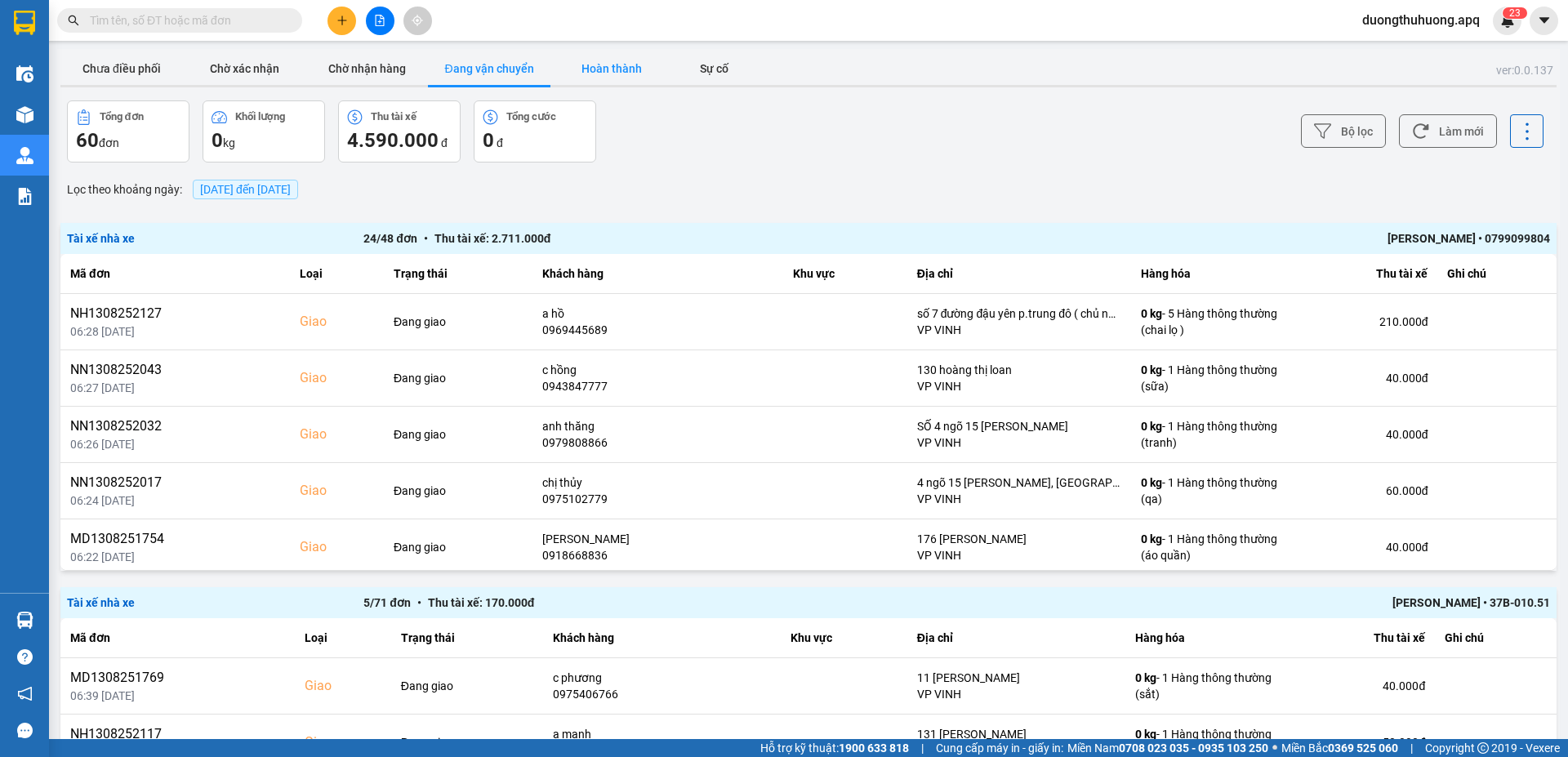
click at [614, 65] on button "Hoàn thành" at bounding box center [611, 68] width 123 height 33
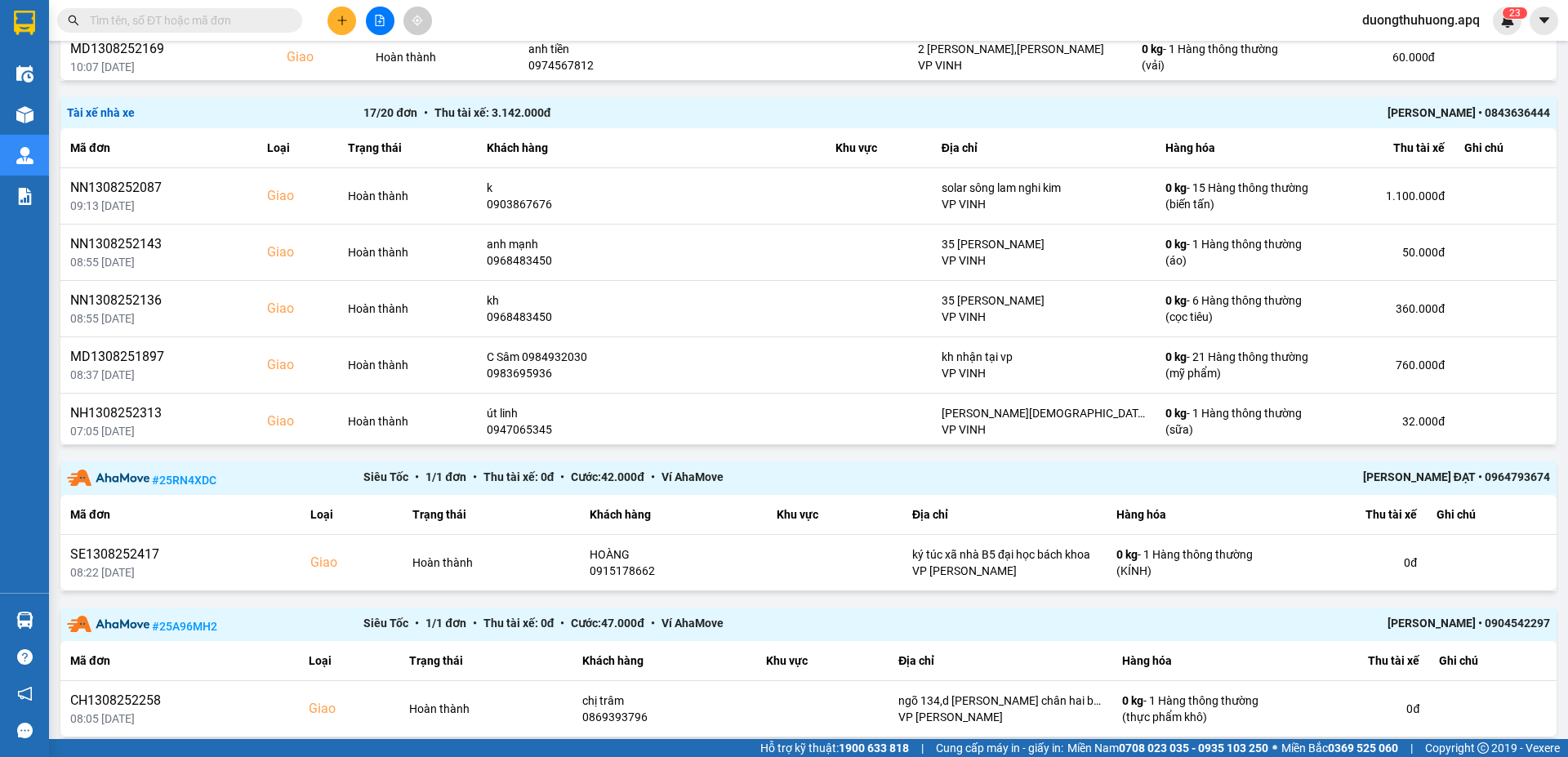
scroll to position [2078, 0]
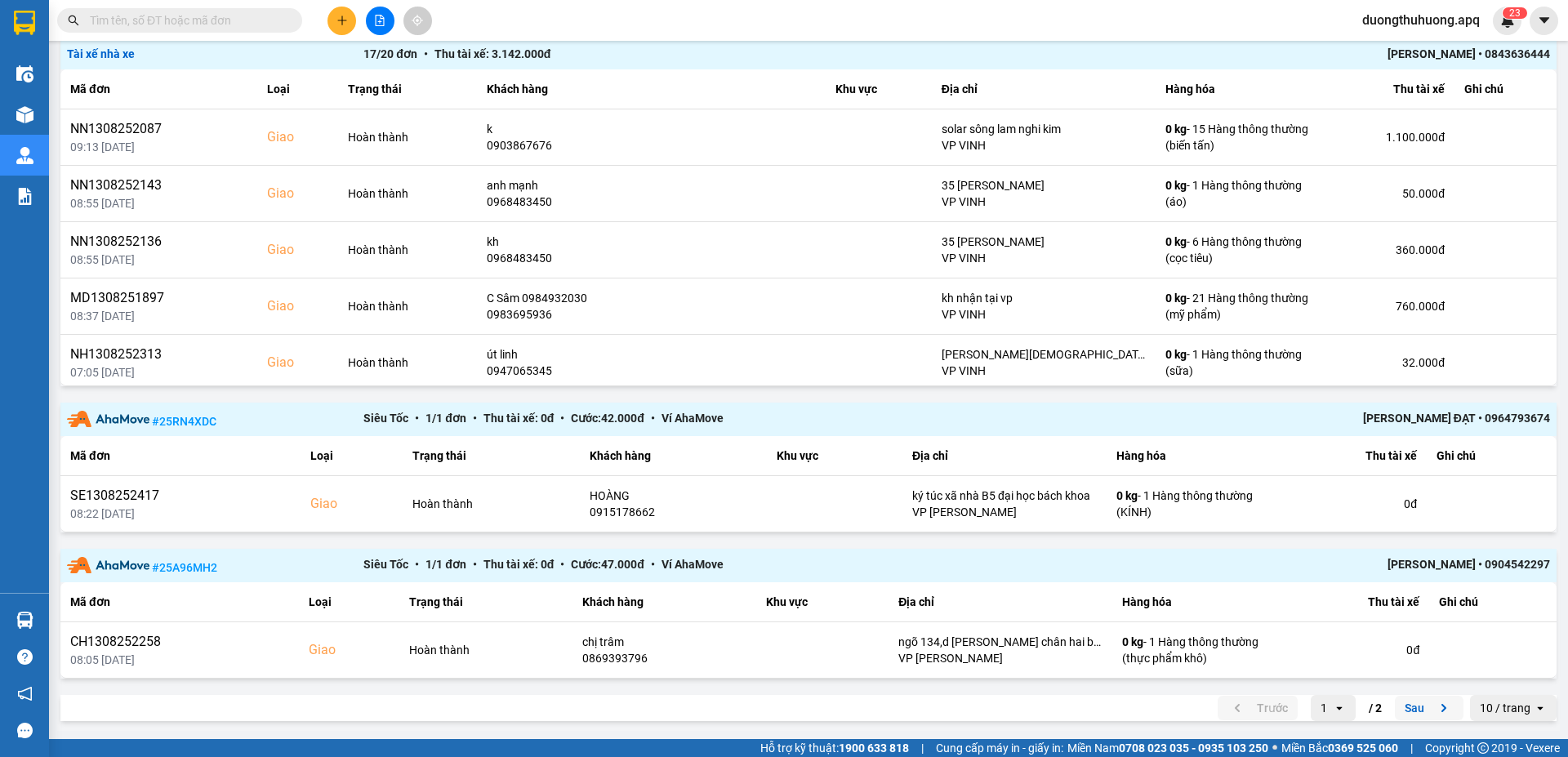
click at [1403, 709] on button "Sau" at bounding box center [1428, 707] width 69 height 24
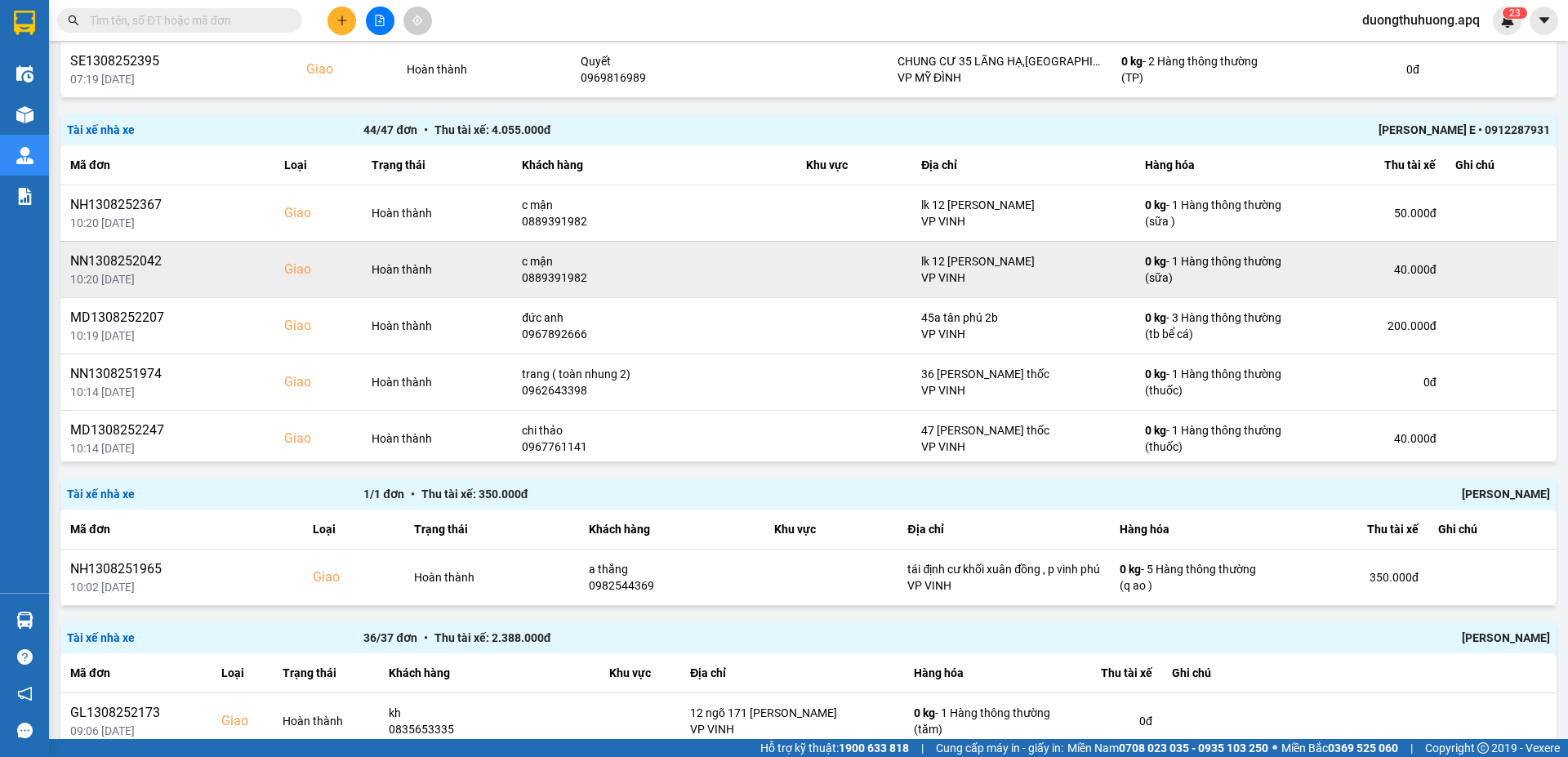
scroll to position [841, 0]
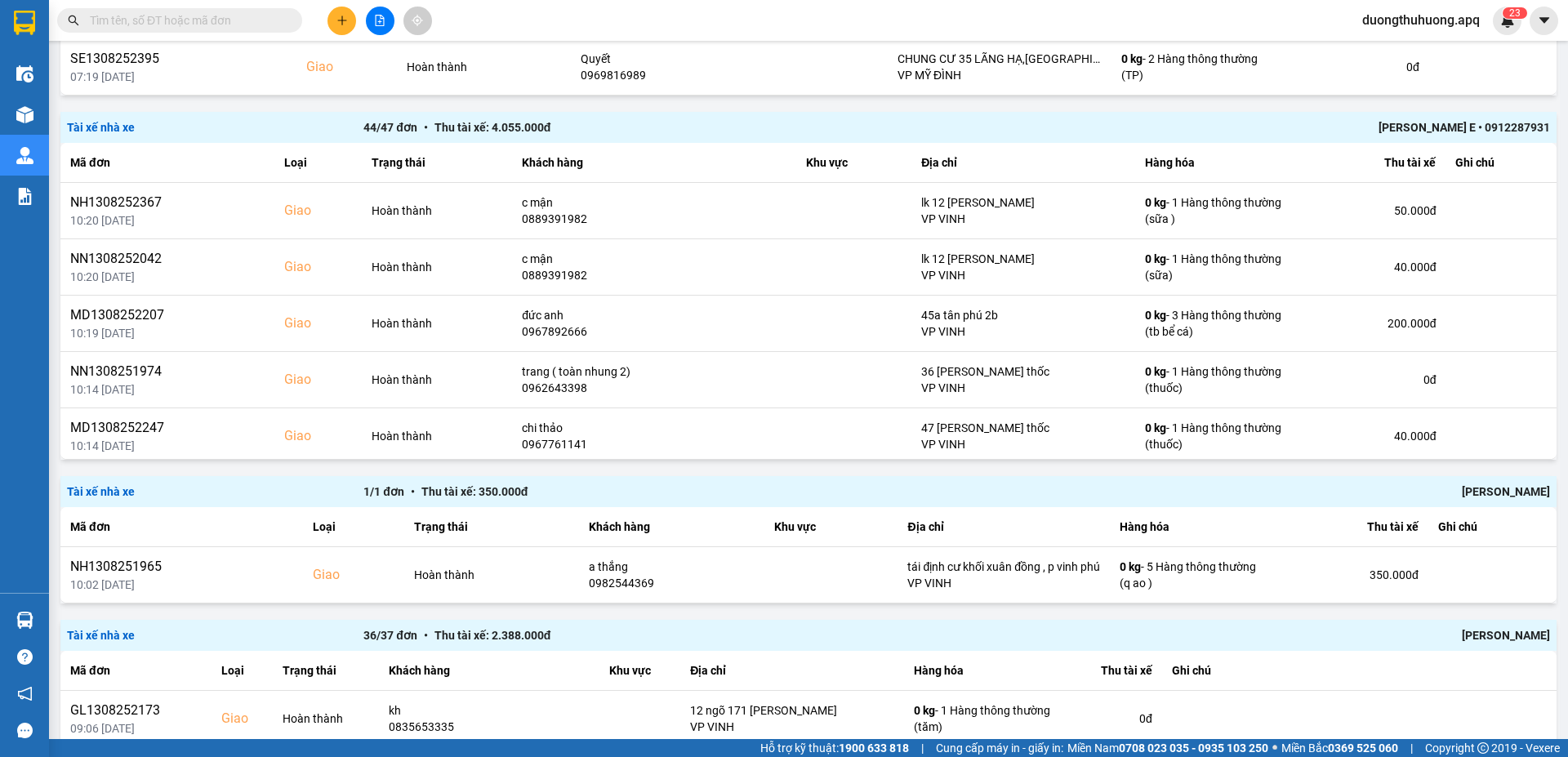
click at [1417, 126] on div "Quang Văn E • 0912287931" at bounding box center [1253, 127] width 592 height 18
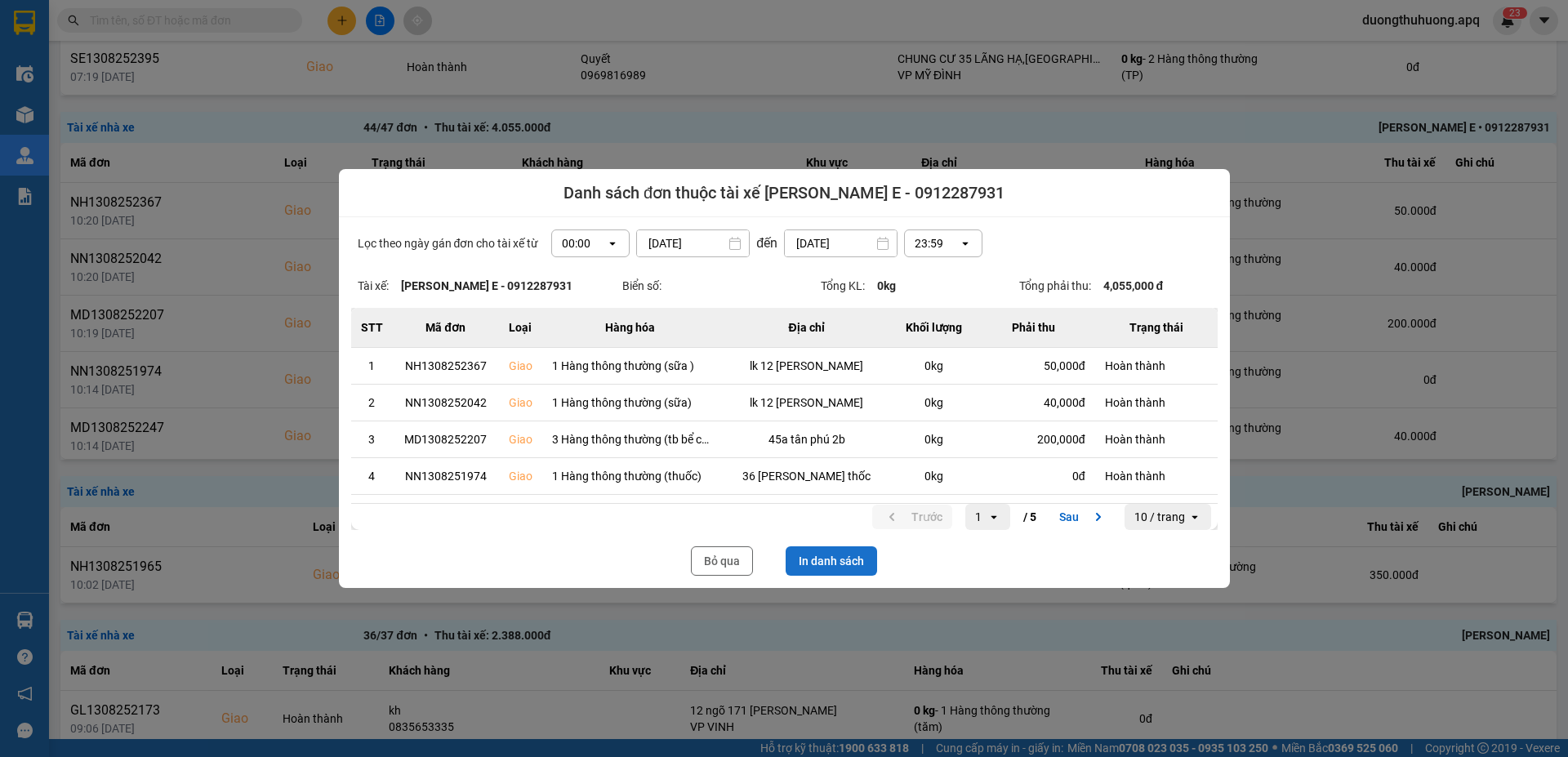
click at [830, 562] on button "In danh sách" at bounding box center [831, 560] width 92 height 29
click at [719, 563] on button "Bỏ qua" at bounding box center [722, 560] width 62 height 29
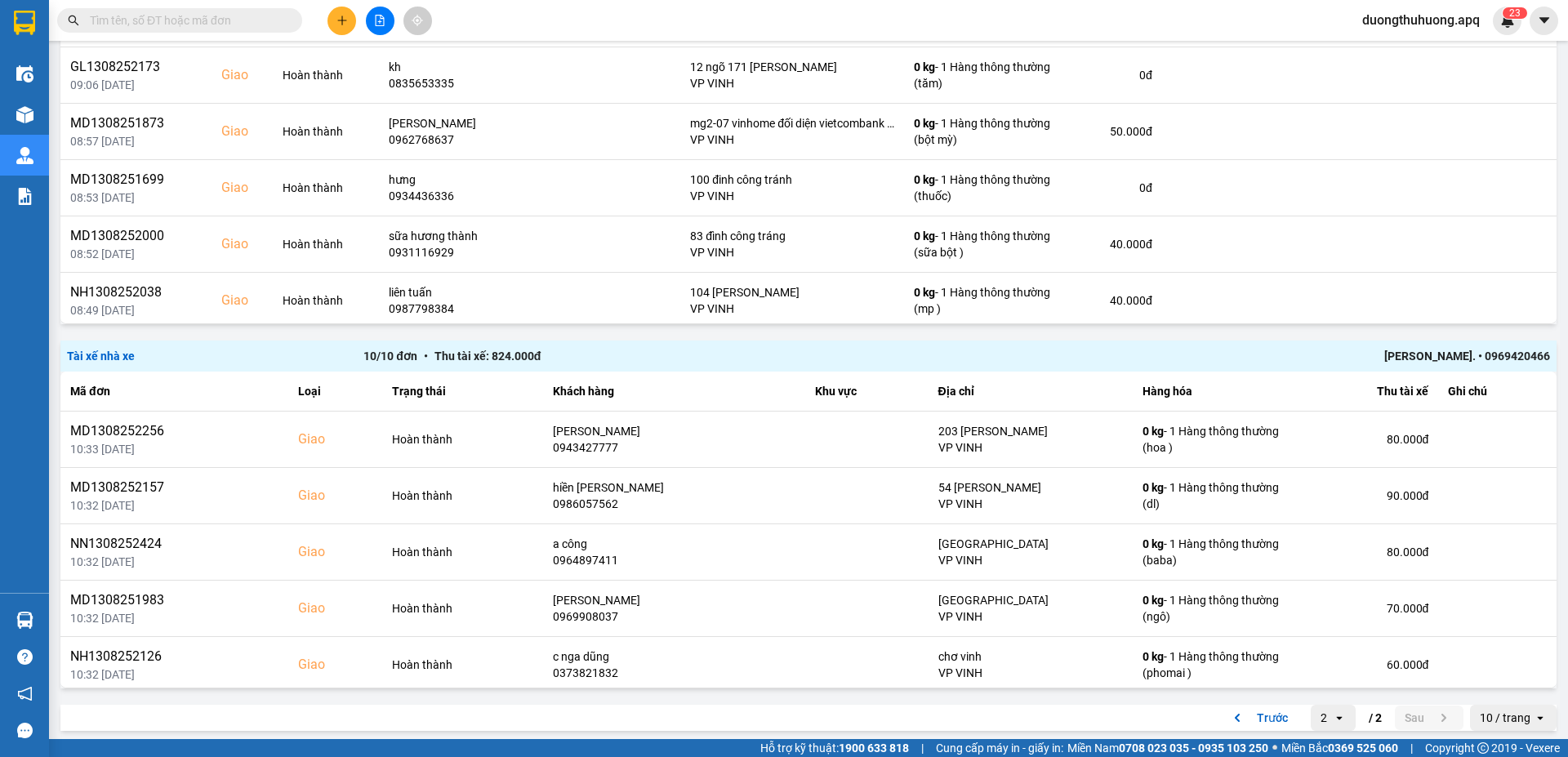
scroll to position [1473, 0]
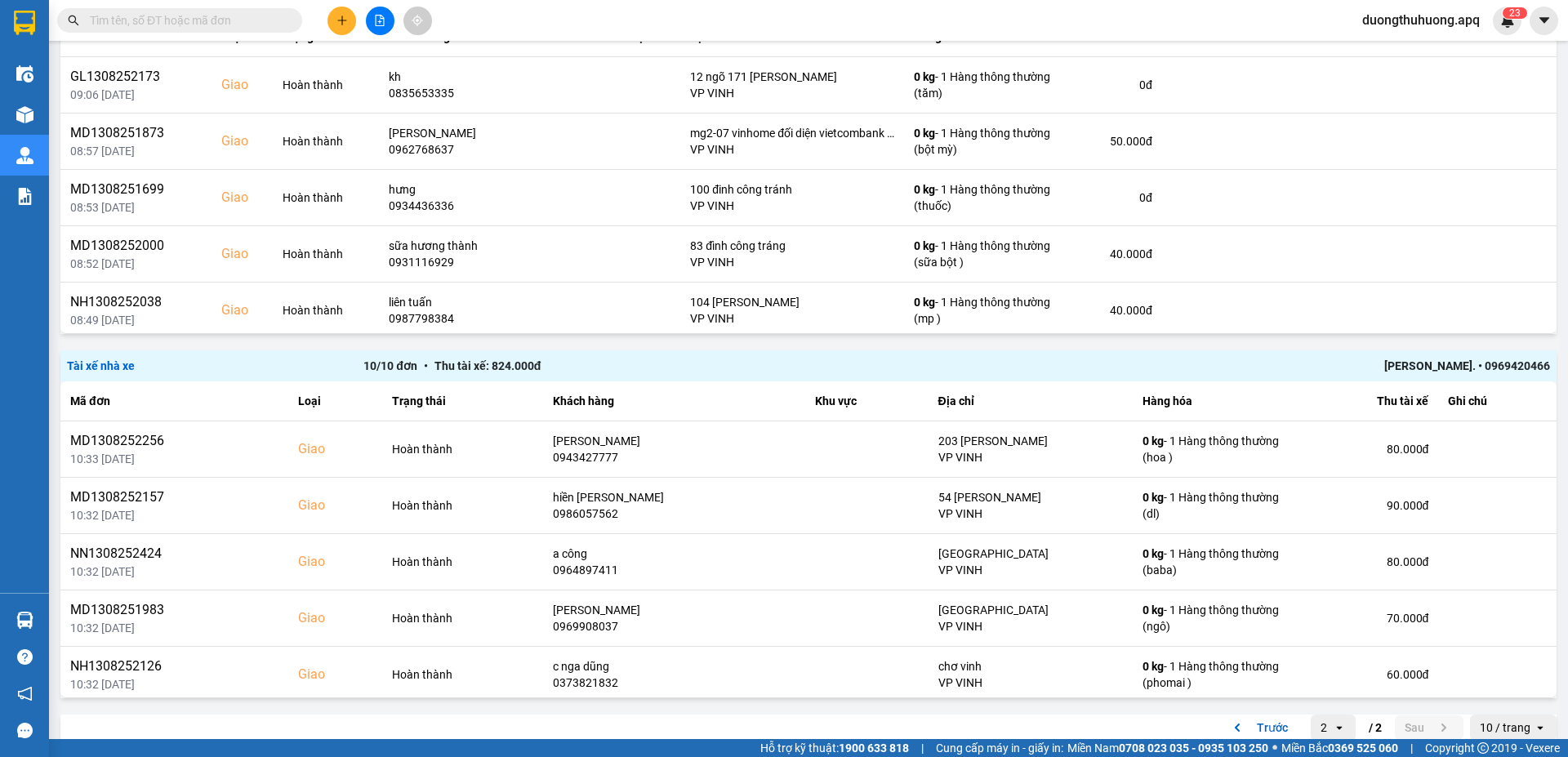
click at [1421, 364] on div "Lê xuân trình. • 0969420466" at bounding box center [1253, 365] width 592 height 18
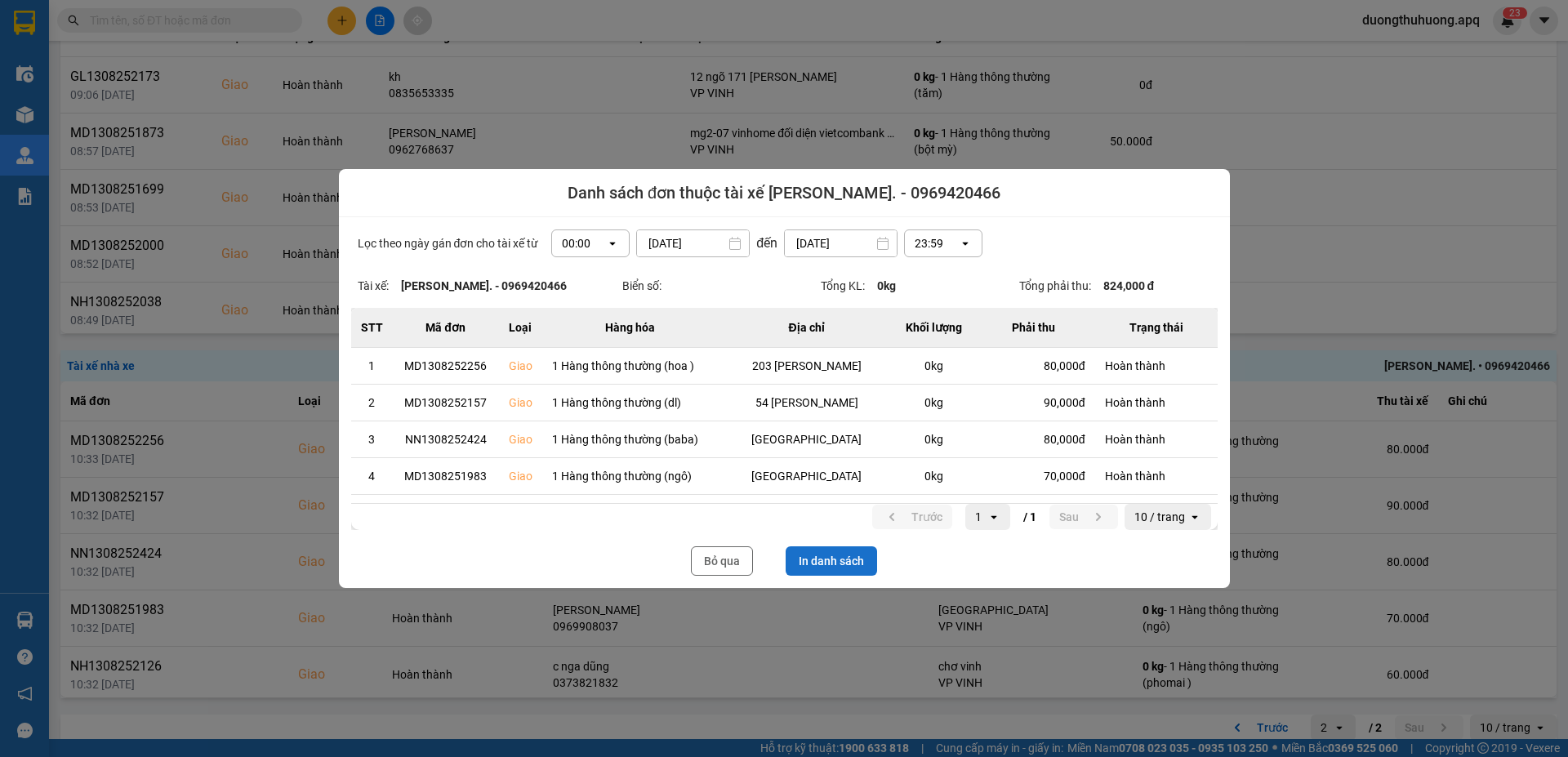
click at [837, 559] on button "In danh sách" at bounding box center [831, 560] width 92 height 29
click at [839, 560] on button "In danh sách" at bounding box center [831, 560] width 92 height 29
click at [718, 557] on button "Bỏ qua" at bounding box center [722, 560] width 62 height 29
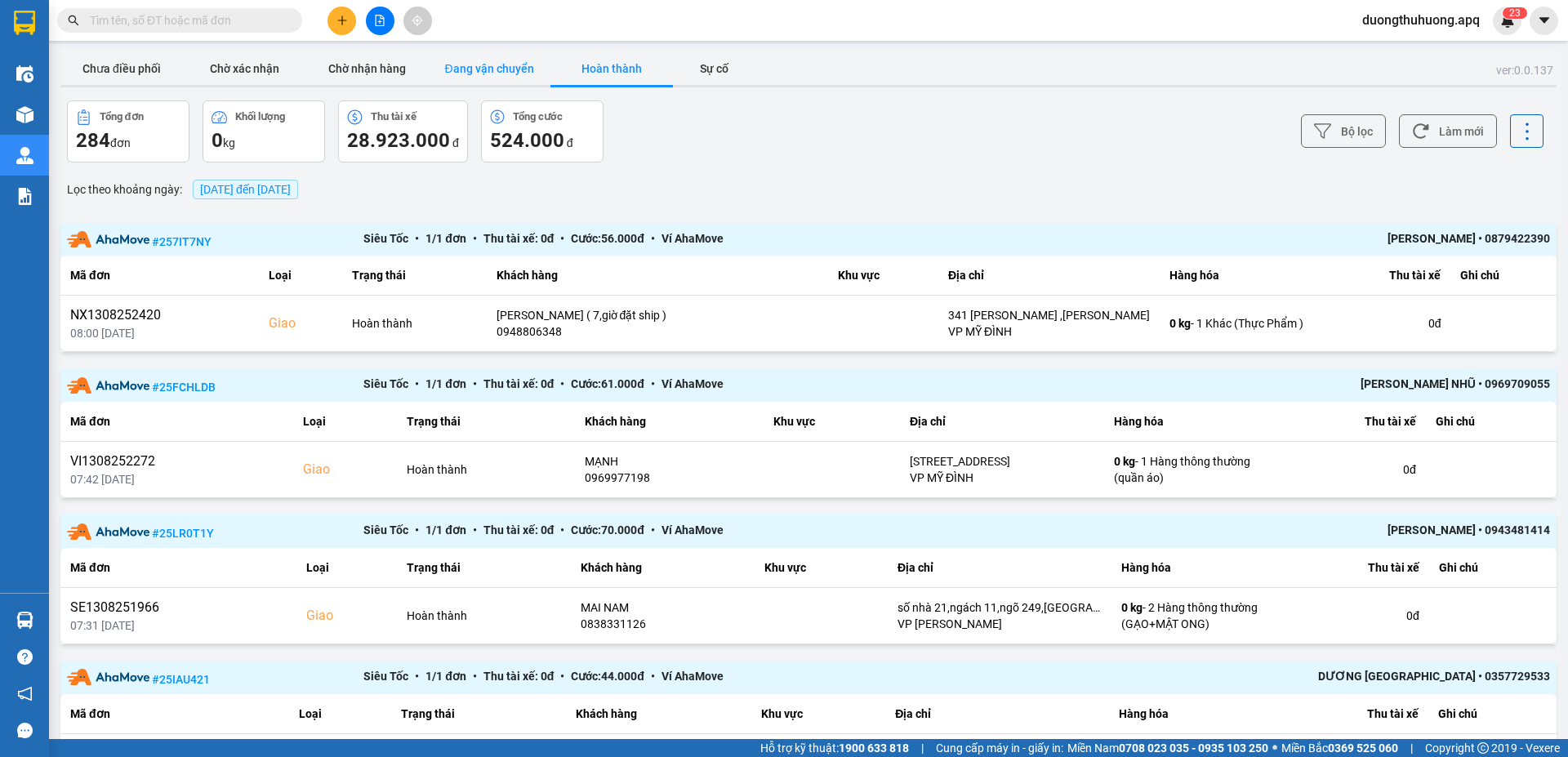
click at [488, 70] on button "Đang vận chuyển" at bounding box center [488, 68] width 123 height 33
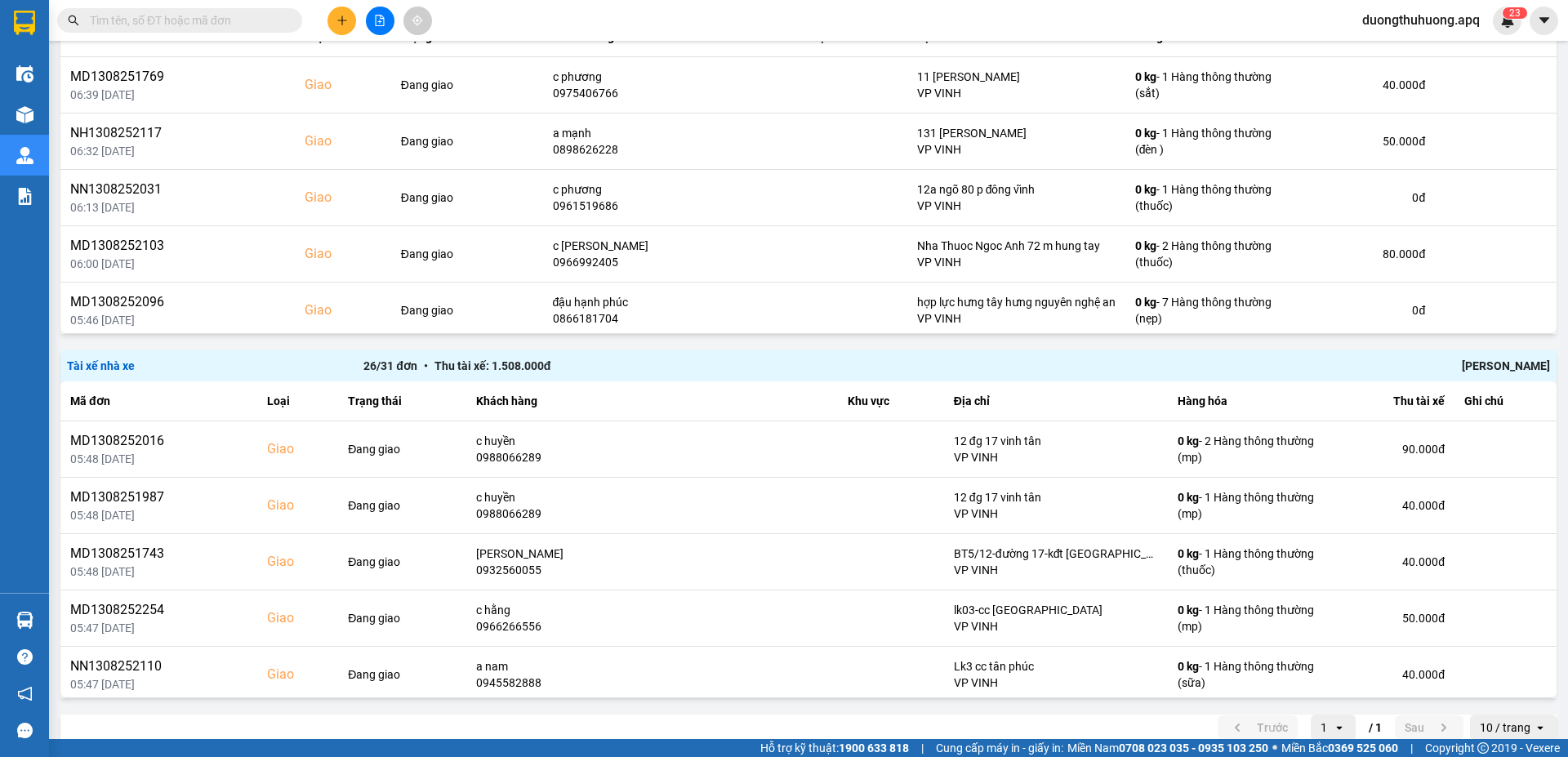
scroll to position [620, 0]
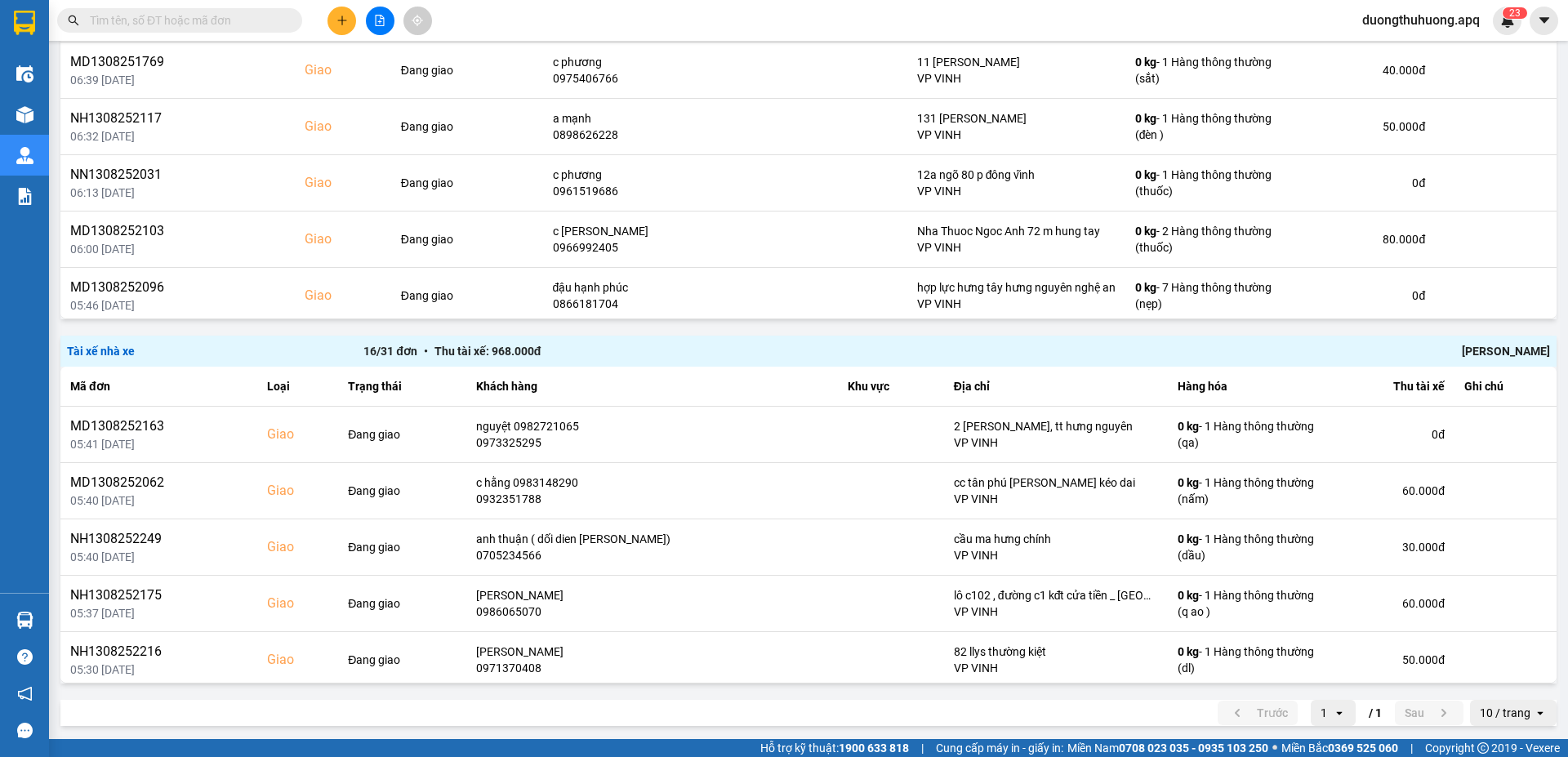
scroll to position [620, 0]
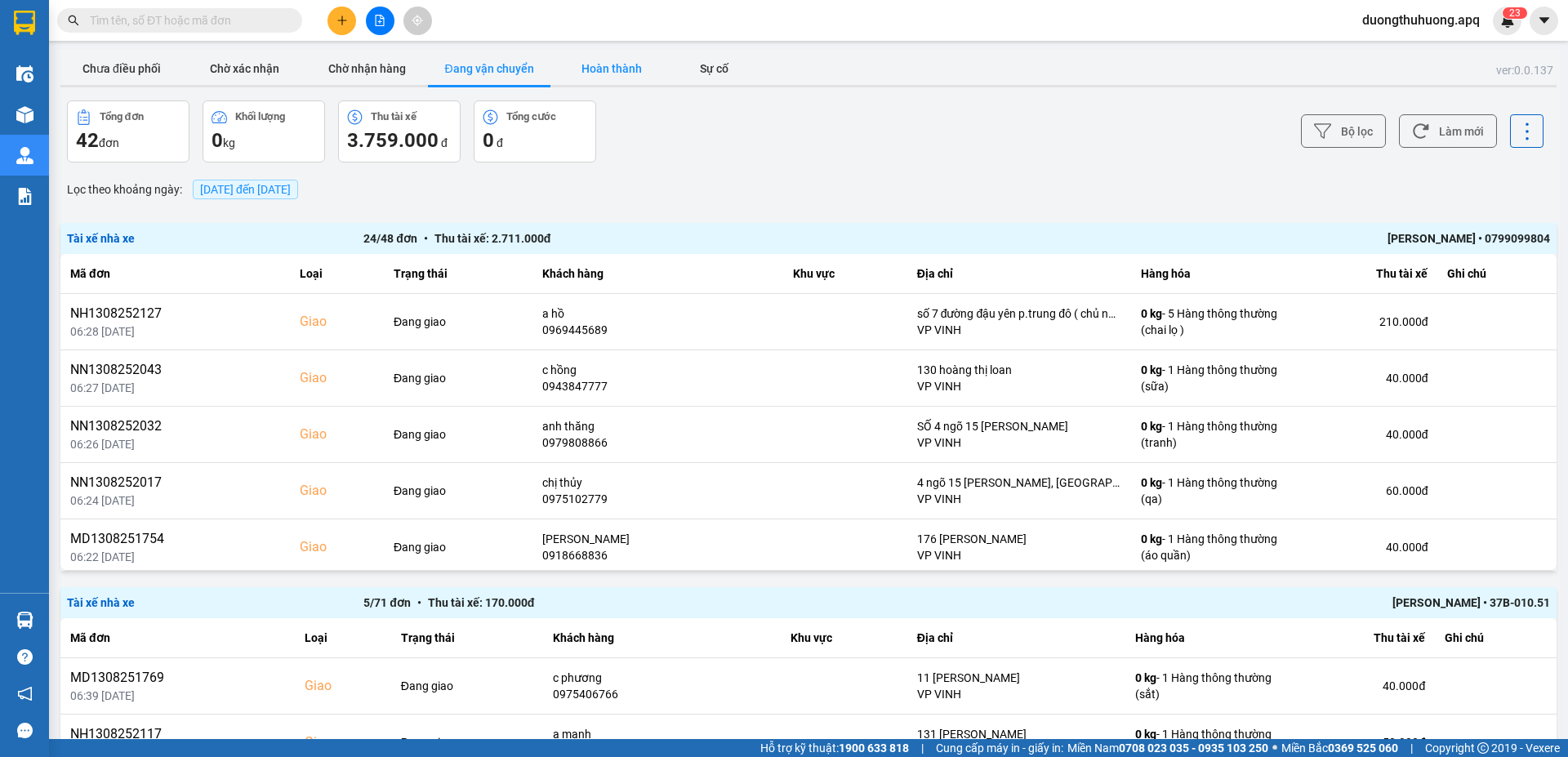
click at [610, 71] on button "Hoàn thành" at bounding box center [611, 68] width 123 height 33
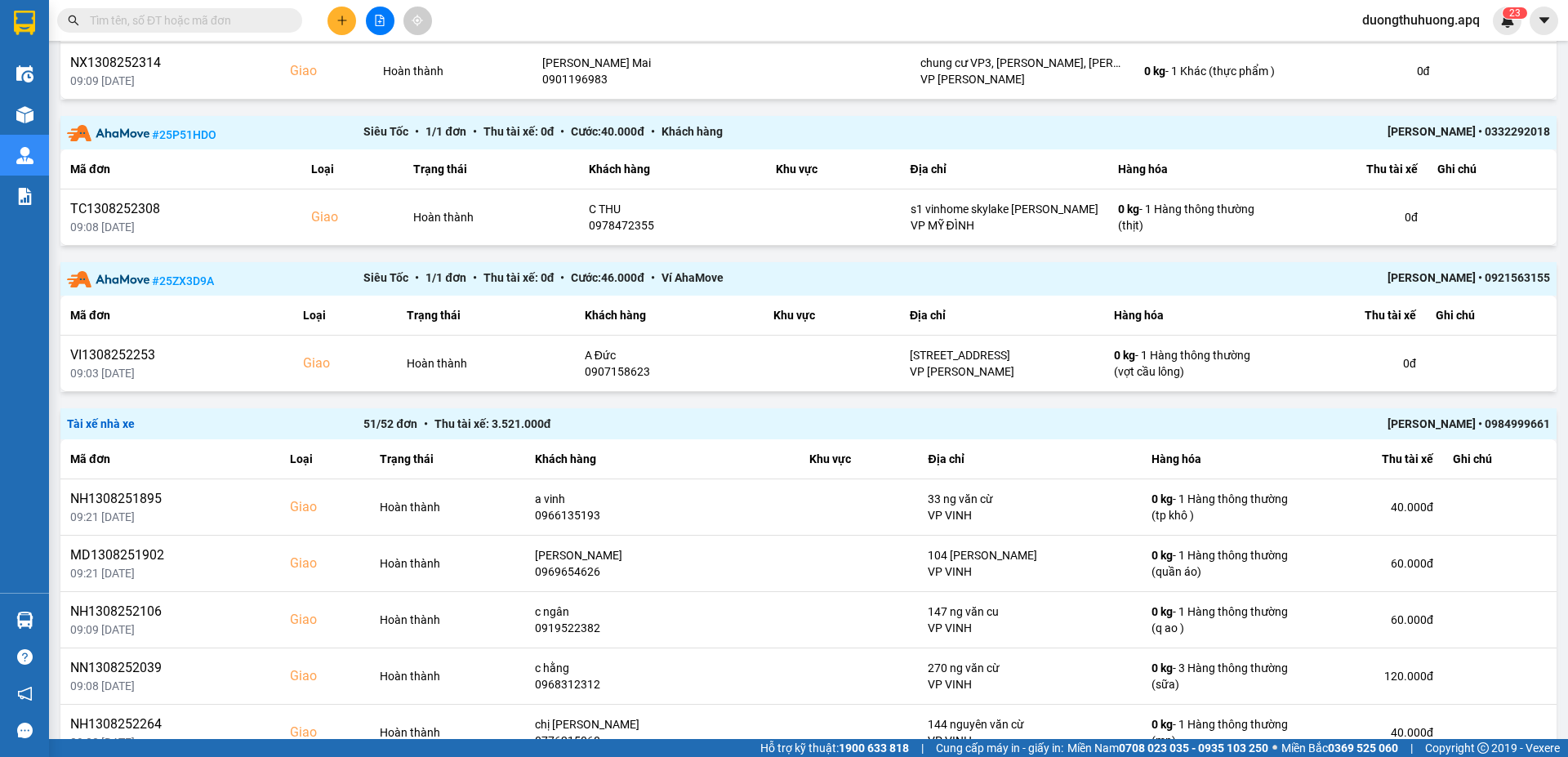
scroll to position [618, 0]
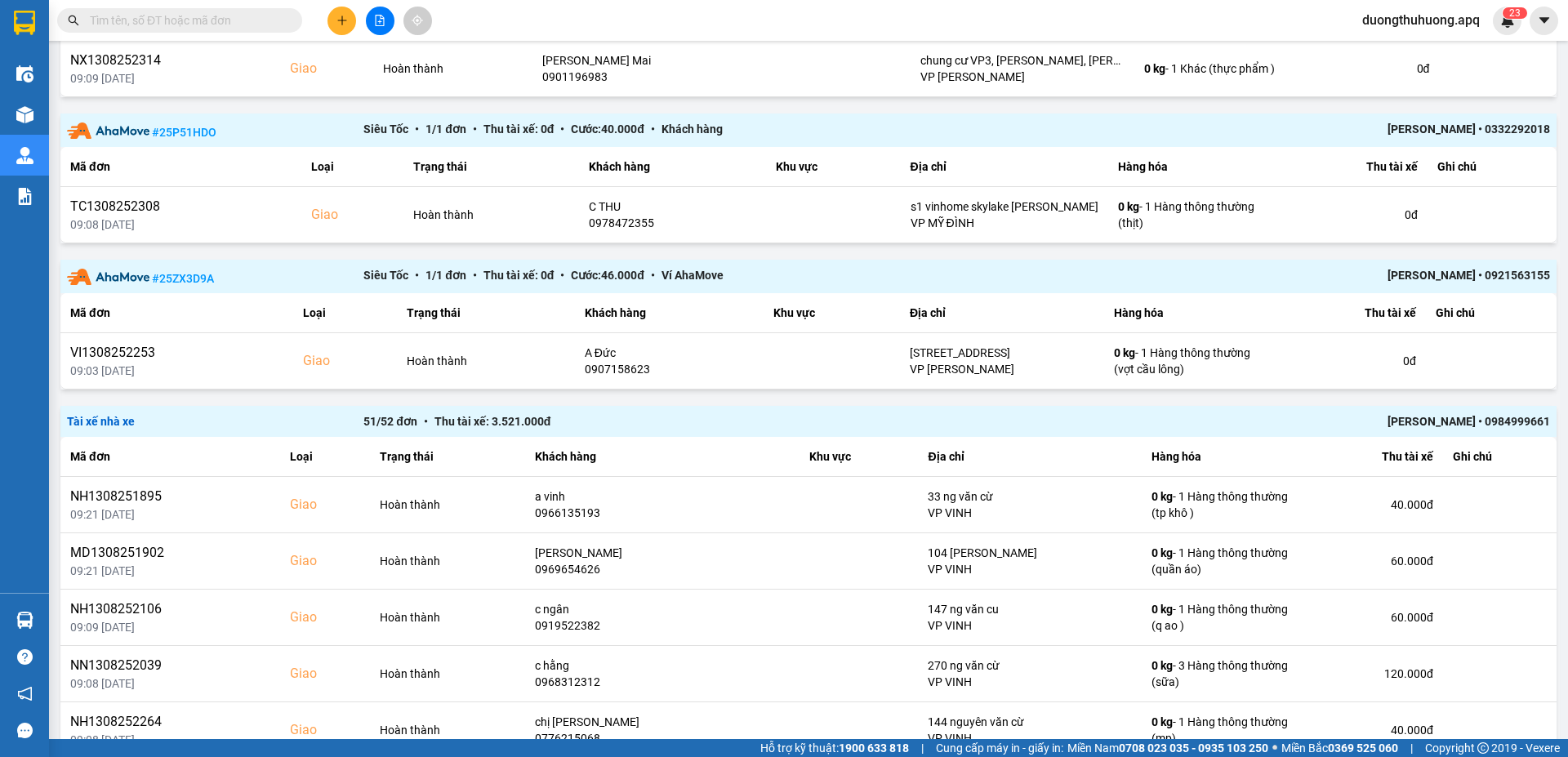
click at [1428, 419] on div "Nguyễn Chí Công • 0984999661" at bounding box center [1253, 420] width 592 height 18
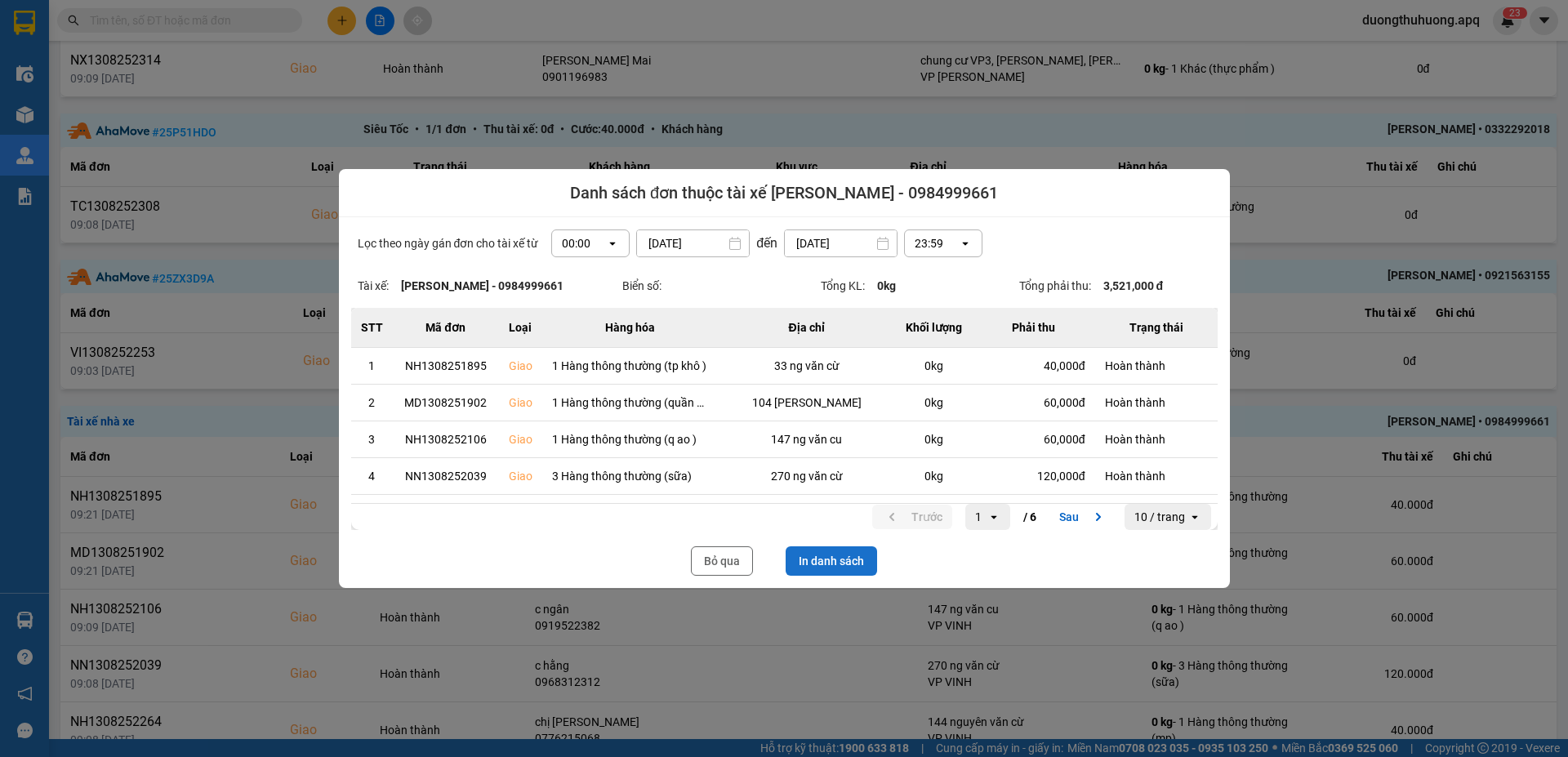
click at [839, 558] on button "In danh sách" at bounding box center [831, 560] width 92 height 29
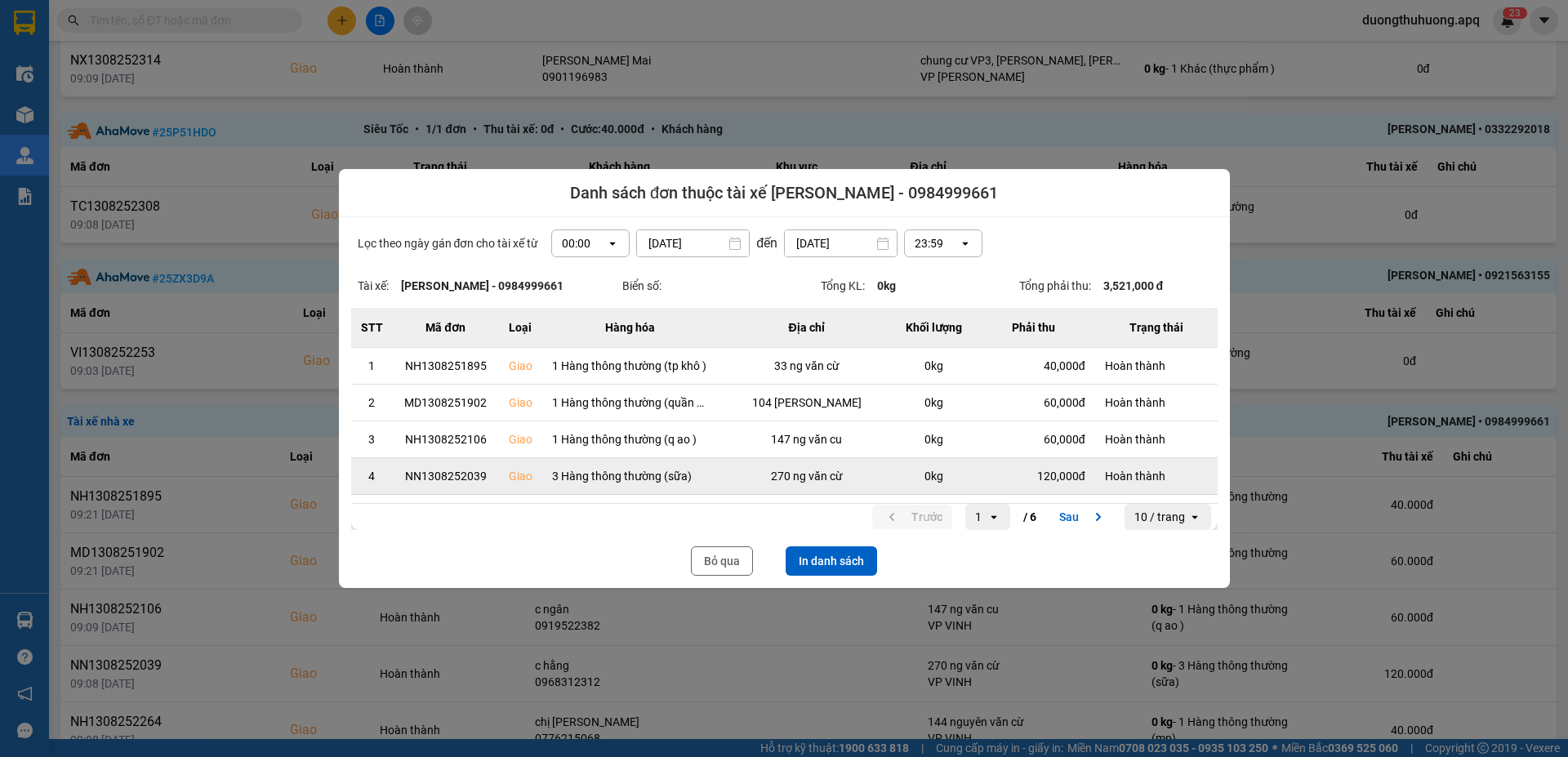
scroll to position [0, 0]
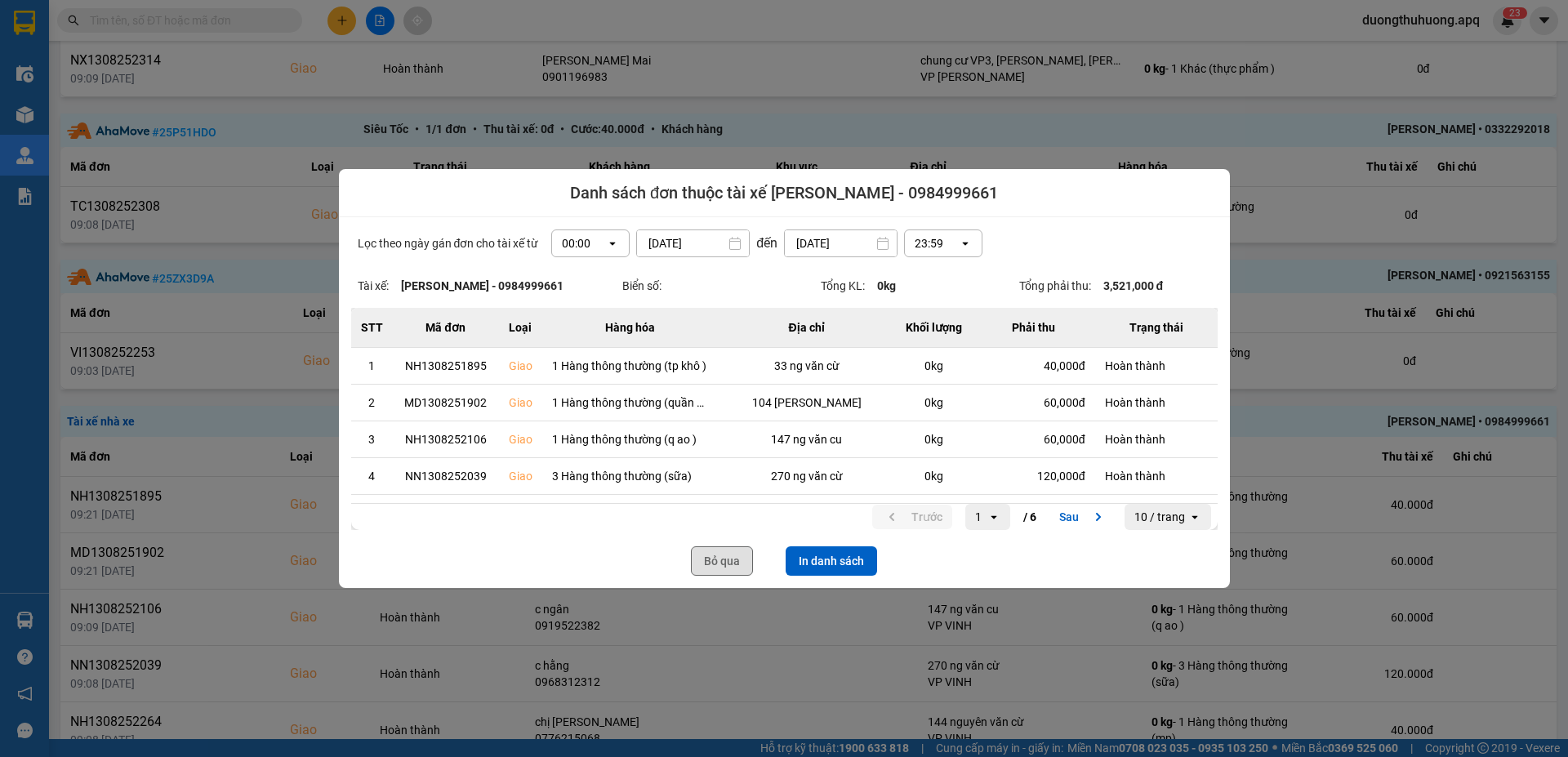
click at [726, 561] on button "Bỏ qua" at bounding box center [722, 560] width 62 height 29
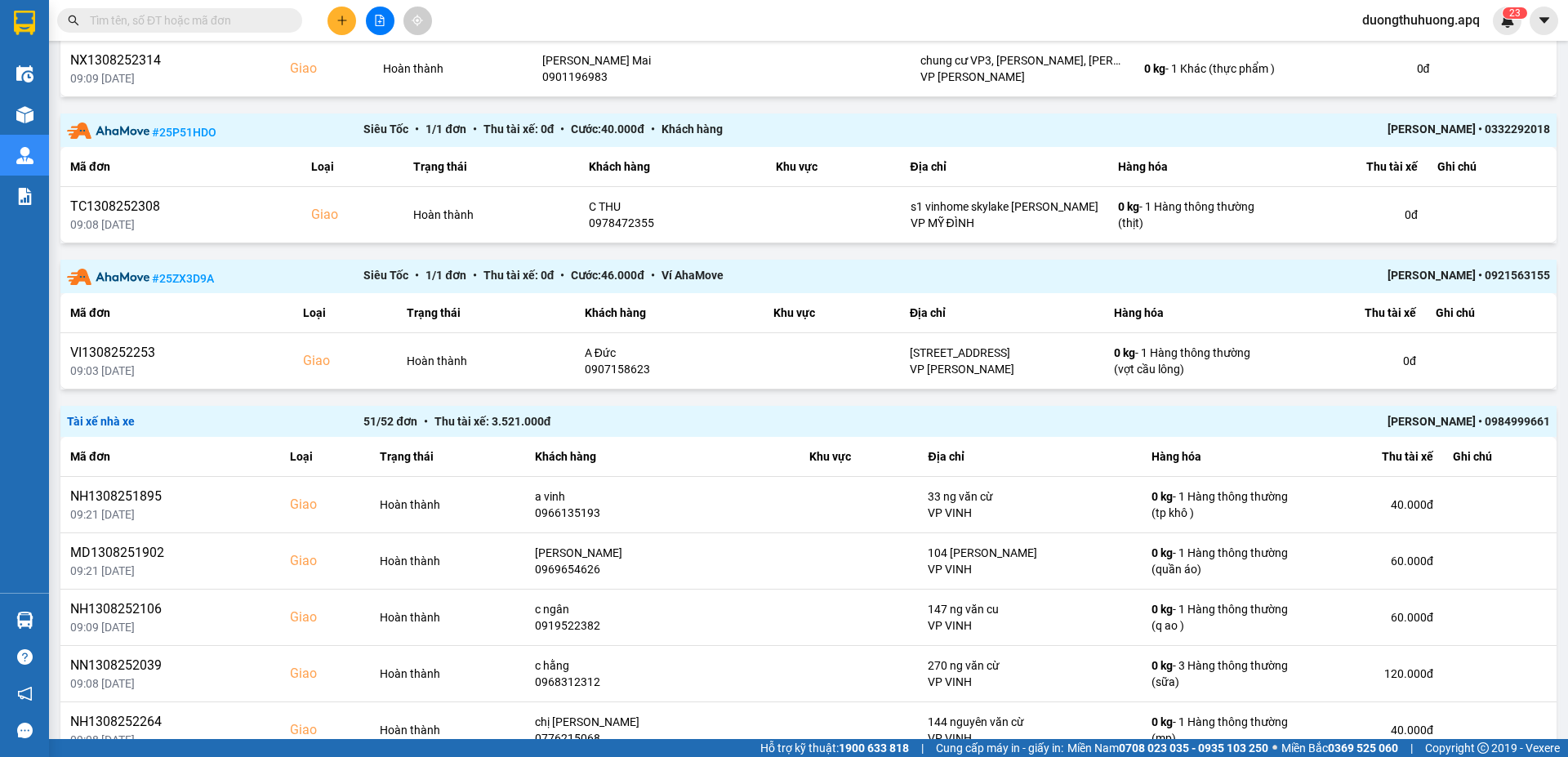
click at [1414, 417] on div "Nguyễn Chí Công • 0984999661" at bounding box center [1253, 420] width 592 height 18
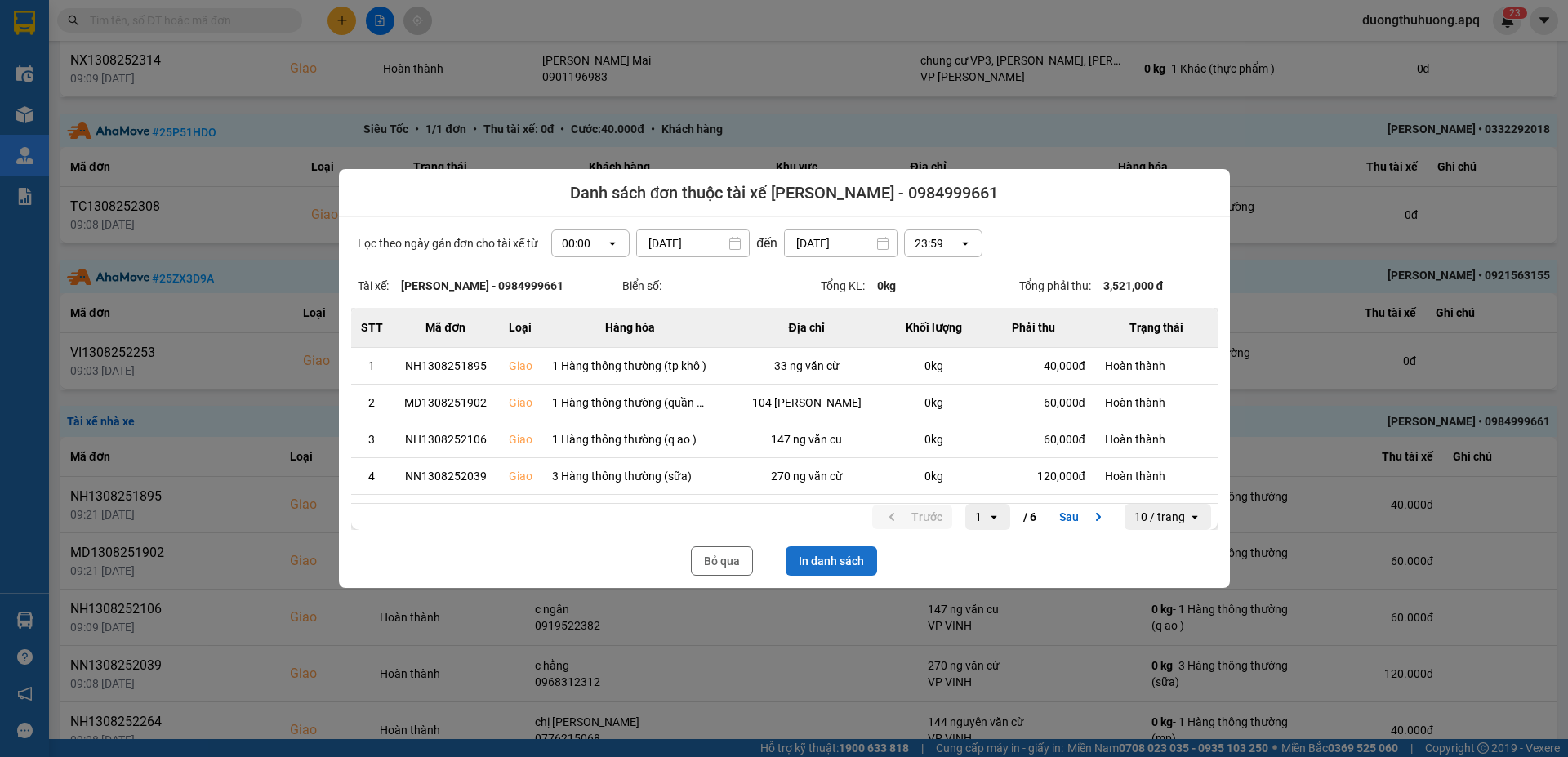
click at [846, 563] on button "In danh sách" at bounding box center [831, 560] width 92 height 29
drag, startPoint x: 729, startPoint y: 559, endPoint x: 0, endPoint y: 68, distance: 878.9
click at [728, 560] on button "Bỏ qua" at bounding box center [722, 560] width 62 height 29
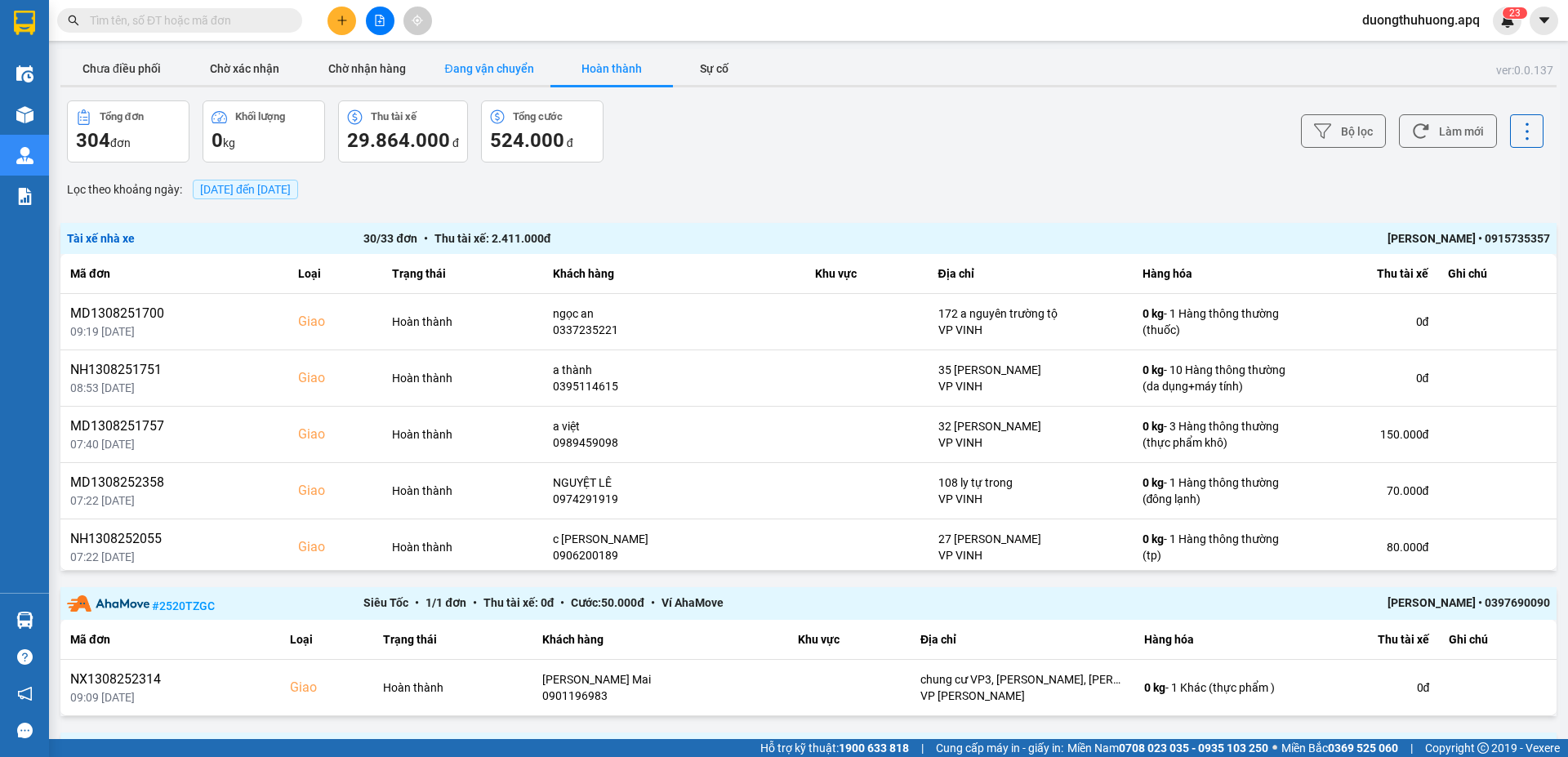
click at [493, 69] on button "Đang vận chuyển" at bounding box center [488, 68] width 123 height 33
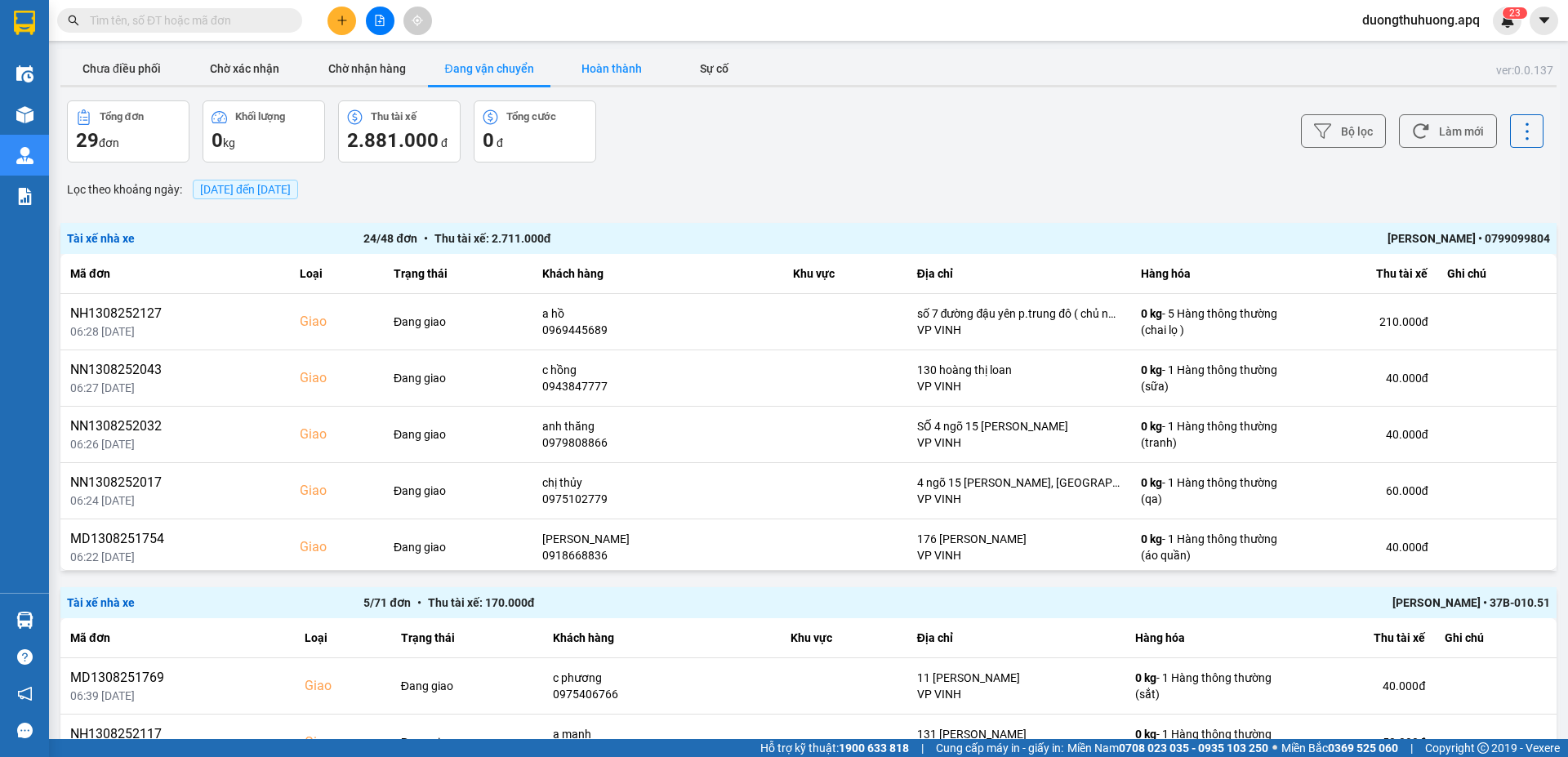
click at [622, 71] on button "Hoàn thành" at bounding box center [611, 68] width 123 height 33
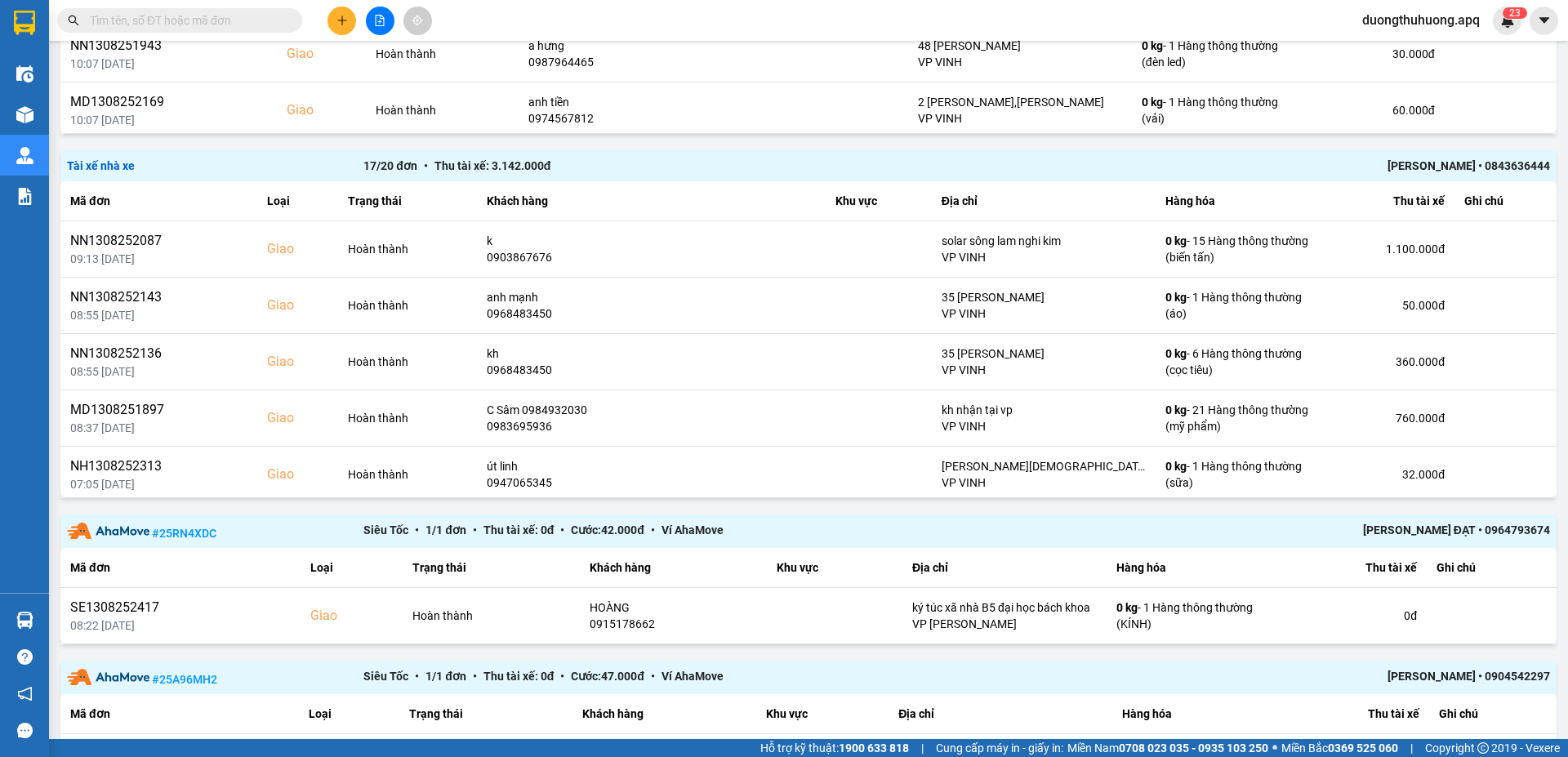
scroll to position [2078, 0]
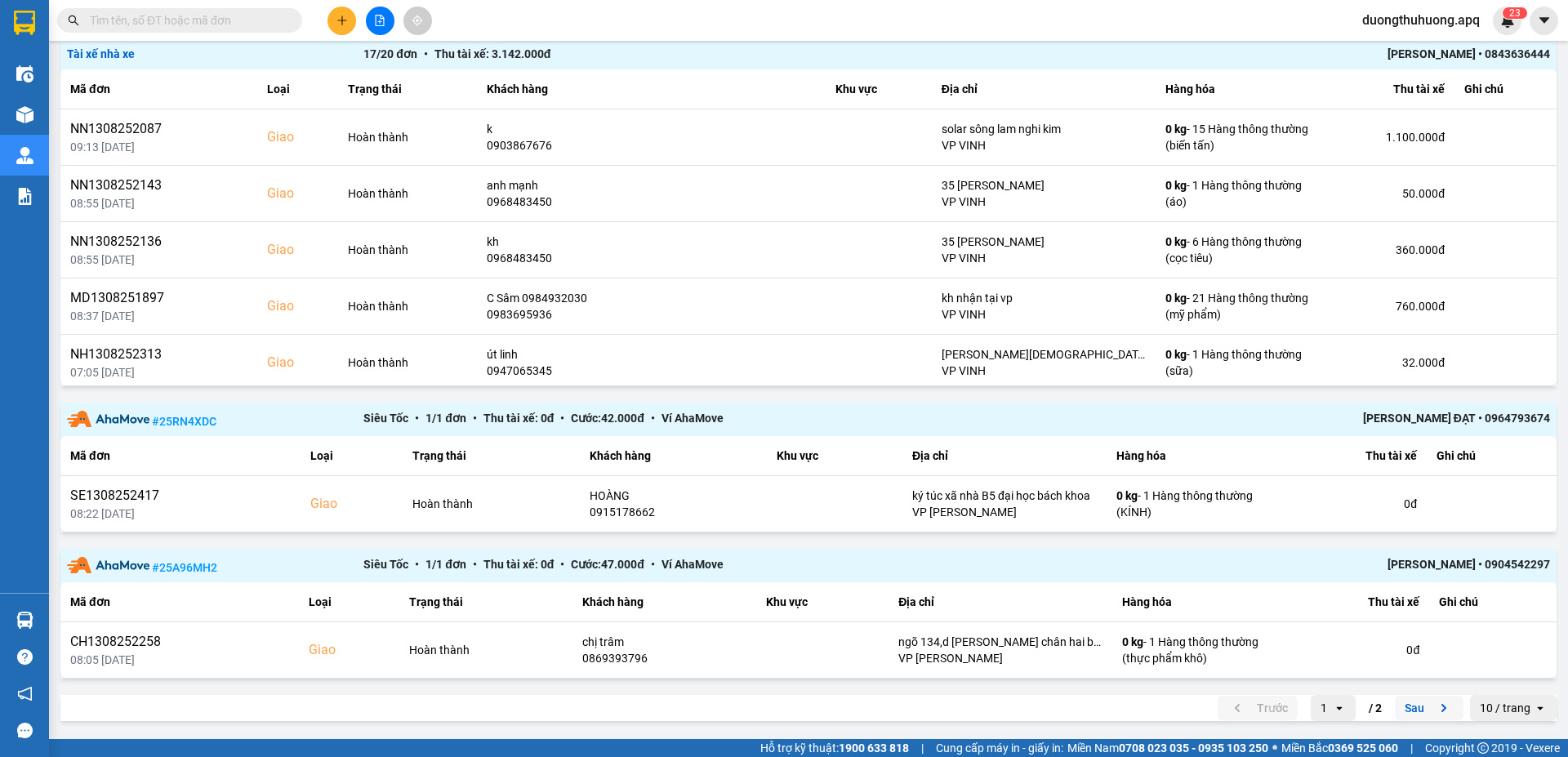
click at [1400, 705] on button "Sau" at bounding box center [1428, 707] width 69 height 24
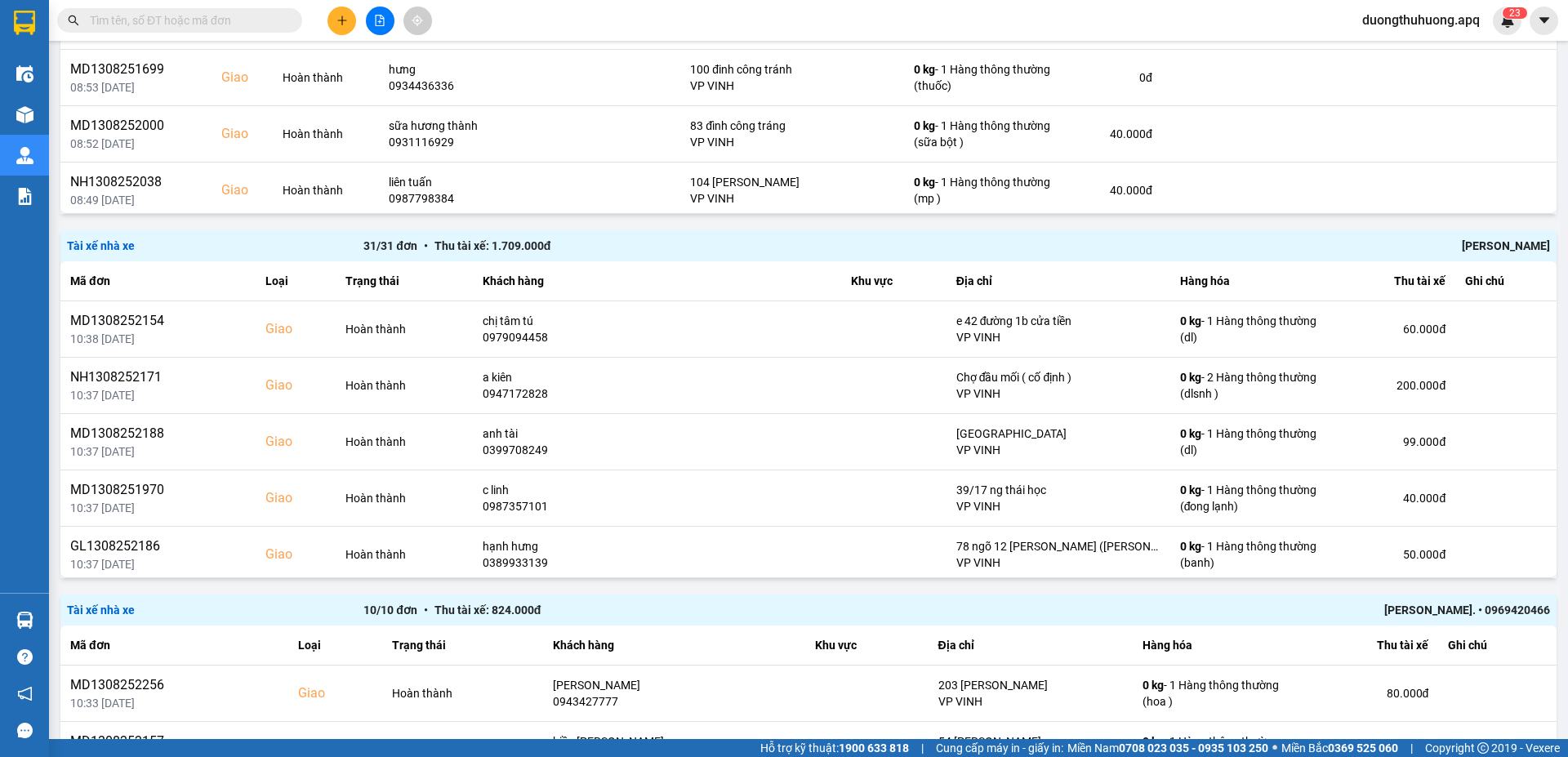
scroll to position [1602, 0]
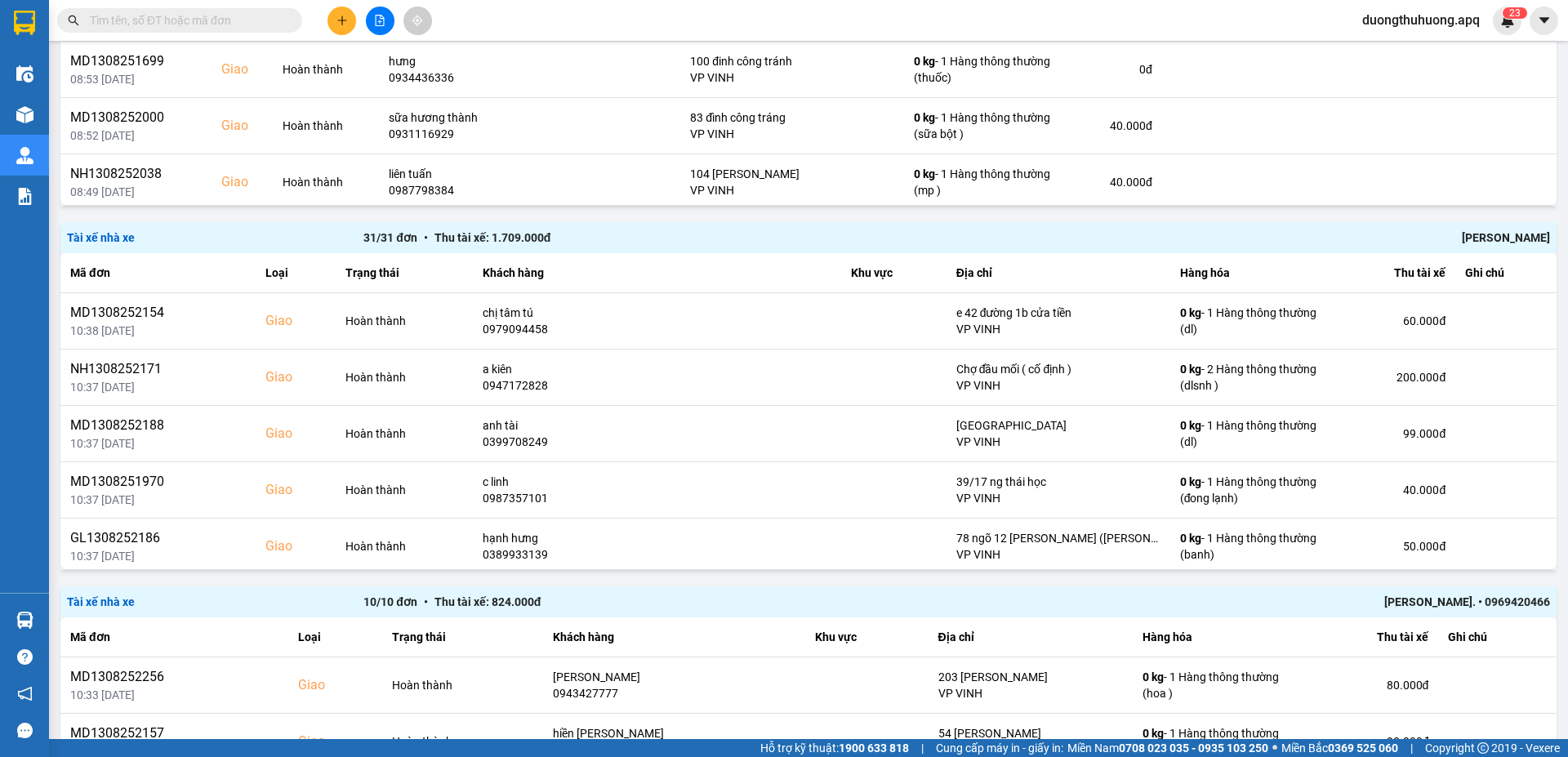
click at [1479, 239] on div "Hoàng Công Thanh" at bounding box center [1253, 237] width 592 height 18
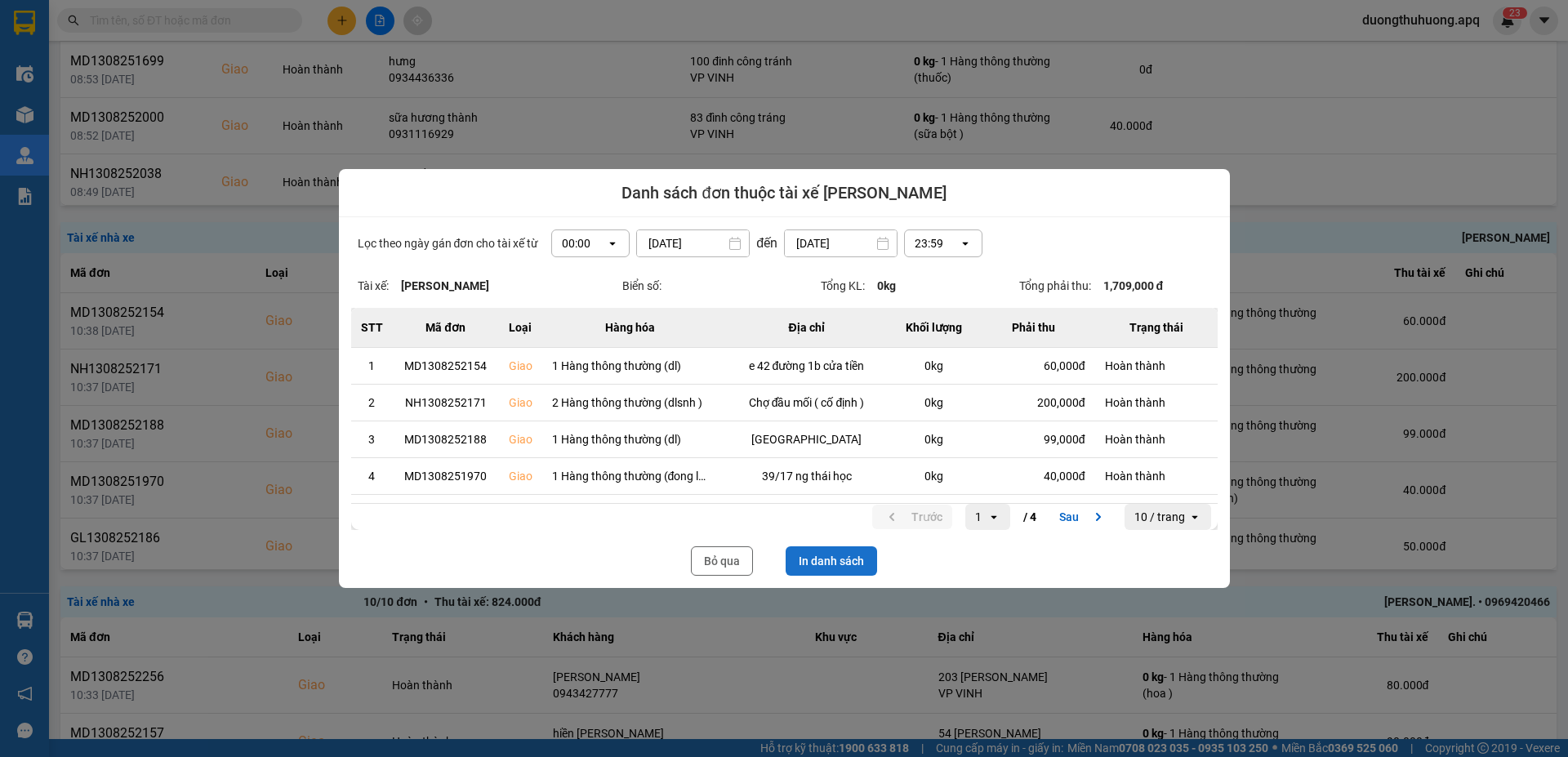
click at [832, 556] on button "In danh sách" at bounding box center [831, 560] width 92 height 29
click at [733, 558] on button "Bỏ qua" at bounding box center [722, 560] width 62 height 29
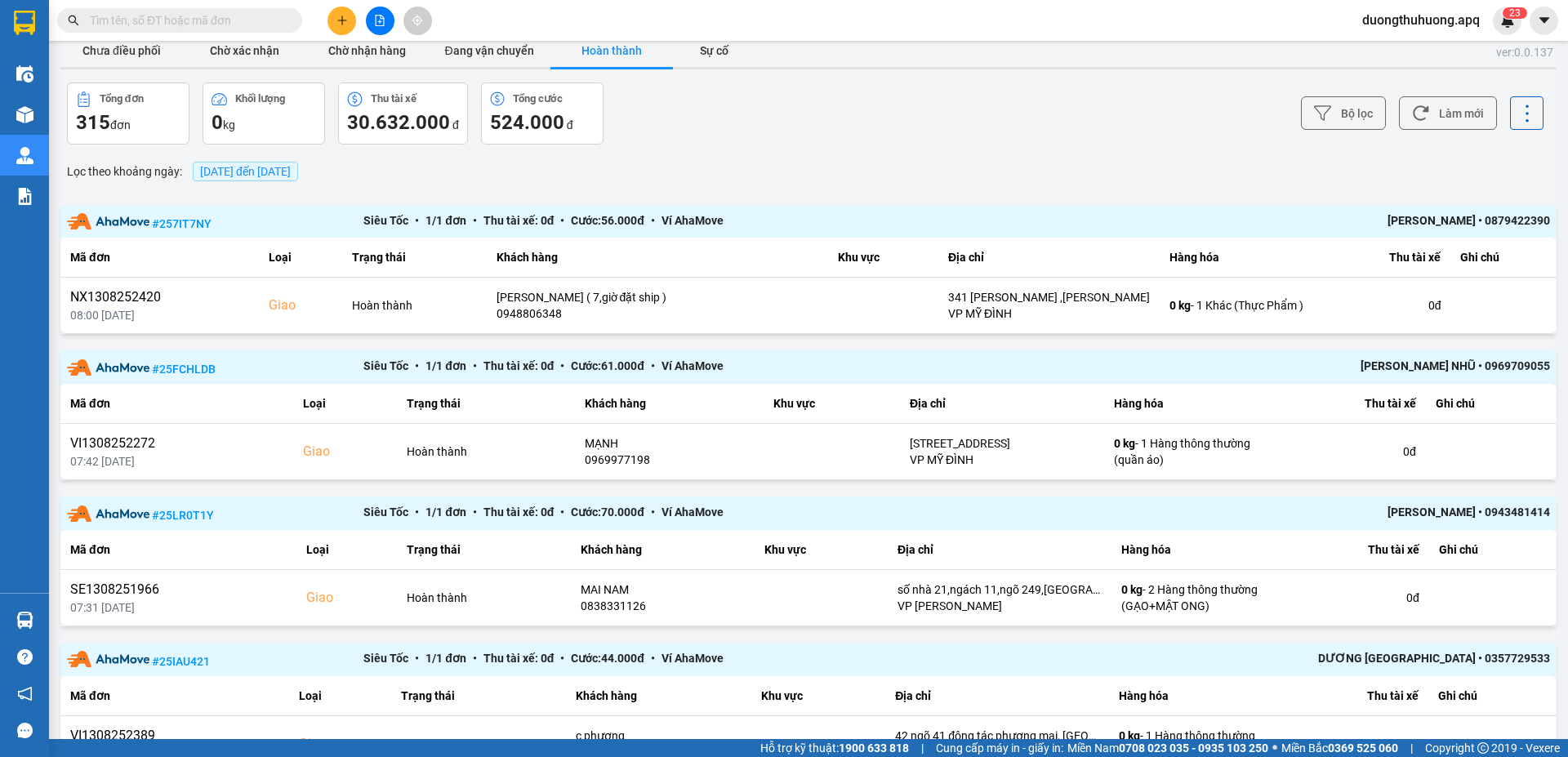
scroll to position [0, 0]
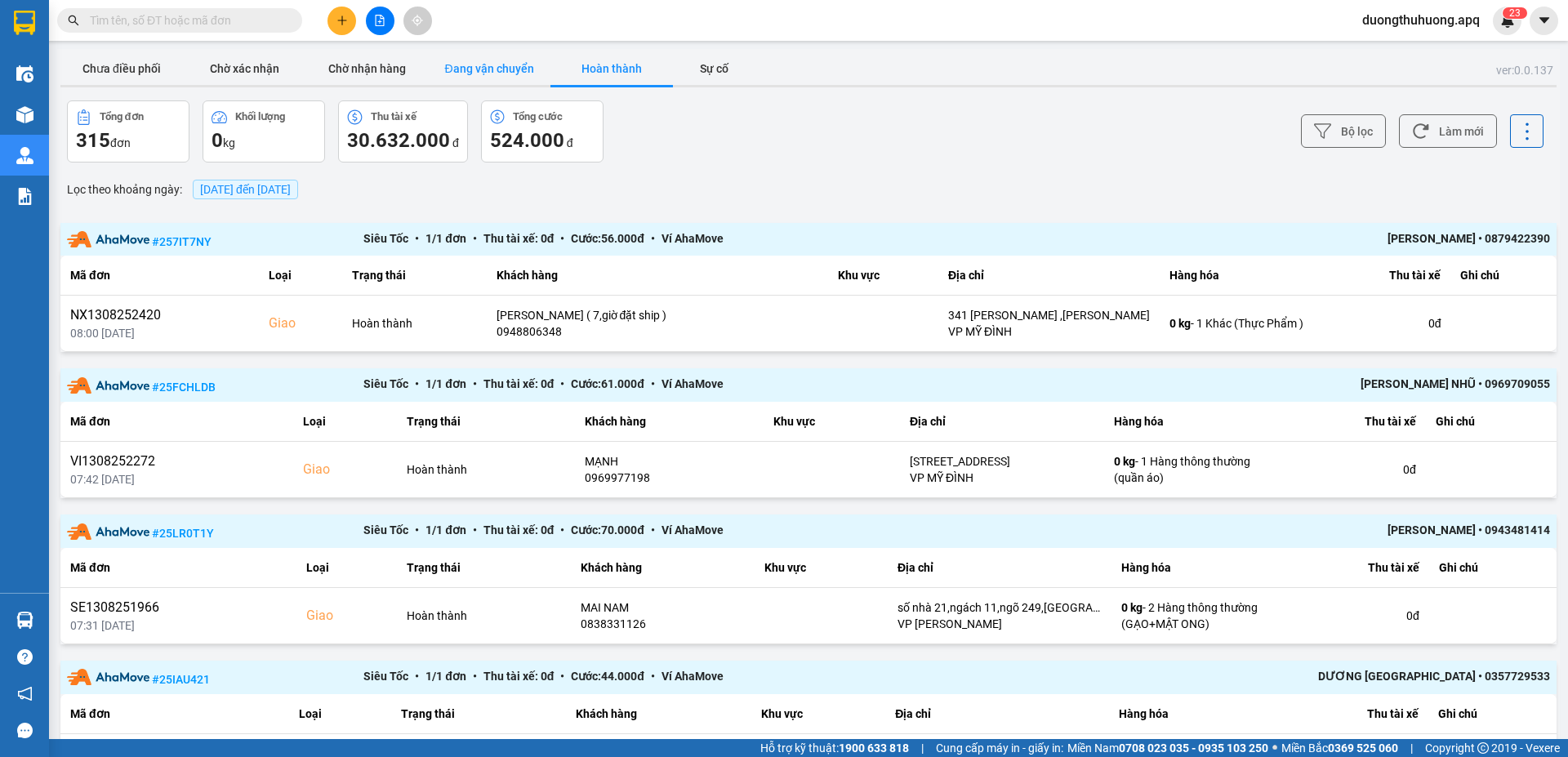
click at [495, 68] on button "Đang vận chuyển" at bounding box center [488, 68] width 123 height 33
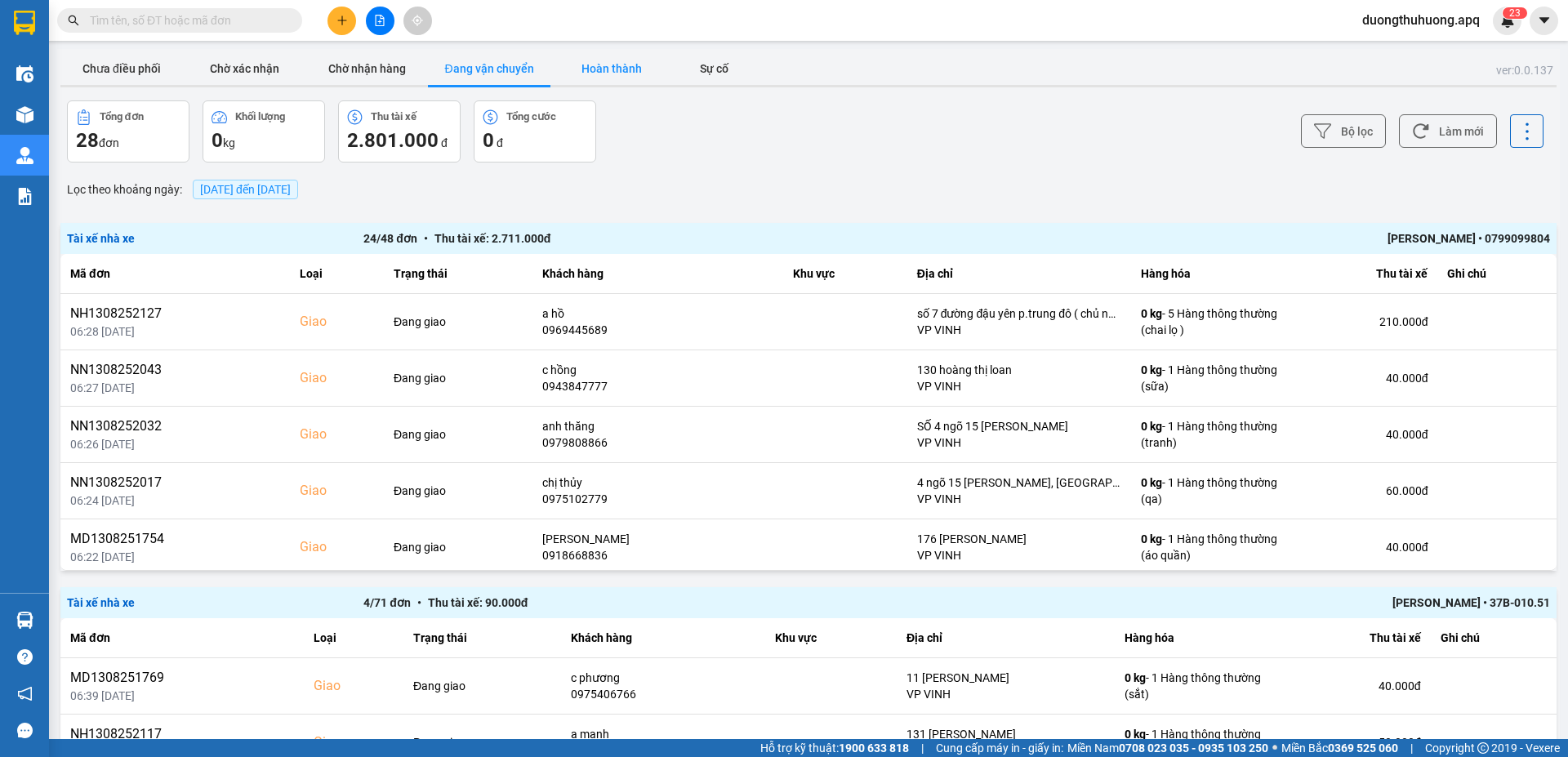
click at [621, 65] on button "Hoàn thành" at bounding box center [611, 68] width 123 height 33
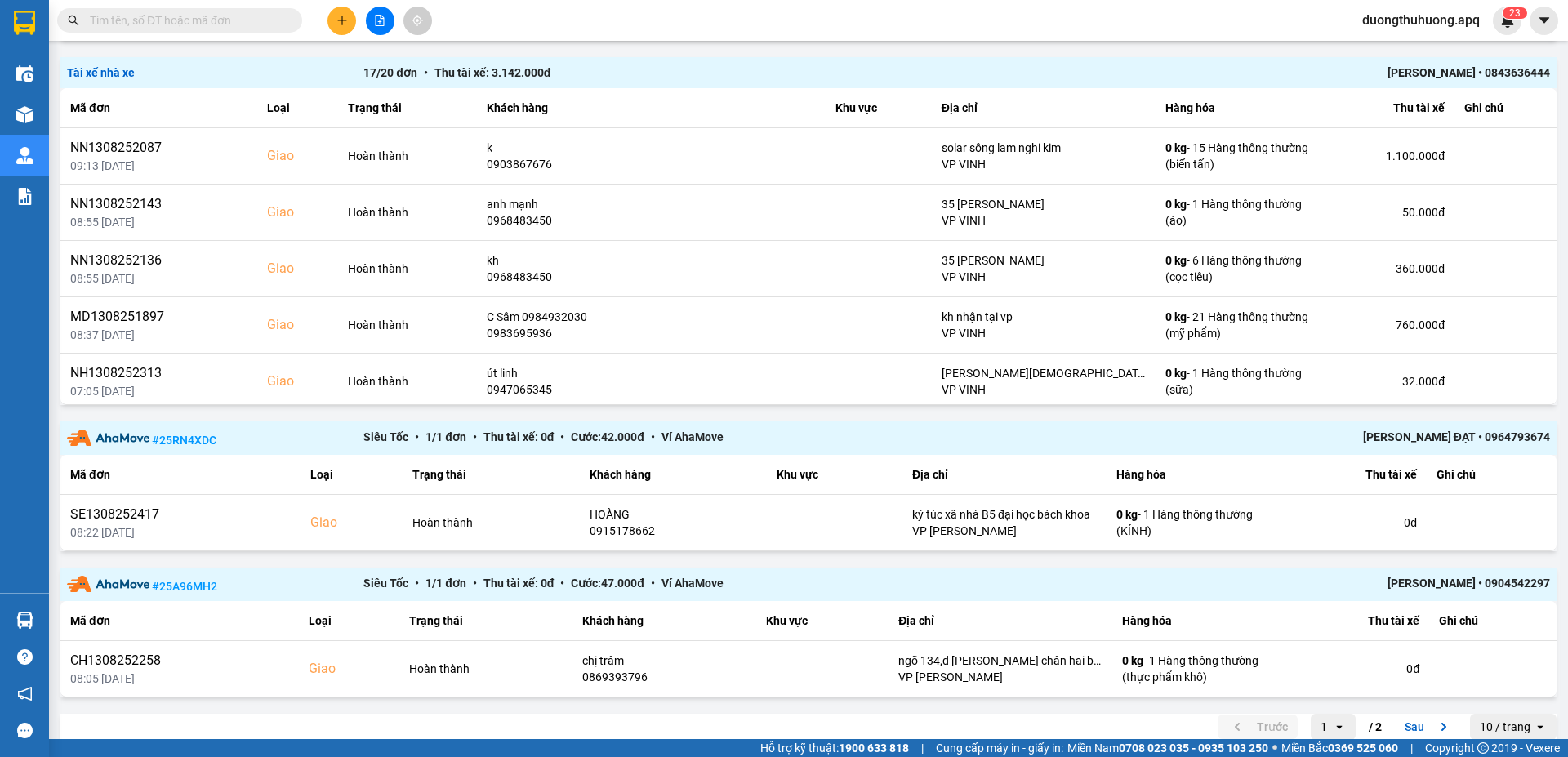
scroll to position [2078, 0]
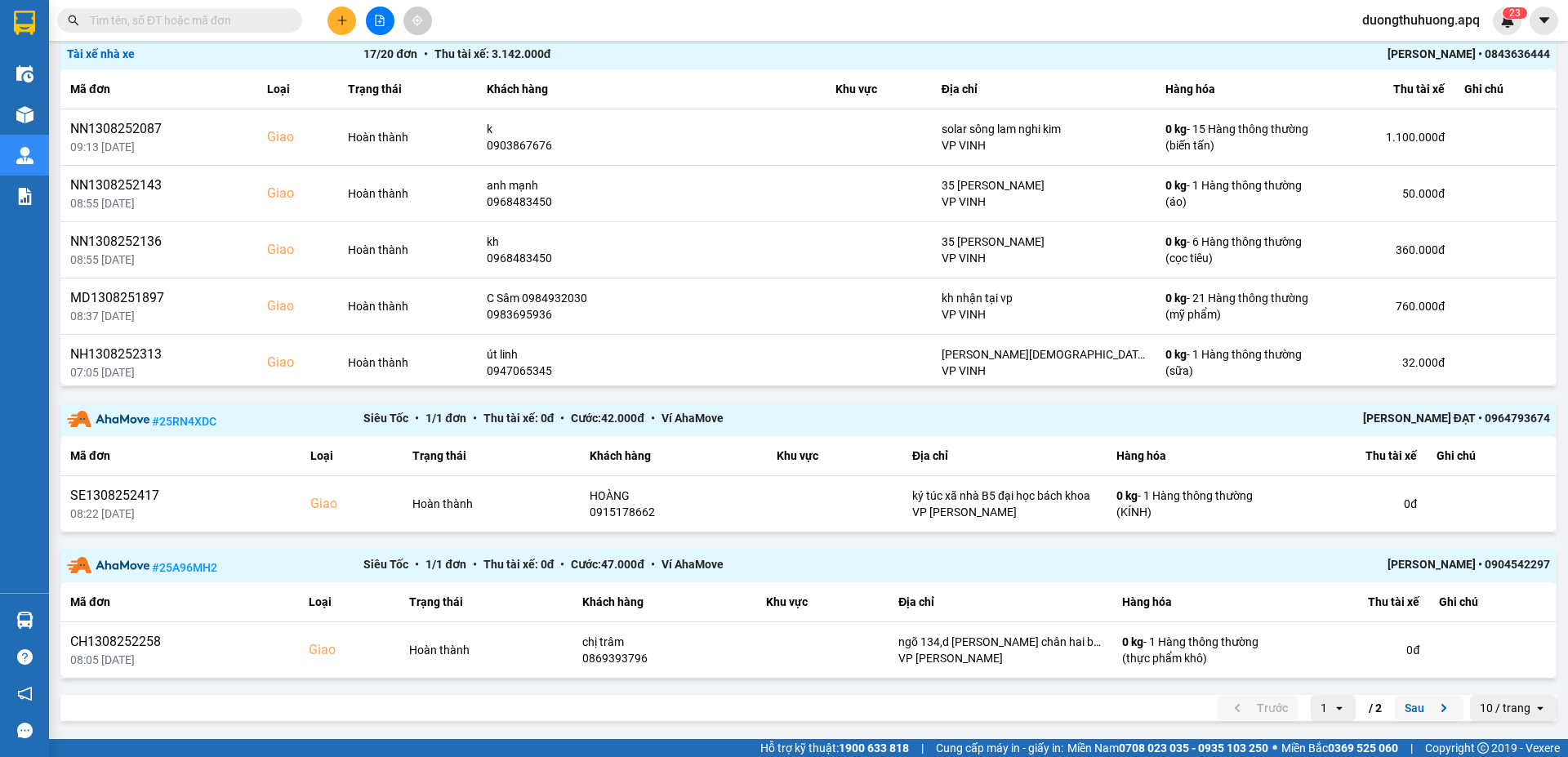
click at [1409, 708] on button "Sau" at bounding box center [1428, 707] width 69 height 24
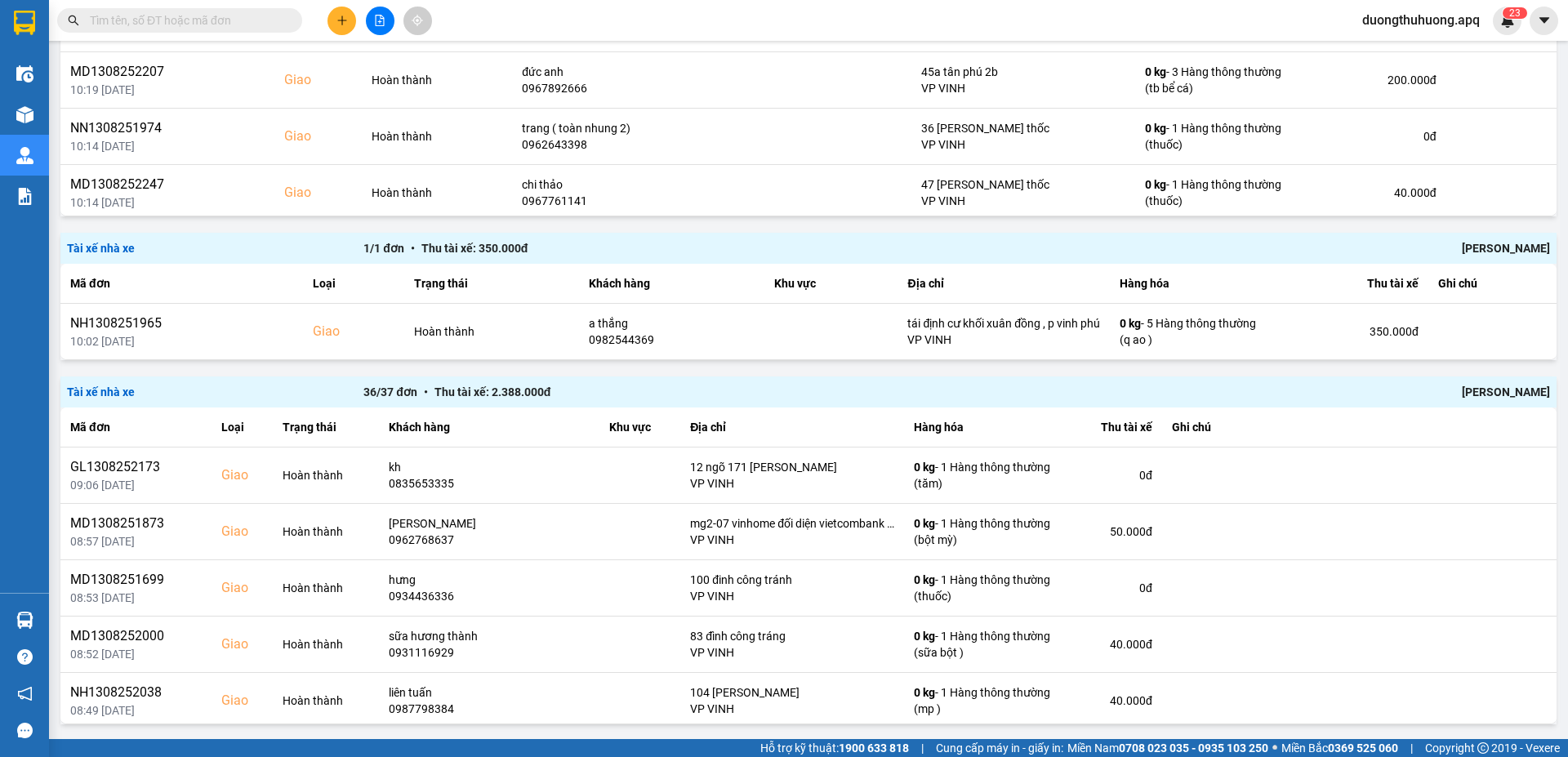
scroll to position [1086, 0]
click at [1481, 242] on div "Nguyễn Ngọc Anh" at bounding box center [1253, 245] width 592 height 18
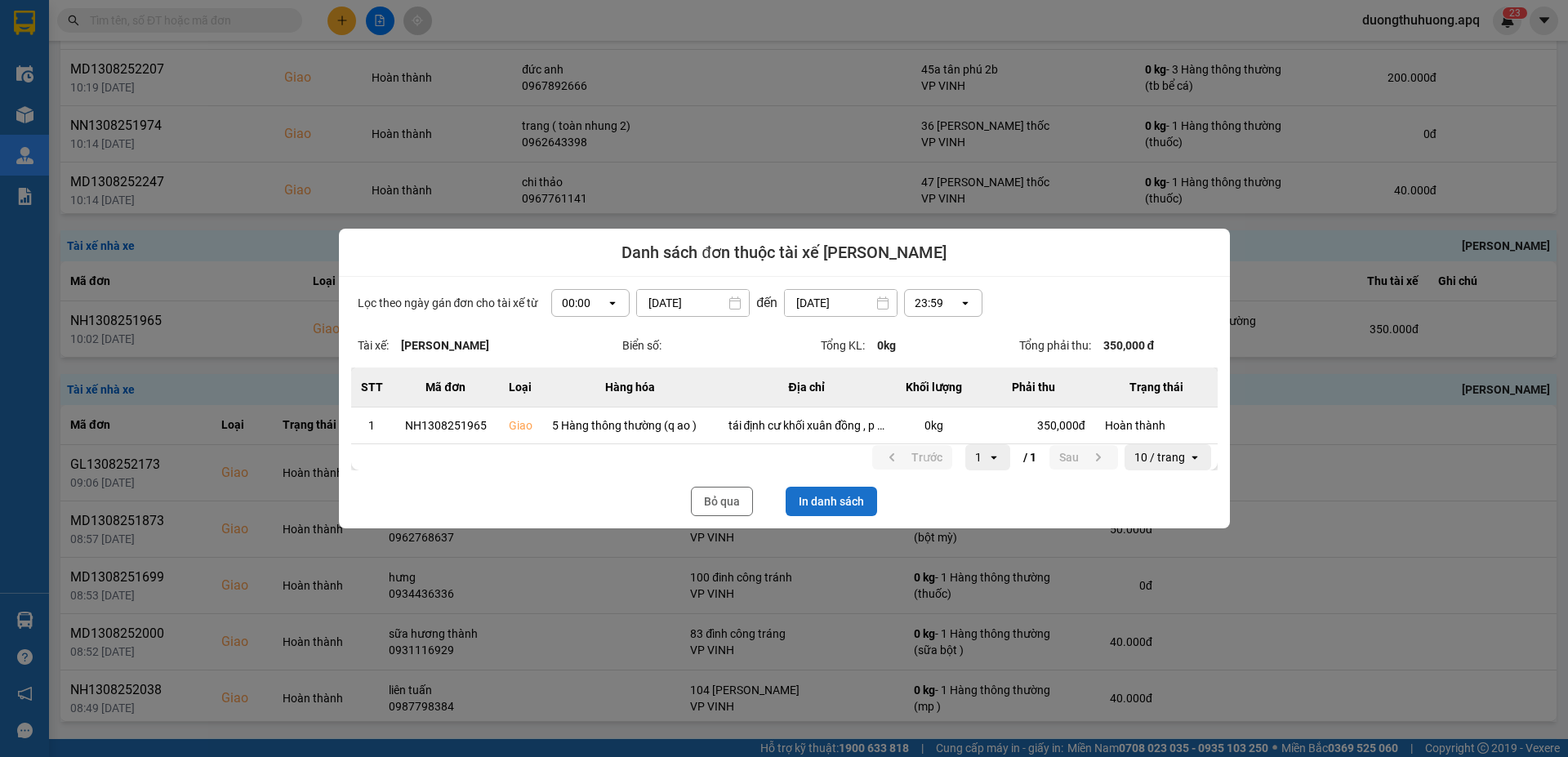
click at [837, 499] on button "In danh sách" at bounding box center [831, 500] width 92 height 29
click at [729, 499] on button "Bỏ qua" at bounding box center [722, 500] width 62 height 29
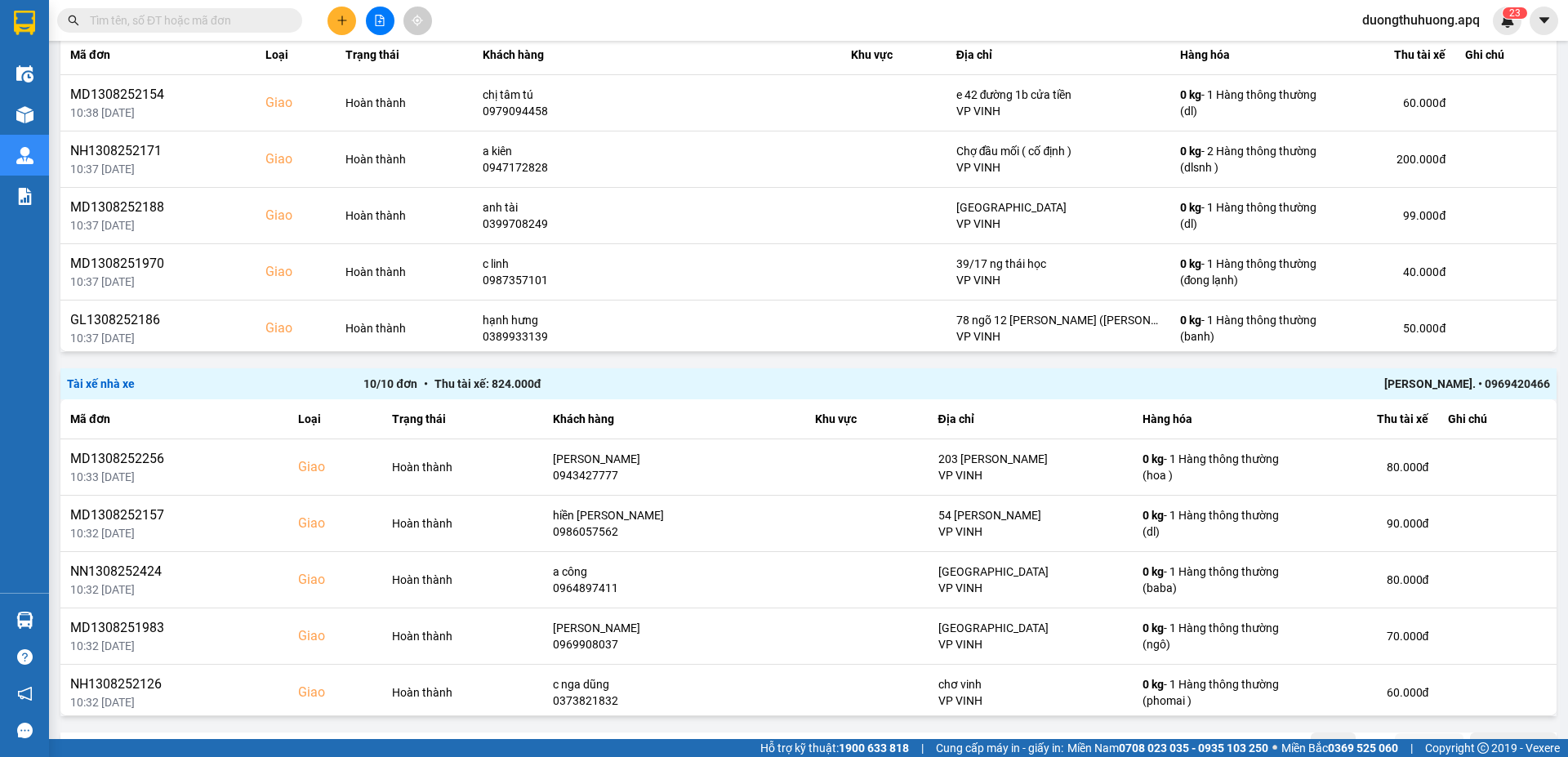
scroll to position [1857, 0]
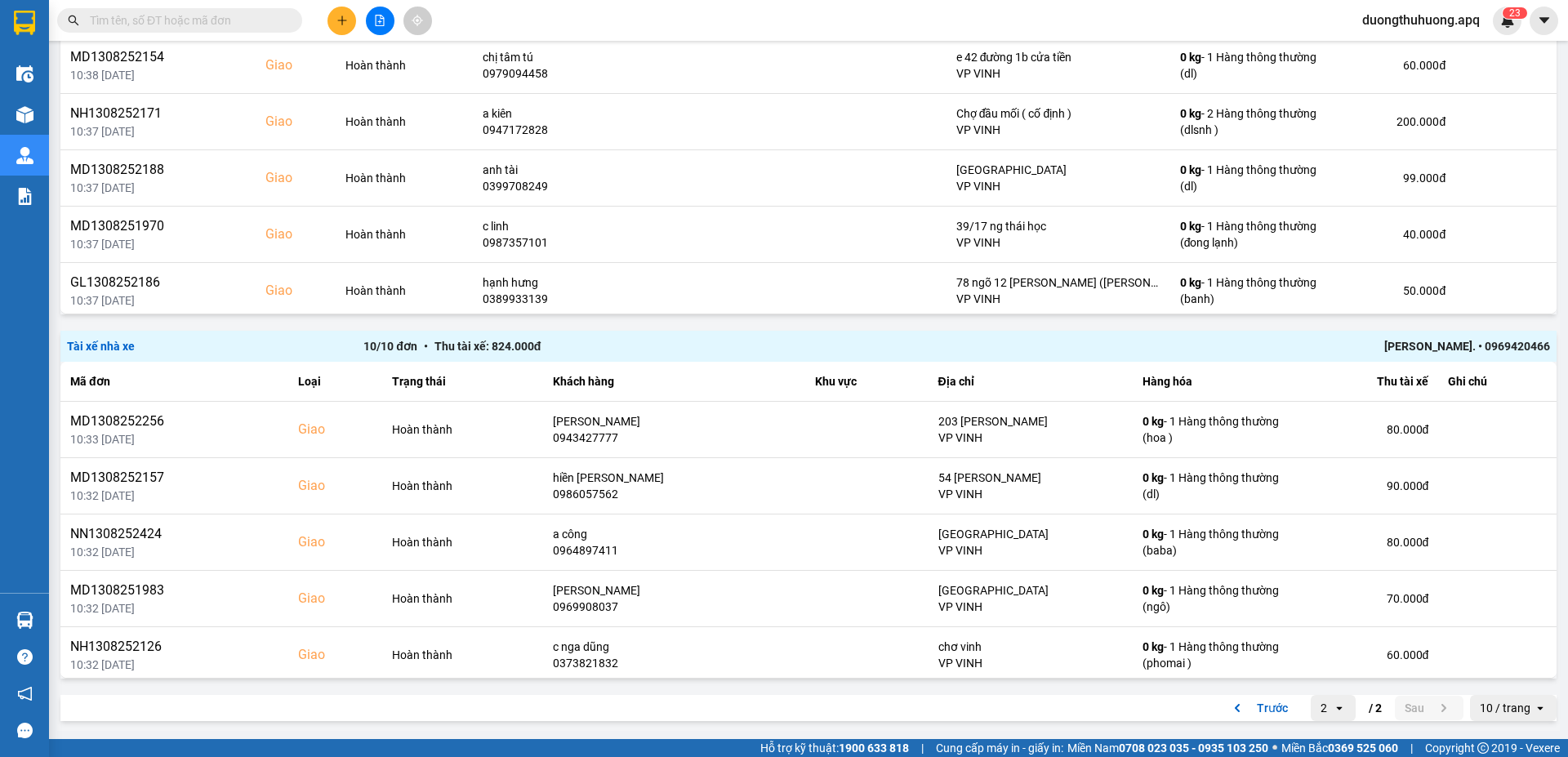
click at [733, 332] on div "Tài xế nhà xe 10 / 10 đơn • Thu tài xế: 824.000 đ Lê xuân trình. • 0969420466" at bounding box center [809, 346] width 1496 height 31
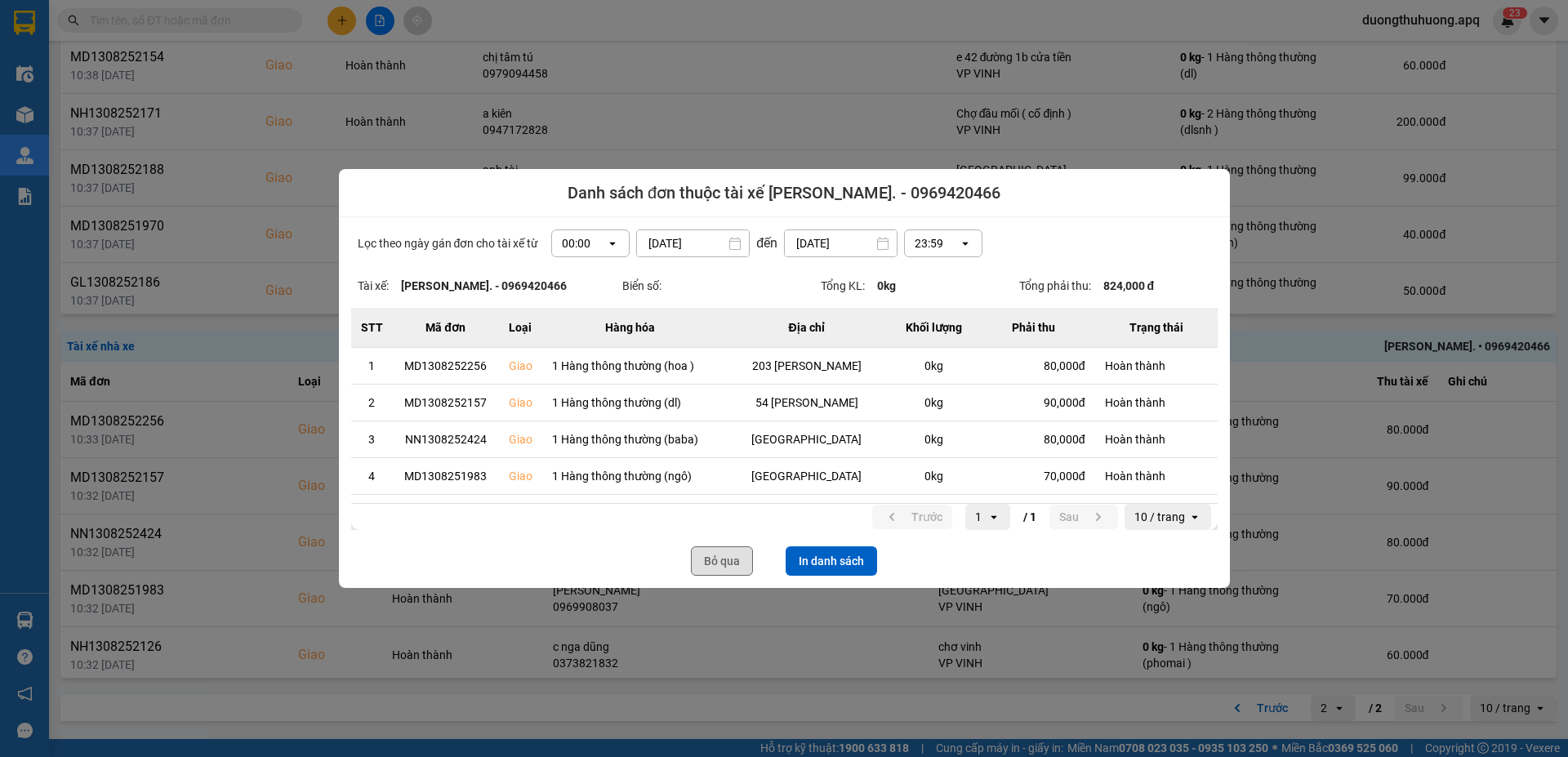
click at [726, 561] on button "Bỏ qua" at bounding box center [722, 560] width 62 height 29
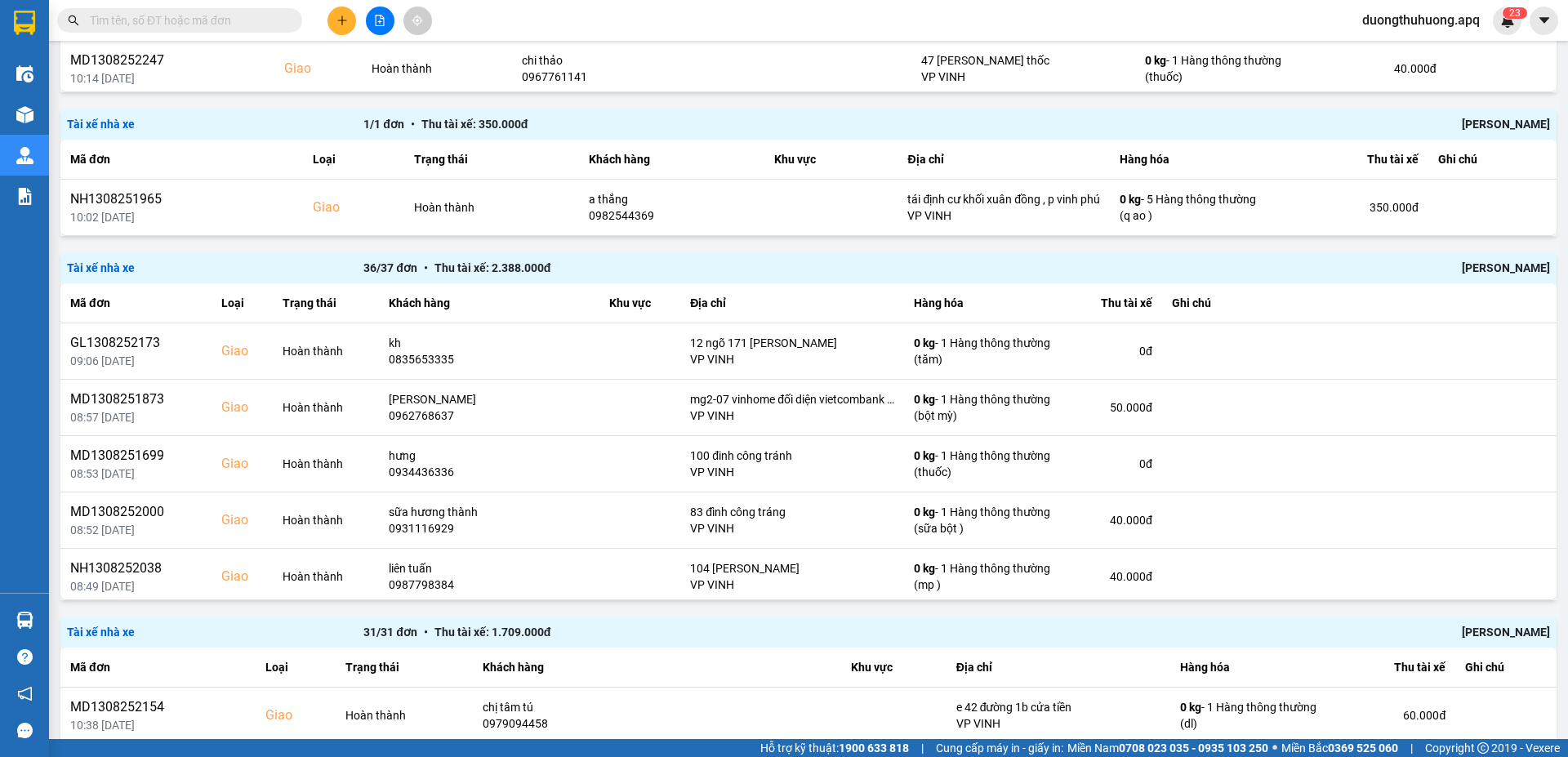
scroll to position [1204, 0]
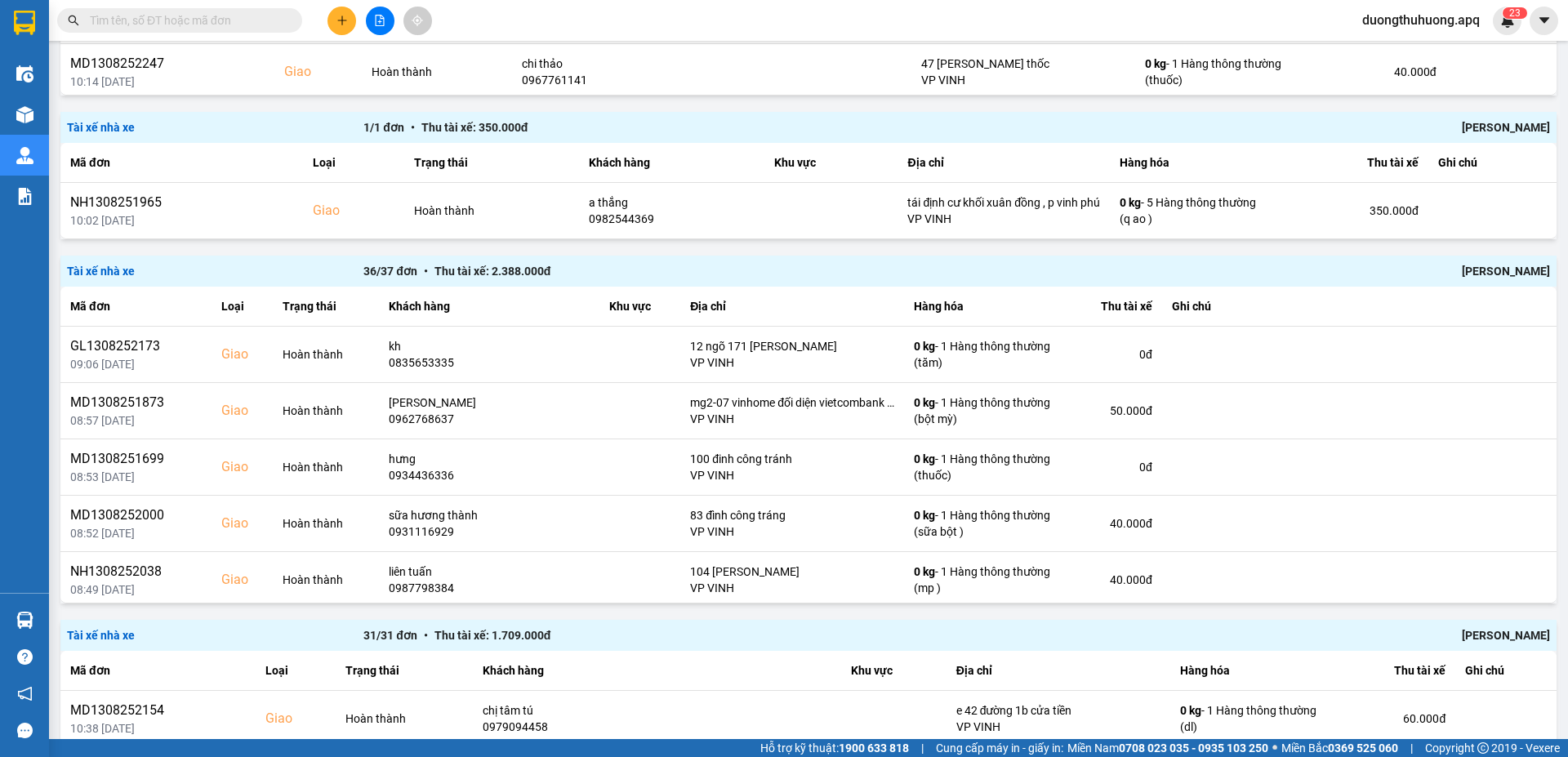
paste input "MD1308251962"
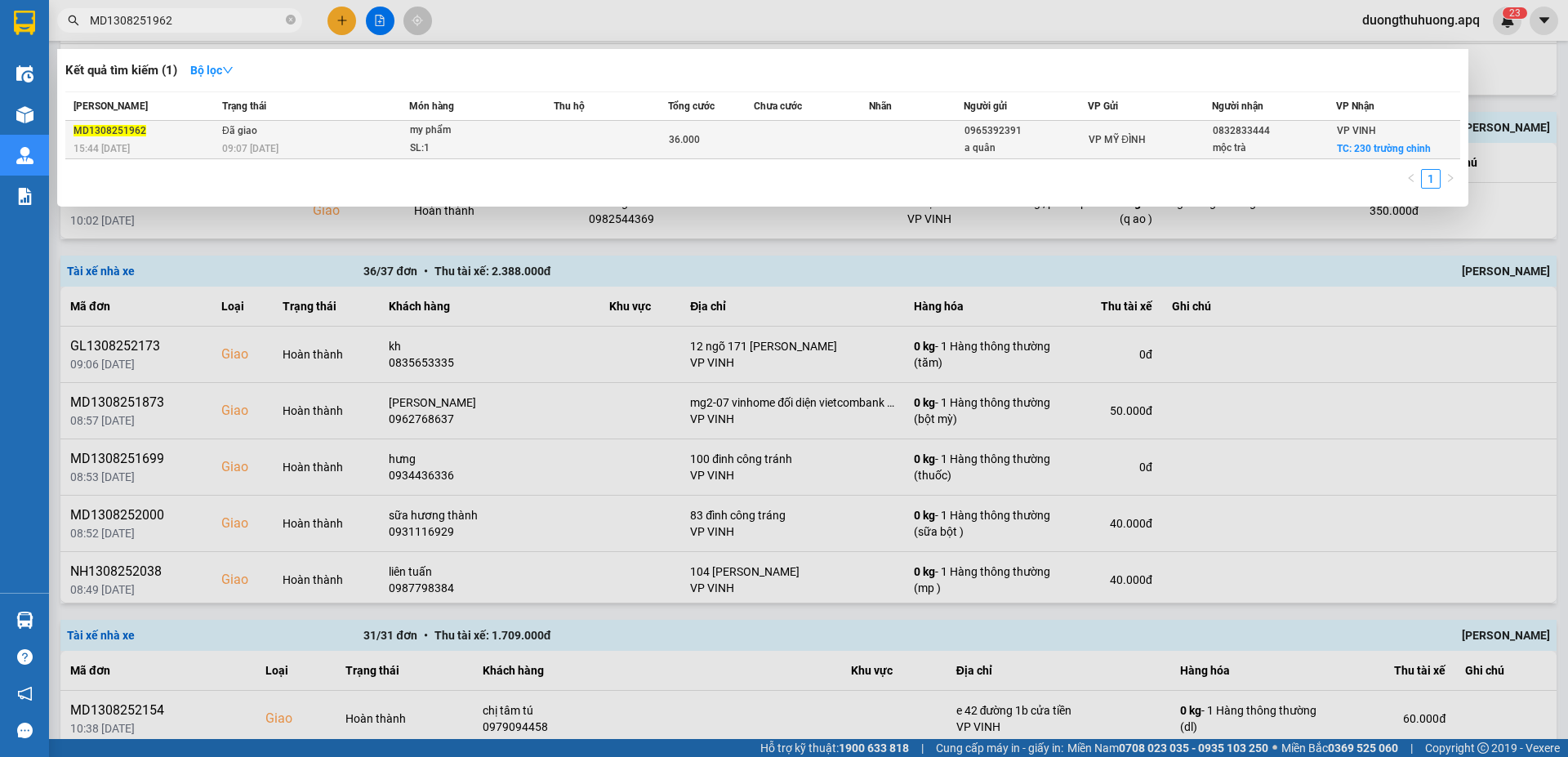
type input "MD1308251962"
click at [328, 141] on div "09:07 - 14/08" at bounding box center [315, 149] width 186 height 18
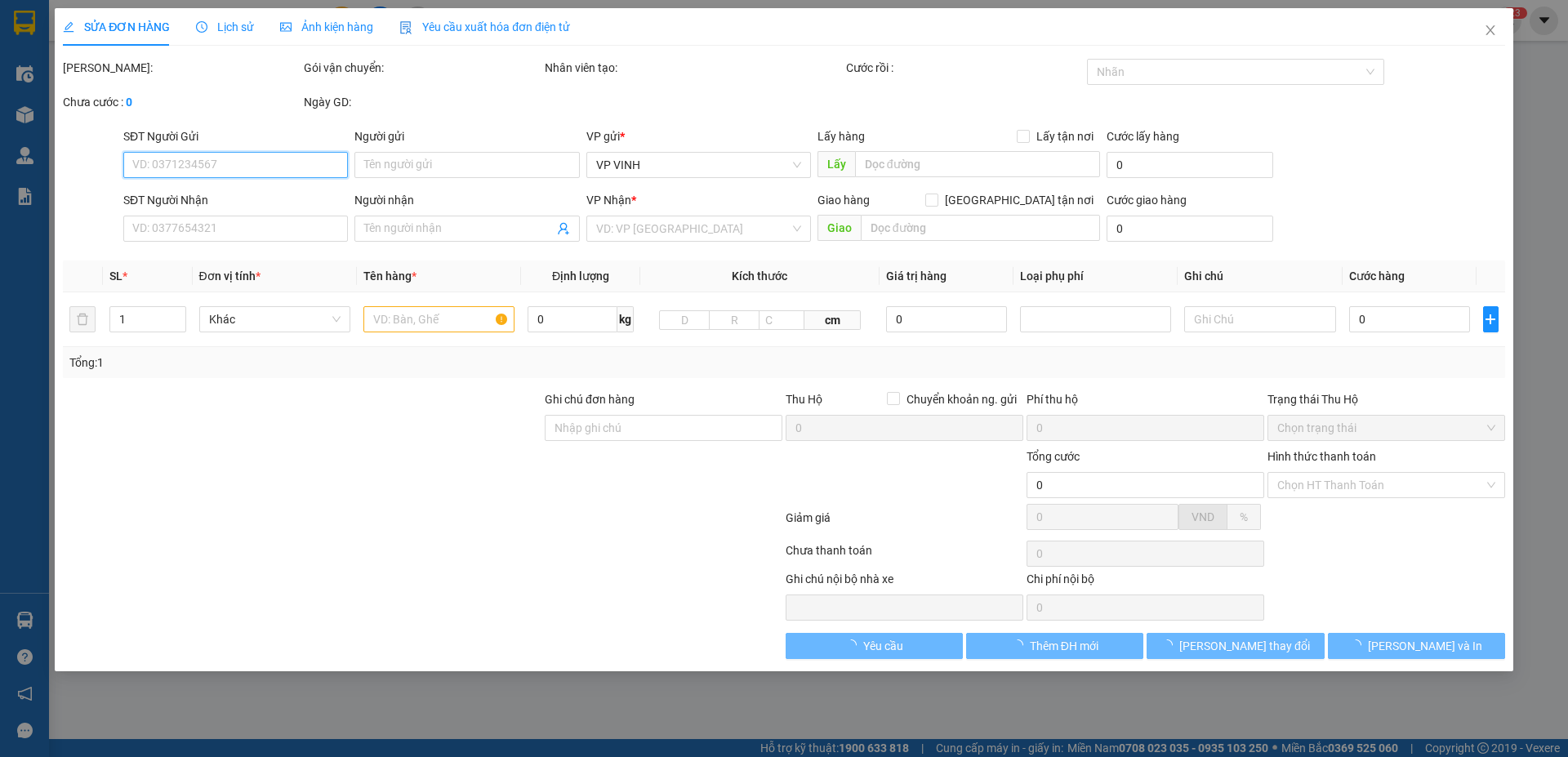
type input "0965392391"
type input "a quân"
type input "0832833444"
type input "mộc trà"
checkbox input "true"
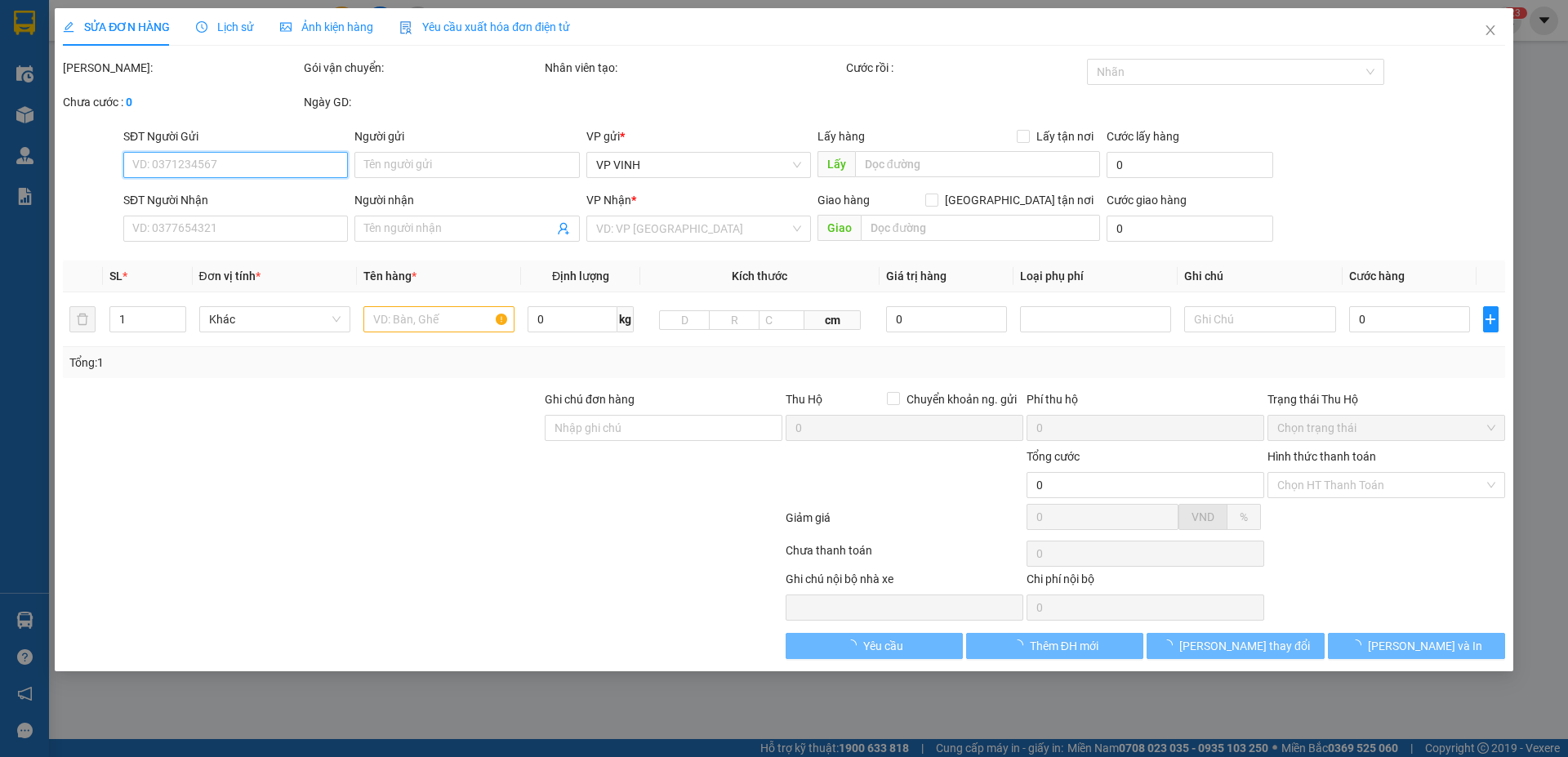
type input "230 trường chinh"
type input "36.000"
type input "10"
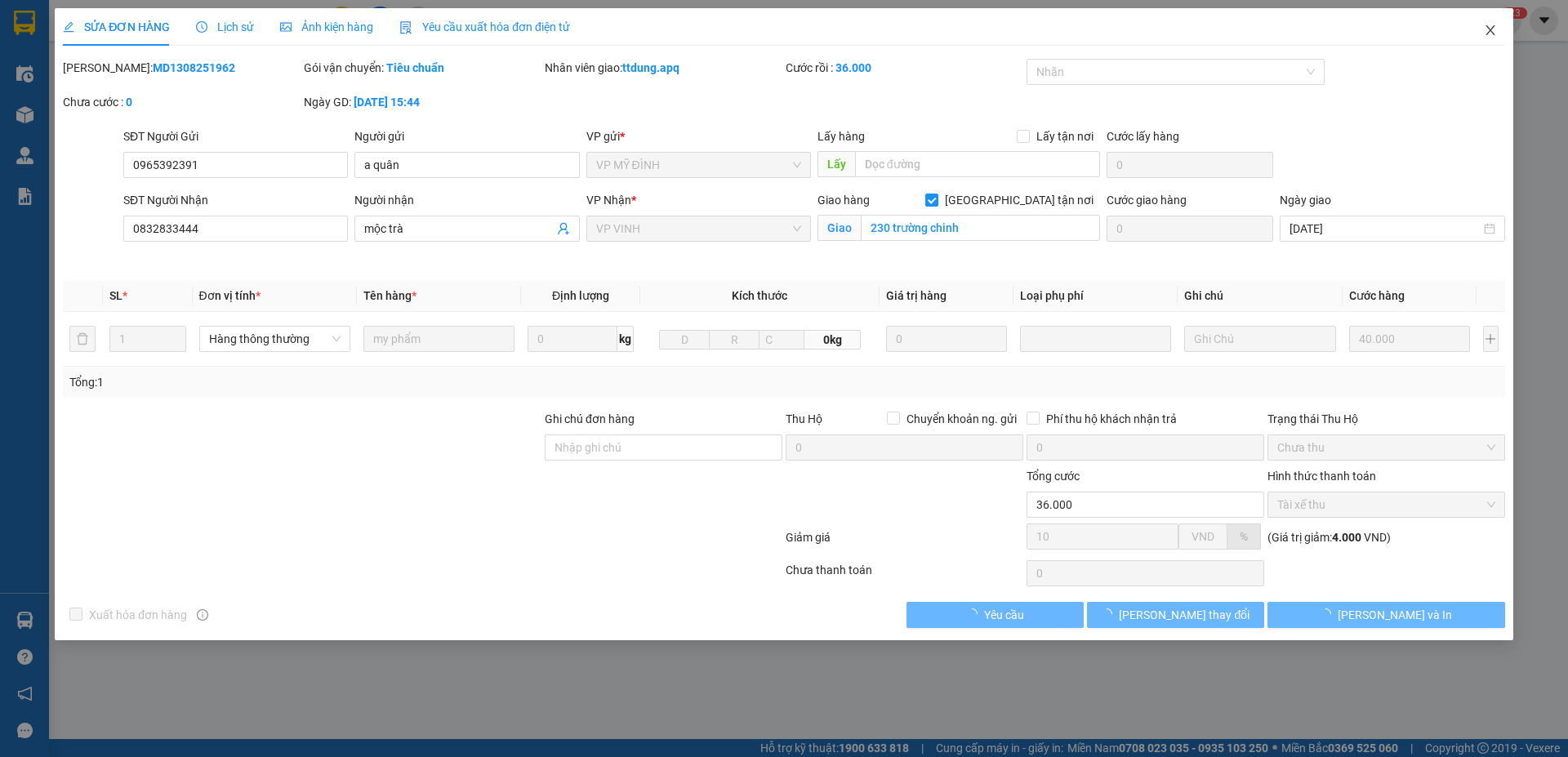
click at [1491, 33] on icon "close" at bounding box center [1489, 30] width 9 height 10
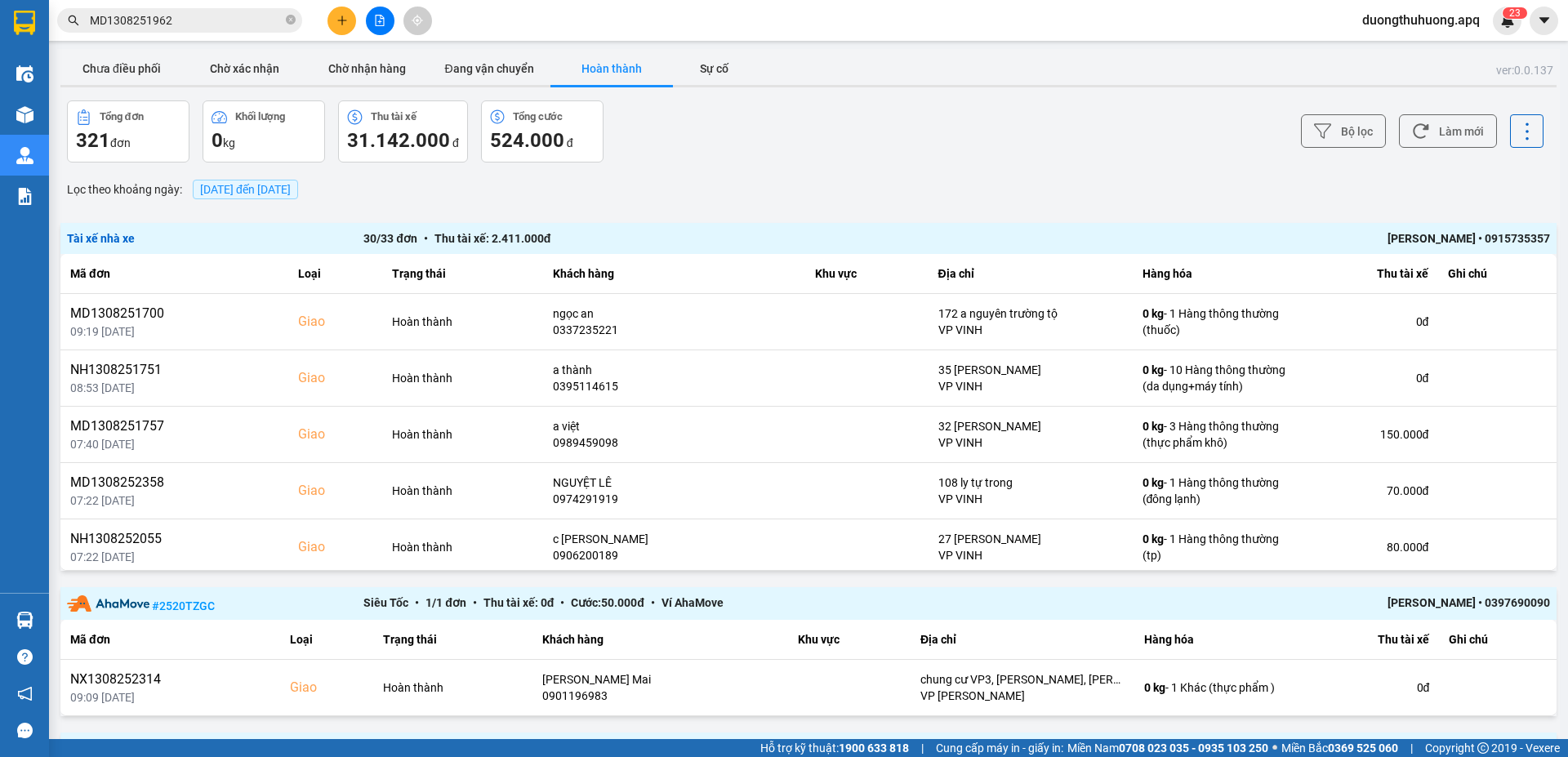
drag, startPoint x: 289, startPoint y: 20, endPoint x: 279, endPoint y: 24, distance: 10.8
click at [289, 21] on icon "close-circle" at bounding box center [290, 19] width 10 height 10
paste input "NN1308251801"
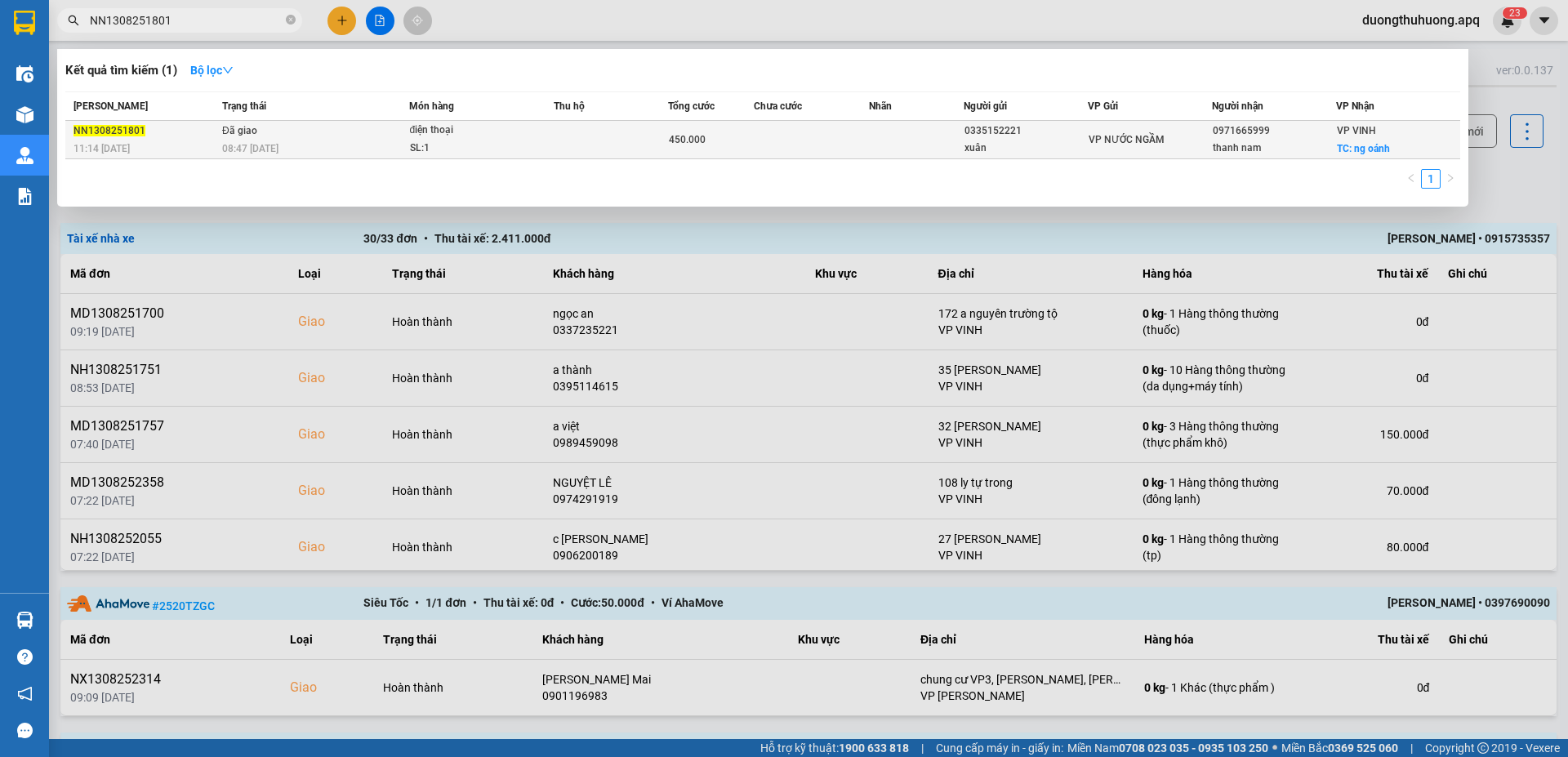
type input "NN1308251801"
click at [310, 145] on div "08:47 - 14/08" at bounding box center [315, 149] width 186 height 18
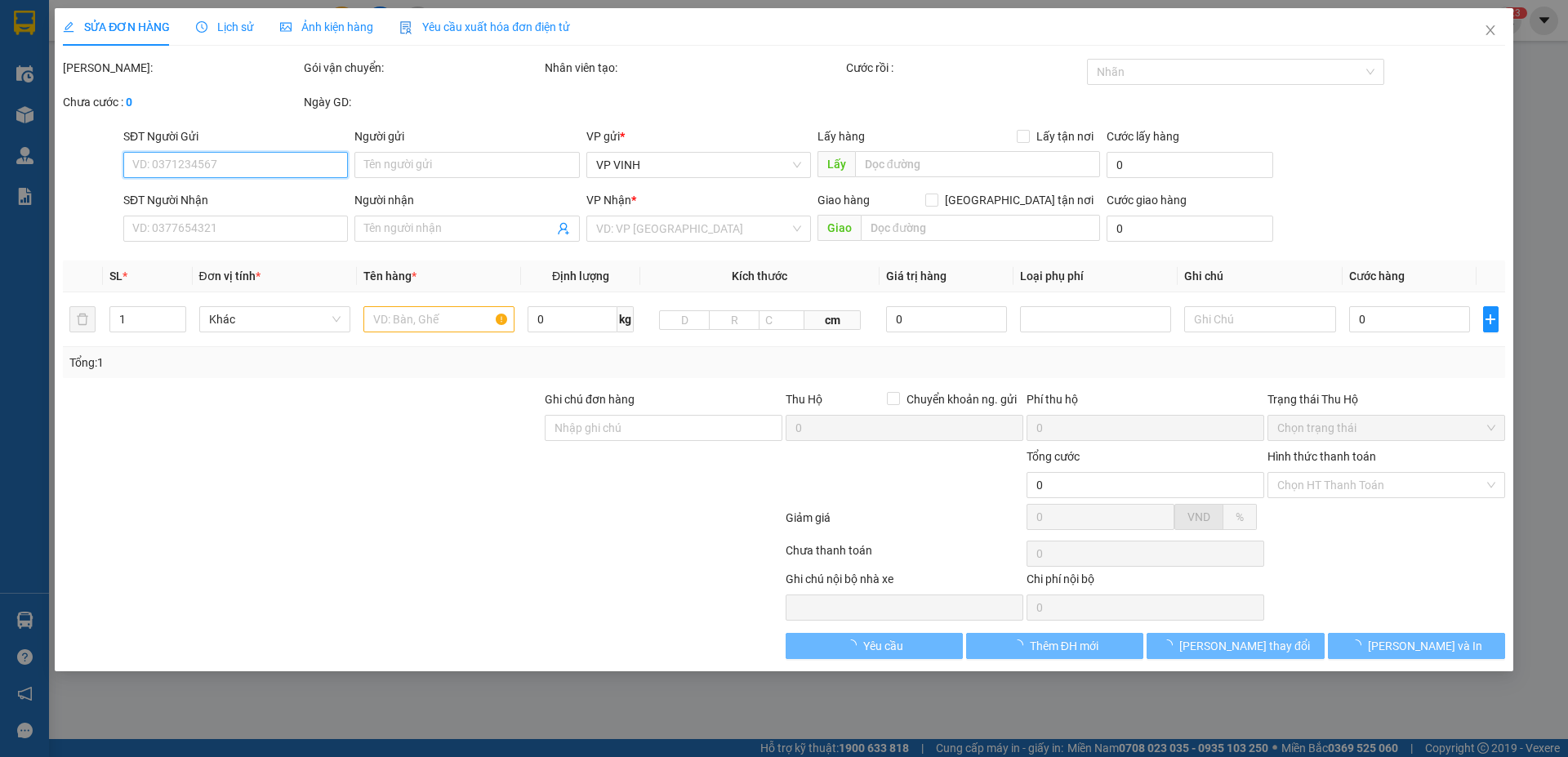
type input "0335152221"
type input "xuân"
type input "0971665999"
type input "thanh nam"
checkbox input "true"
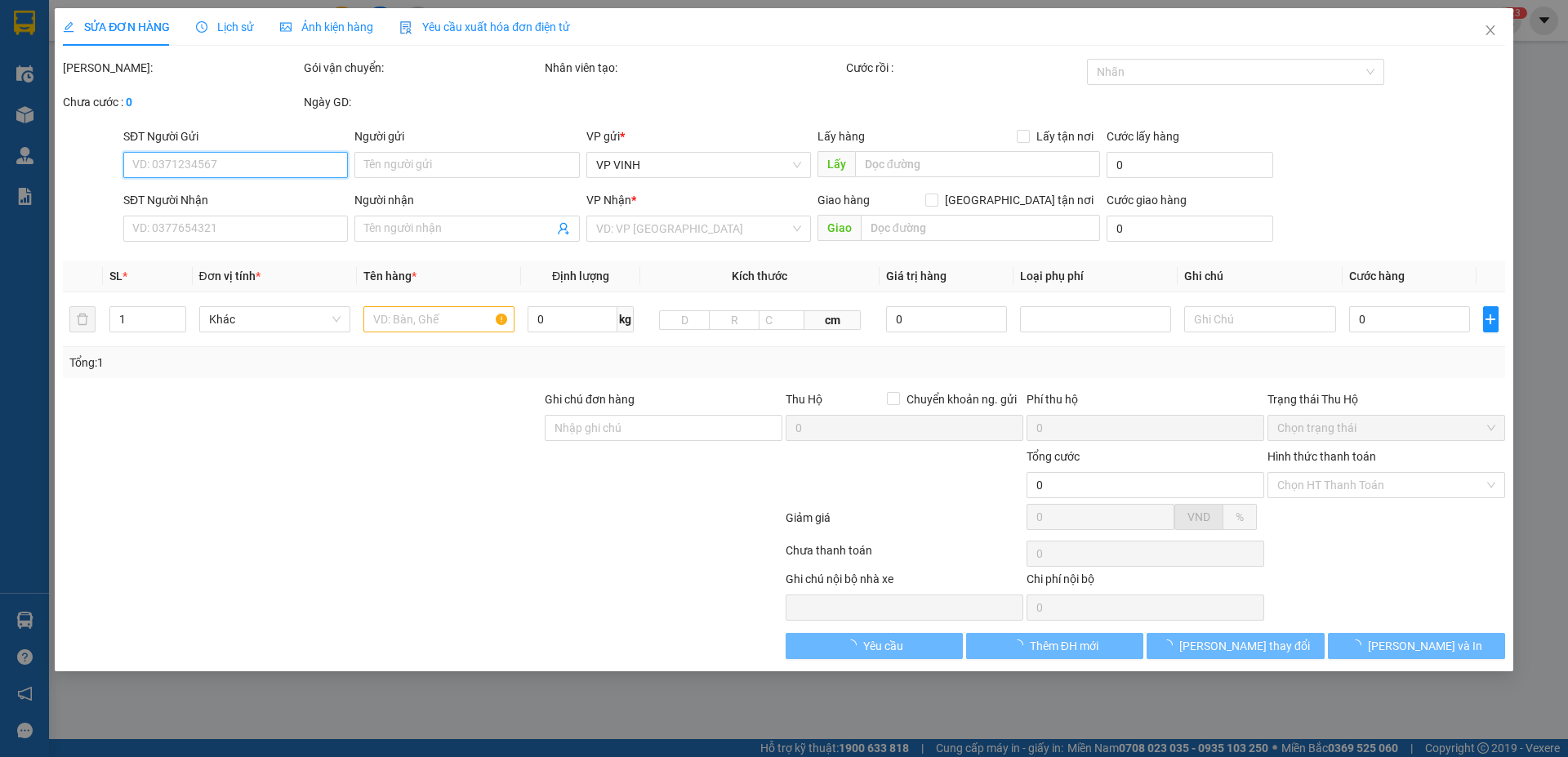
type input "ng oánh"
type input "450.000"
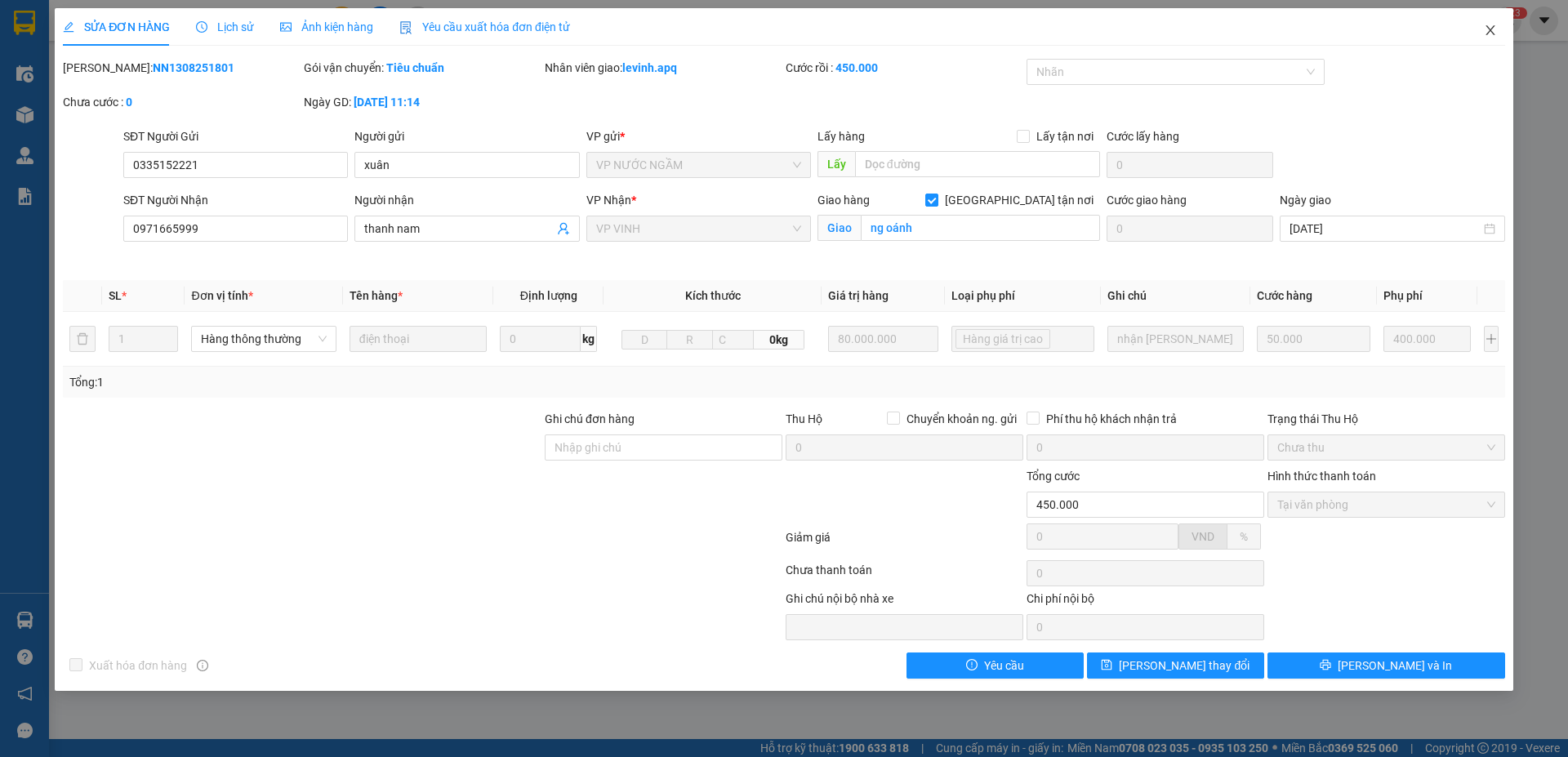
click at [1494, 31] on icon "close" at bounding box center [1491, 31] width 14 height 14
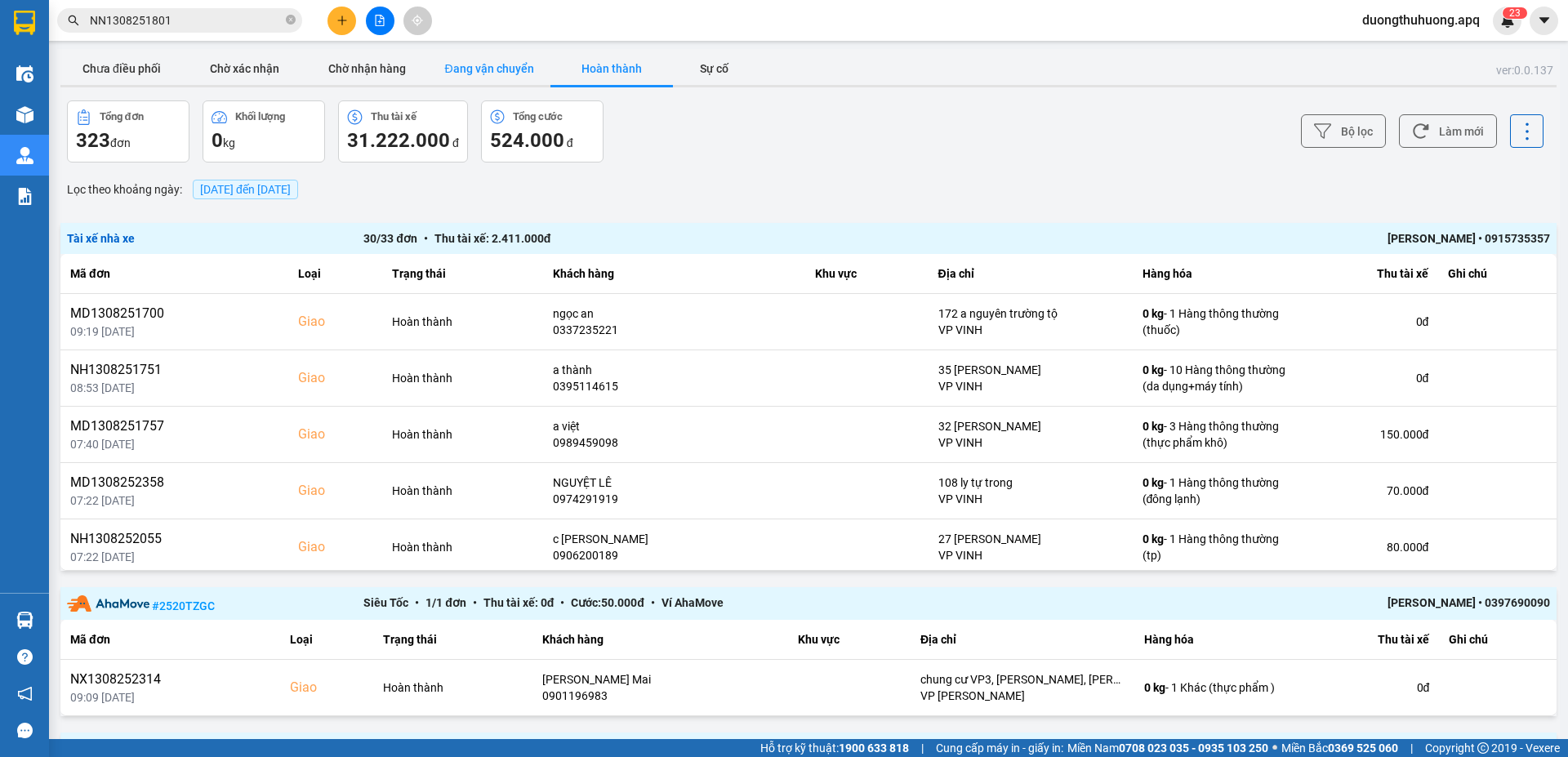
click at [490, 67] on button "Đang vận chuyển" at bounding box center [488, 68] width 123 height 33
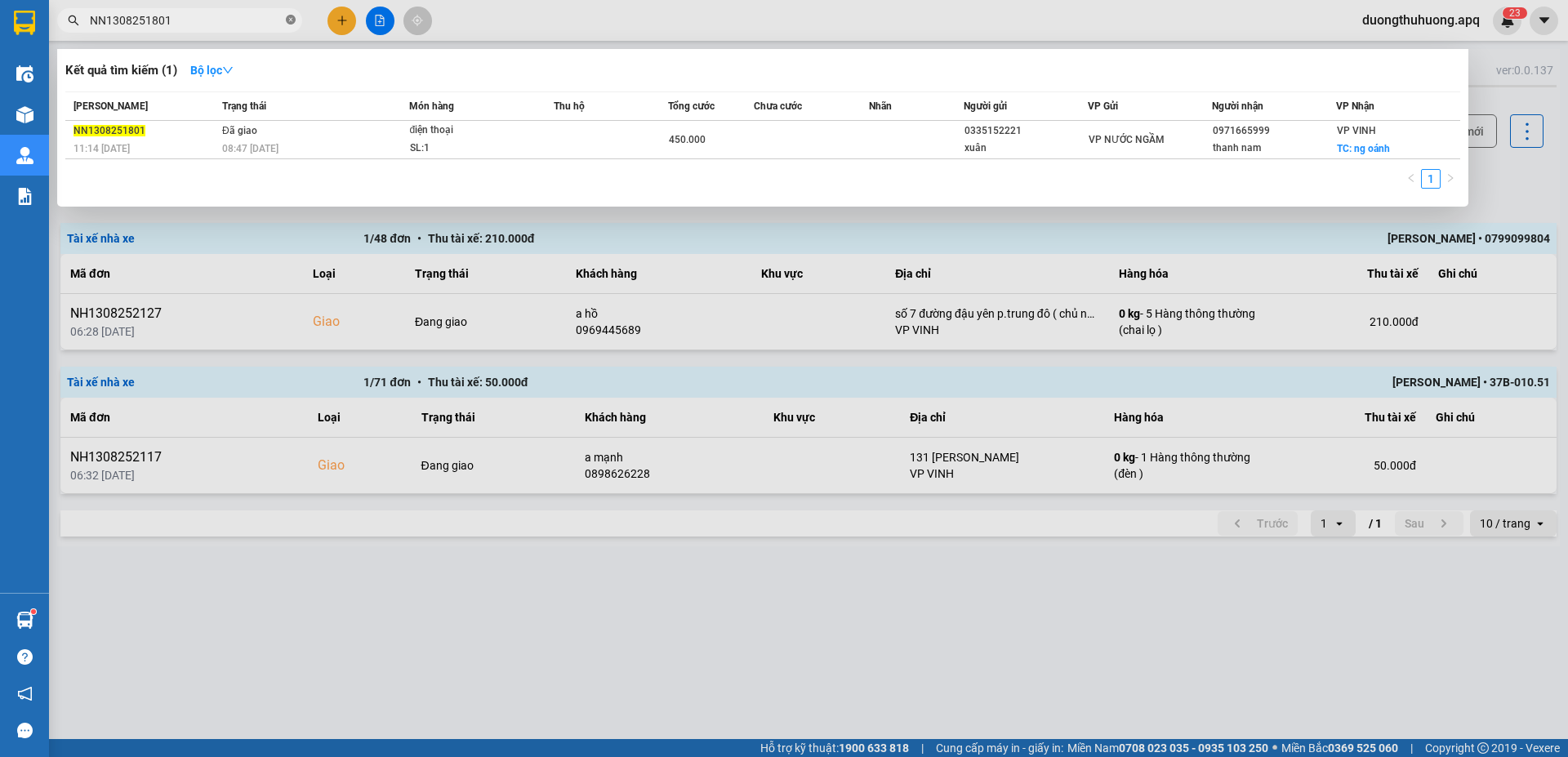
click at [289, 18] on icon "close-circle" at bounding box center [290, 19] width 10 height 10
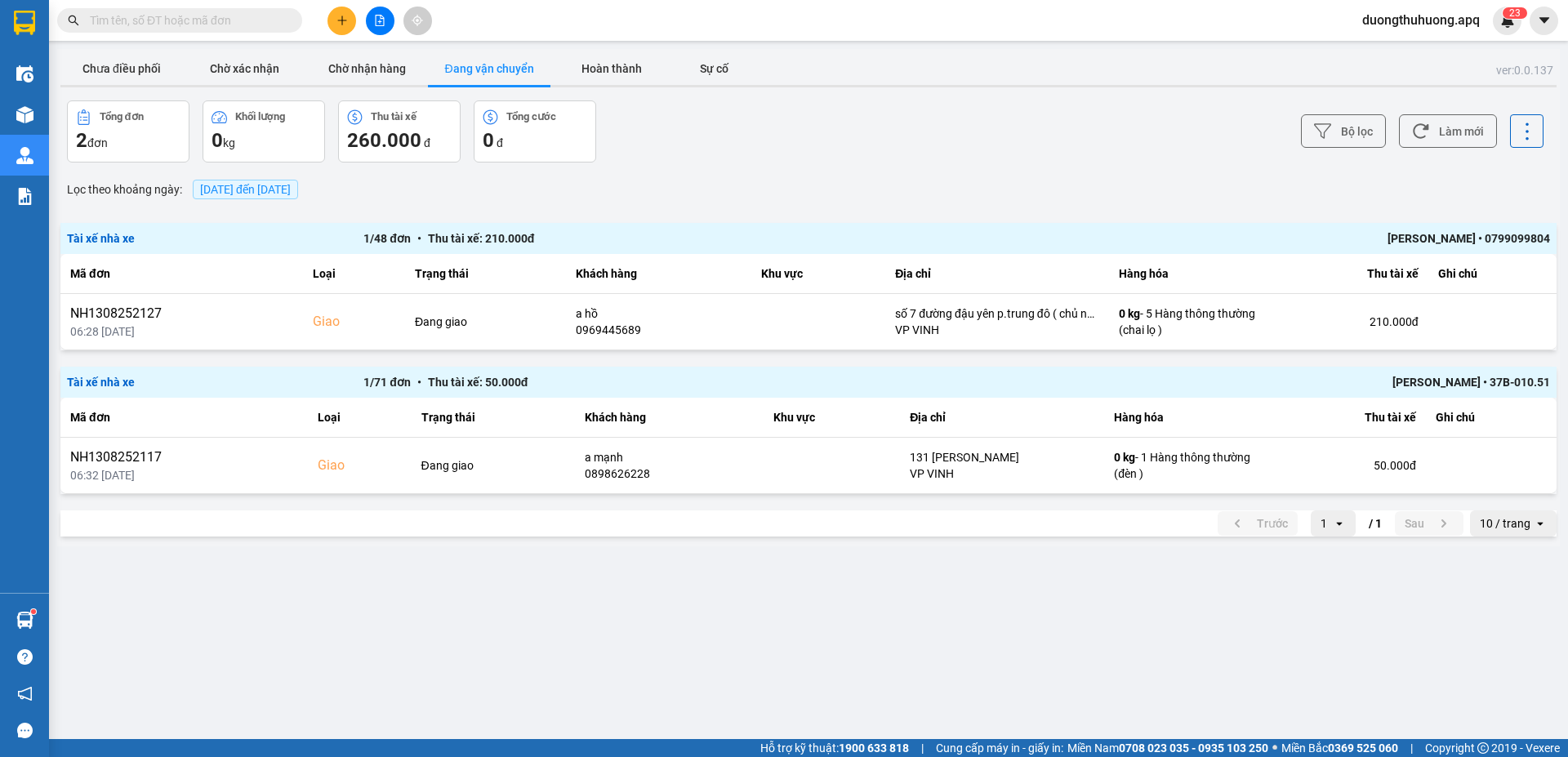
click at [257, 17] on input "text" at bounding box center [186, 20] width 193 height 18
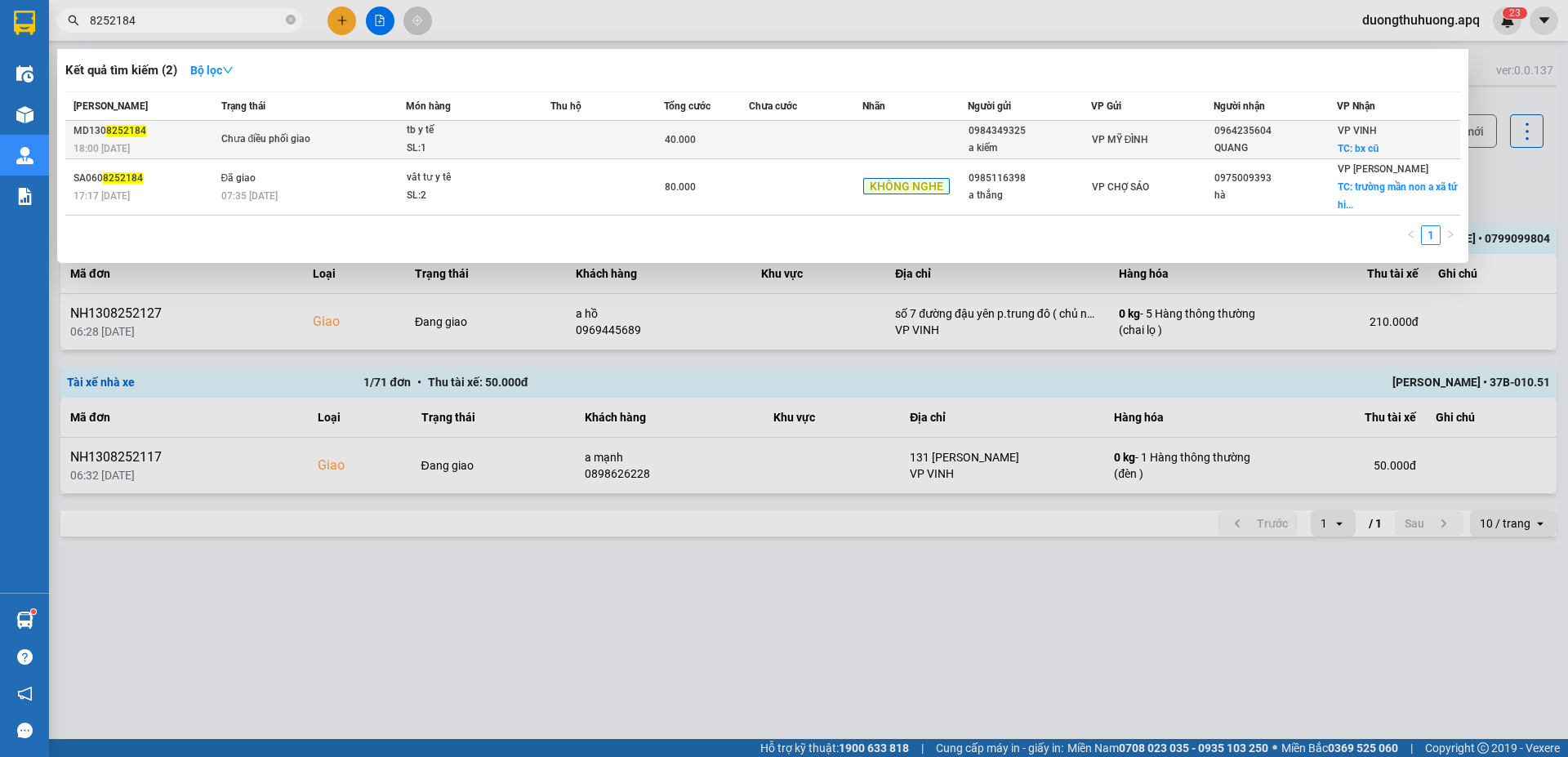
type input "8252184"
click at [362, 147] on span "Chưa điều phối giao" at bounding box center [313, 139] width 184 height 18
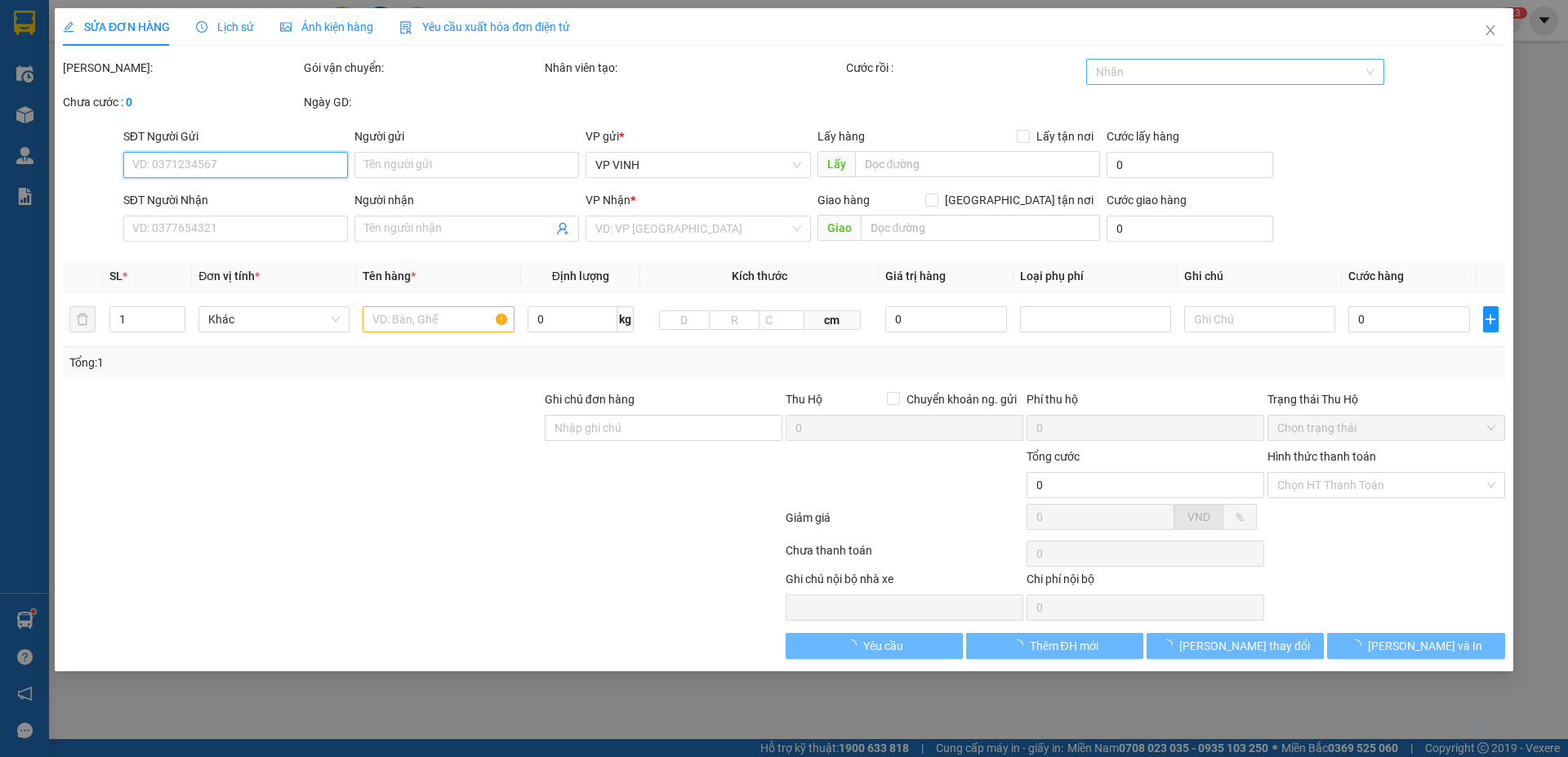
type input "0984349325"
type input "a kiếm"
type input "0964235604"
type input "QUANG"
checkbox input "true"
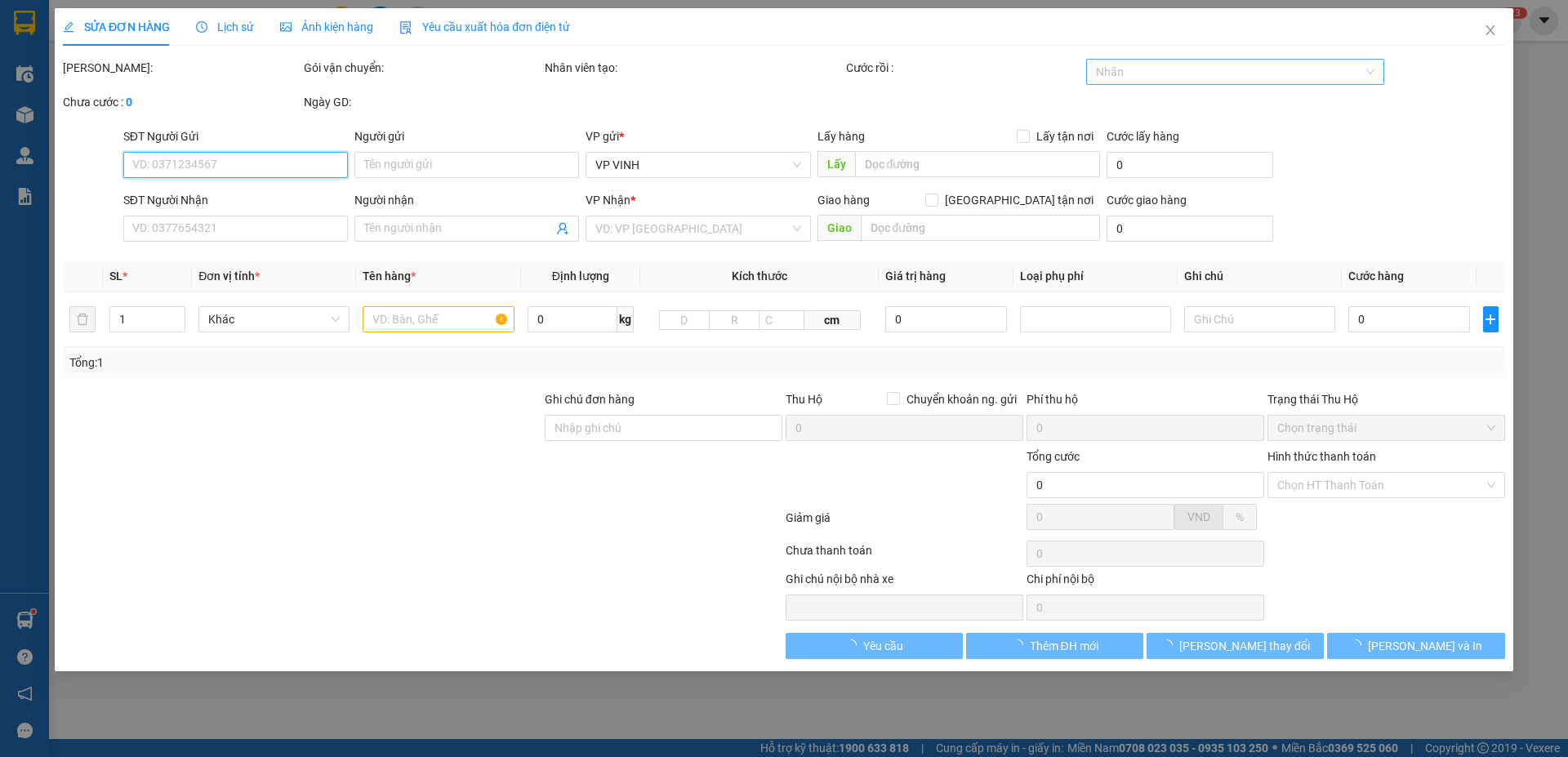
type input "bx cũ"
type input "40.000"
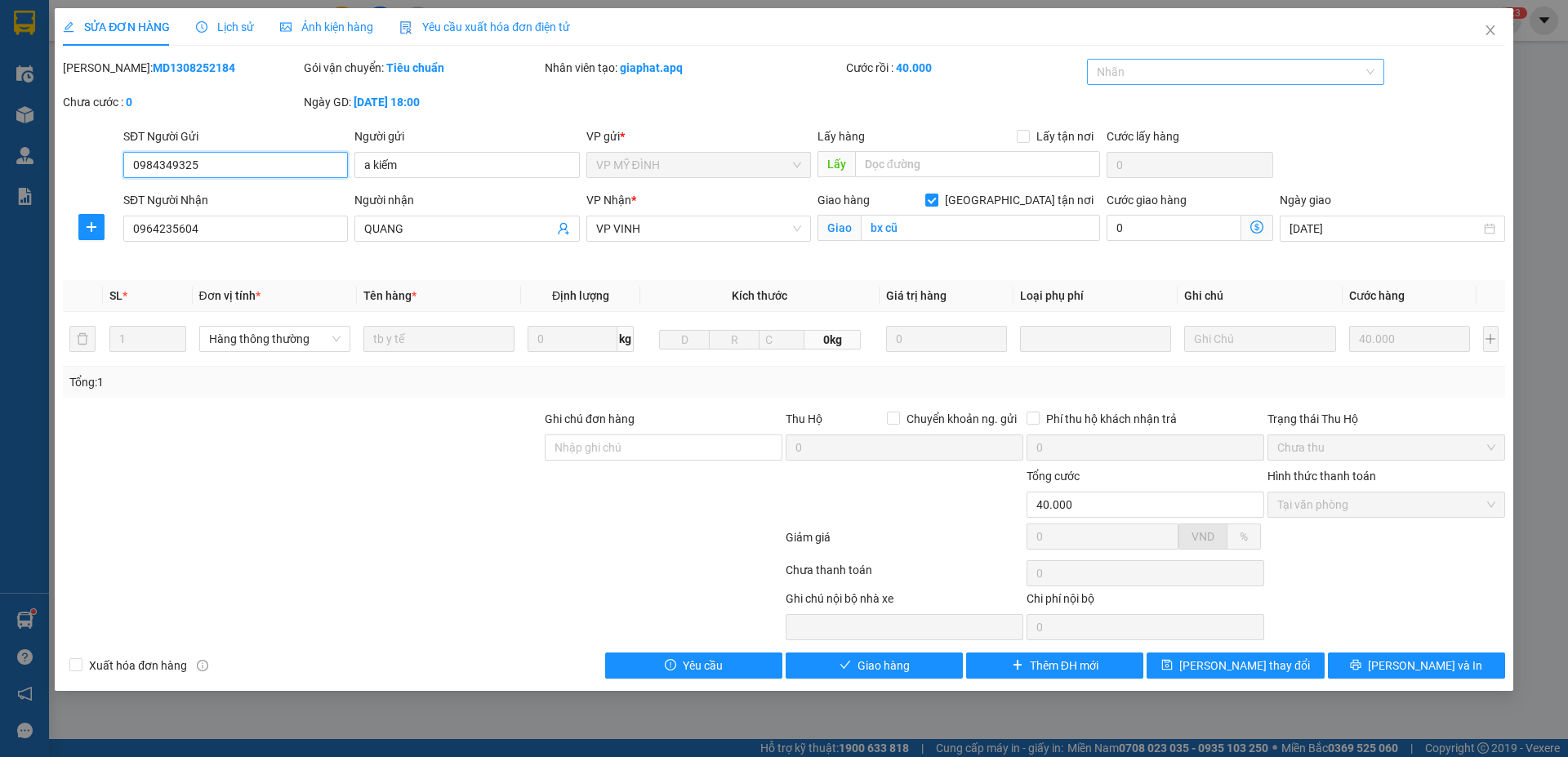
click at [1242, 76] on div at bounding box center [1228, 71] width 274 height 19
click at [1114, 183] on div "✓" at bounding box center [1236, 182] width 279 height 18
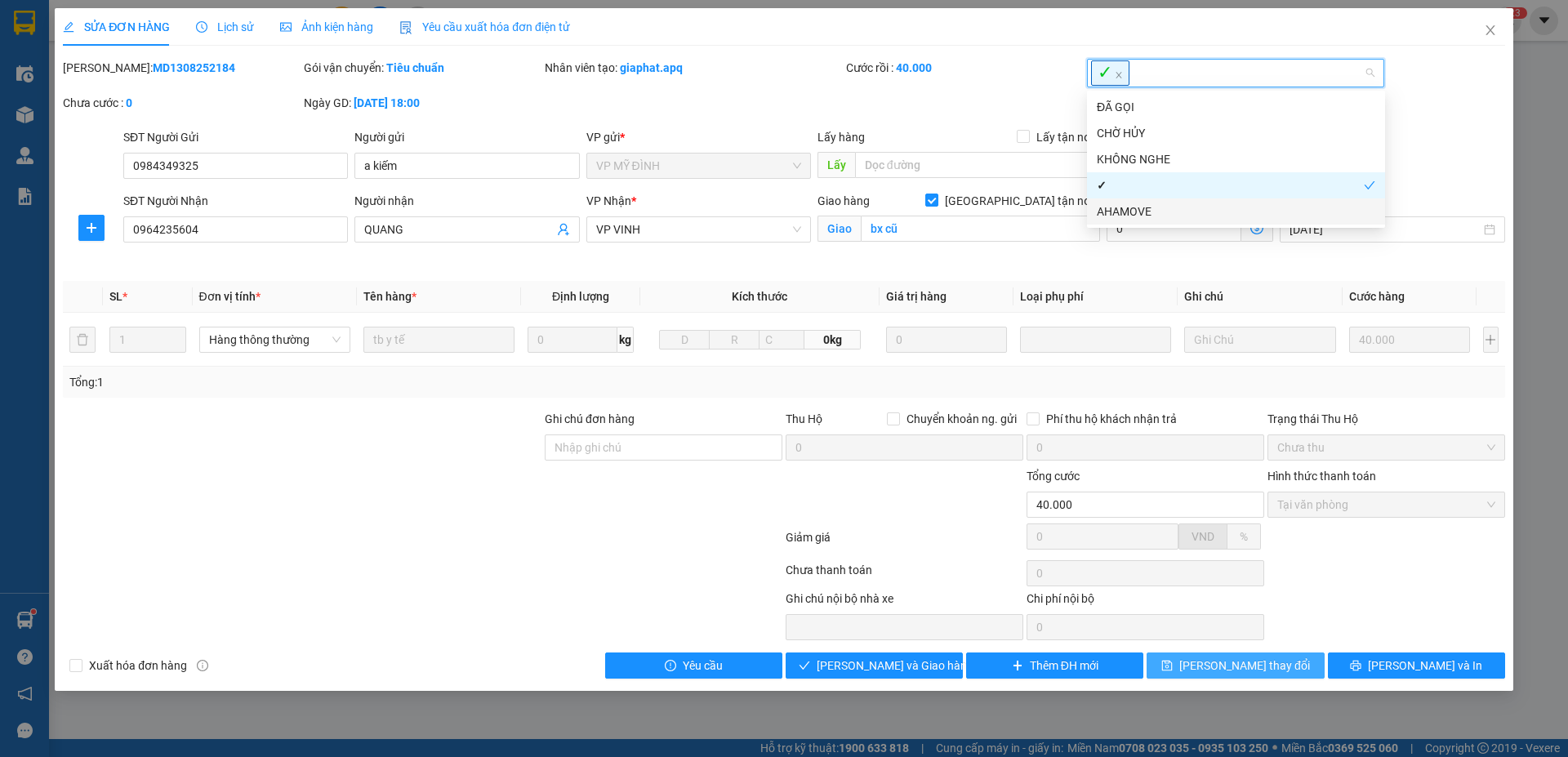
click at [1230, 666] on span "Lưu thay đổi" at bounding box center [1244, 664] width 130 height 18
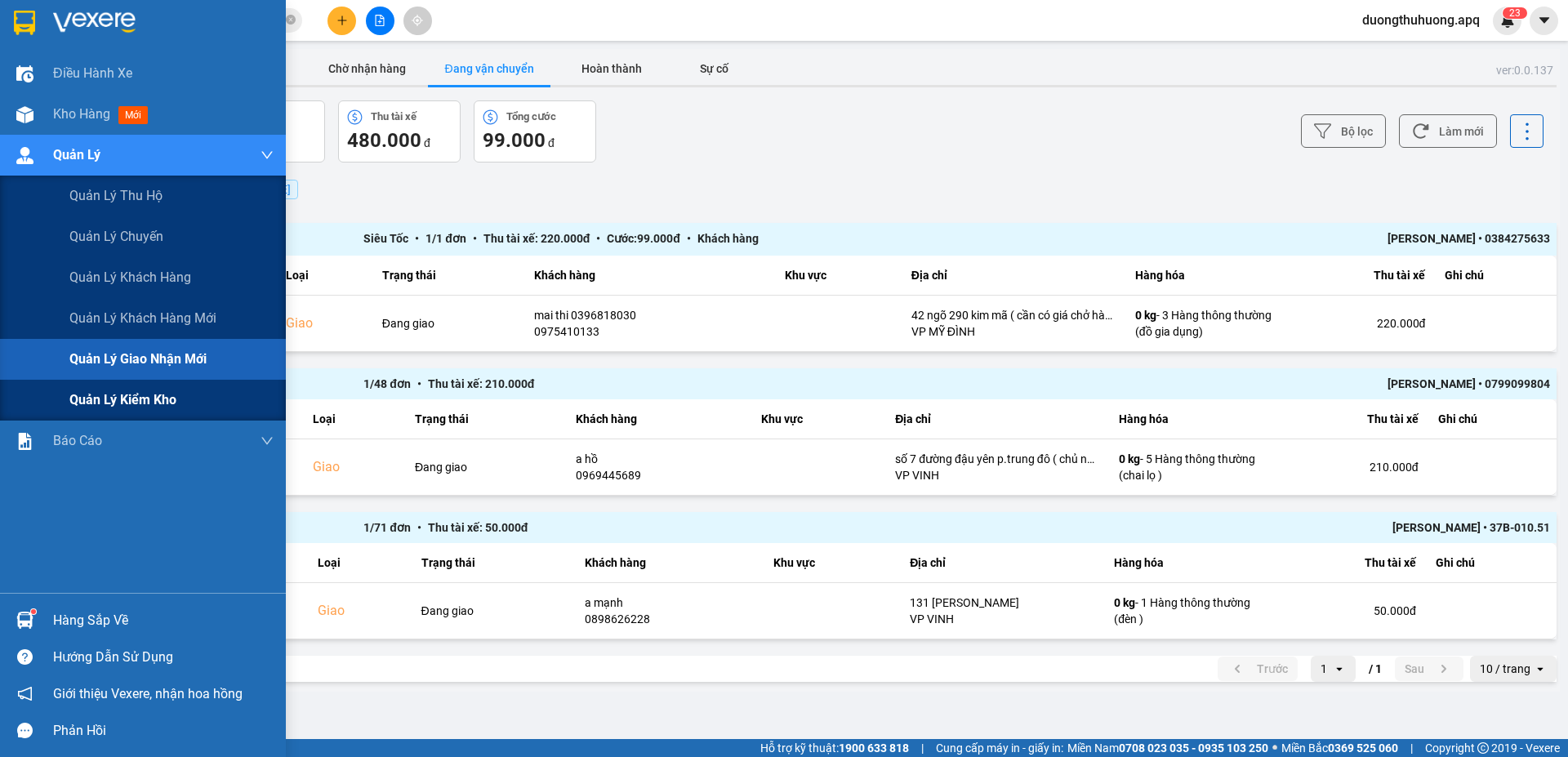
click at [123, 396] on span "Quản lý kiểm kho" at bounding box center [123, 399] width 107 height 20
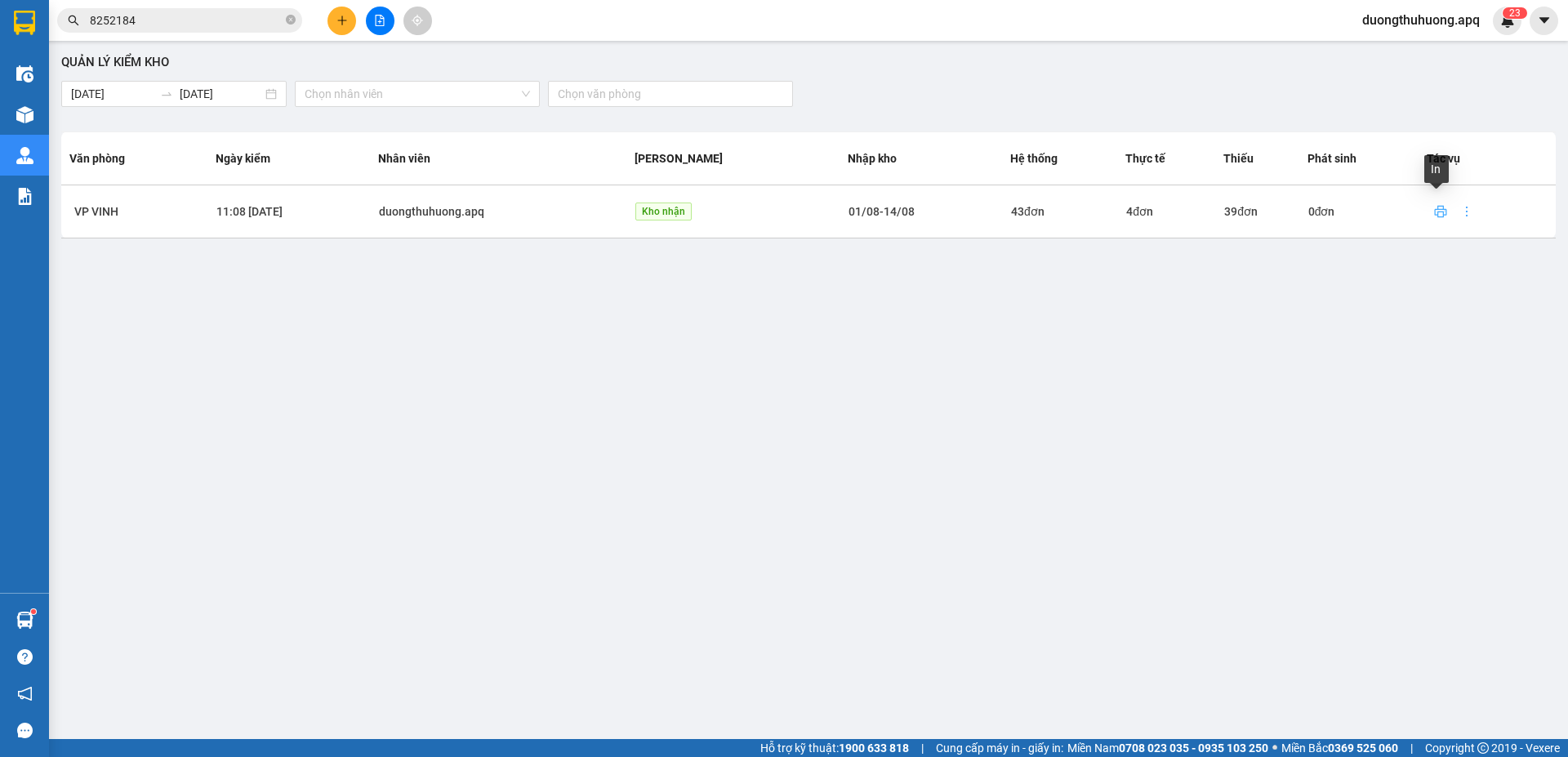
click at [1438, 215] on icon "printer" at bounding box center [1441, 211] width 14 height 14
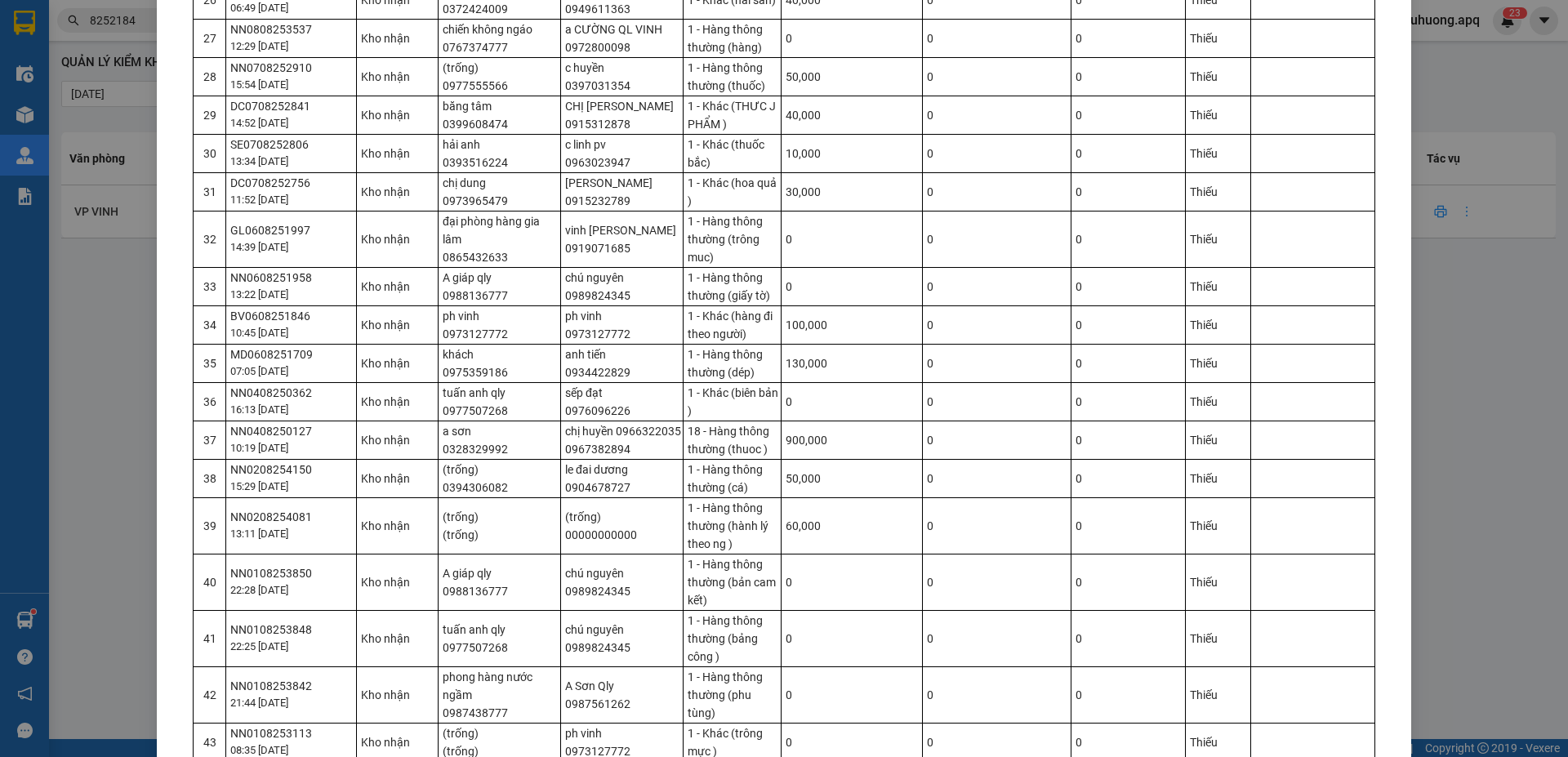
scroll to position [1393, 0]
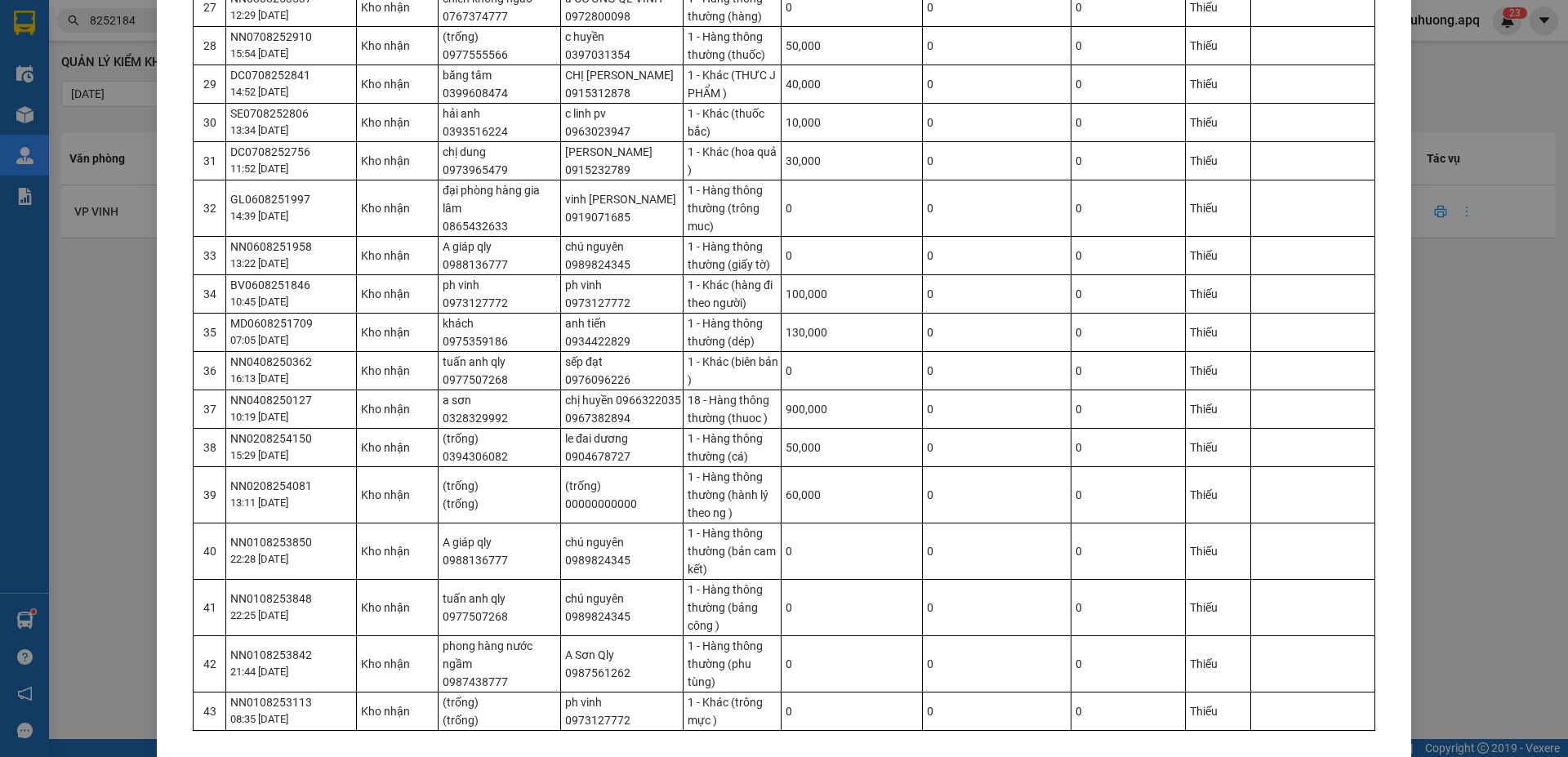
drag, startPoint x: 722, startPoint y: 709, endPoint x: 1129, endPoint y: 619, distance: 416.8
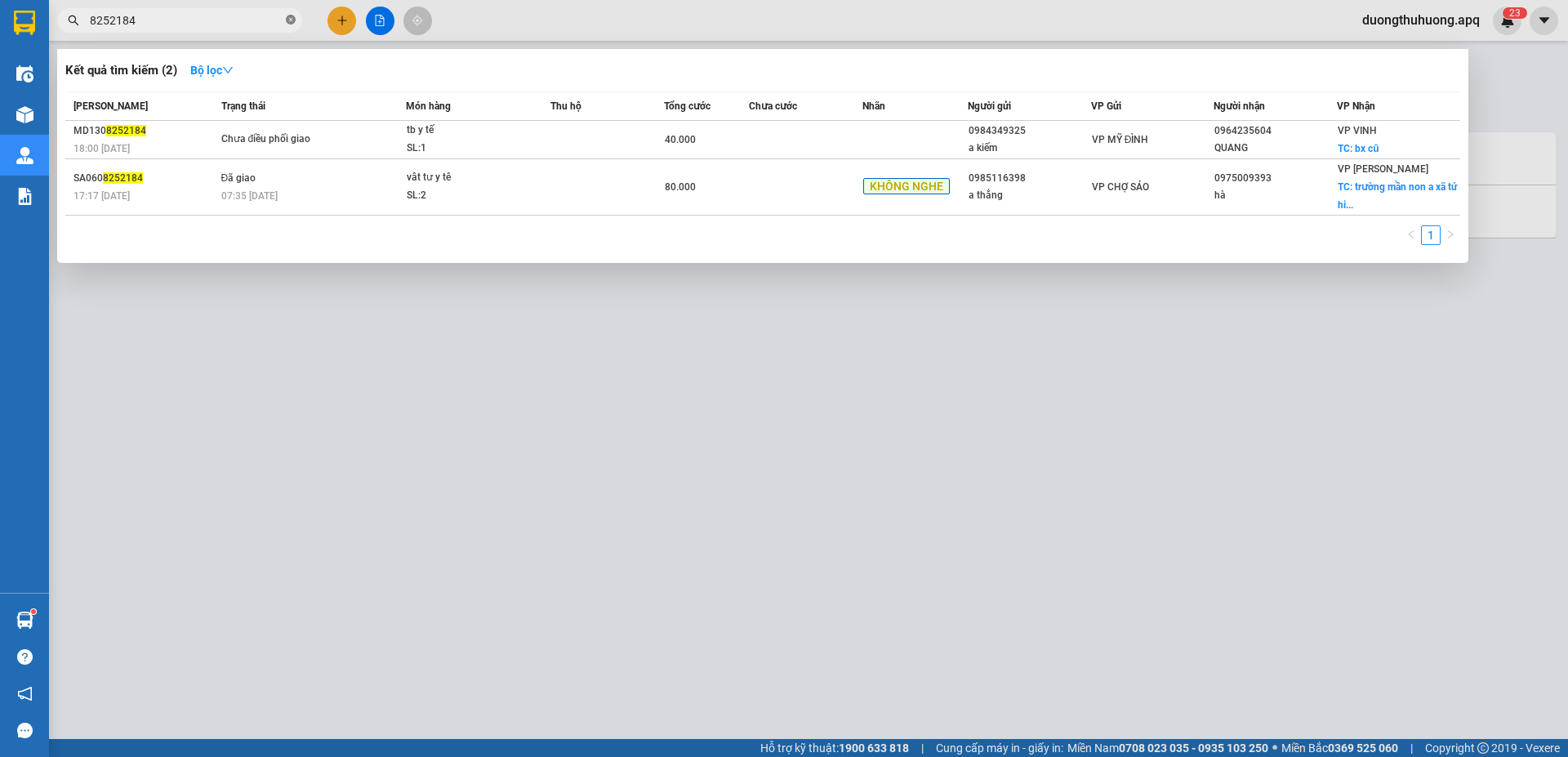
click at [292, 19] on icon "close-circle" at bounding box center [290, 19] width 10 height 10
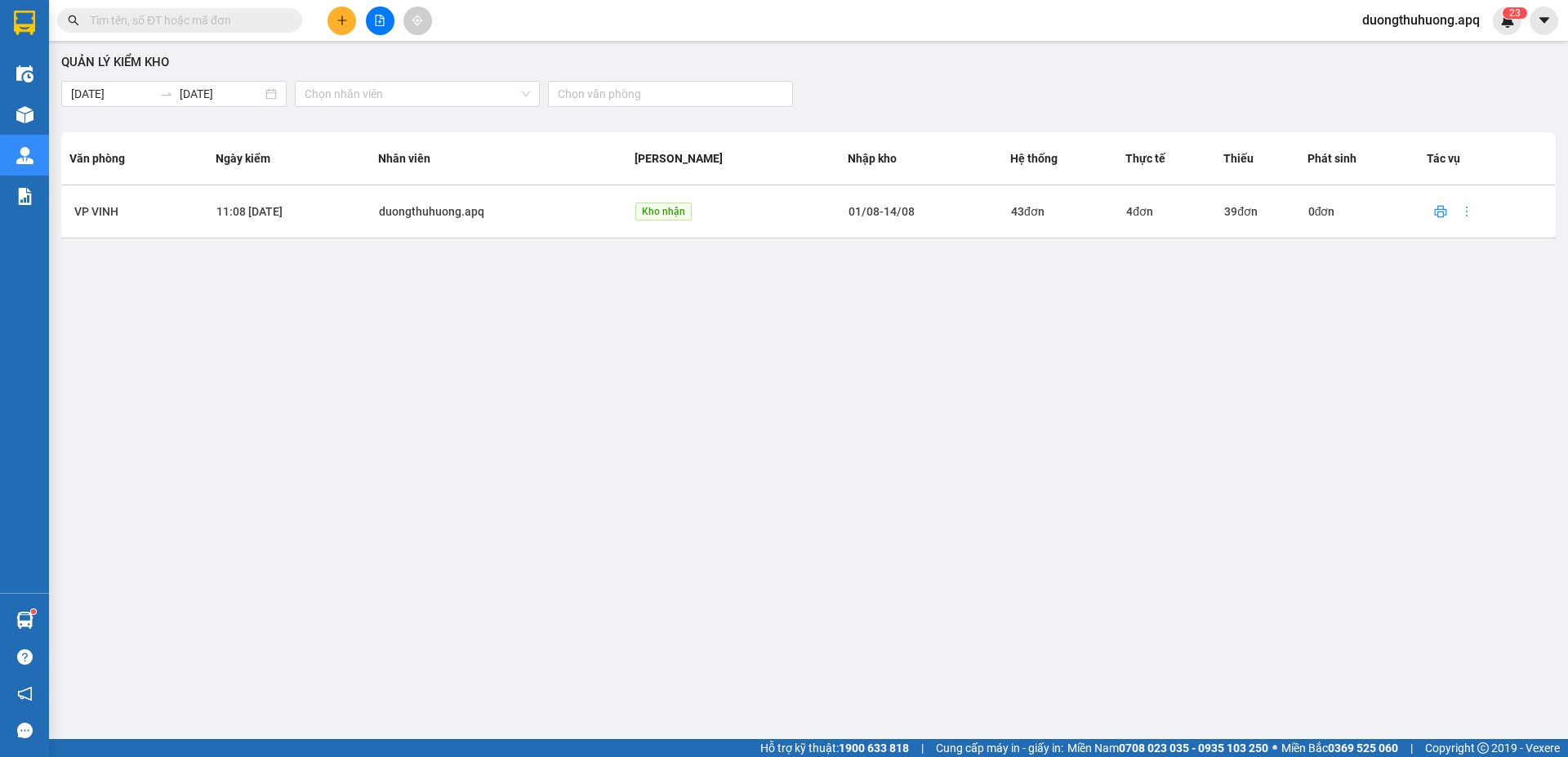
click at [245, 19] on input "text" at bounding box center [186, 20] width 193 height 18
click at [199, 18] on input "text" at bounding box center [186, 20] width 193 height 18
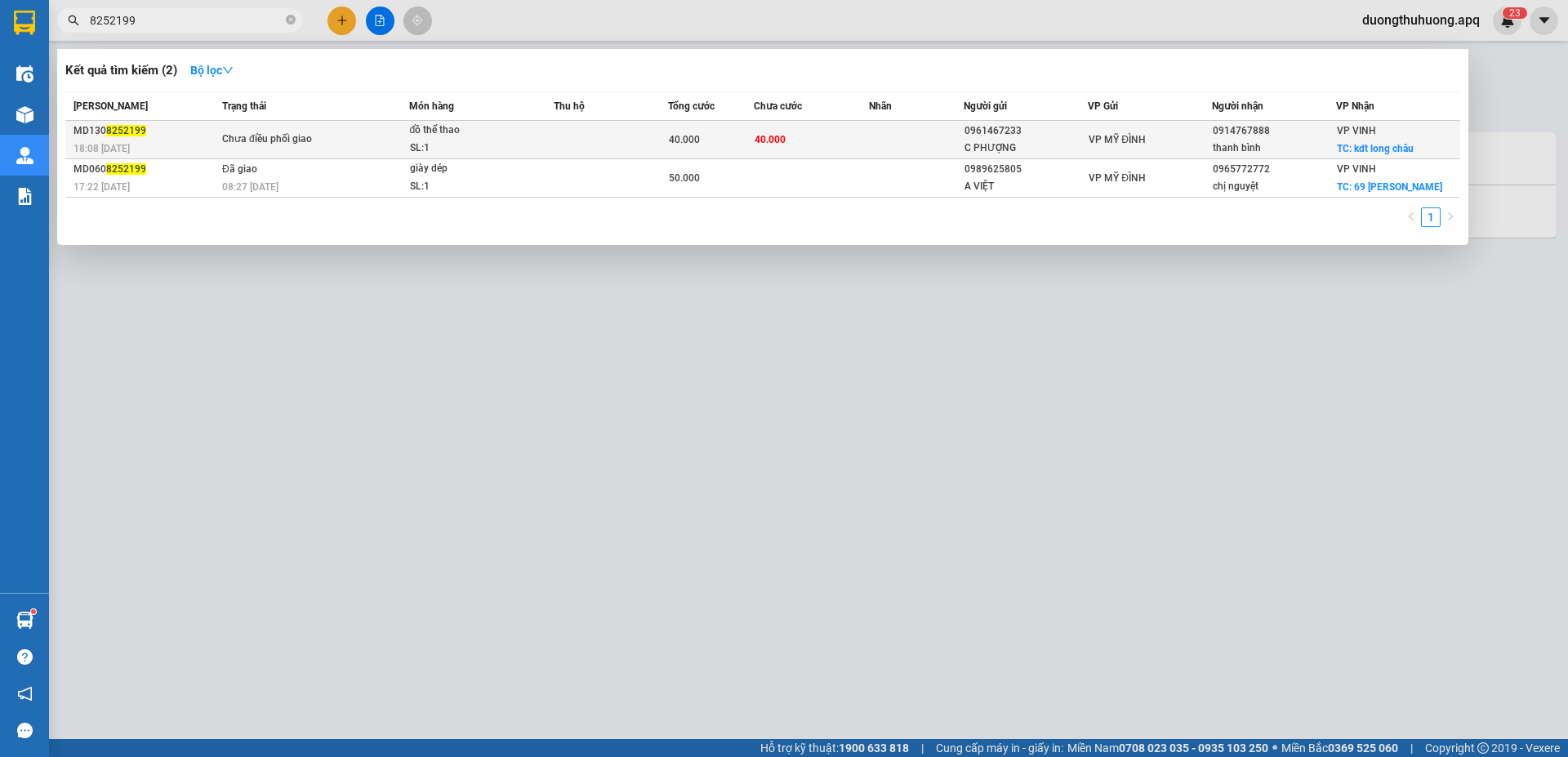
type input "8252199"
click at [460, 142] on div "SL: 1" at bounding box center [471, 149] width 123 height 18
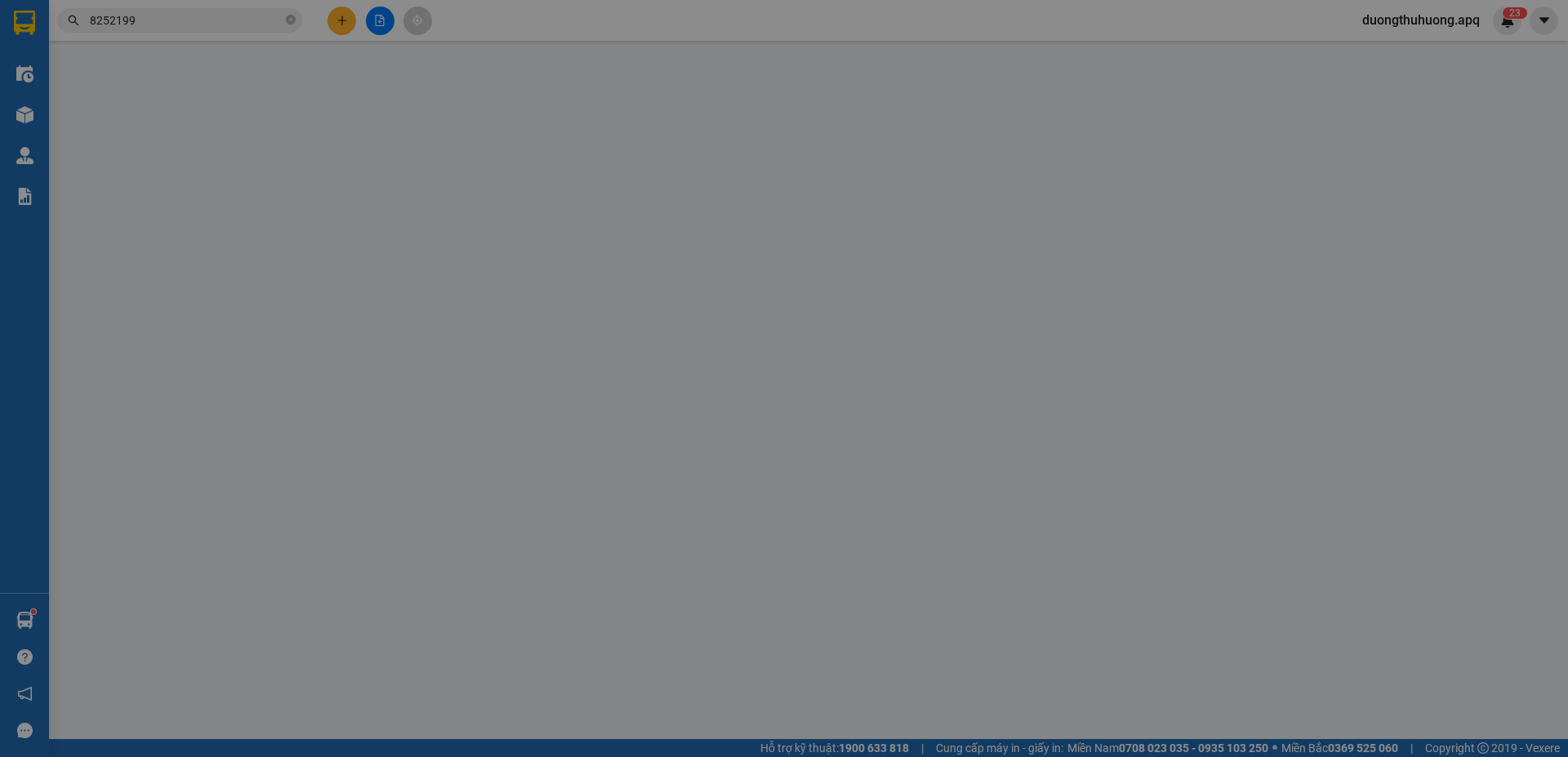
type input "0961467233"
type input "C PHƯỢNG"
type input "0914767888"
type input "thanh bình"
checkbox input "true"
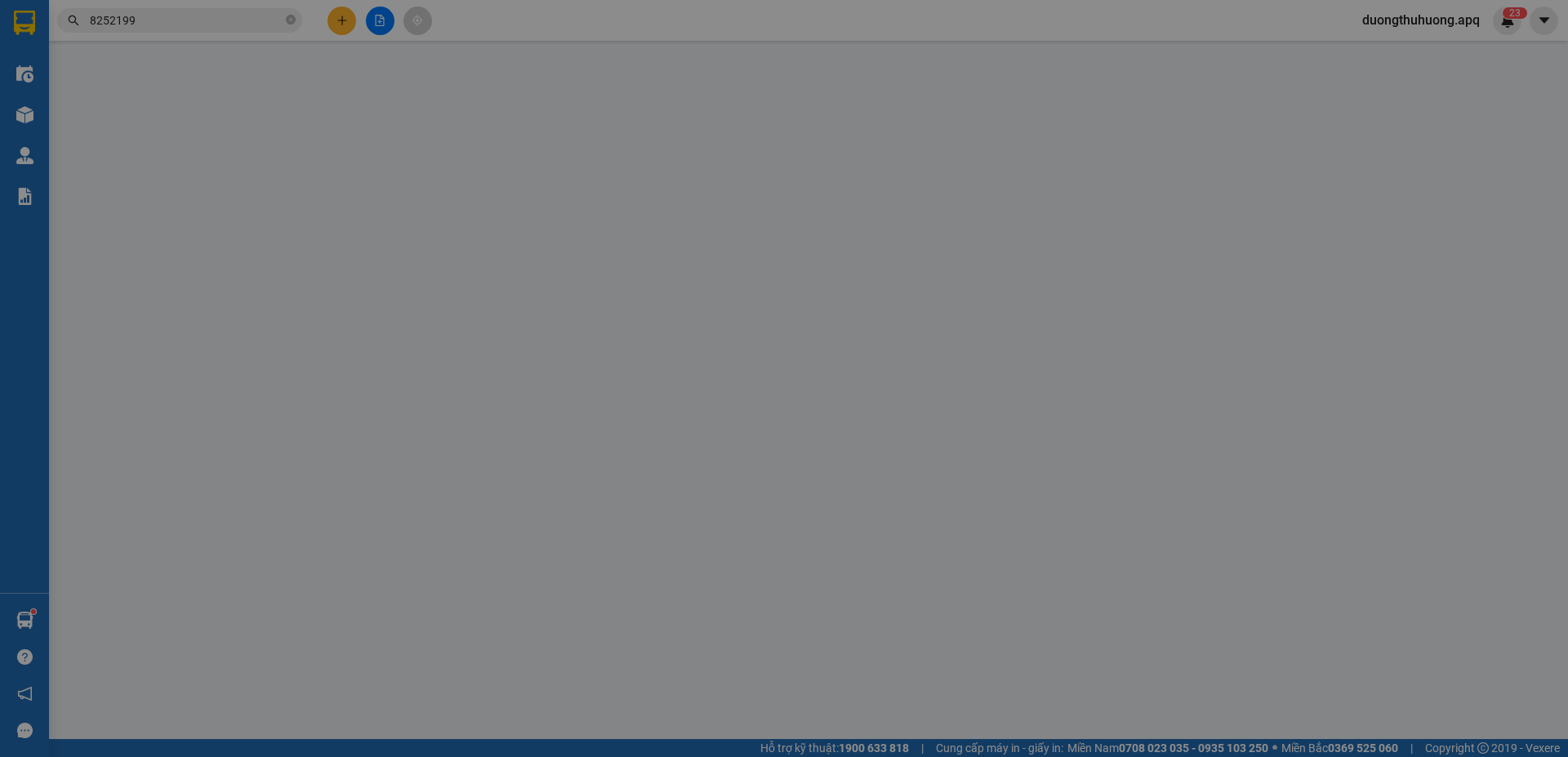
type input "kdt long châu"
type input "40.000"
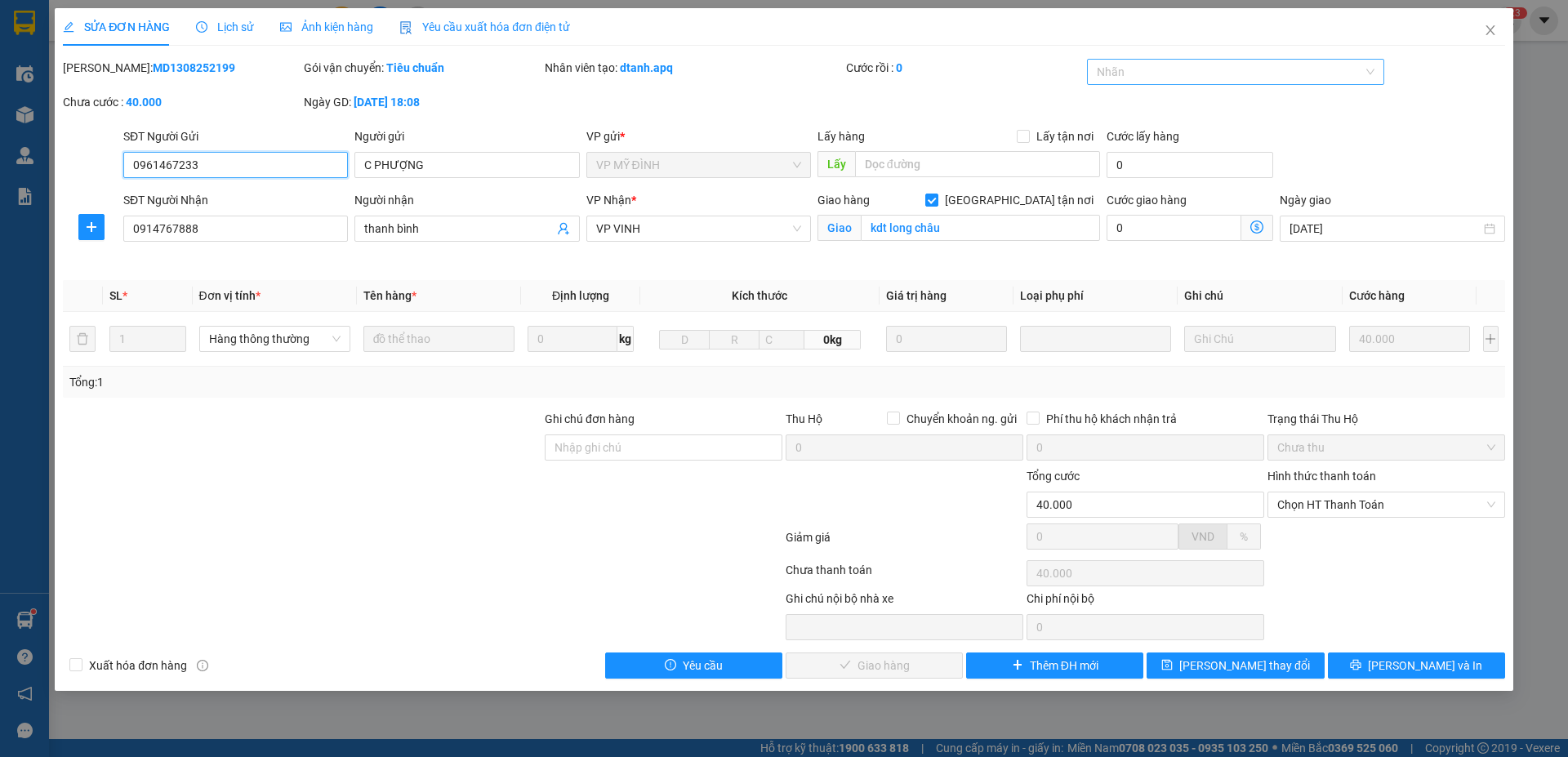
click at [1306, 75] on div at bounding box center [1228, 71] width 274 height 19
click at [1117, 182] on div "✓" at bounding box center [1236, 182] width 279 height 18
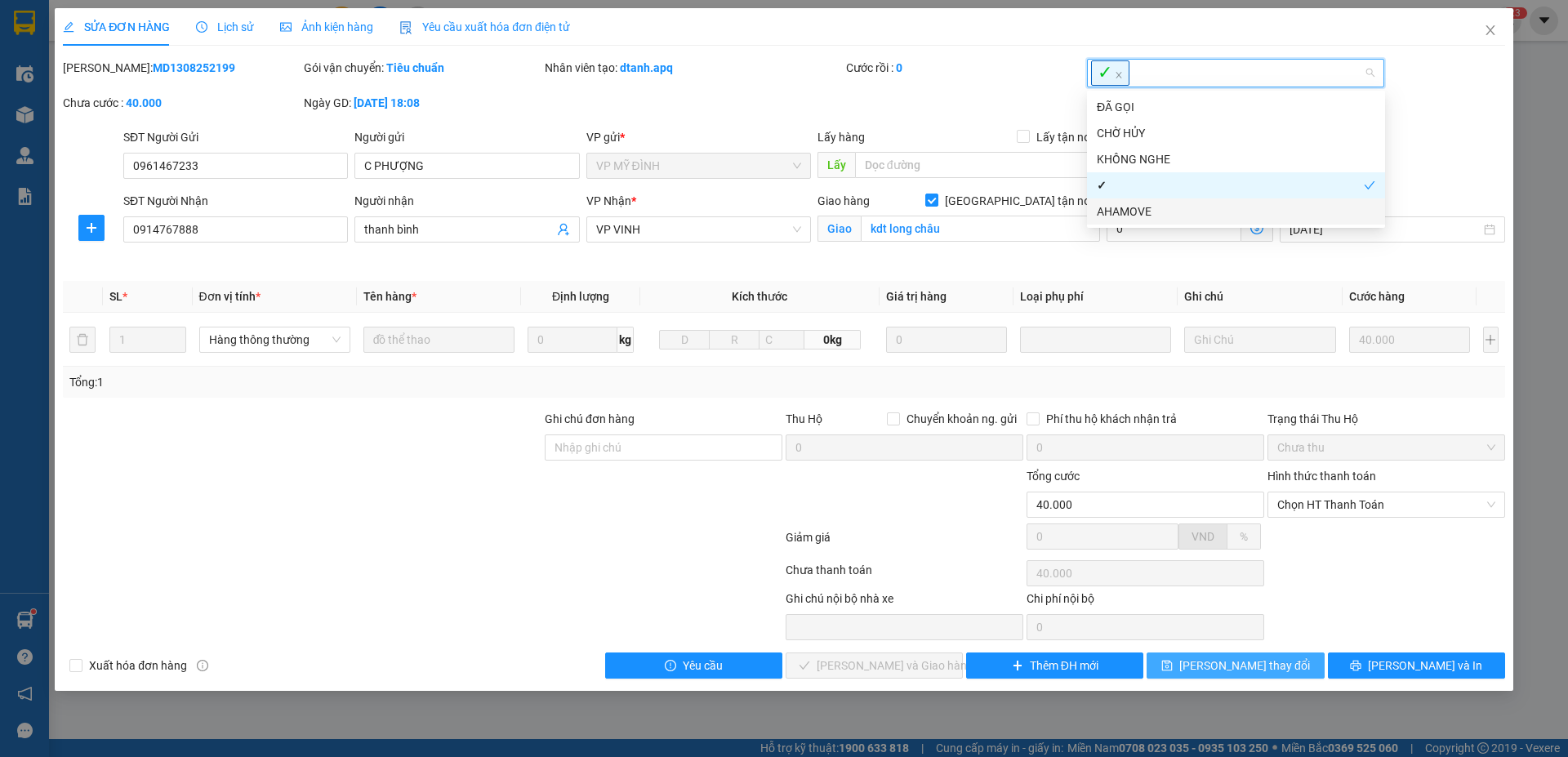
click at [1305, 663] on button "Lưu thay đổi" at bounding box center [1235, 664] width 178 height 26
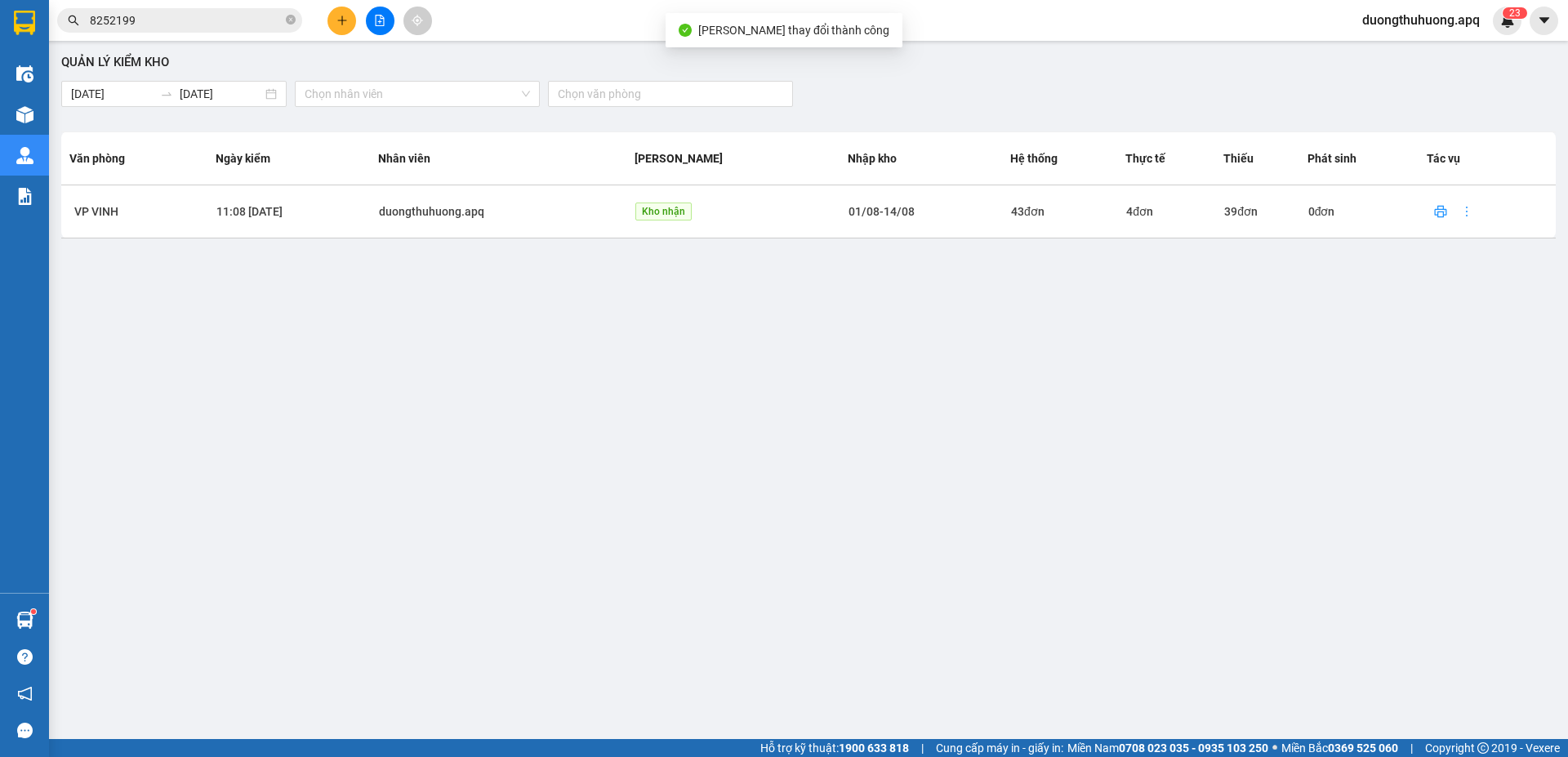
click at [206, 24] on input "8252199" at bounding box center [186, 20] width 193 height 18
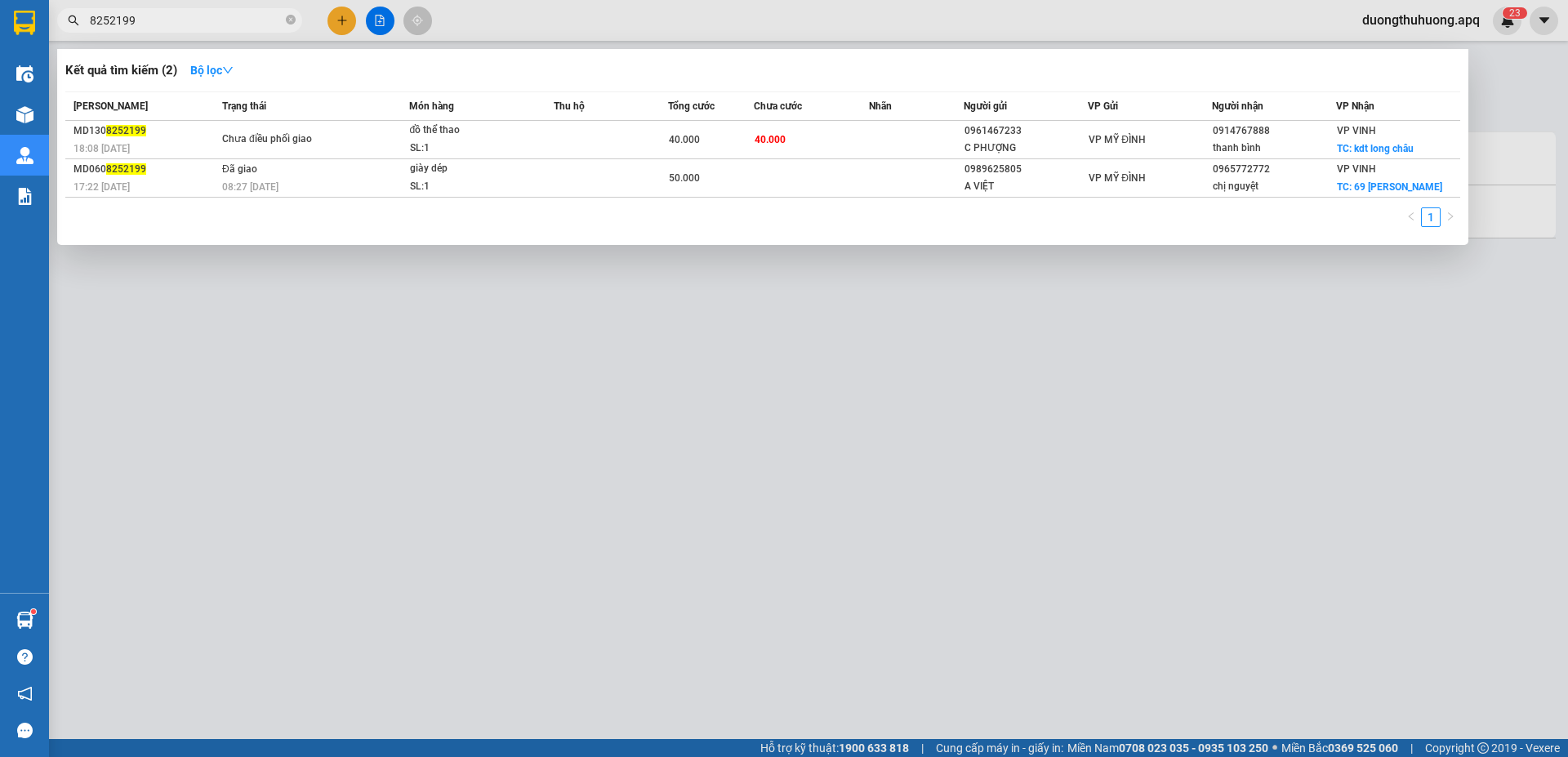
click at [206, 24] on input "8252199" at bounding box center [186, 20] width 193 height 18
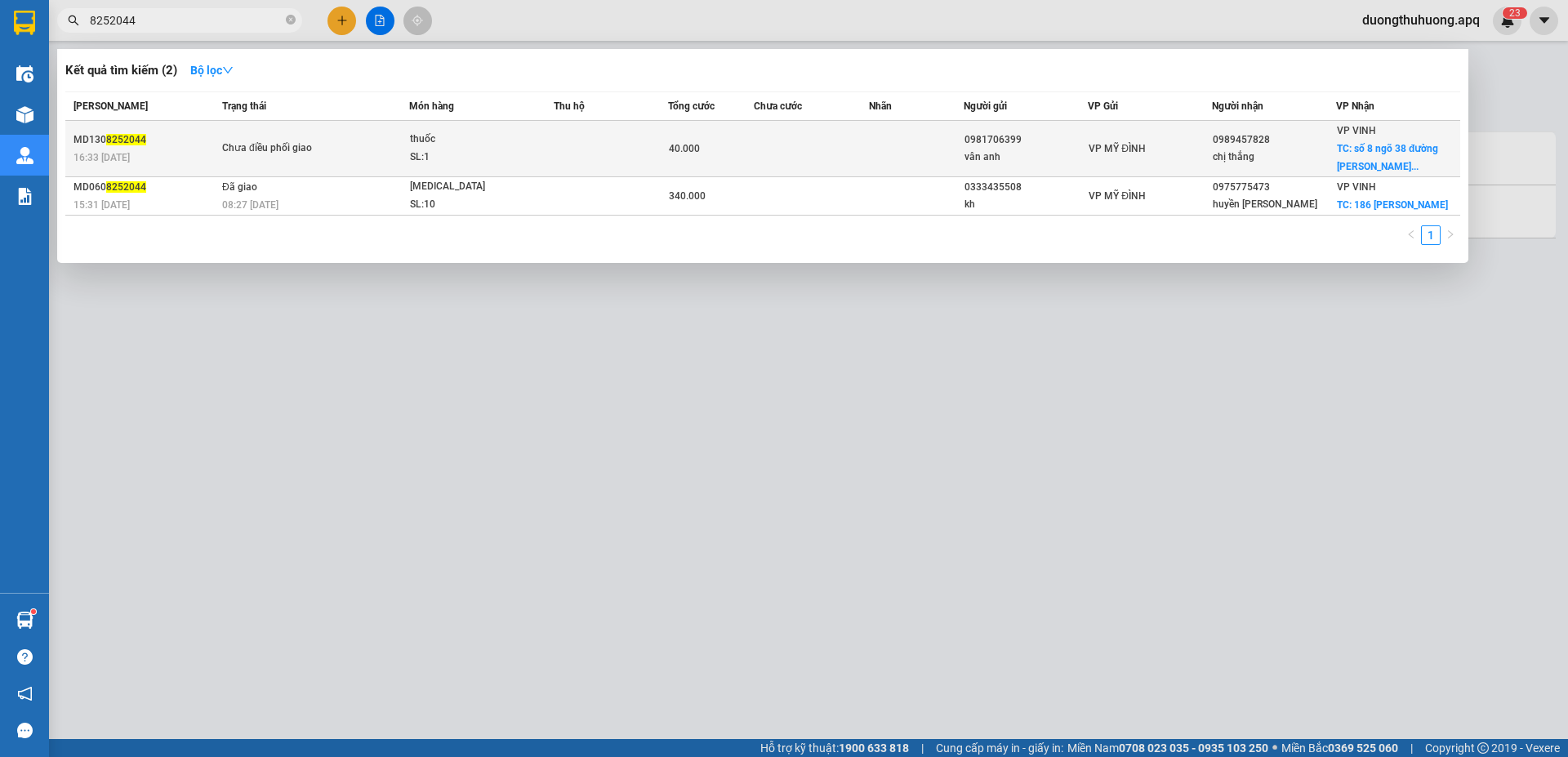
type input "8252044"
click at [478, 153] on div "SL: 1" at bounding box center [471, 157] width 123 height 18
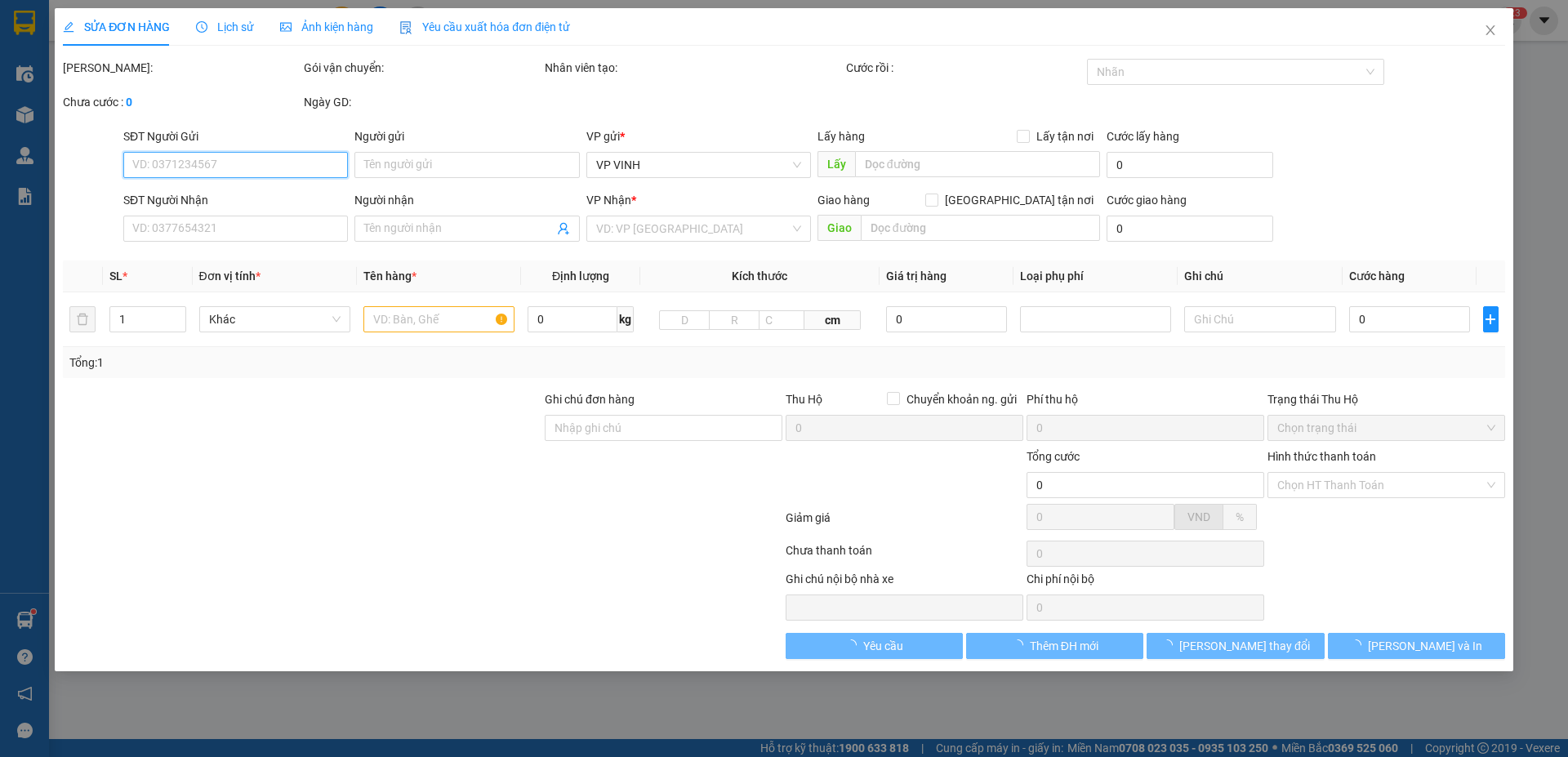
type input "0981706399"
type input "vân anh"
type input "0989457828"
type input "chị thắng"
checkbox input "true"
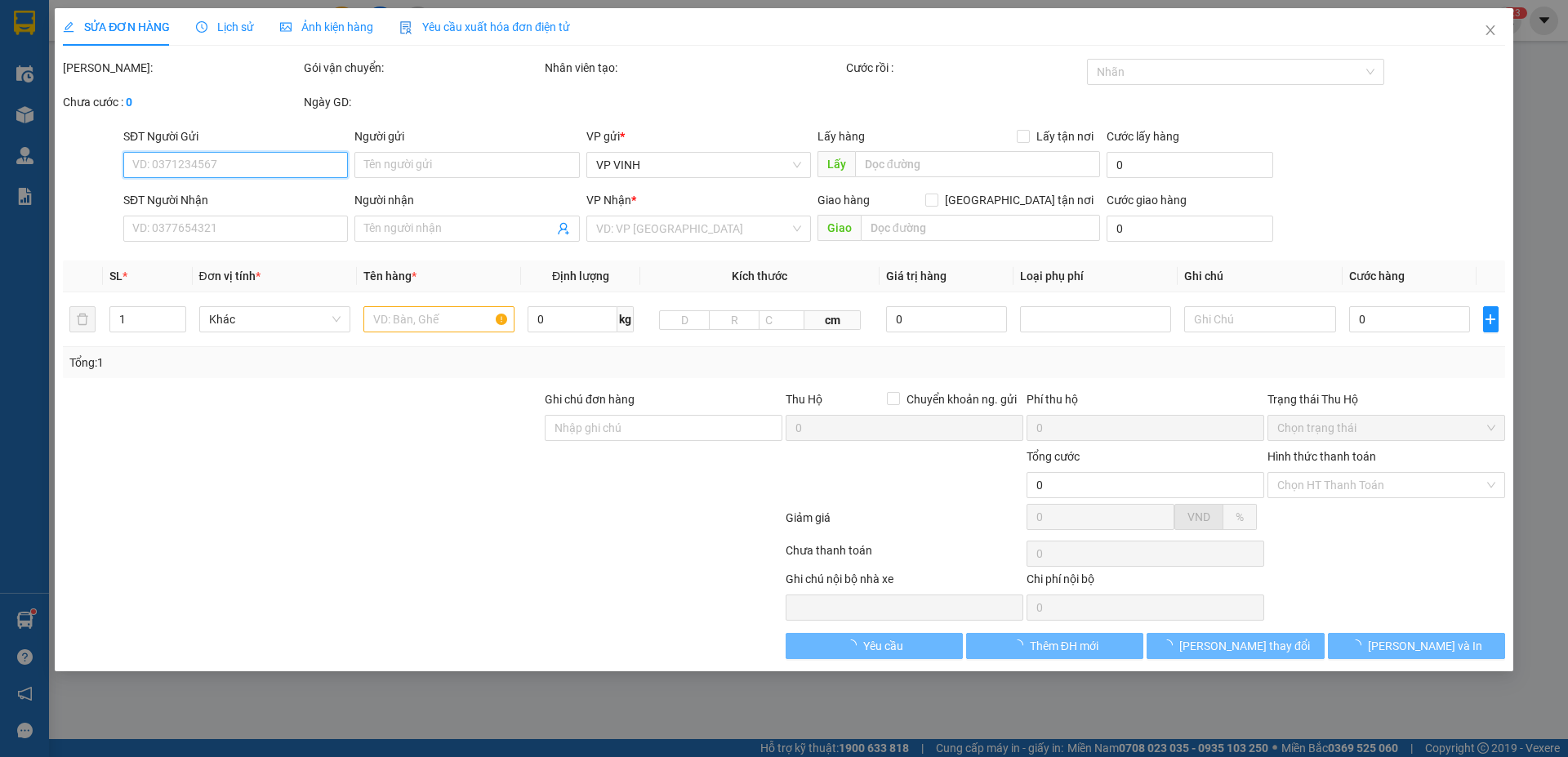
type input "số 8 ngõ 38 đường trần trùng quang"
type input "40.000"
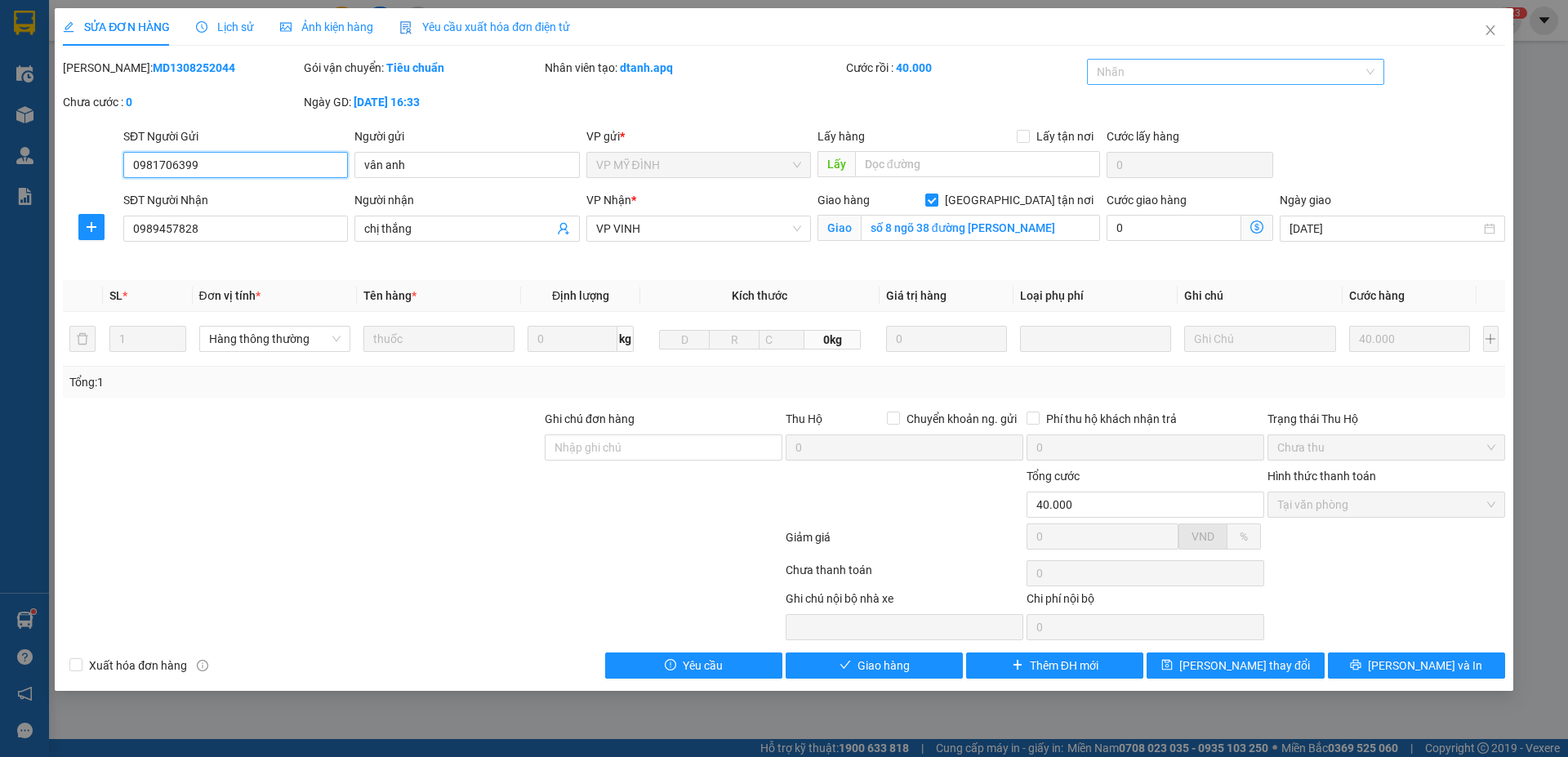
click at [1246, 78] on div at bounding box center [1228, 71] width 274 height 19
click at [1118, 182] on div "✓" at bounding box center [1236, 182] width 279 height 18
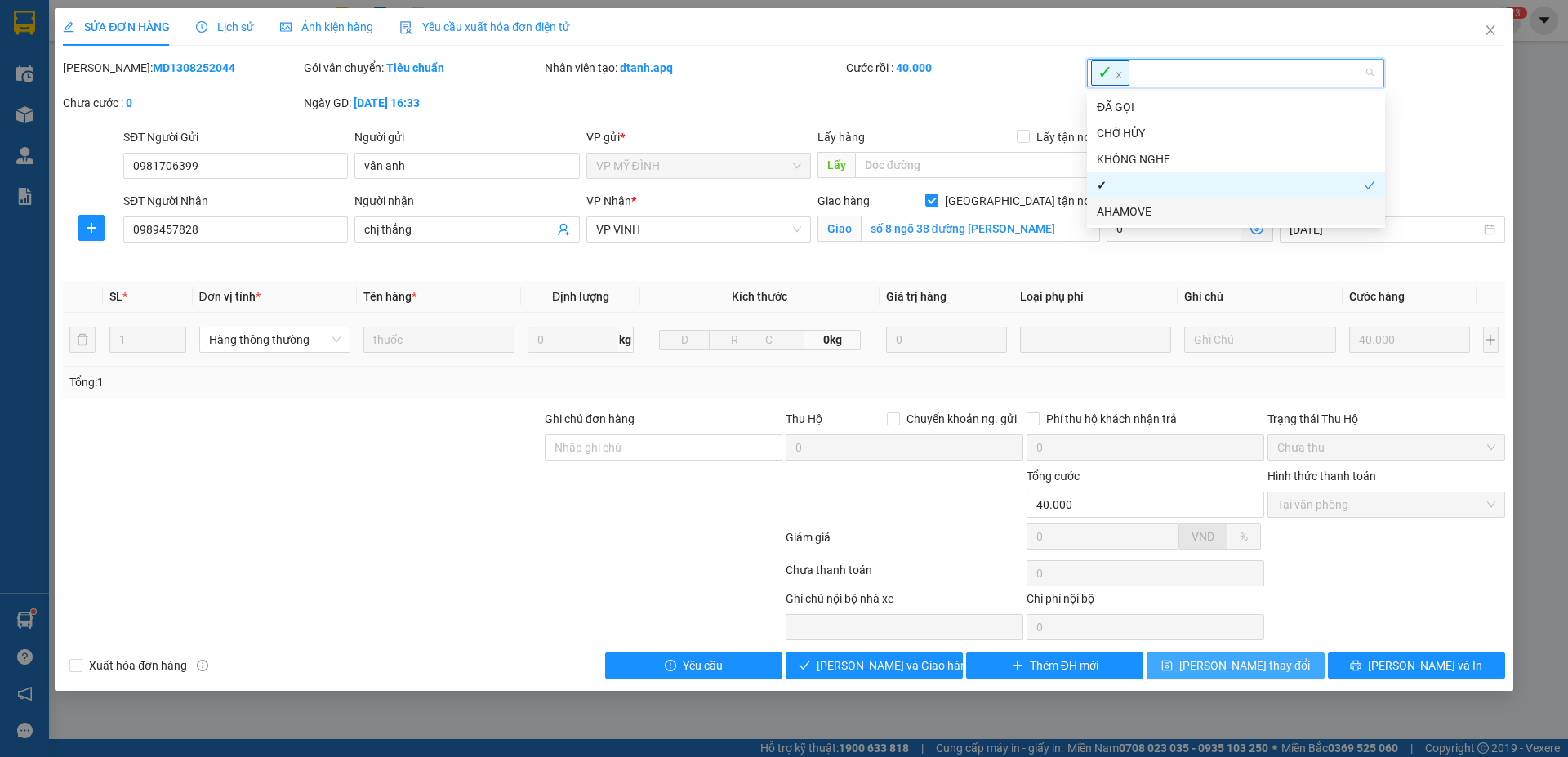
drag, startPoint x: 1247, startPoint y: 671, endPoint x: 868, endPoint y: 327, distance: 511.8
click at [1246, 668] on span "Lưu thay đổi" at bounding box center [1244, 664] width 130 height 18
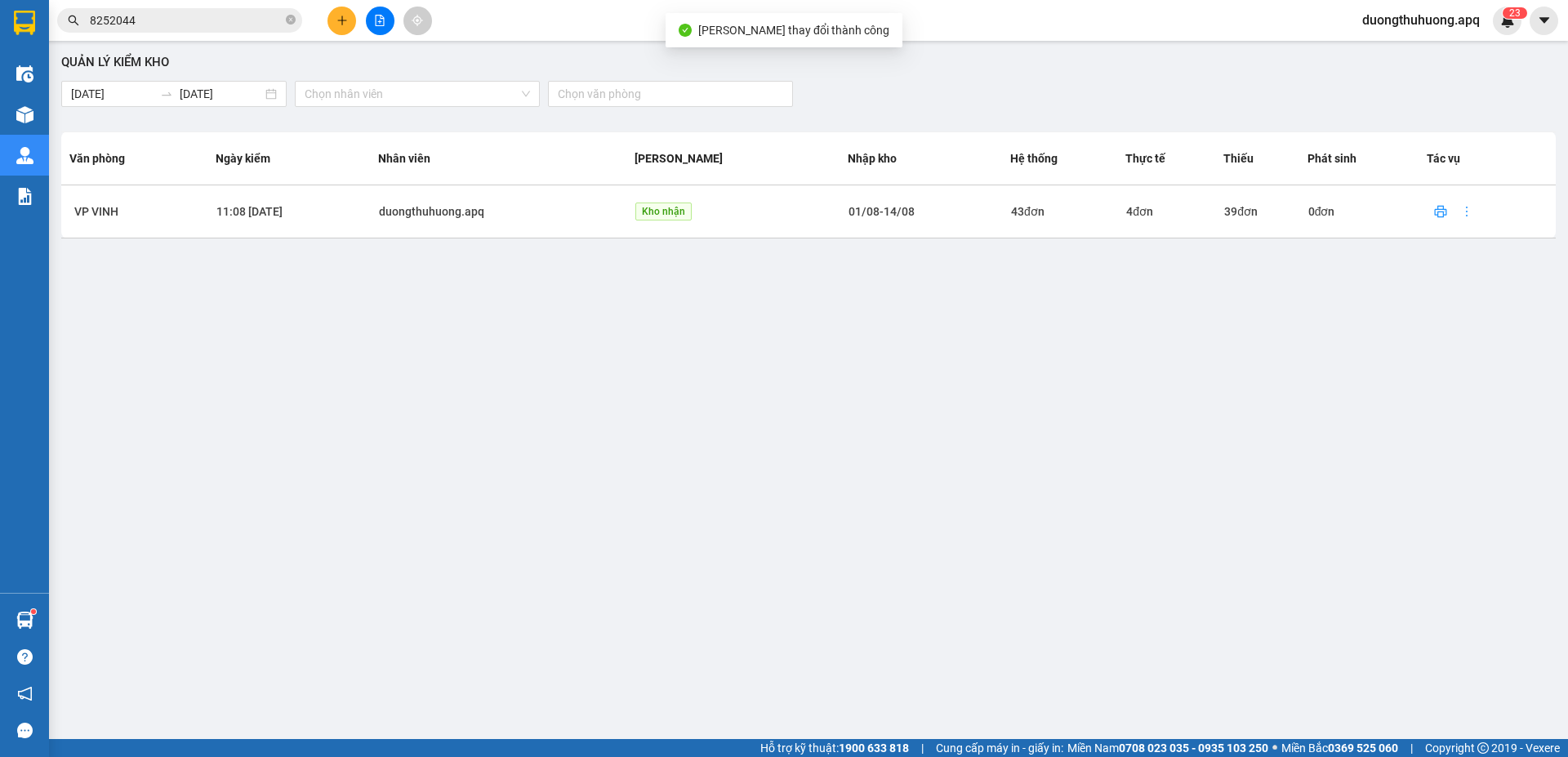
click at [255, 20] on input "8252044" at bounding box center [186, 20] width 193 height 18
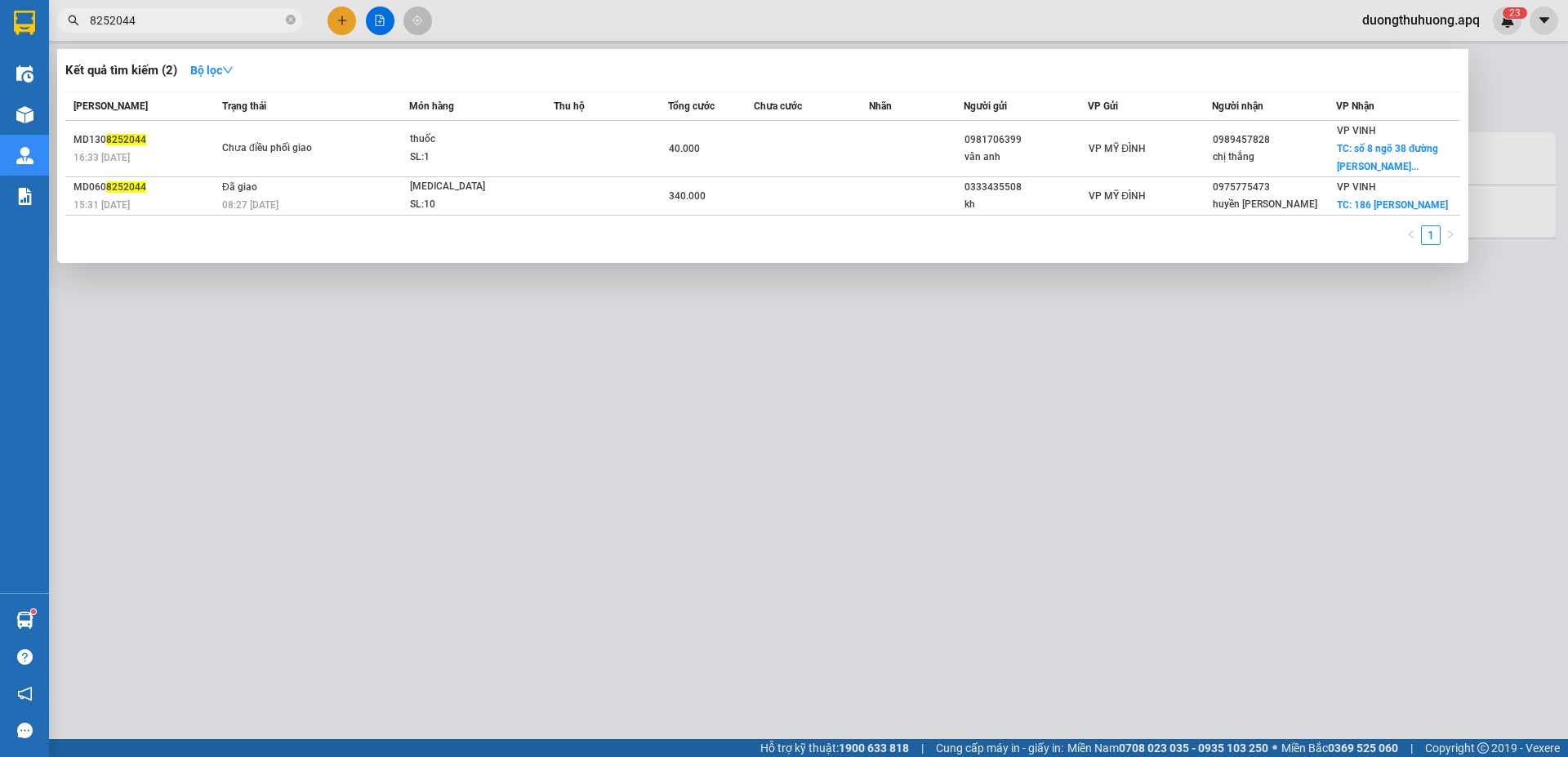
click at [255, 20] on input "8252044" at bounding box center [186, 20] width 193 height 18
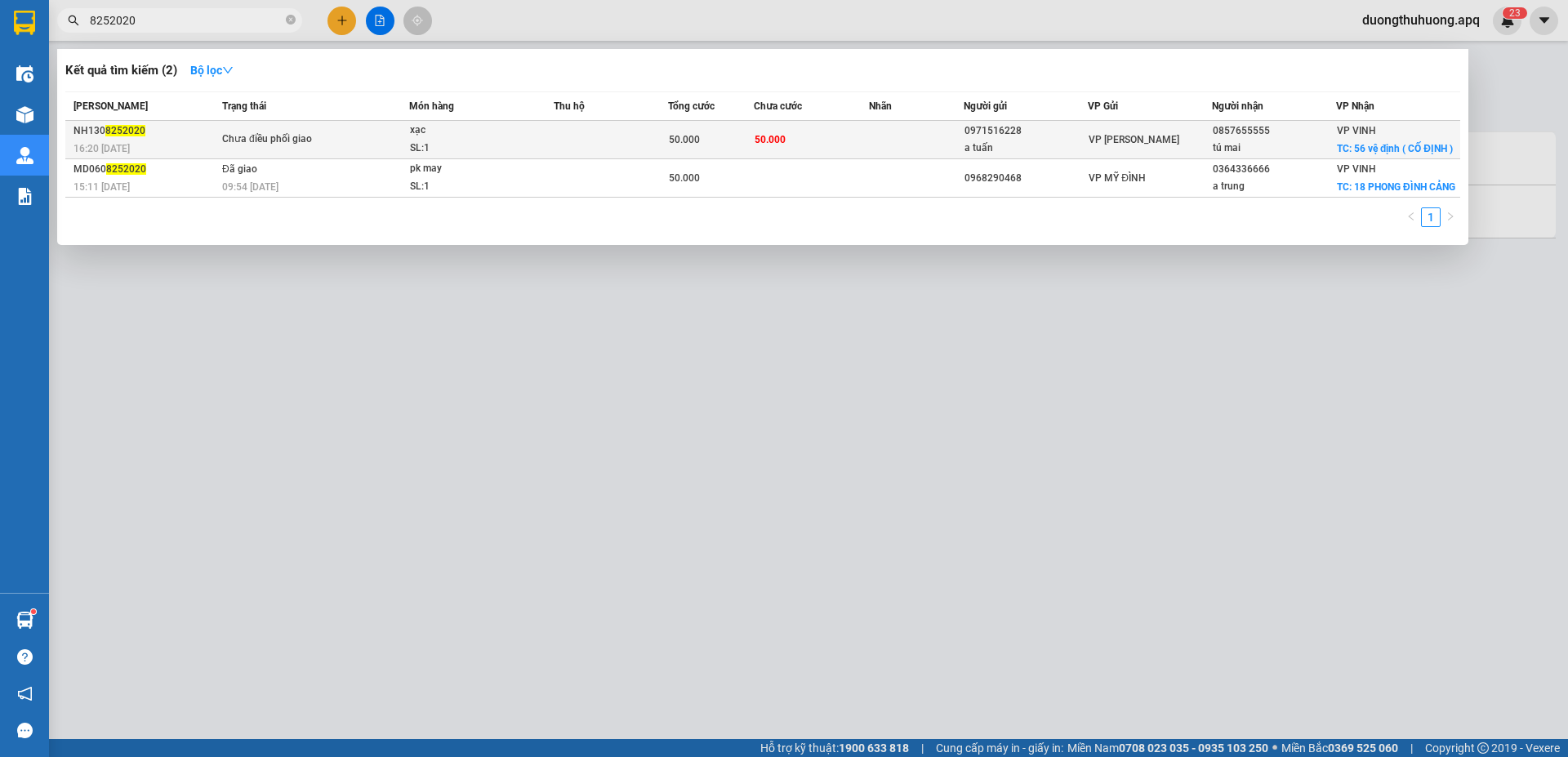
type input "8252020"
click at [503, 147] on div "SL: 1" at bounding box center [471, 149] width 123 height 18
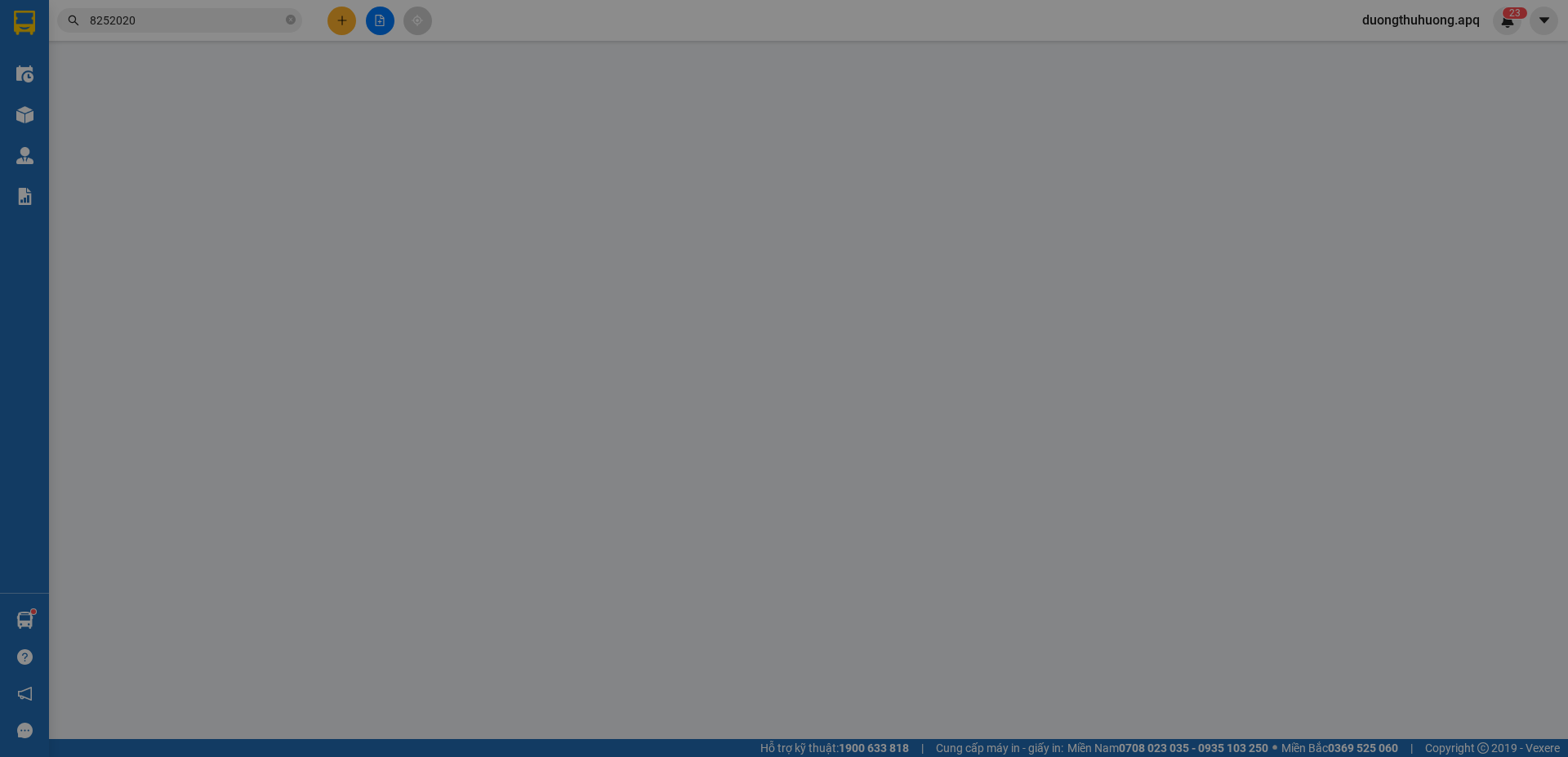
type input "0971516228"
type input "a tuấn"
type input "0857655555"
type input "tú mai"
checkbox input "true"
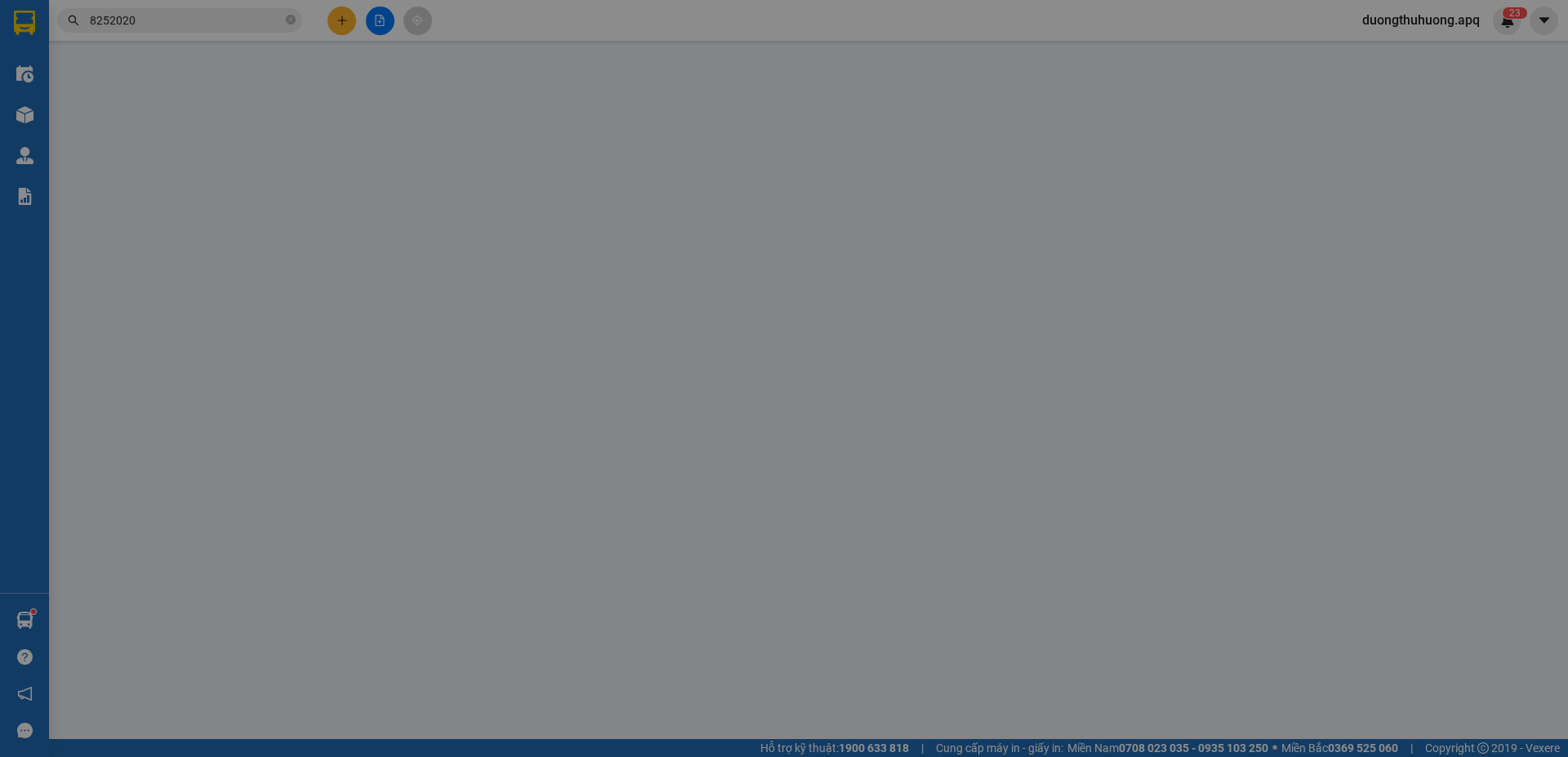
type input "56 vệ định ( CỐ ĐỊNH )"
type input "50.000"
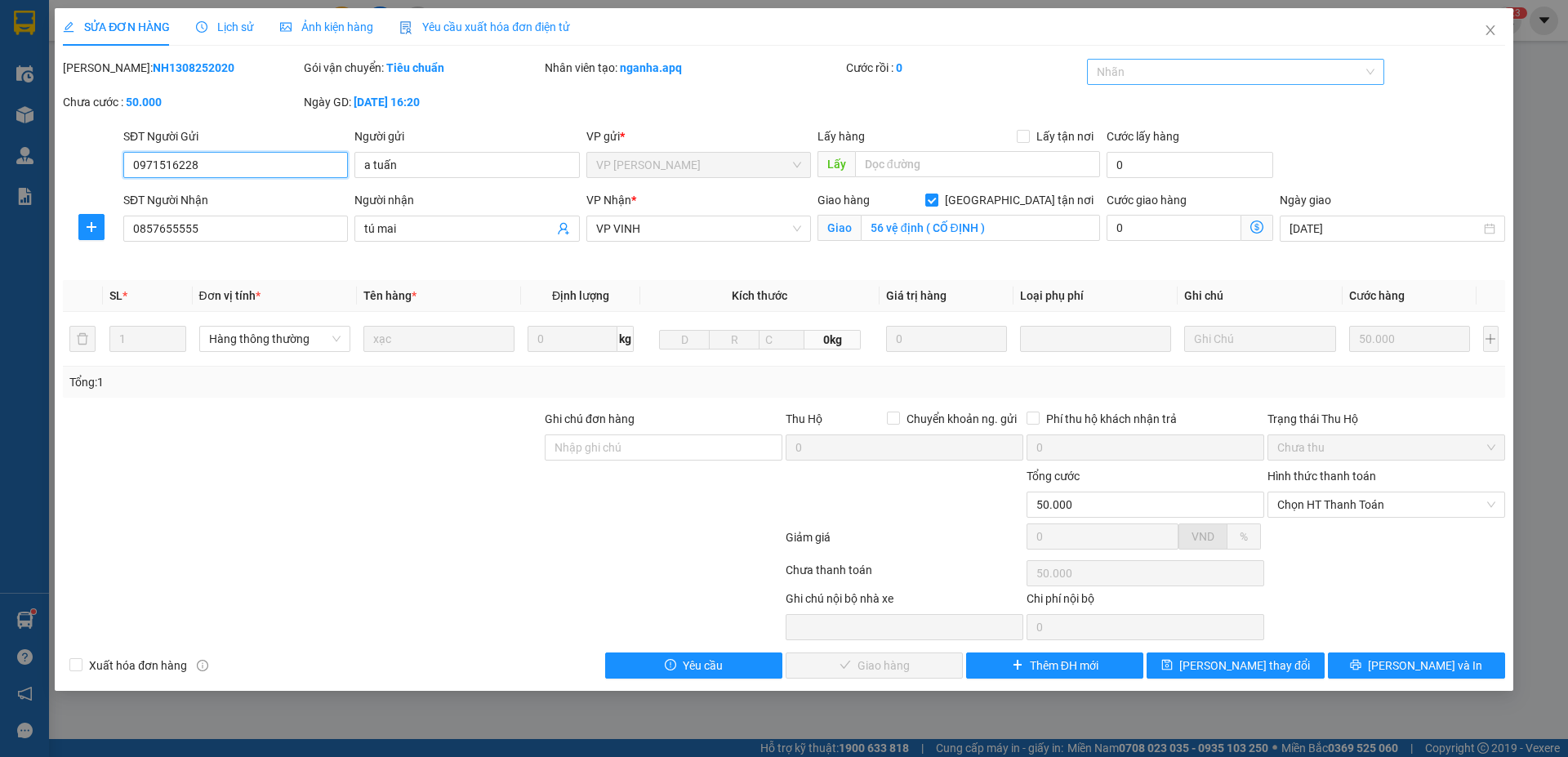
click at [1224, 71] on div at bounding box center [1228, 71] width 274 height 19
click at [1121, 188] on div "✓" at bounding box center [1236, 182] width 279 height 18
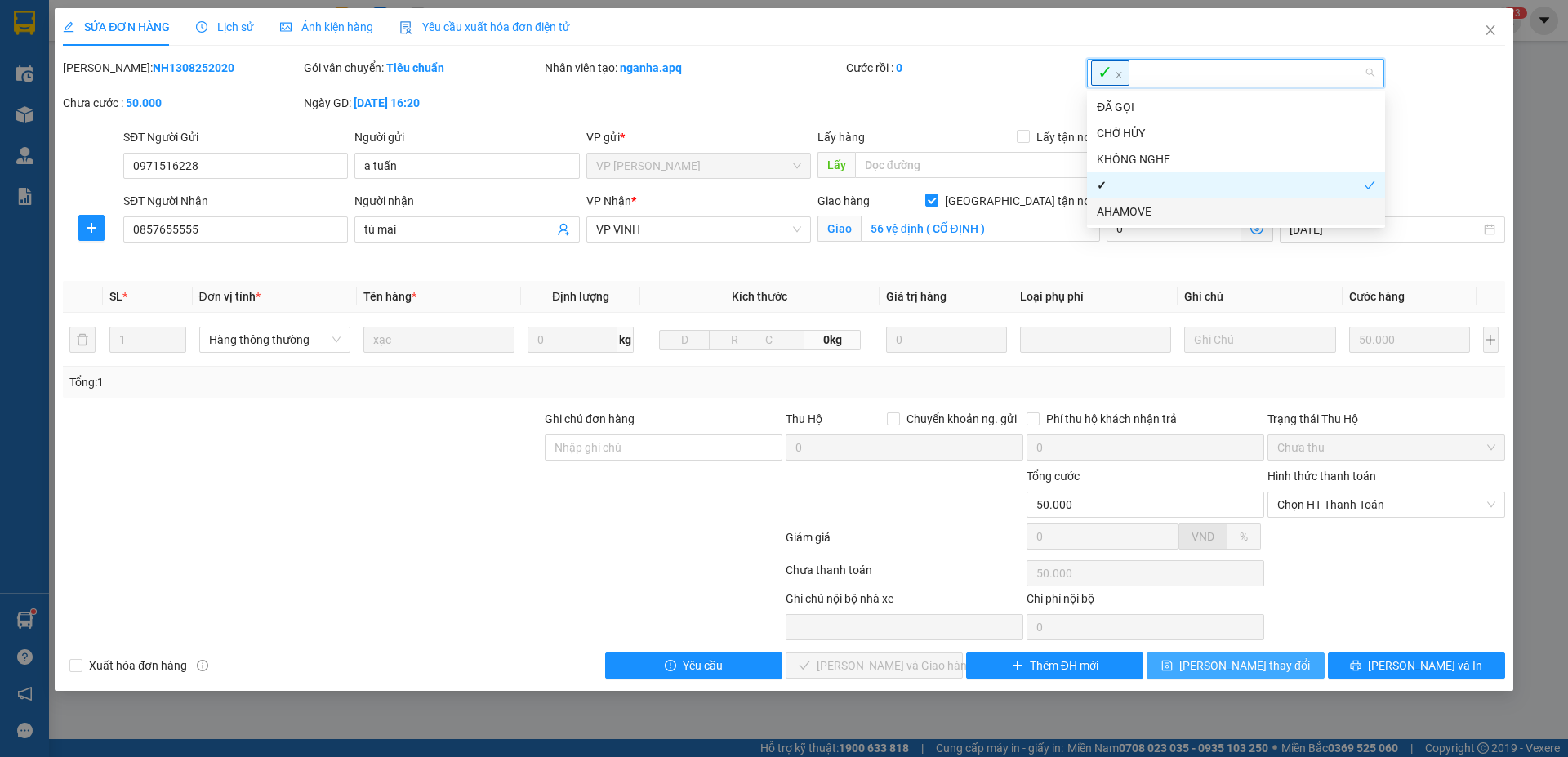
click at [1233, 666] on span "Lưu thay đổi" at bounding box center [1244, 664] width 130 height 18
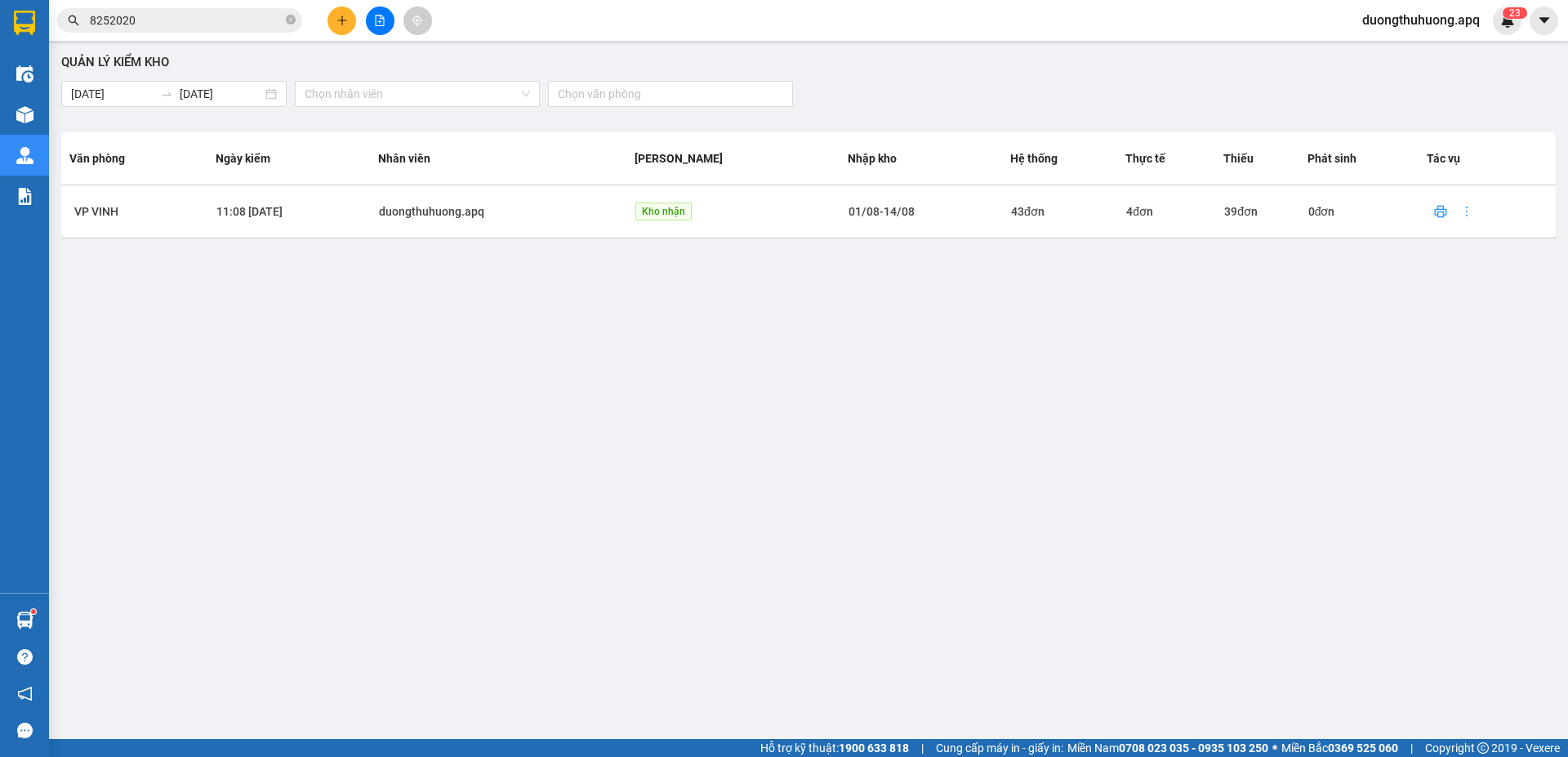
click at [178, 19] on input "8252020" at bounding box center [186, 20] width 193 height 18
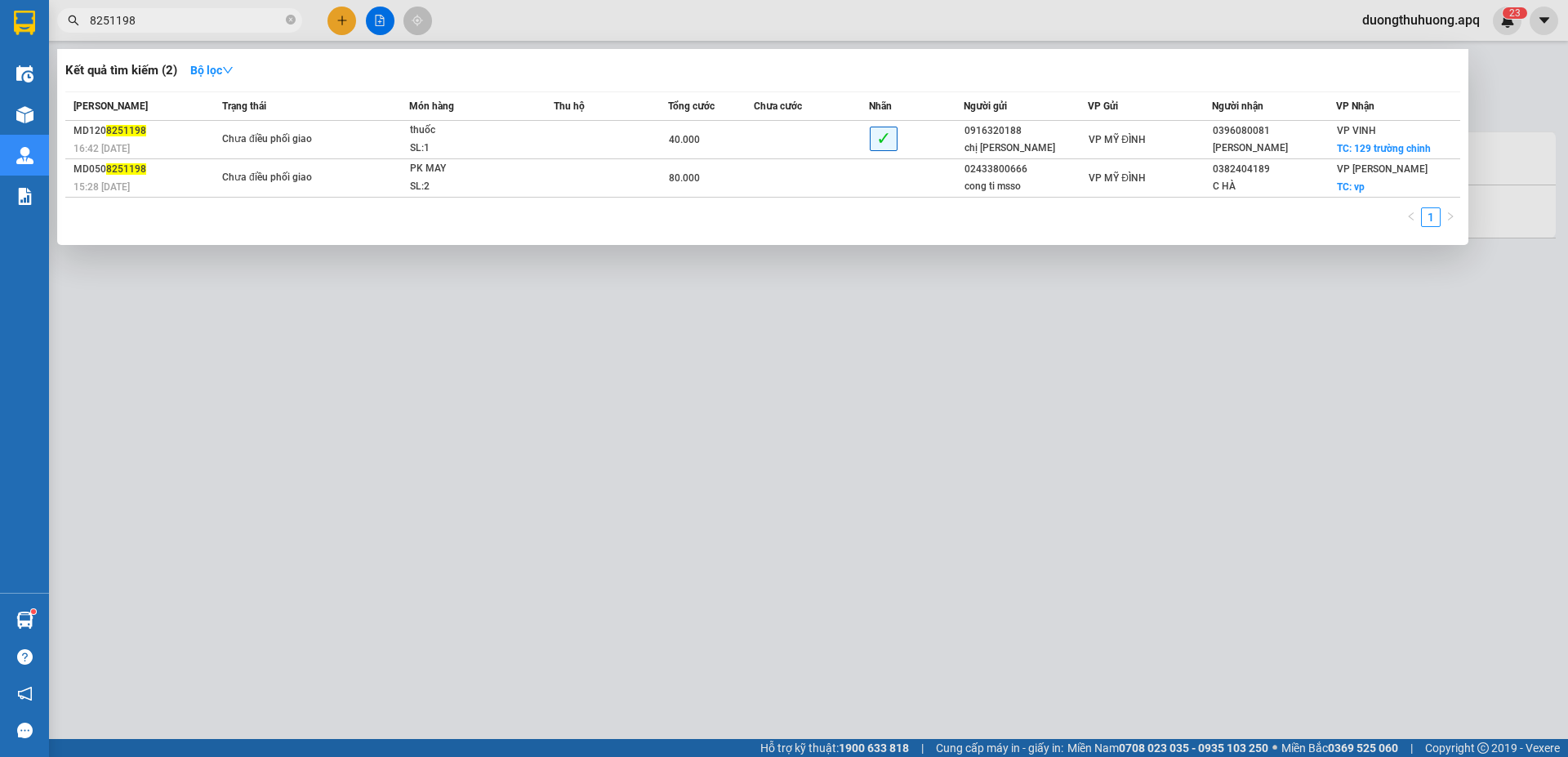
type input "8251198"
click at [788, 549] on div at bounding box center [784, 378] width 1568 height 757
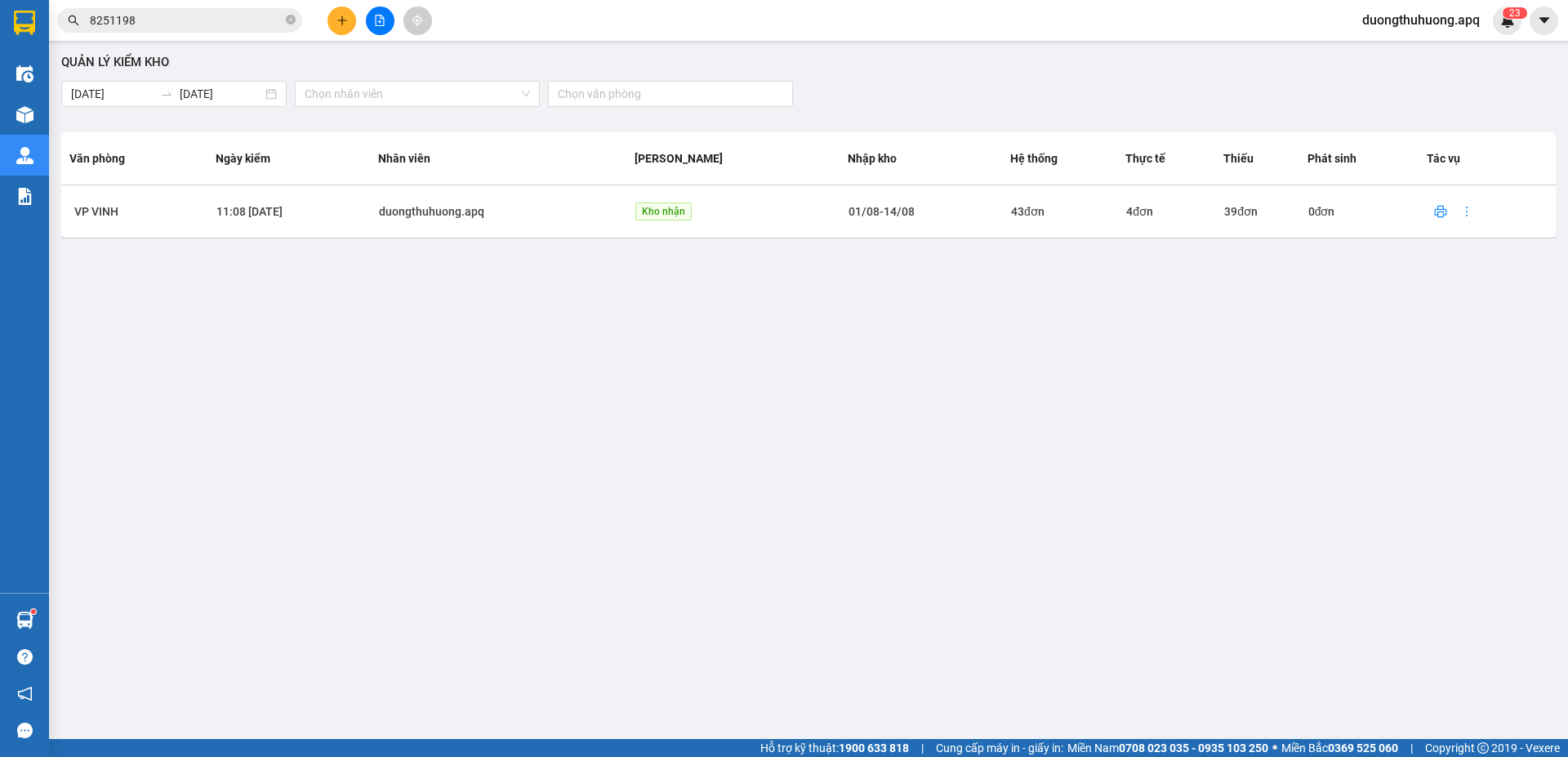
drag, startPoint x: 290, startPoint y: 21, endPoint x: 248, endPoint y: 20, distance: 42.0
click at [287, 21] on icon "close-circle" at bounding box center [290, 19] width 10 height 10
click at [232, 18] on input "text" at bounding box center [186, 20] width 193 height 18
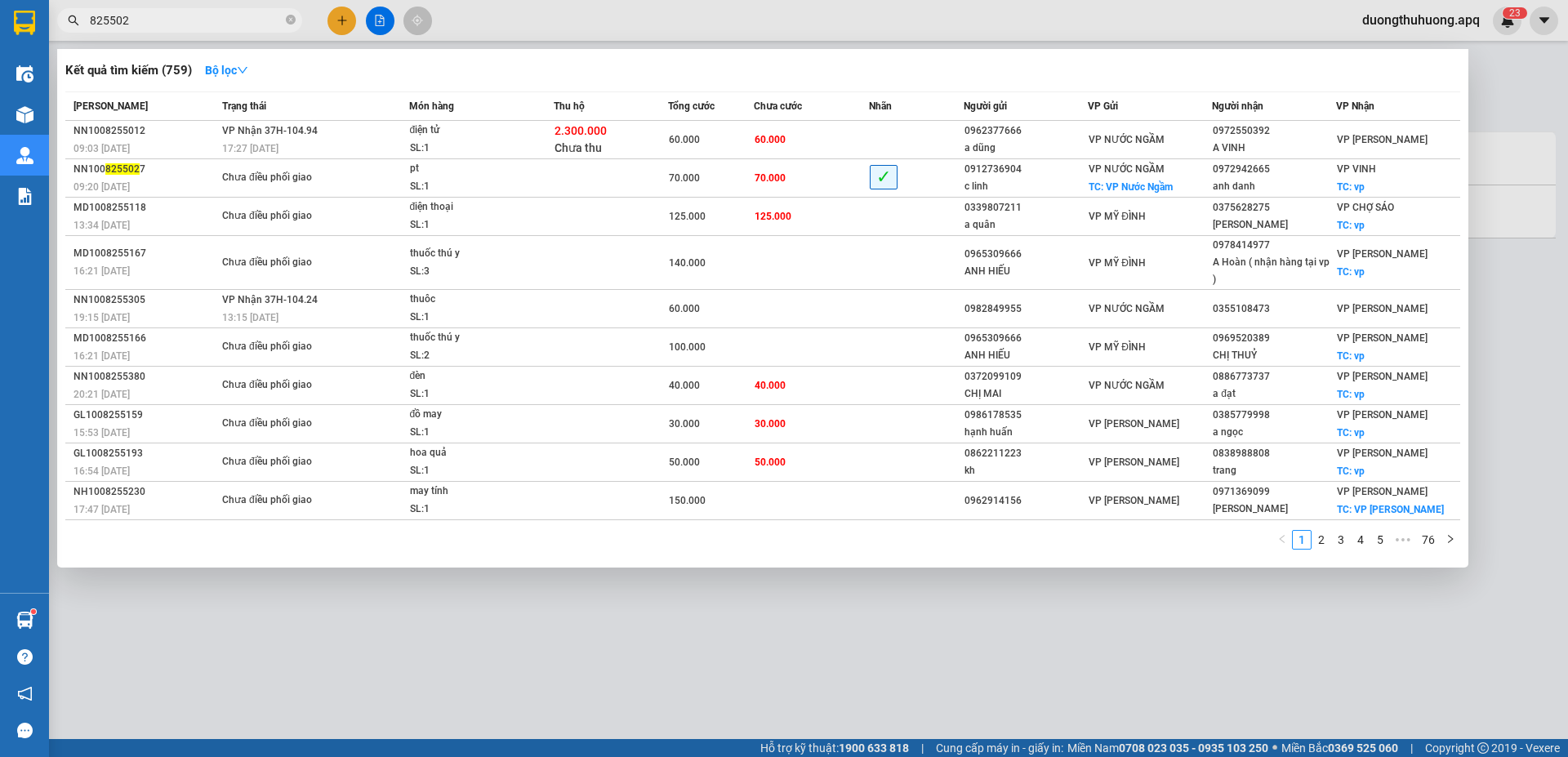
type input "8255027"
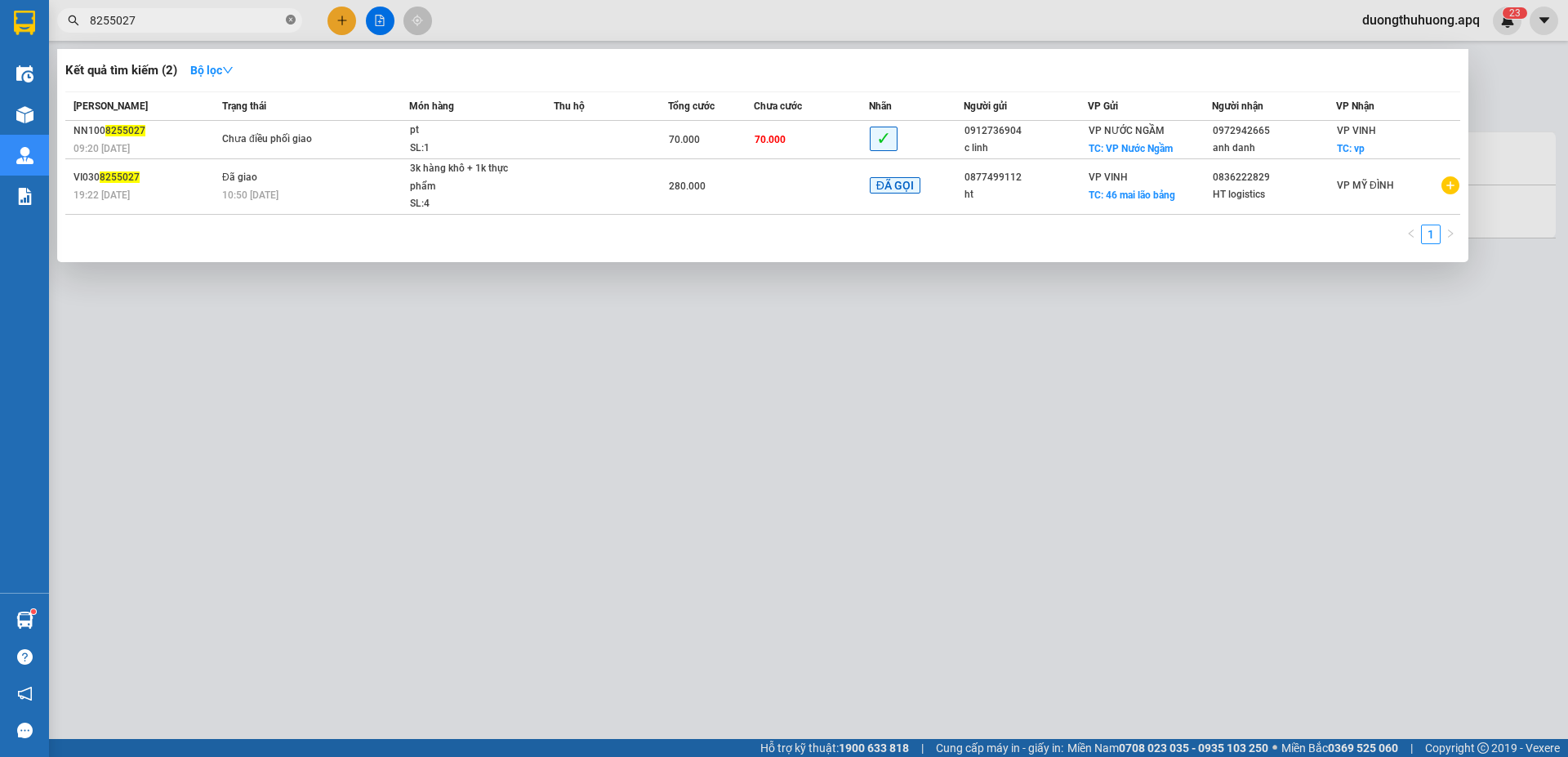
click at [292, 20] on icon "close-circle" at bounding box center [290, 19] width 10 height 10
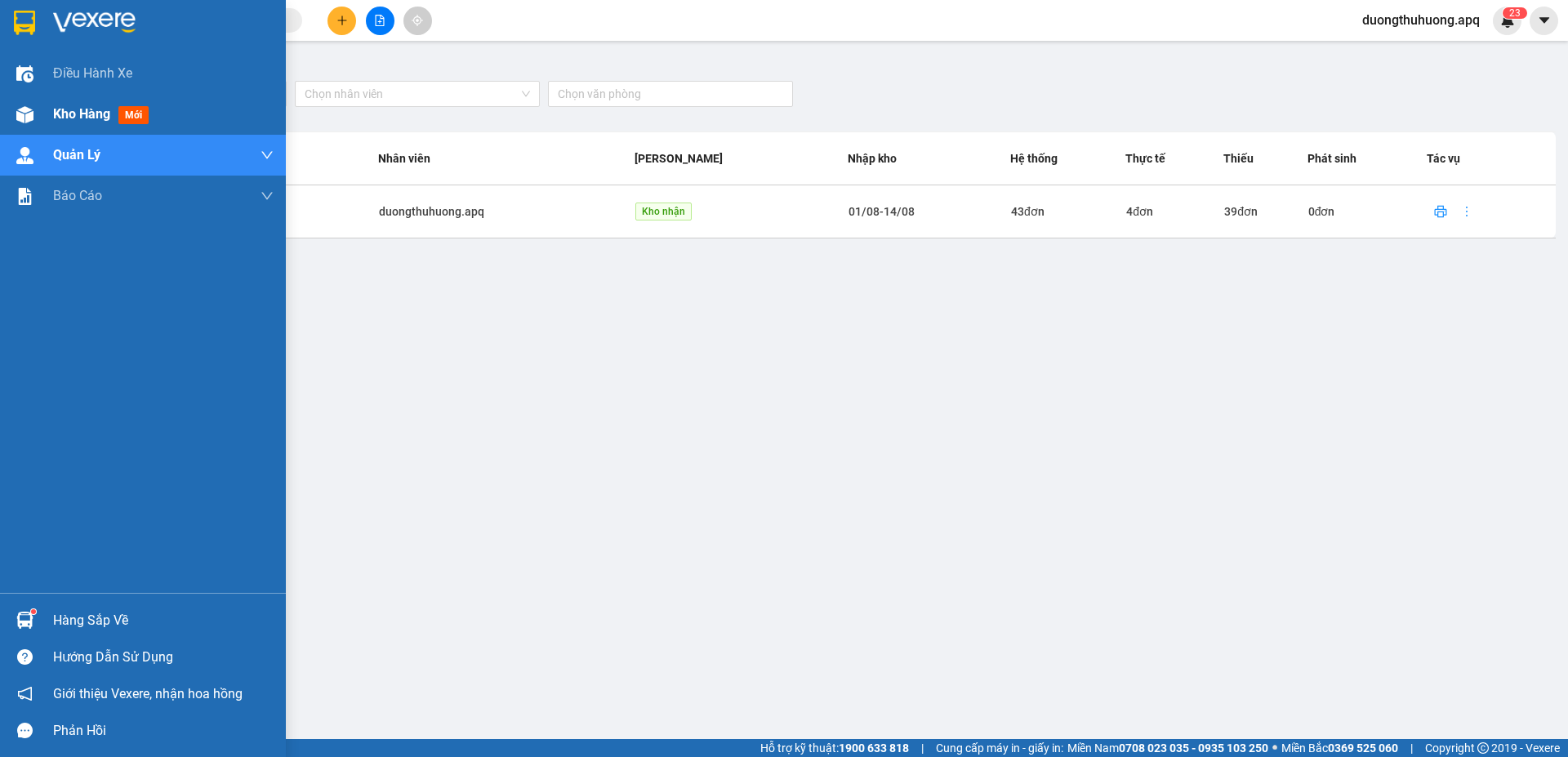
click at [69, 110] on span "Kho hàng" at bounding box center [81, 114] width 57 height 15
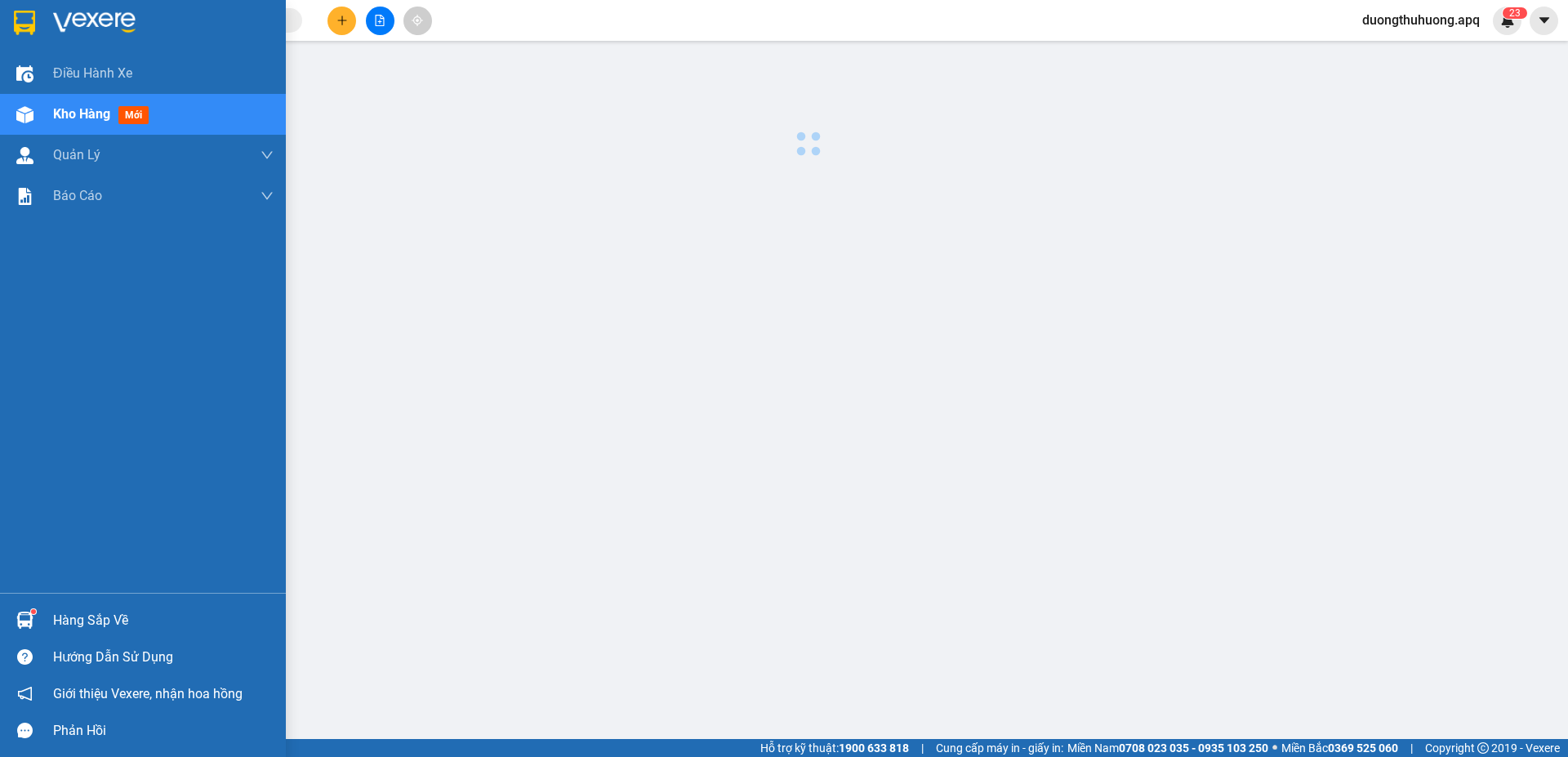
click at [69, 110] on span "Kho hàng" at bounding box center [81, 114] width 57 height 15
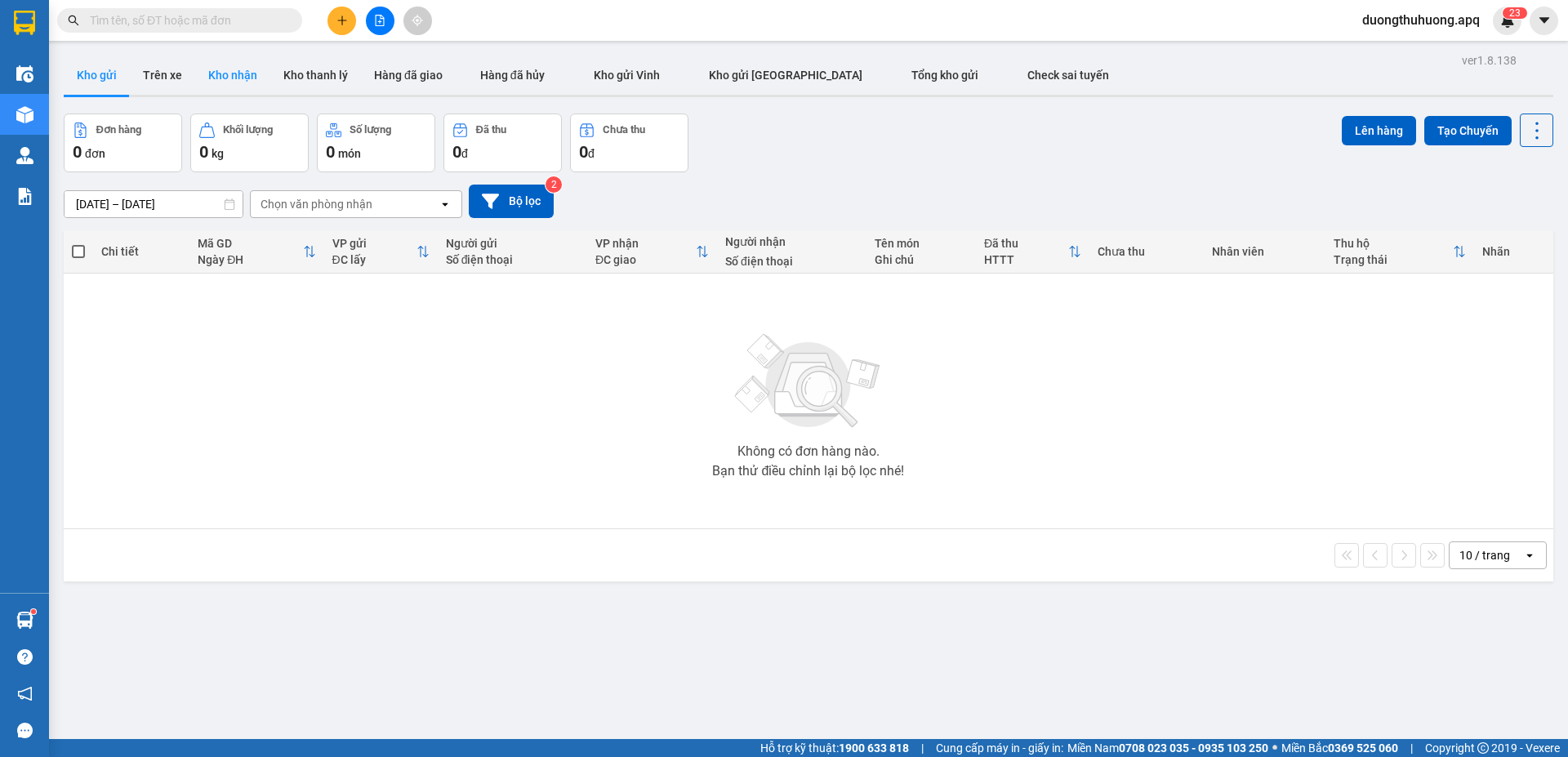
click at [231, 76] on button "Kho nhận" at bounding box center [233, 75] width 75 height 40
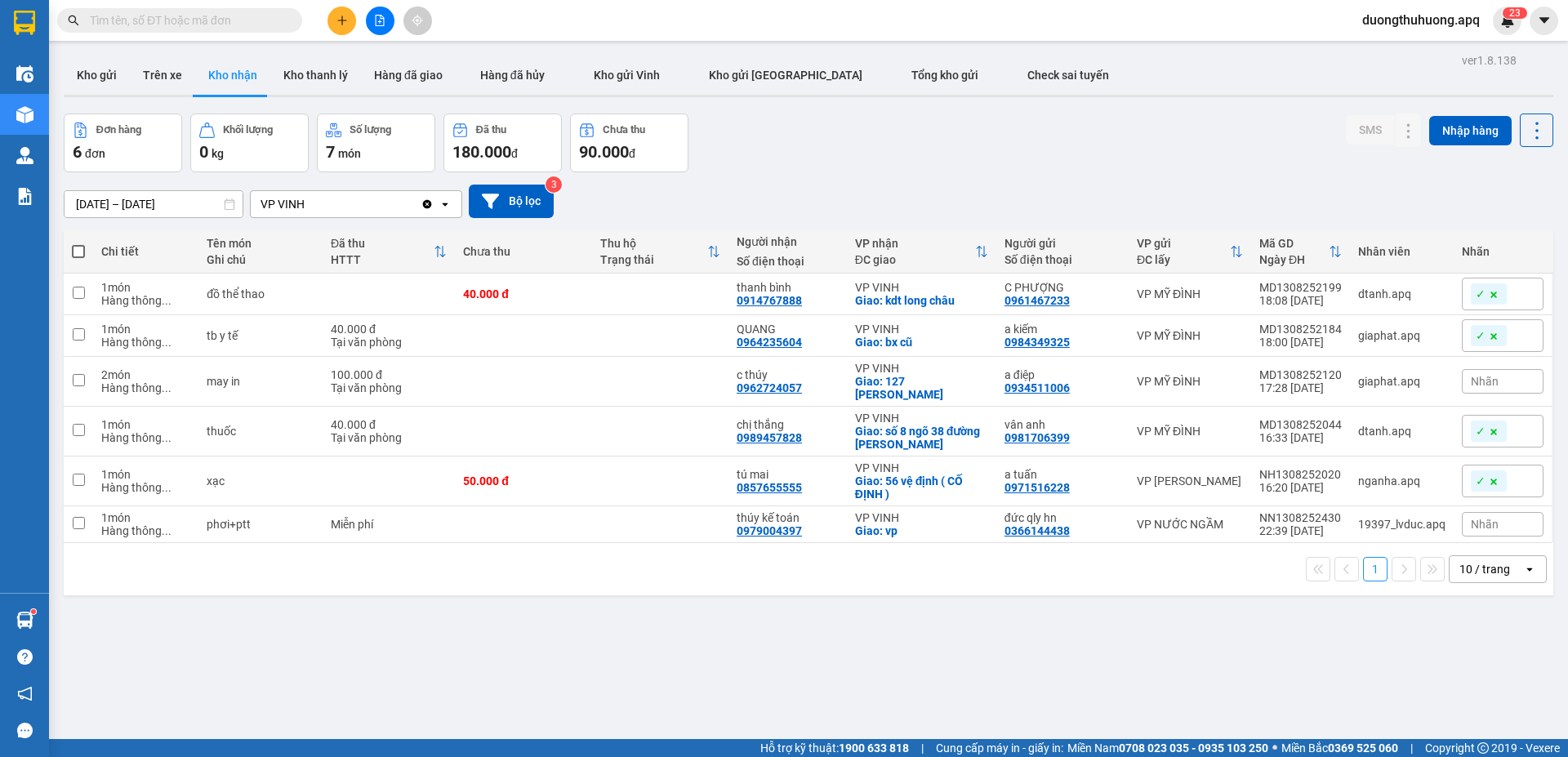
click at [75, 206] on input "14/08/2025 – 14/08/2025" at bounding box center [153, 203] width 178 height 26
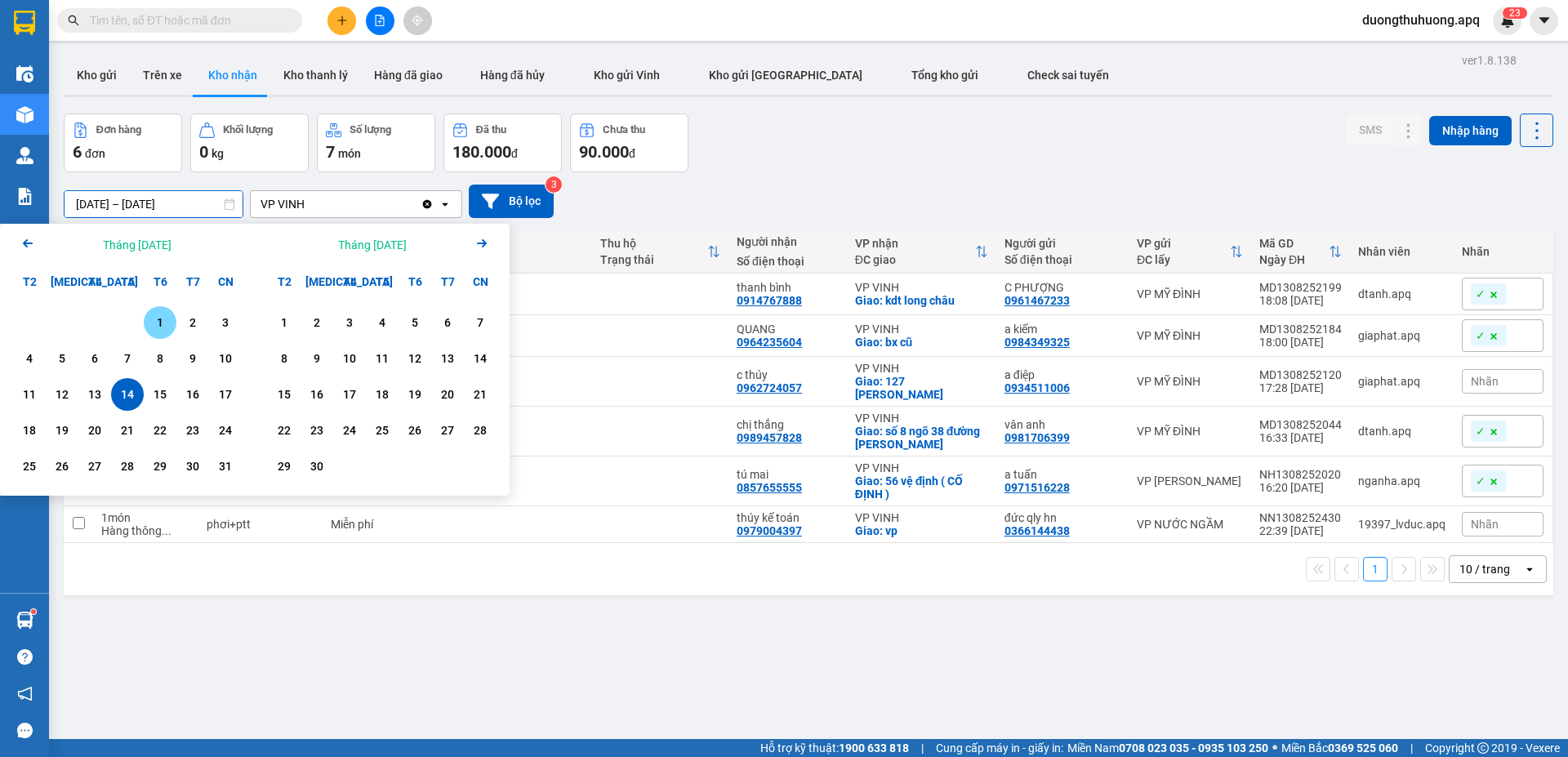
click at [156, 323] on div "1" at bounding box center [160, 322] width 23 height 19
drag, startPoint x: 129, startPoint y: 395, endPoint x: 129, endPoint y: 381, distance: 14.0
click at [128, 395] on div "14" at bounding box center [127, 394] width 23 height 19
type input "[DATE] – [DATE]"
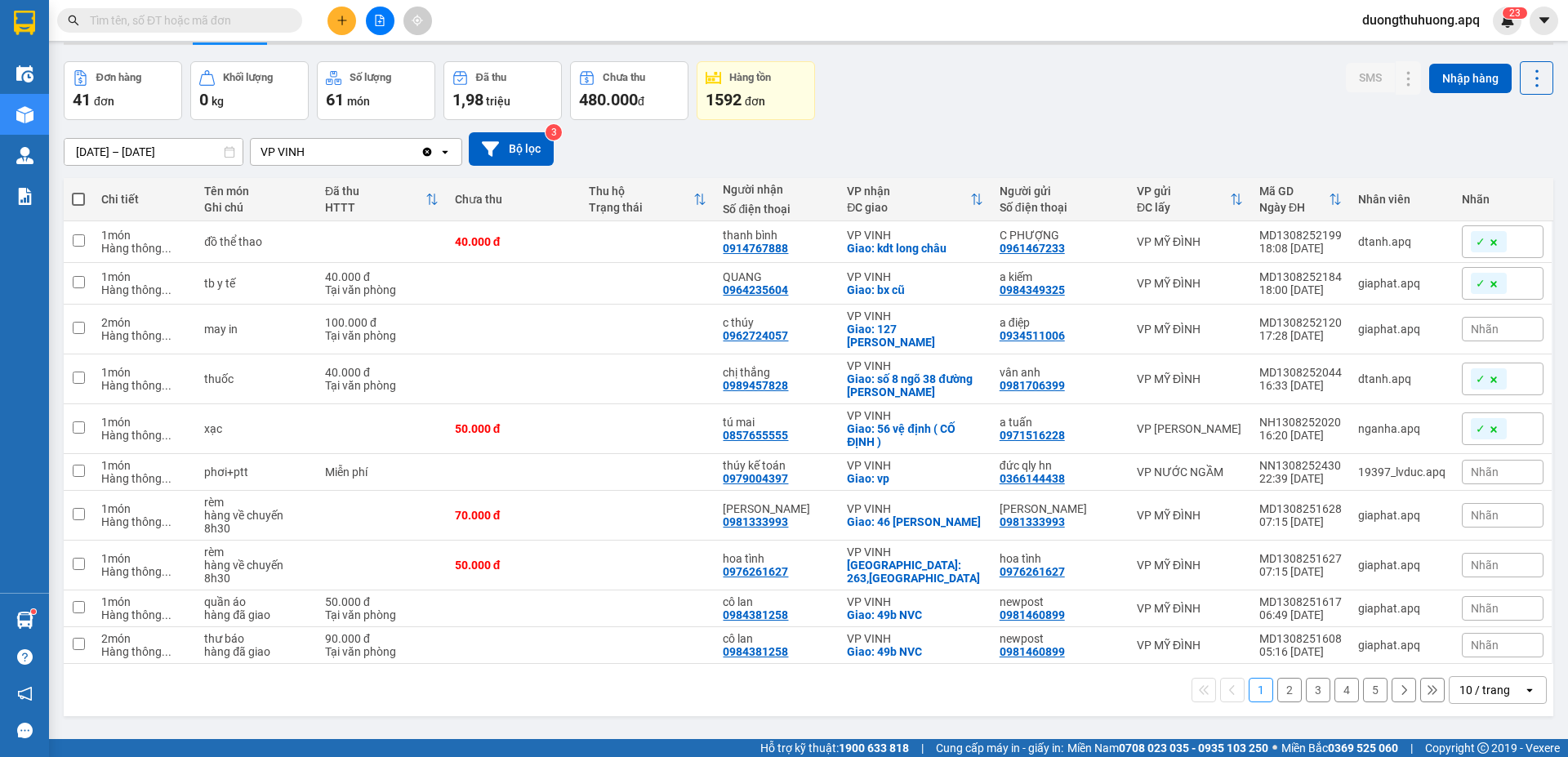
scroll to position [57, 0]
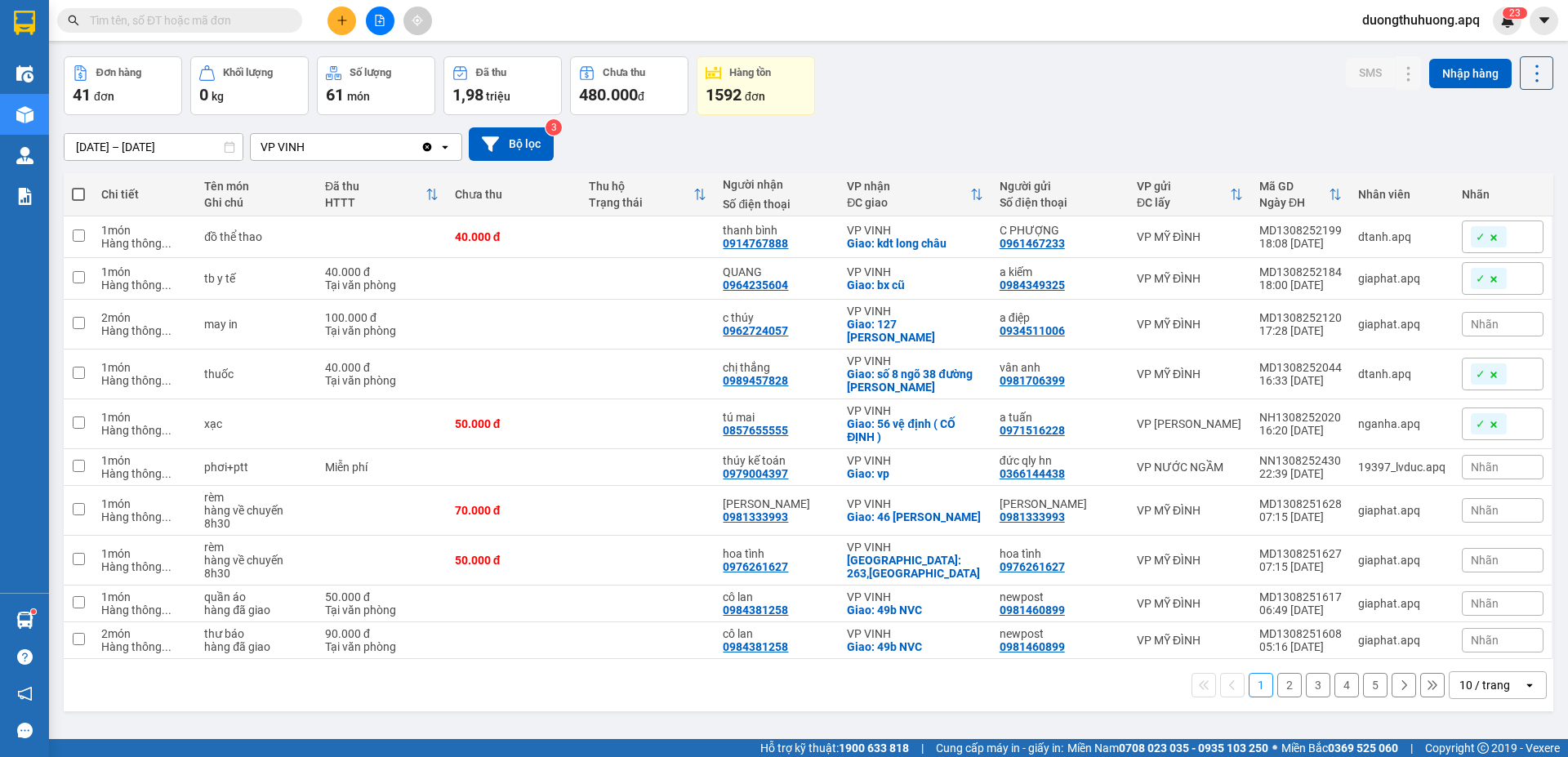
click at [1523, 678] on icon "open" at bounding box center [1529, 685] width 14 height 14
click at [1470, 638] on span "100 / trang" at bounding box center [1477, 635] width 59 height 16
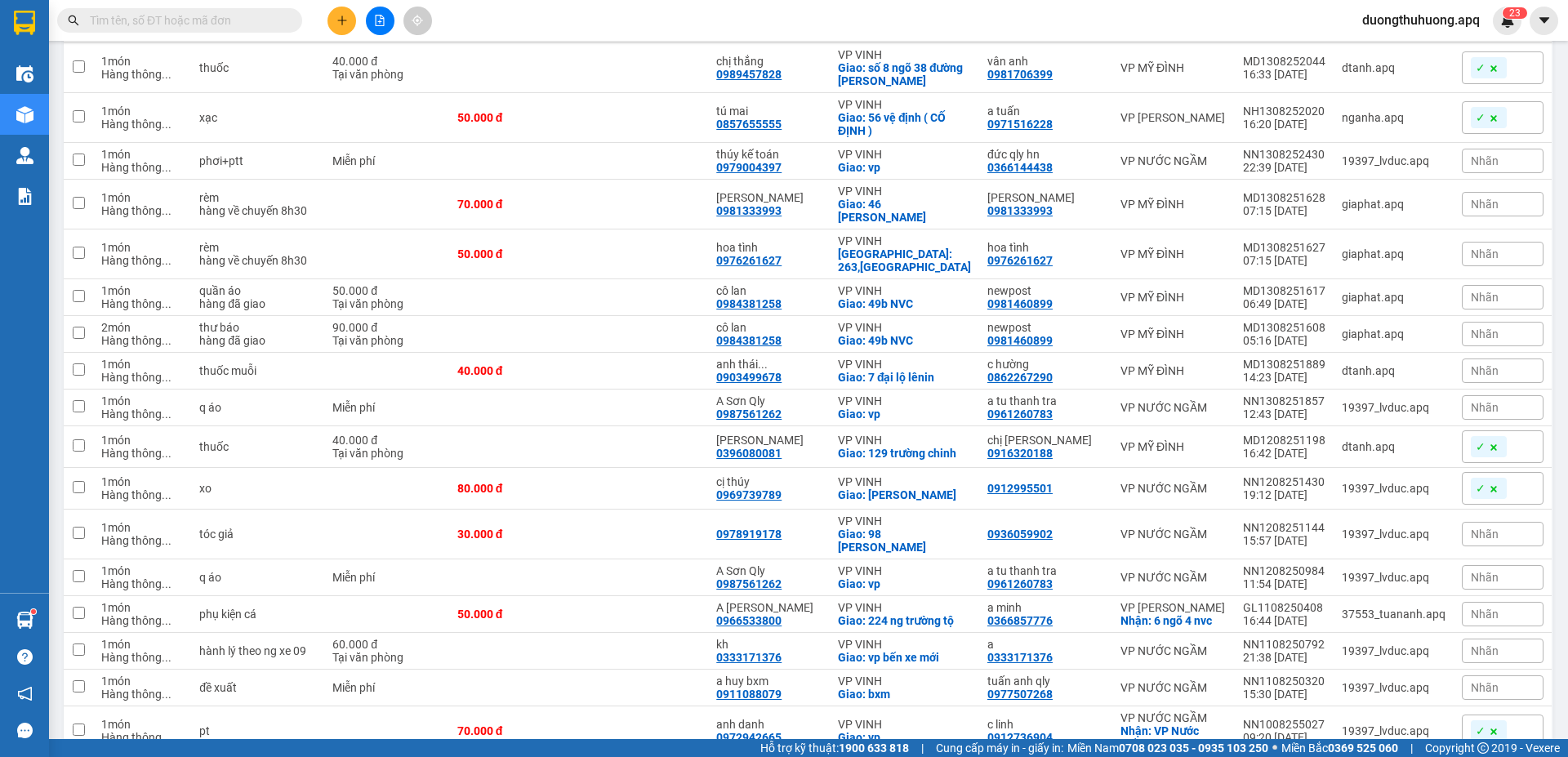
scroll to position [222, 0]
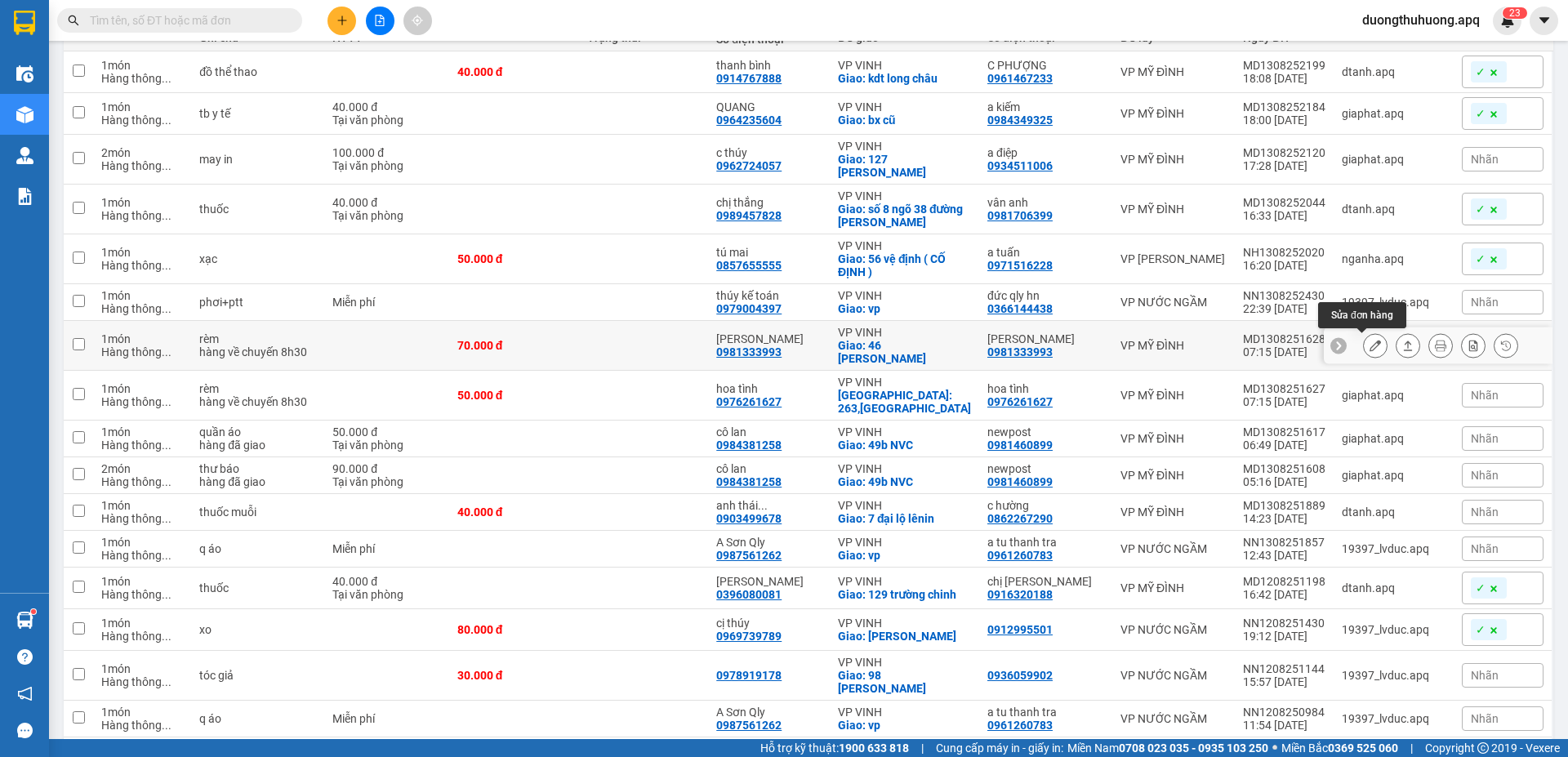
click at [1369, 348] on icon at bounding box center [1375, 345] width 12 height 12
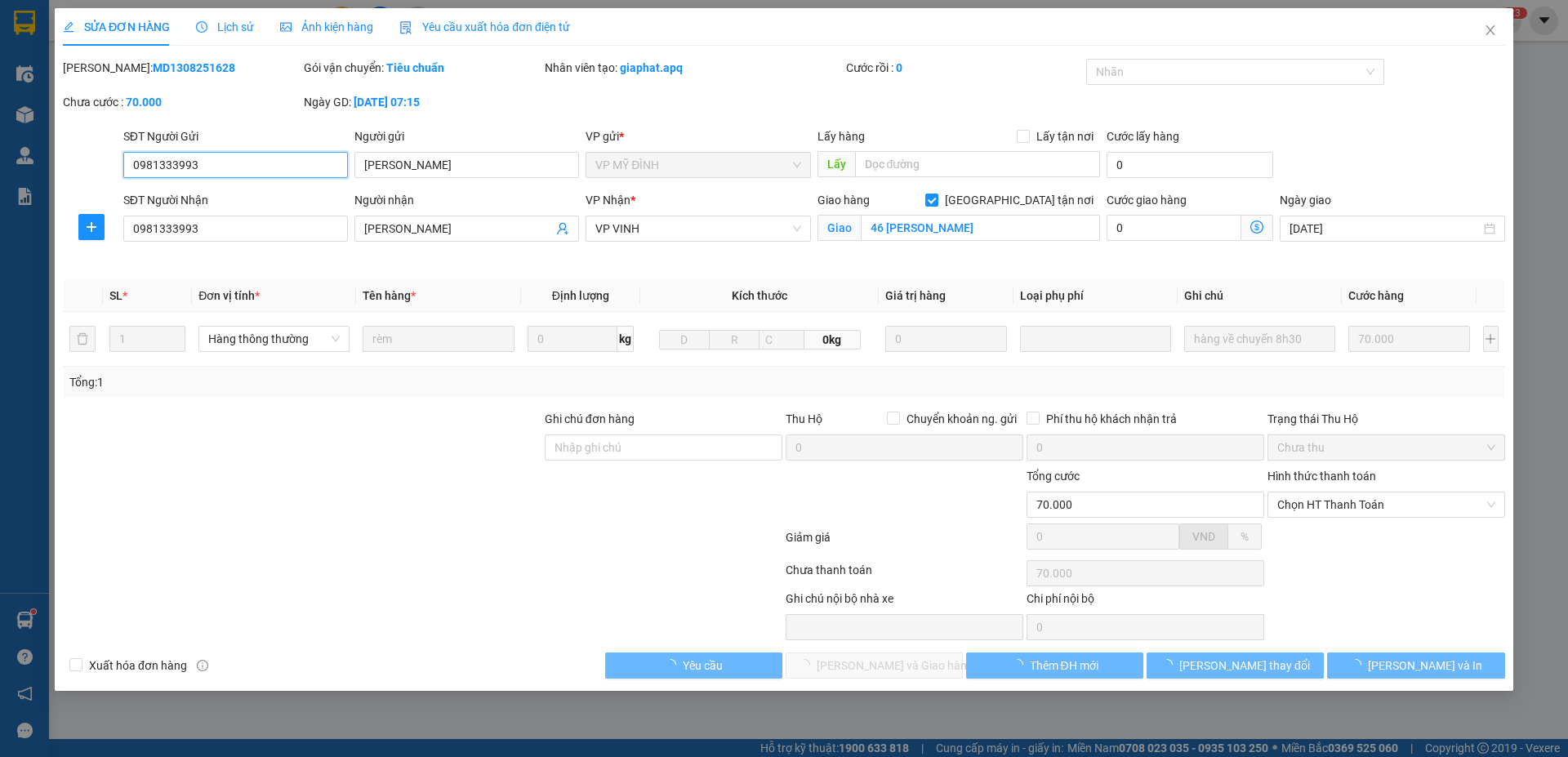
type input "0981333993"
type input "[PERSON_NAME]"
type input "0981333993"
type input "[PERSON_NAME]"
checkbox input "true"
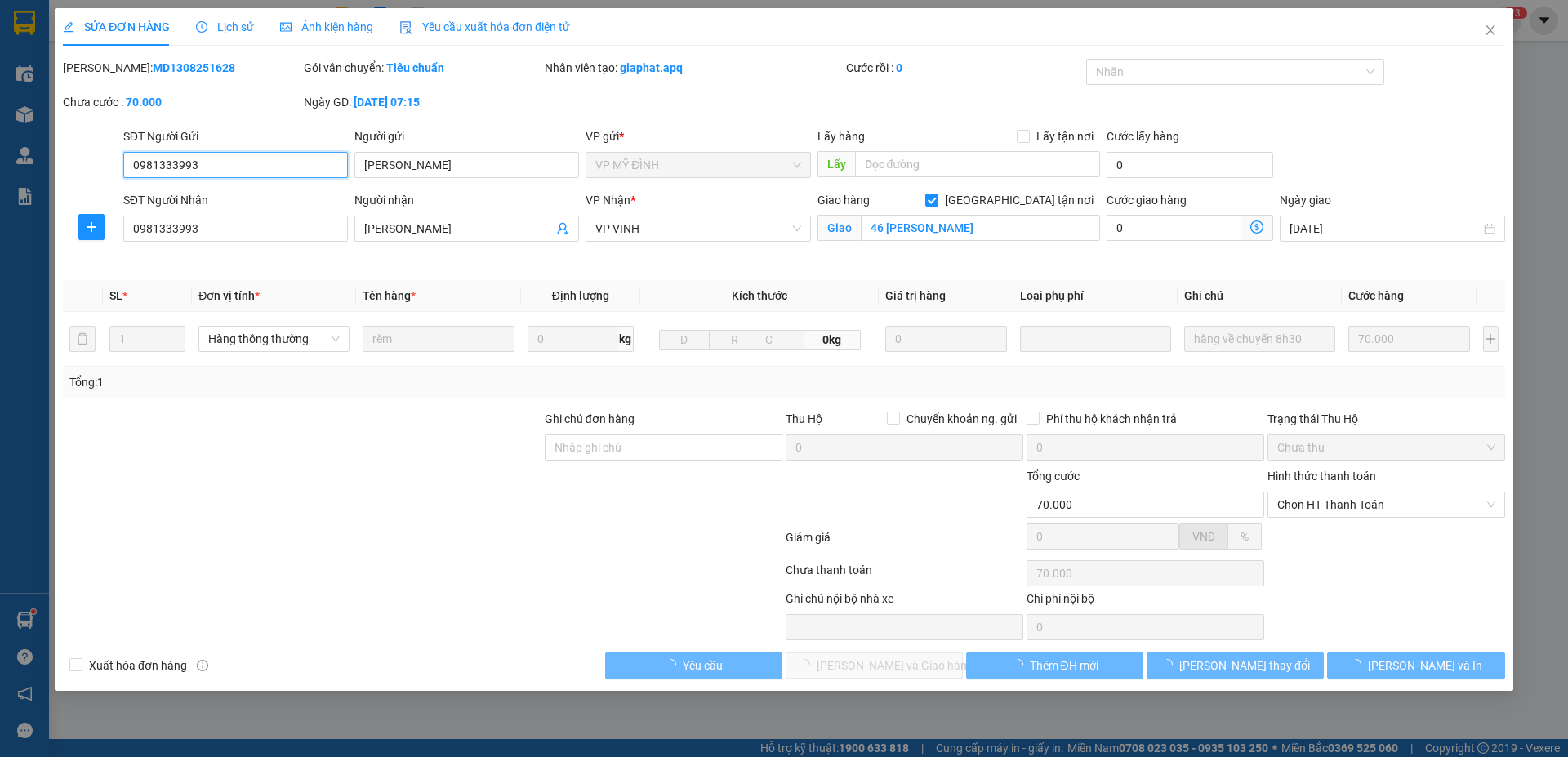
type input "46 võ thúc đồng"
type input "70.000"
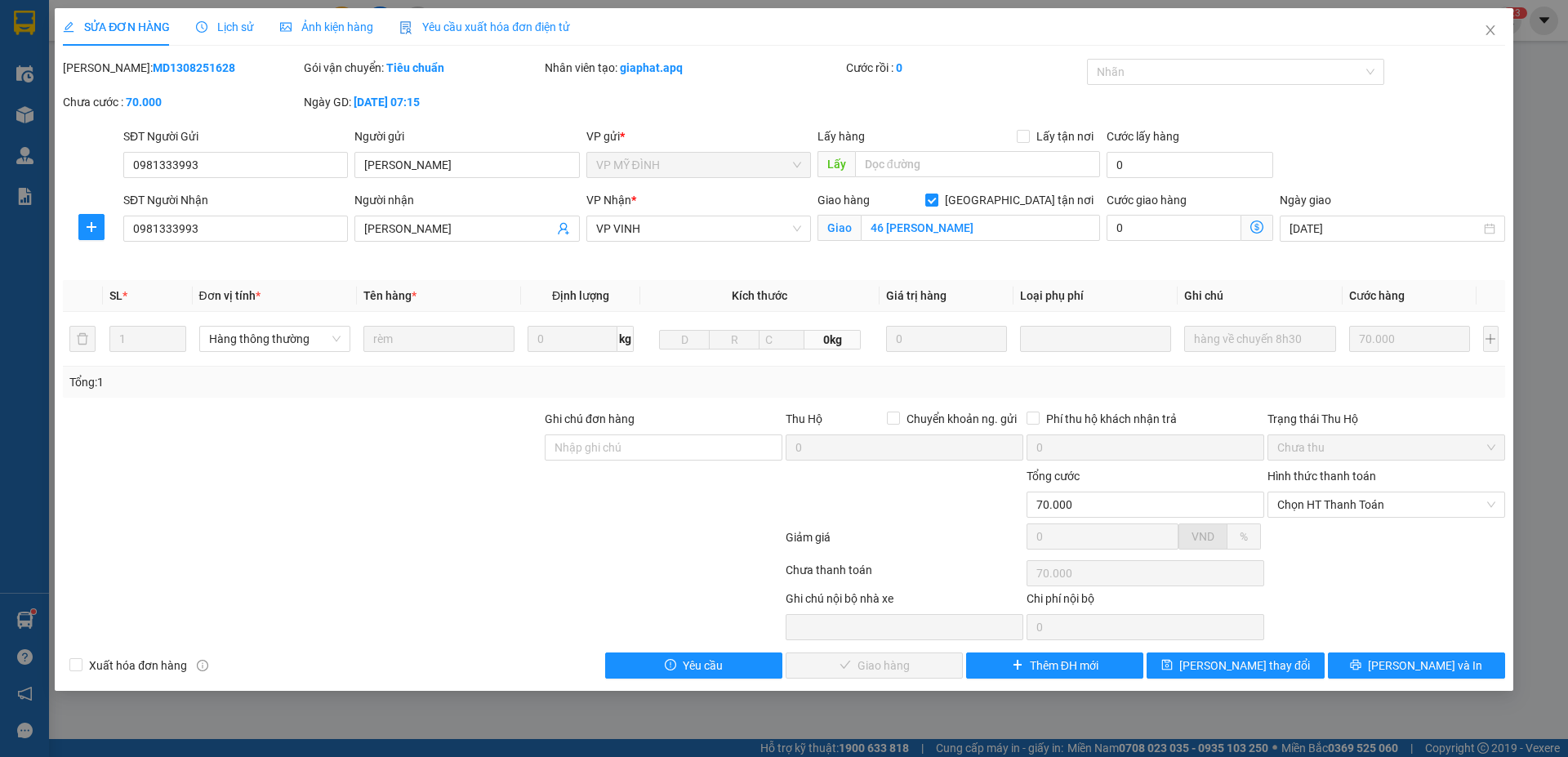
click at [239, 29] on span "Lịch sử" at bounding box center [225, 27] width 58 height 14
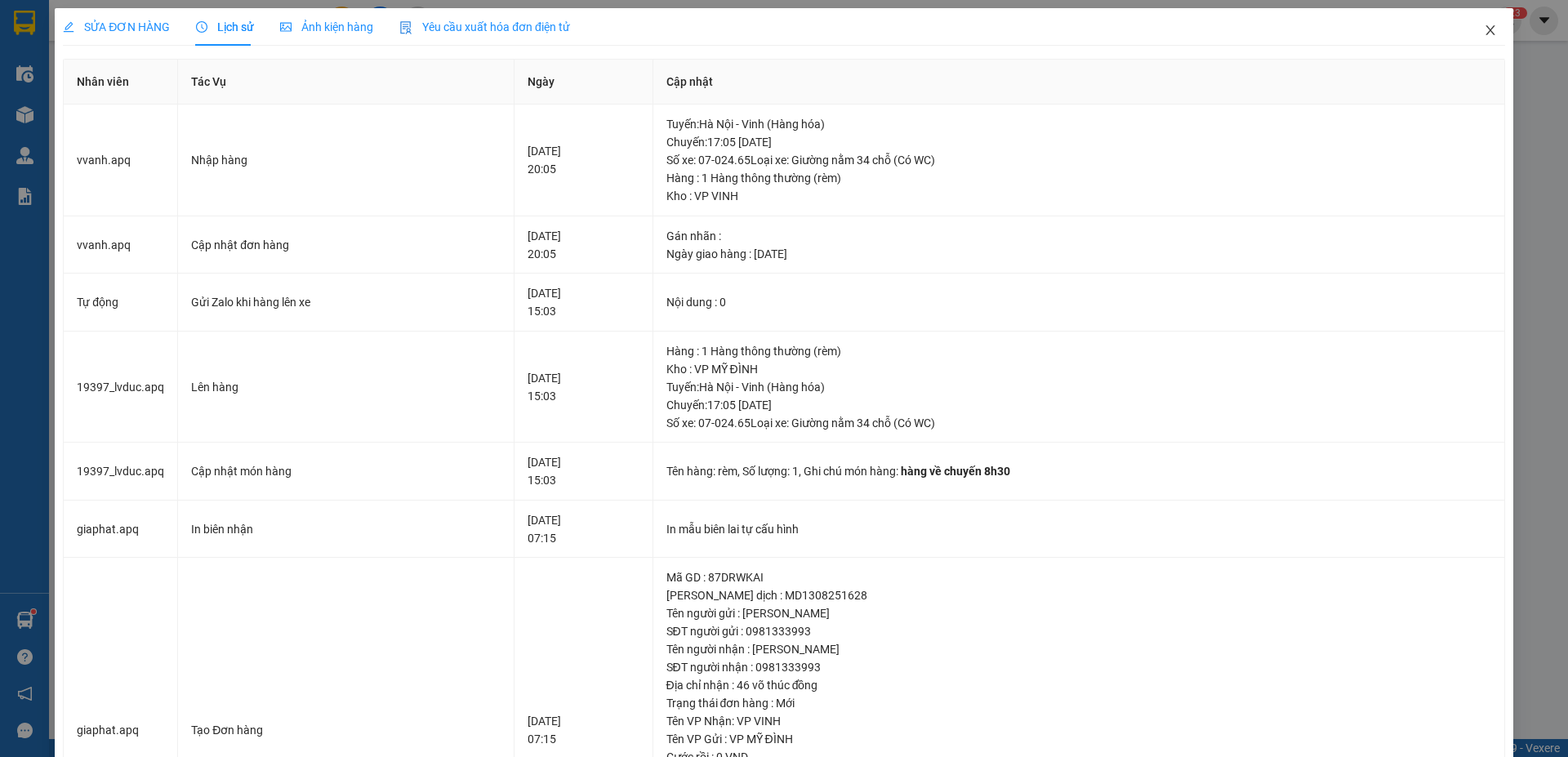
click at [1484, 35] on icon "close" at bounding box center [1491, 31] width 14 height 14
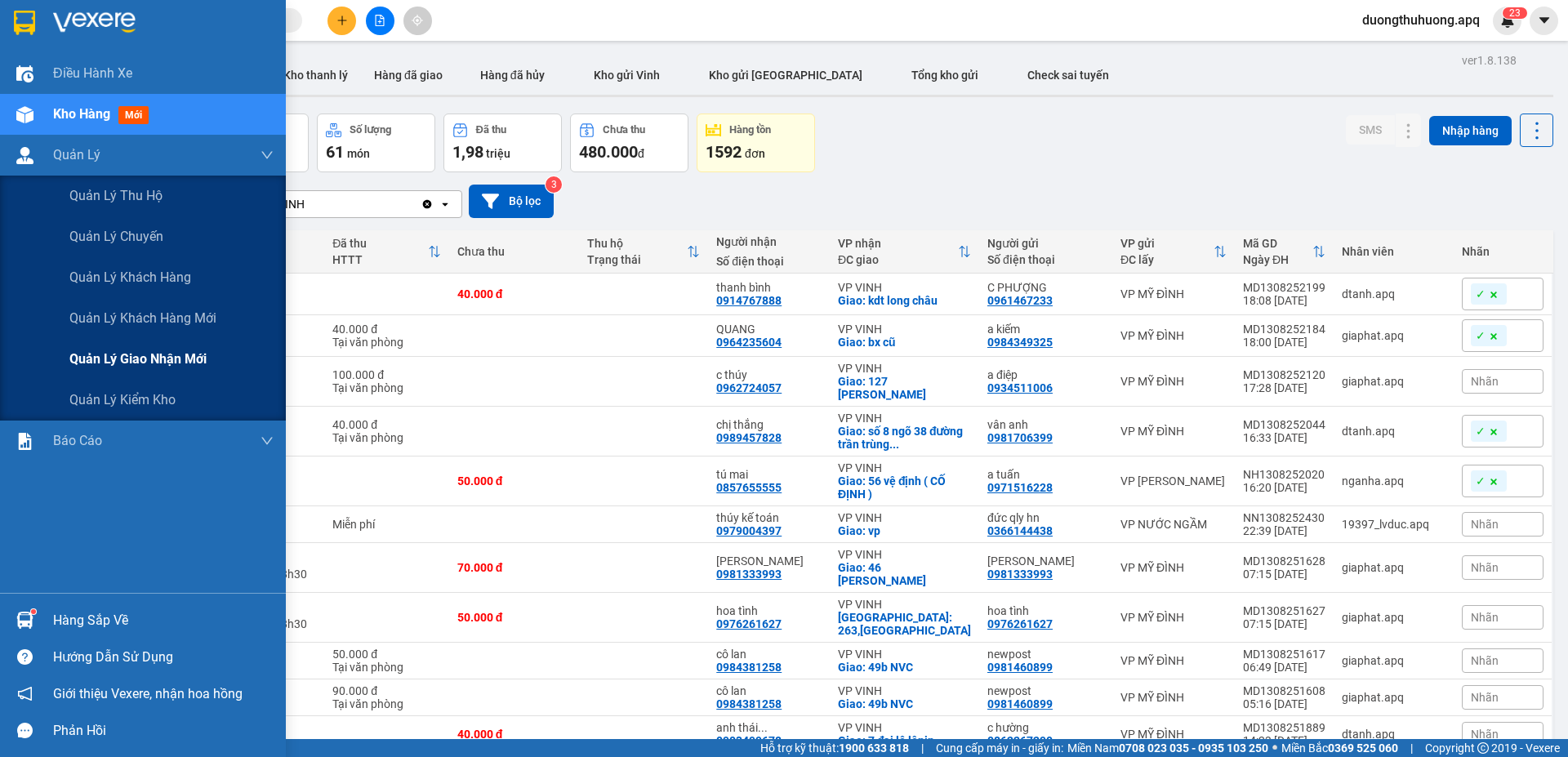
click at [163, 363] on span "Quản lý giao nhận mới" at bounding box center [138, 358] width 137 height 20
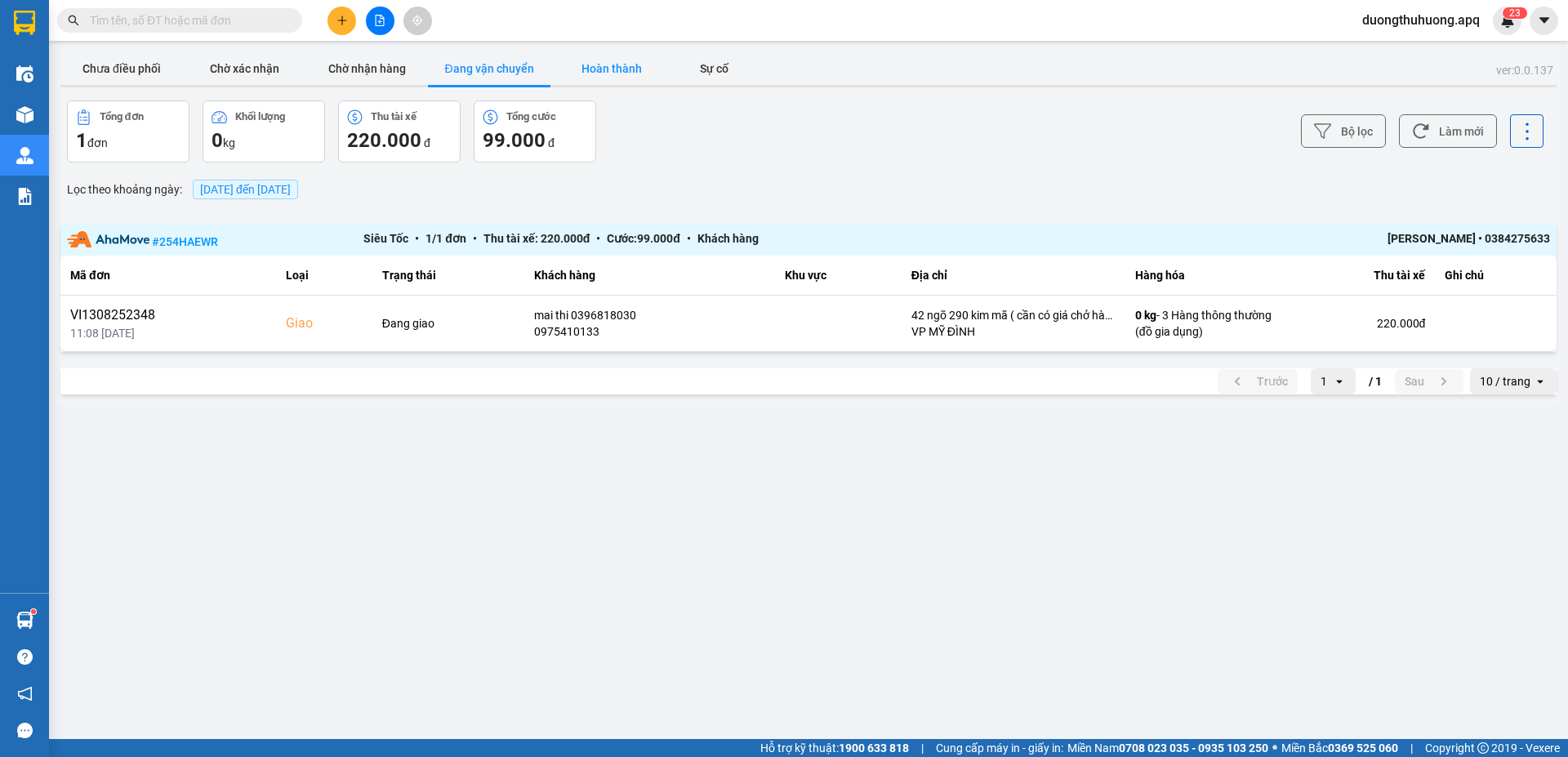
click at [619, 65] on button "Hoàn thành" at bounding box center [611, 68] width 123 height 33
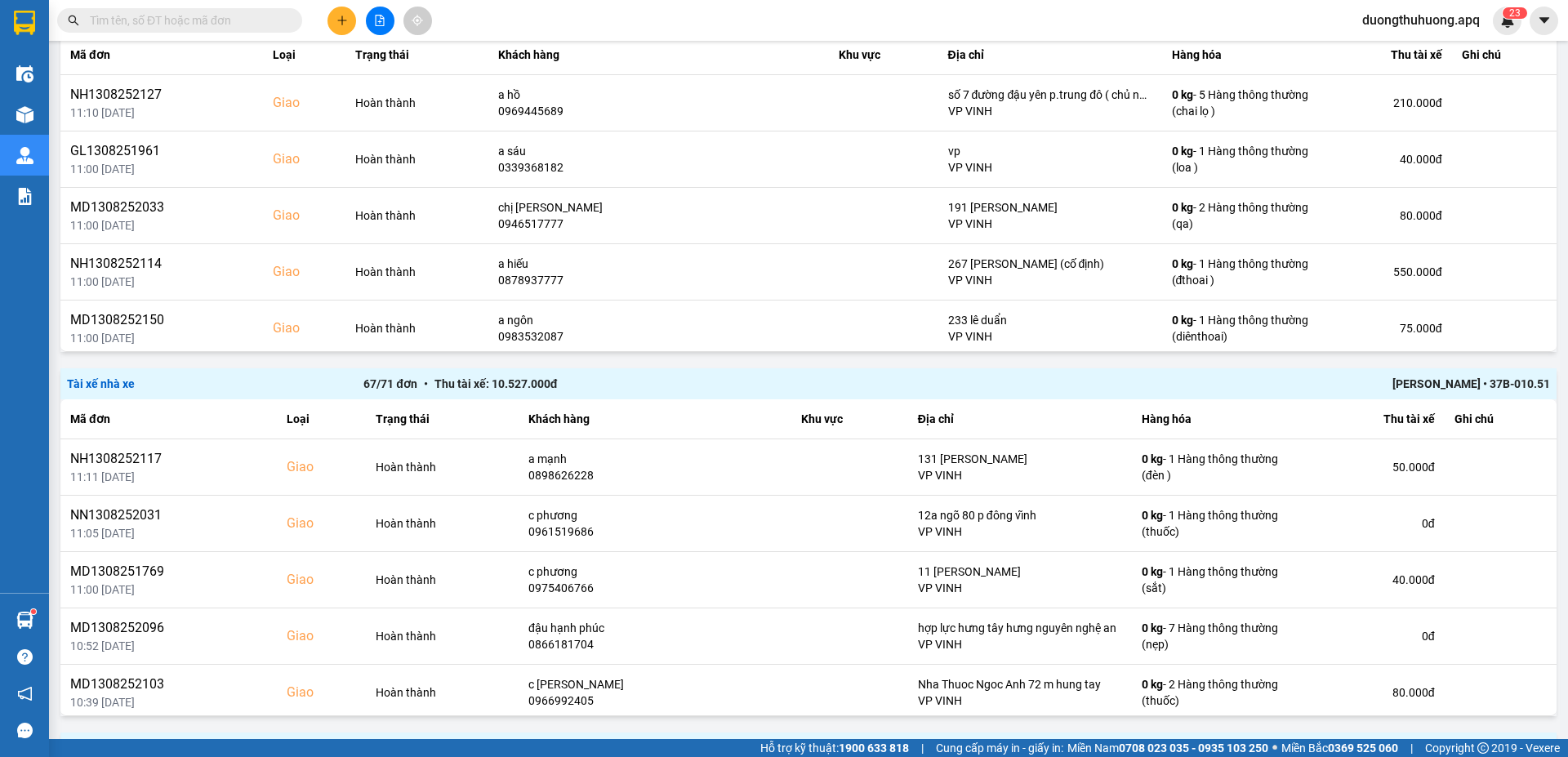
scroll to position [1410, 0]
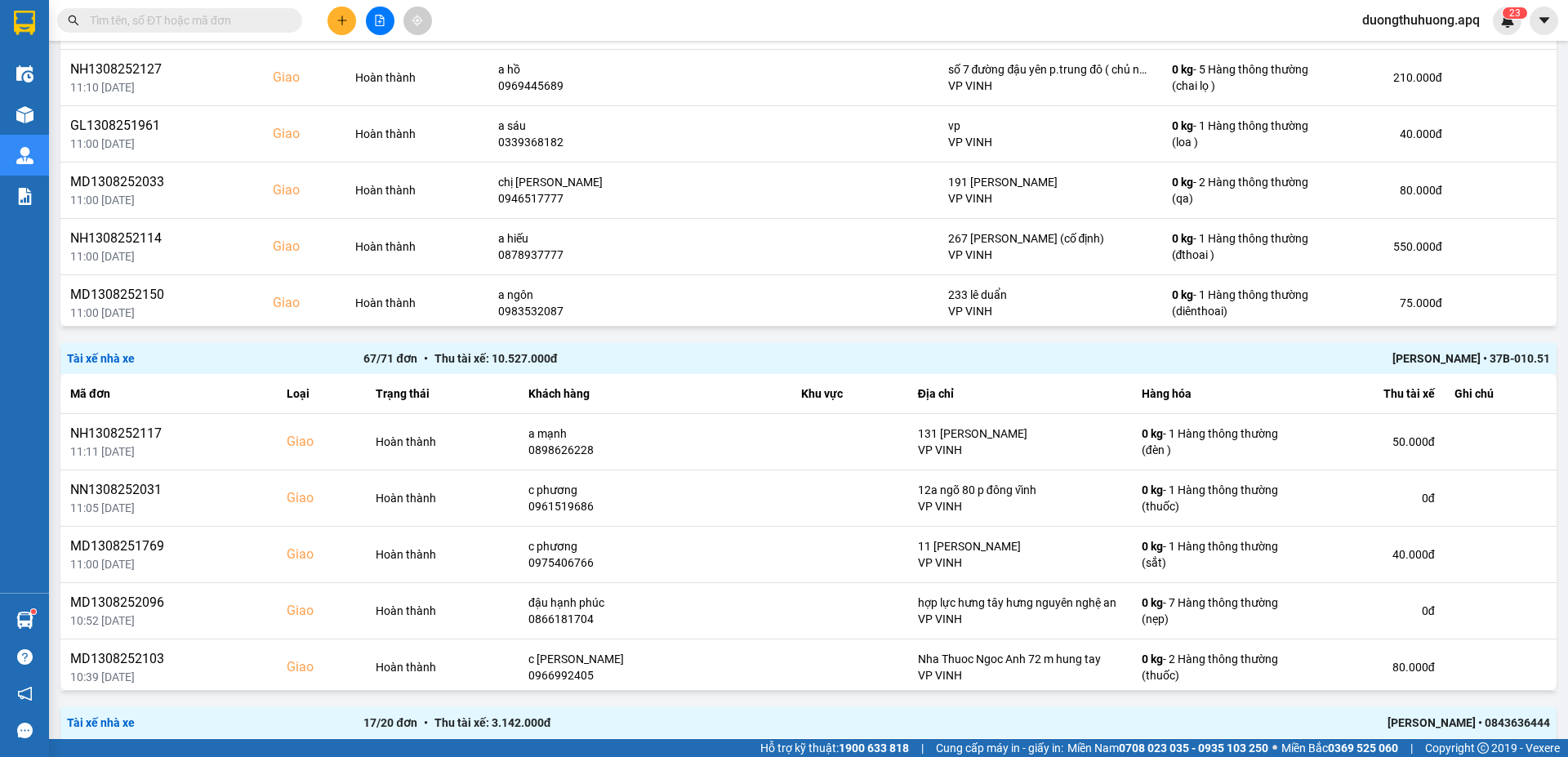
click at [1423, 354] on div "Trương Tuấn Dũng • 37B-010.51" at bounding box center [1253, 358] width 592 height 18
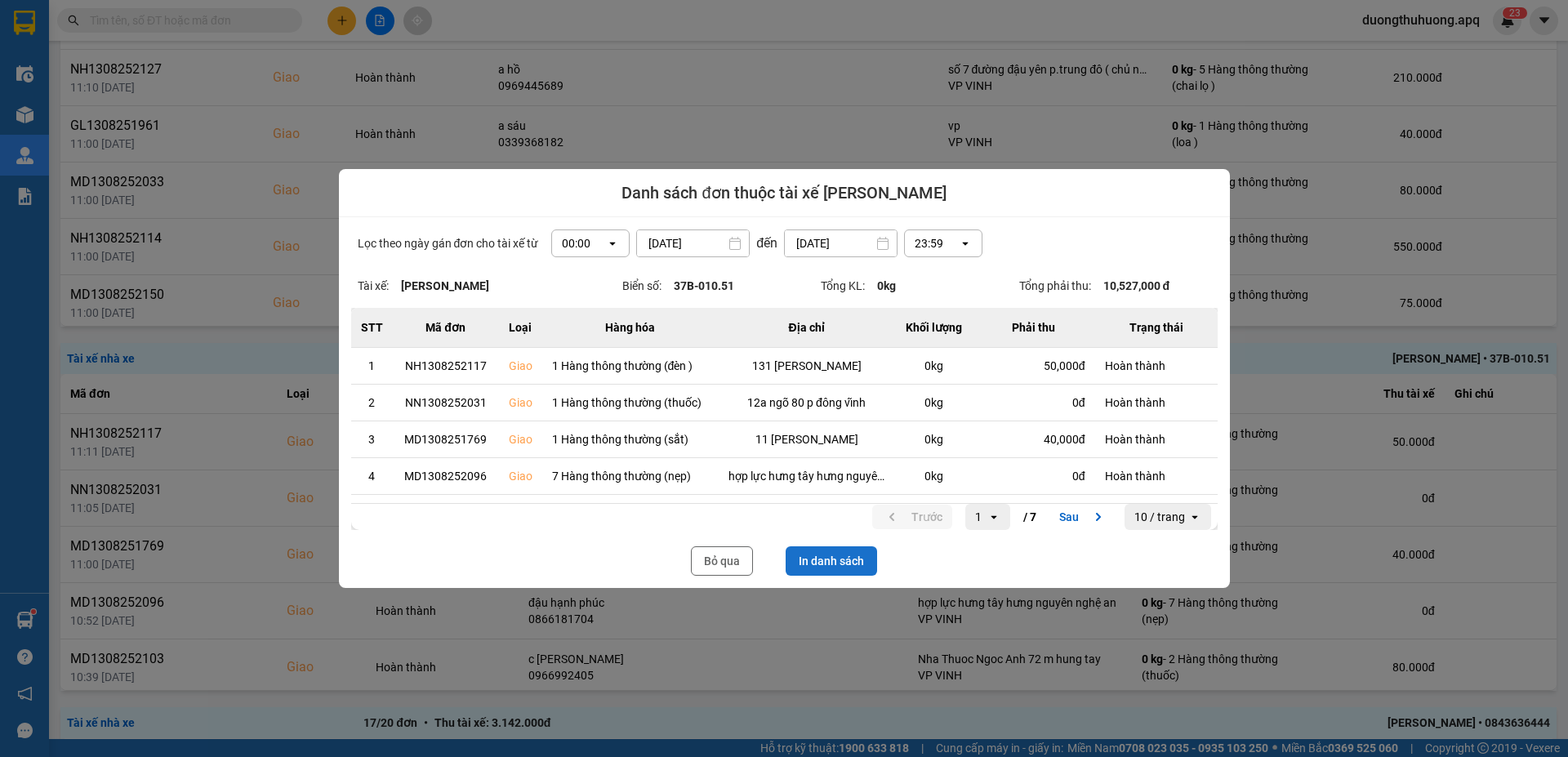
click at [847, 560] on button "In danh sách" at bounding box center [831, 560] width 92 height 29
click at [722, 560] on button "Bỏ qua" at bounding box center [722, 560] width 62 height 29
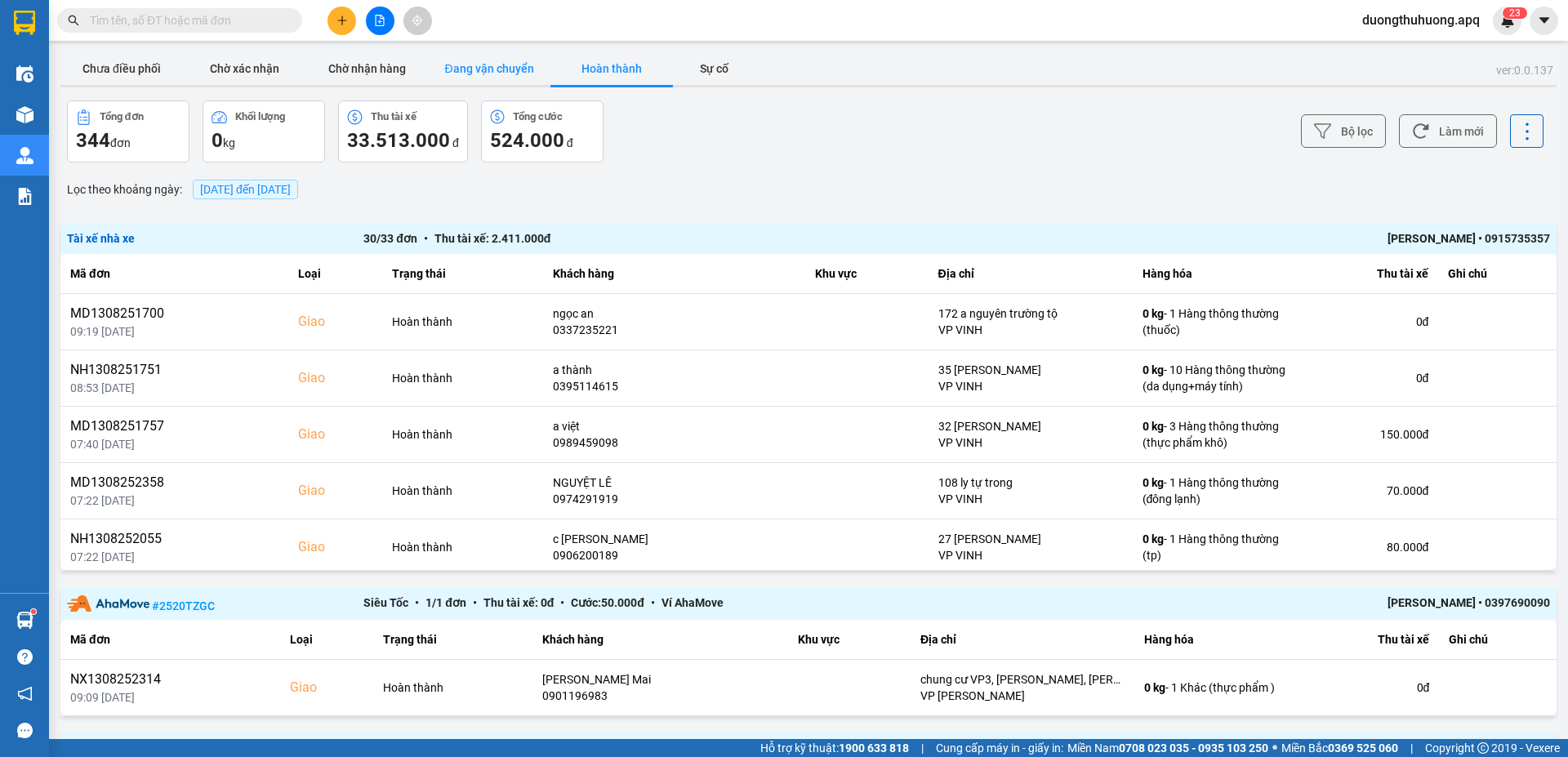
click at [500, 66] on button "Đang vận chuyển" at bounding box center [488, 68] width 123 height 33
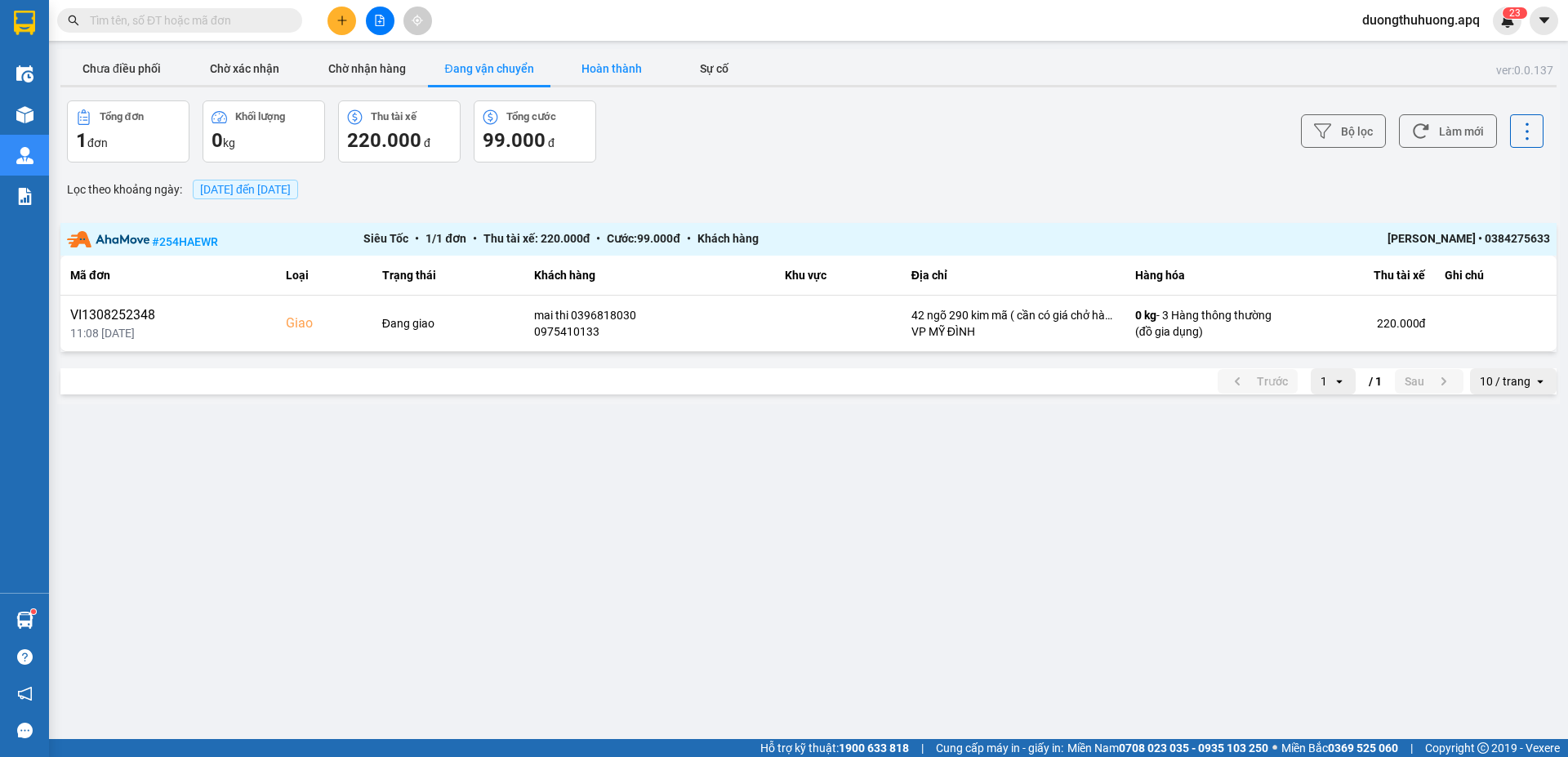
click at [612, 67] on button "Hoàn thành" at bounding box center [611, 68] width 123 height 33
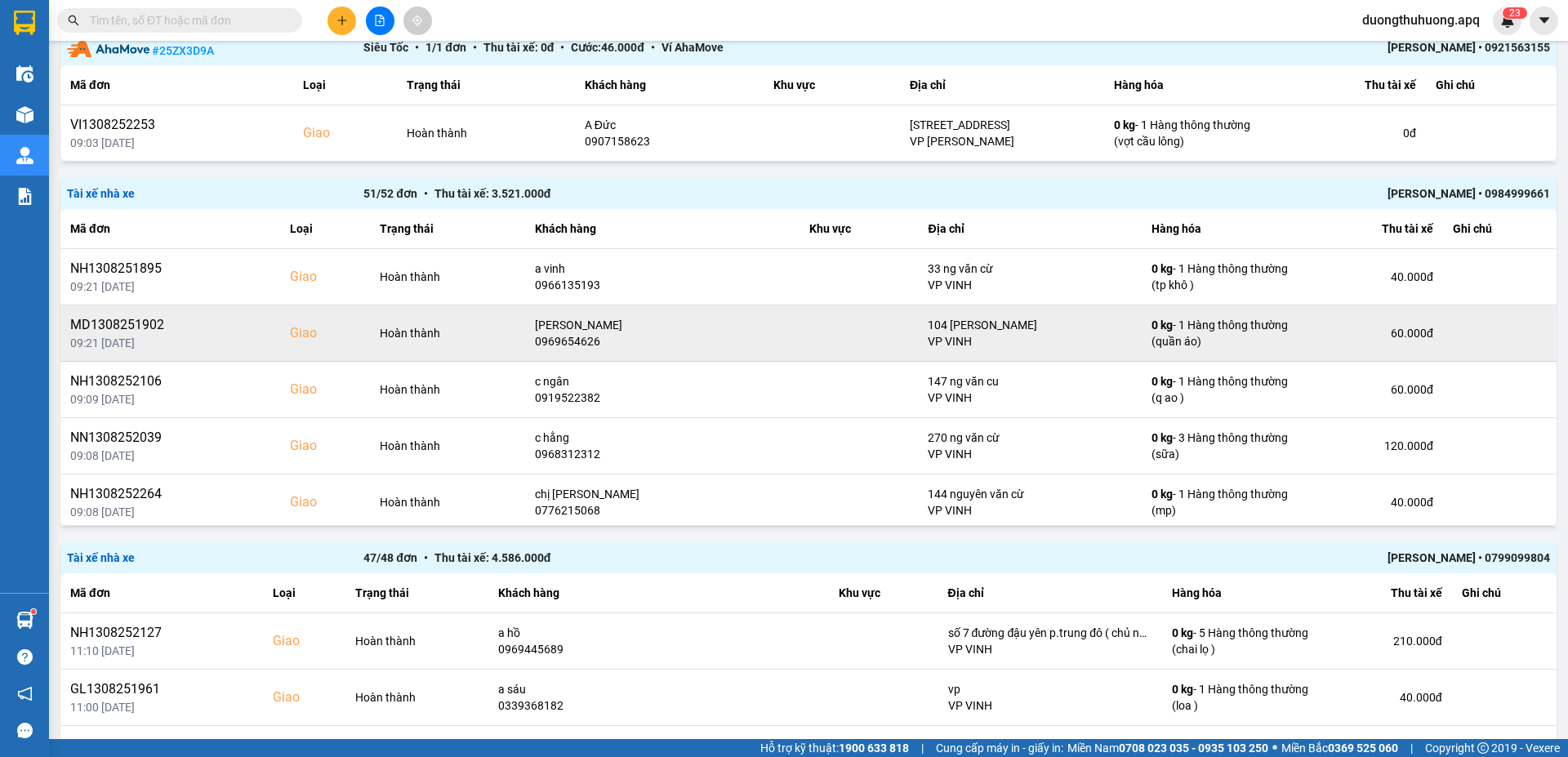
scroll to position [843, 0]
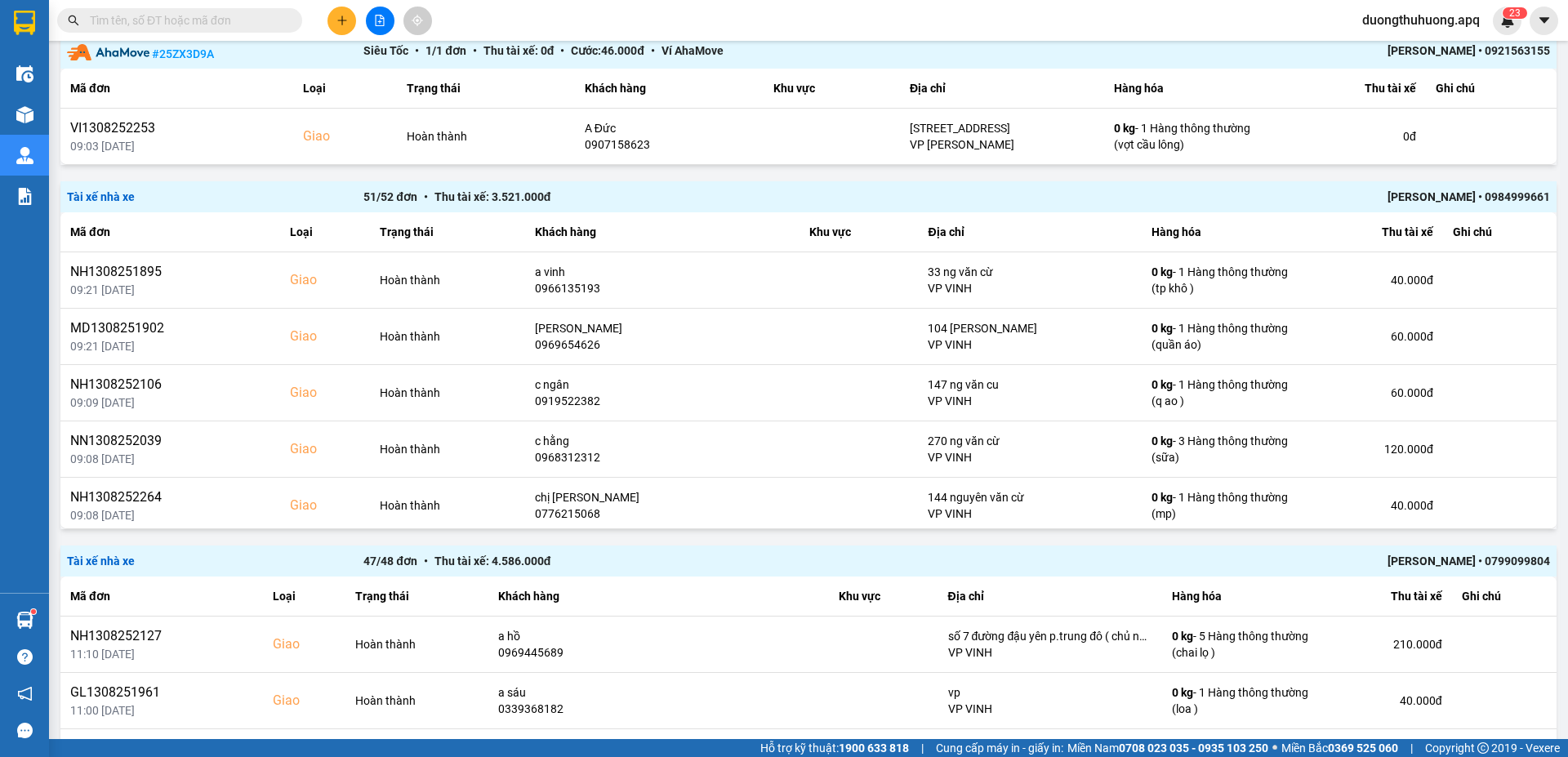
click at [1426, 564] on div "LÊ ĐỨC ANH • 0799099804" at bounding box center [1253, 560] width 592 height 18
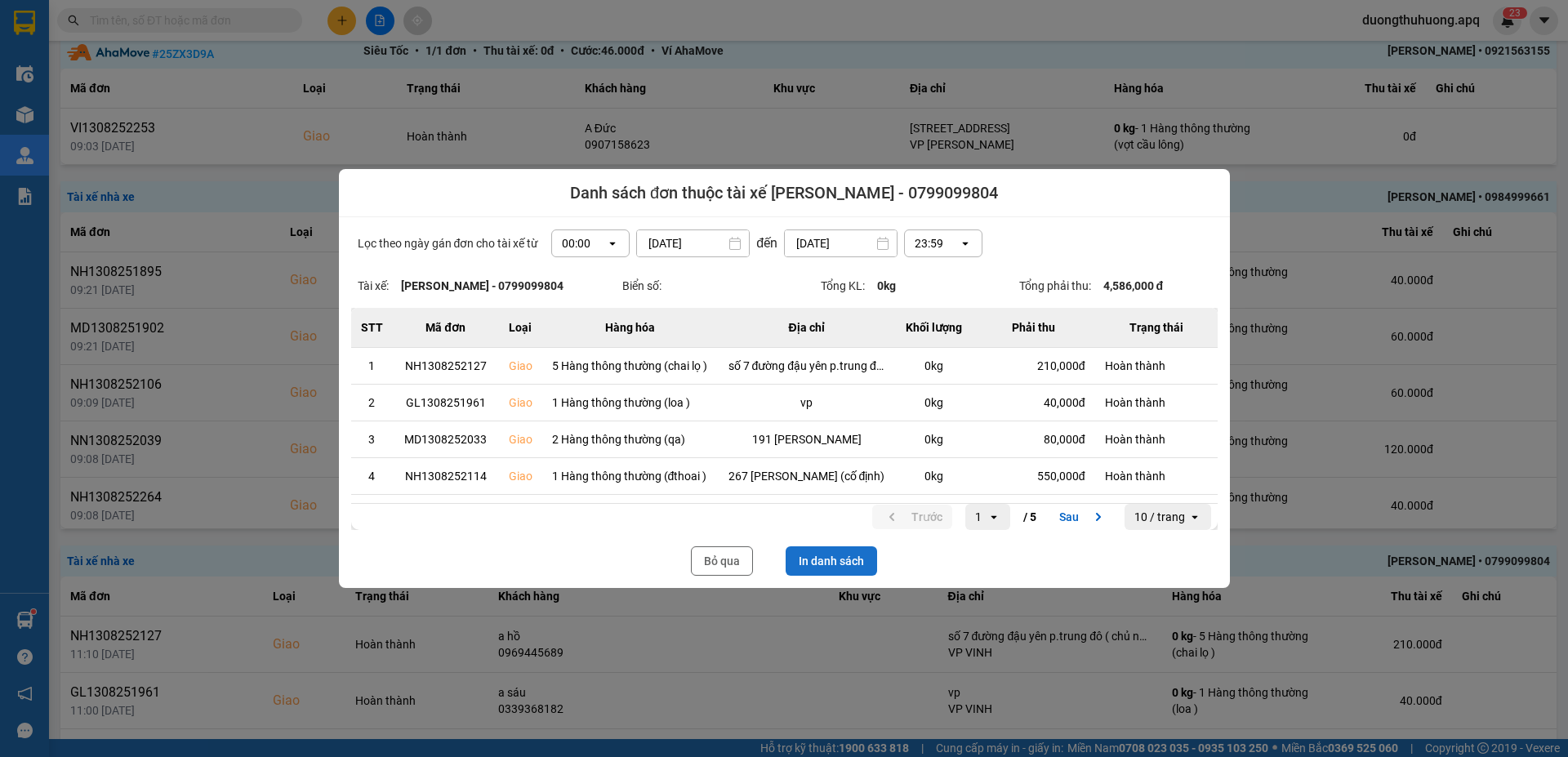
click at [839, 559] on button "In danh sách" at bounding box center [831, 560] width 92 height 29
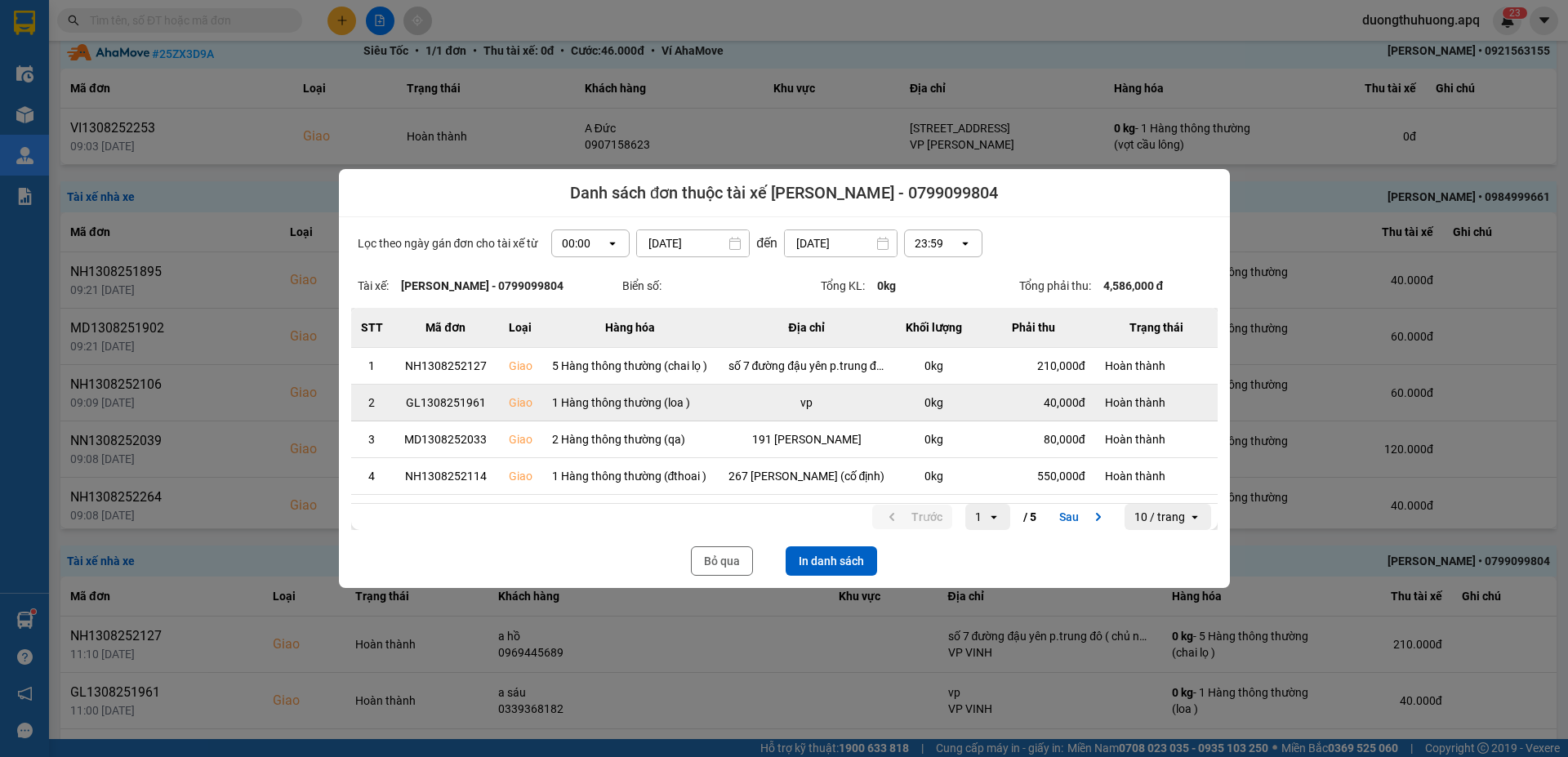
scroll to position [0, 0]
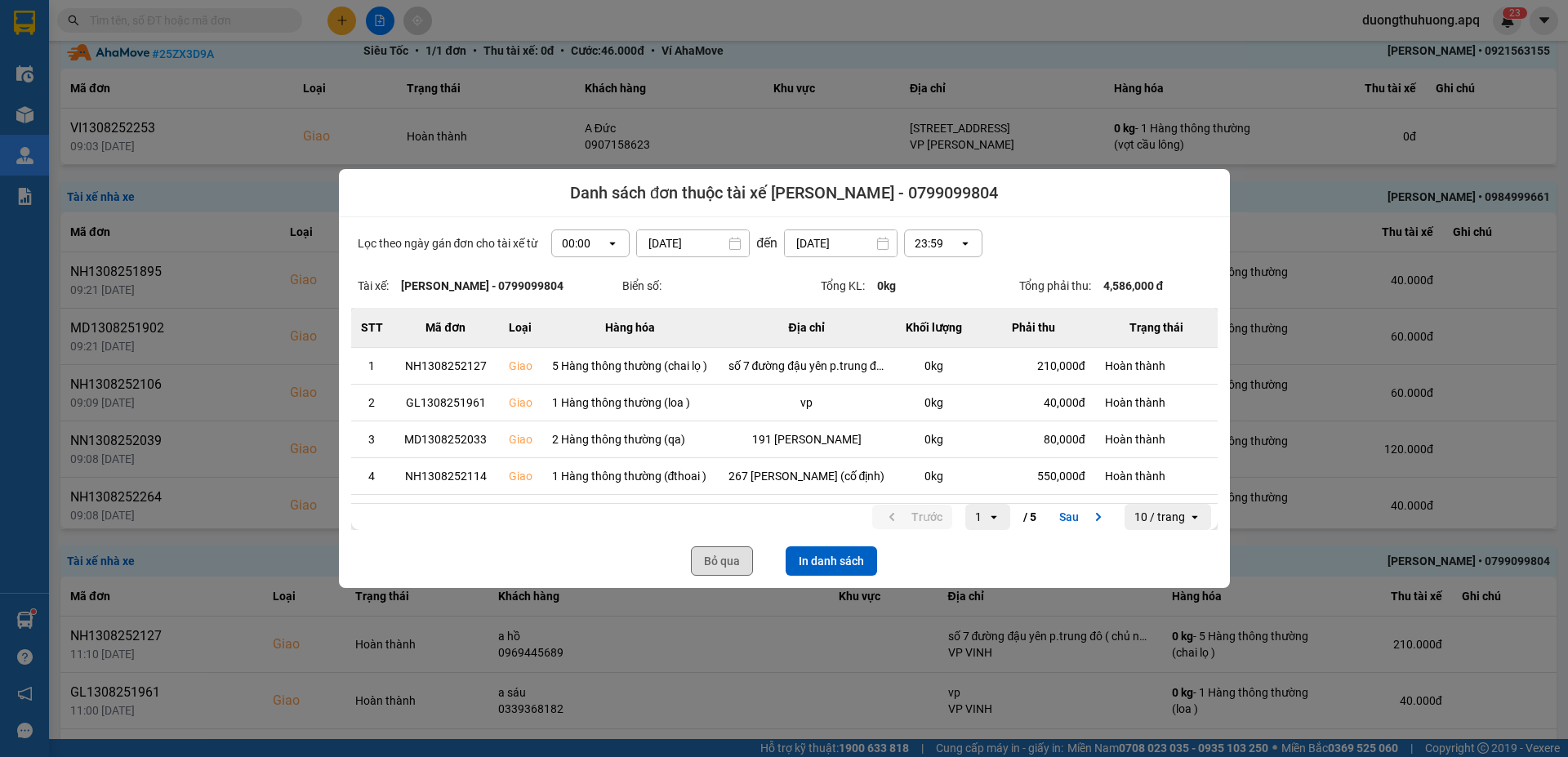
click at [714, 561] on button "Bỏ qua" at bounding box center [722, 560] width 62 height 29
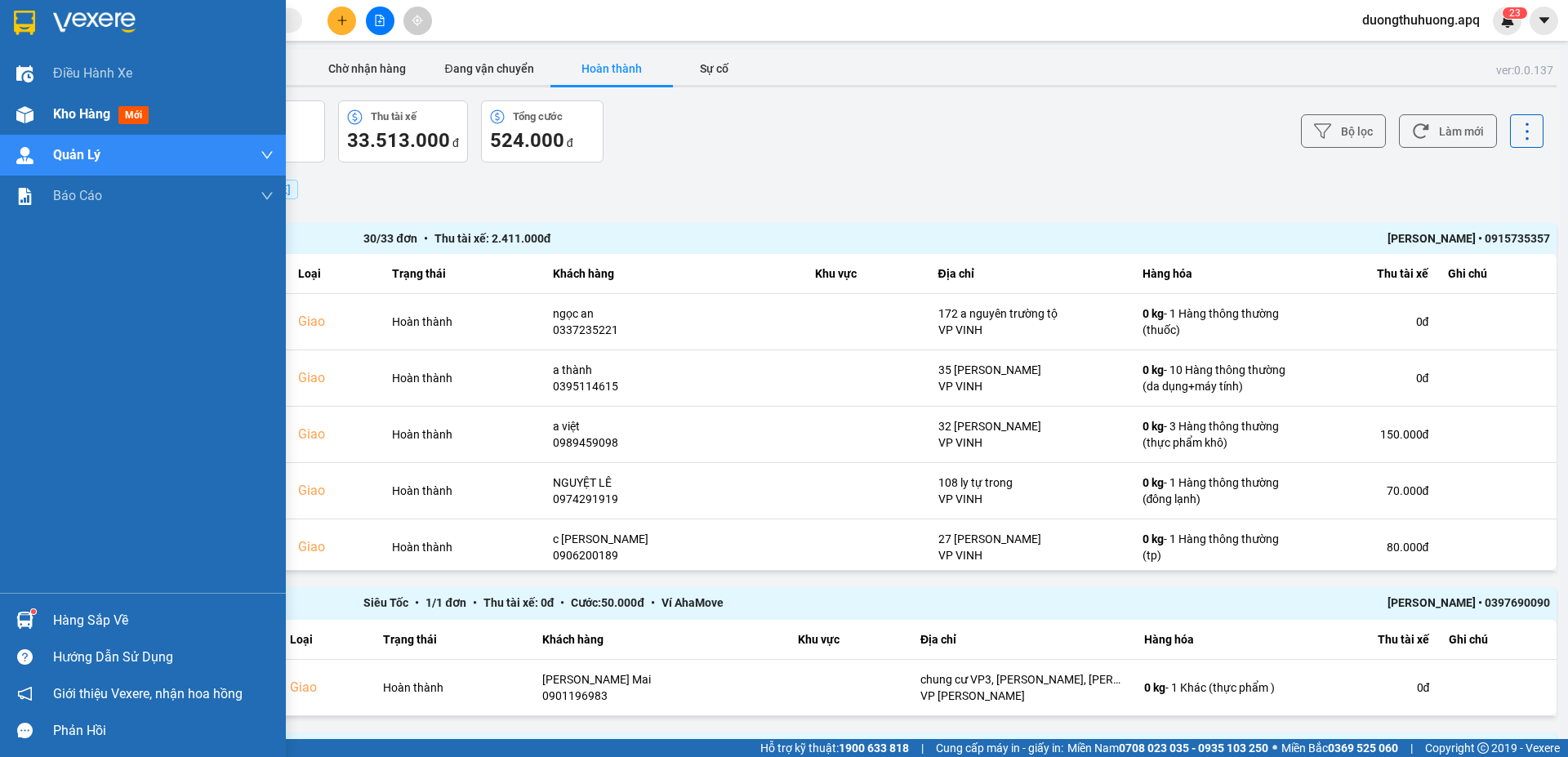
click at [75, 112] on span "Kho hàng" at bounding box center [81, 114] width 57 height 15
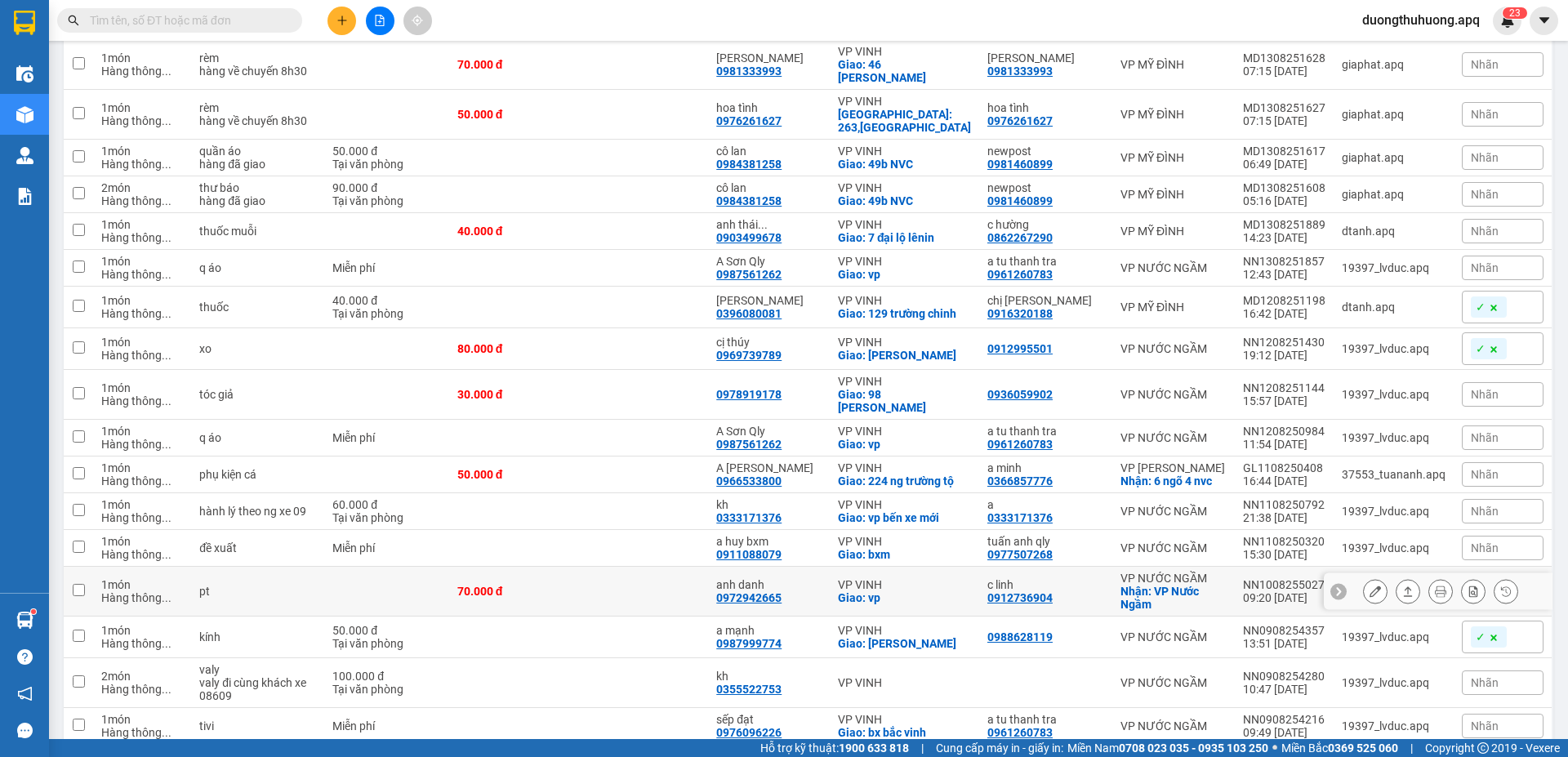
scroll to position [501, 0]
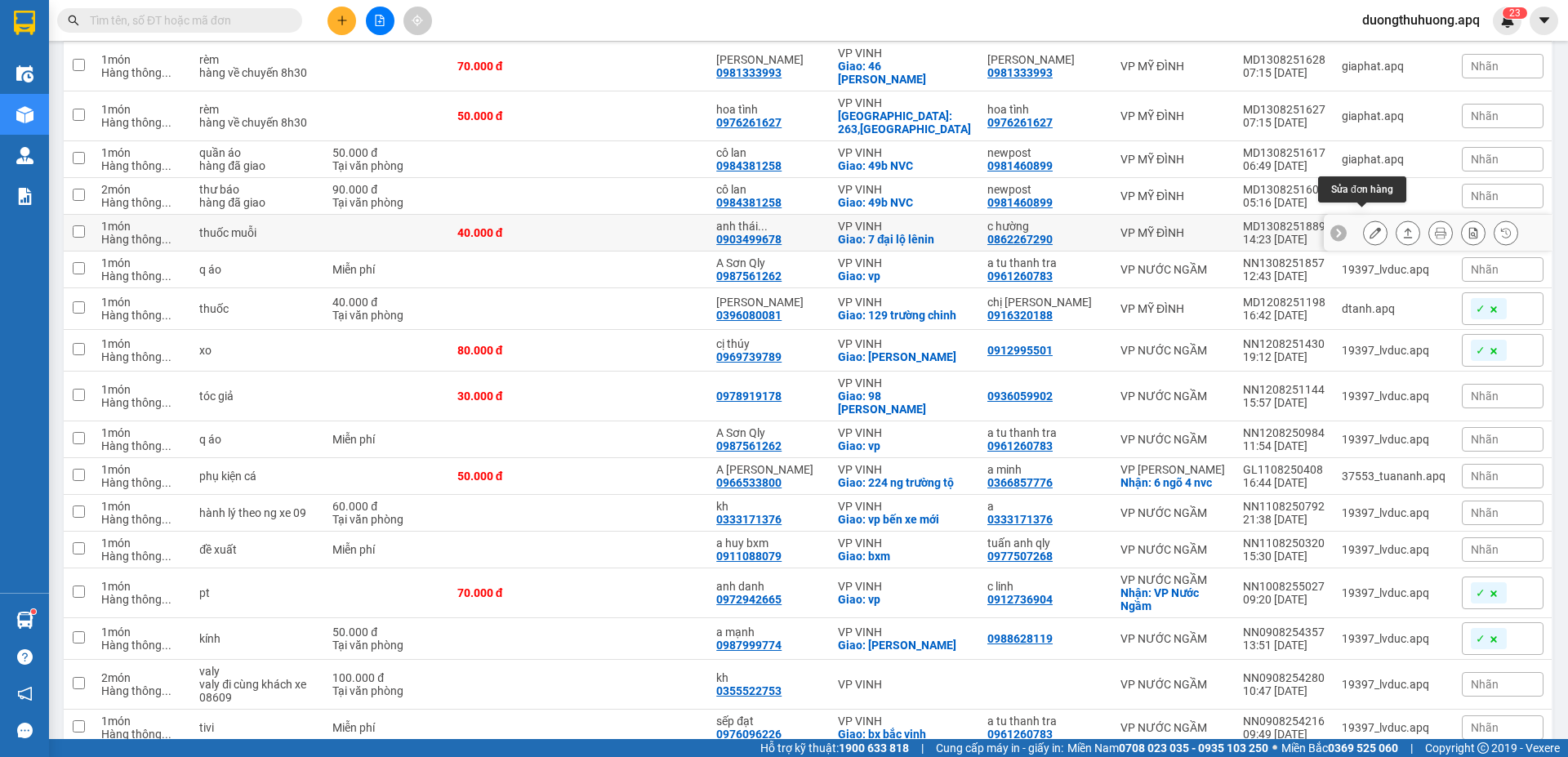
click at [1369, 227] on icon at bounding box center [1375, 232] width 12 height 12
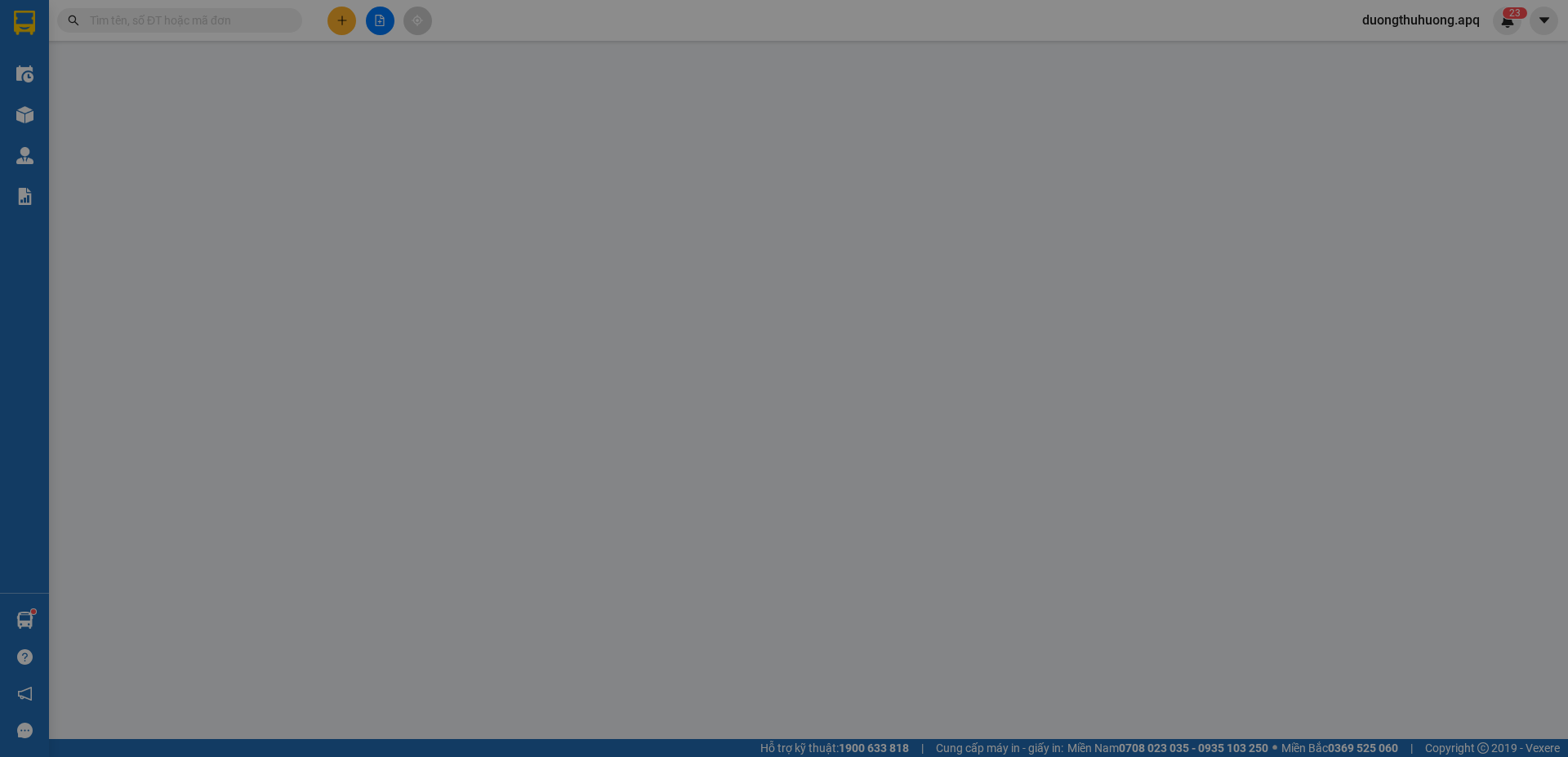
type input "0862267290"
type input "c hường"
type input "0903499678"
type input "anh thái 0904613886"
checkbox input "true"
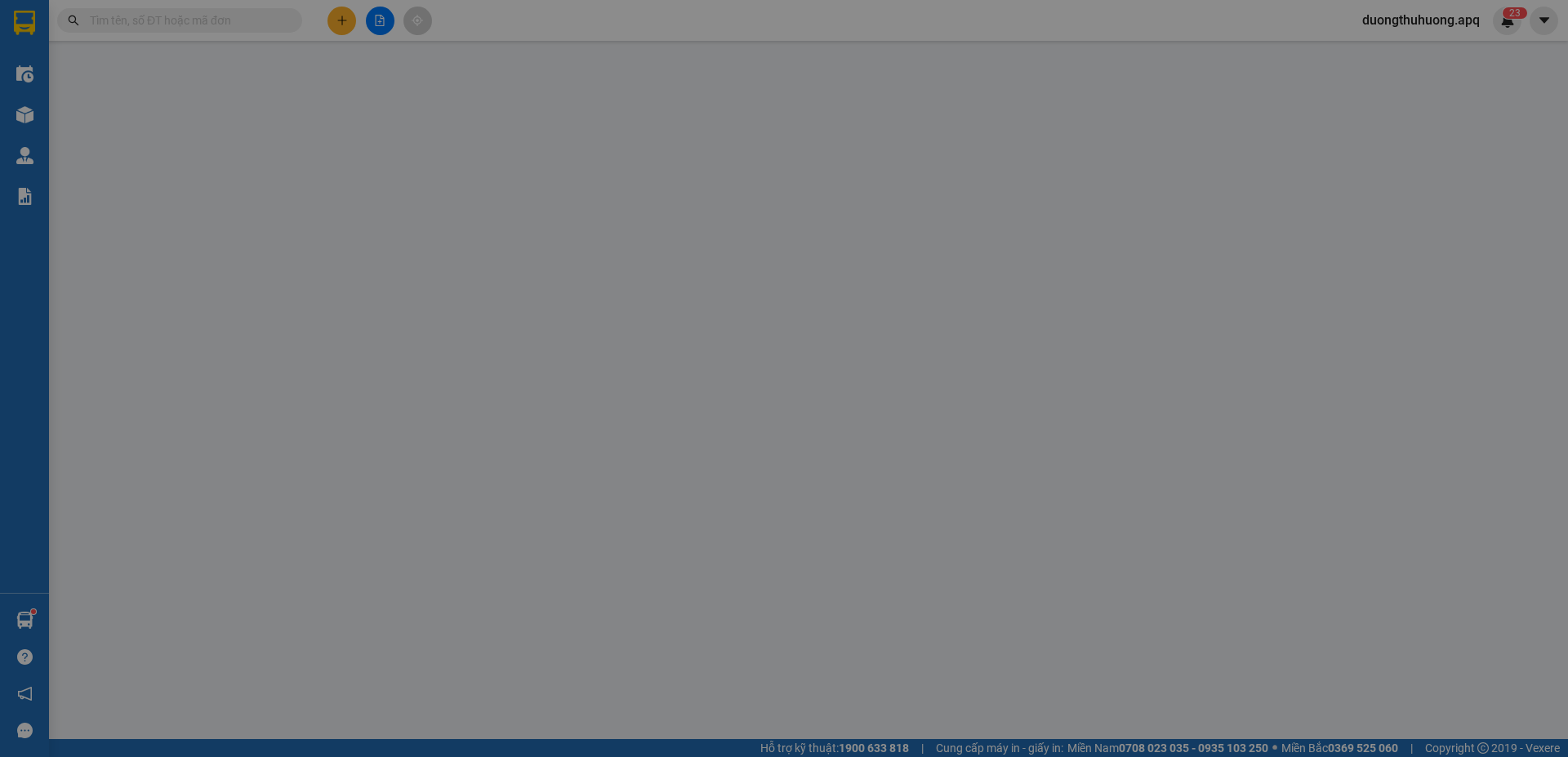
type input "7 đại lộ lênin"
checkbox input "true"
type input "40.000"
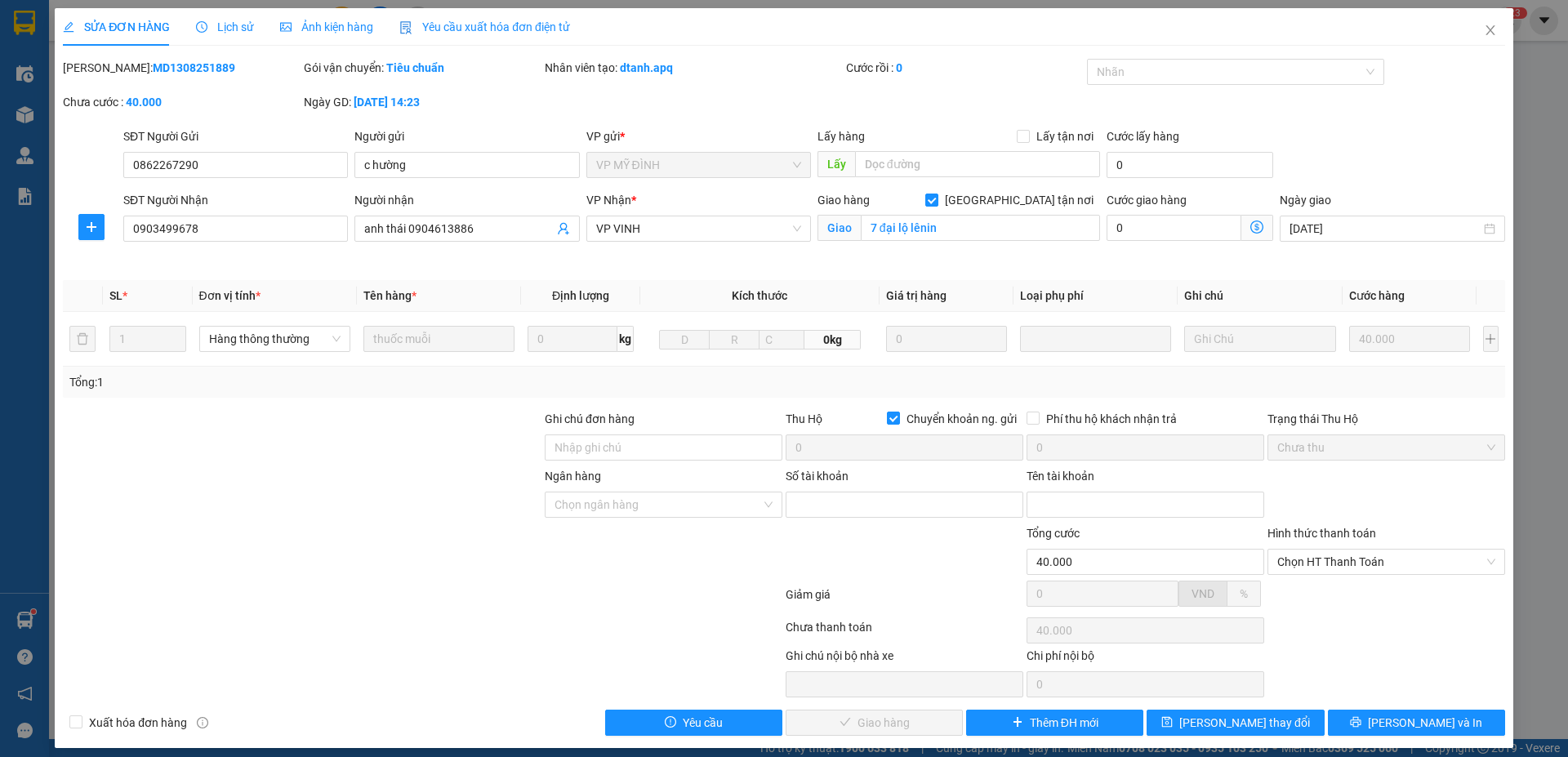
click at [236, 28] on span "Lịch sử" at bounding box center [225, 27] width 58 height 14
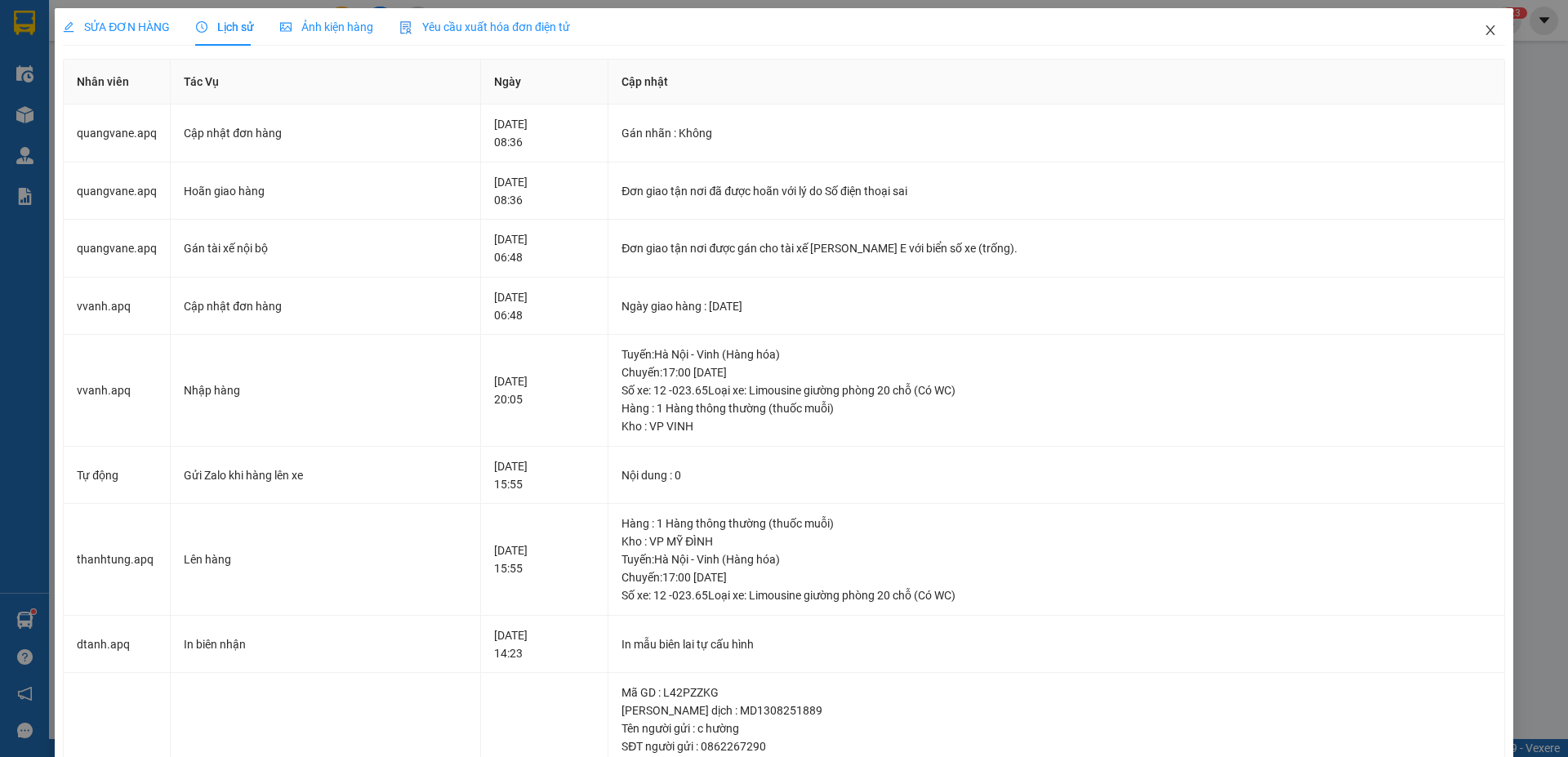
click at [1484, 26] on icon "close" at bounding box center [1491, 31] width 14 height 14
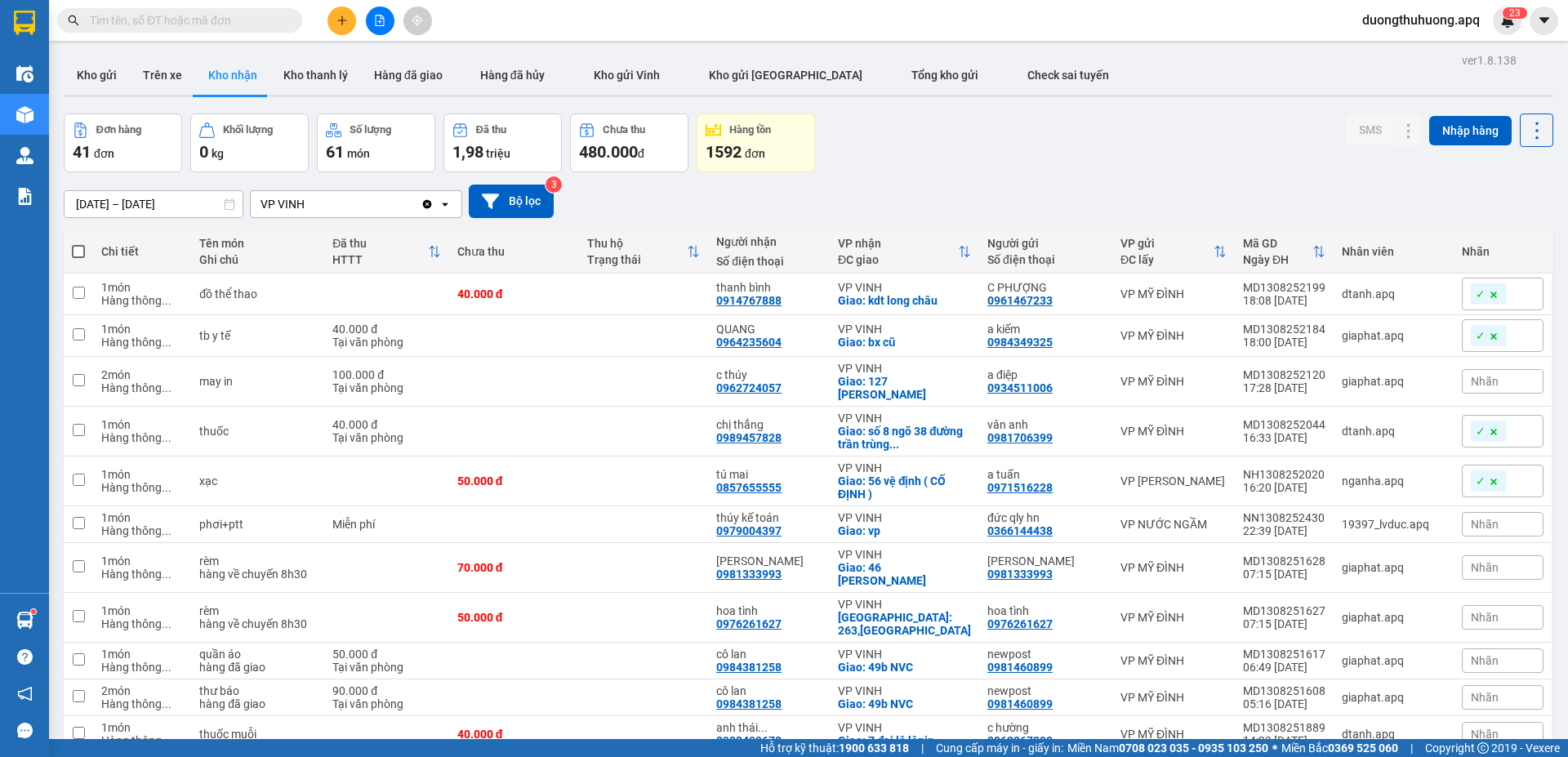
click at [263, 16] on input "text" at bounding box center [186, 20] width 193 height 18
click at [258, 19] on input "text" at bounding box center [186, 20] width 193 height 18
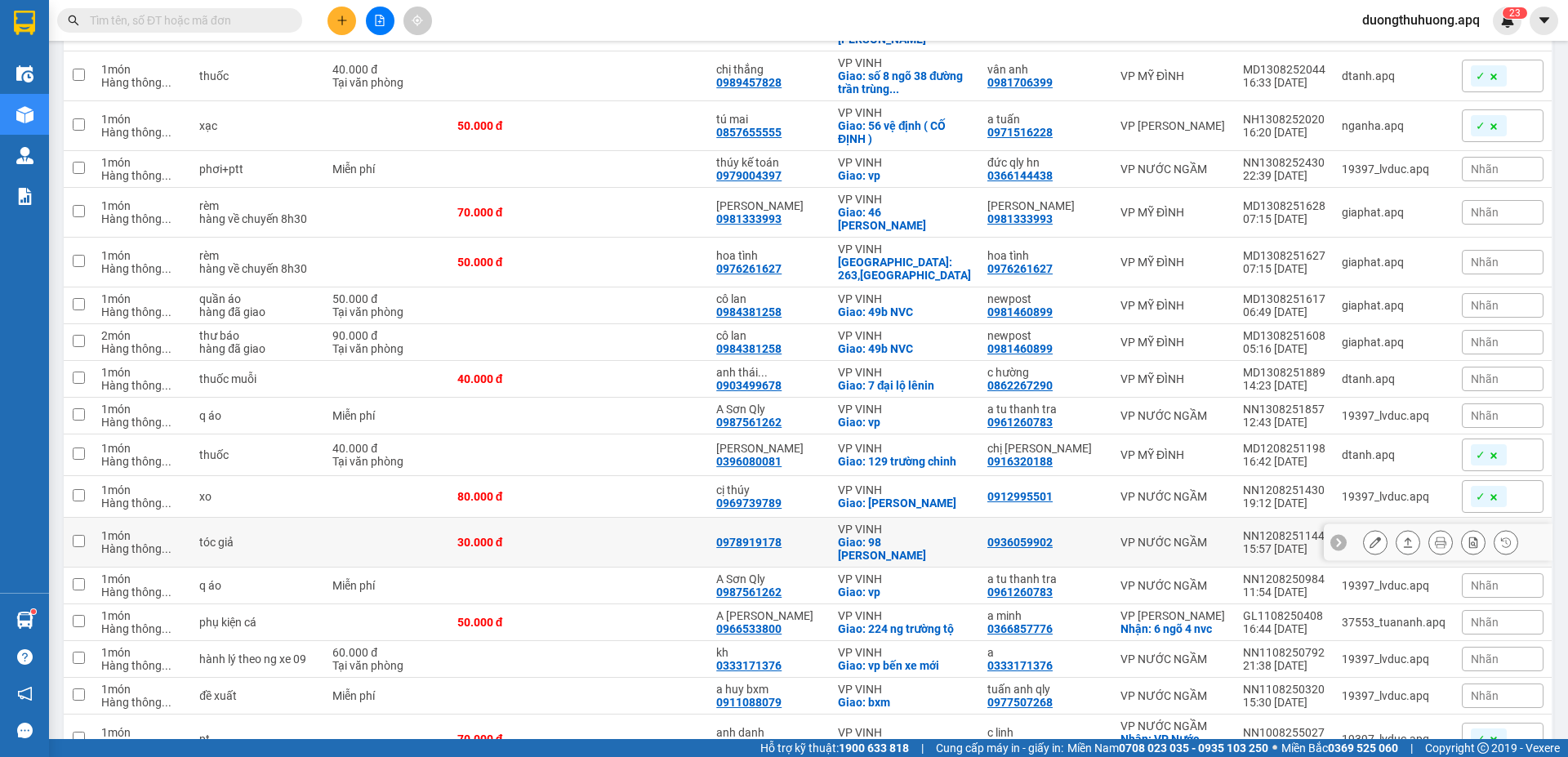
scroll to position [408, 0]
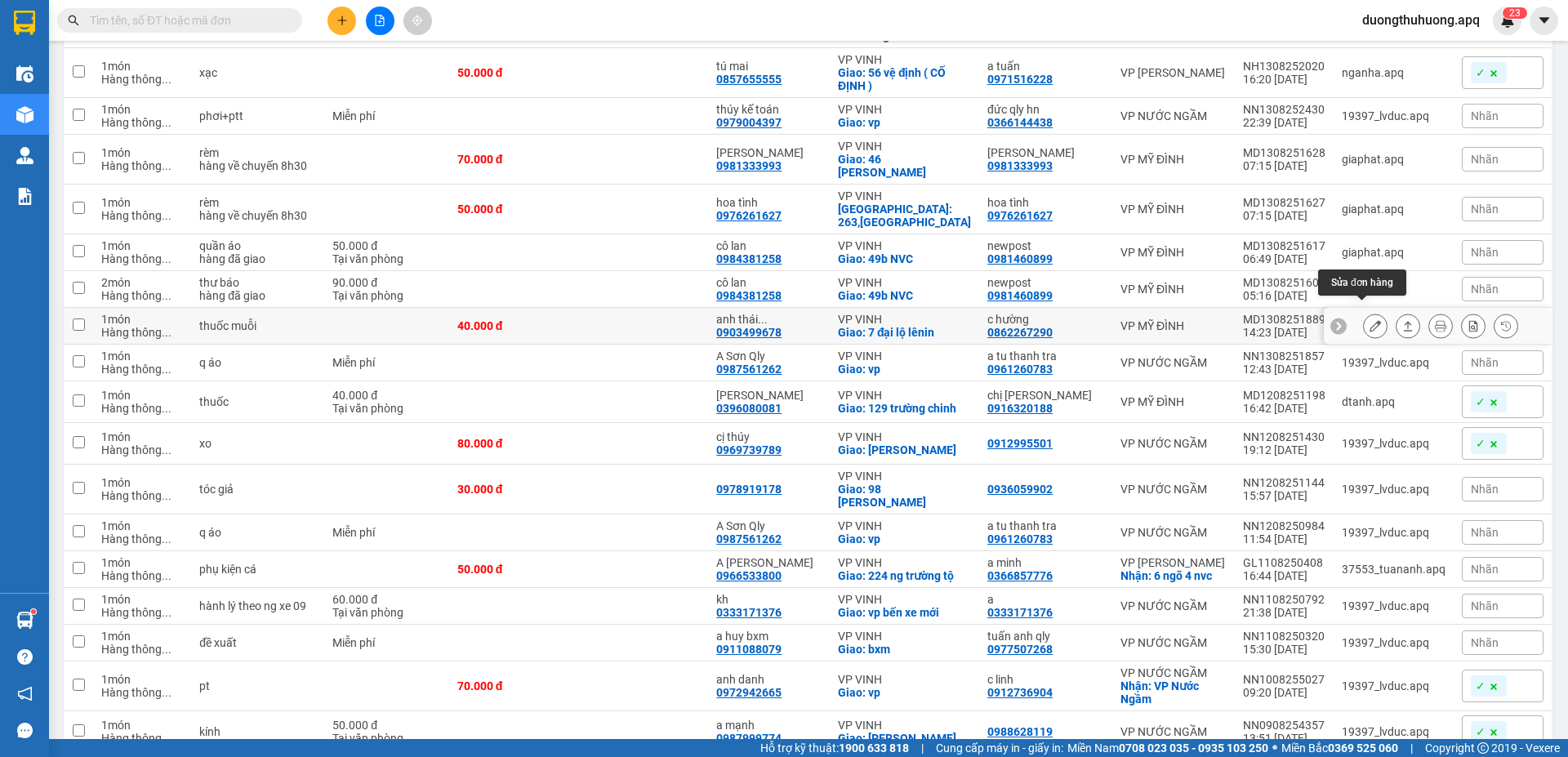
click at [1369, 320] on icon at bounding box center [1375, 326] width 12 height 12
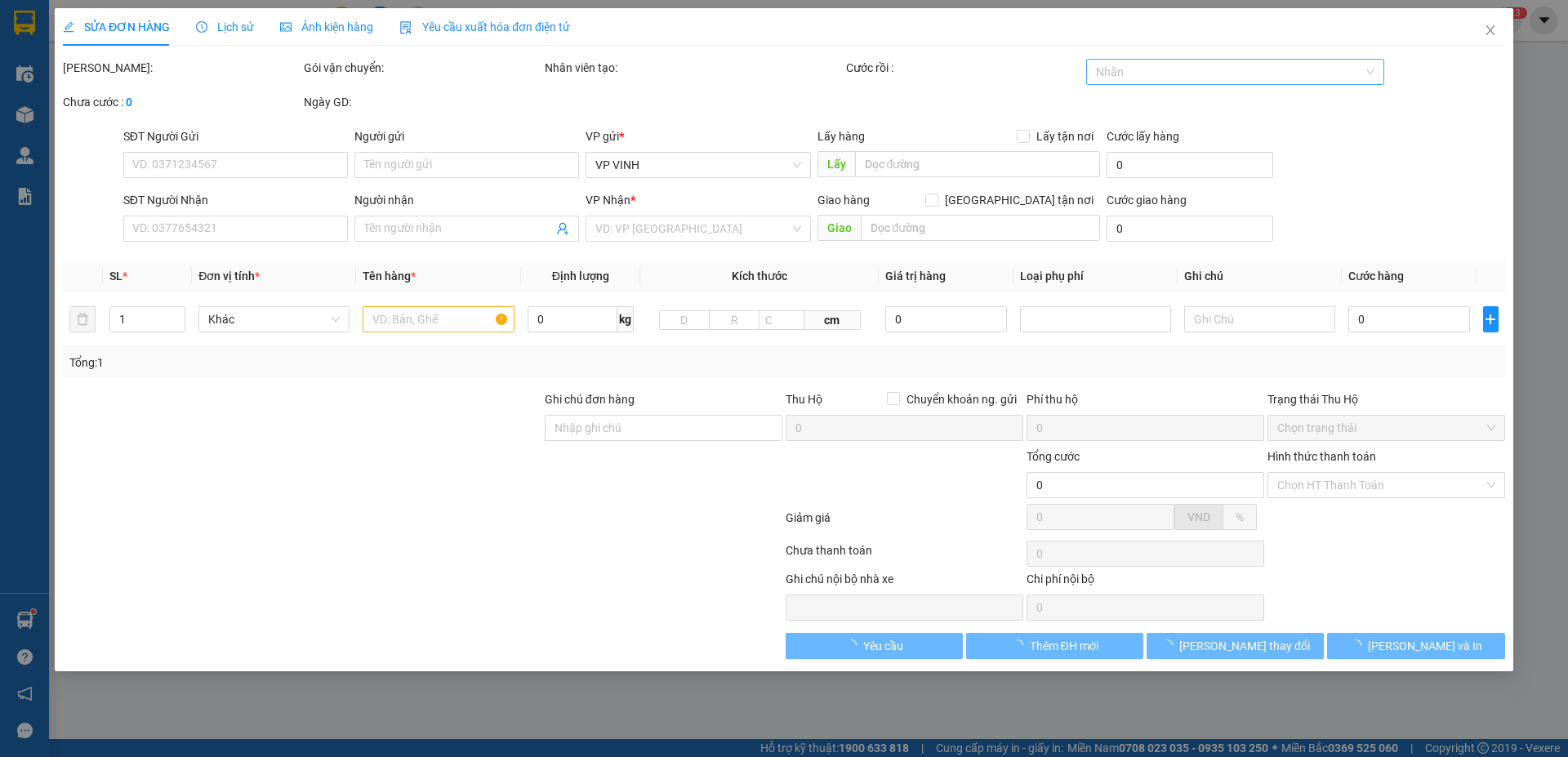
type input "0862267290"
type input "c hường"
type input "0903499678"
type input "anh thái 0904613886"
checkbox input "true"
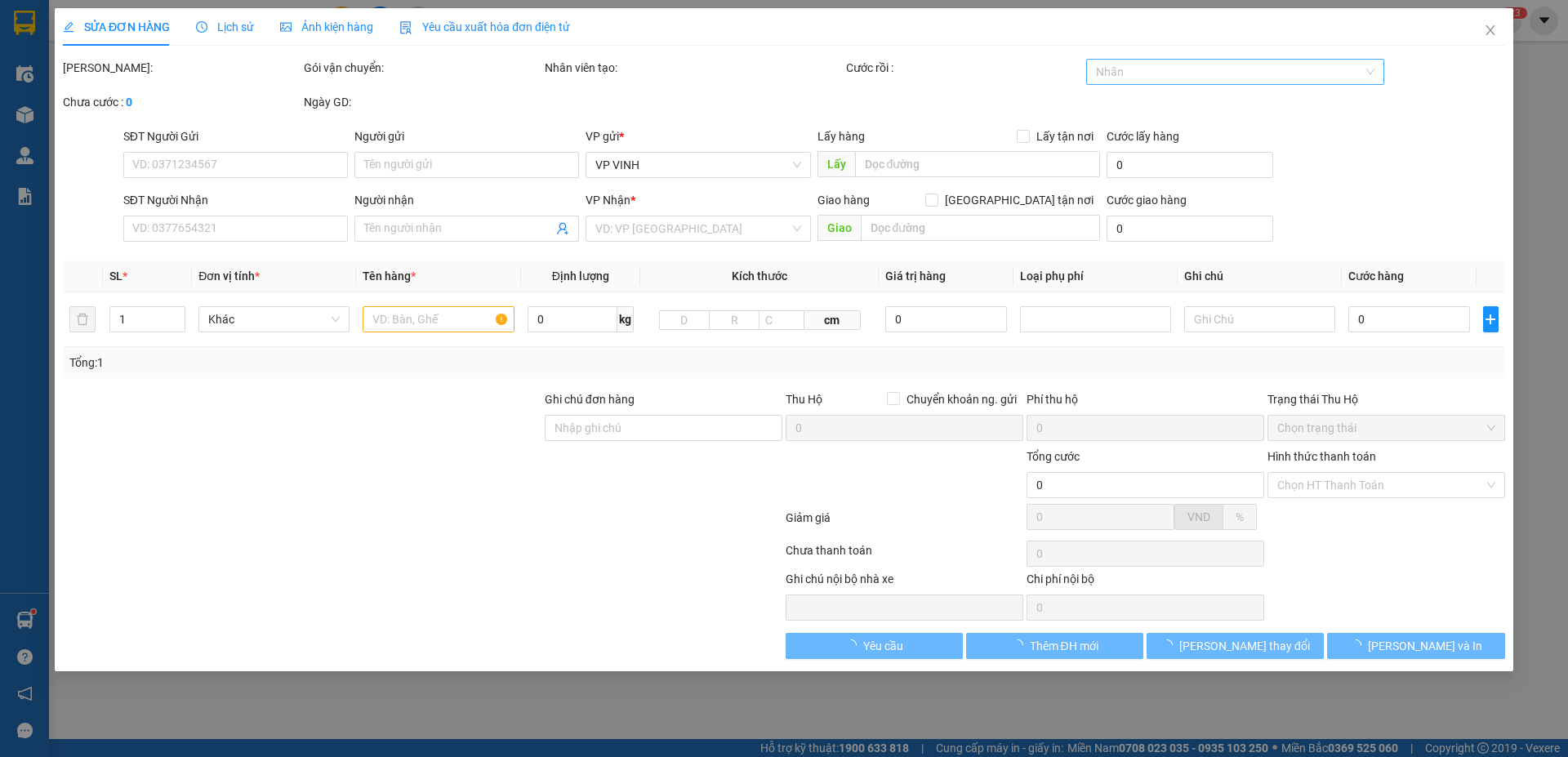
type input "7 đại lộ lênin"
checkbox input "true"
type input "40.000"
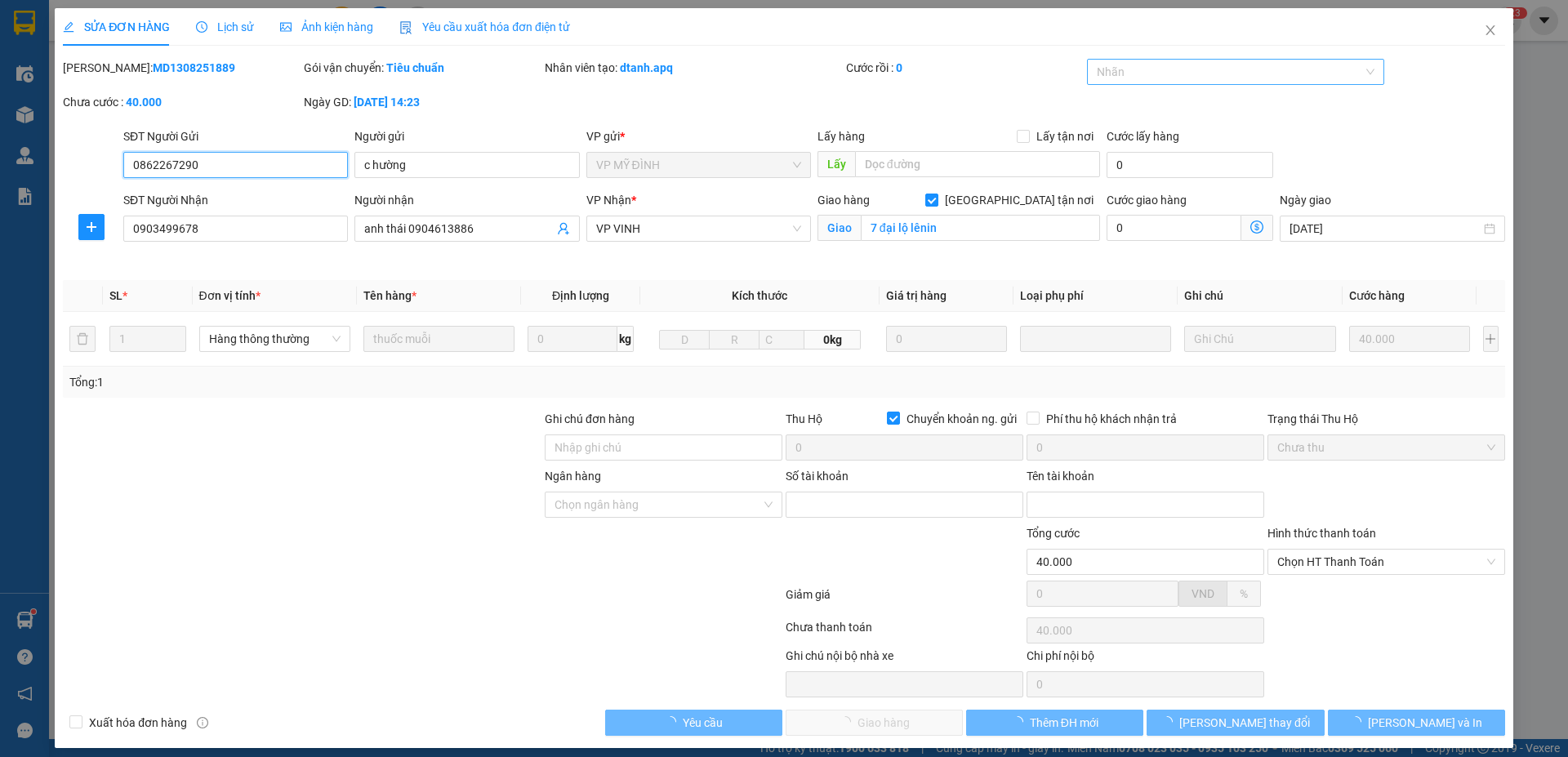
click at [1273, 72] on div at bounding box center [1228, 71] width 274 height 19
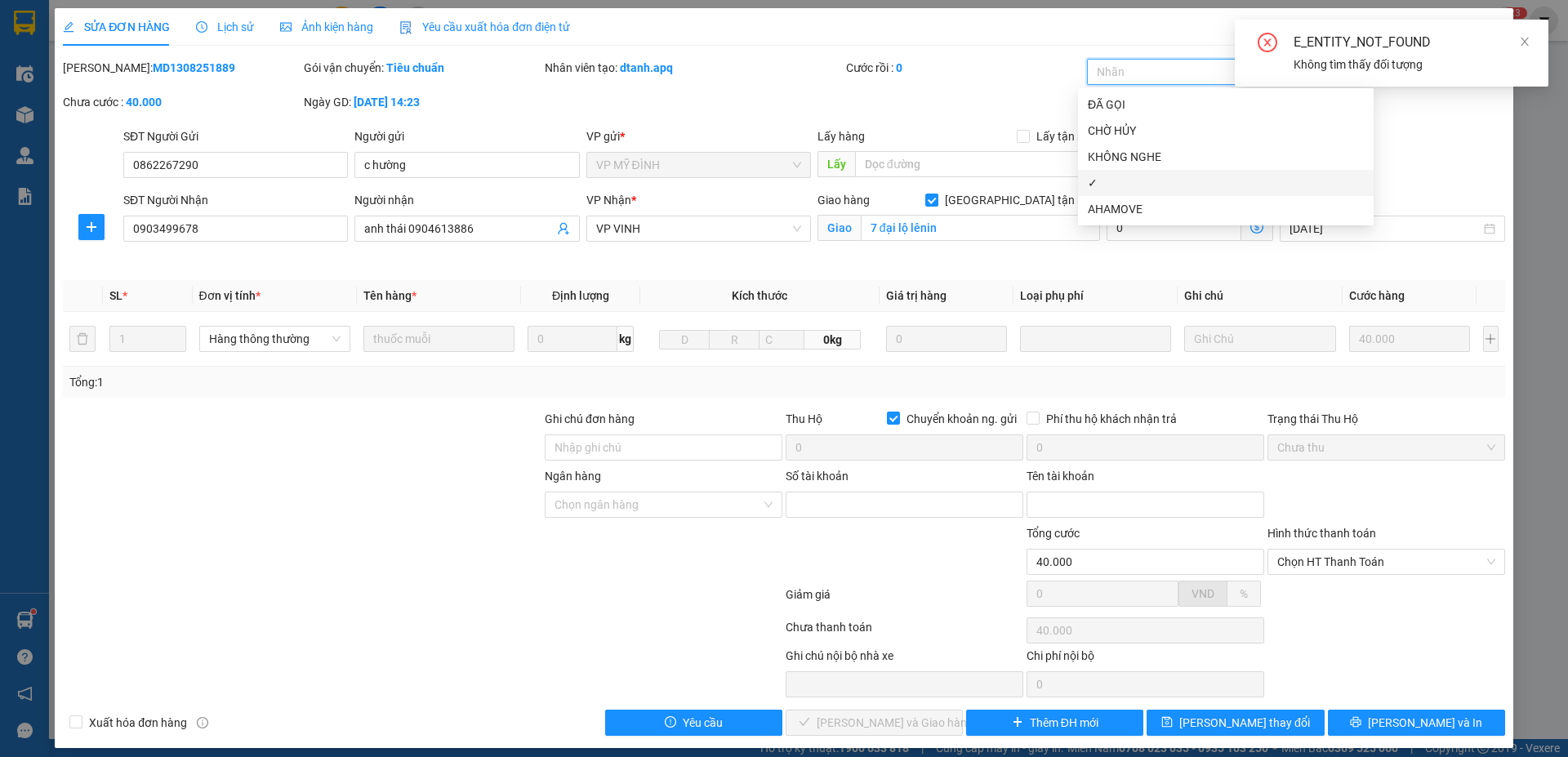
click at [1114, 185] on div "✓" at bounding box center [1225, 182] width 276 height 18
click at [1225, 718] on span "Lưu thay đổi" at bounding box center [1244, 722] width 130 height 18
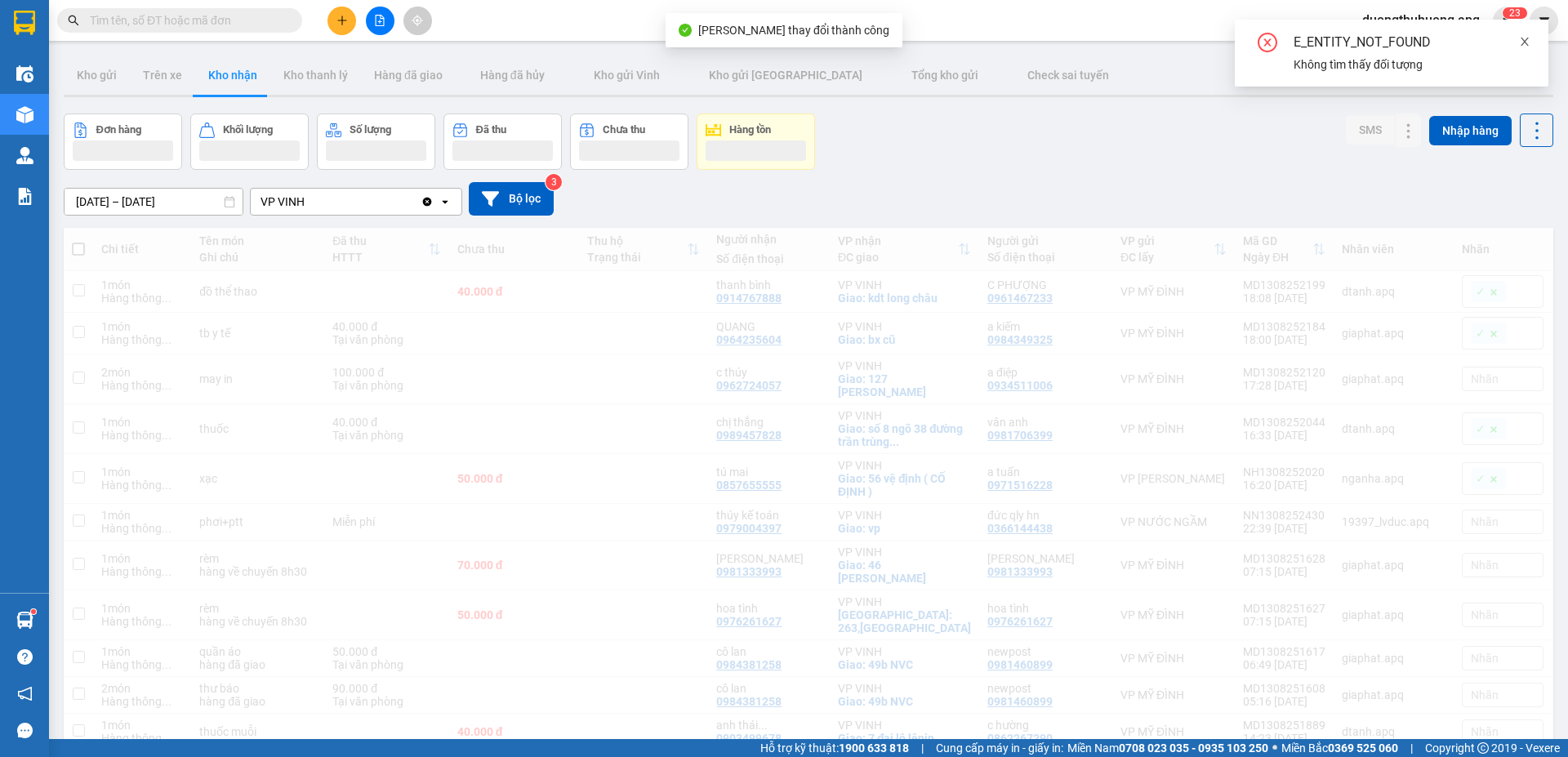
click at [1523, 41] on icon "close" at bounding box center [1525, 41] width 12 height 12
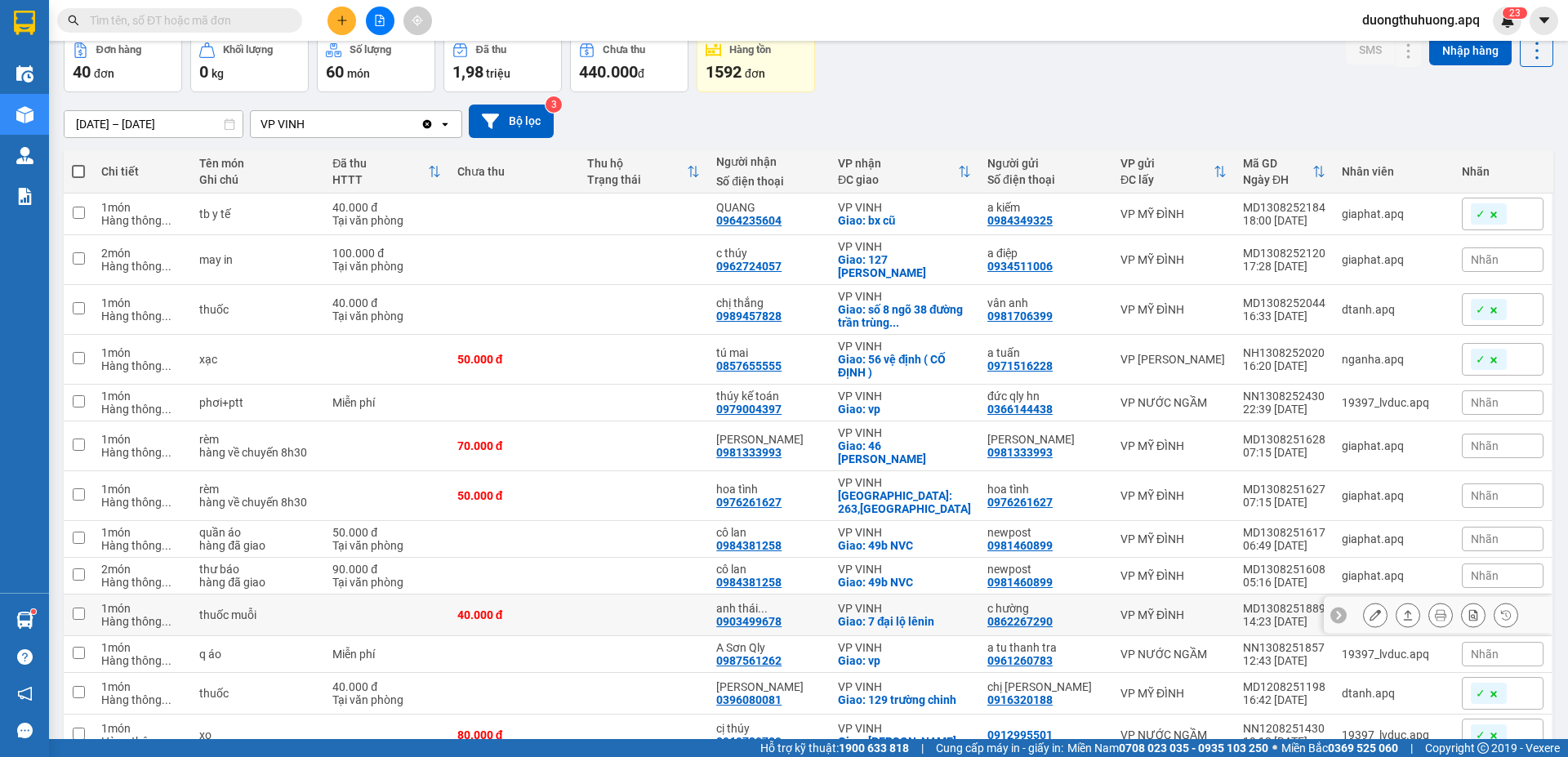
scroll to position [163, 0]
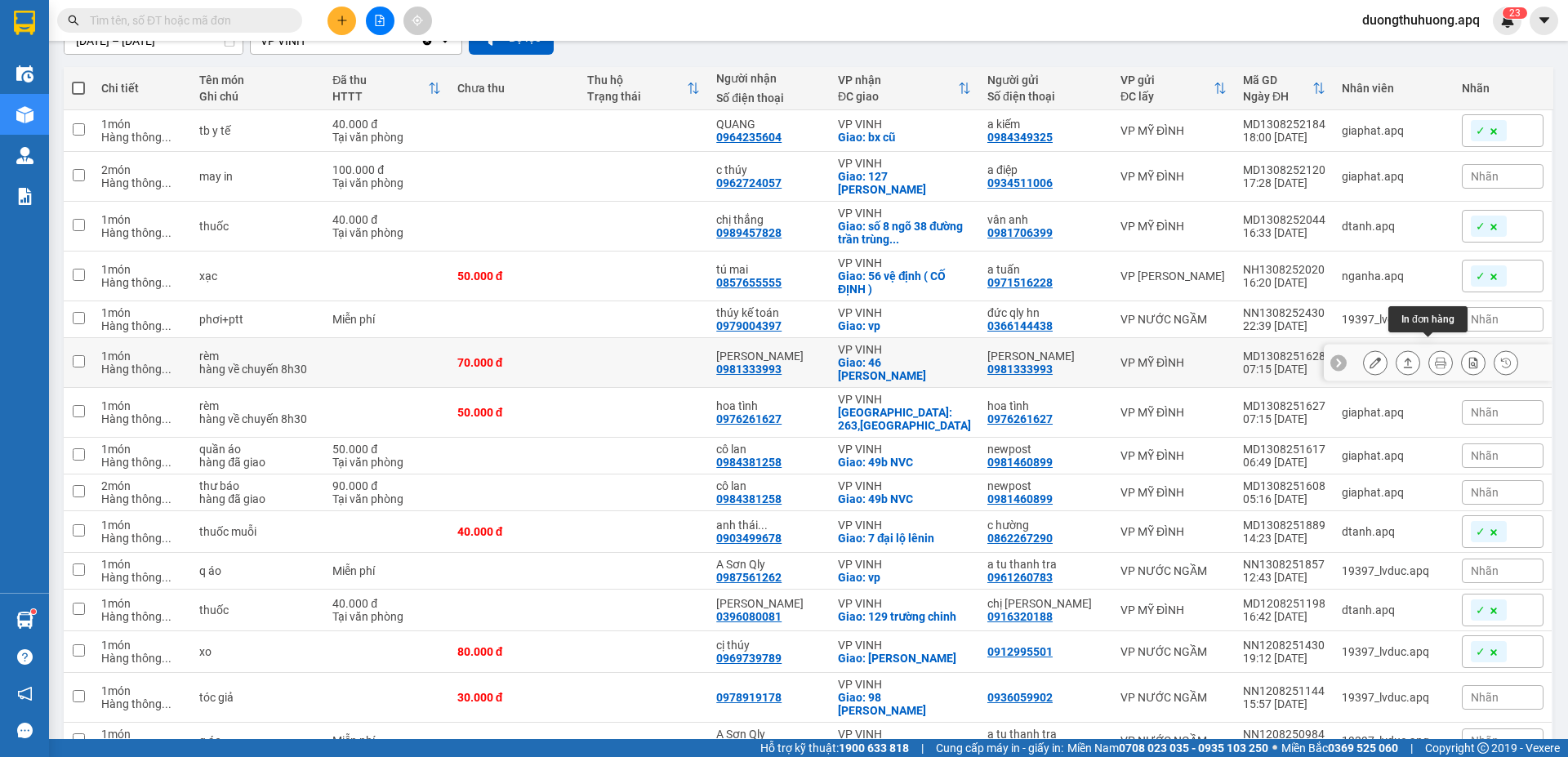
click at [1435, 357] on icon at bounding box center [1441, 363] width 12 height 12
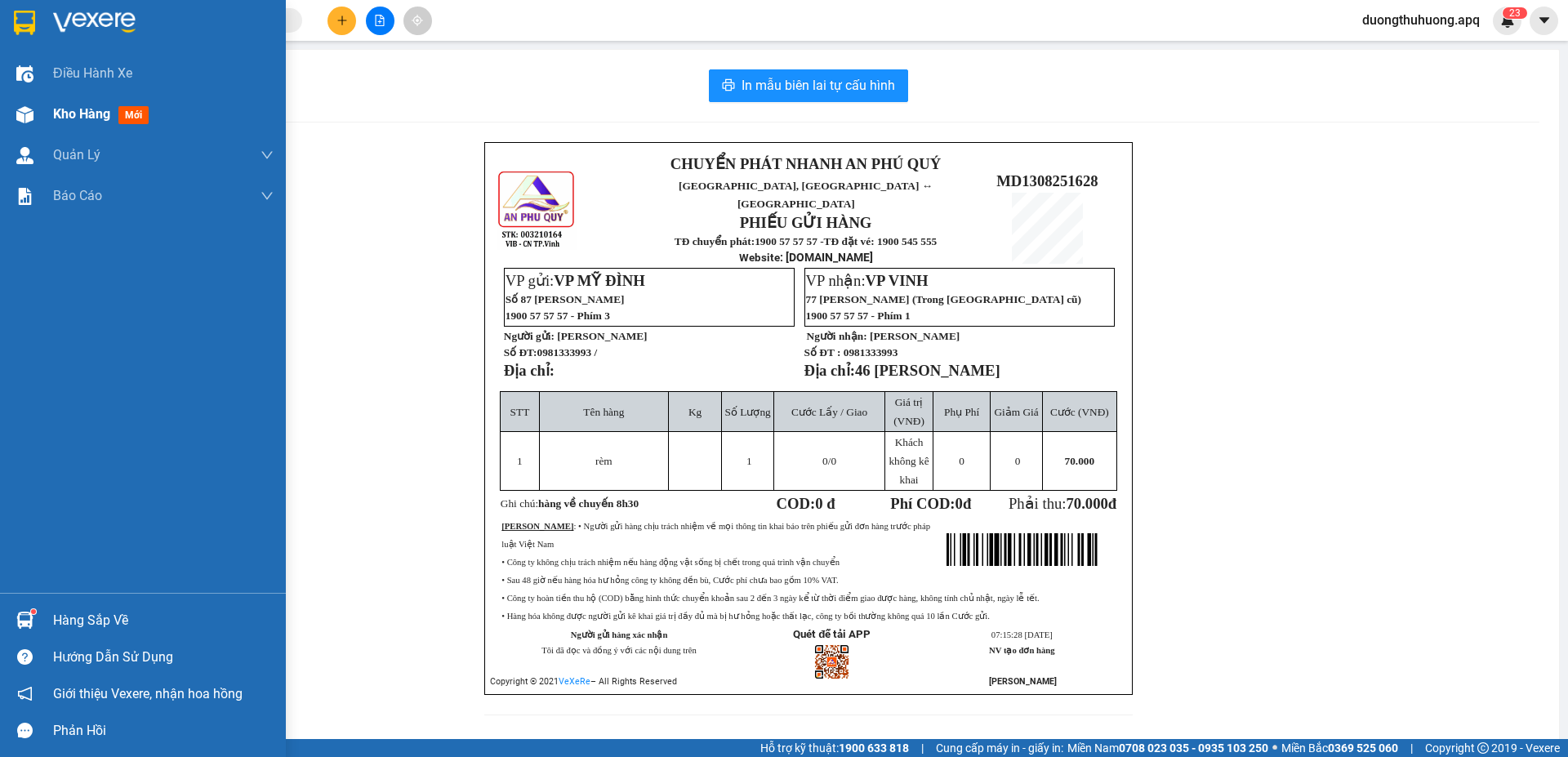
click at [71, 117] on span "Kho hàng" at bounding box center [81, 114] width 57 height 15
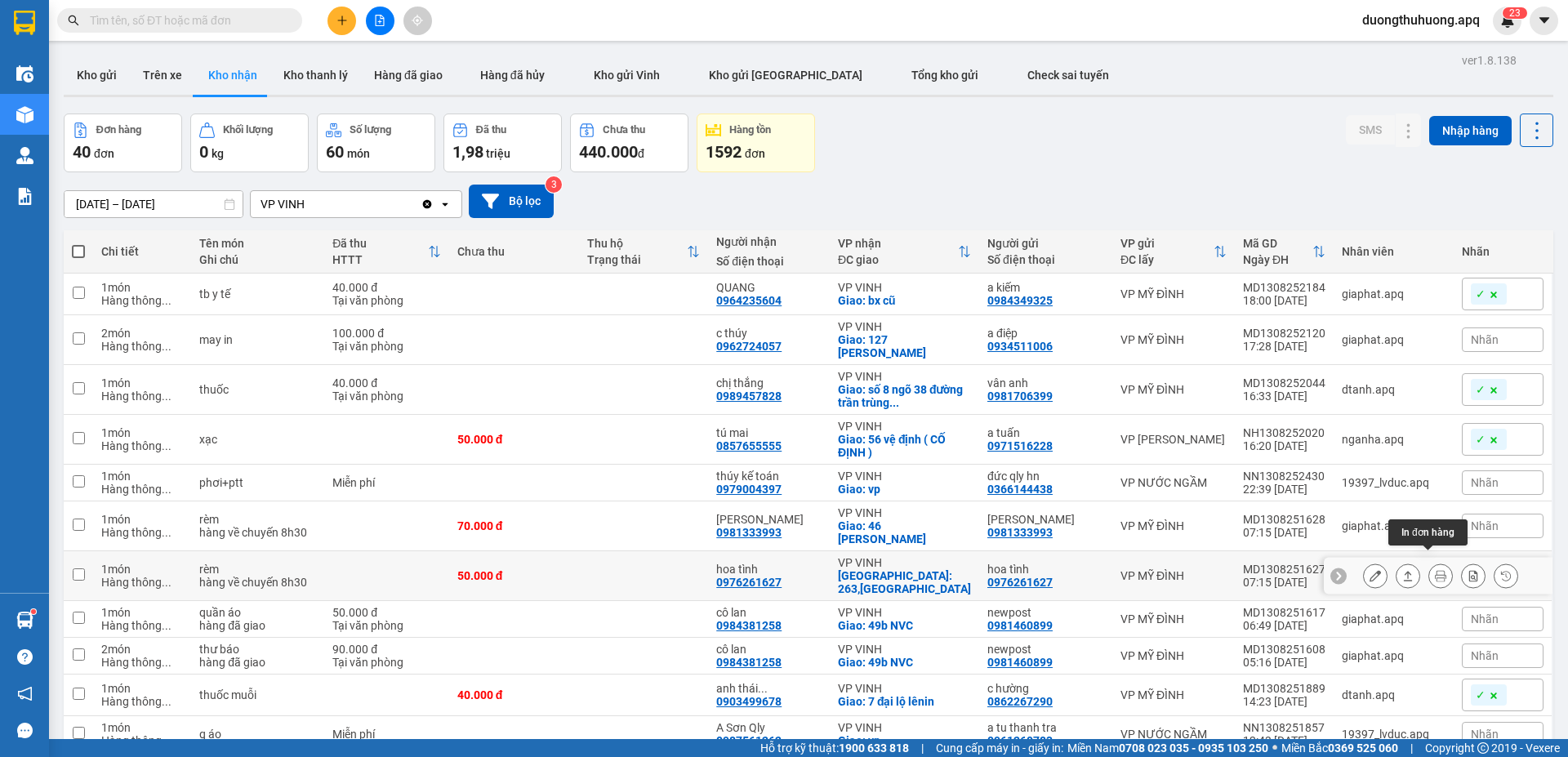
click at [1435, 570] on icon at bounding box center [1441, 576] width 12 height 12
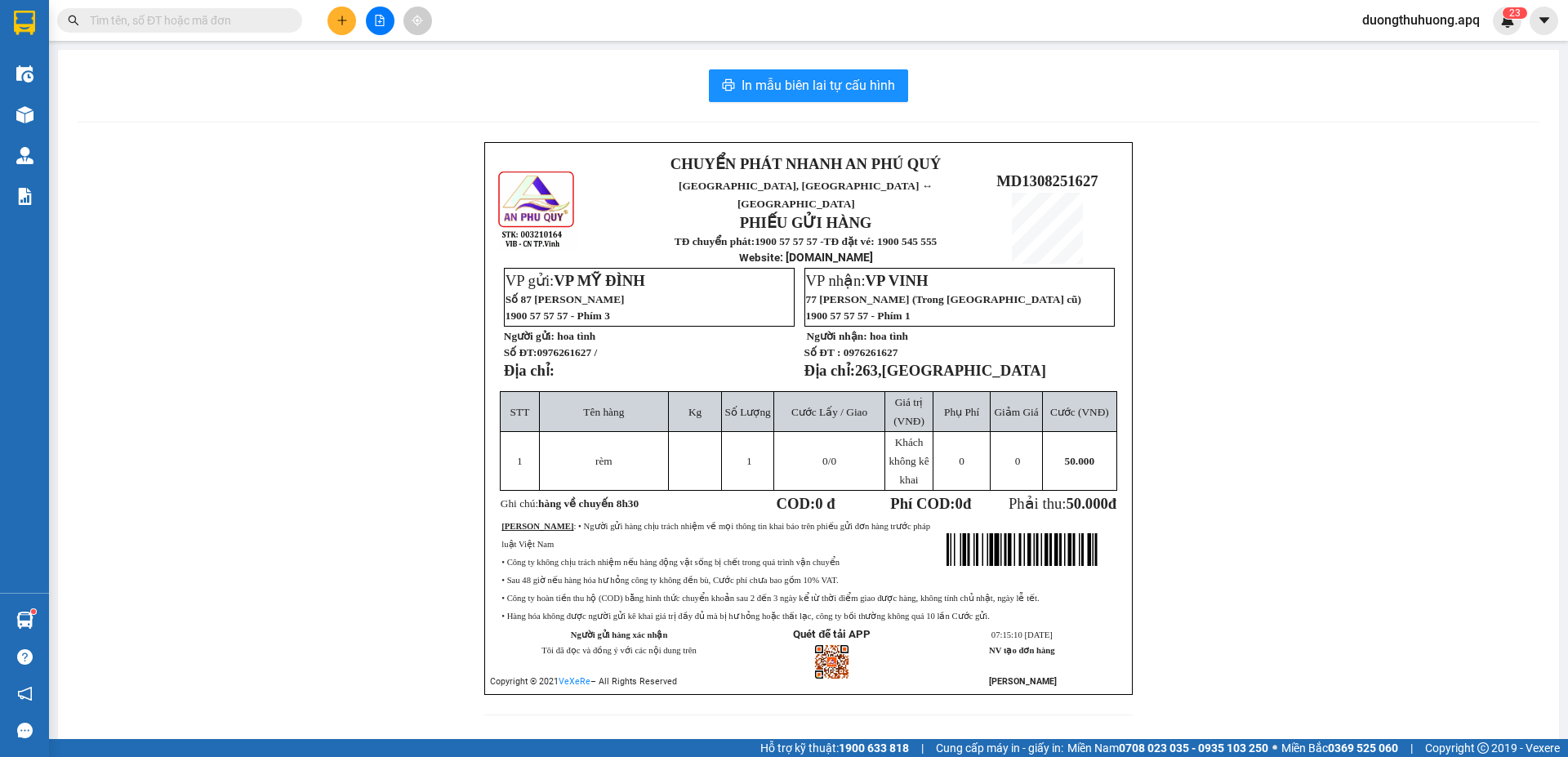
click at [310, 391] on div "CHUYỂN PHÁT NHANH AN PHÚ QUÝ NGHỆ AN, [GEOGRAPHIC_DATA] ↔ [GEOGRAPHIC_DATA] PHI…" at bounding box center [808, 438] width 1462 height 592
click at [1400, 24] on span "duongthuhuong.apq" at bounding box center [1420, 19] width 144 height 20
click at [1398, 49] on span "Đăng xuất" at bounding box center [1426, 50] width 114 height 18
